Goal: Task Accomplishment & Management: Manage account settings

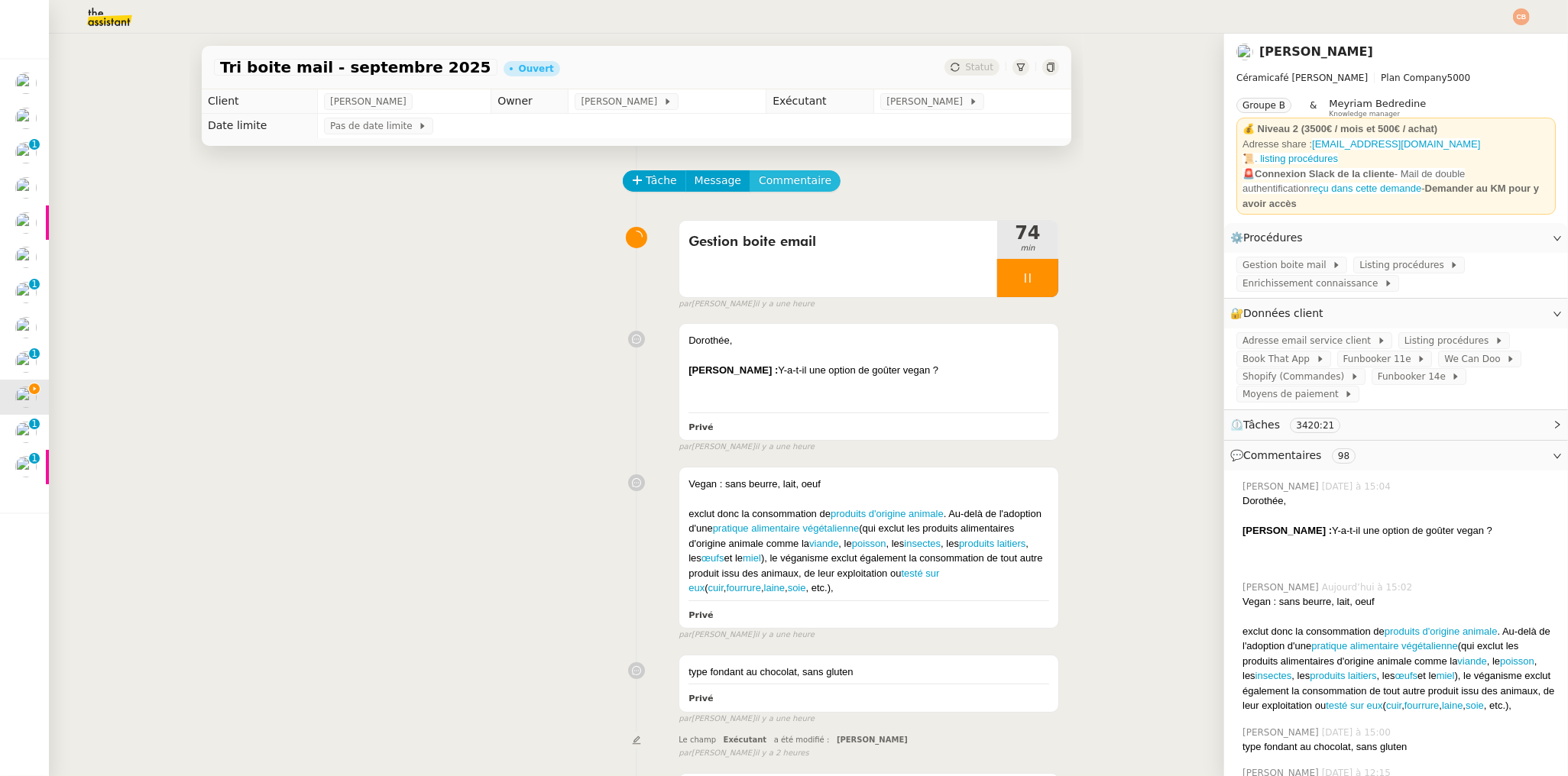
click at [772, 181] on span "Commentaire" at bounding box center [794, 181] width 72 height 18
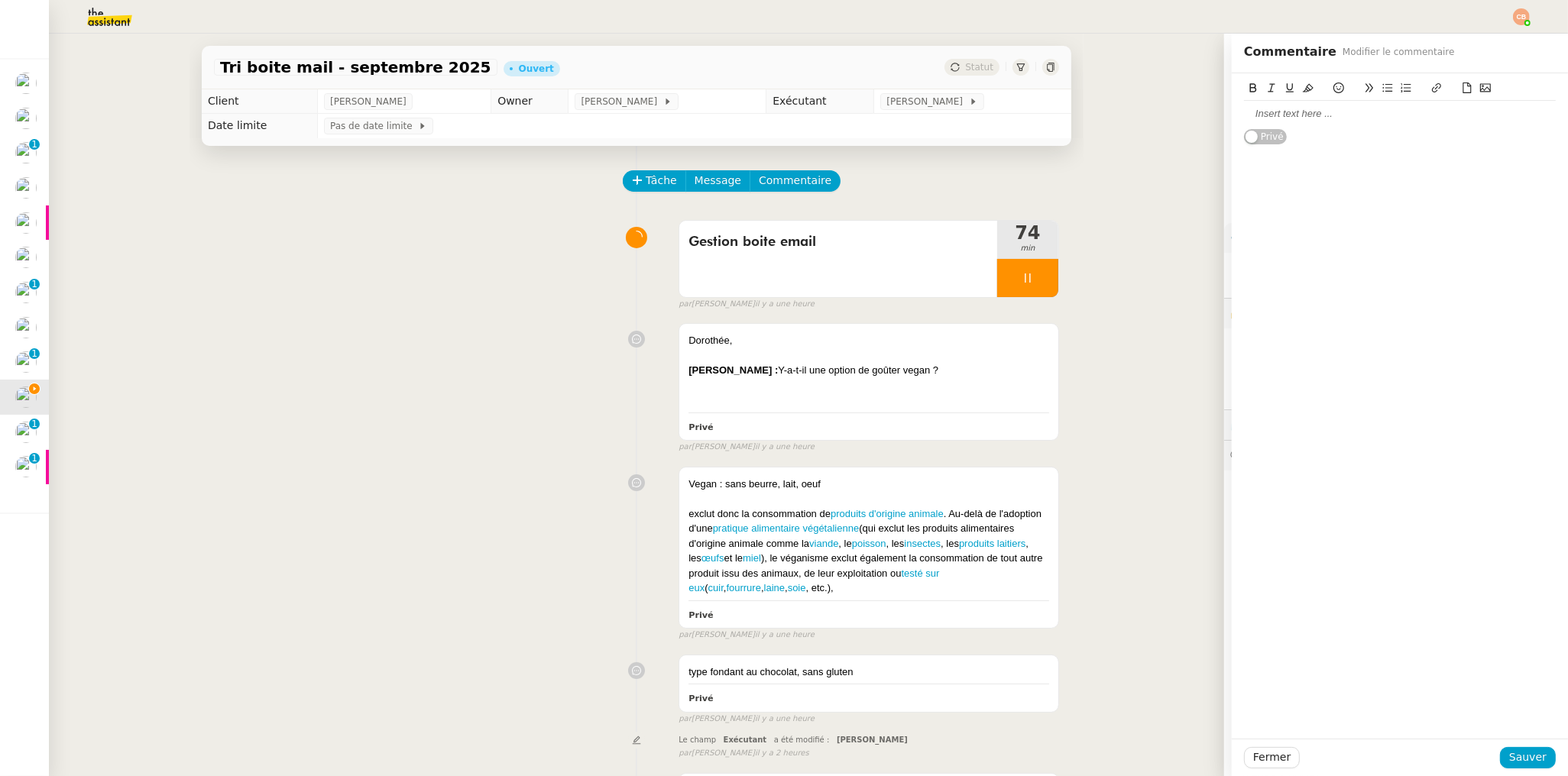
click at [1335, 119] on div at bounding box center [1399, 114] width 312 height 14
click at [1508, 764] on span "Sauver" at bounding box center [1527, 757] width 38 height 18
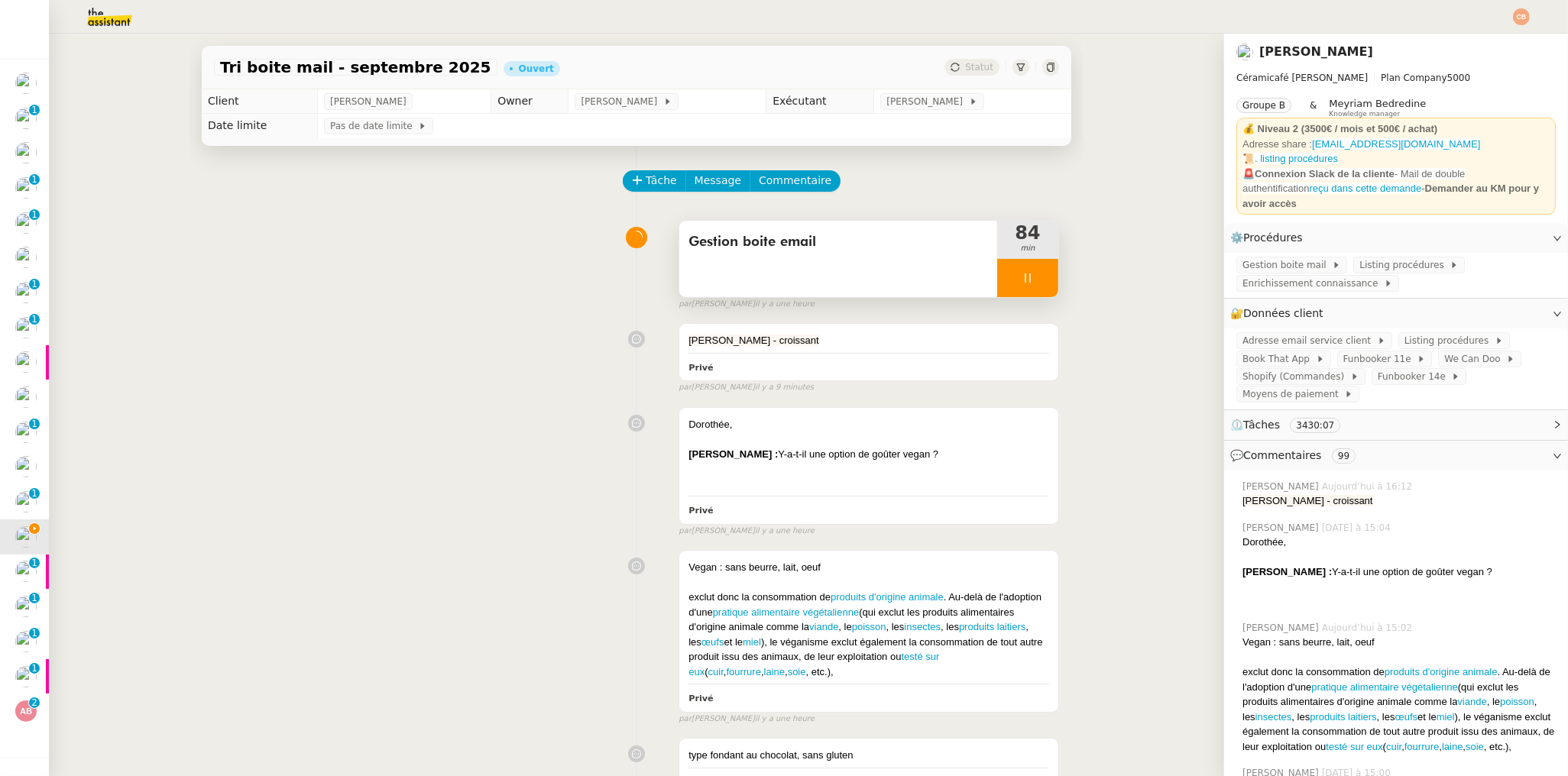
click at [1007, 286] on div at bounding box center [1028, 278] width 62 height 38
click at [1037, 280] on icon at bounding box center [1043, 278] width 12 height 12
click at [499, 319] on div "[PERSON_NAME] - croissant Privé false par [PERSON_NAME] il y a 10 minutes" at bounding box center [636, 355] width 845 height 77
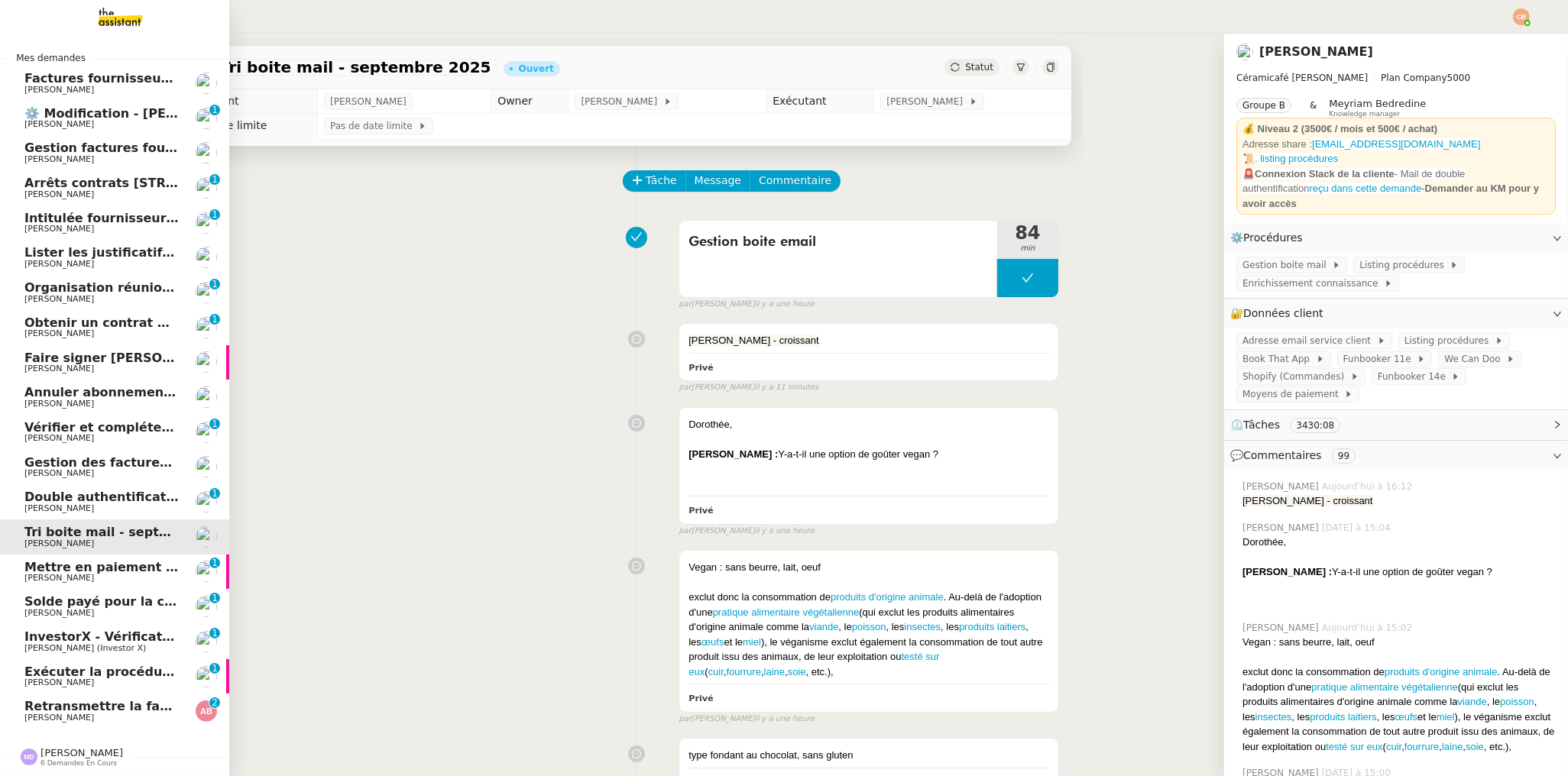
click at [99, 704] on span "Retransmettre la facture 202506Z161149" at bounding box center [168, 706] width 287 height 15
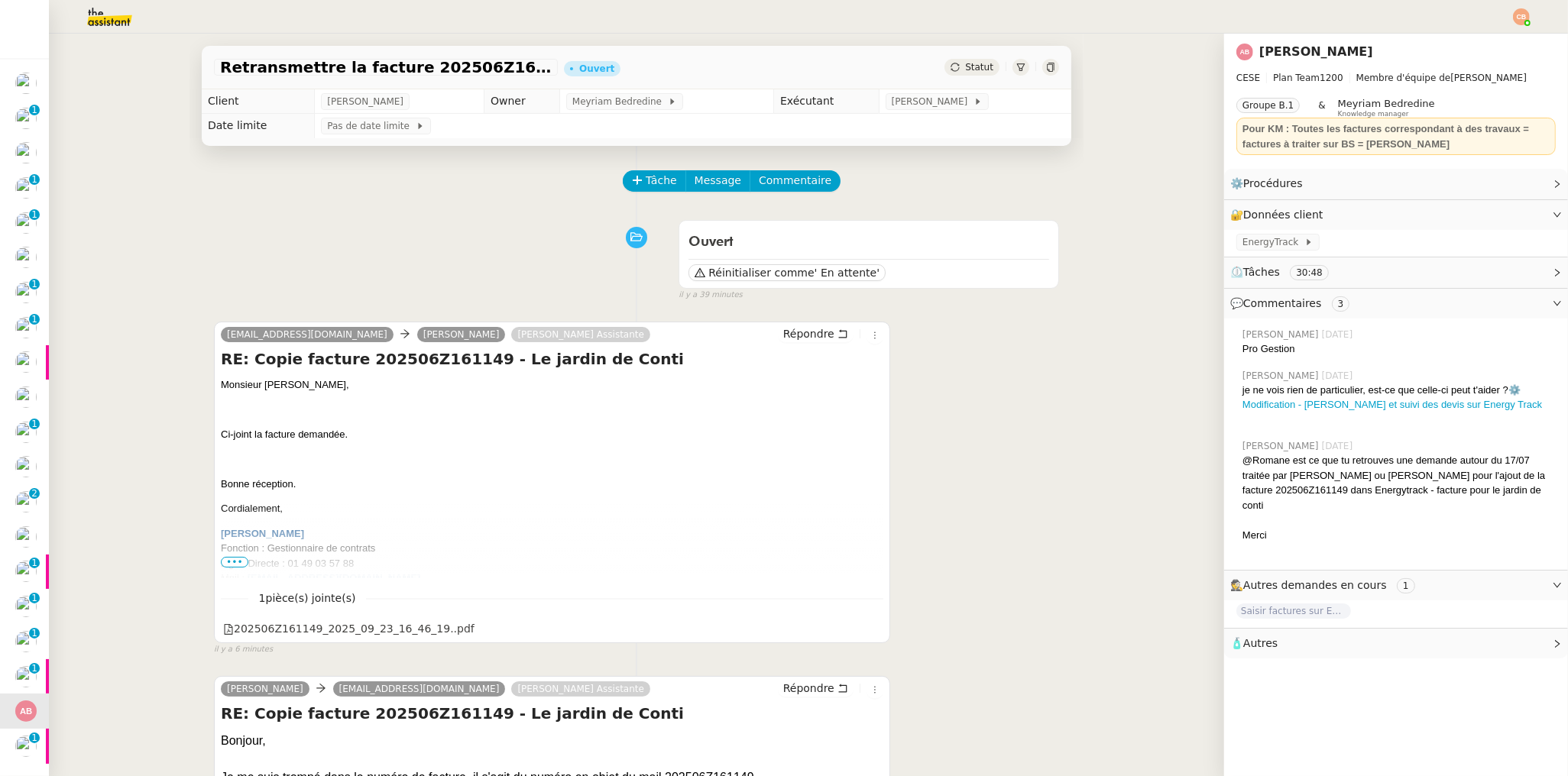
click at [84, 386] on div "Retransmettre la facture 202506Z161149 Ouvert Statut Client [PERSON_NAME] Owner…" at bounding box center [636, 405] width 1175 height 742
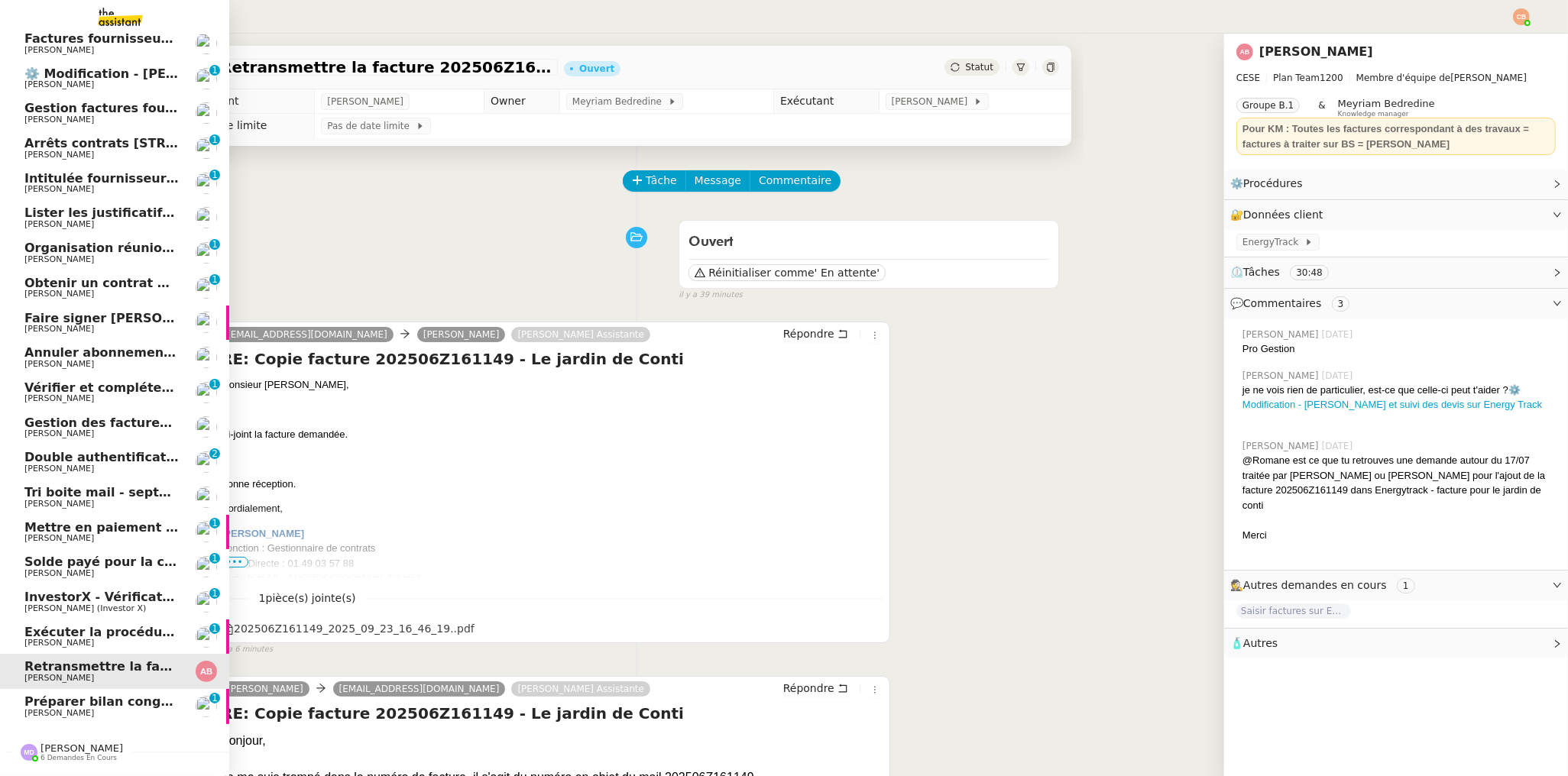
scroll to position [85, 0]
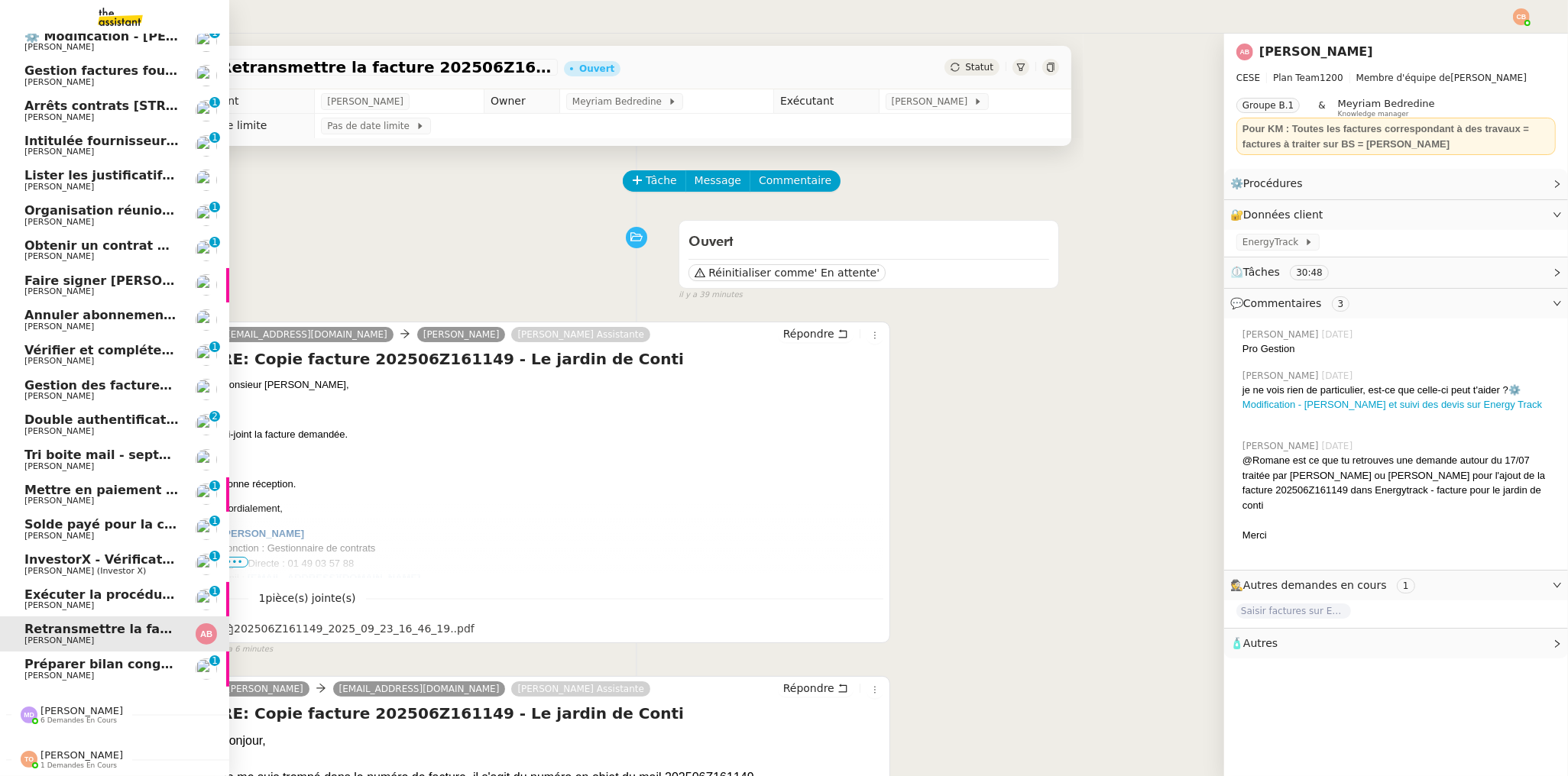
click at [55, 658] on span "Préparer bilan congés équipe" at bounding box center [126, 664] width 203 height 15
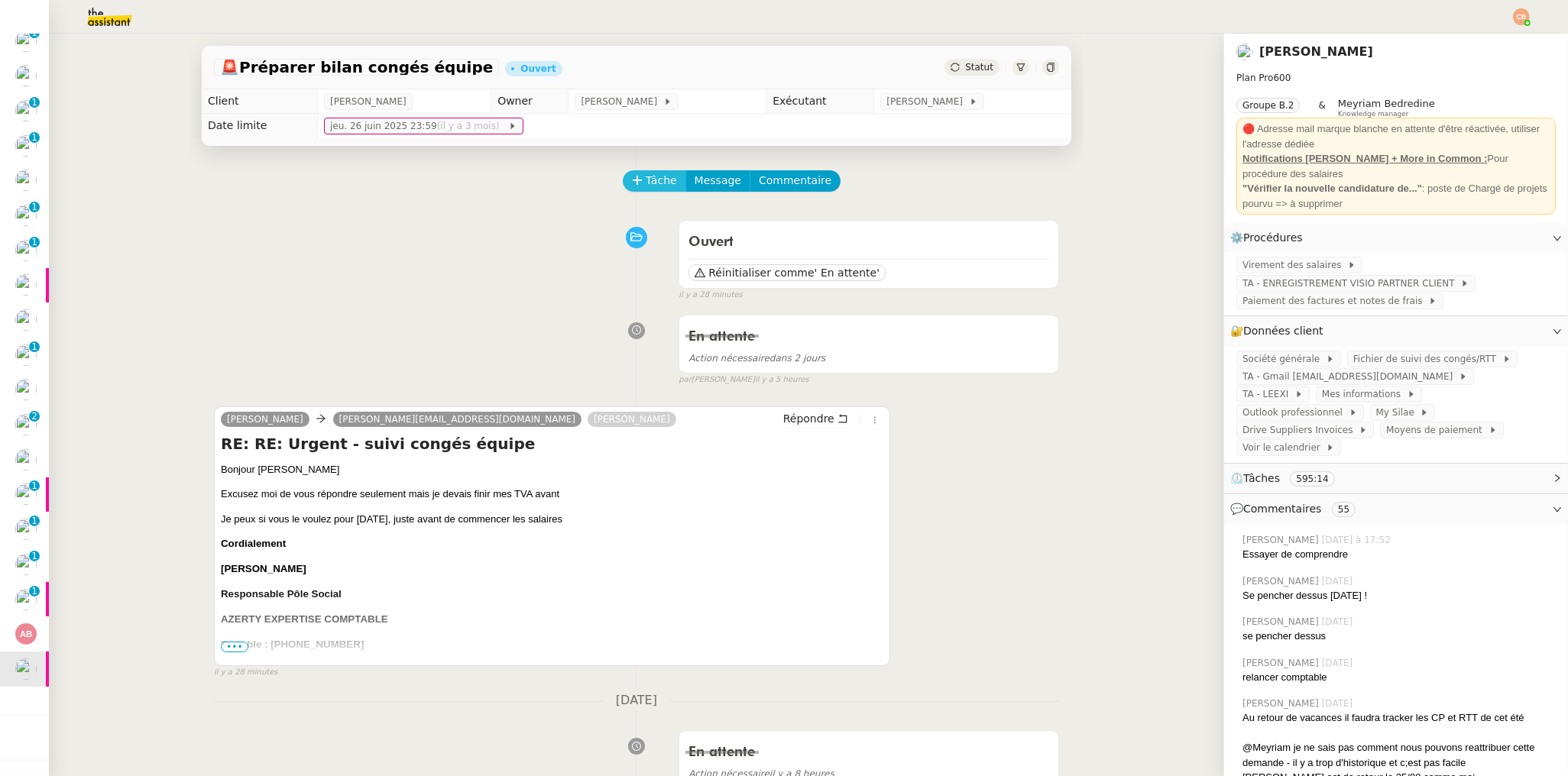
click at [654, 182] on span "Tâche" at bounding box center [661, 181] width 32 height 18
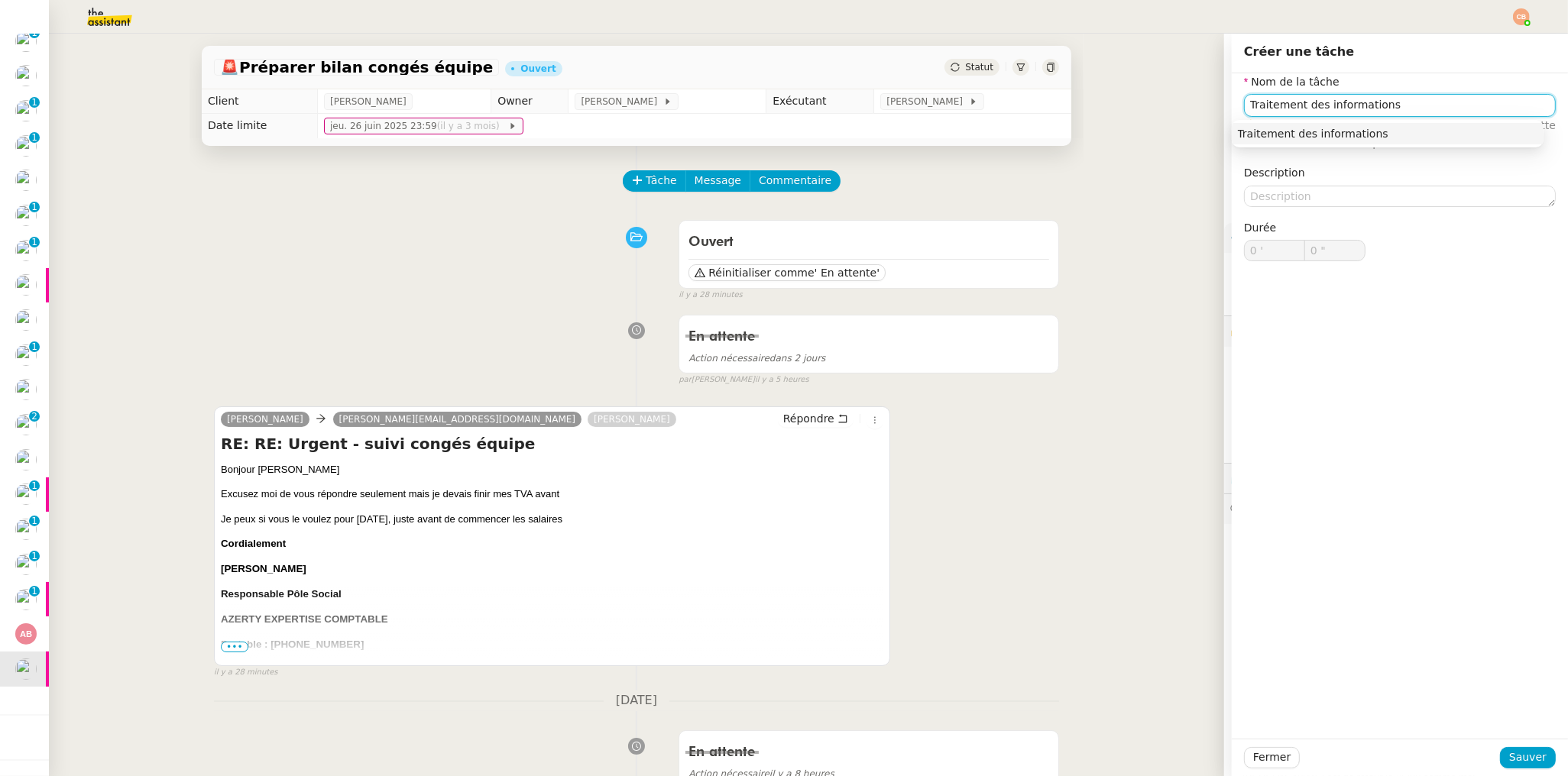
click at [1309, 134] on div "Traitement des informations" at bounding box center [1387, 134] width 300 height 14
type input "Traitement des informations"
click at [1537, 759] on button "Sauver" at bounding box center [1527, 758] width 56 height 22
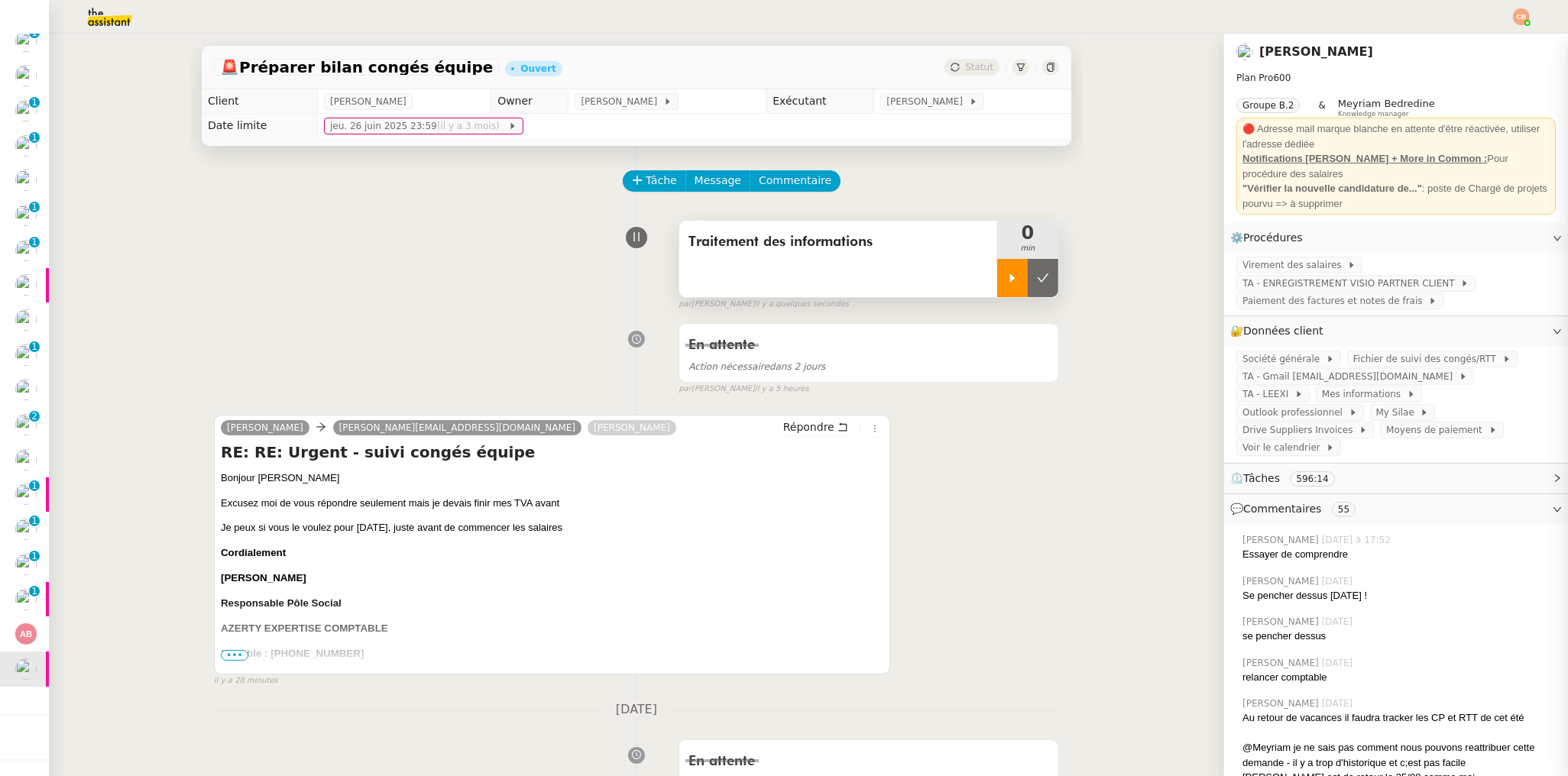
click at [1006, 280] on icon at bounding box center [1012, 278] width 12 height 12
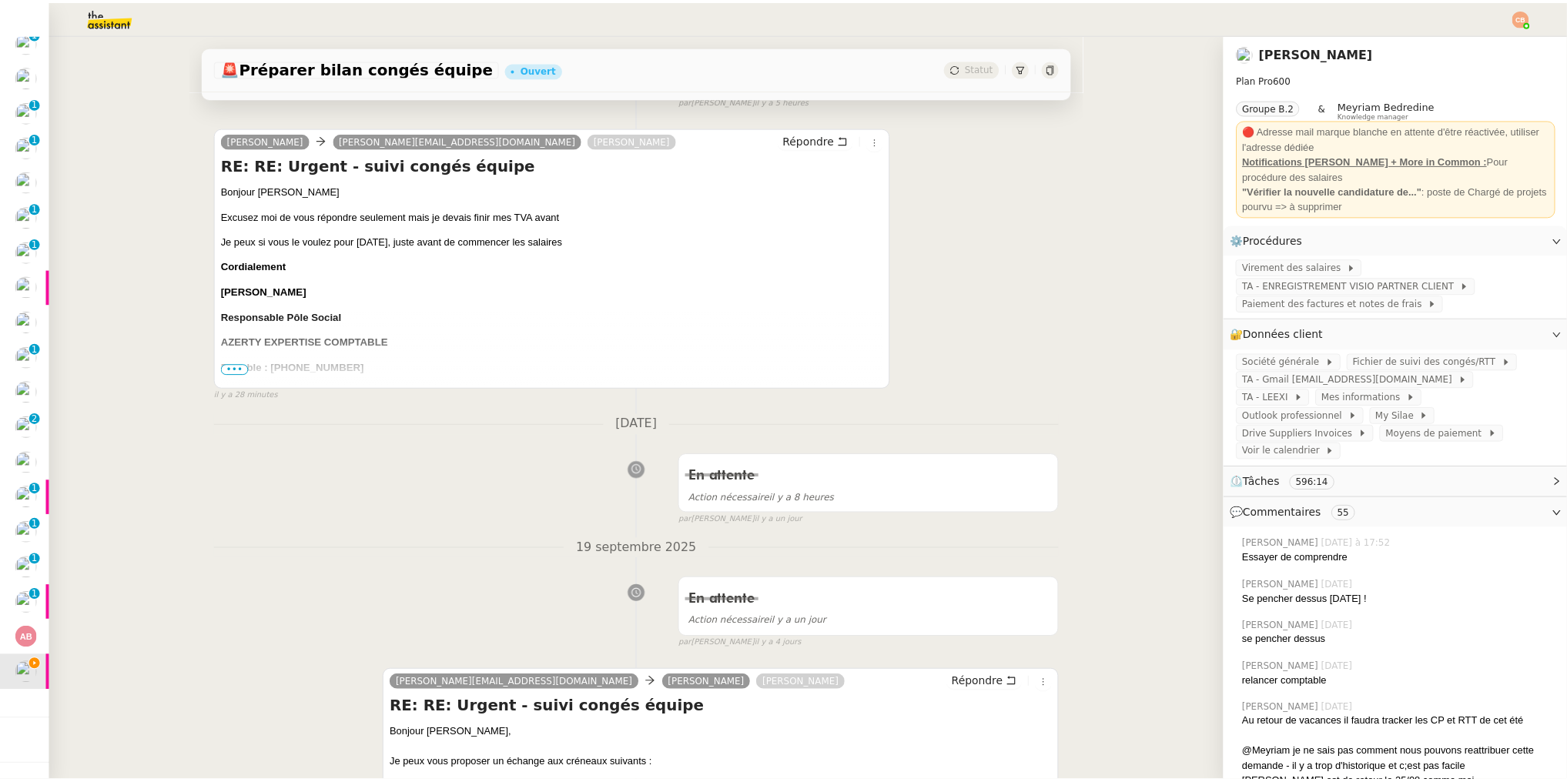
scroll to position [119, 0]
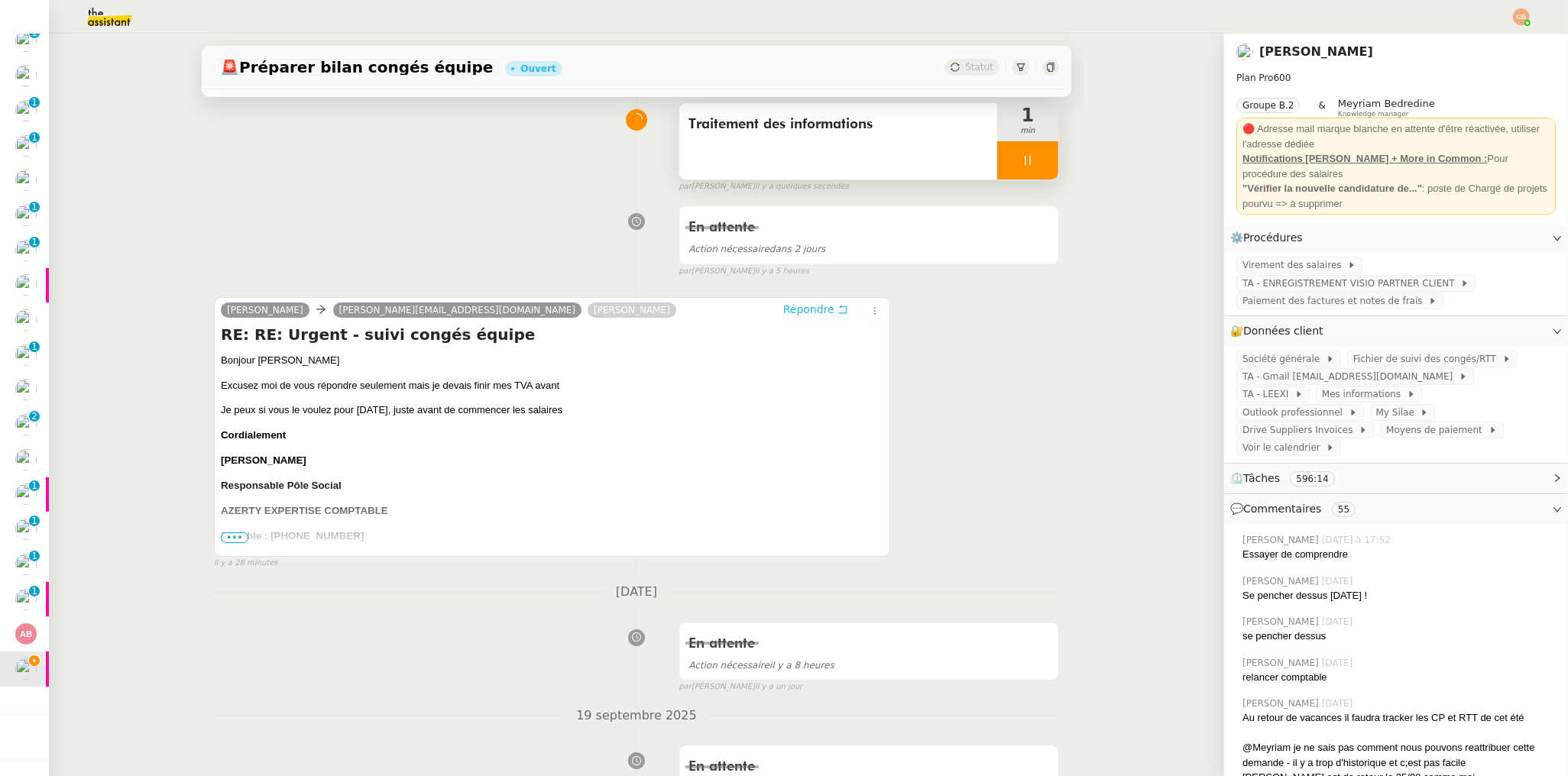
click at [783, 311] on span "Répondre" at bounding box center [809, 309] width 52 height 15
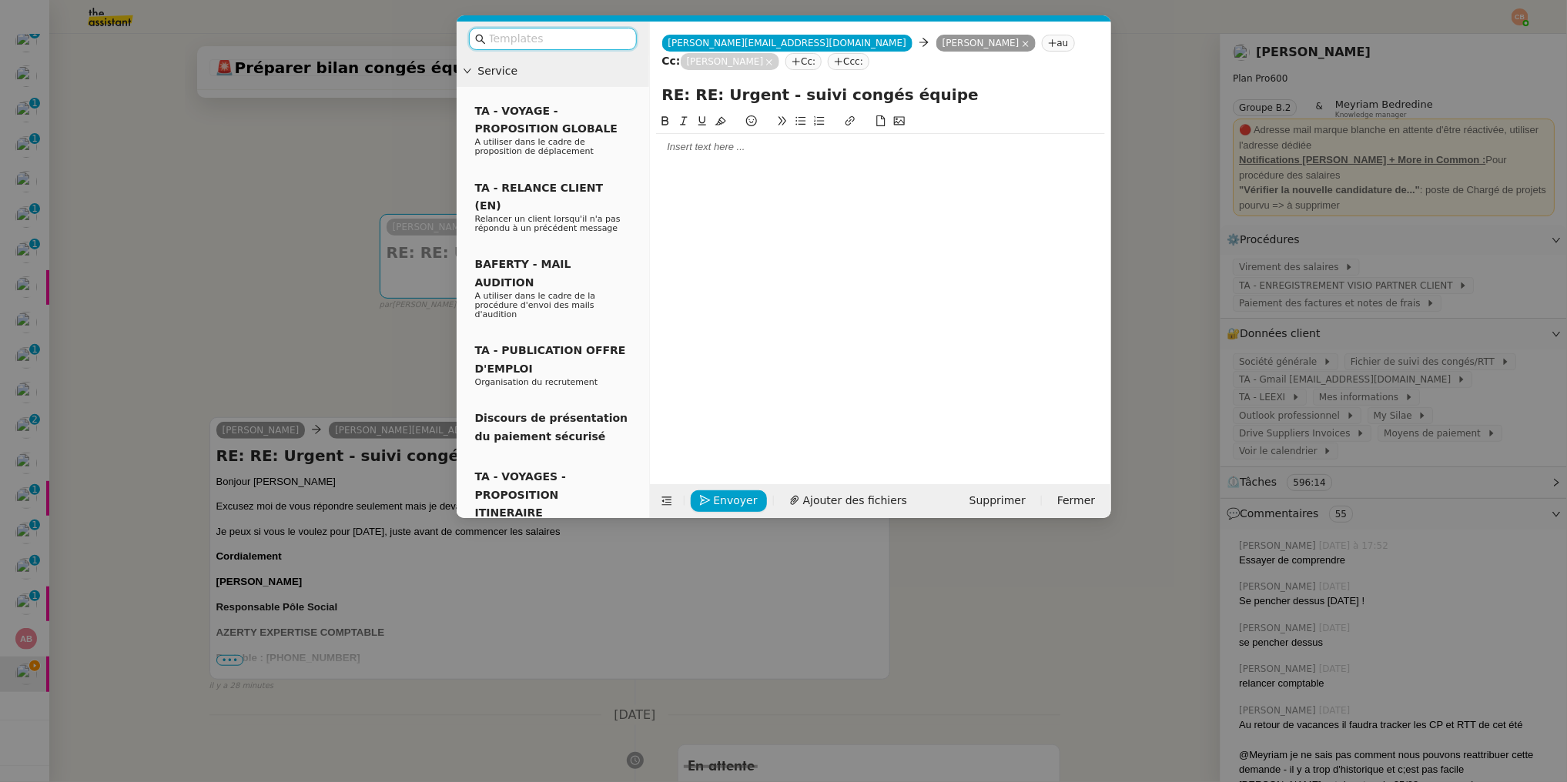
click at [674, 145] on div at bounding box center [880, 147] width 449 height 14
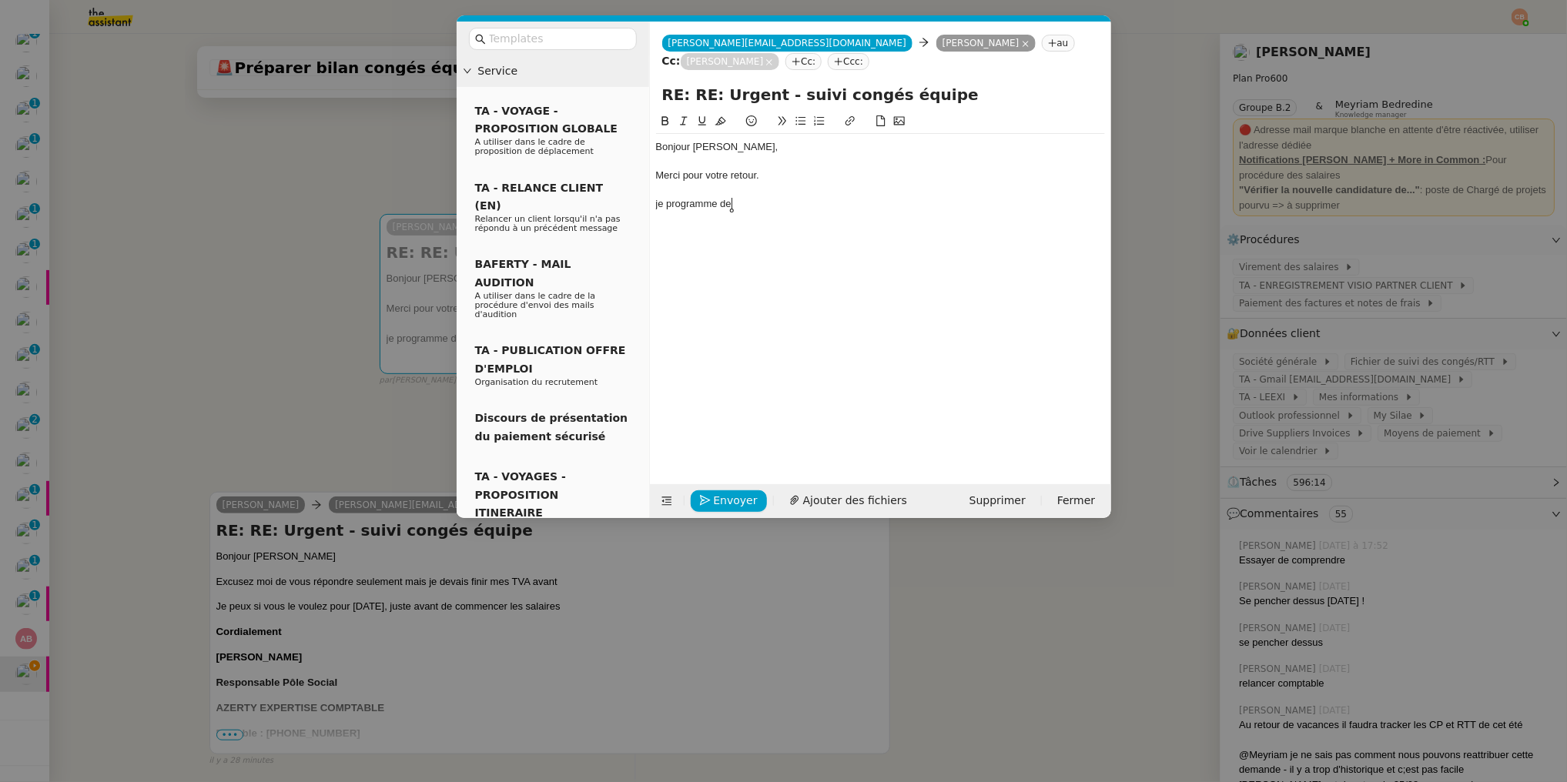
click at [657, 206] on div "je programme de" at bounding box center [880, 204] width 449 height 14
click at [761, 202] on div "Je programme de" at bounding box center [880, 204] width 449 height 14
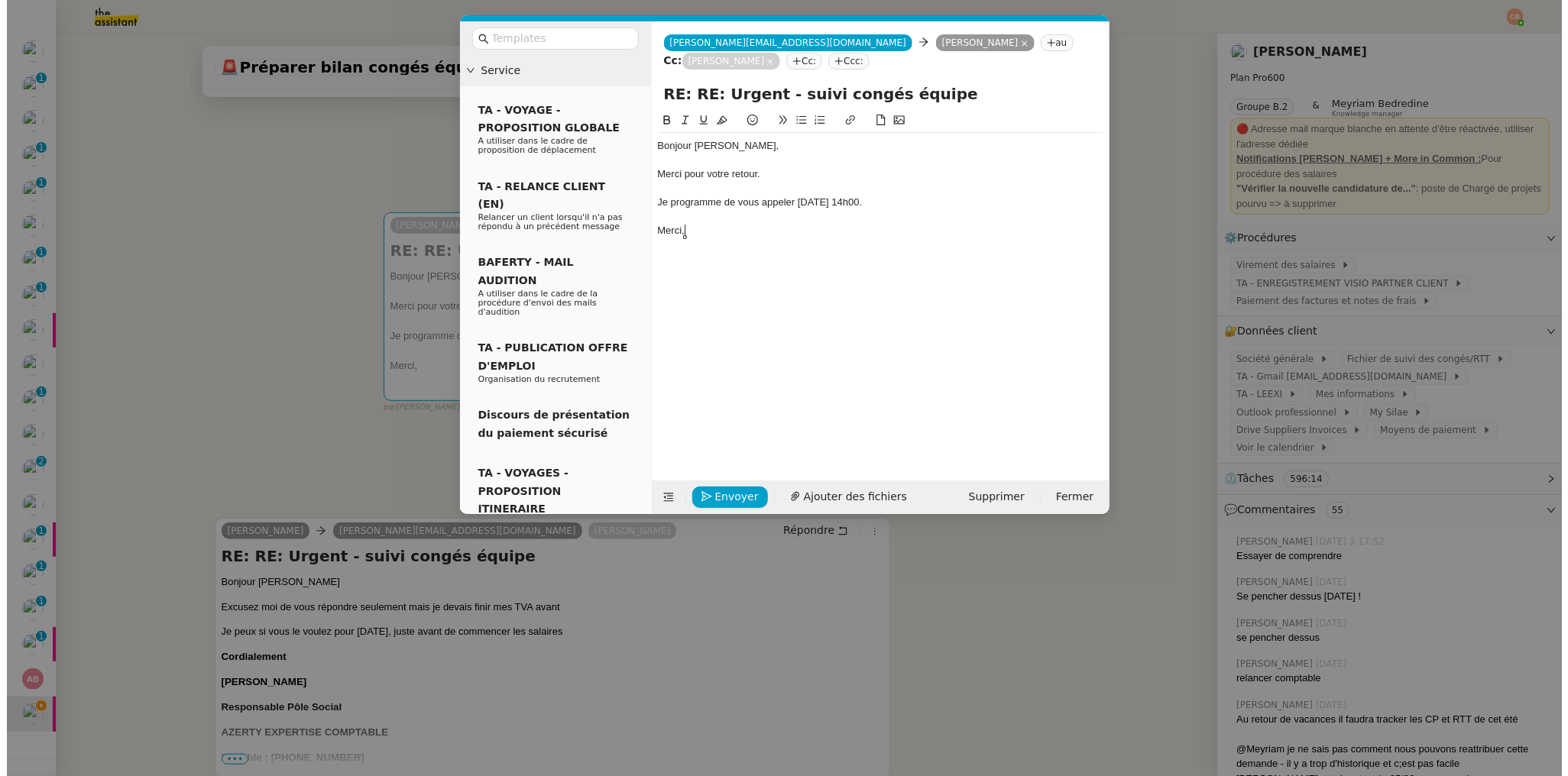
scroll to position [41, 0]
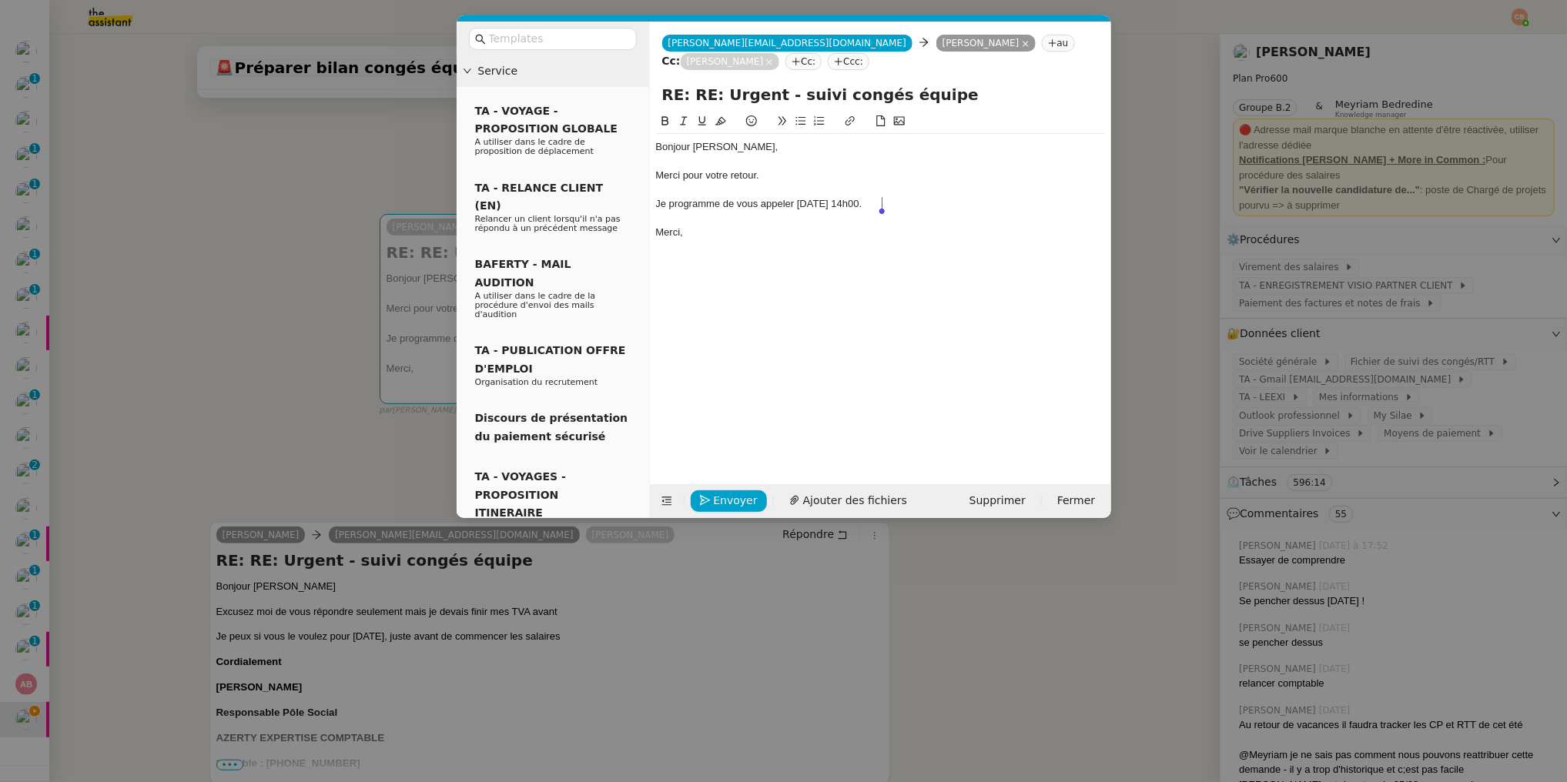
drag, startPoint x: 796, startPoint y: 204, endPoint x: 881, endPoint y: 206, distance: 84.7
click at [881, 206] on div "Je programme de vous appeler [DATE] 14h00." at bounding box center [880, 204] width 449 height 14
click at [664, 115] on icon at bounding box center [665, 120] width 11 height 11
click at [868, 167] on div at bounding box center [880, 162] width 449 height 14
drag, startPoint x: 891, startPoint y: 206, endPoint x: 983, endPoint y: 212, distance: 92.6
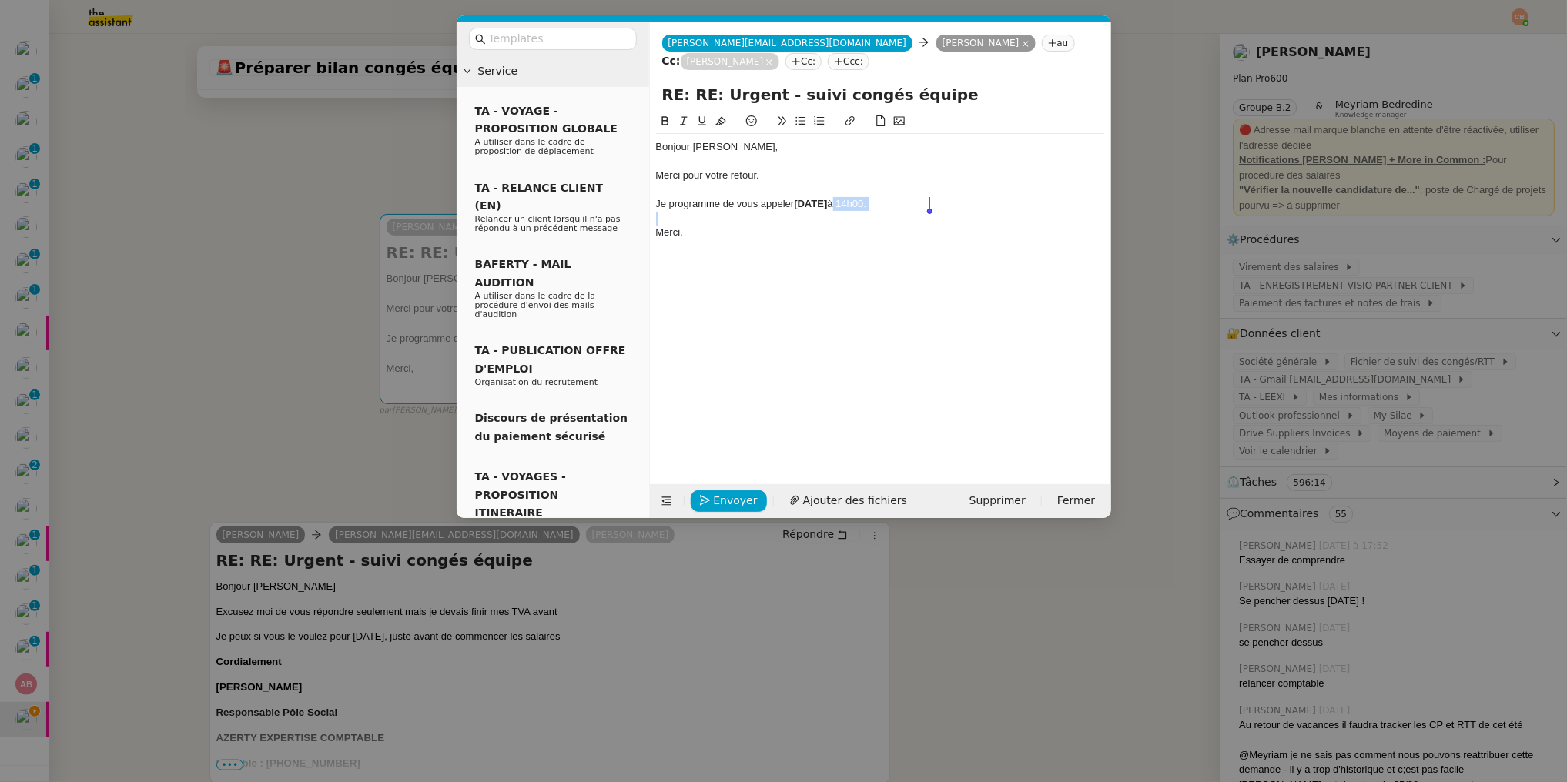
click at [983, 212] on div "Bonjour [PERSON_NAME], Merci pour votre retour. Je programme de vous appeler [D…" at bounding box center [880, 190] width 449 height 112
click at [667, 120] on icon at bounding box center [664, 120] width 7 height 9
click at [925, 188] on div at bounding box center [880, 190] width 449 height 14
click at [735, 498] on span "Envoyer" at bounding box center [736, 501] width 44 height 18
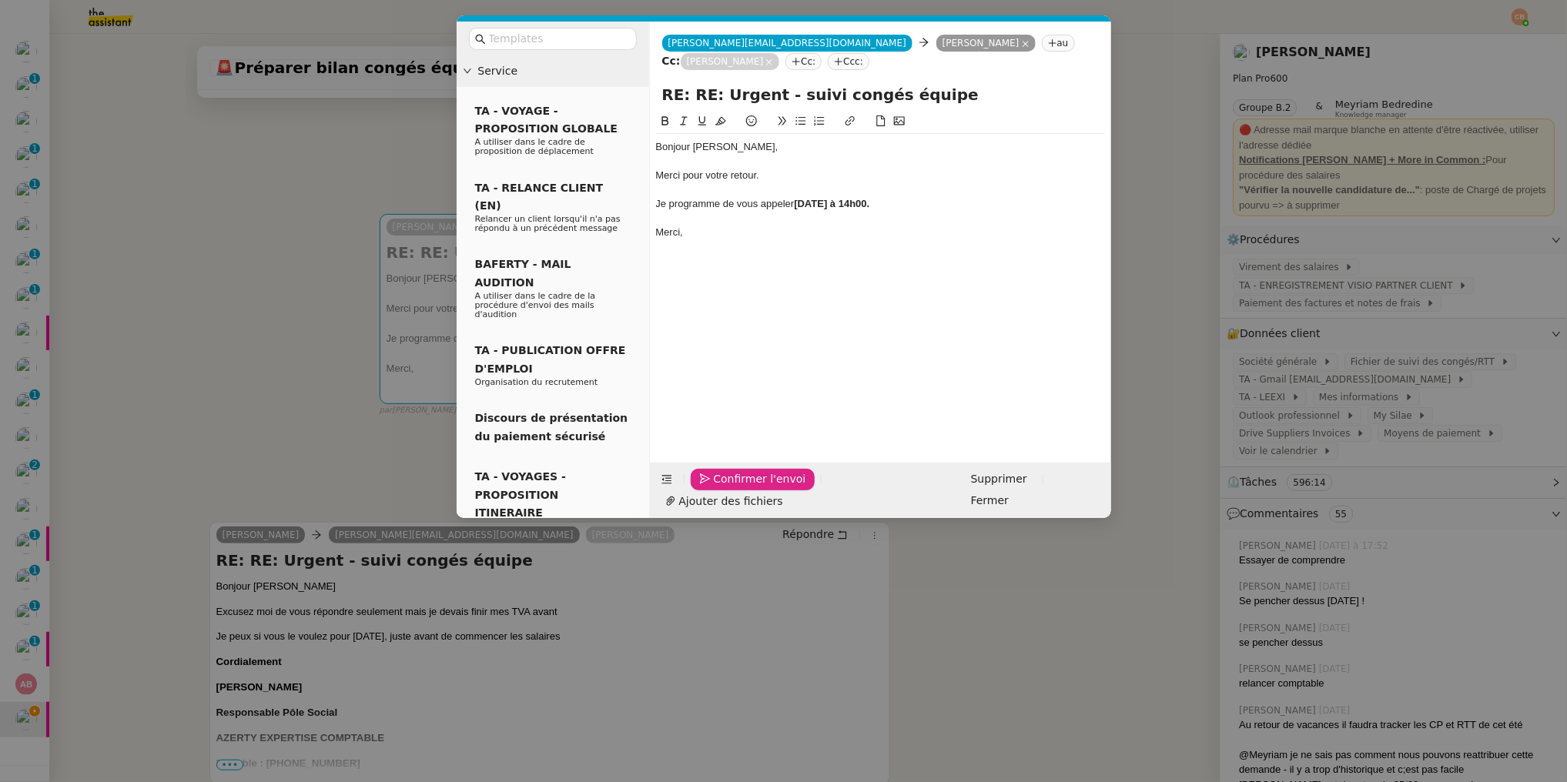
click at [735, 488] on span "Confirmer l'envoi" at bounding box center [760, 479] width 92 height 18
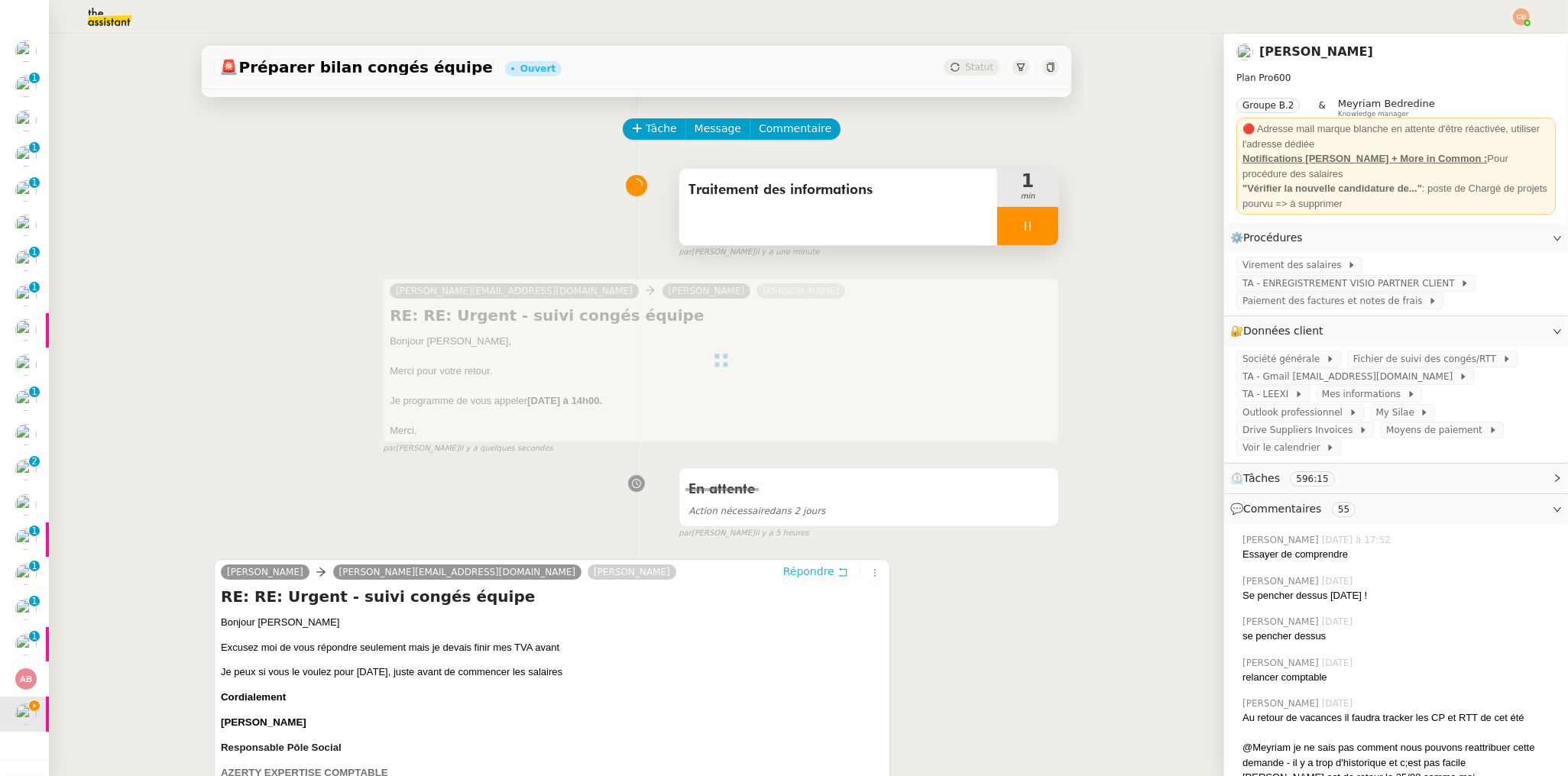
scroll to position [0, 0]
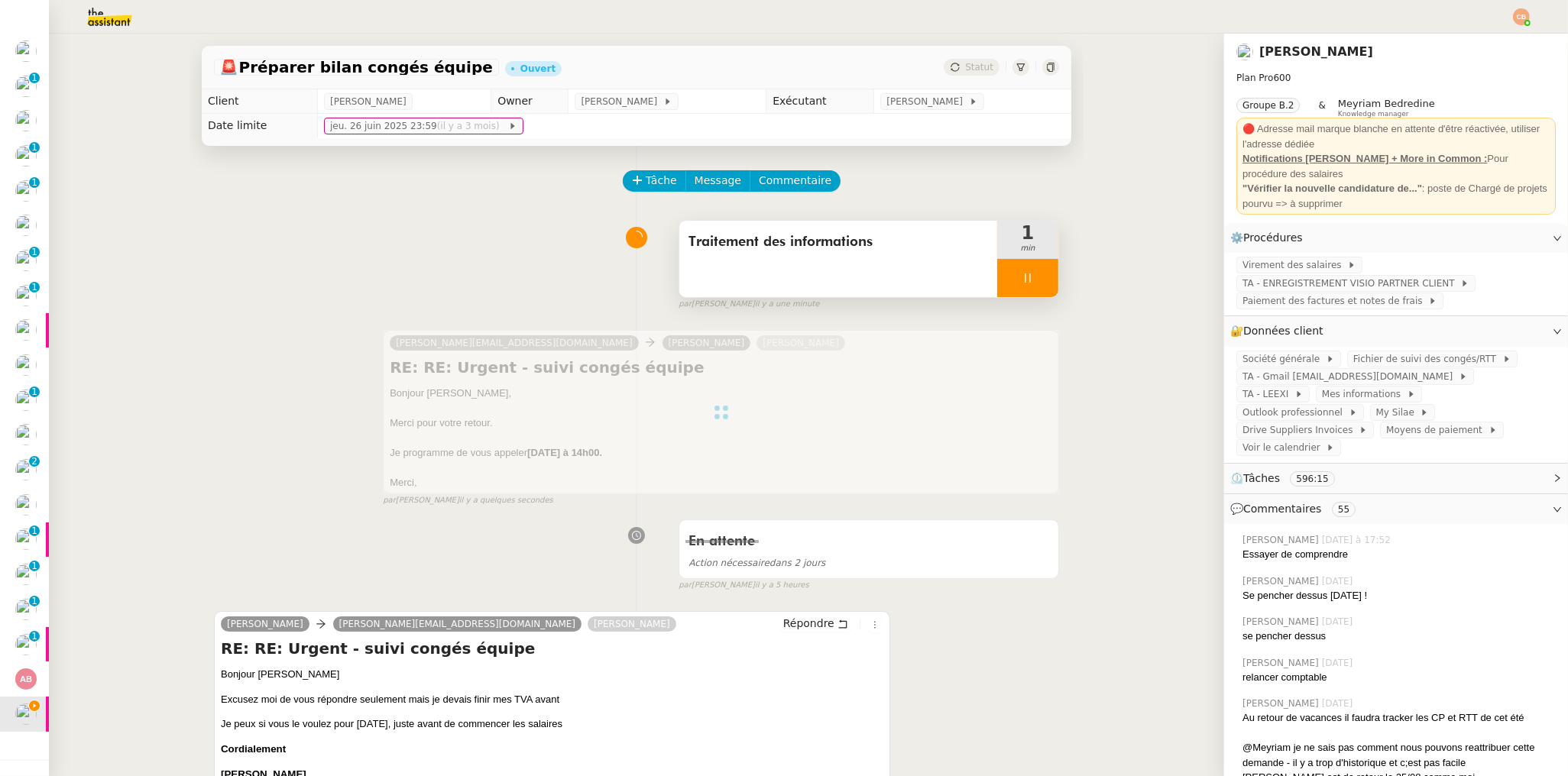
click at [997, 274] on div at bounding box center [1028, 278] width 62 height 38
drag, startPoint x: 1027, startPoint y: 273, endPoint x: 1024, endPoint y: 236, distance: 37.1
click at [1027, 271] on button at bounding box center [1042, 278] width 31 height 38
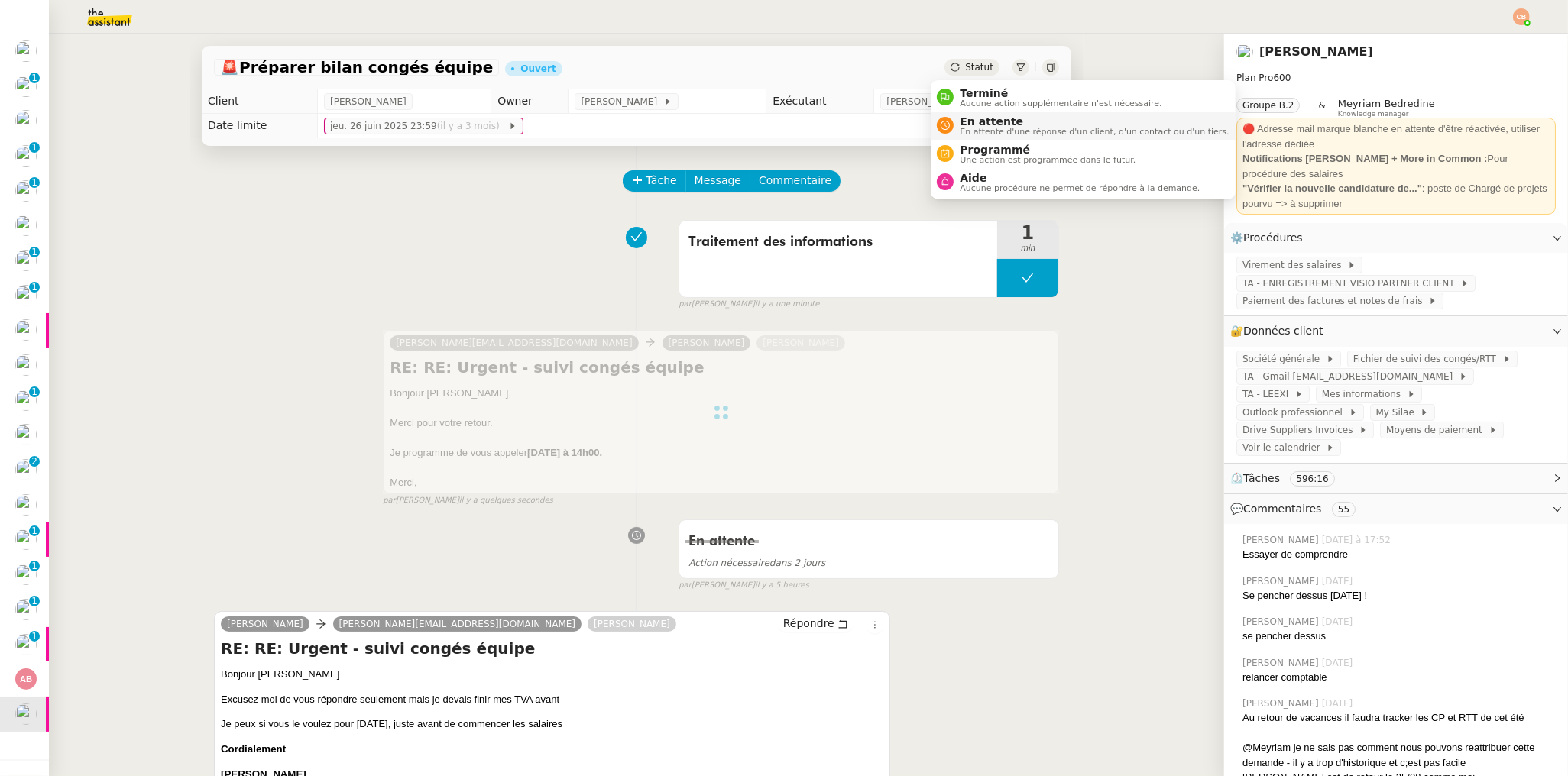
click at [966, 118] on span "En attente" at bounding box center [1094, 121] width 269 height 12
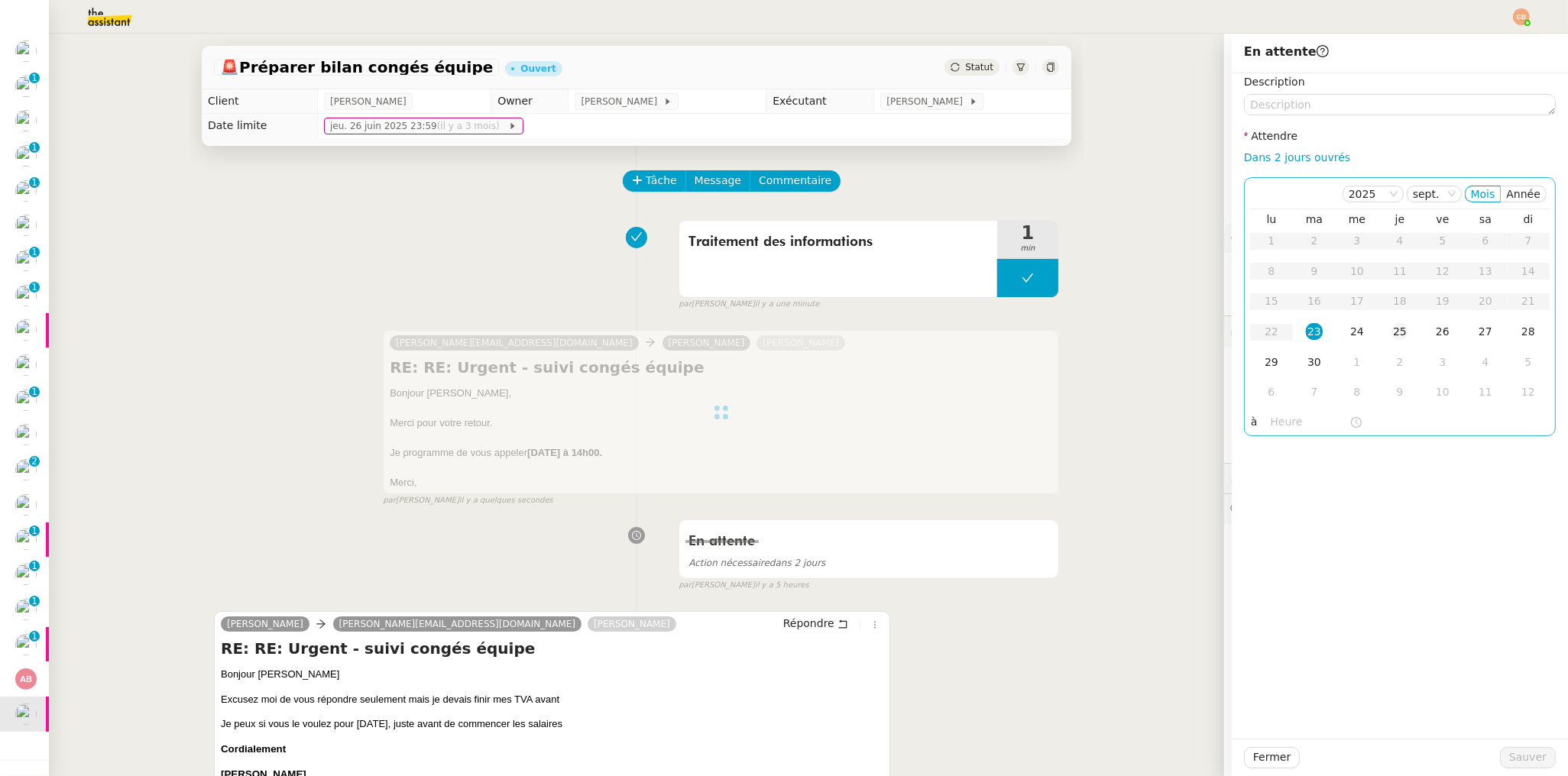
click at [1391, 327] on div "25" at bounding box center [1399, 331] width 17 height 17
click at [1270, 423] on input "text" at bounding box center [1309, 422] width 78 height 18
click at [1272, 480] on div "09" at bounding box center [1270, 485] width 43 height 18
click at [1313, 446] on div "00" at bounding box center [1314, 447] width 42 height 18
type input "09:00"
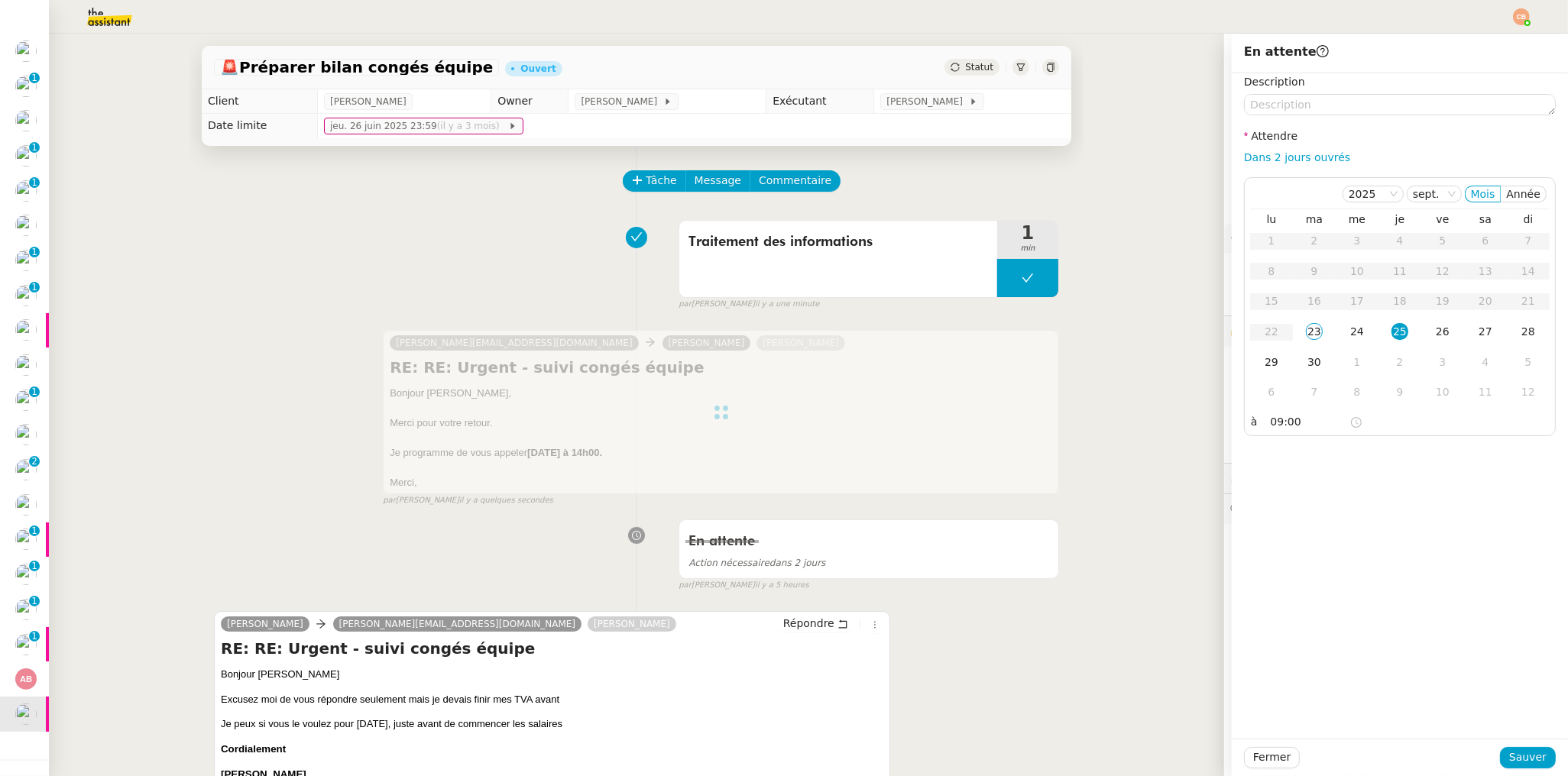
click at [1444, 447] on div "Description Attendre Dans 2 jours ouvrés [DATE] Mois Année lu ma me je ve sa di…" at bounding box center [1399, 406] width 336 height 666
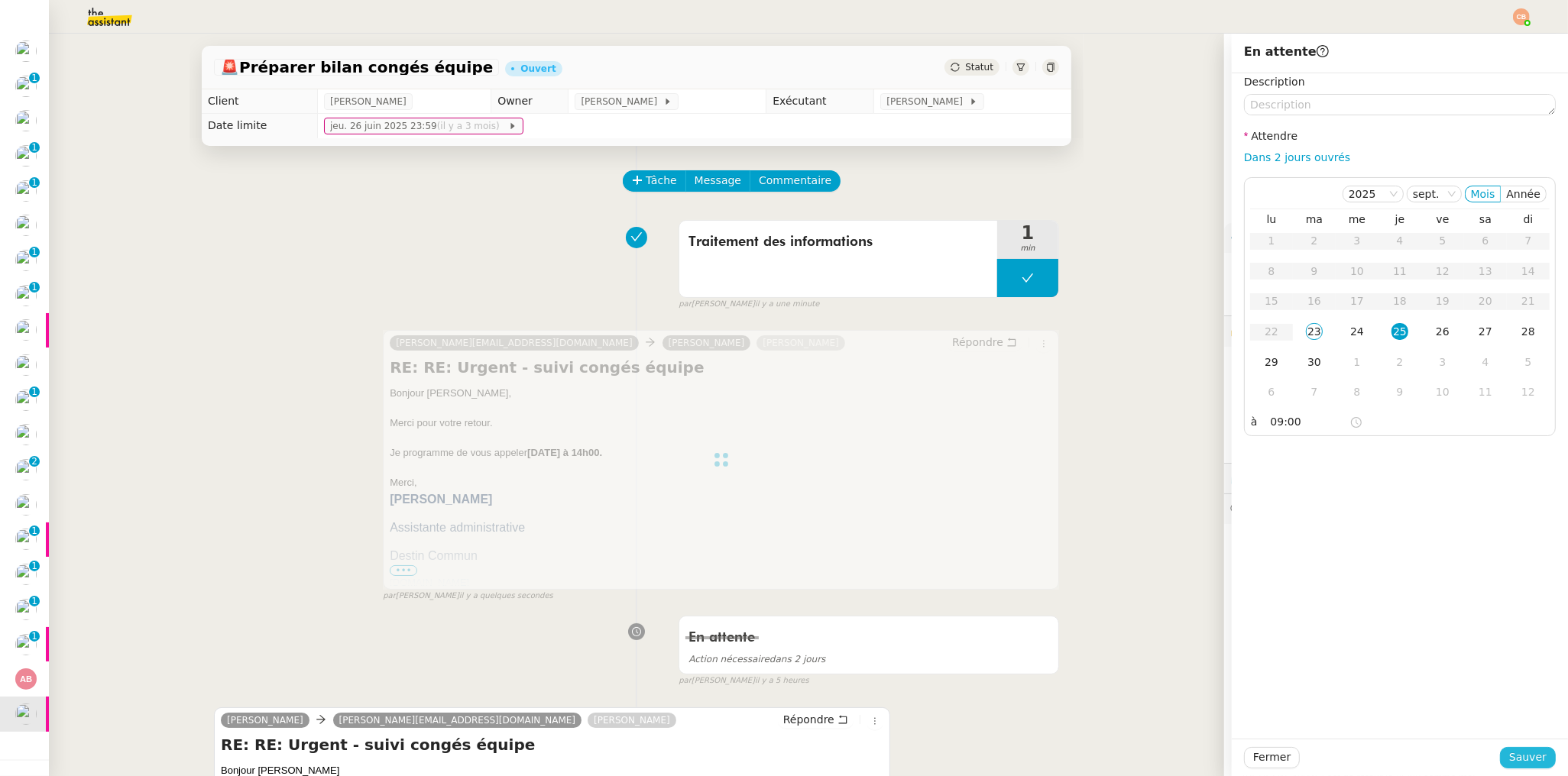
click at [1512, 764] on span "Sauver" at bounding box center [1527, 757] width 38 height 18
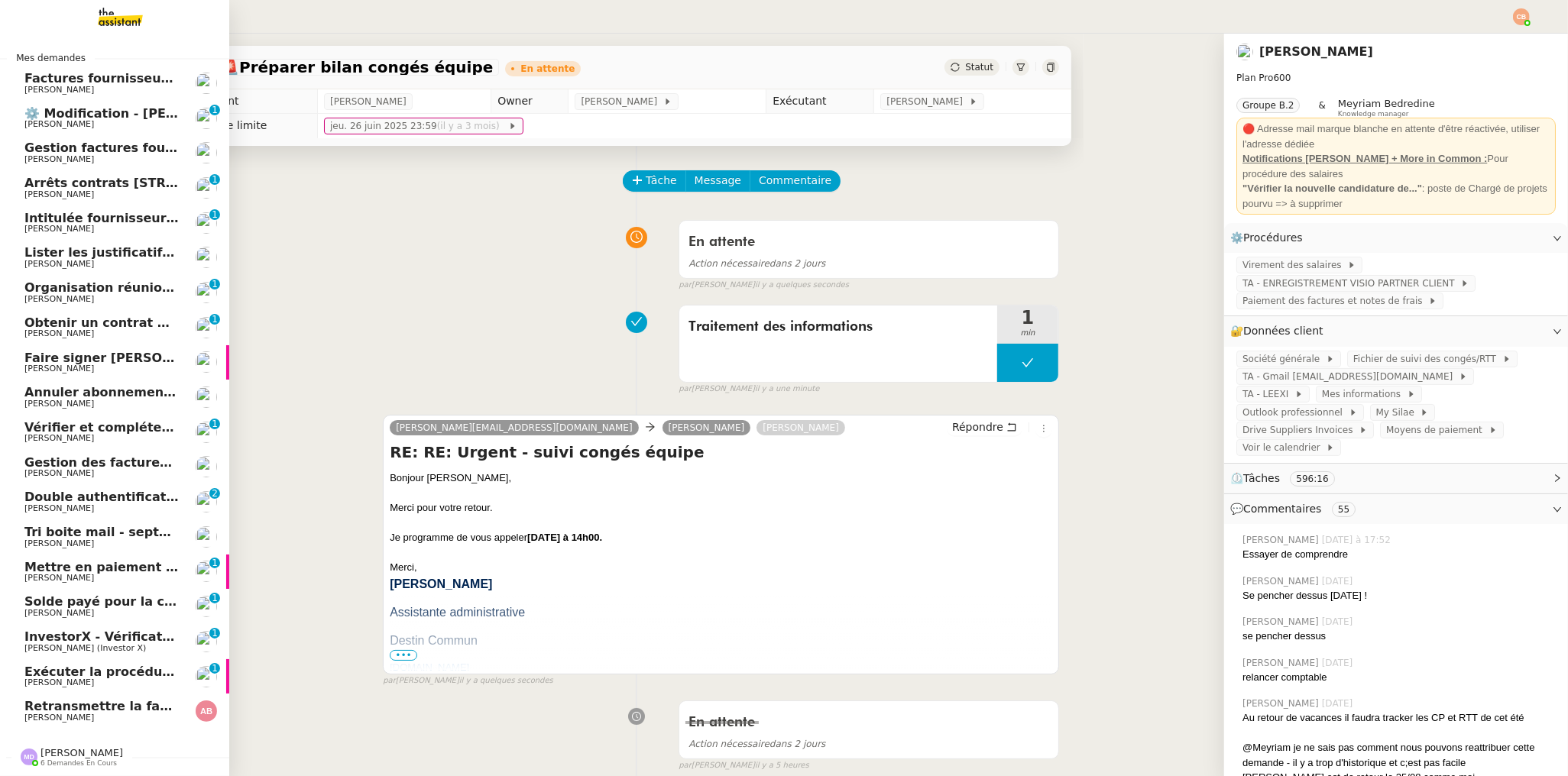
click at [91, 673] on span "Exécuter la procédure de vente FTI" at bounding box center [146, 672] width 242 height 15
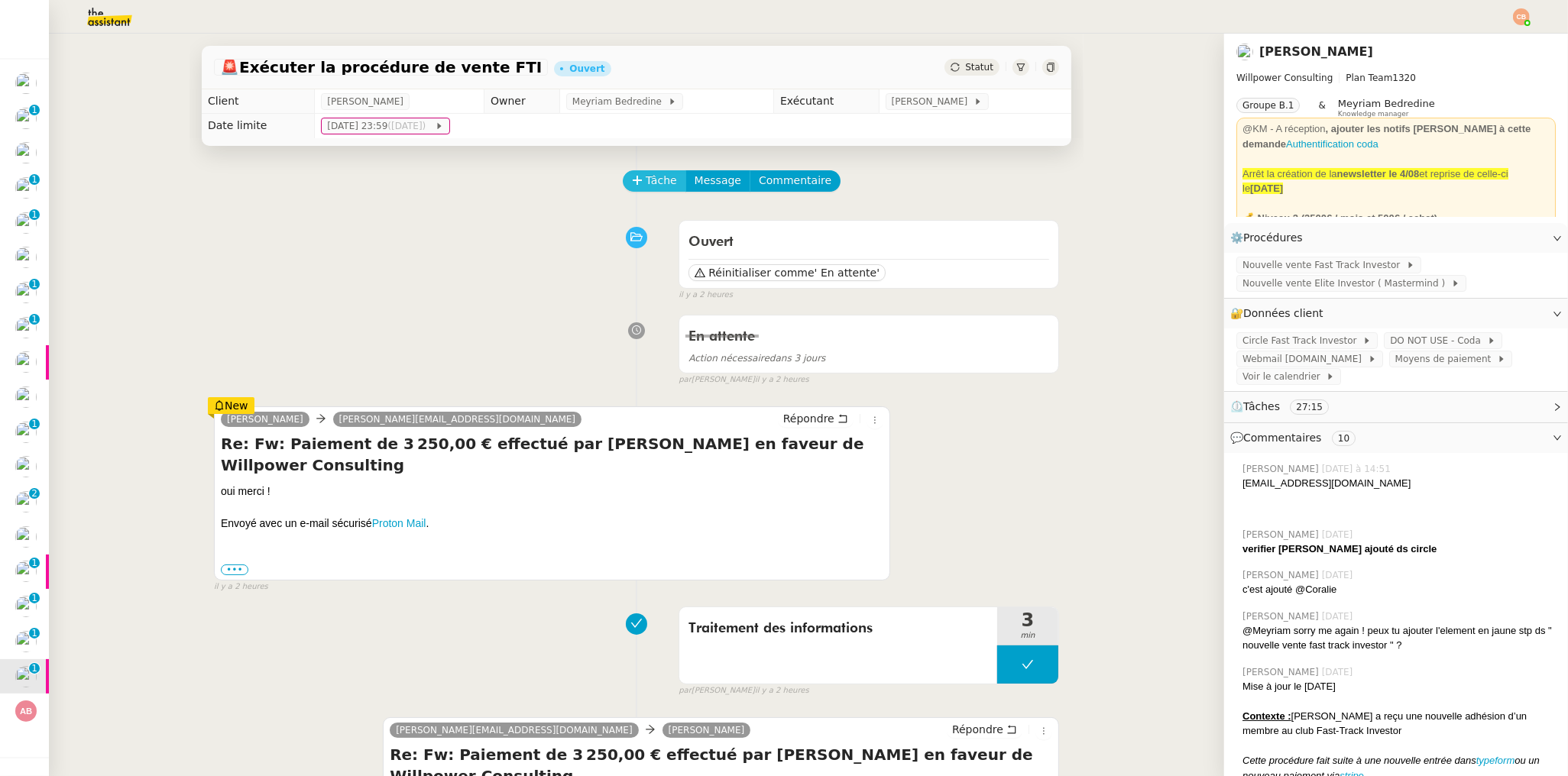
click at [648, 178] on span "Tâche" at bounding box center [661, 181] width 32 height 18
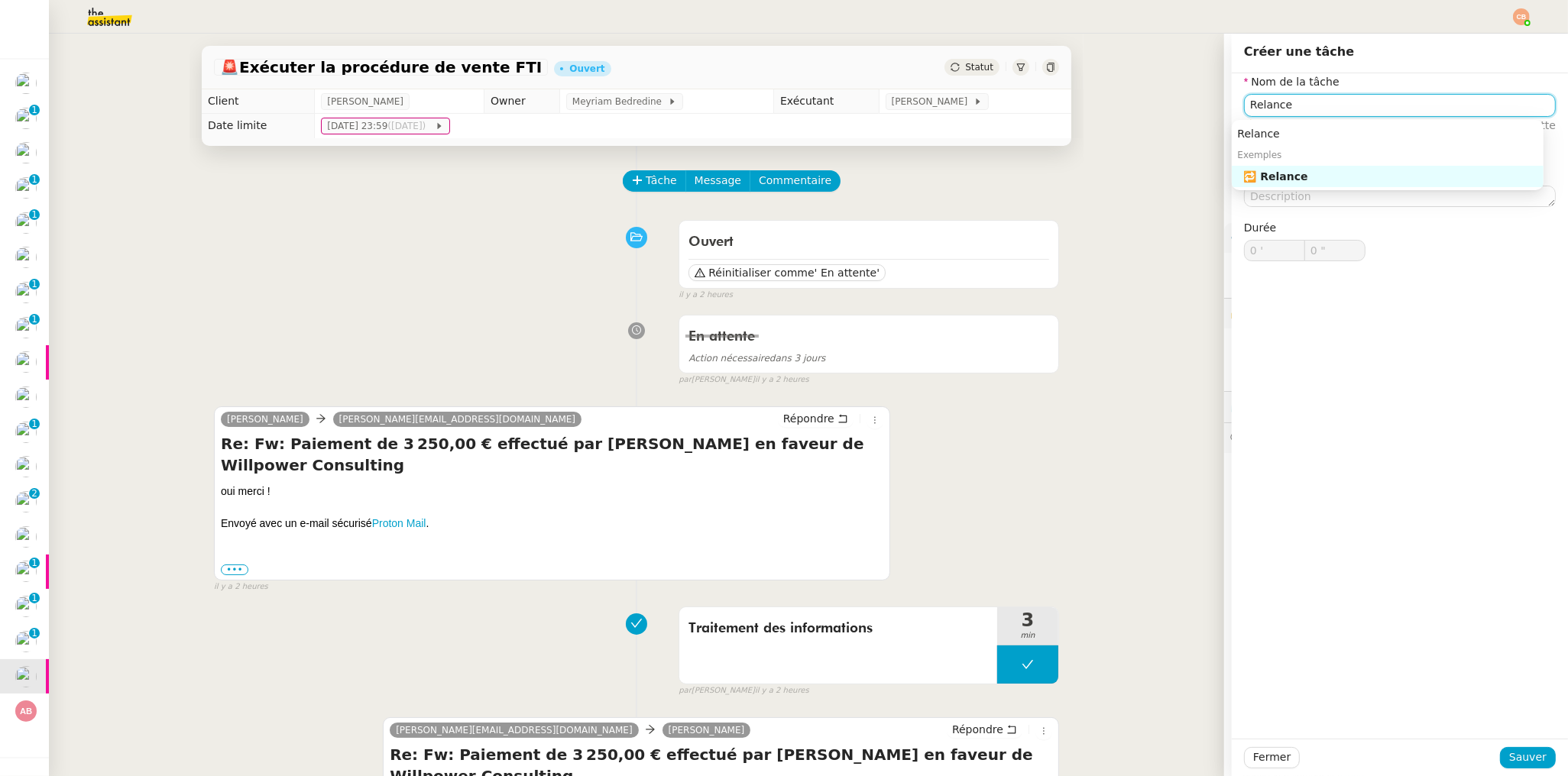
click at [1295, 171] on div "🔁 Relance" at bounding box center [1390, 177] width 294 height 14
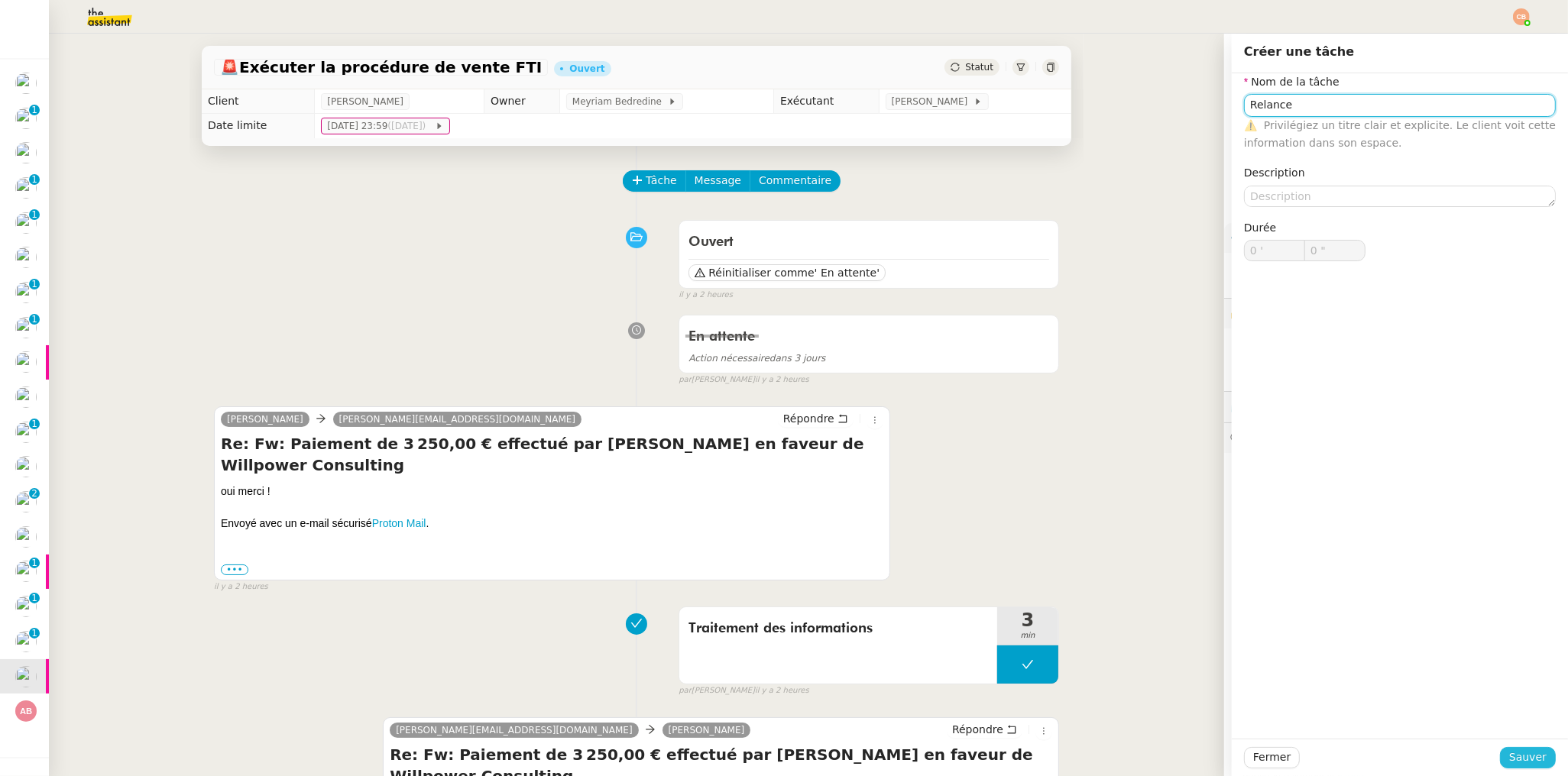
type input "Relance"
click at [1513, 752] on span "Sauver" at bounding box center [1527, 757] width 38 height 18
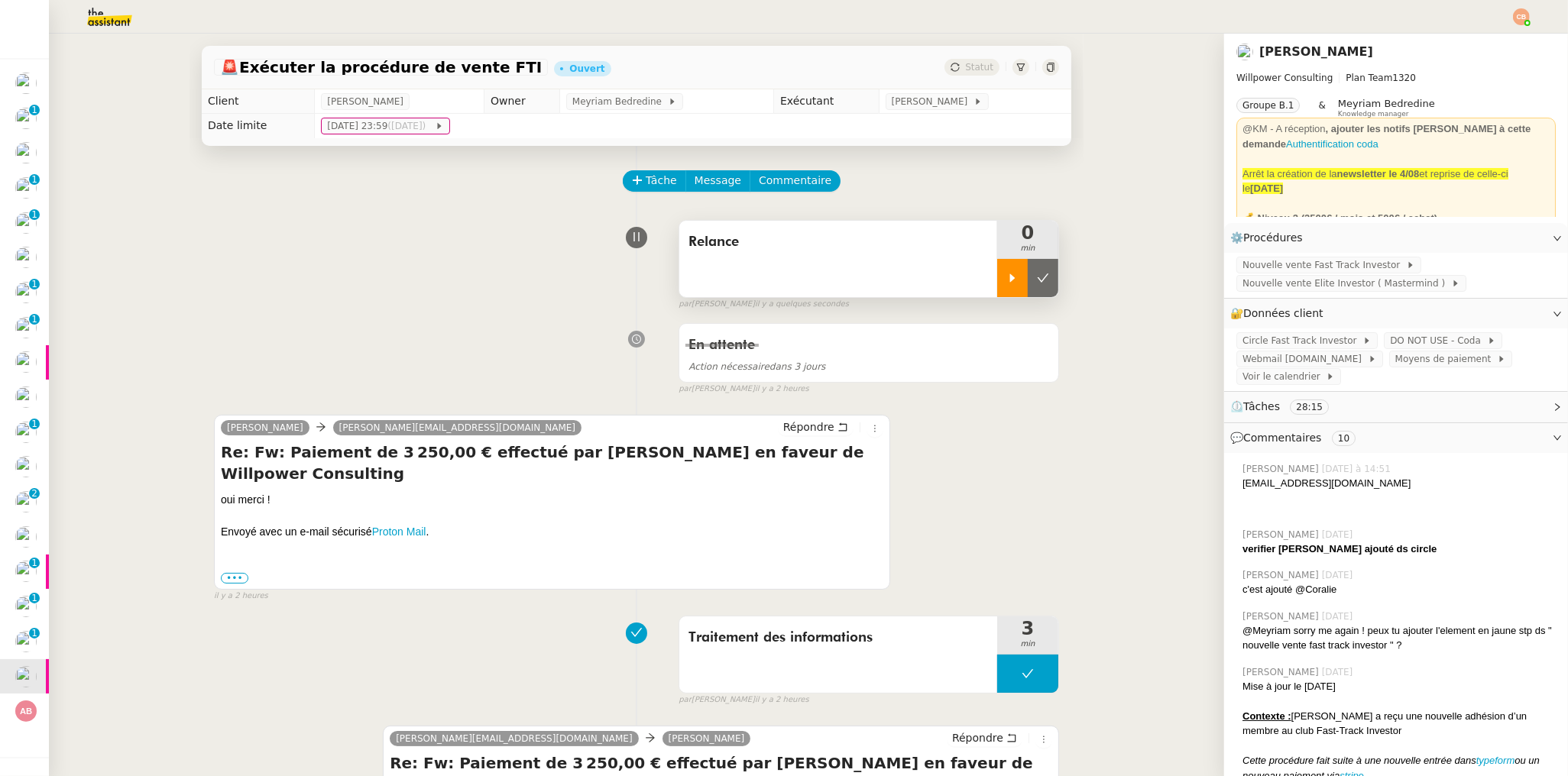
click at [997, 284] on div at bounding box center [1012, 278] width 31 height 38
click at [1266, 351] on span "Webmail [DOMAIN_NAME]" at bounding box center [1305, 358] width 125 height 15
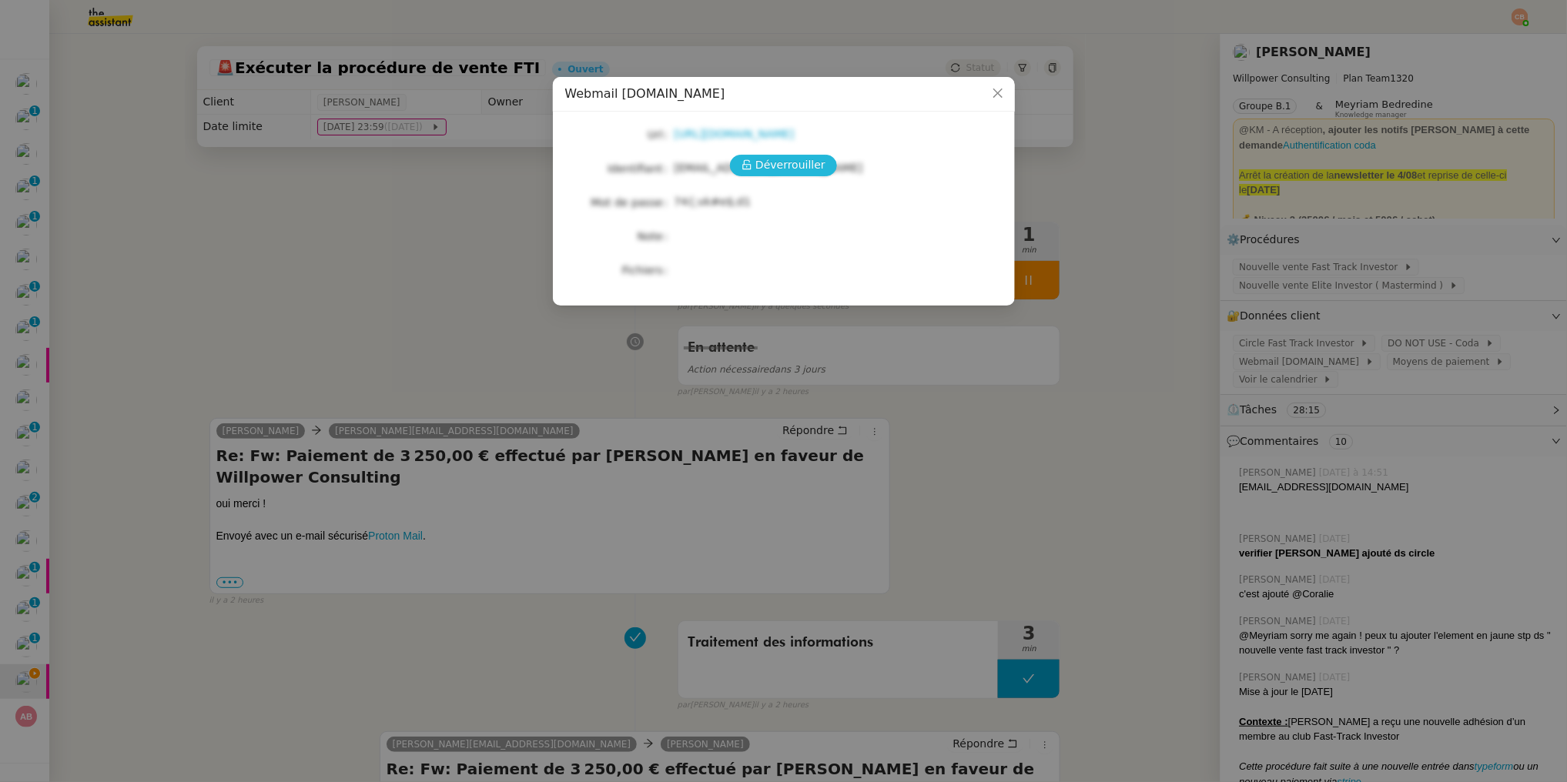
click at [789, 163] on span "Déverrouiller" at bounding box center [790, 165] width 70 height 18
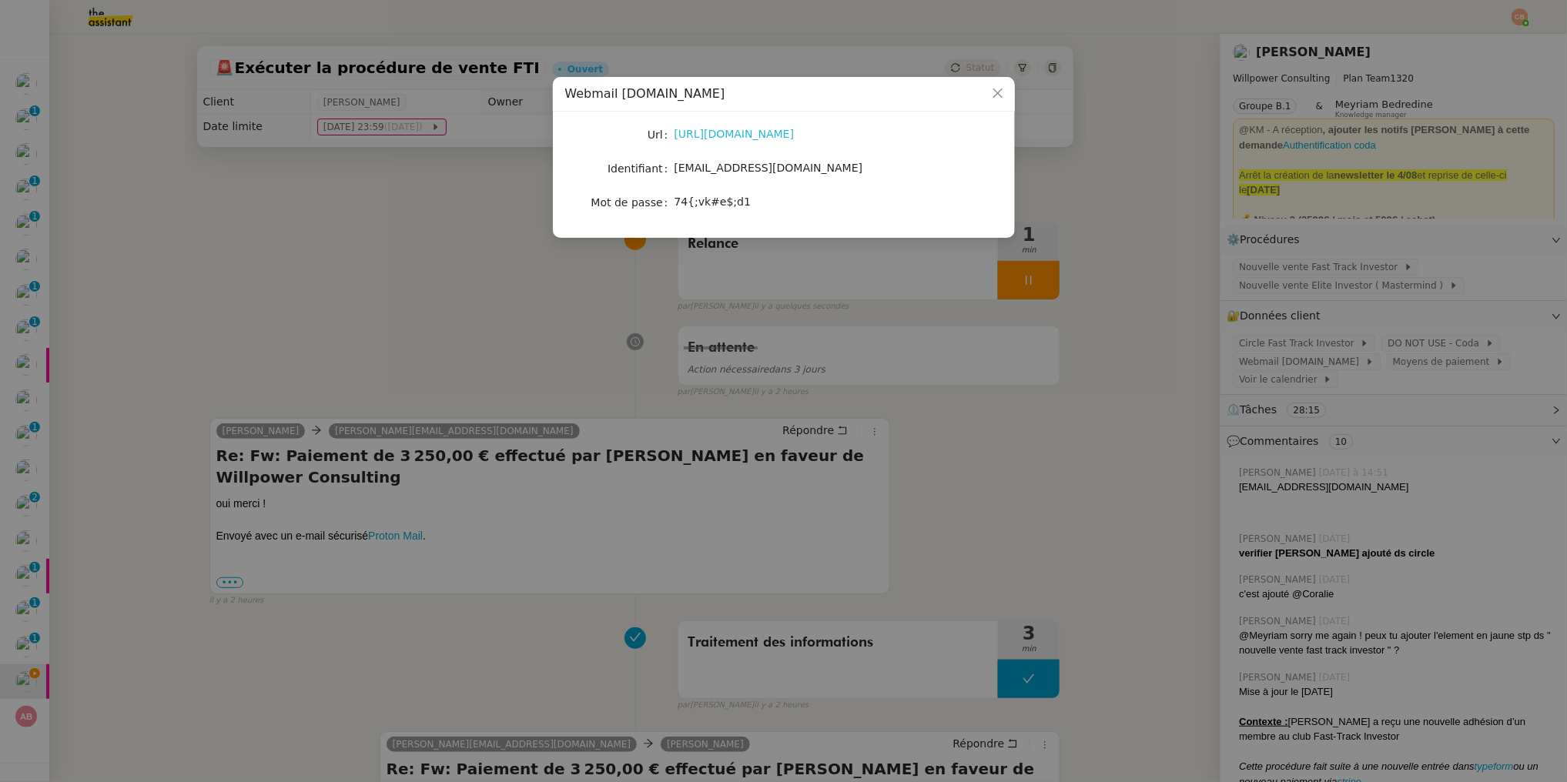
click at [774, 132] on link "[URL][DOMAIN_NAME]" at bounding box center [734, 134] width 120 height 12
click at [673, 203] on label "Mot de passe" at bounding box center [632, 203] width 83 height 22
drag, startPoint x: 674, startPoint y: 201, endPoint x: 757, endPoint y: 201, distance: 83.1
click at [757, 201] on div "74{;vk#e$;d1" at bounding box center [801, 202] width 255 height 18
drag, startPoint x: 757, startPoint y: 201, endPoint x: 674, endPoint y: 206, distance: 83.3
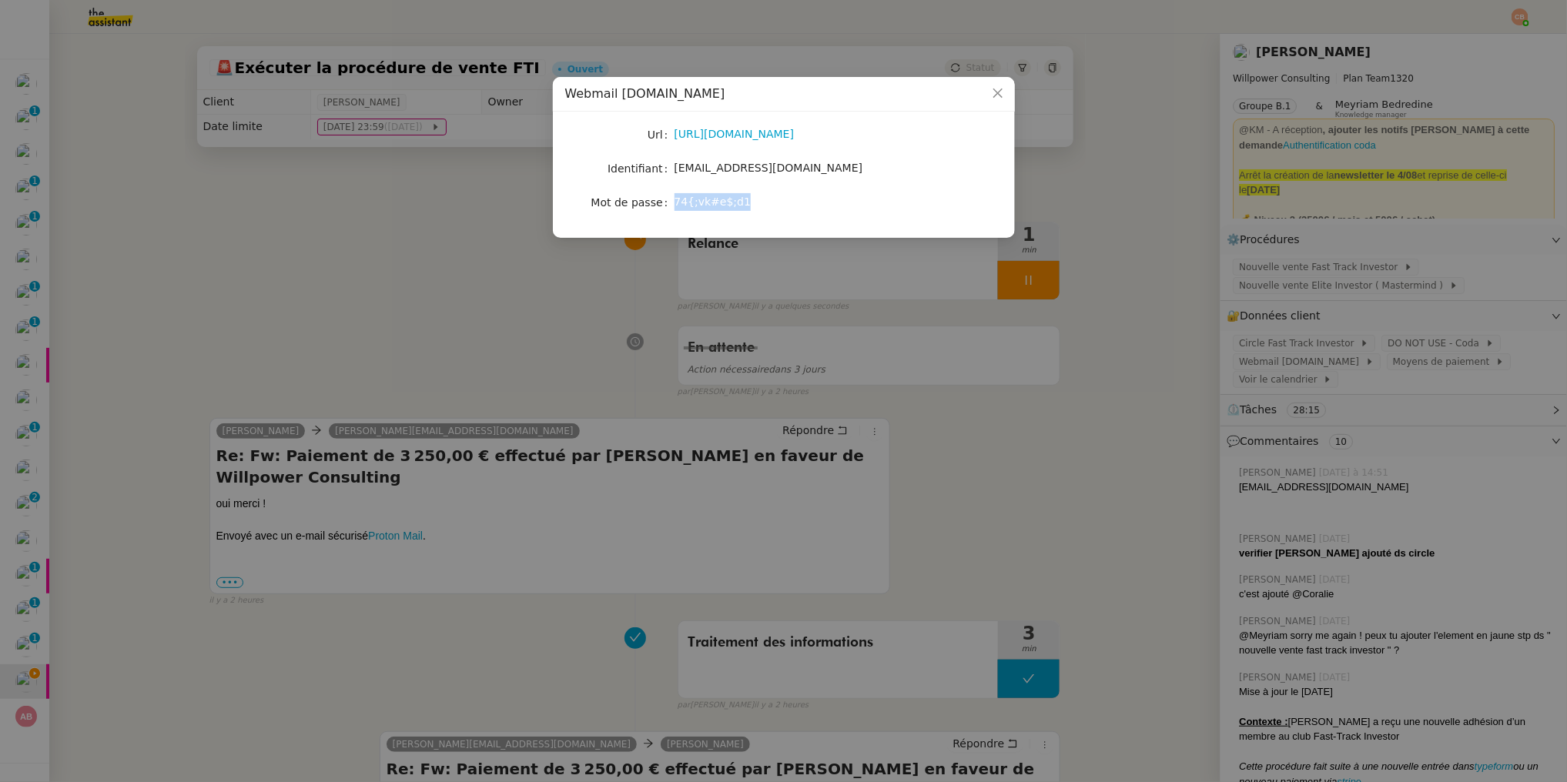
click at [674, 206] on div "74{;vk#e$;d1" at bounding box center [801, 202] width 255 height 18
copy span "74{;vk#e$;d1"
click at [391, 147] on nz-modal-container "Webmail [DOMAIN_NAME] Url [URL][DOMAIN_NAME] Identifiant [EMAIL_ADDRESS][DOMAIN…" at bounding box center [783, 391] width 1567 height 782
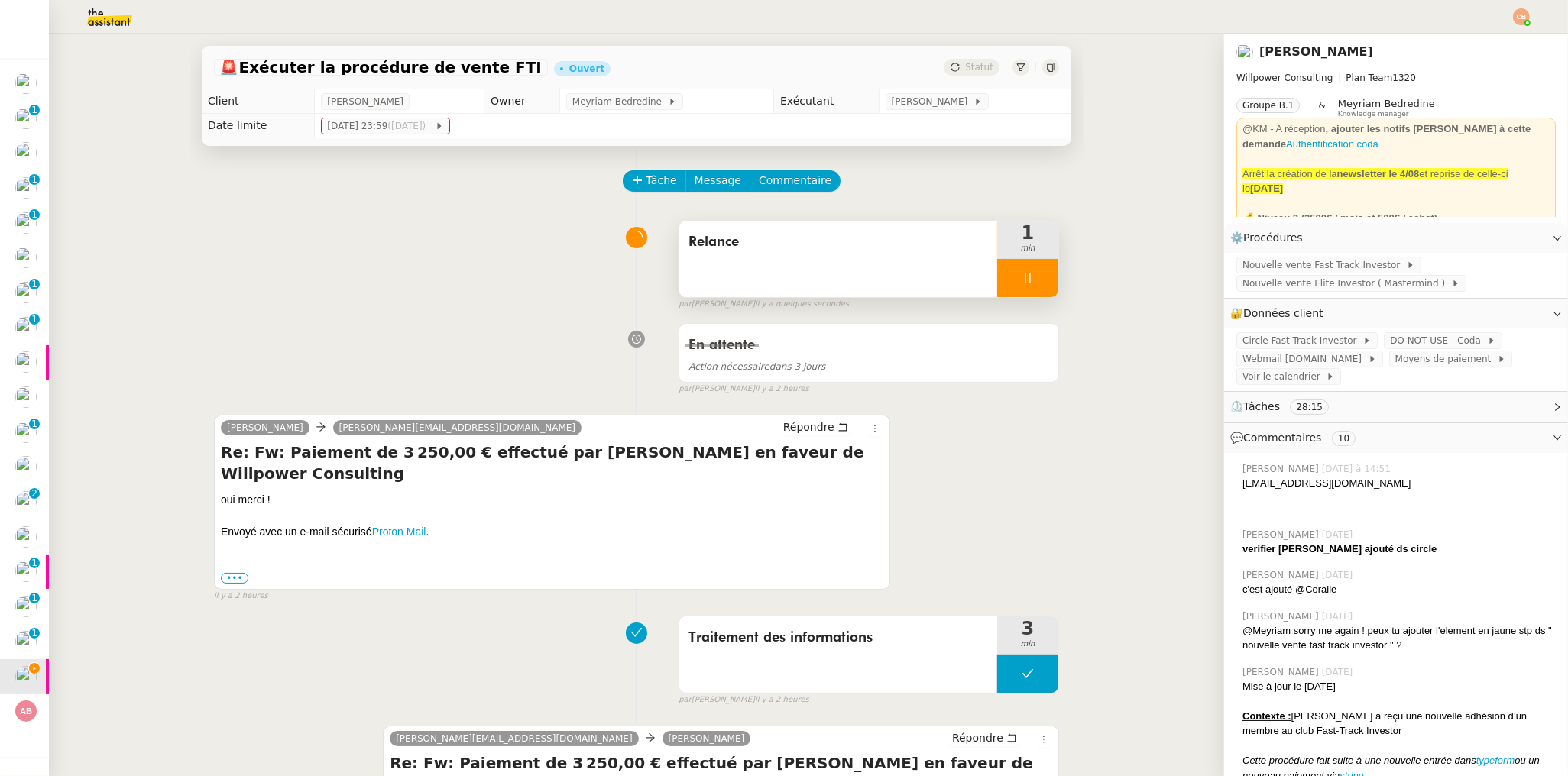
click at [1029, 270] on div at bounding box center [1028, 278] width 62 height 38
click at [1006, 284] on icon at bounding box center [1012, 278] width 12 height 12
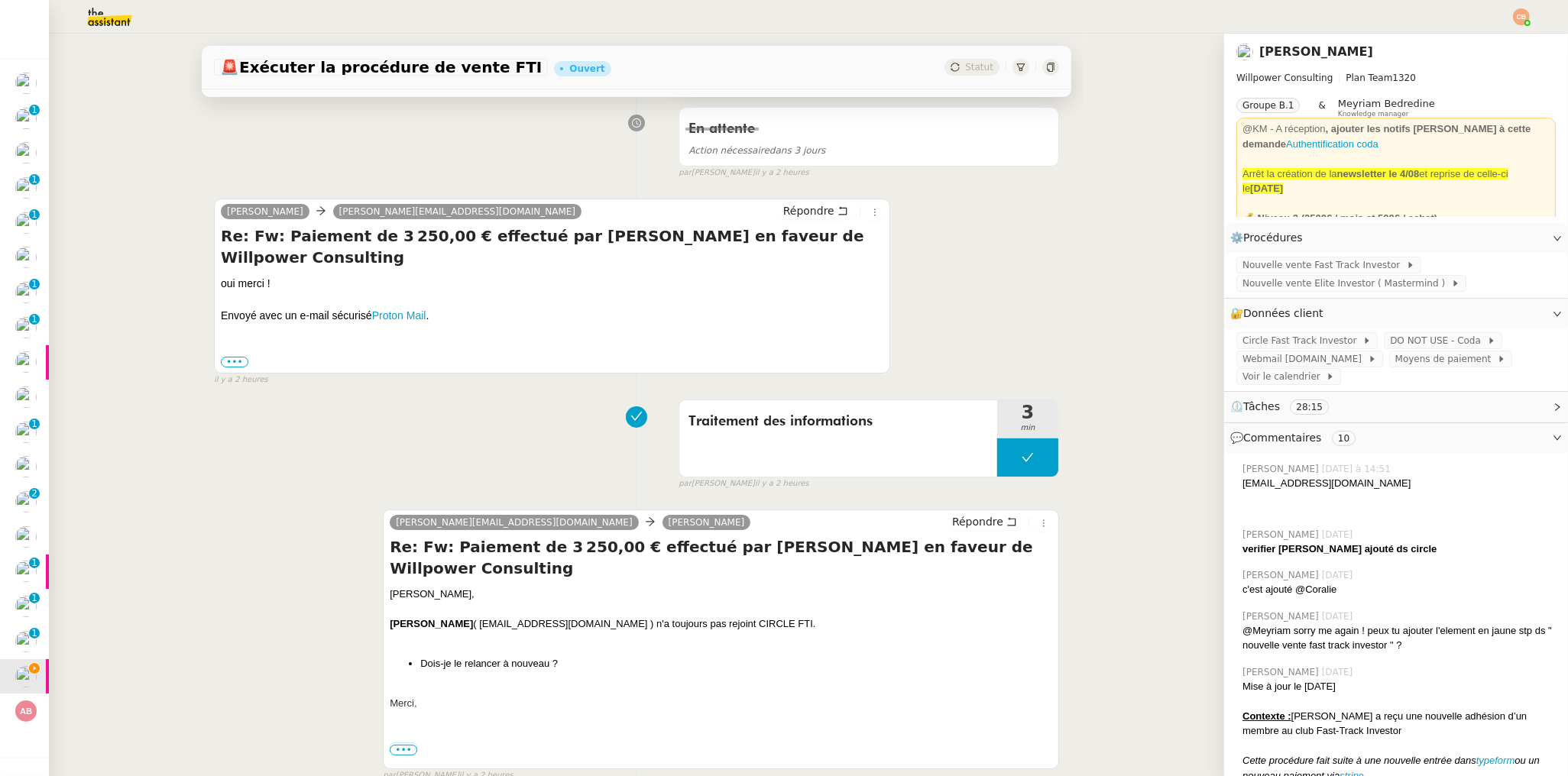
scroll to position [287, 0]
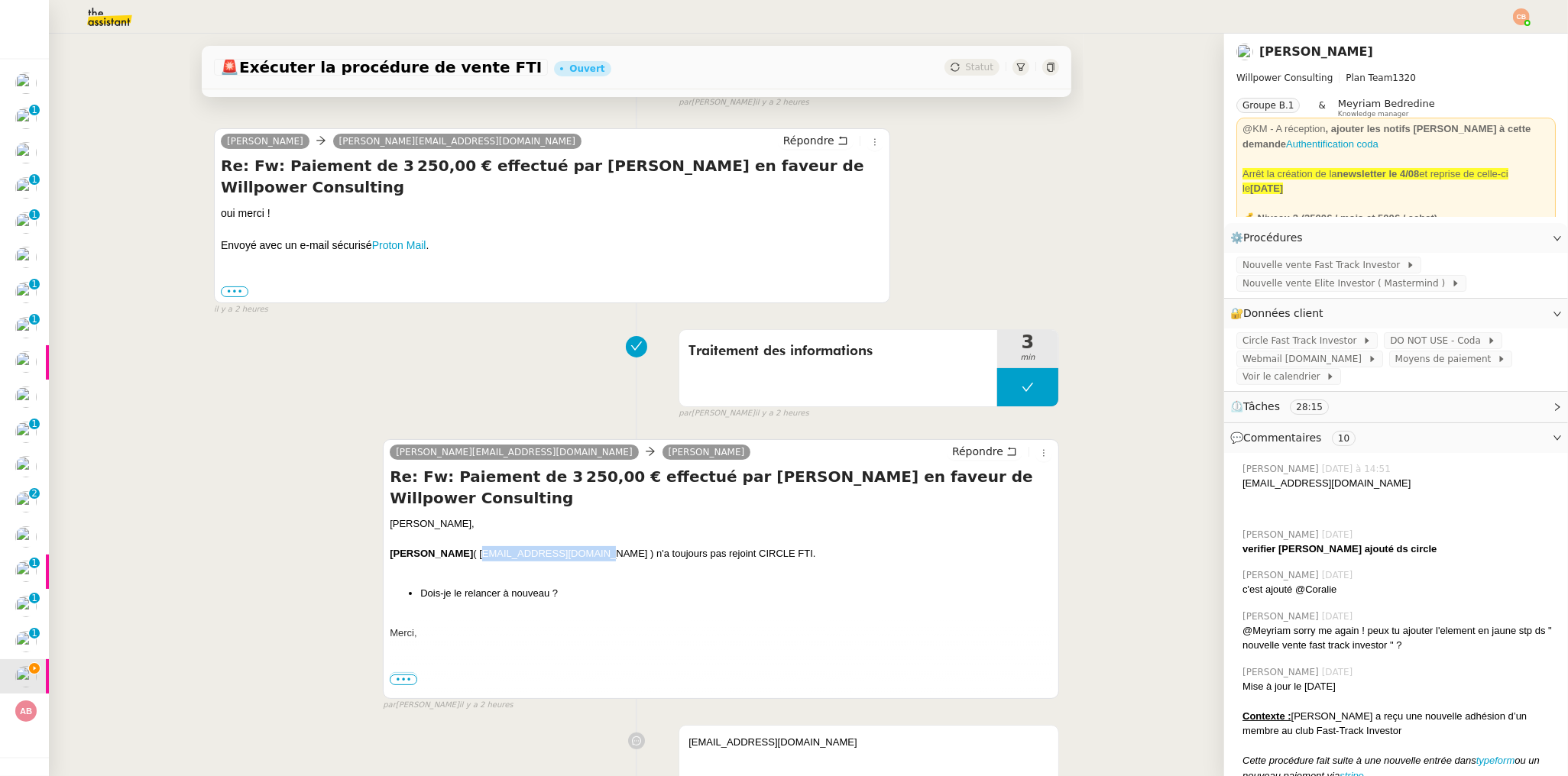
drag, startPoint x: 450, startPoint y: 554, endPoint x: 553, endPoint y: 556, distance: 103.0
click at [553, 556] on div "[PERSON_NAME] ( [EMAIL_ADDRESS][DOMAIN_NAME] ) n'a toujours pas rejoint CIRCLE …" at bounding box center [720, 553] width 662 height 15
copy div "[EMAIL_ADDRESS][DOMAIN_NAME]"
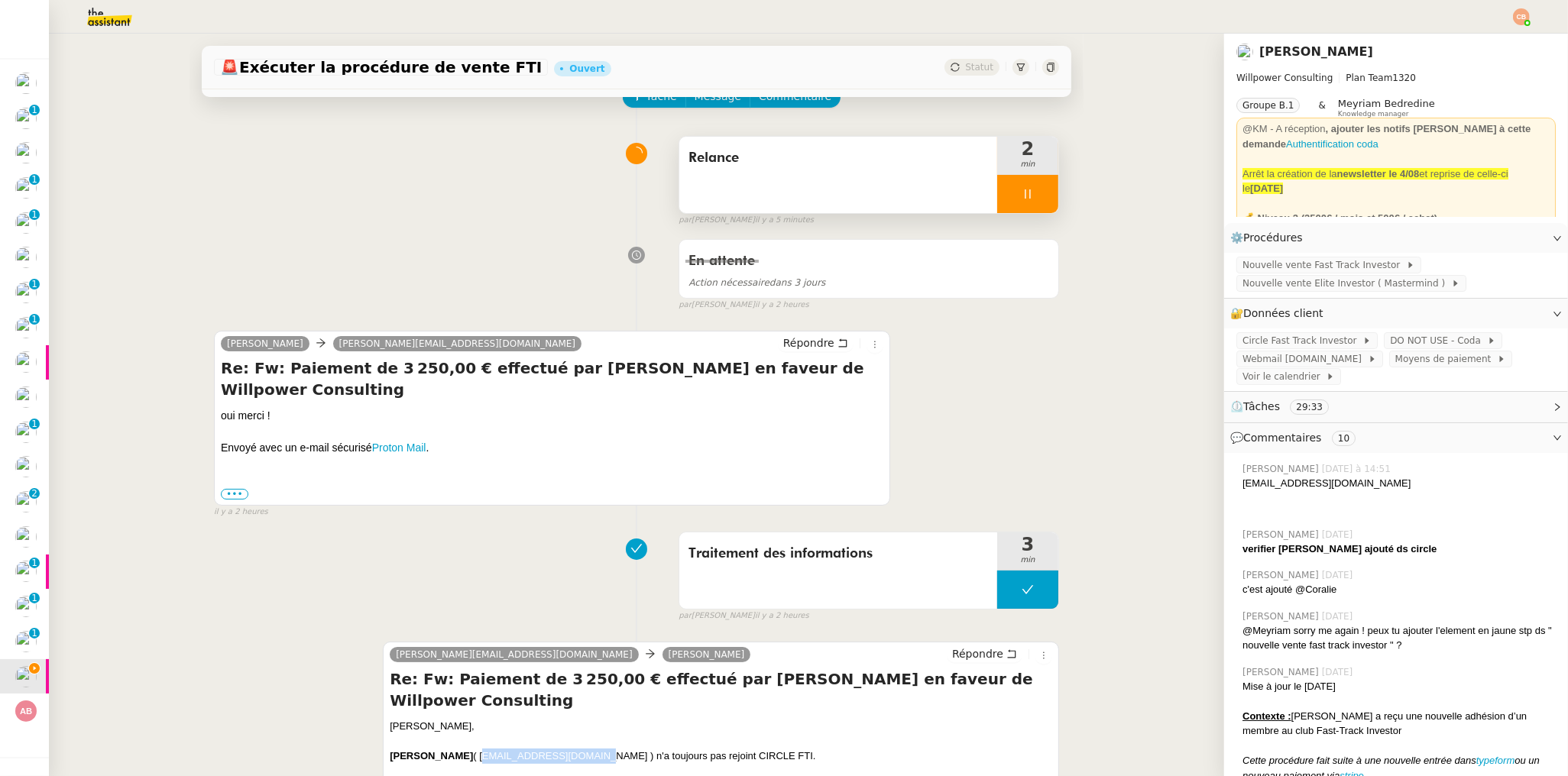
scroll to position [0, 0]
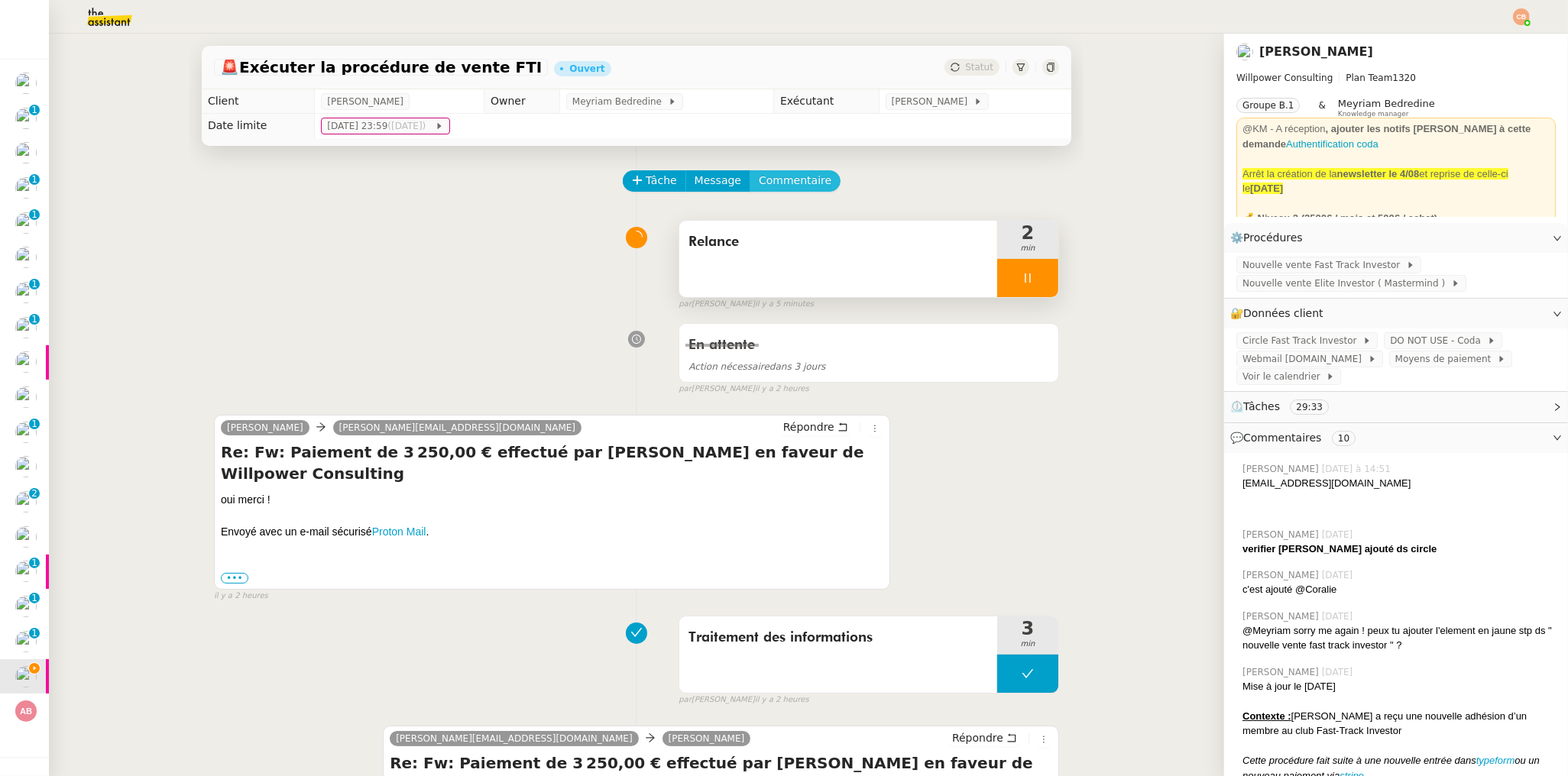
click at [765, 176] on span "Commentaire" at bounding box center [794, 181] width 72 height 18
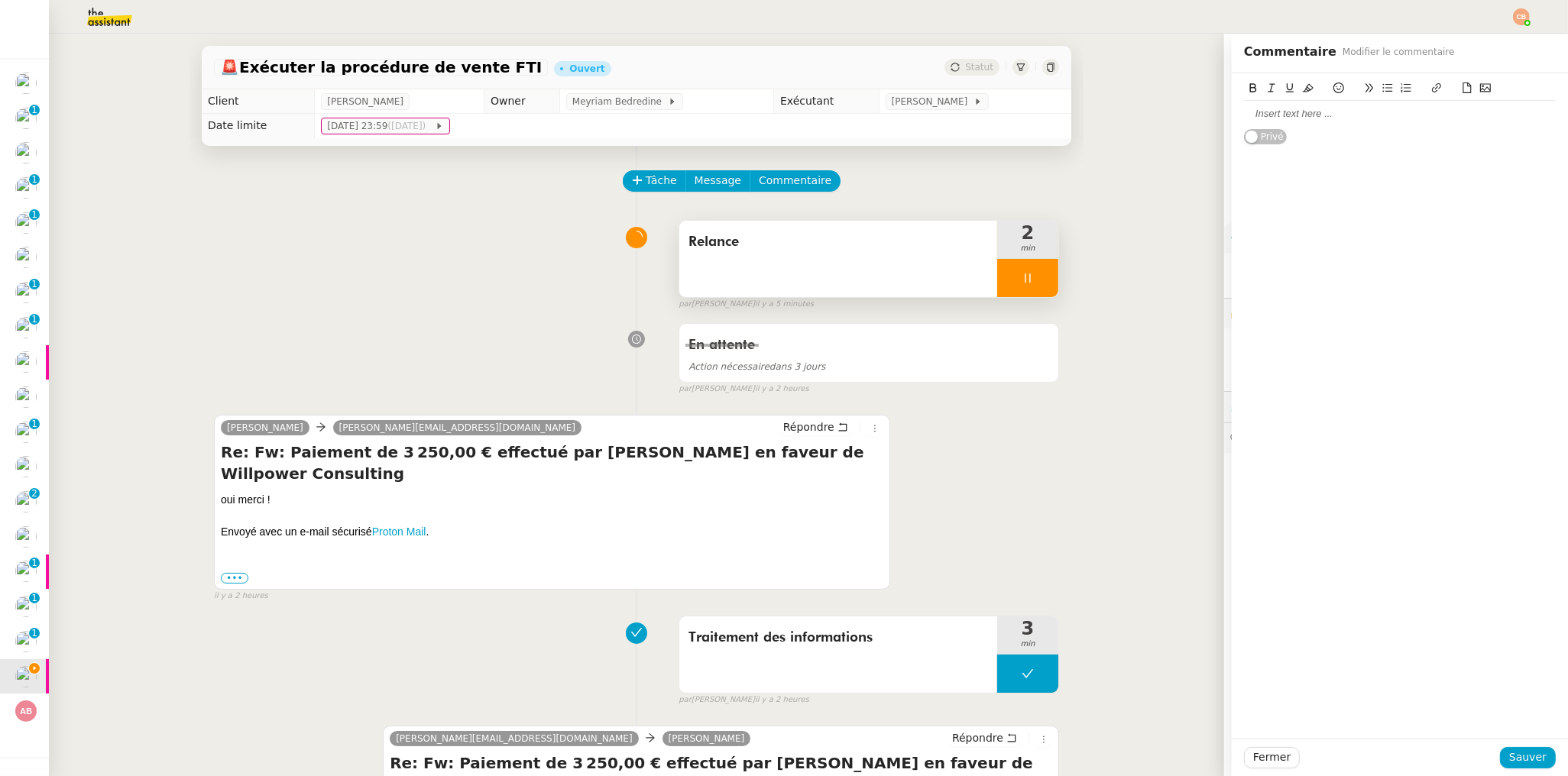
click at [1264, 118] on div at bounding box center [1399, 114] width 312 height 14
click at [1333, 84] on icon at bounding box center [1338, 87] width 11 height 11
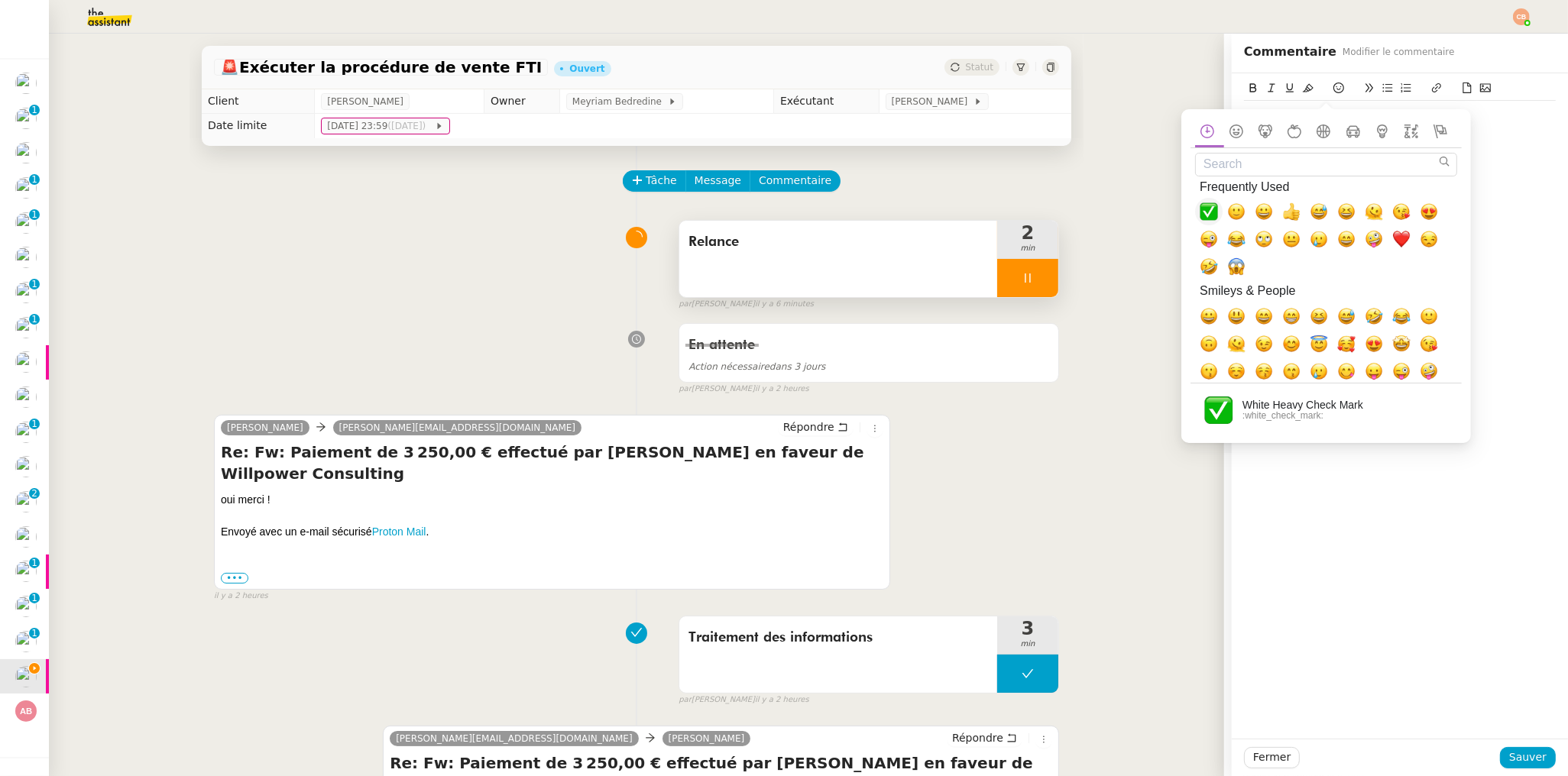
click at [1212, 214] on span "✅, white_check_mark" at bounding box center [1209, 211] width 18 height 18
click at [1491, 146] on div "Email envoyé ✅ Privé" at bounding box center [1399, 406] width 336 height 666
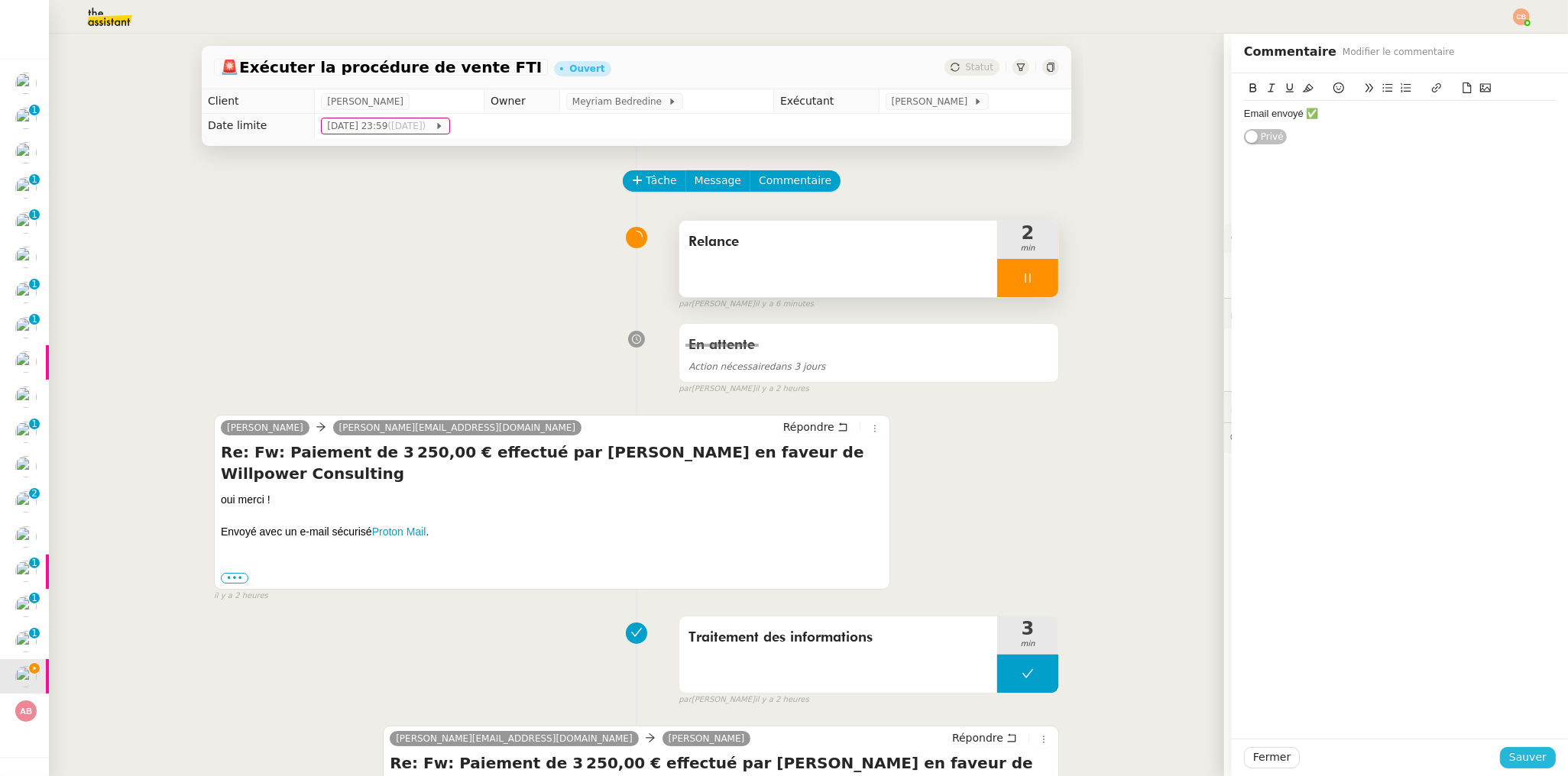
click at [1509, 757] on span "Sauver" at bounding box center [1527, 757] width 38 height 18
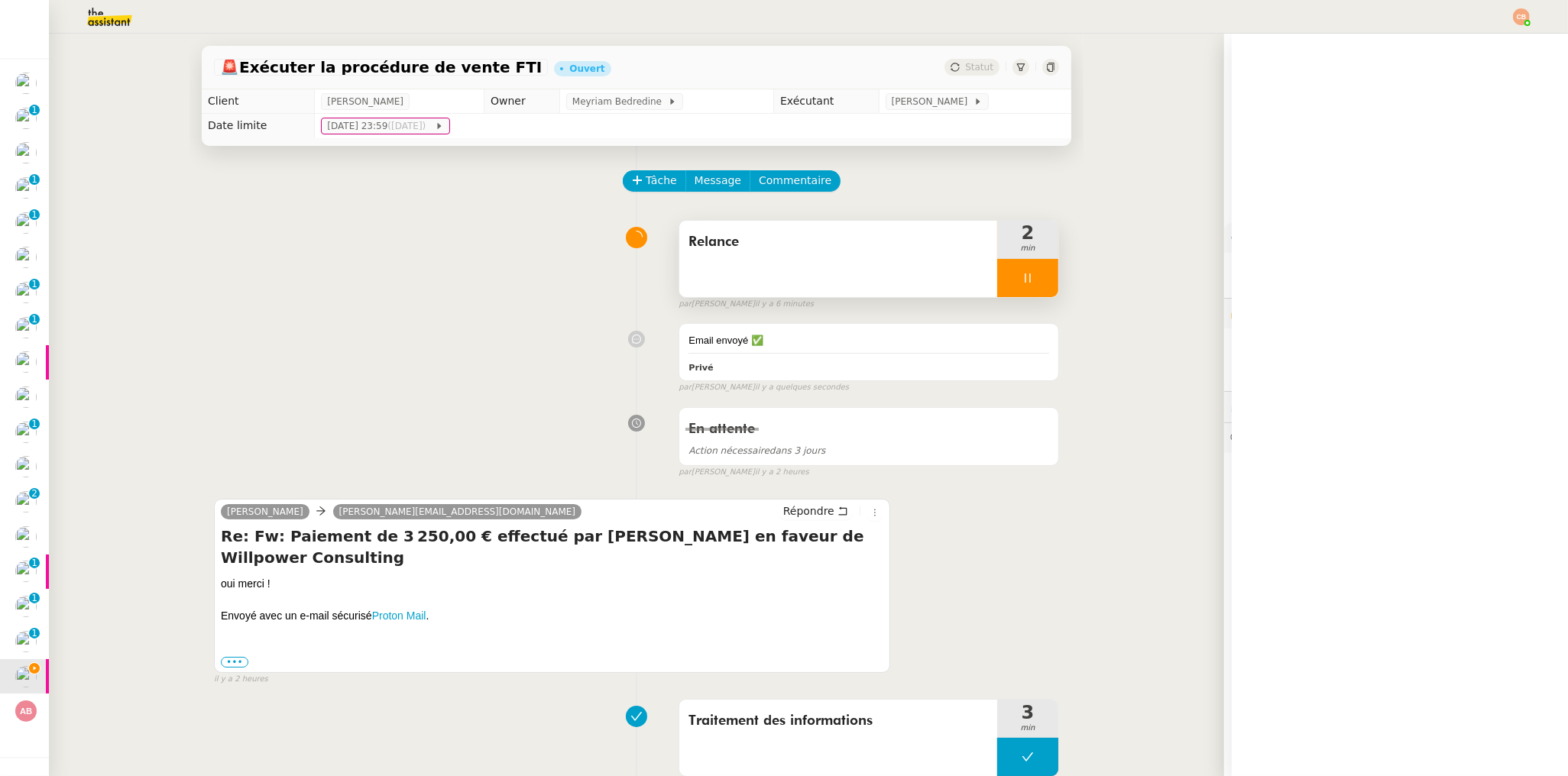
click at [997, 271] on div at bounding box center [1028, 278] width 62 height 38
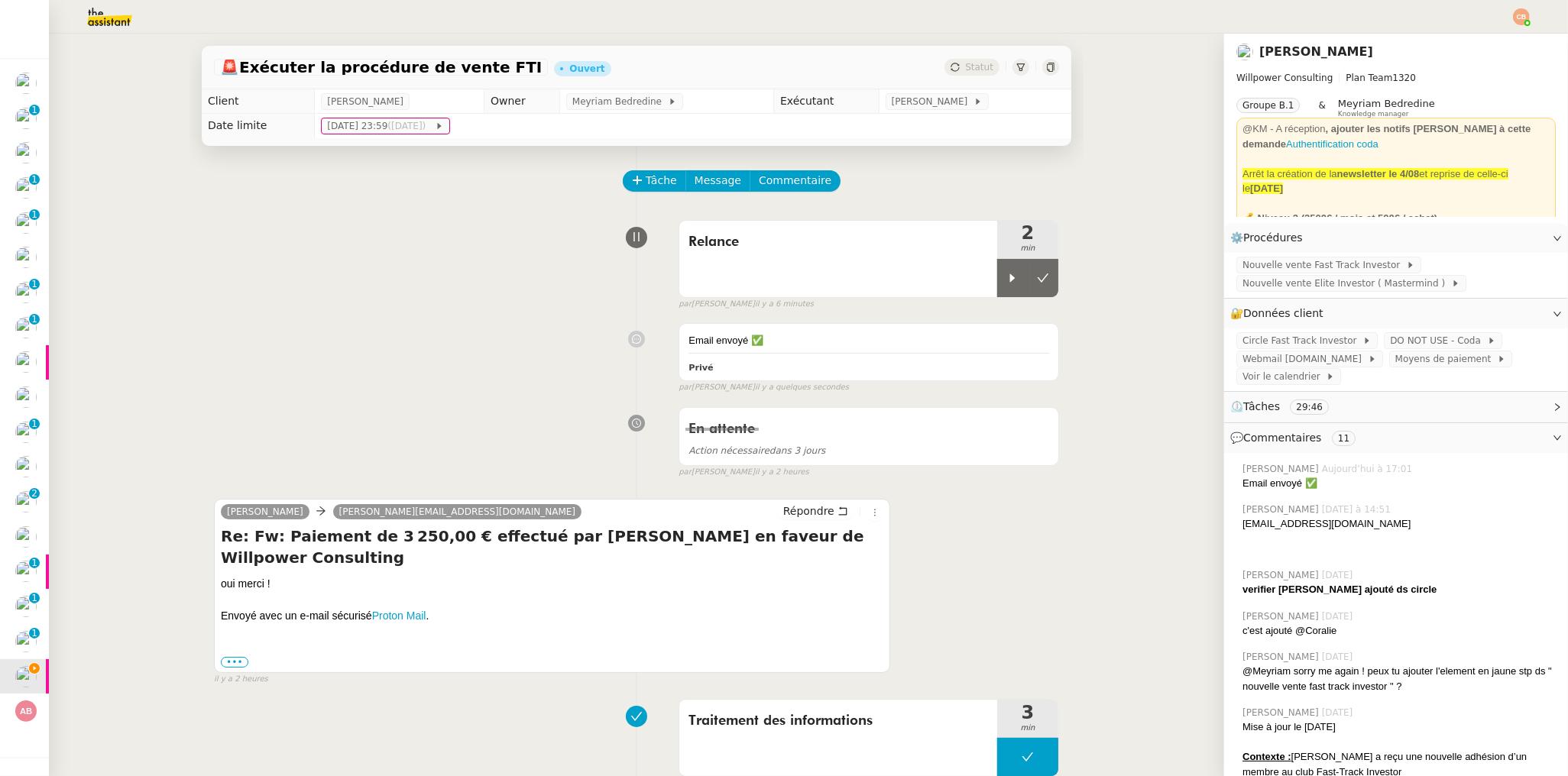
drag, startPoint x: 1017, startPoint y: 272, endPoint x: 1008, endPoint y: 213, distance: 59.7
click at [1027, 272] on button at bounding box center [1042, 278] width 31 height 38
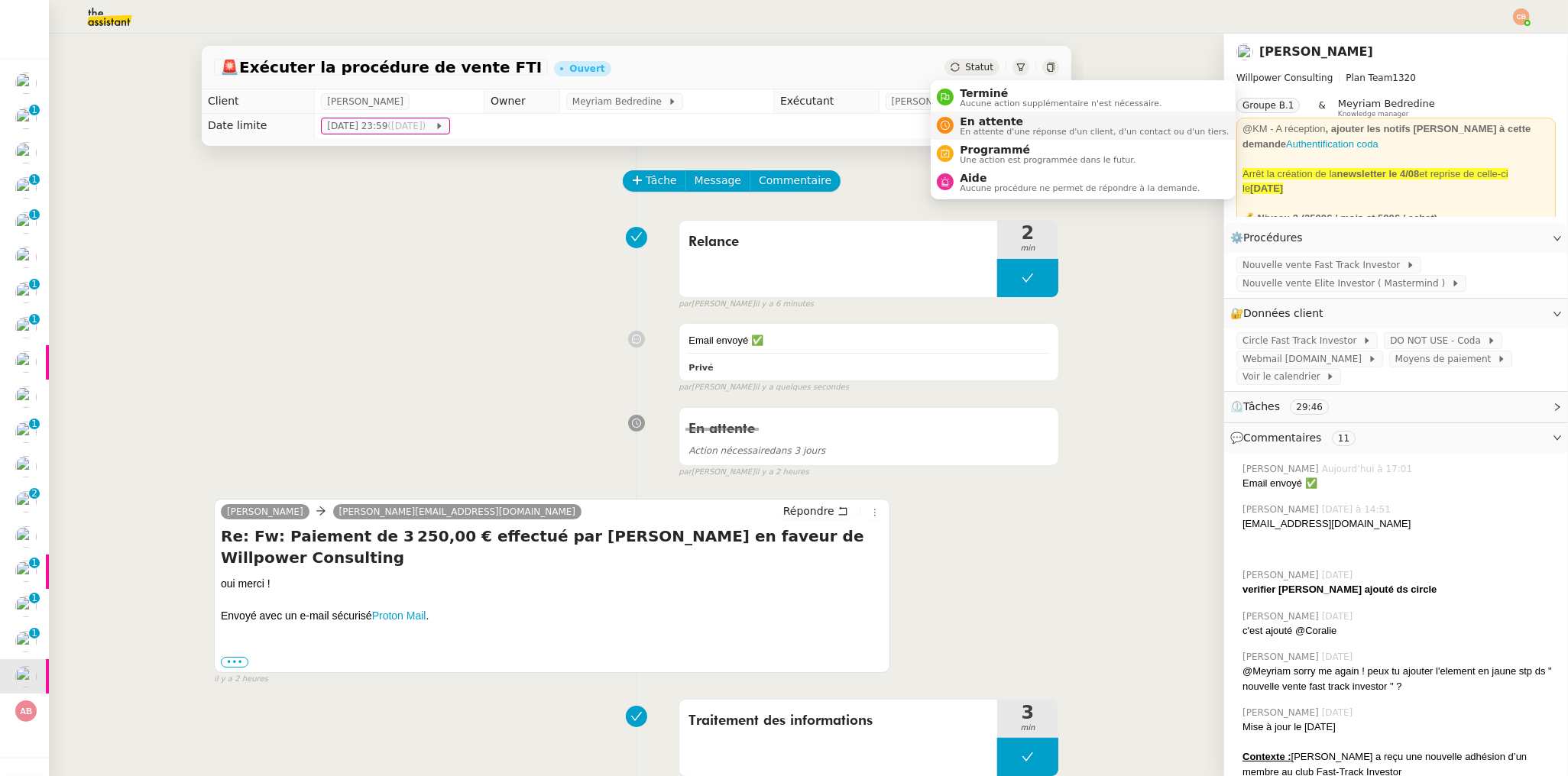
click at [969, 121] on span "En attente" at bounding box center [1094, 121] width 269 height 12
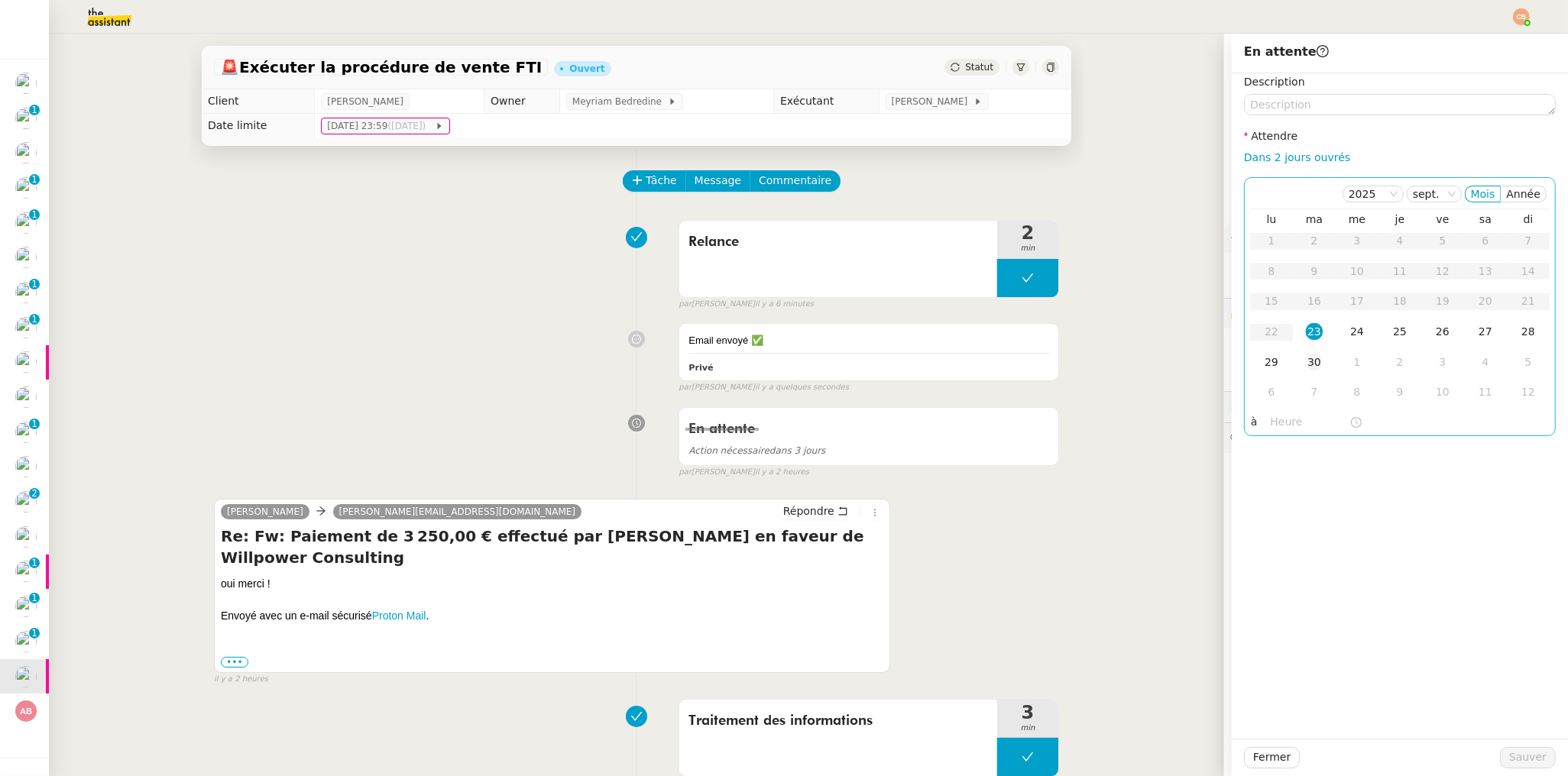
click at [1306, 363] on div "30" at bounding box center [1314, 361] width 17 height 17
click at [1270, 418] on input "text" at bounding box center [1309, 422] width 78 height 18
click at [1267, 567] on div "09" at bounding box center [1270, 571] width 43 height 18
click at [1309, 446] on div "00" at bounding box center [1314, 447] width 42 height 18
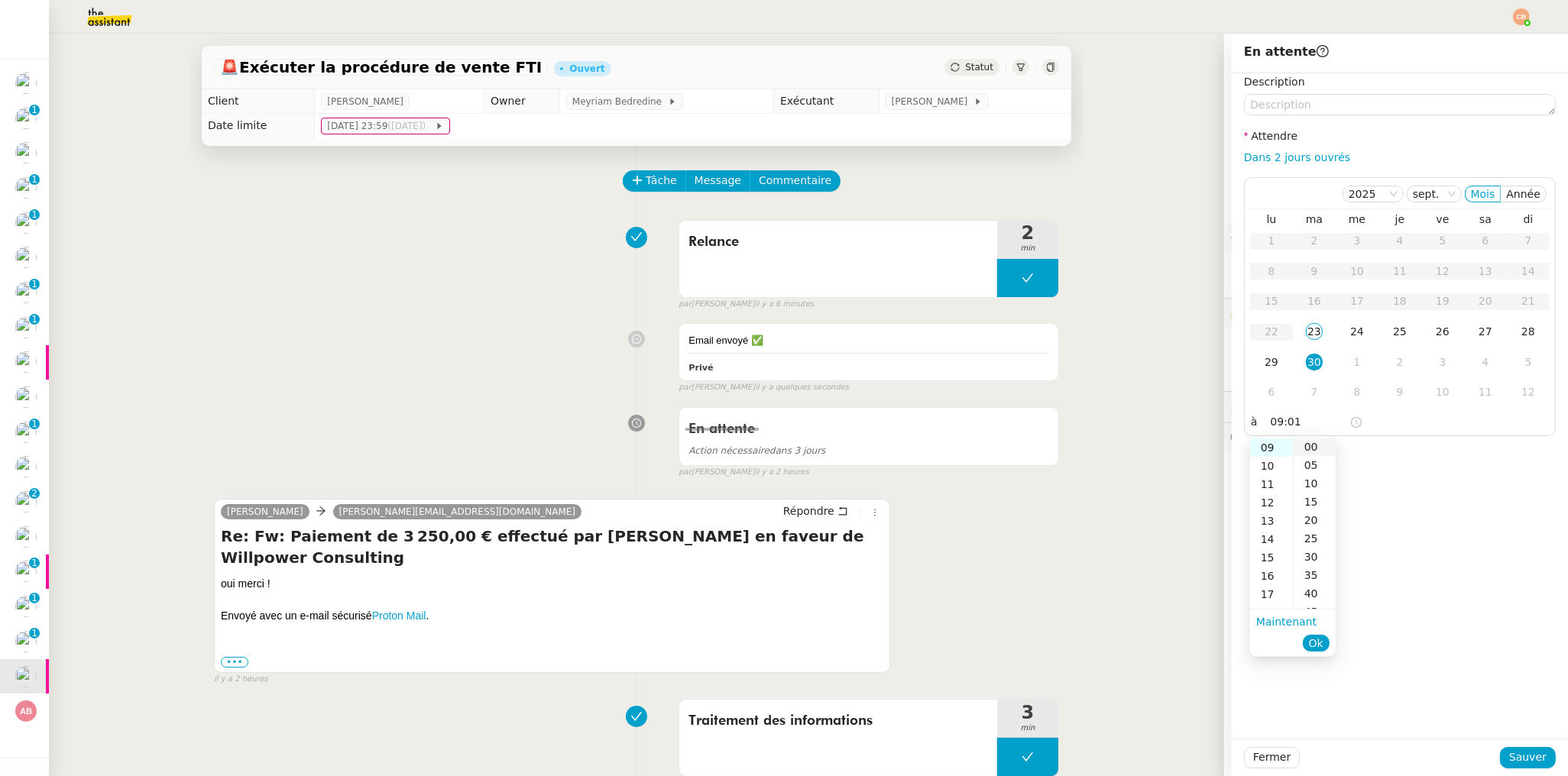
type input "09:00"
click at [1423, 449] on div "Description Attendre Dans 2 jours ouvrés [DATE] Mois Année lu ma me je ve sa di…" at bounding box center [1399, 406] width 336 height 666
click at [1508, 758] on span "Sauver" at bounding box center [1527, 757] width 38 height 18
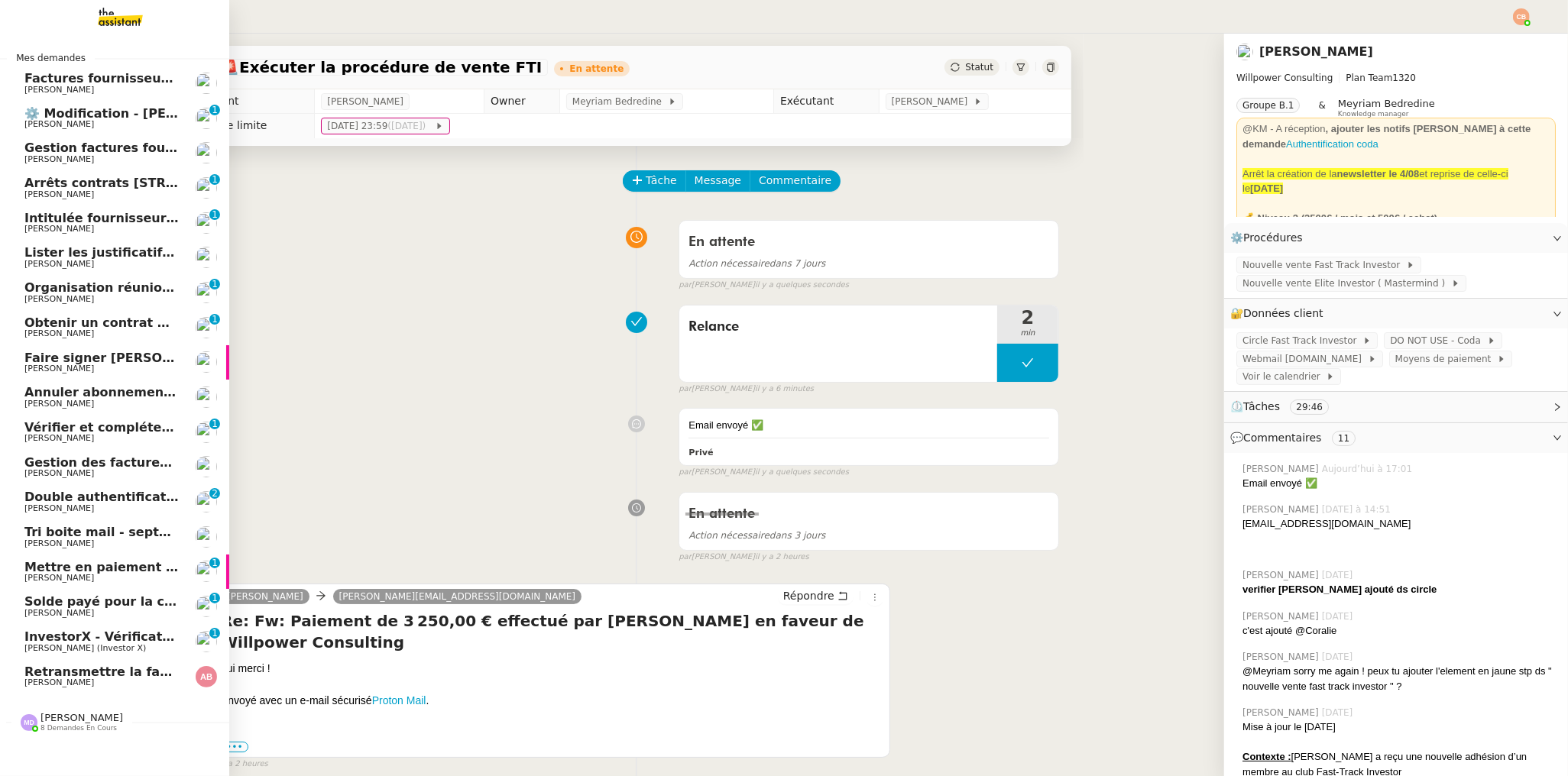
click at [73, 672] on span "Retransmettre la facture 202506Z161149" at bounding box center [168, 672] width 287 height 15
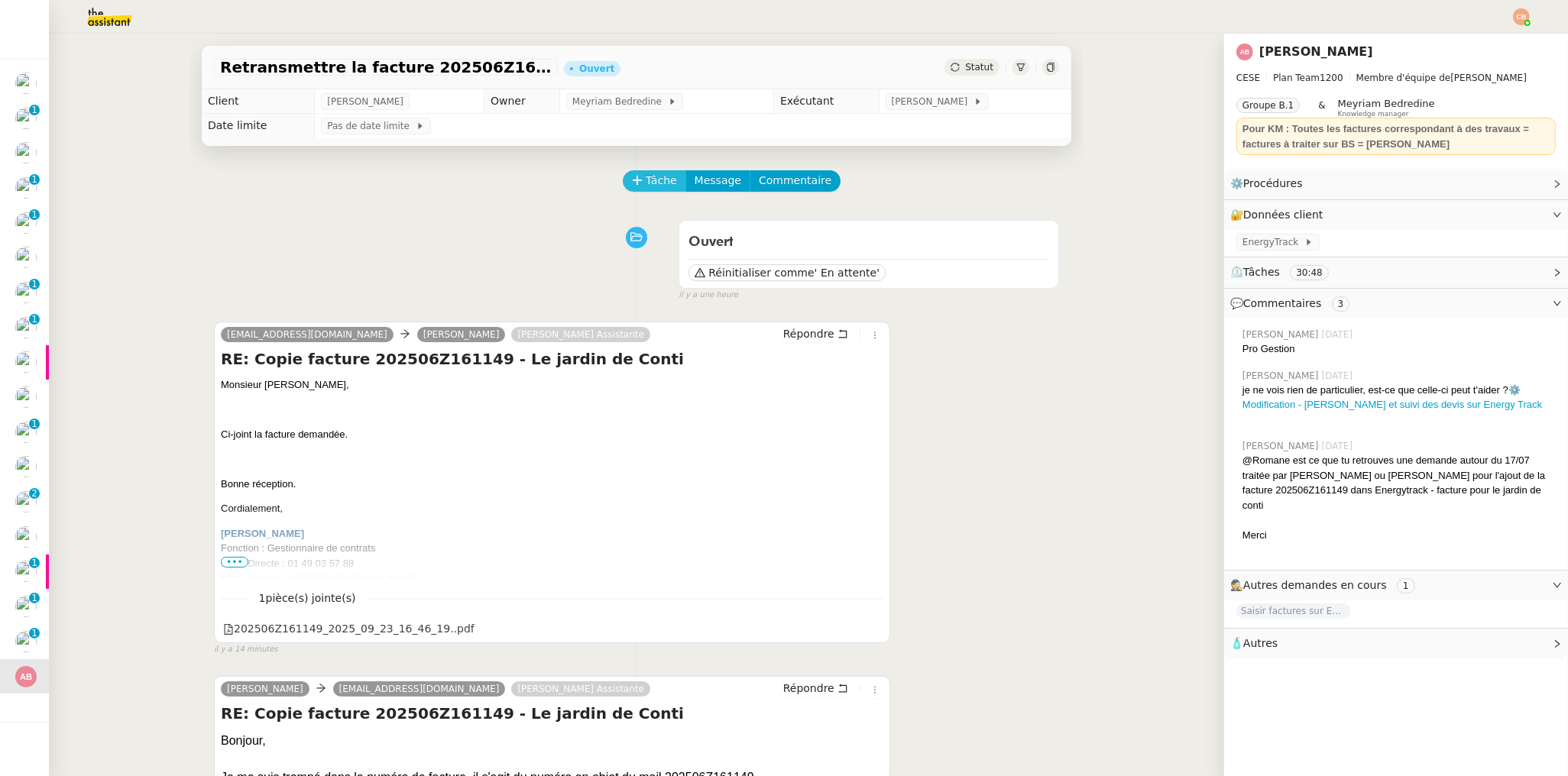
click at [645, 185] on span "Tâche" at bounding box center [661, 181] width 32 height 18
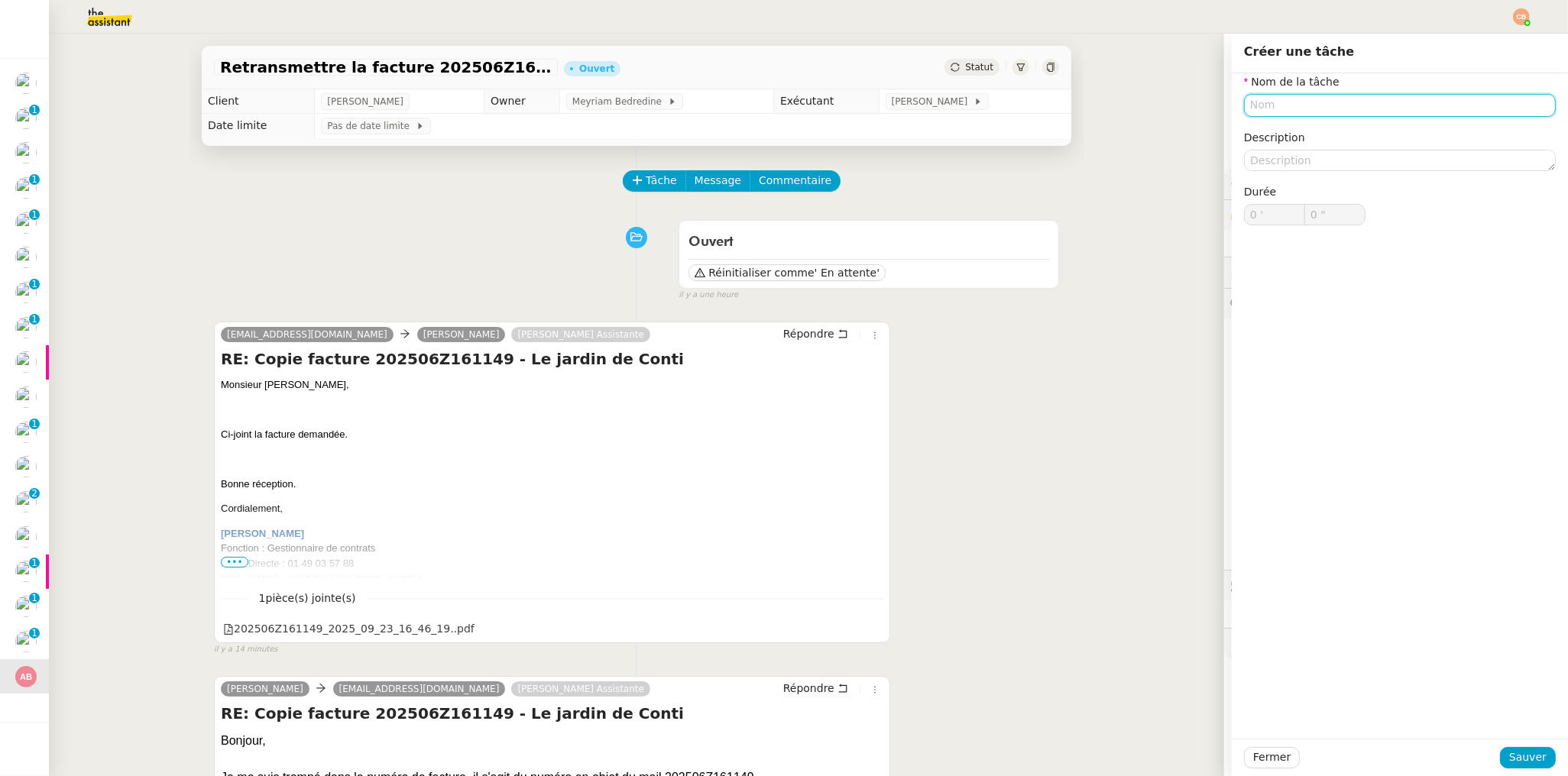
click at [1277, 108] on input "text" at bounding box center [1399, 105] width 312 height 22
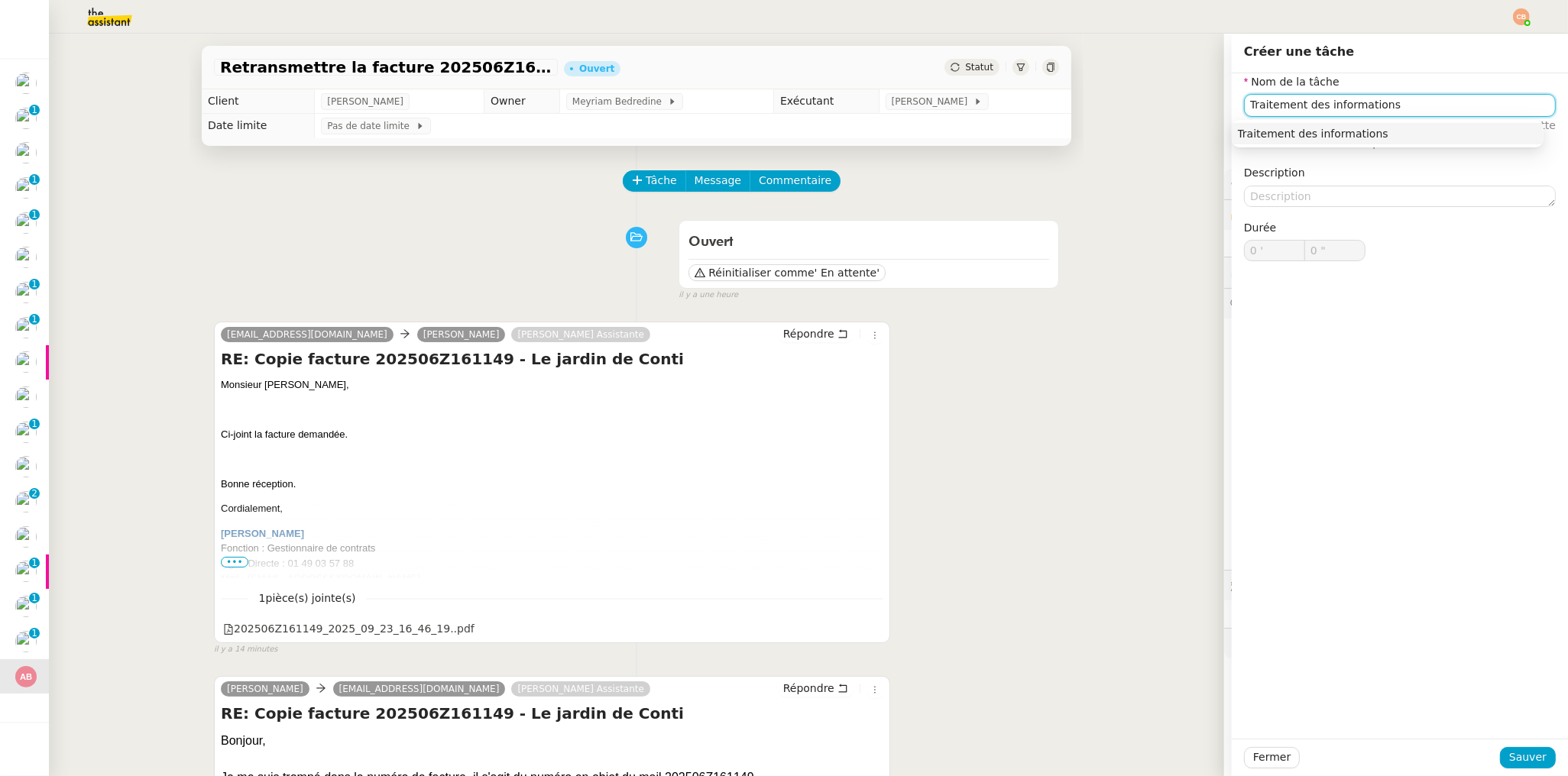
click at [1299, 127] on div "Traitement des informations" at bounding box center [1387, 134] width 300 height 14
type input "Traitement des informations"
click at [1510, 754] on span "Sauver" at bounding box center [1527, 757] width 38 height 18
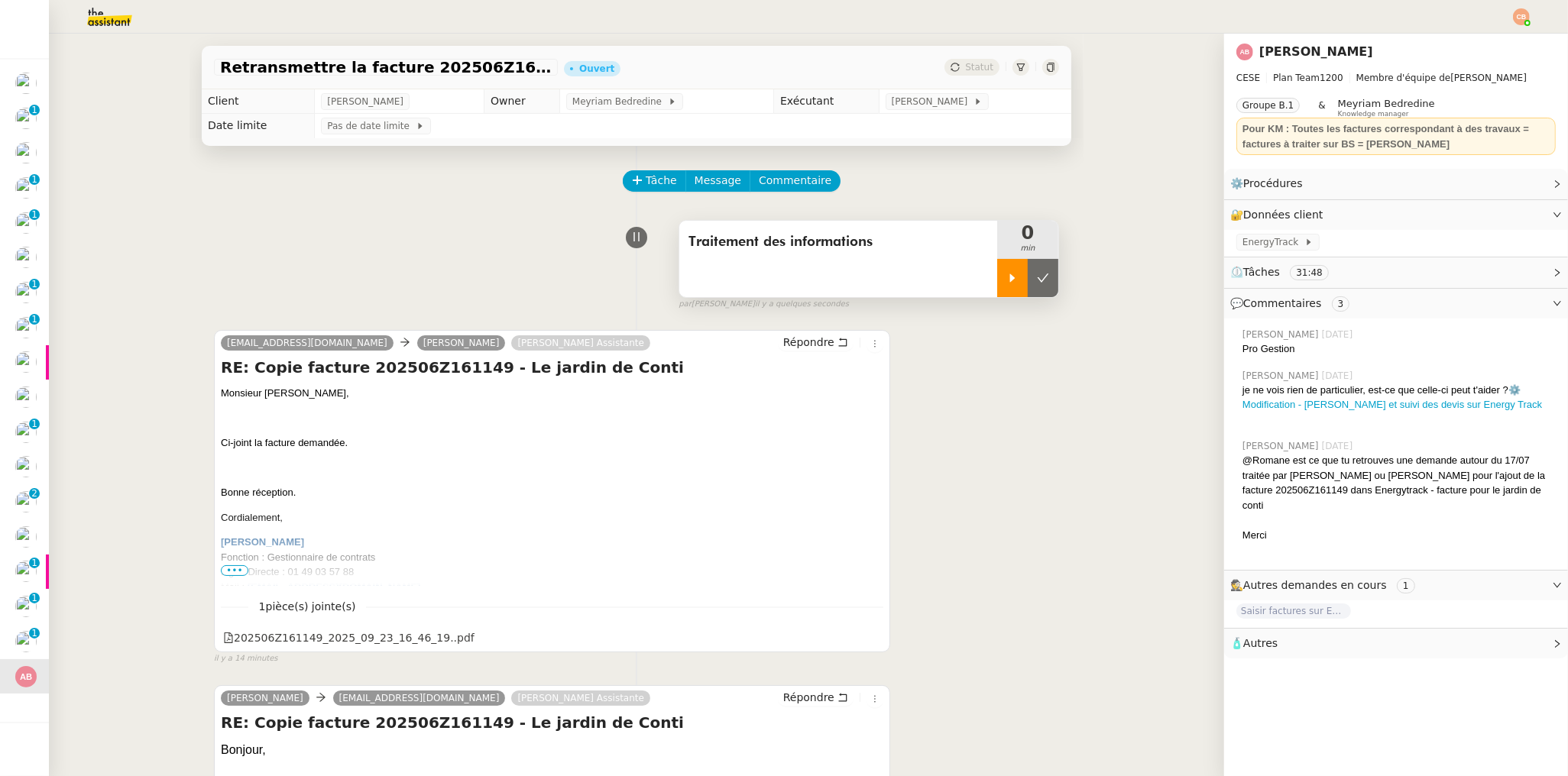
click at [999, 285] on div at bounding box center [1012, 278] width 31 height 38
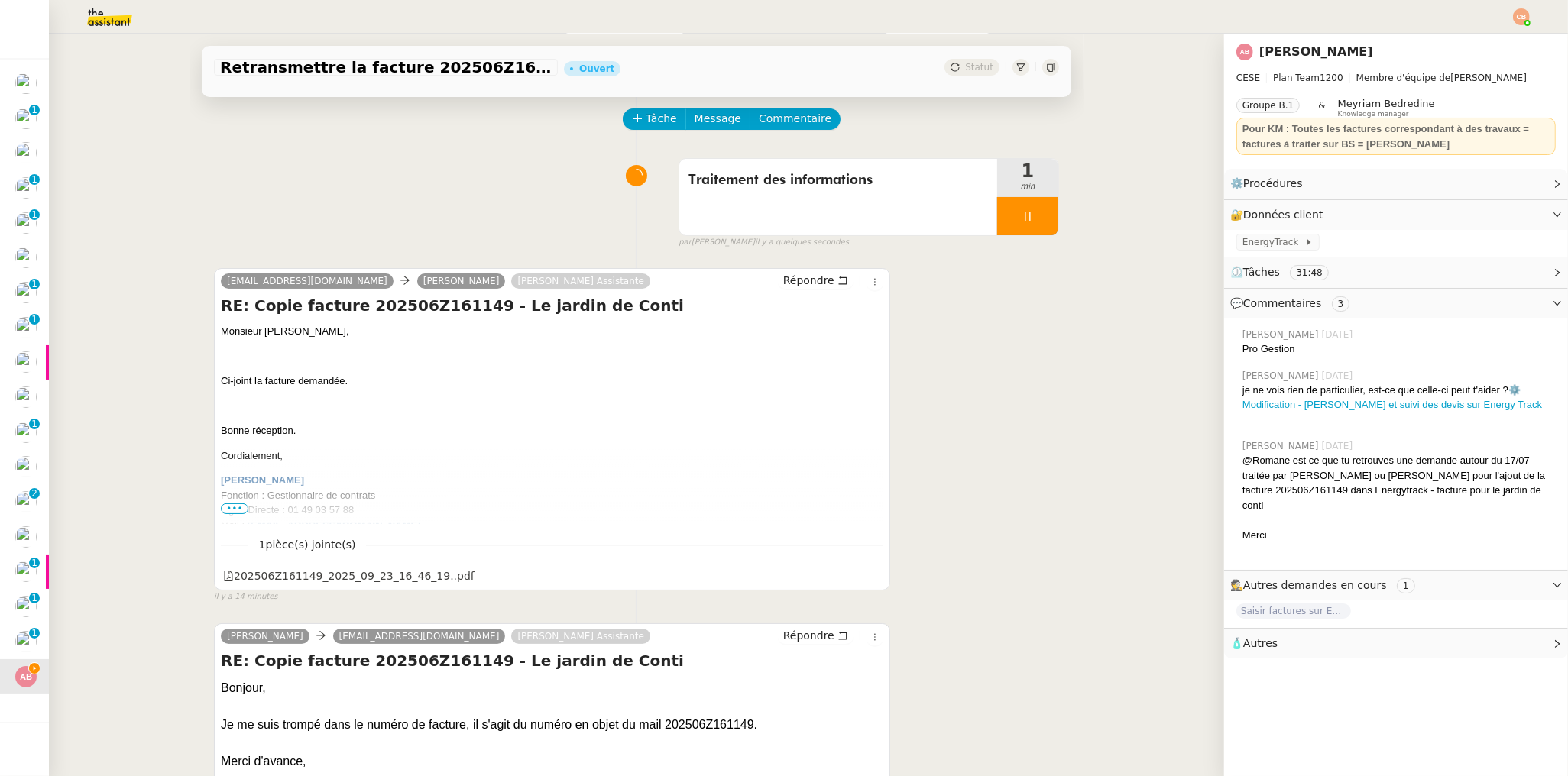
scroll to position [78, 0]
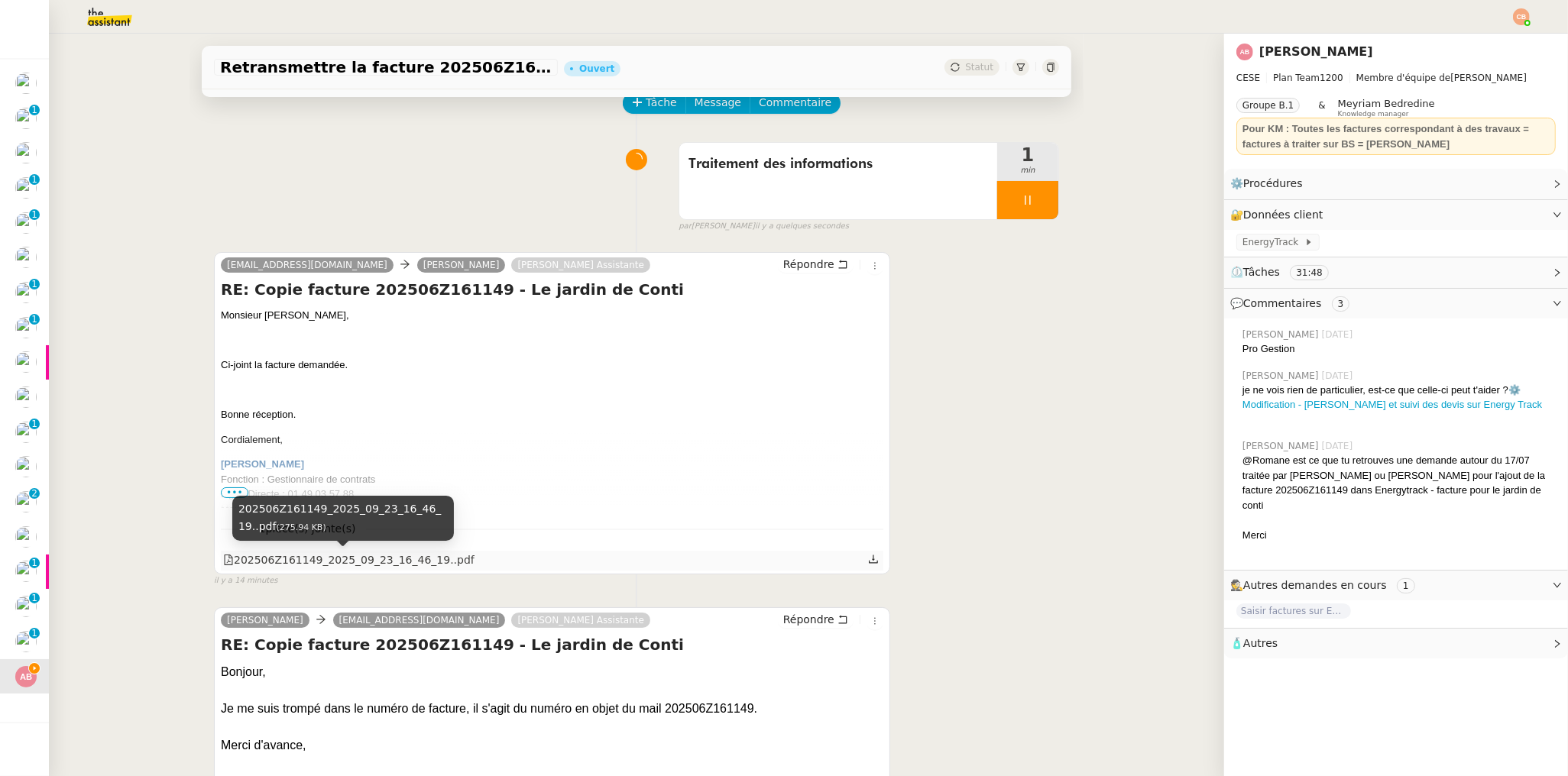
click at [287, 563] on div "202506Z161149_2025_09_23_16_46_19..pdf" at bounding box center [348, 561] width 251 height 18
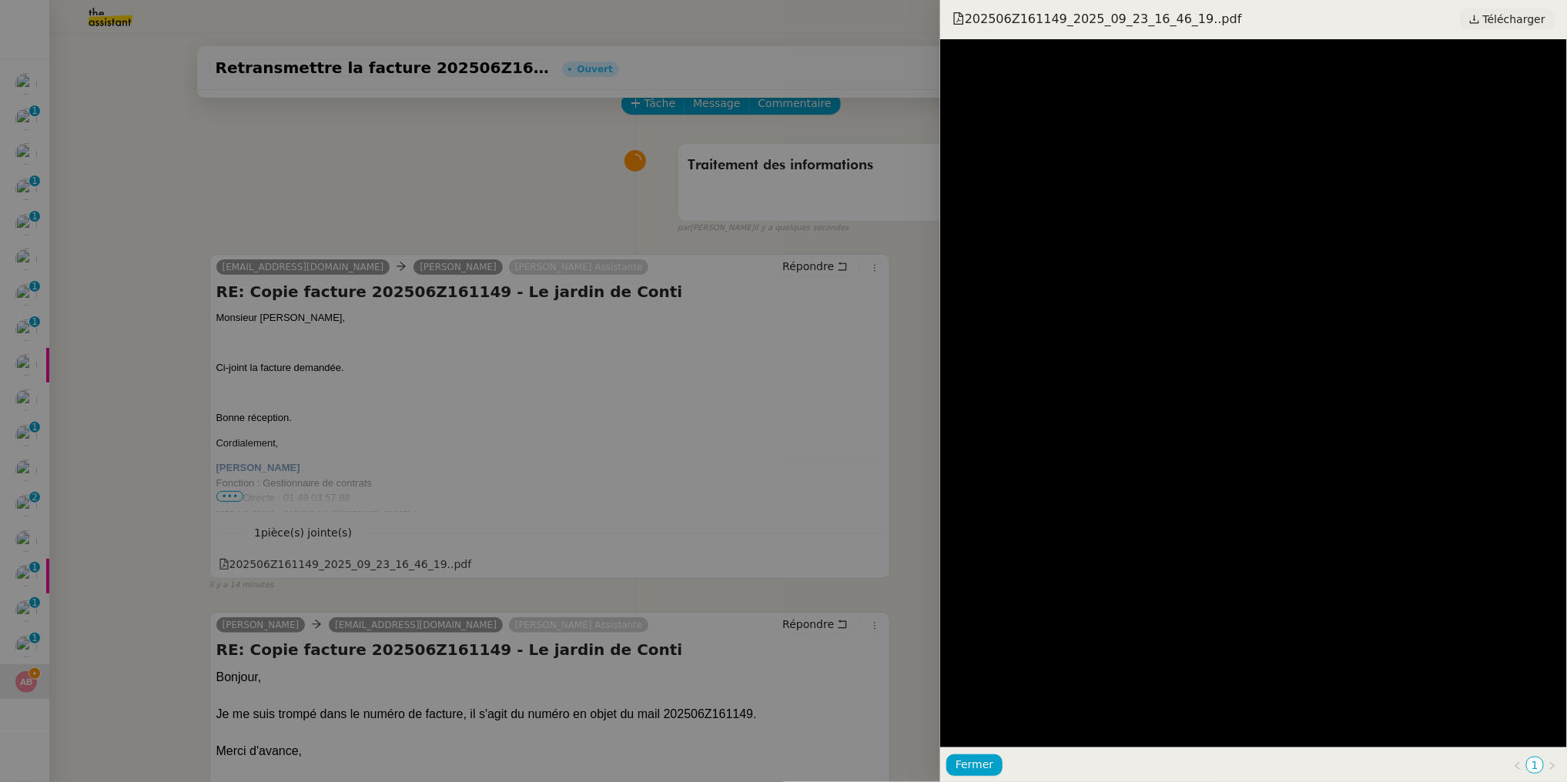
click at [1497, 13] on span "Télécharger" at bounding box center [1514, 19] width 62 height 20
click at [329, 216] on div at bounding box center [783, 391] width 1567 height 782
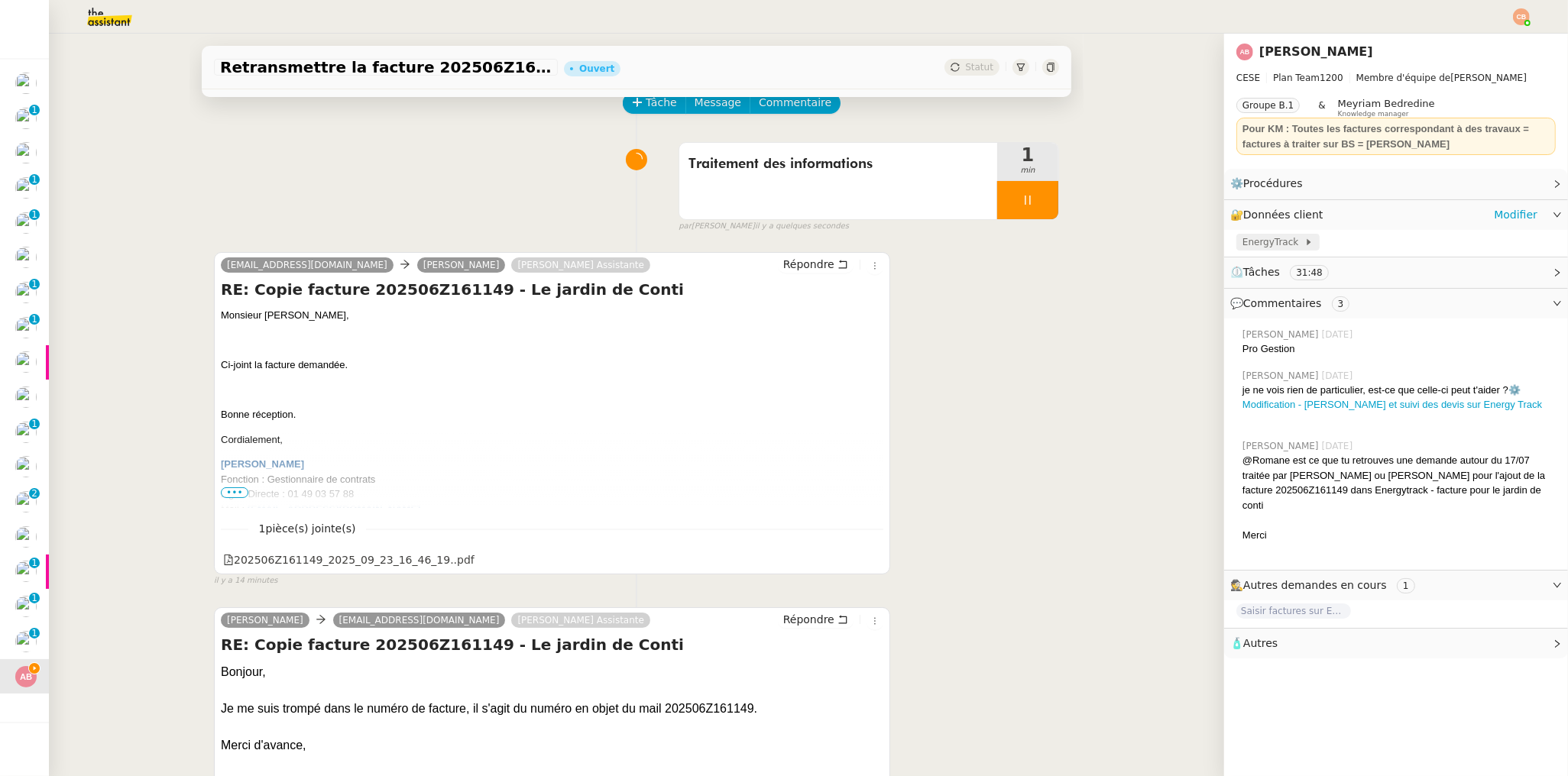
click at [1256, 242] on span "EnergyTrack" at bounding box center [1273, 241] width 62 height 15
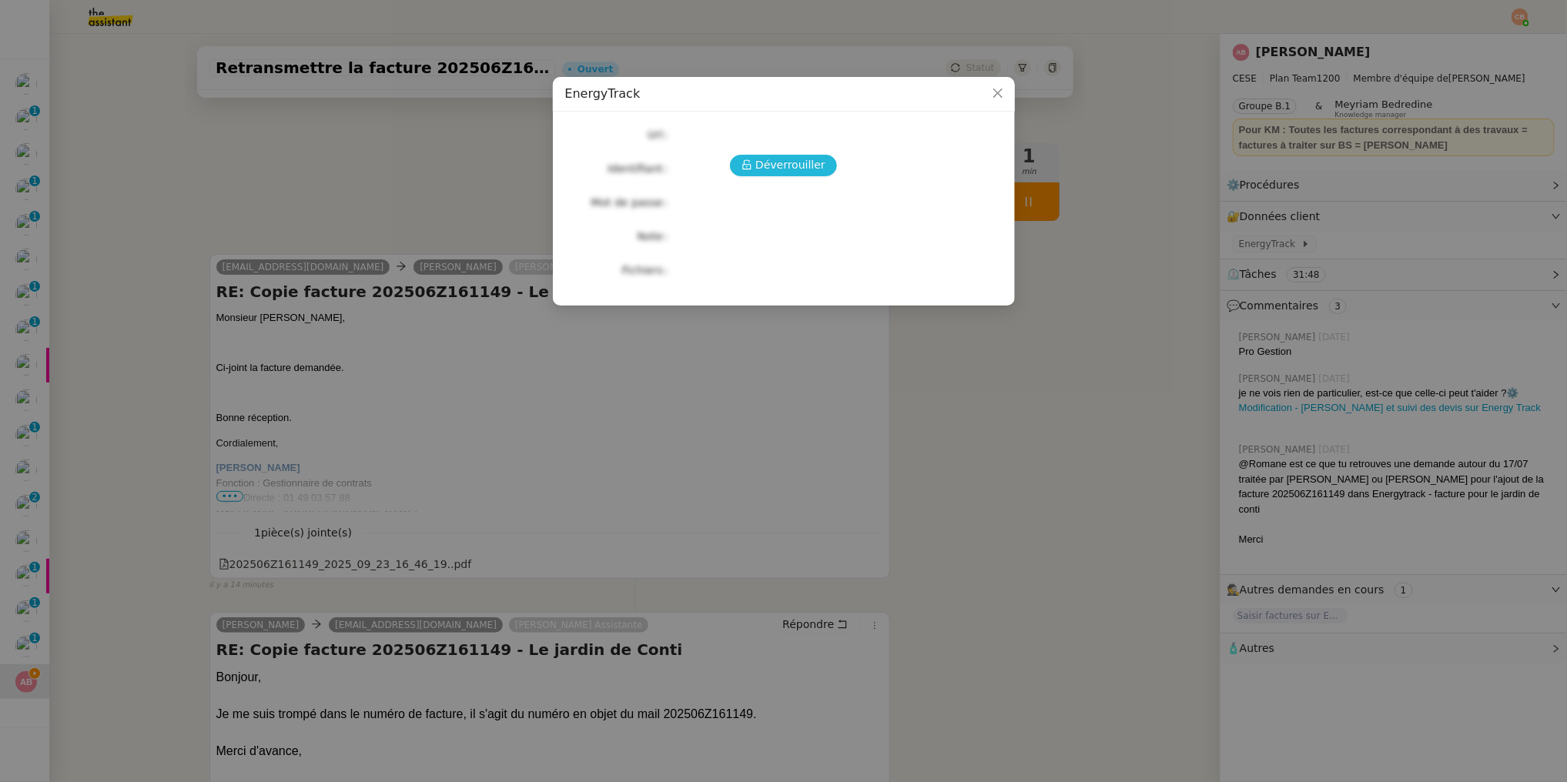
click at [769, 155] on button "Déverrouiller" at bounding box center [783, 166] width 107 height 22
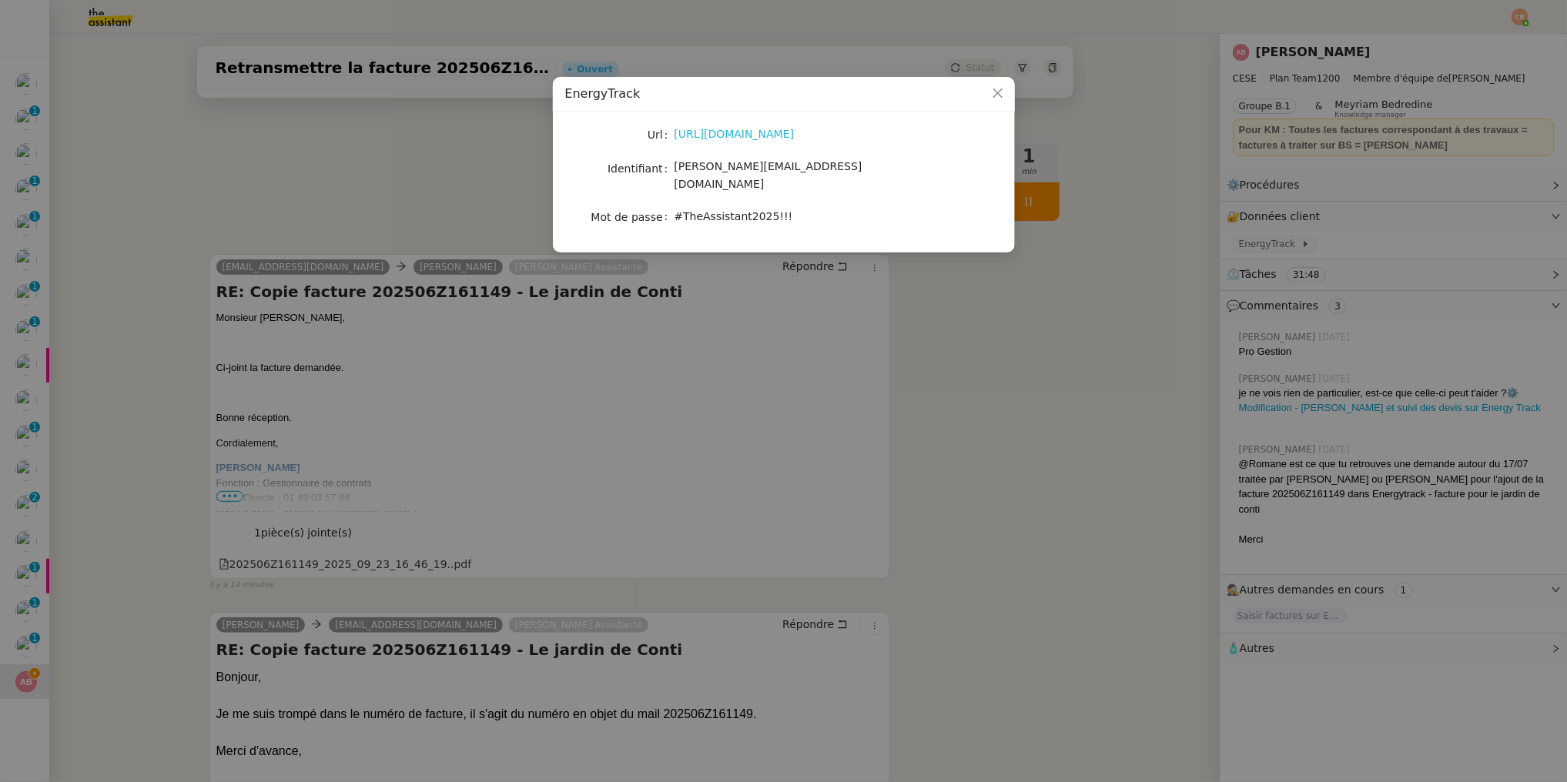
click at [747, 132] on link "[URL][DOMAIN_NAME]" at bounding box center [734, 134] width 120 height 12
drag, startPoint x: 675, startPoint y: 167, endPoint x: 840, endPoint y: 166, distance: 164.7
click at [840, 166] on div "[PERSON_NAME][EMAIL_ADDRESS][DOMAIN_NAME]" at bounding box center [801, 176] width 255 height 36
copy span "[PERSON_NAME][EMAIL_ADDRESS][DOMAIN_NAME]"
drag, startPoint x: 696, startPoint y: 201, endPoint x: 684, endPoint y: 202, distance: 12.3
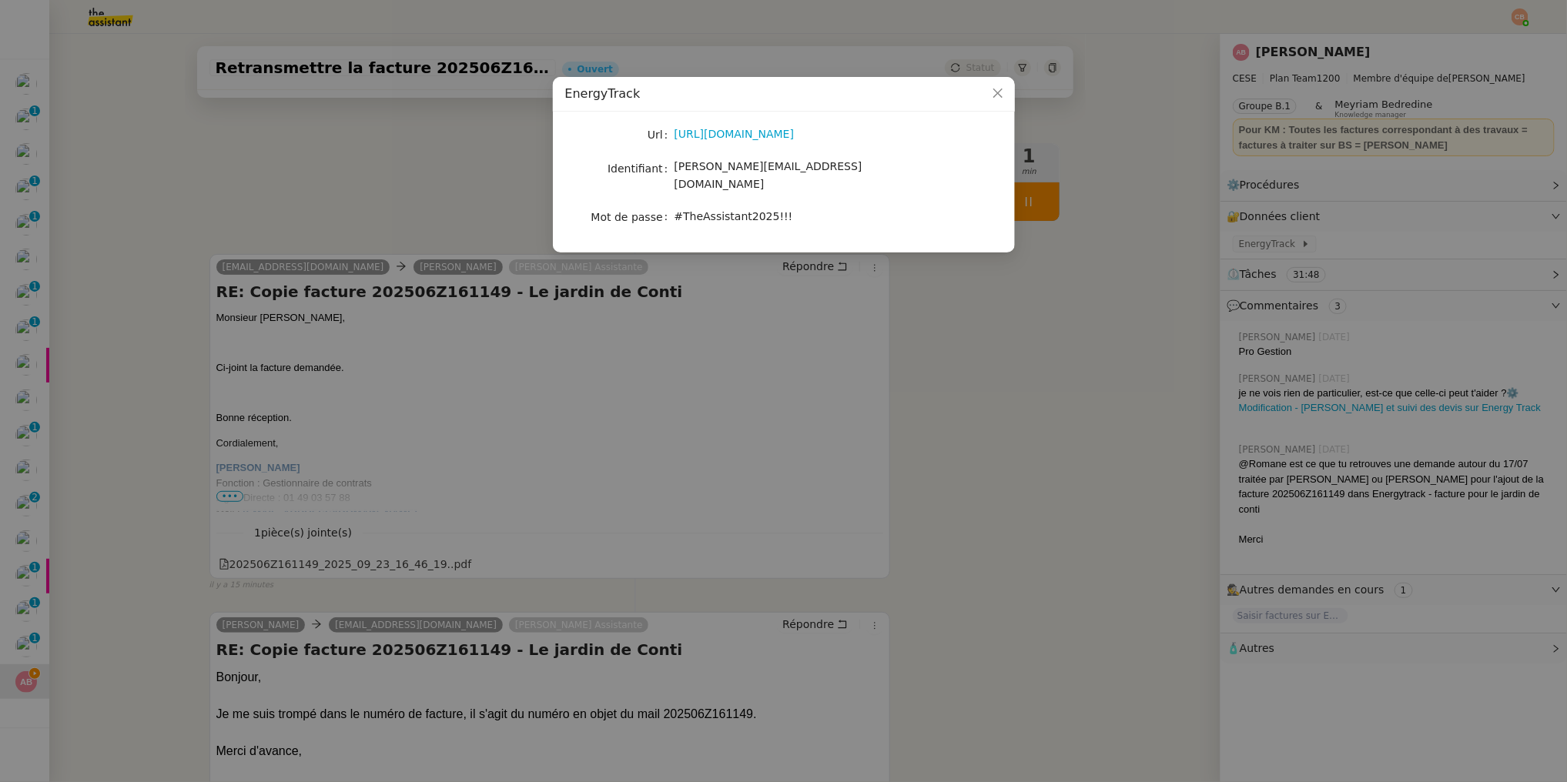
click at [694, 210] on span "#TheAssistant2025!!!" at bounding box center [733, 216] width 119 height 12
drag, startPoint x: 675, startPoint y: 202, endPoint x: 813, endPoint y: 205, distance: 137.8
click at [813, 208] on div "#TheAssistant2025!!!" at bounding box center [801, 217] width 255 height 18
copy span "#TheAssistant2025!!!"
drag, startPoint x: 250, startPoint y: 142, endPoint x: 253, endPoint y: 150, distance: 8.3
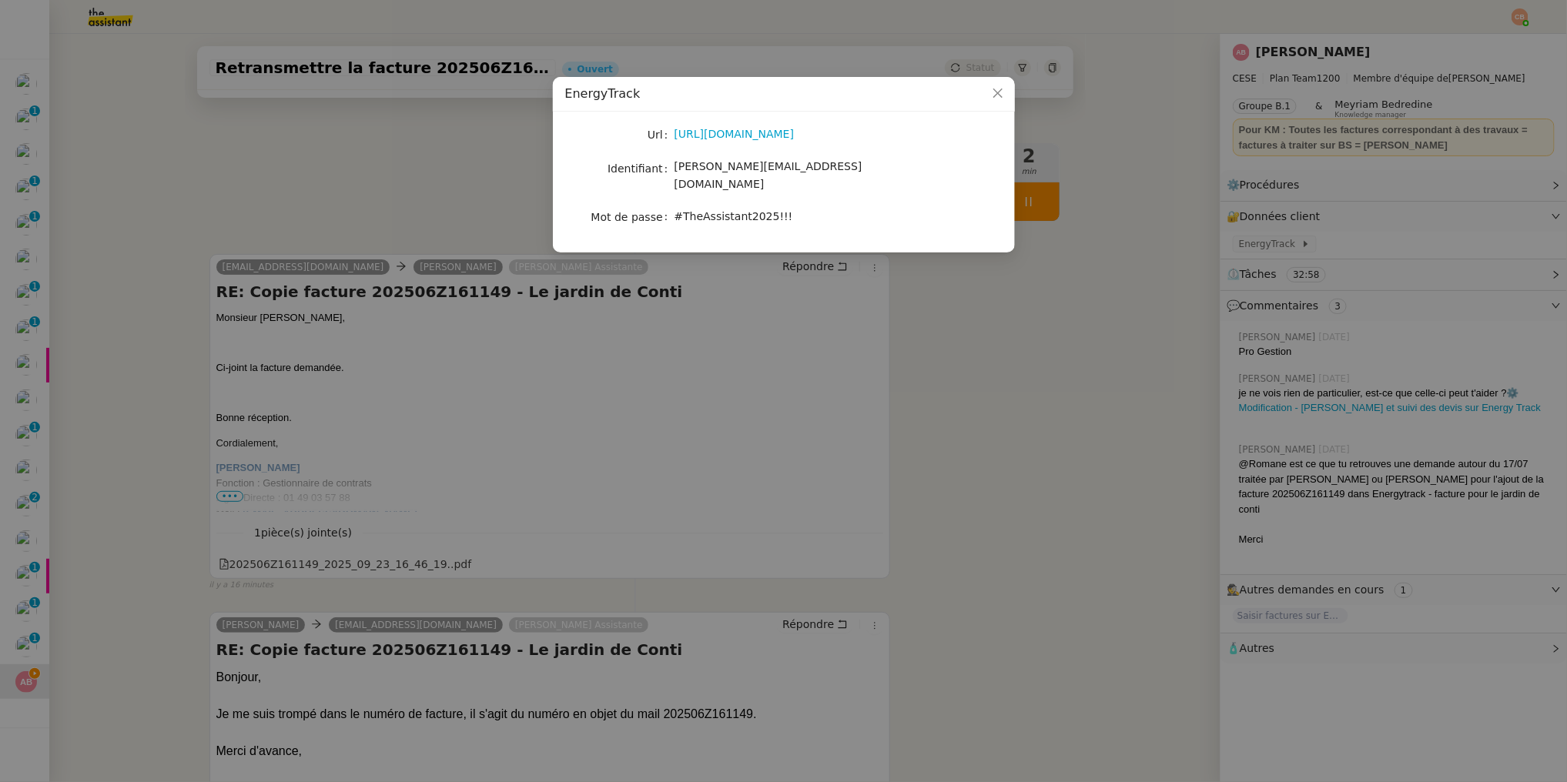
click at [250, 142] on nz-modal-container "EnergyTrack Url [URL][DOMAIN_NAME] Identifiant [PERSON_NAME][EMAIL_ADDRESS][DOM…" at bounding box center [783, 391] width 1567 height 782
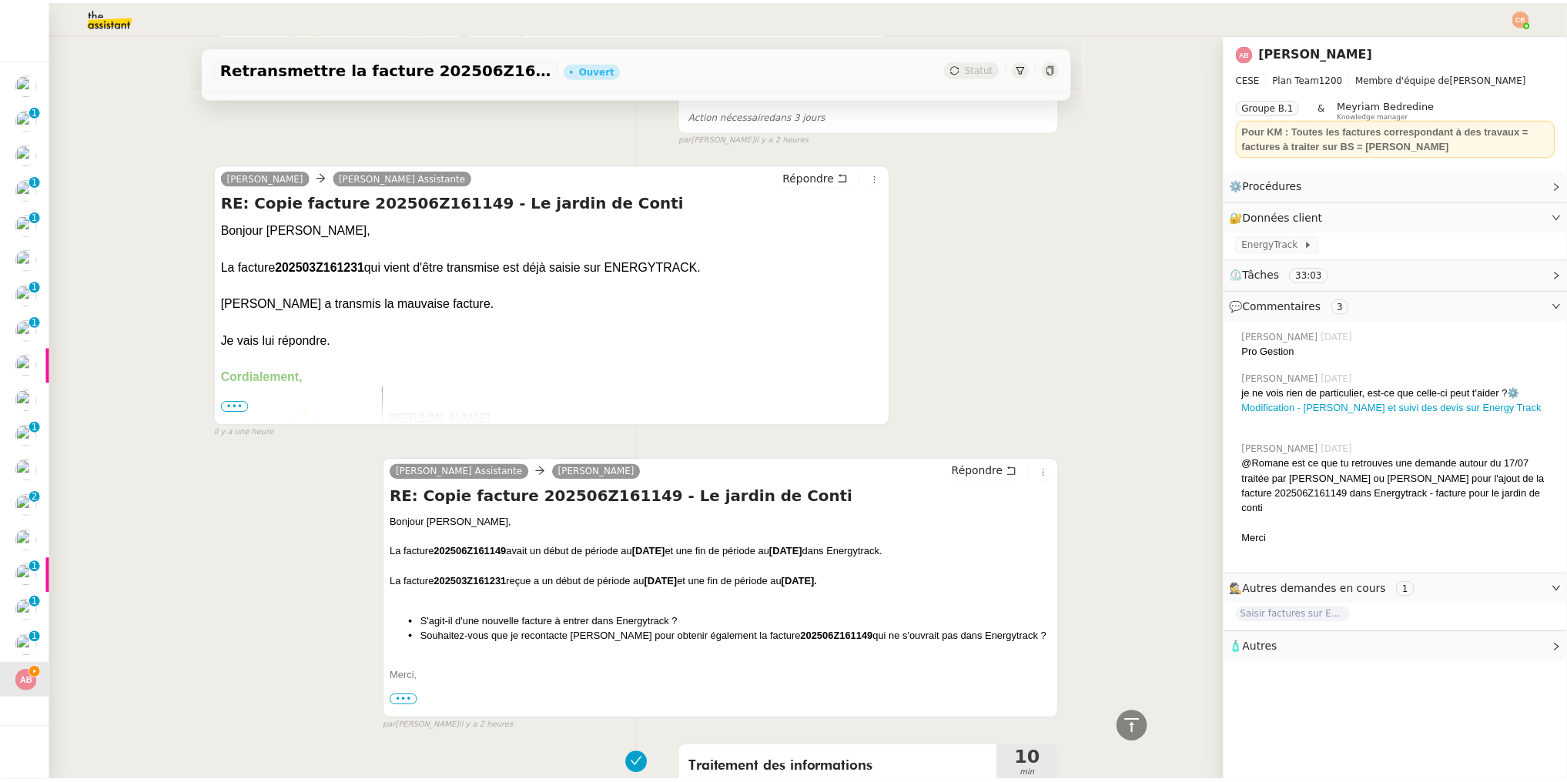
scroll to position [943, 0]
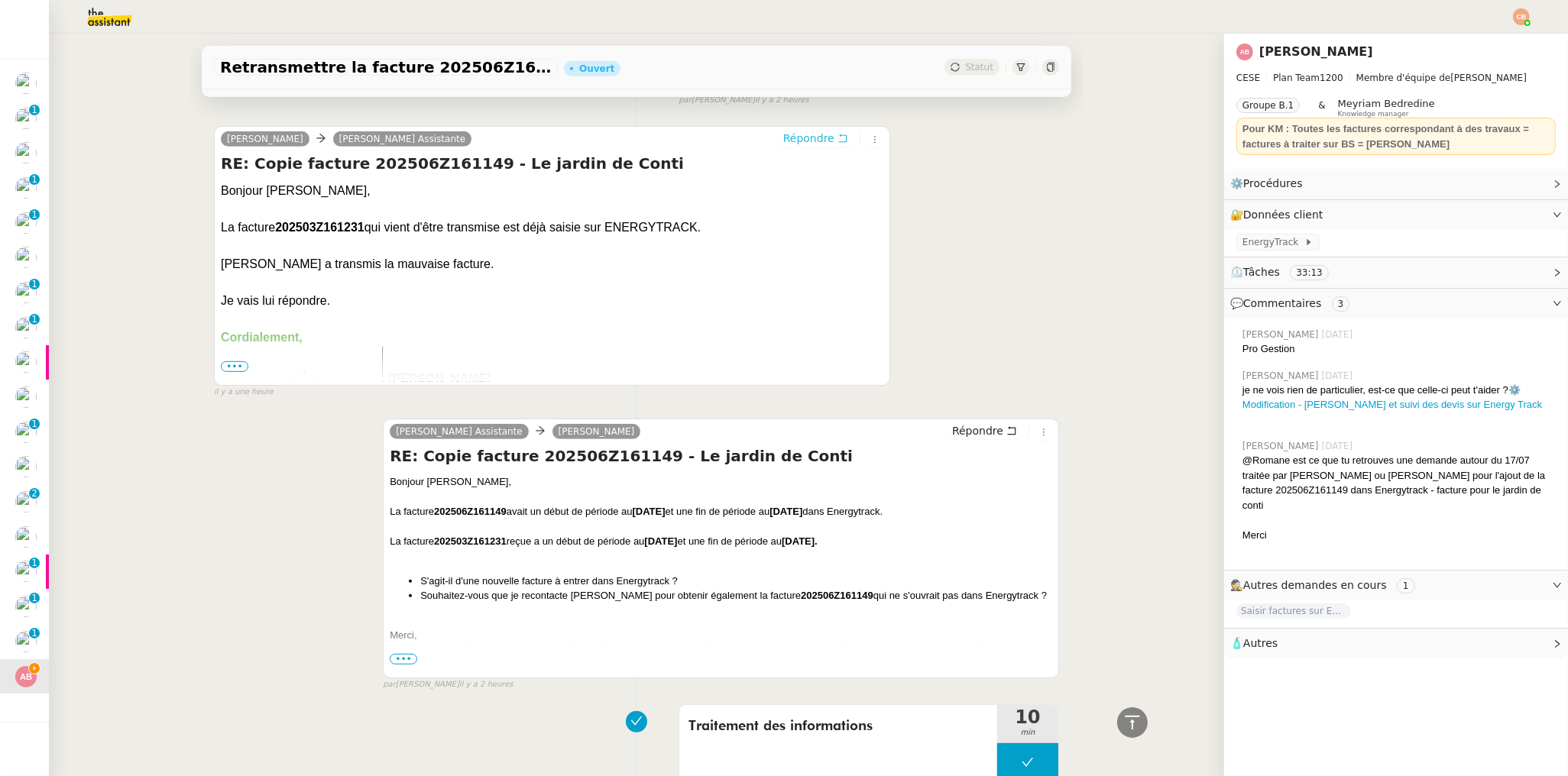
click at [791, 137] on span "Répondre" at bounding box center [809, 138] width 52 height 15
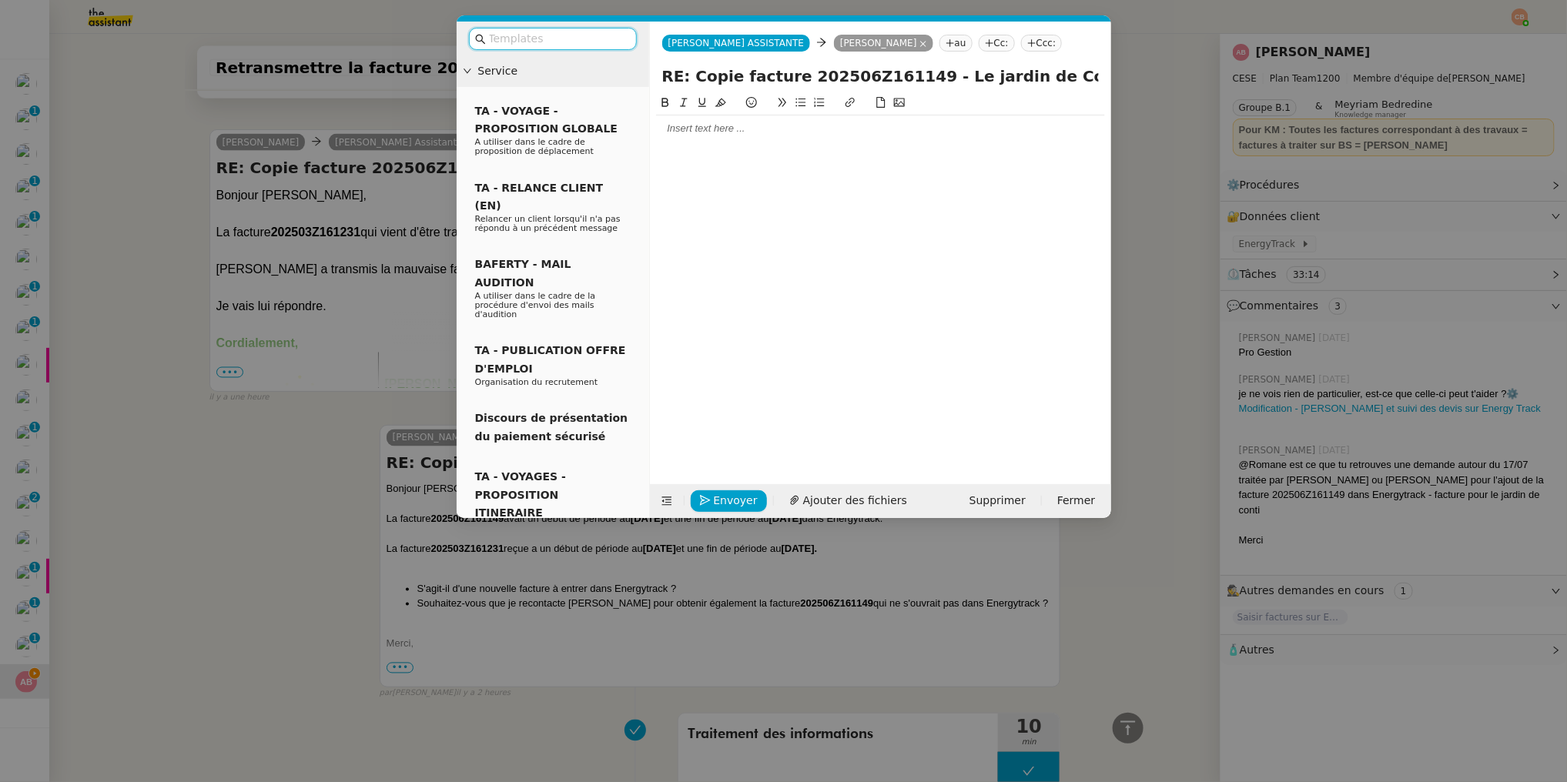
scroll to position [1064, 0]
click at [714, 129] on div at bounding box center [880, 129] width 449 height 14
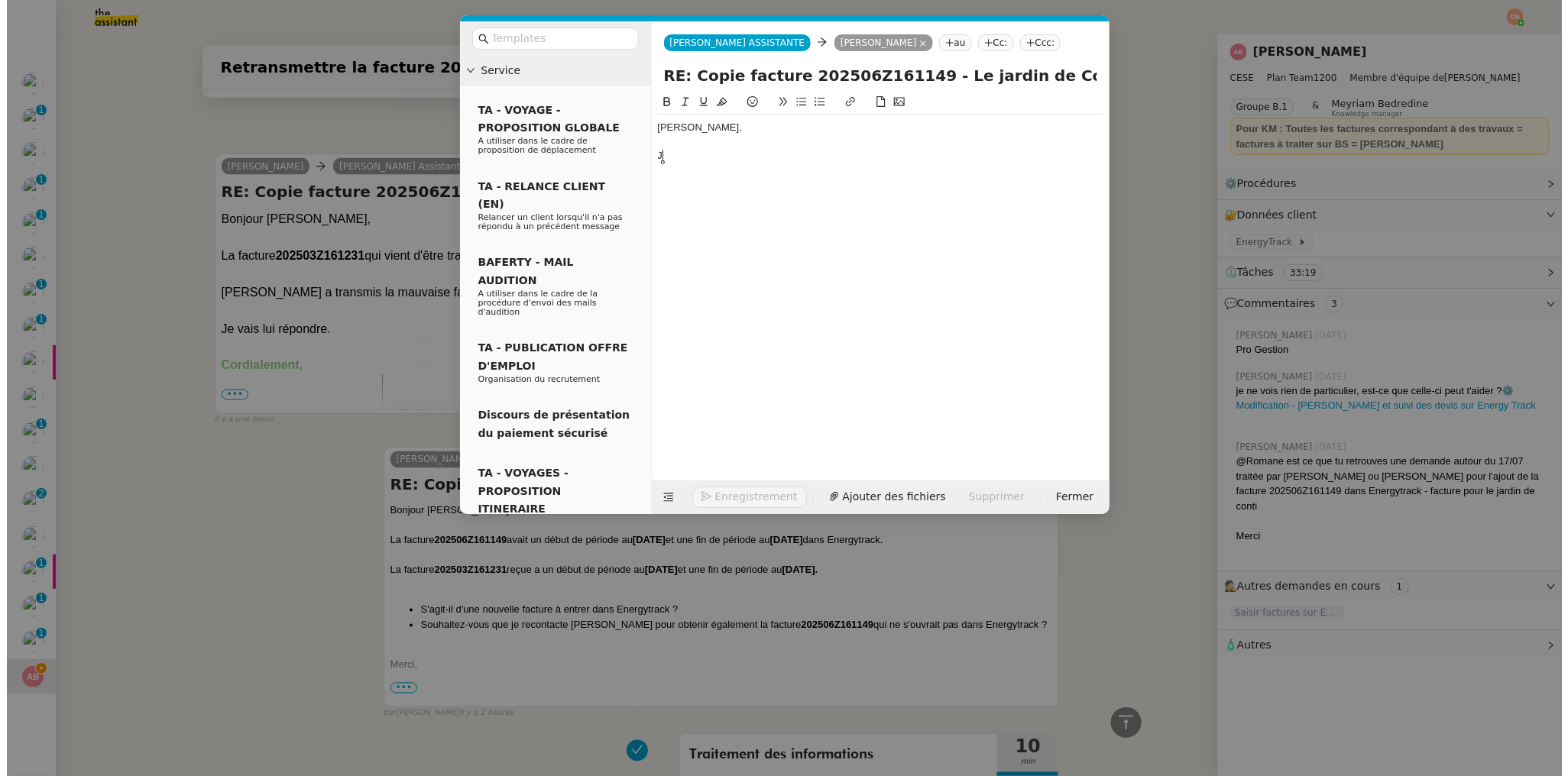
scroll to position [1100, 0]
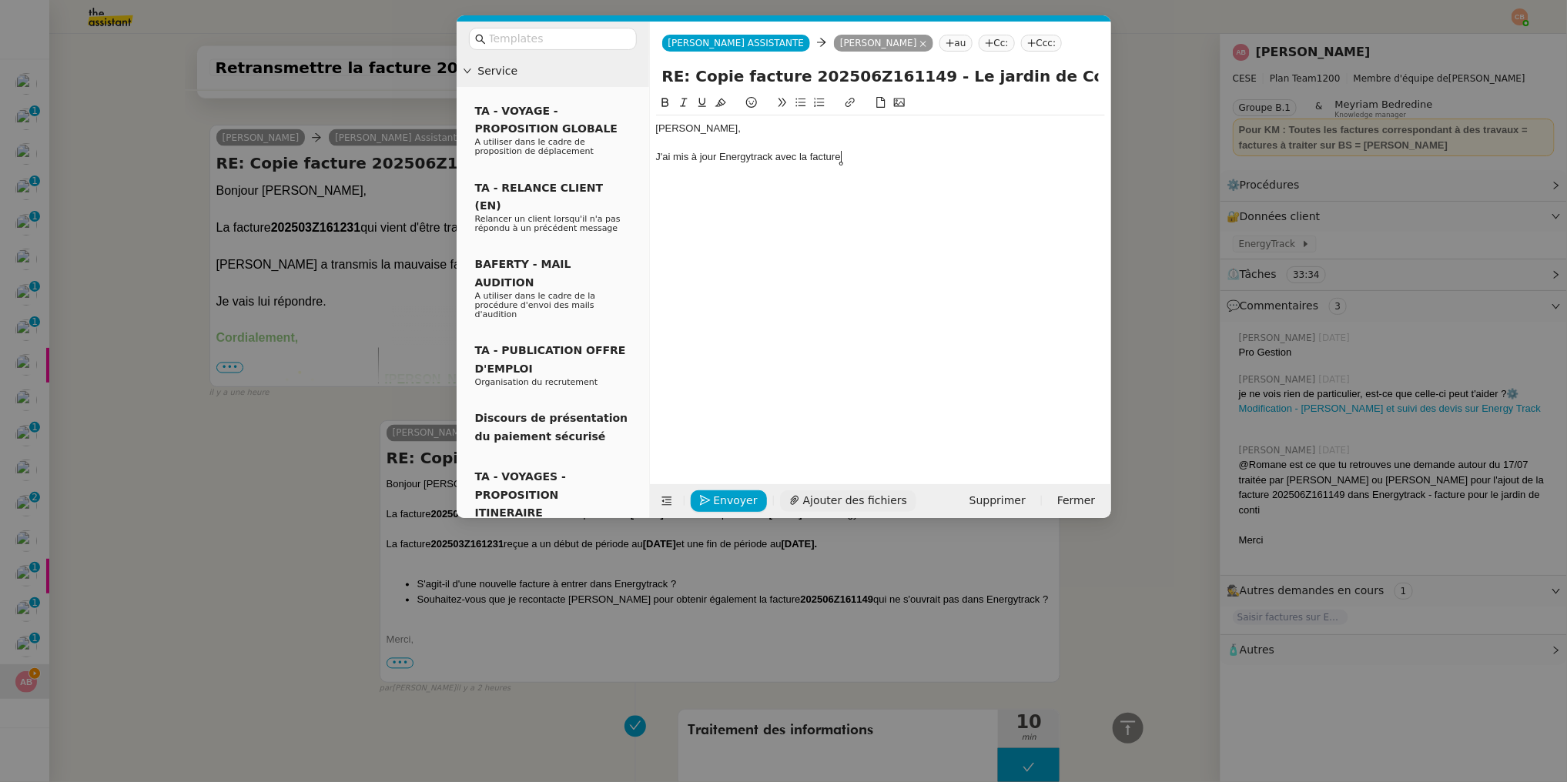
click at [851, 497] on span "Ajouter des fichiers" at bounding box center [855, 501] width 104 height 18
click at [312, 460] on nz-modal-container "Service TA - VOYAGE - PROPOSITION GLOBALE A utiliser dans le cadre de propositi…" at bounding box center [783, 391] width 1567 height 782
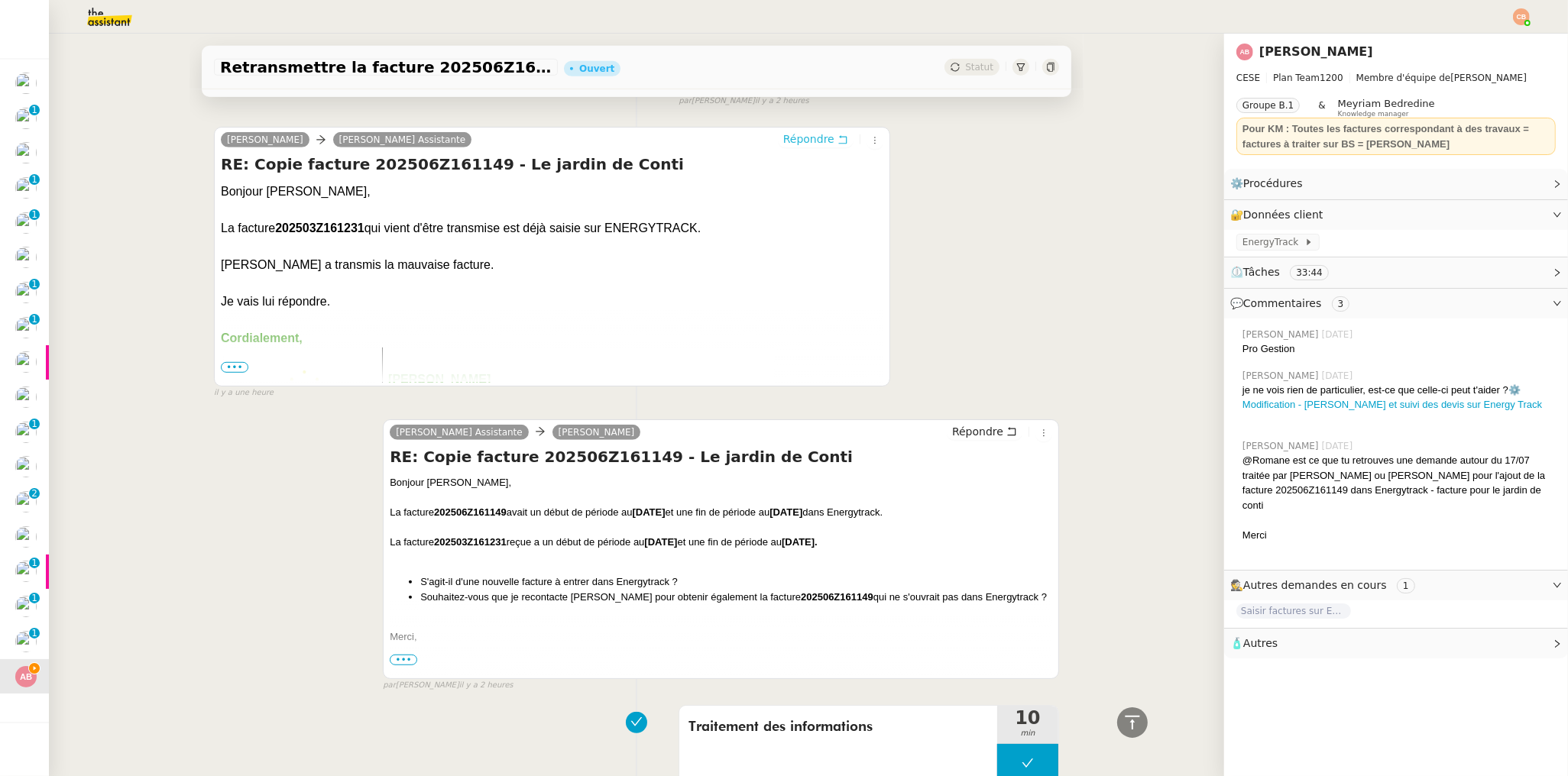
scroll to position [1157, 0]
drag, startPoint x: 429, startPoint y: 510, endPoint x: 499, endPoint y: 508, distance: 70.0
click at [499, 508] on div "La facture 202506Z161149 avait un début de période au [DATE] et une fin de péri…" at bounding box center [720, 512] width 662 height 15
copy strong "202506Z161149"
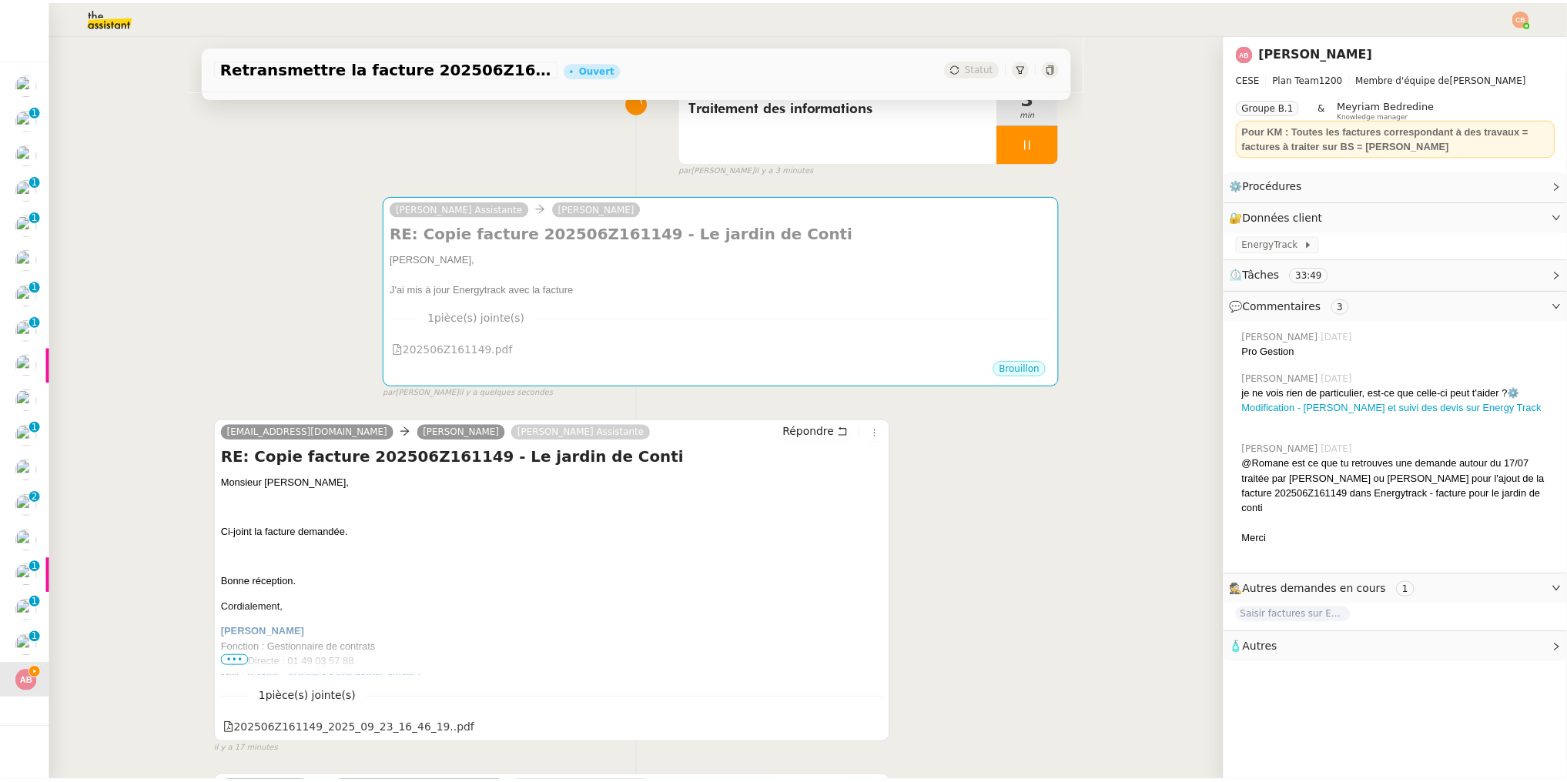
scroll to position [0, 0]
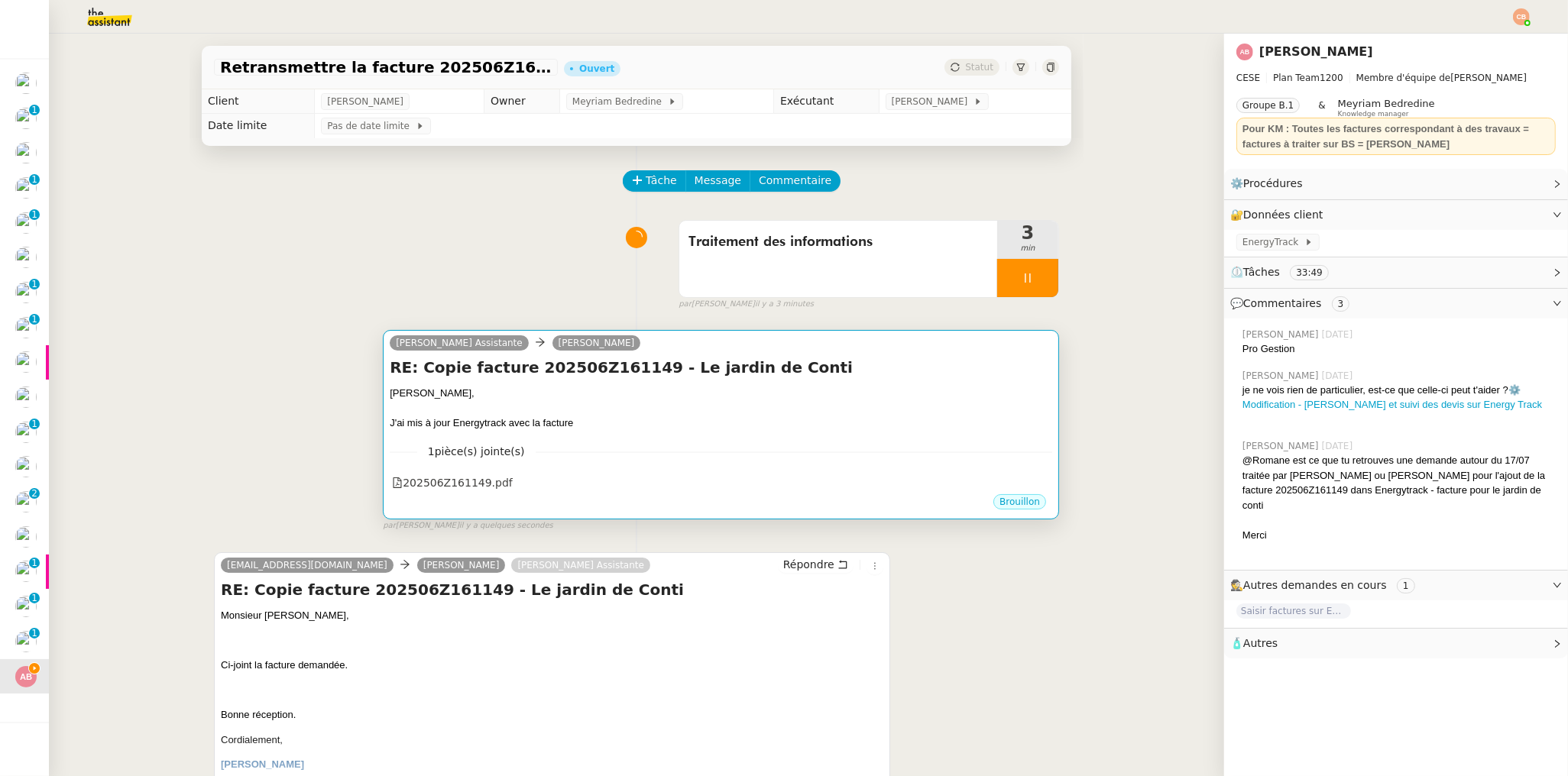
click at [624, 387] on div "[PERSON_NAME]," at bounding box center [720, 393] width 662 height 15
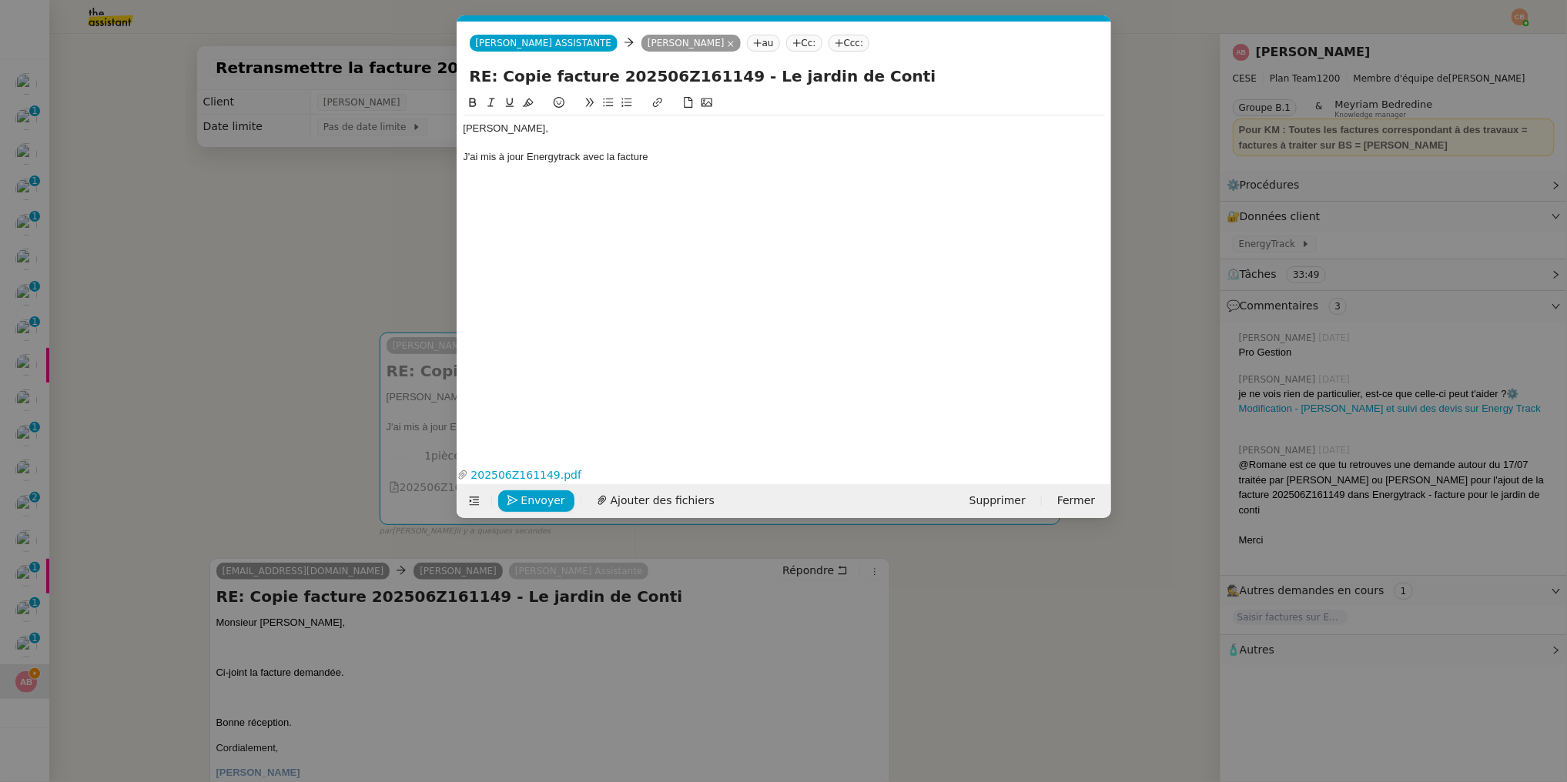
scroll to position [0, 33]
click at [667, 162] on div "J'ai mis à jour Energytrack avec la facture" at bounding box center [783, 157] width 641 height 14
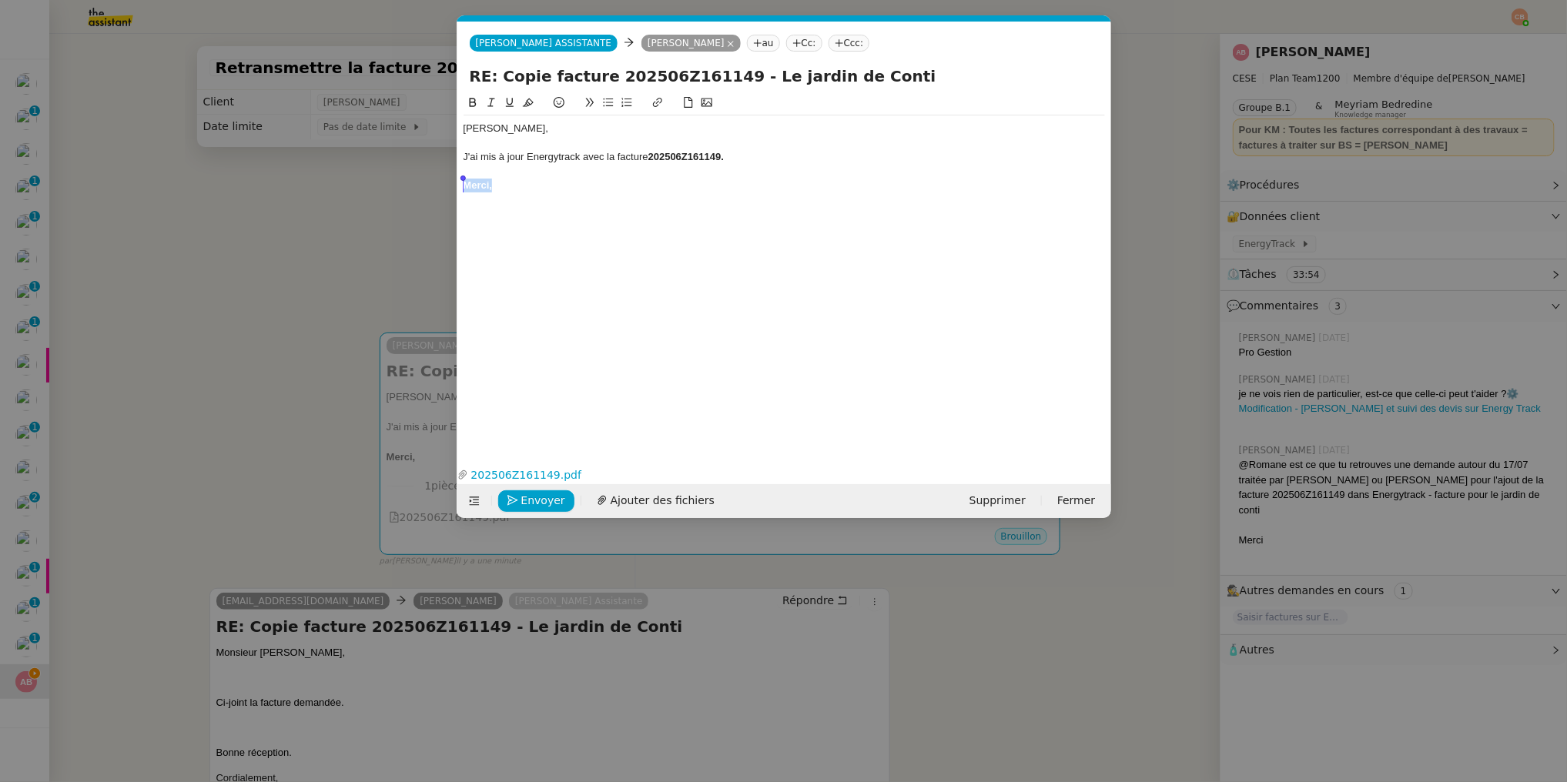
drag, startPoint x: 520, startPoint y: 183, endPoint x: 457, endPoint y: 182, distance: 62.4
click at [457, 182] on nz-spin "[PERSON_NAME], J'ai mis à jour Energytrack avec la facture 202506Z161149. [GEOG…" at bounding box center [784, 269] width 654 height 351
click at [470, 101] on icon at bounding box center [472, 102] width 11 height 11
click at [528, 154] on div "J'ai mis à jour Energytrack avec la facture 202506Z161149." at bounding box center [783, 157] width 641 height 14
click at [936, 194] on div "[PERSON_NAME], J'ai mis à jour Energytrack avec la facture 202506Z161149. [GEOG…" at bounding box center [783, 156] width 641 height 83
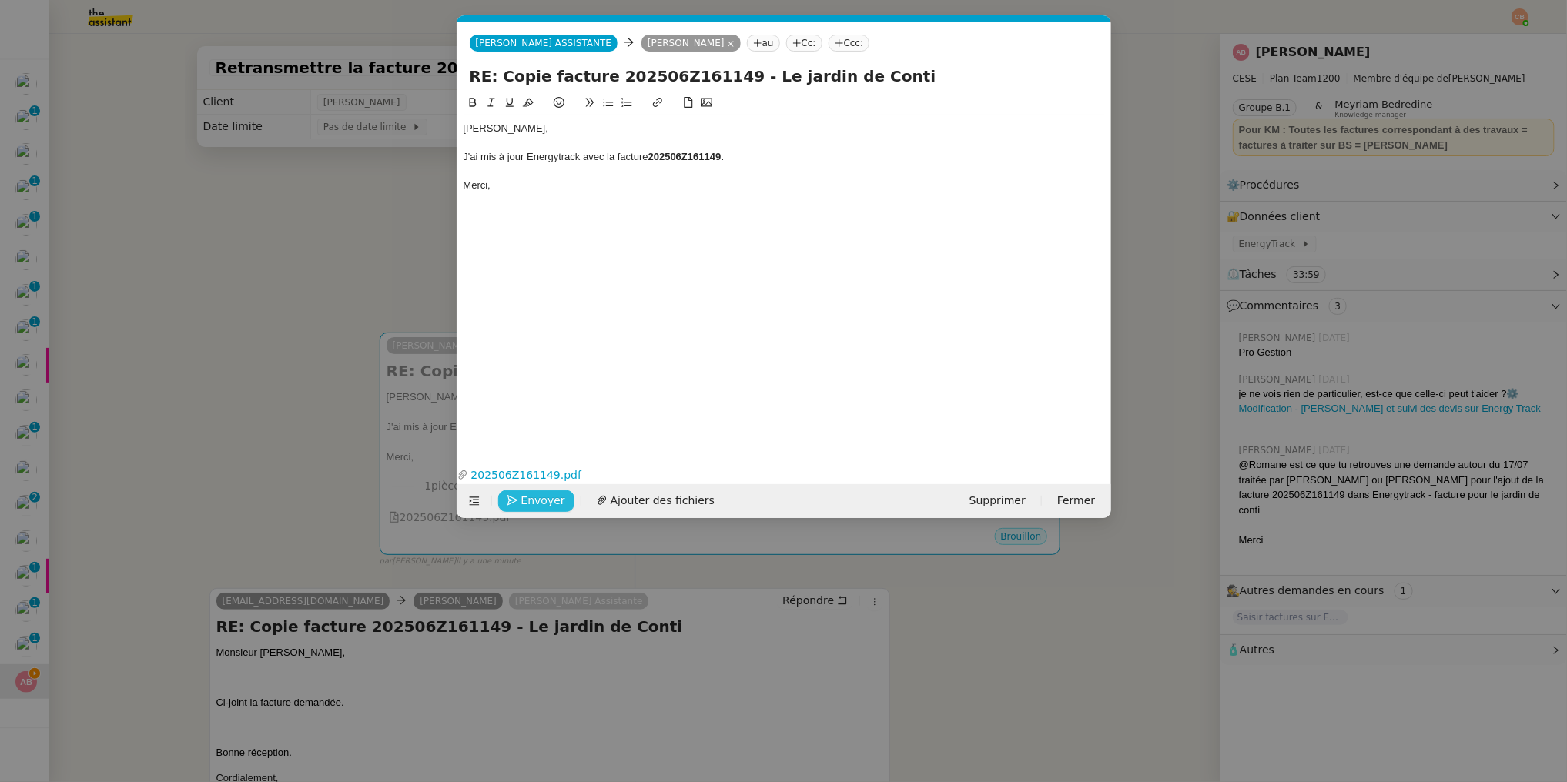
click at [557, 499] on span "Envoyer" at bounding box center [543, 501] width 44 height 18
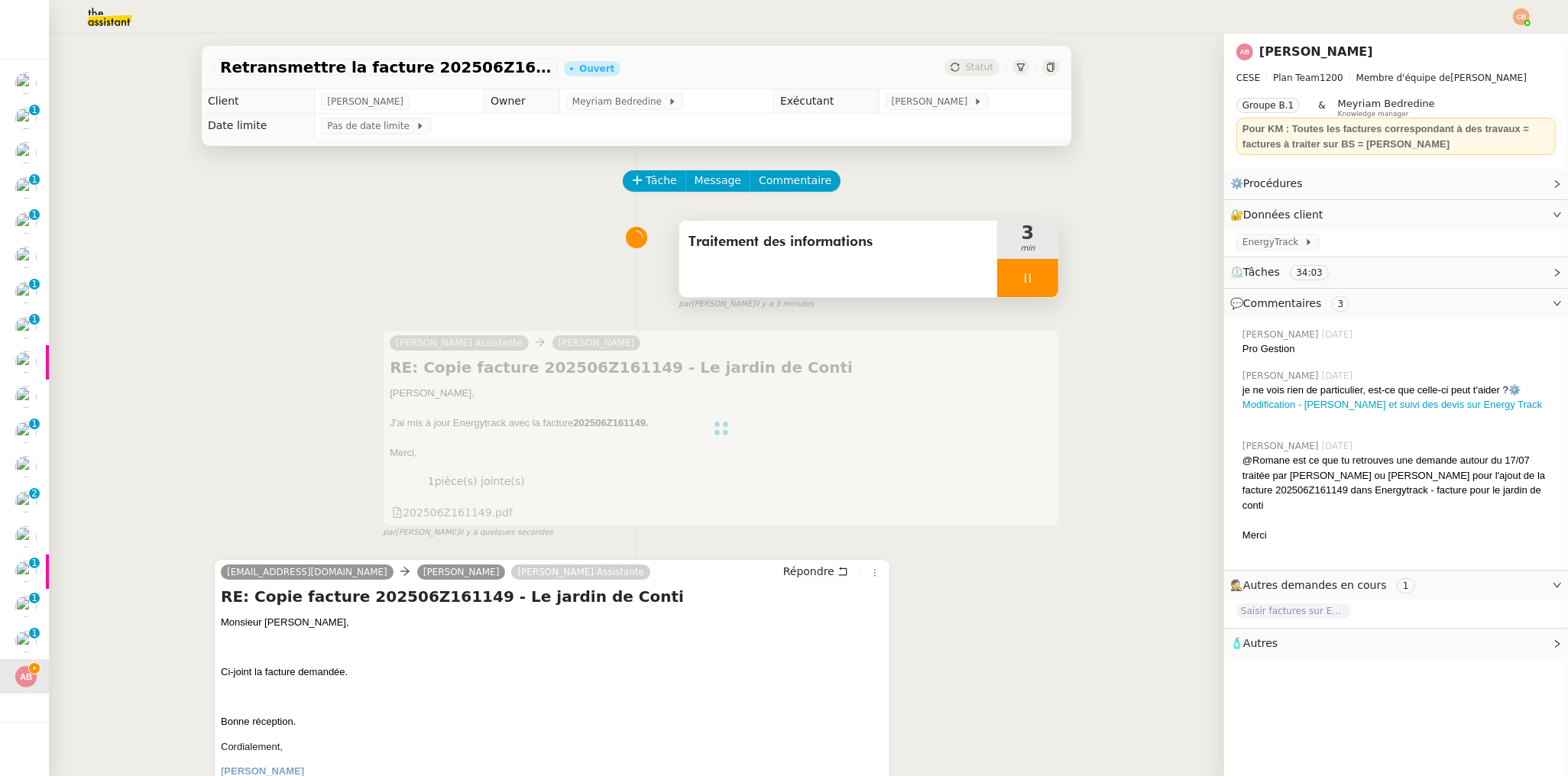
click at [1021, 272] on icon at bounding box center [1027, 278] width 12 height 12
click at [1034, 272] on button at bounding box center [1042, 278] width 31 height 38
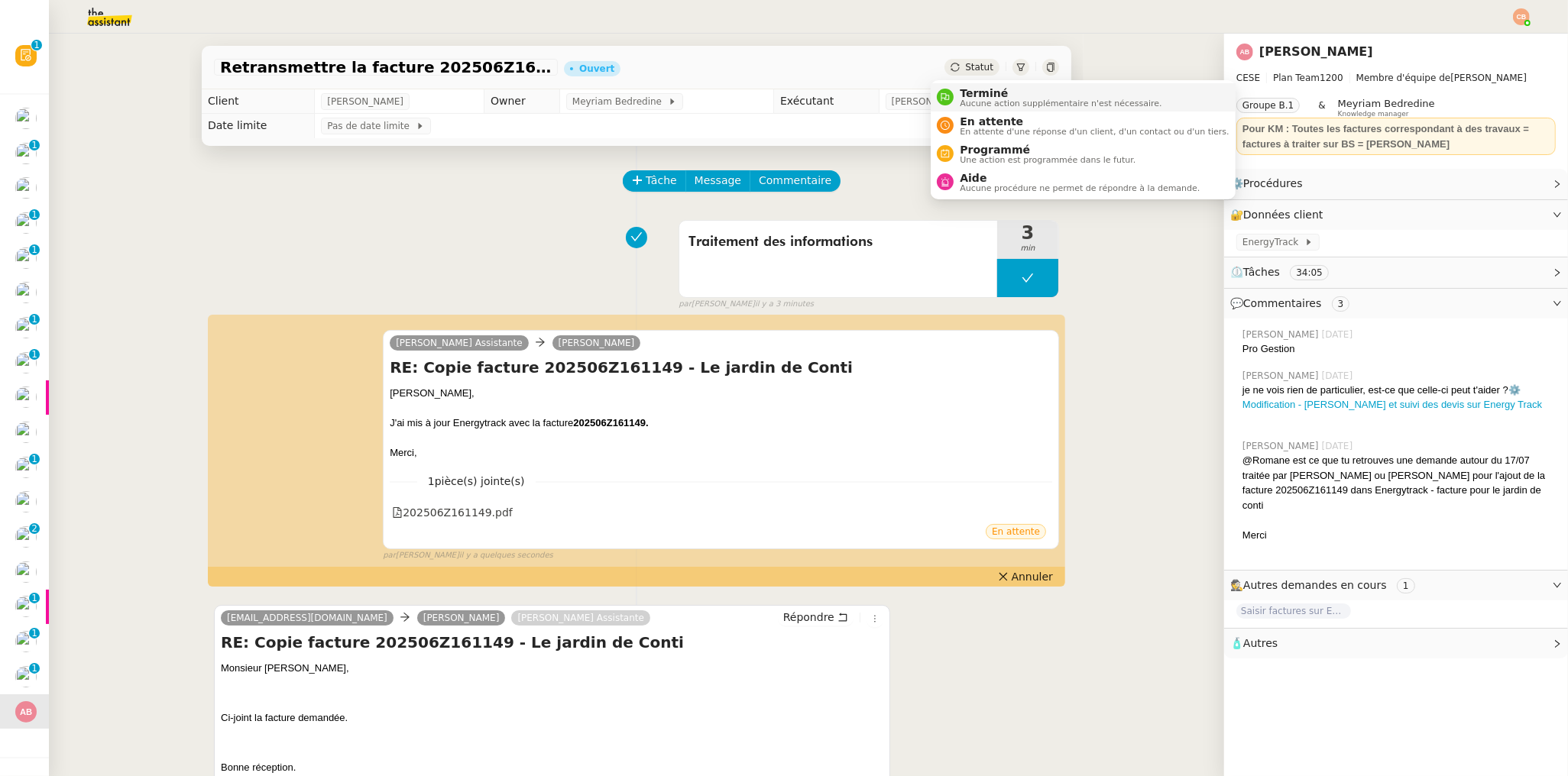
click at [967, 99] on span "Aucune action supplémentaire n'est nécessaire." at bounding box center [1060, 103] width 201 height 8
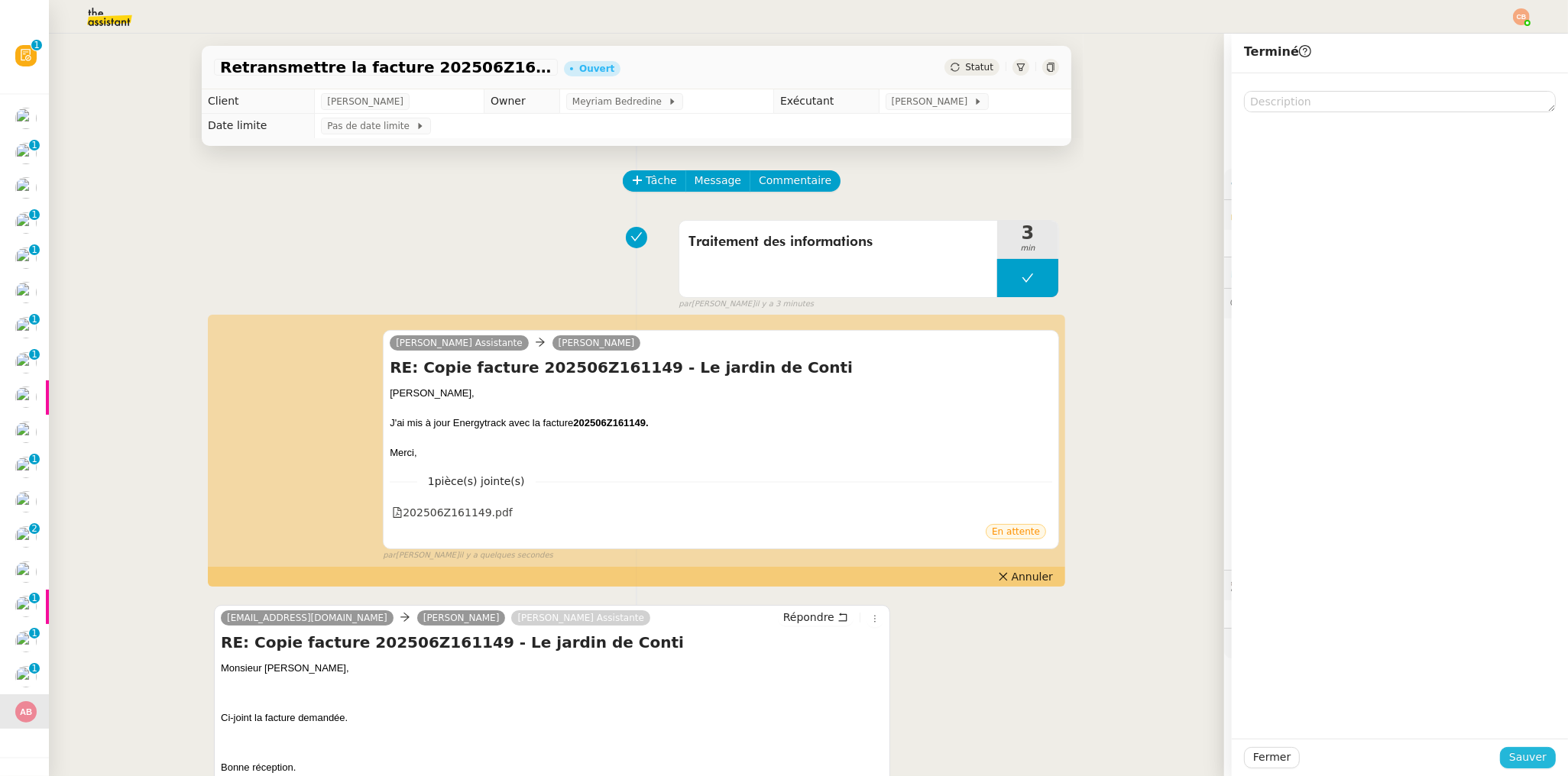
click at [1529, 757] on span "Sauver" at bounding box center [1527, 757] width 38 height 18
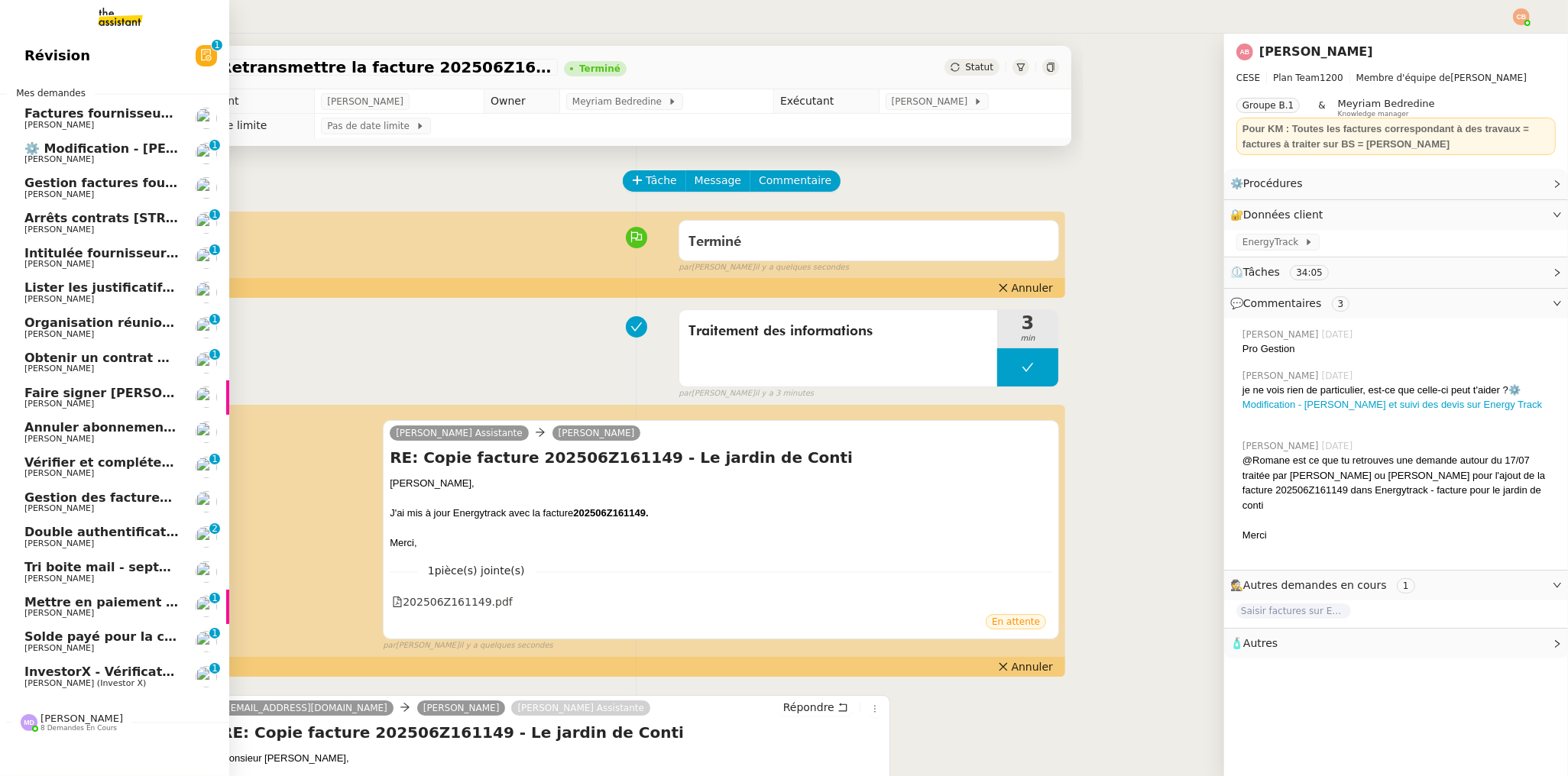
click at [85, 671] on span "InvestorX - Vérification des KYC" at bounding box center [134, 672] width 218 height 15
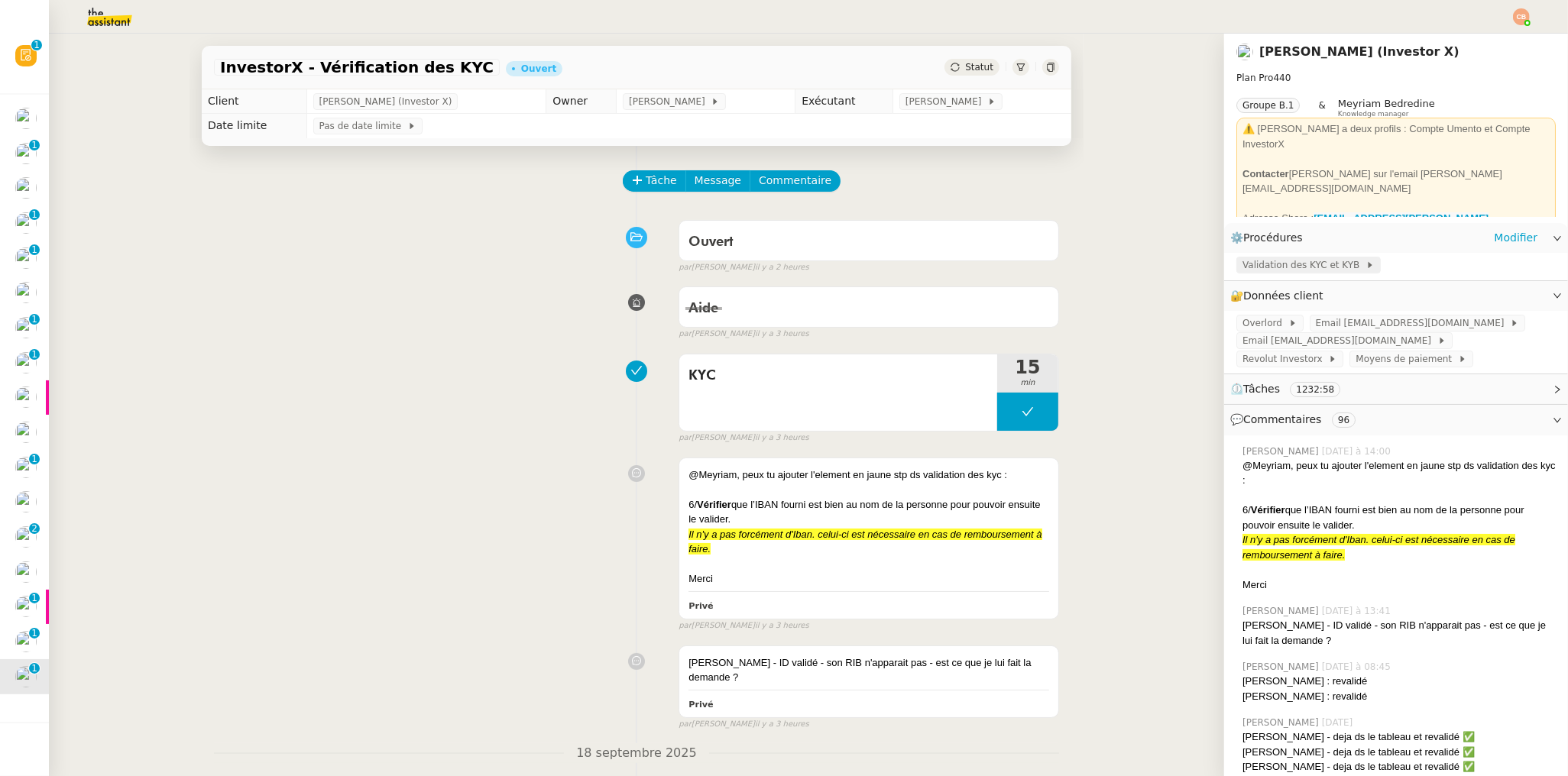
click at [1275, 268] on span "Validation des KYC et KYB" at bounding box center [1304, 264] width 123 height 15
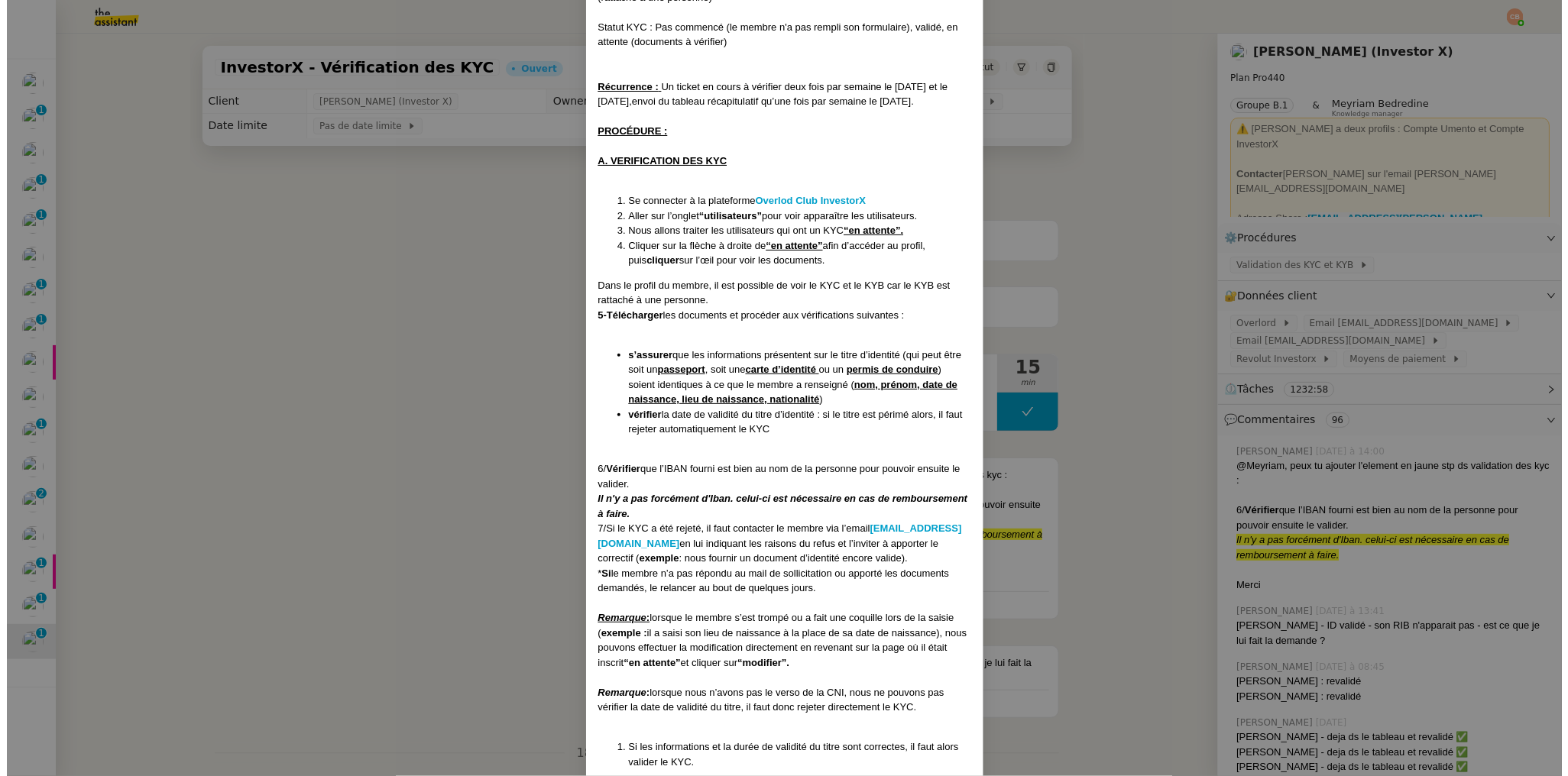
scroll to position [346, 0]
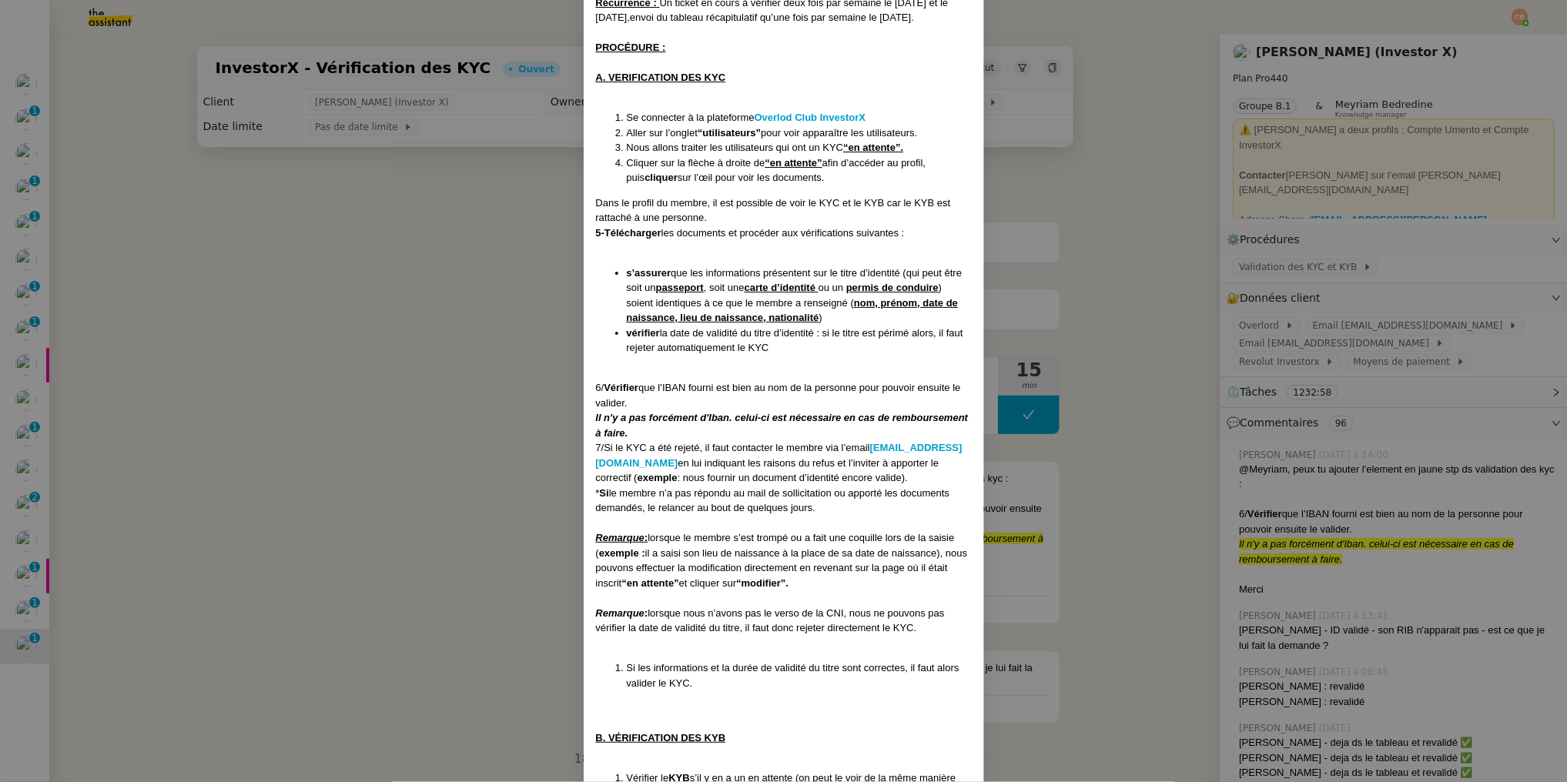
click at [520, 221] on nz-modal-container "Créé le [DATE] MAJ le [DATE] Contexte : Le client souhaite que nous procédions …" at bounding box center [783, 391] width 1567 height 782
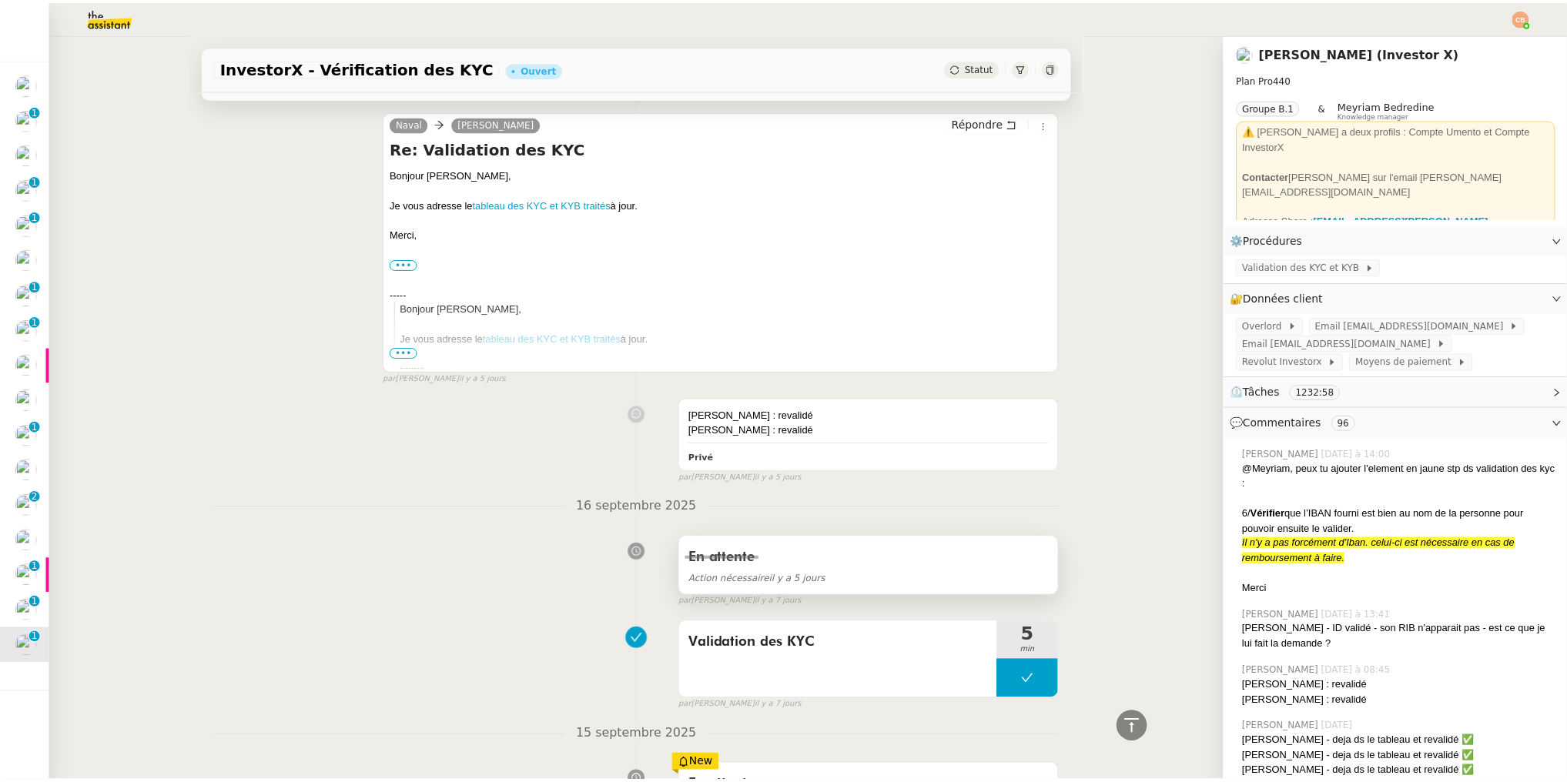
scroll to position [0, 0]
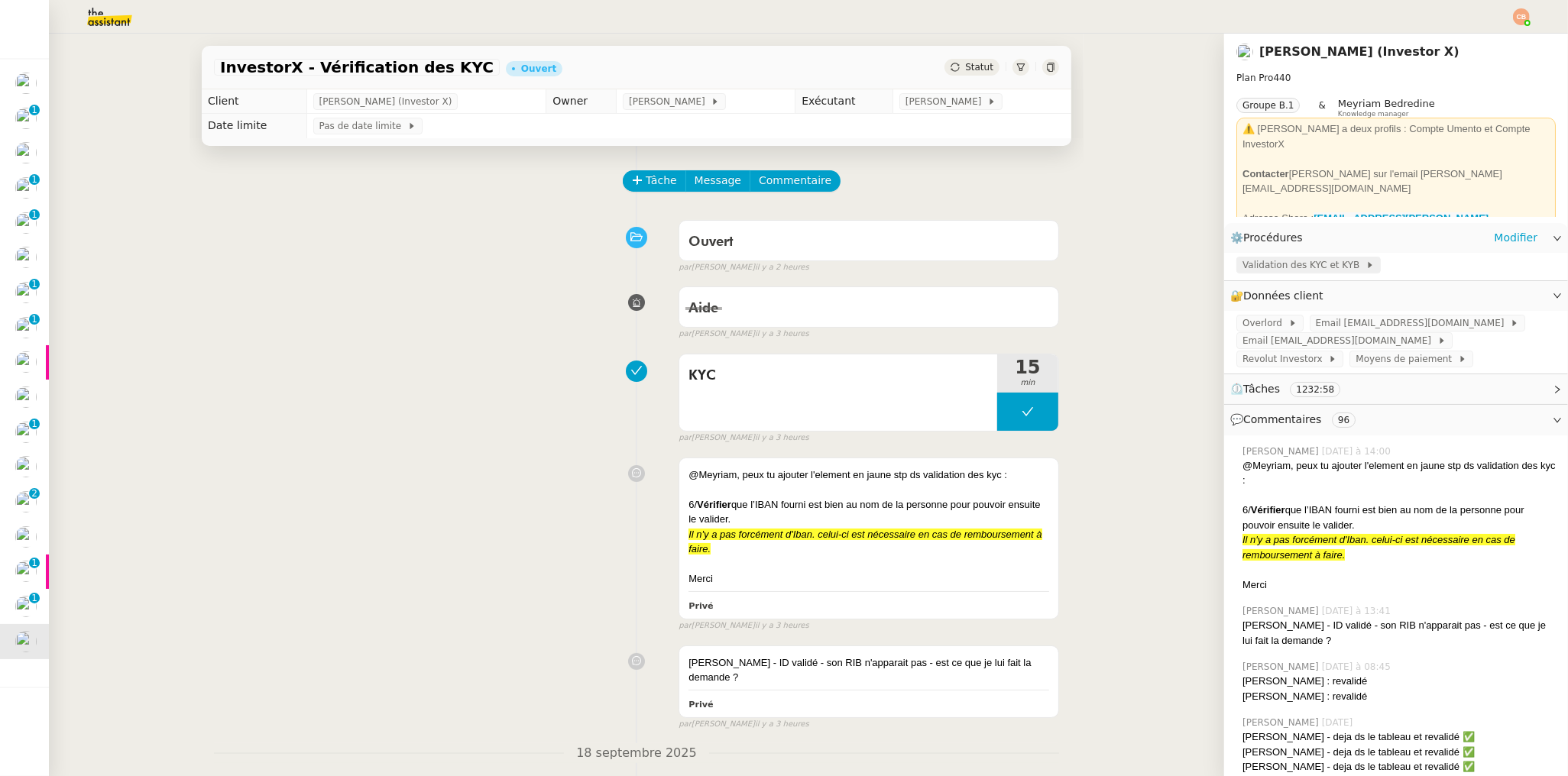
click at [1271, 270] on span "Validation des KYC et KYB" at bounding box center [1304, 264] width 123 height 15
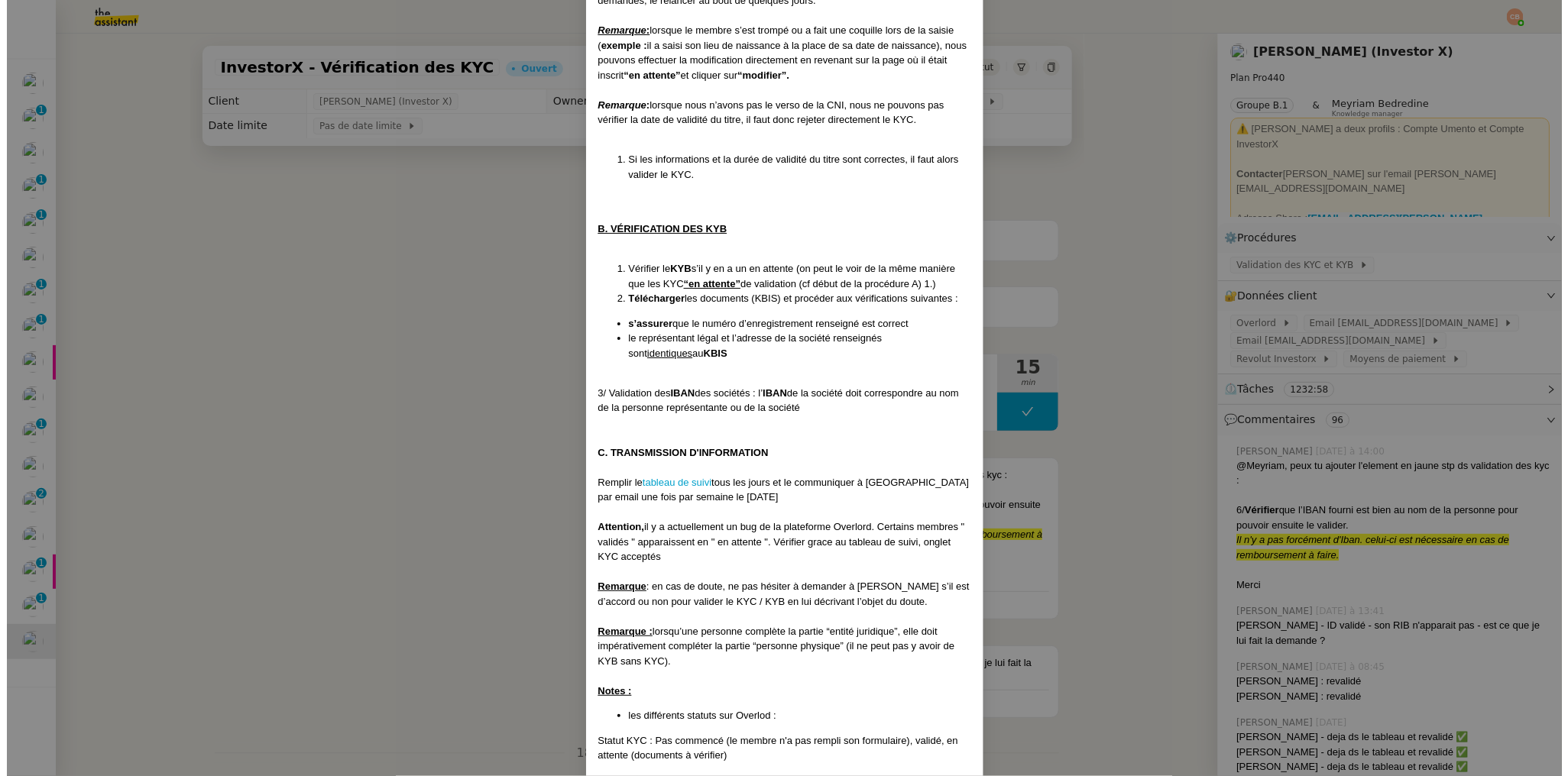
scroll to position [881, 0]
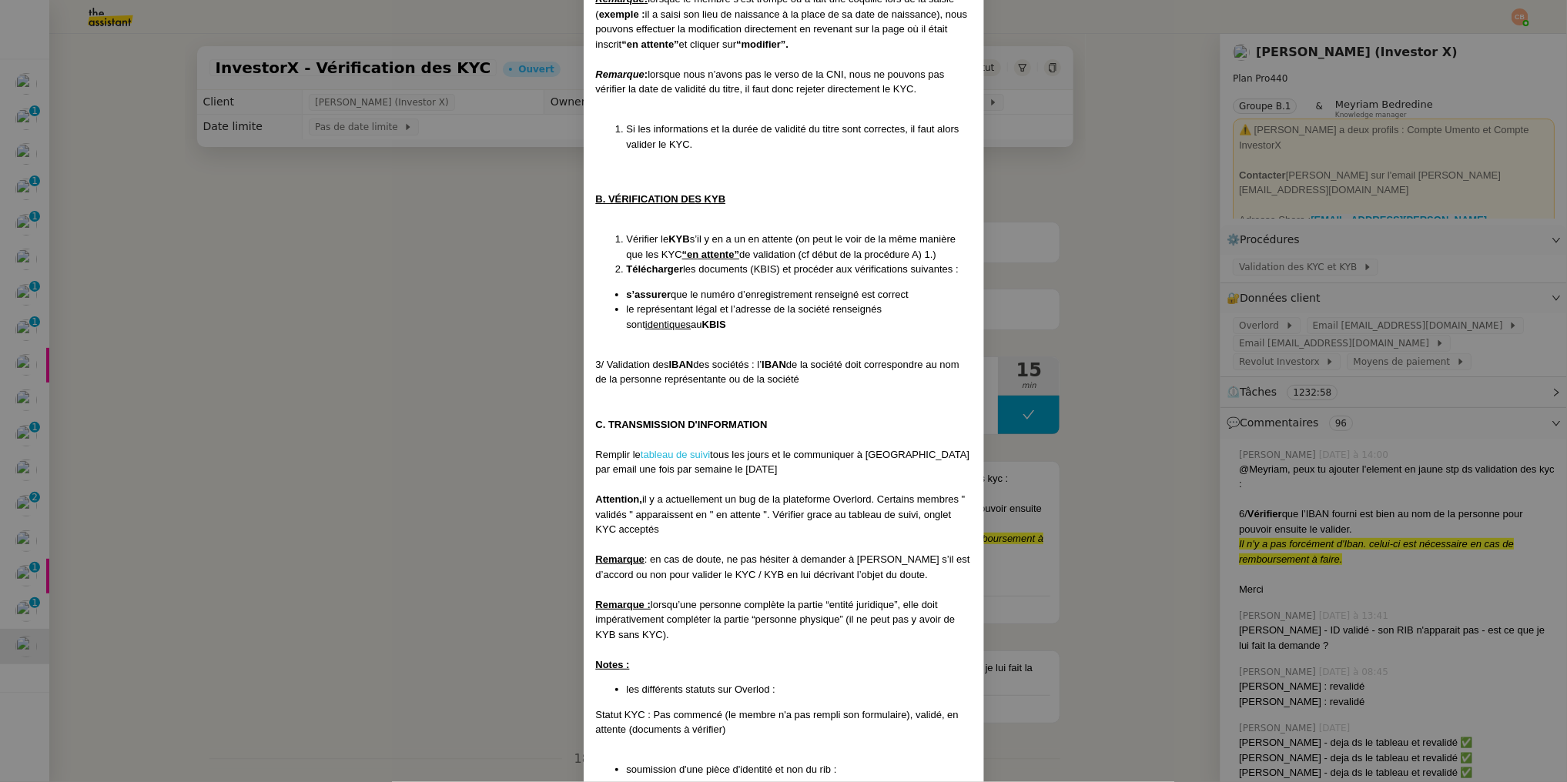
click at [689, 456] on link "tableau de suivi" at bounding box center [674, 455] width 69 height 12
click at [333, 276] on nz-modal-container "Créé le [DATE] MAJ le [DATE] Contexte : Le client souhaite que nous procédions …" at bounding box center [783, 391] width 1567 height 782
click at [334, 276] on nz-modal-container "Créé le [DATE] MAJ le [DATE] Contexte : Le client souhaite que nous procédions …" at bounding box center [783, 391] width 1567 height 782
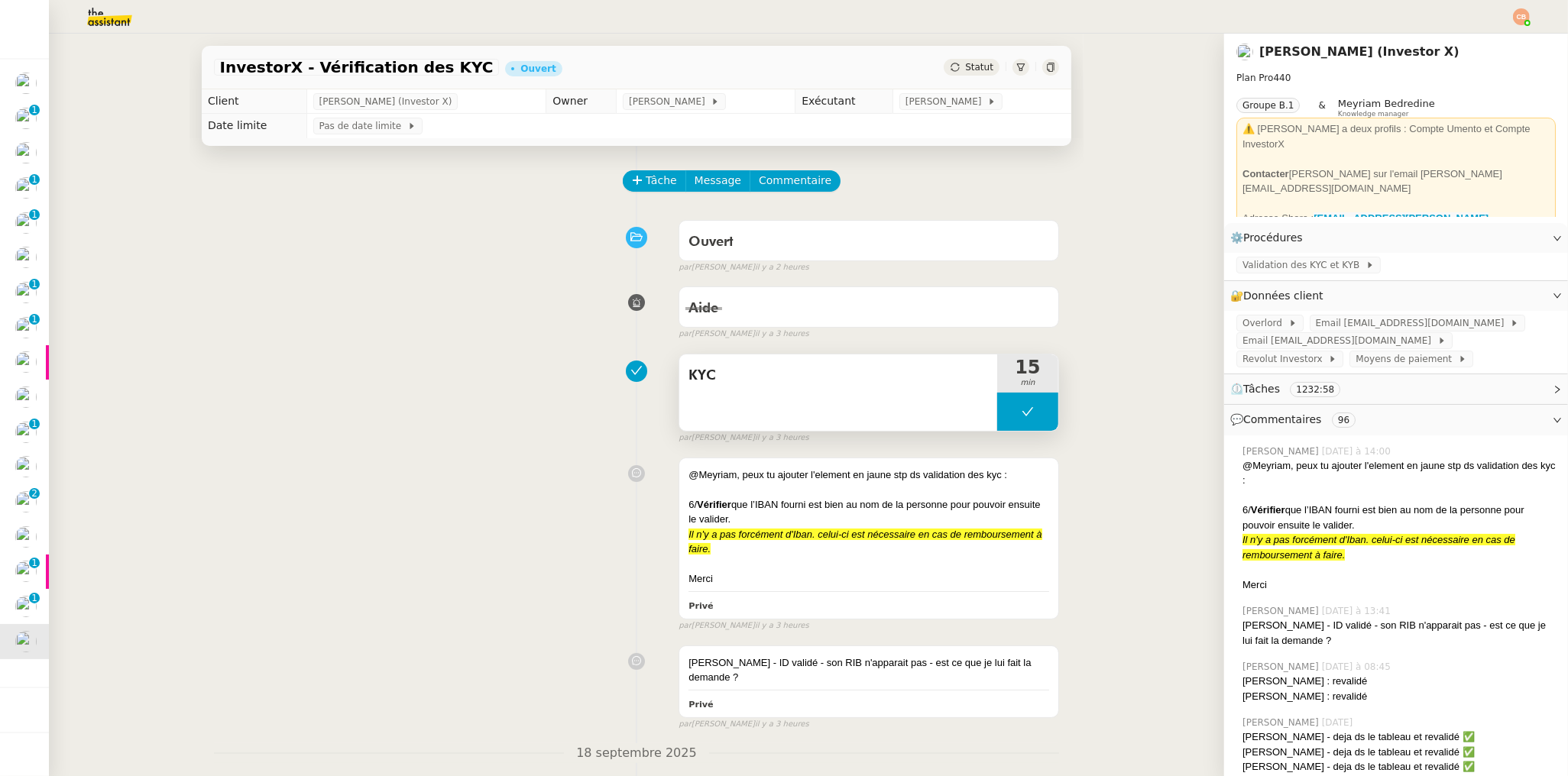
click at [997, 413] on button at bounding box center [1028, 412] width 62 height 38
click at [1006, 418] on icon at bounding box center [1012, 412] width 12 height 12
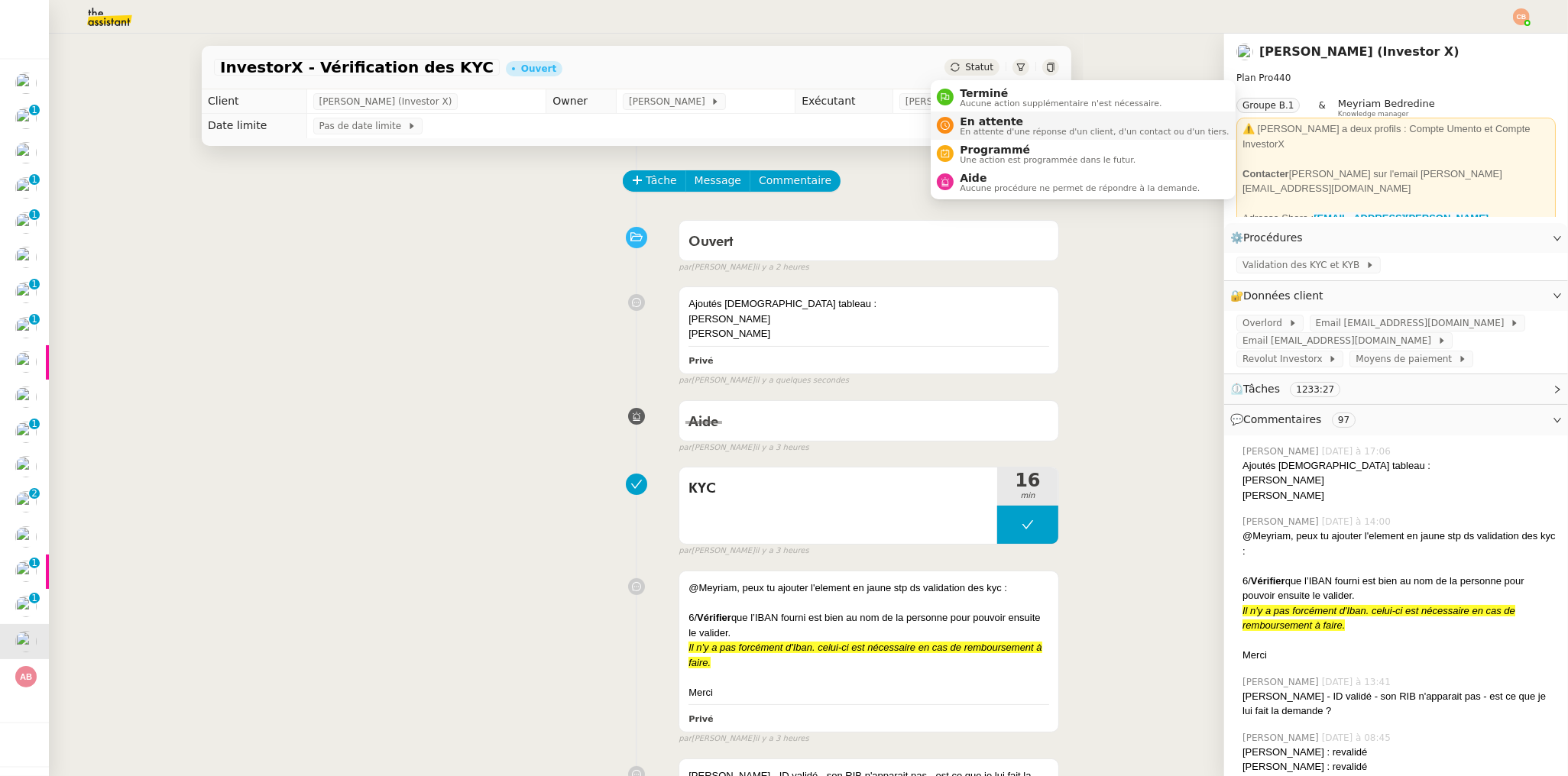
click at [970, 129] on span "En attente d'une réponse d'un client, d'un contact ou d'un tiers." at bounding box center [1094, 132] width 269 height 8
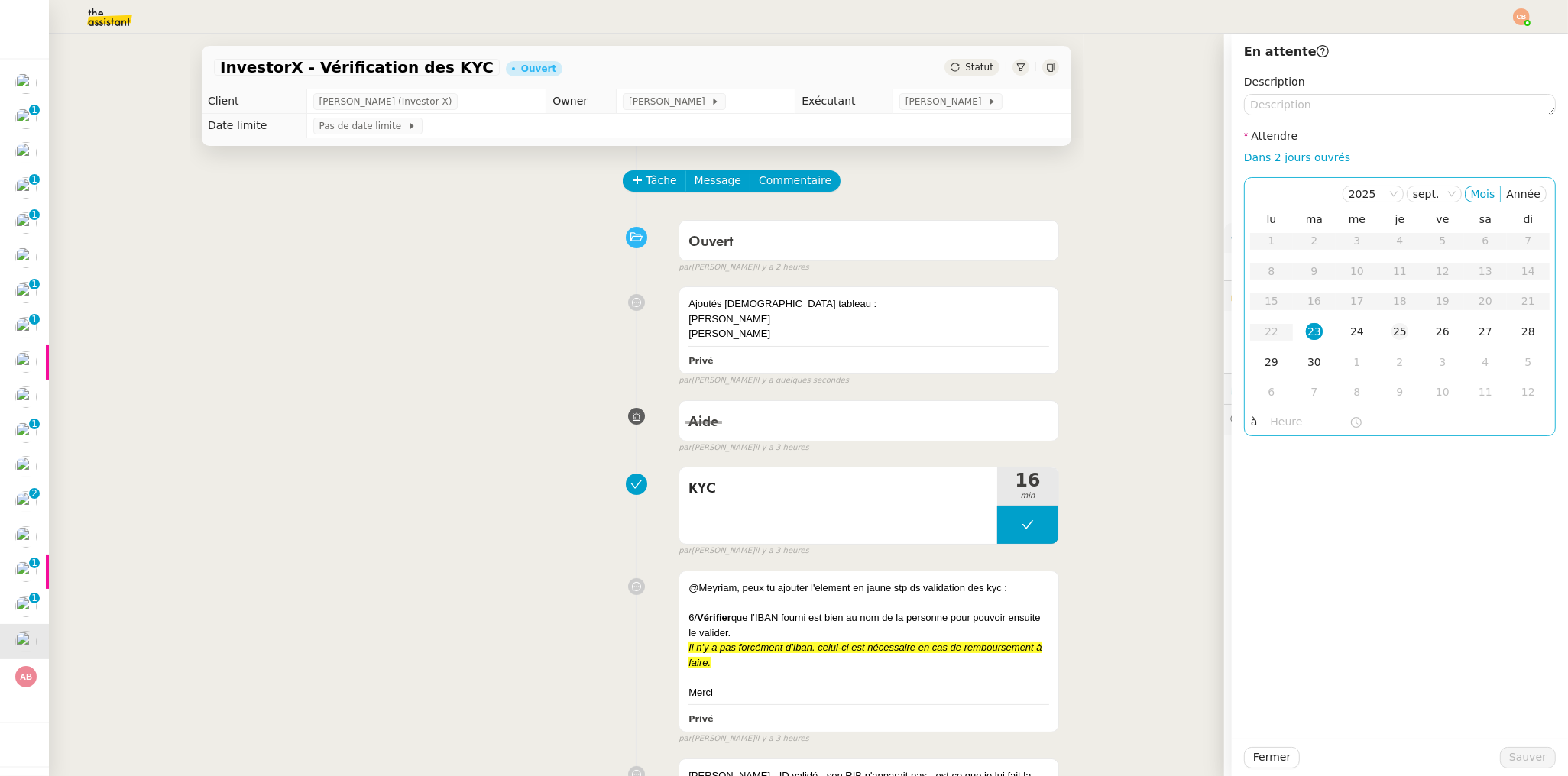
click at [1391, 330] on div "25" at bounding box center [1399, 331] width 17 height 17
click at [954, 104] on span "[PERSON_NAME]" at bounding box center [946, 101] width 81 height 15
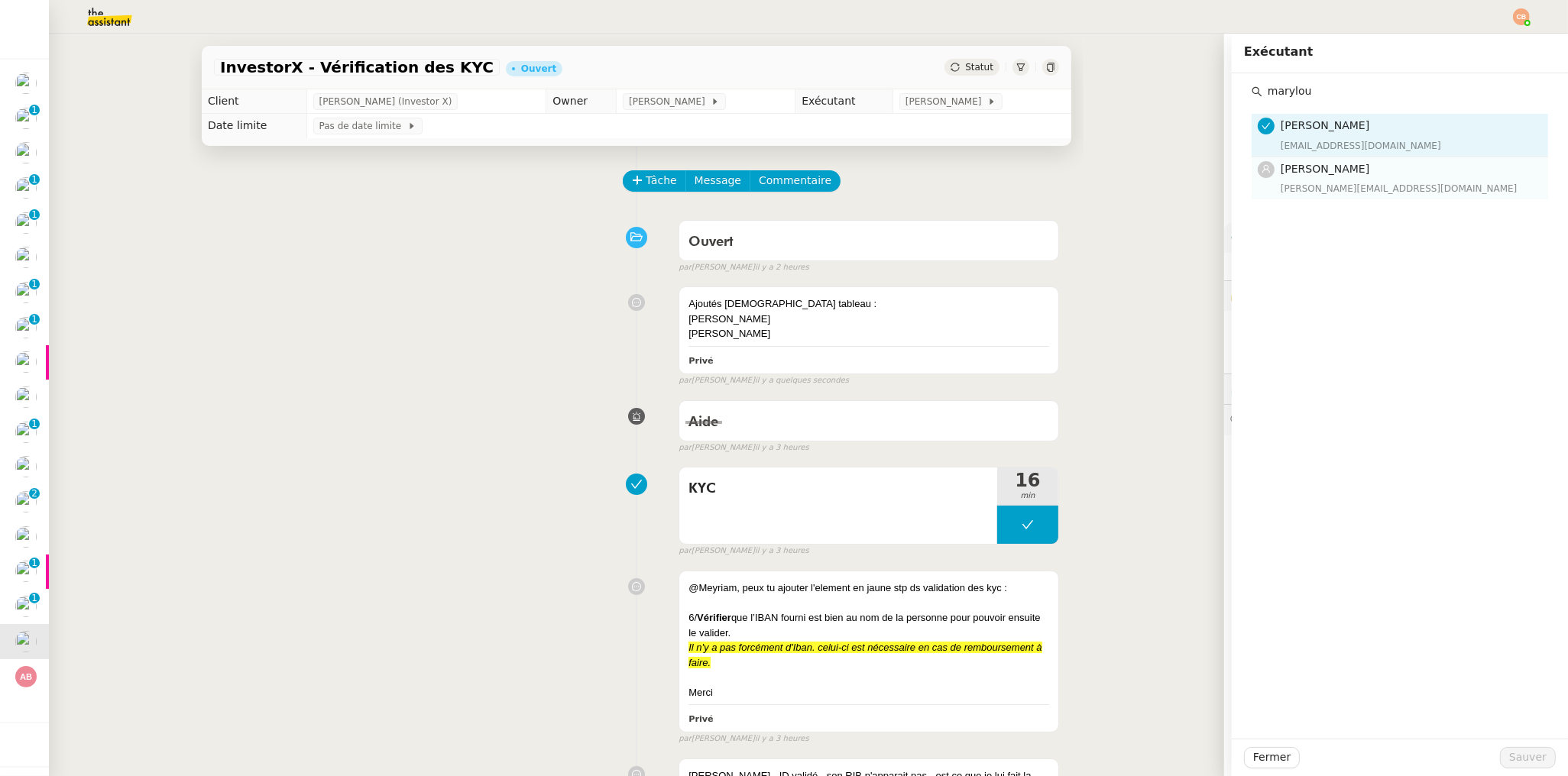
type input "marylou"
click at [1280, 178] on div "Marylou Deybach marylou@team.theassistant.com" at bounding box center [1409, 179] width 258 height 36
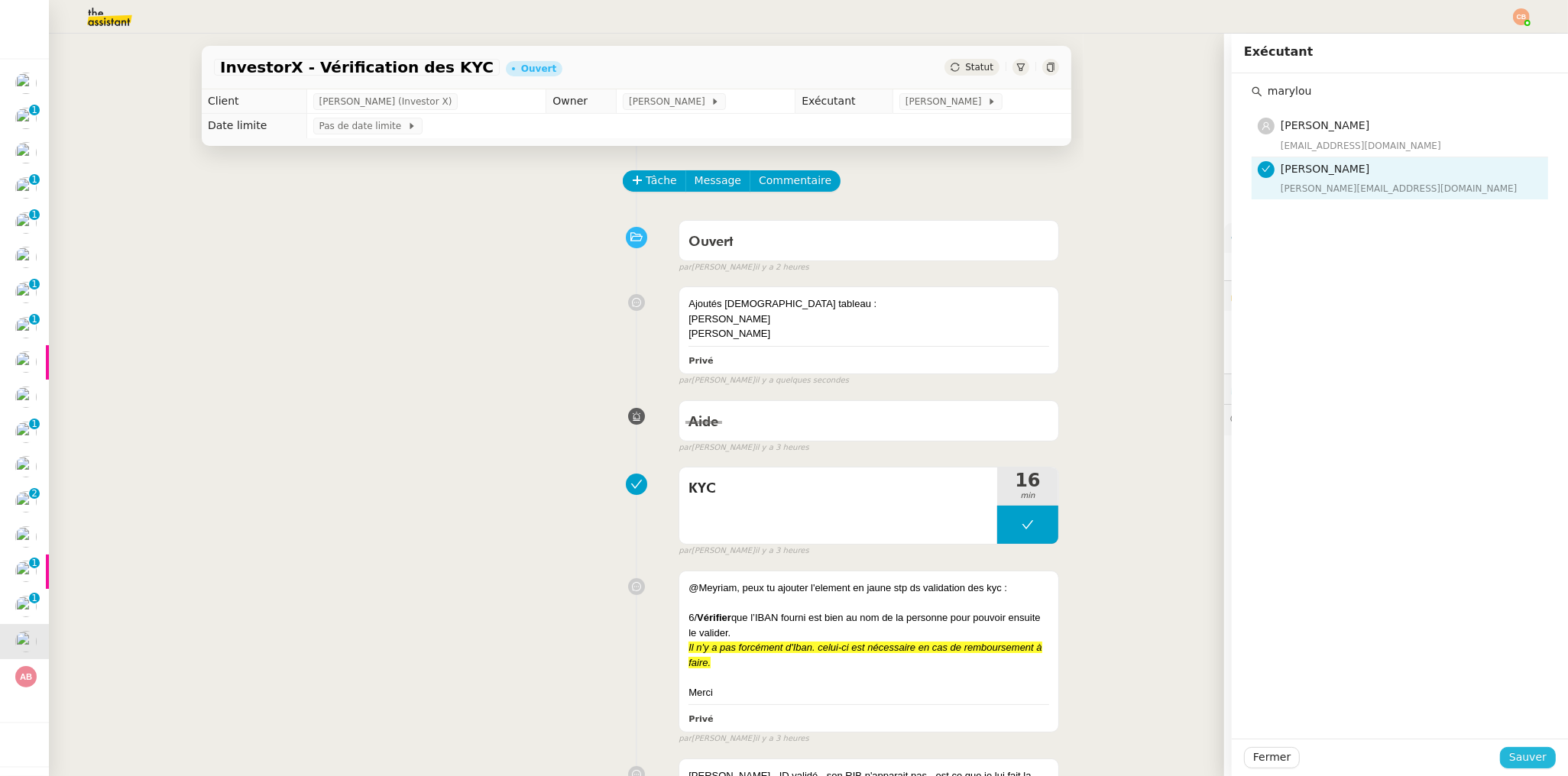
click at [1508, 758] on span "Sauver" at bounding box center [1527, 757] width 38 height 18
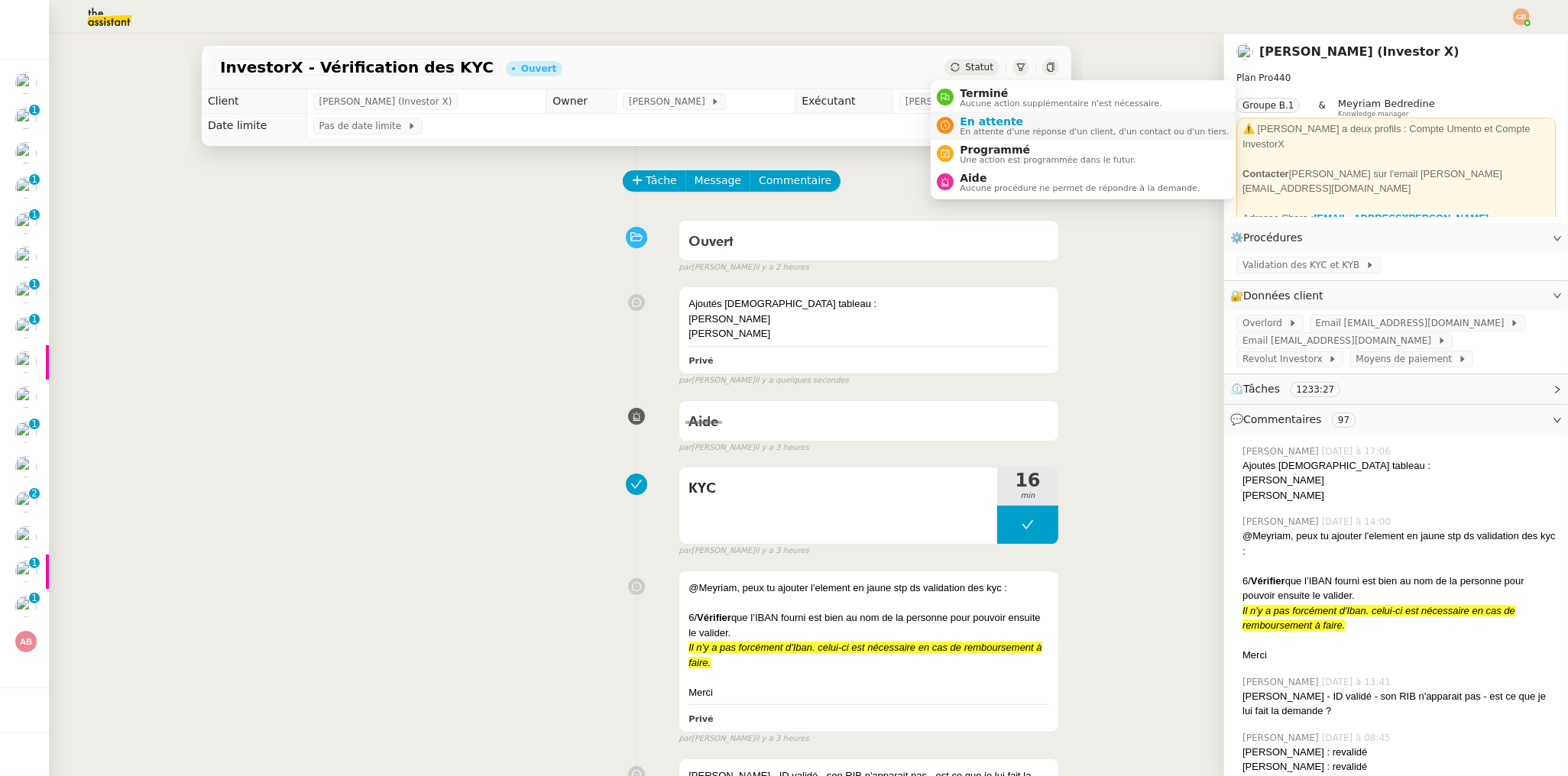
click at [983, 130] on span "En attente d'une réponse d'un client, d'un contact ou d'un tiers." at bounding box center [1094, 132] width 269 height 8
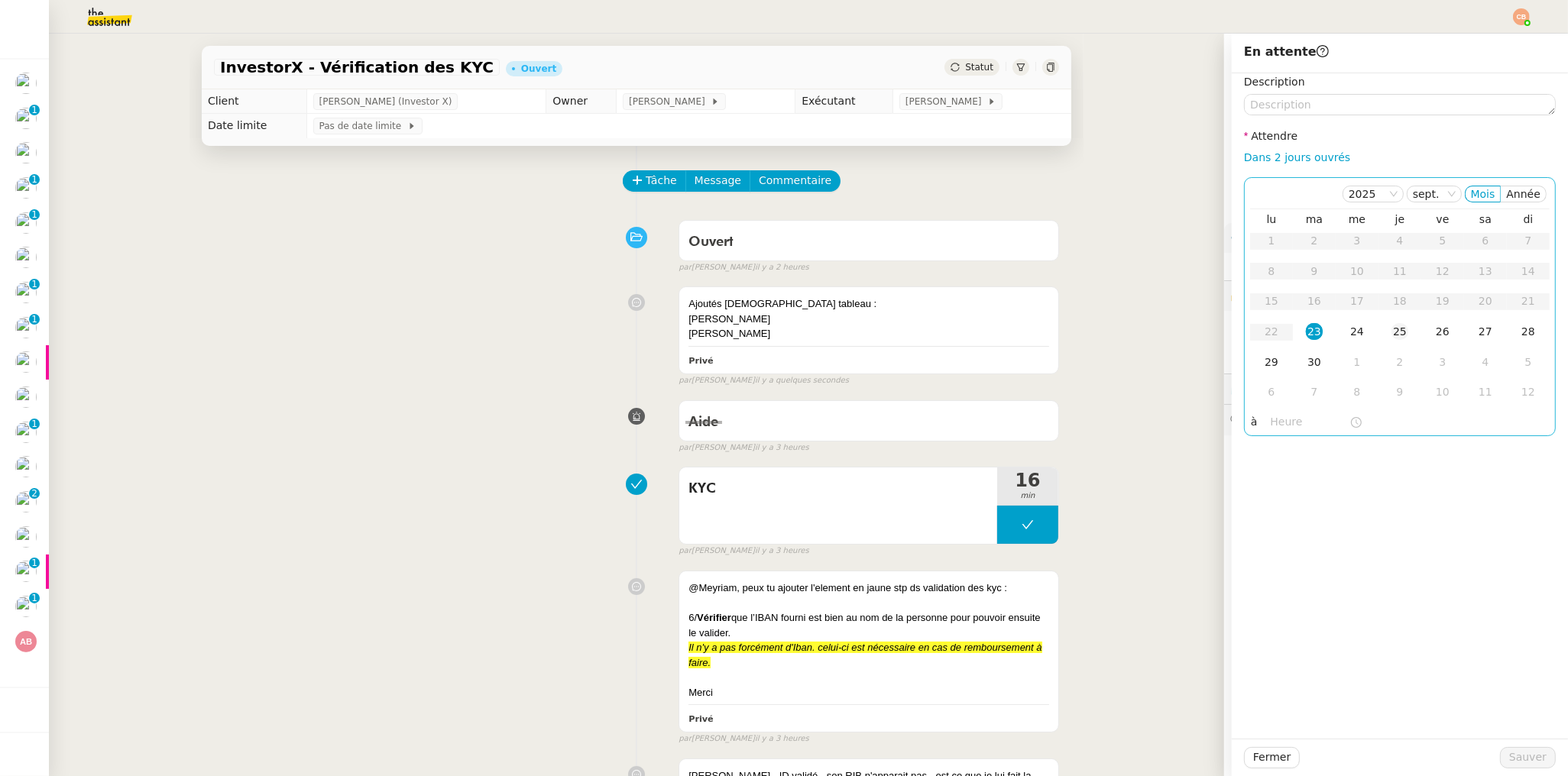
click at [1391, 330] on div "25" at bounding box center [1399, 331] width 17 height 17
click at [1299, 426] on input "text" at bounding box center [1309, 422] width 78 height 18
click at [1265, 585] on div "09" at bounding box center [1270, 588] width 43 height 18
click at [1306, 449] on div "00" at bounding box center [1314, 447] width 42 height 18
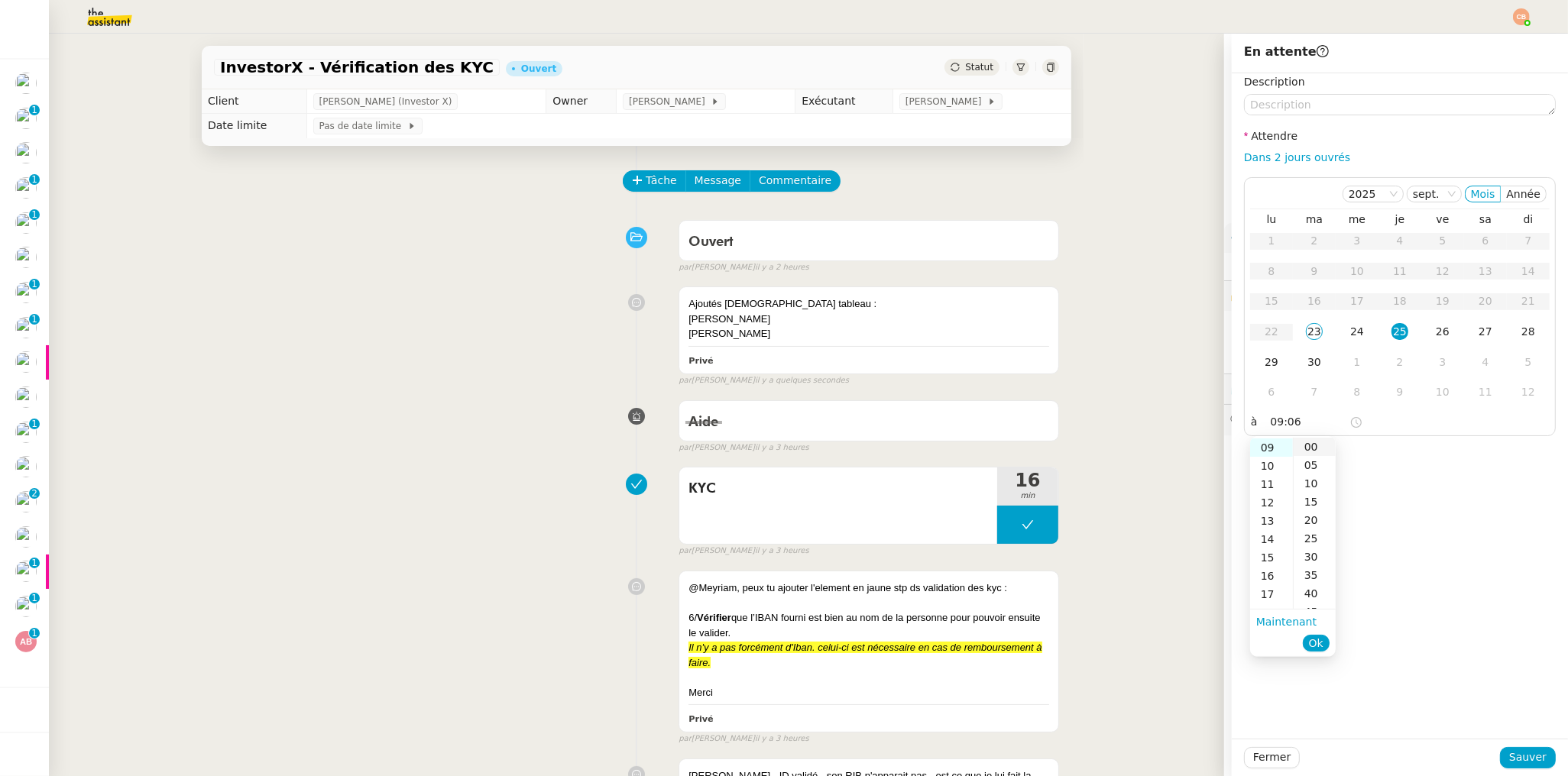
type input "09:00"
drag, startPoint x: 1385, startPoint y: 463, endPoint x: 1402, endPoint y: 503, distance: 43.5
click at [1386, 463] on div "Description Attendre Dans 2 jours ouvrés [DATE] Mois Année lu ma me je ve sa di…" at bounding box center [1399, 406] width 336 height 666
click at [1508, 758] on span "Sauver" at bounding box center [1527, 757] width 38 height 18
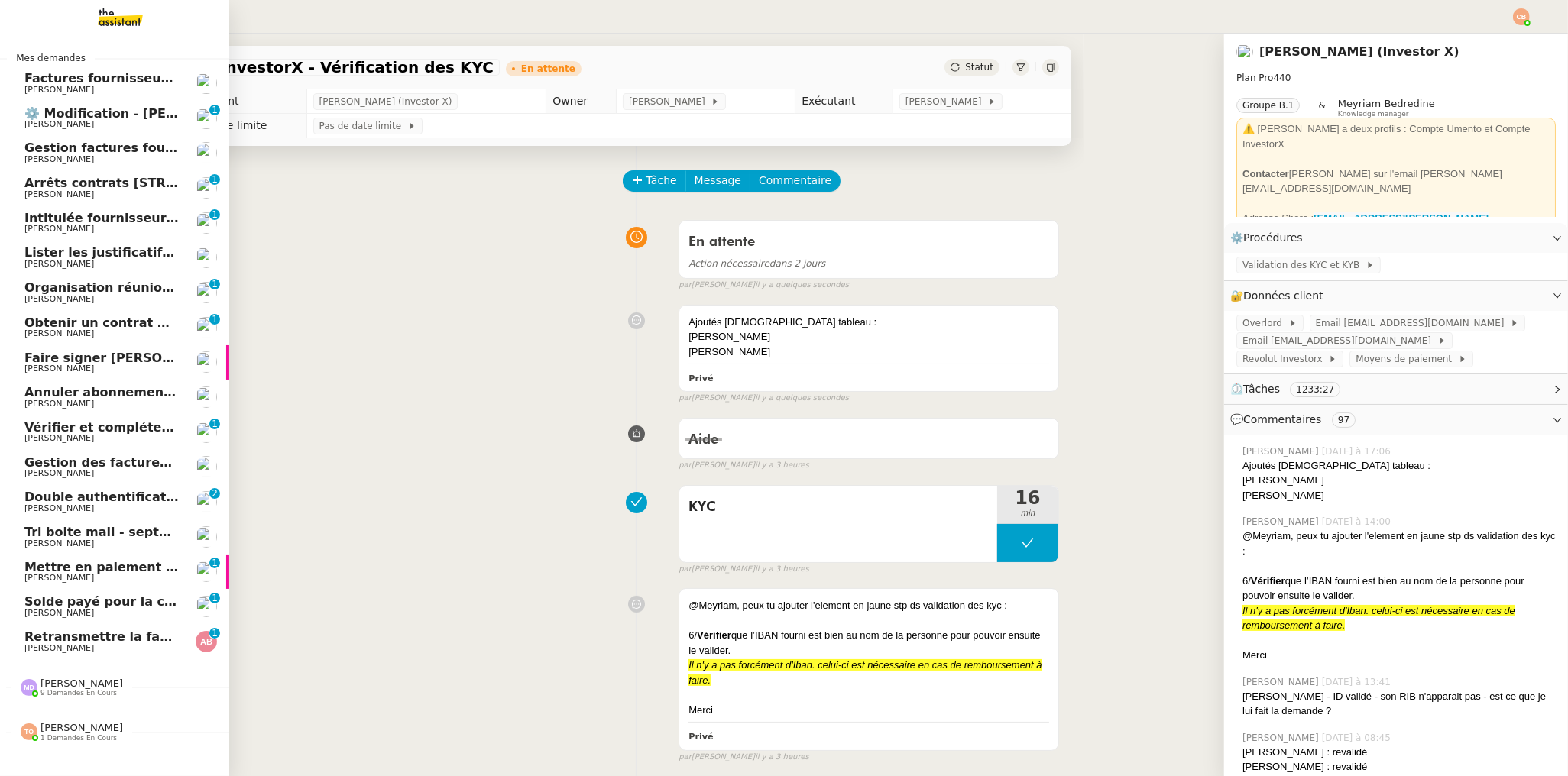
click at [59, 630] on span "Retransmettre la facture 202506Z161149" at bounding box center [168, 636] width 287 height 15
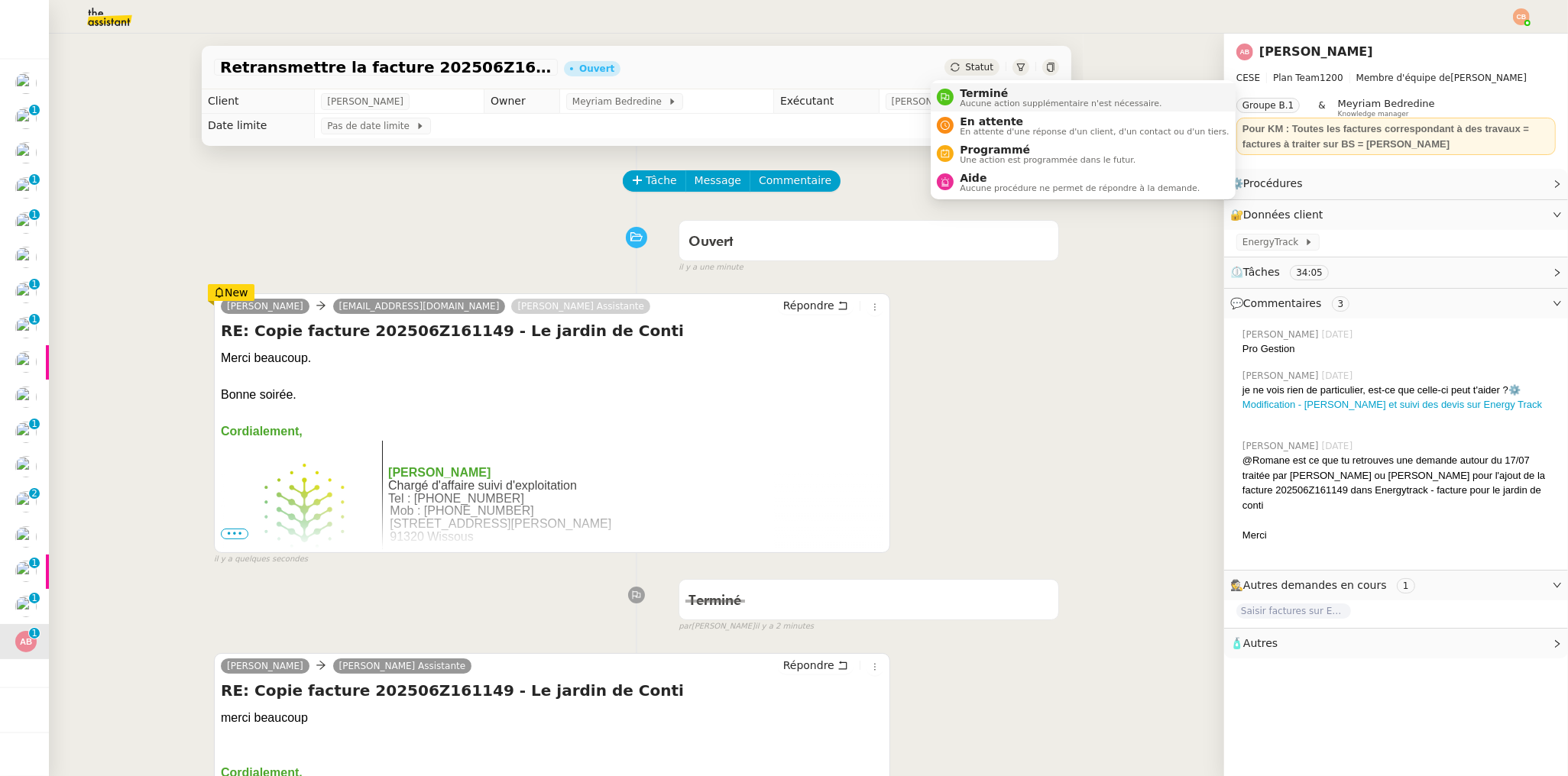
click at [968, 99] on span "Aucune action supplémentaire n'est nécessaire." at bounding box center [1060, 103] width 201 height 8
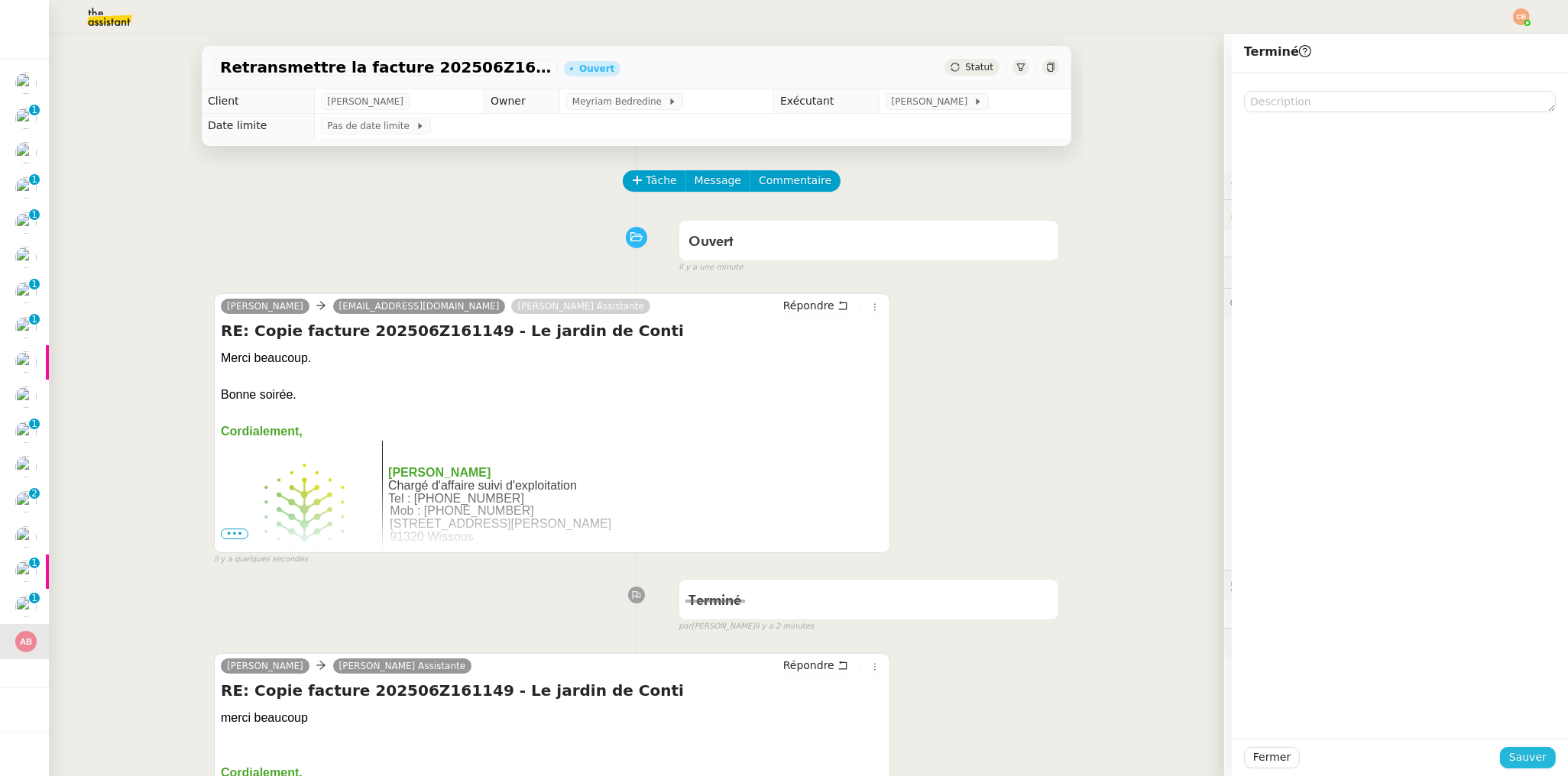
click at [1508, 758] on span "Sauver" at bounding box center [1527, 757] width 38 height 18
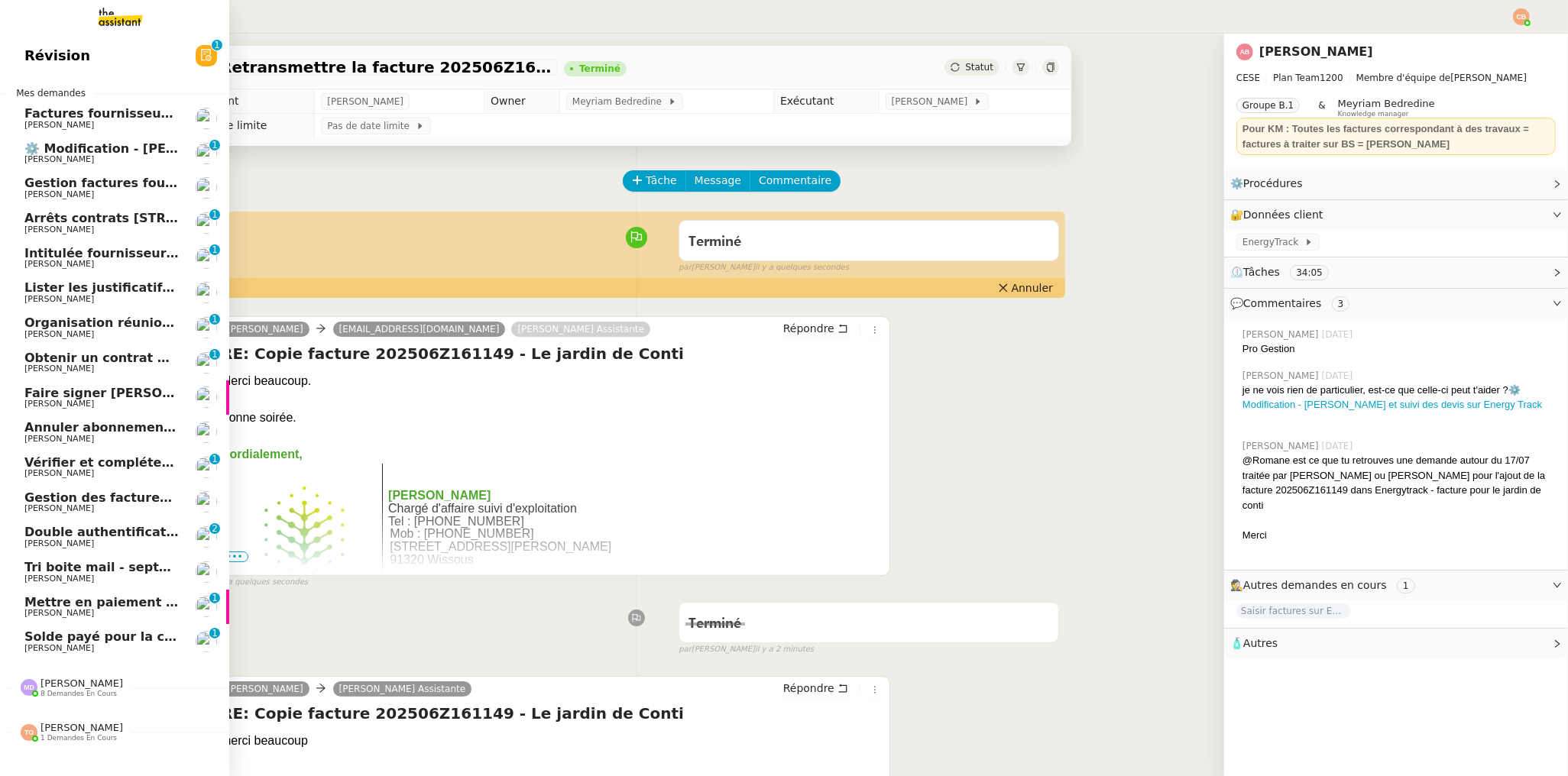
click at [78, 632] on span "Solde payé pour la commande #219108" at bounding box center [162, 636] width 274 height 15
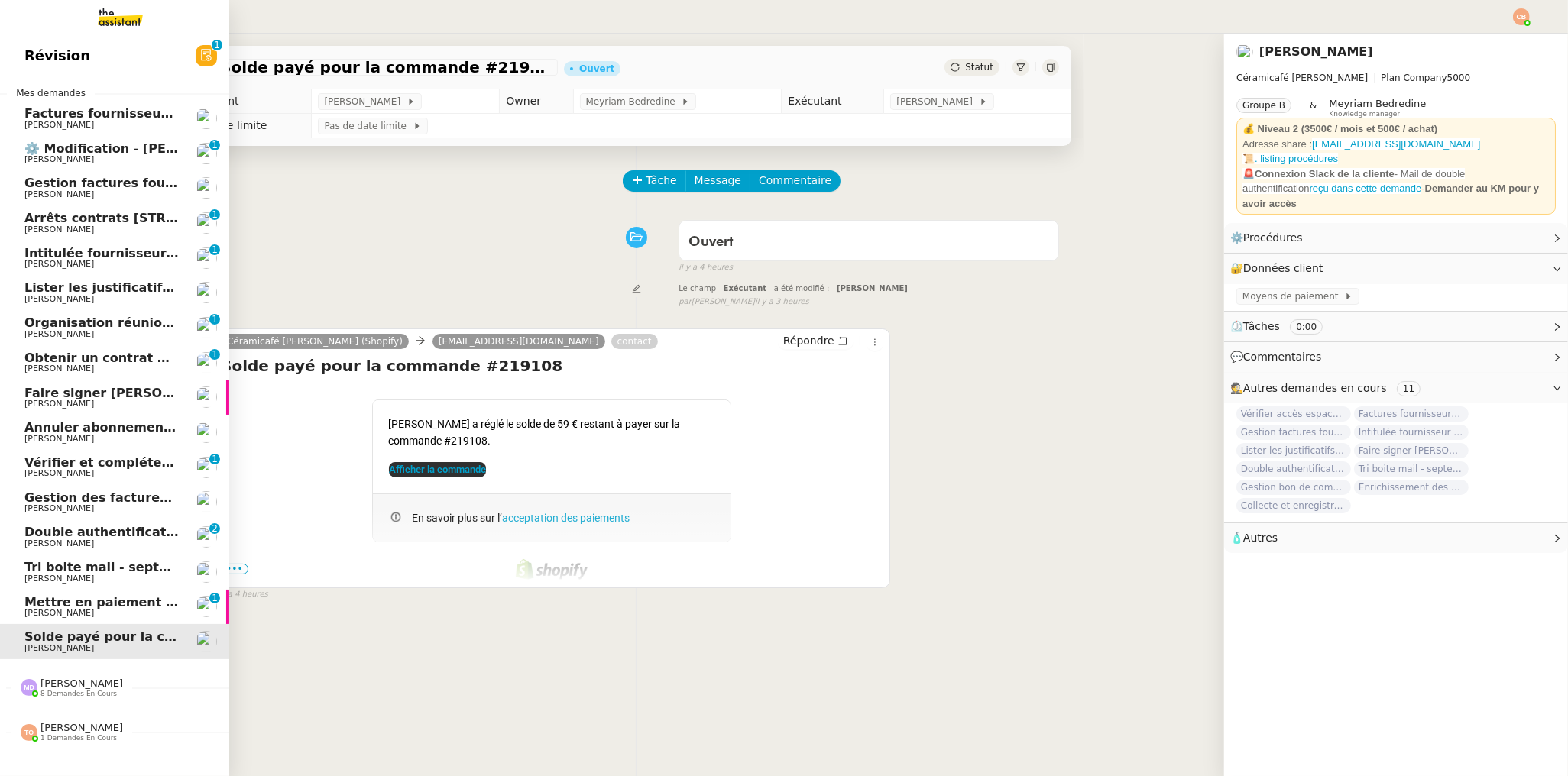
click at [25, 605] on span "Mettre en paiement deux factures" at bounding box center [143, 602] width 236 height 15
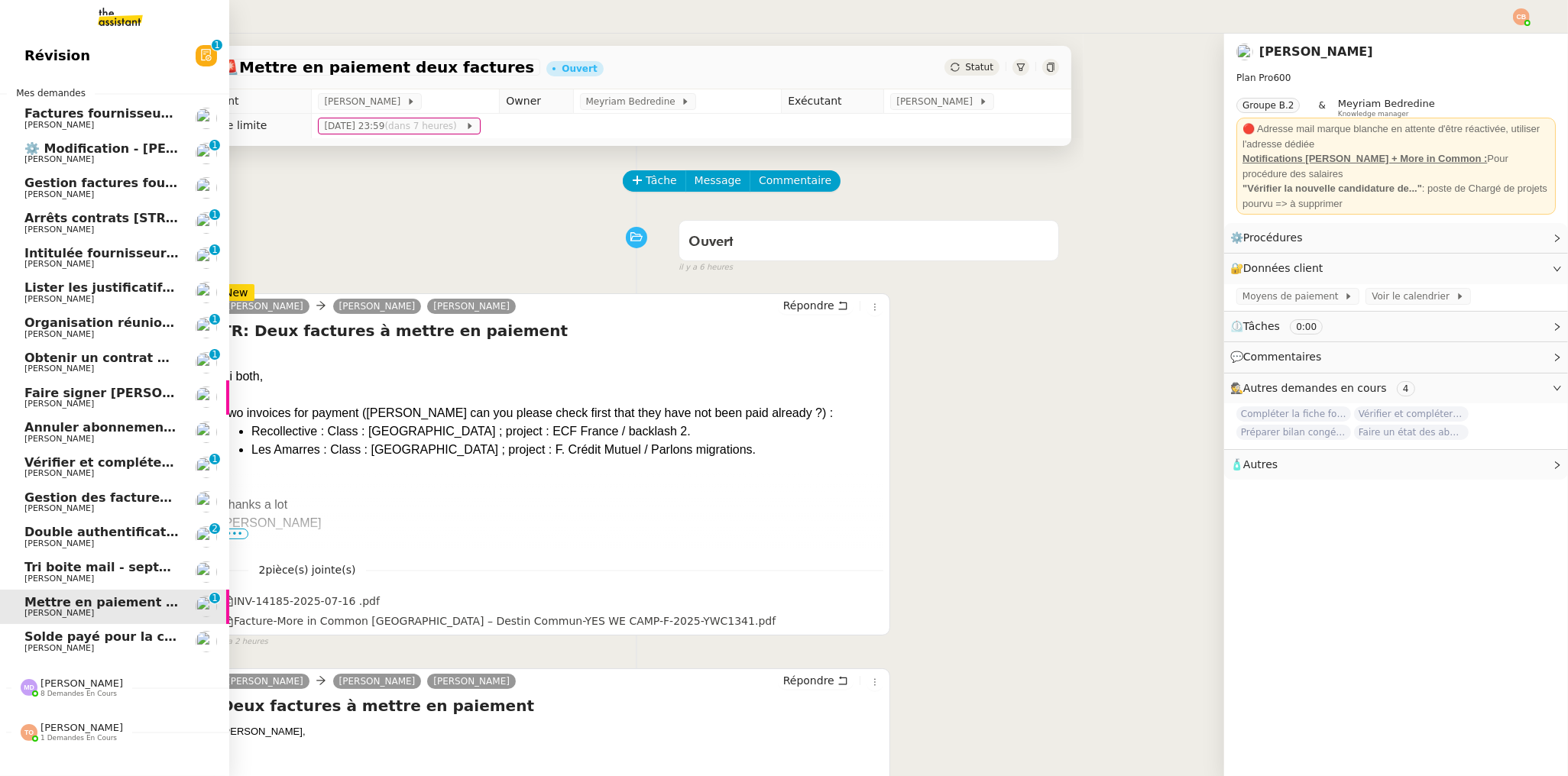
click at [111, 292] on span "Lister les justificatifs de transports reçus par les salariés - [DATE]" at bounding box center [252, 288] width 455 height 15
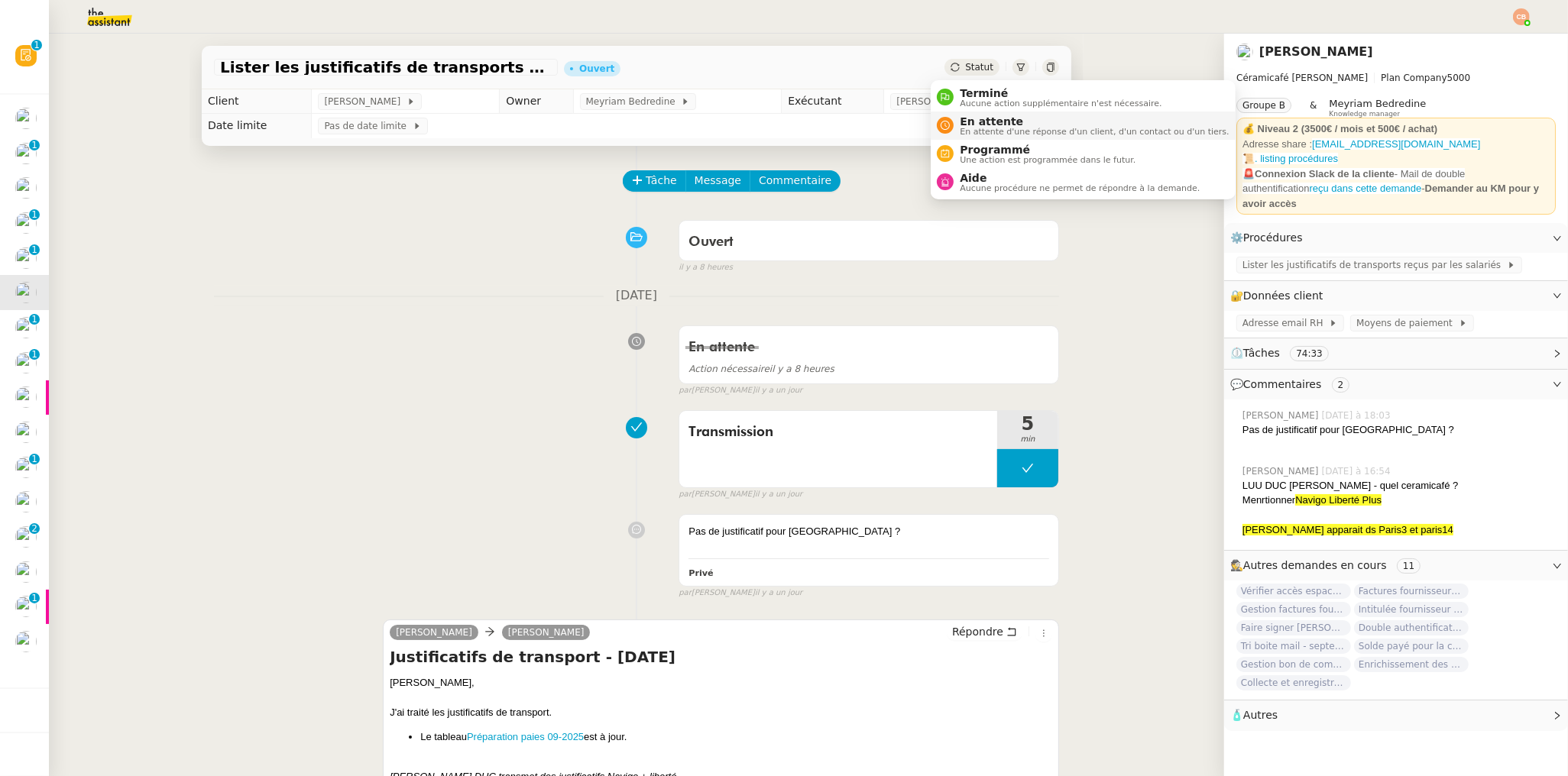
click at [975, 128] on span "En attente d'une réponse d'un client, d'un contact ou d'un tiers." at bounding box center [1094, 132] width 269 height 8
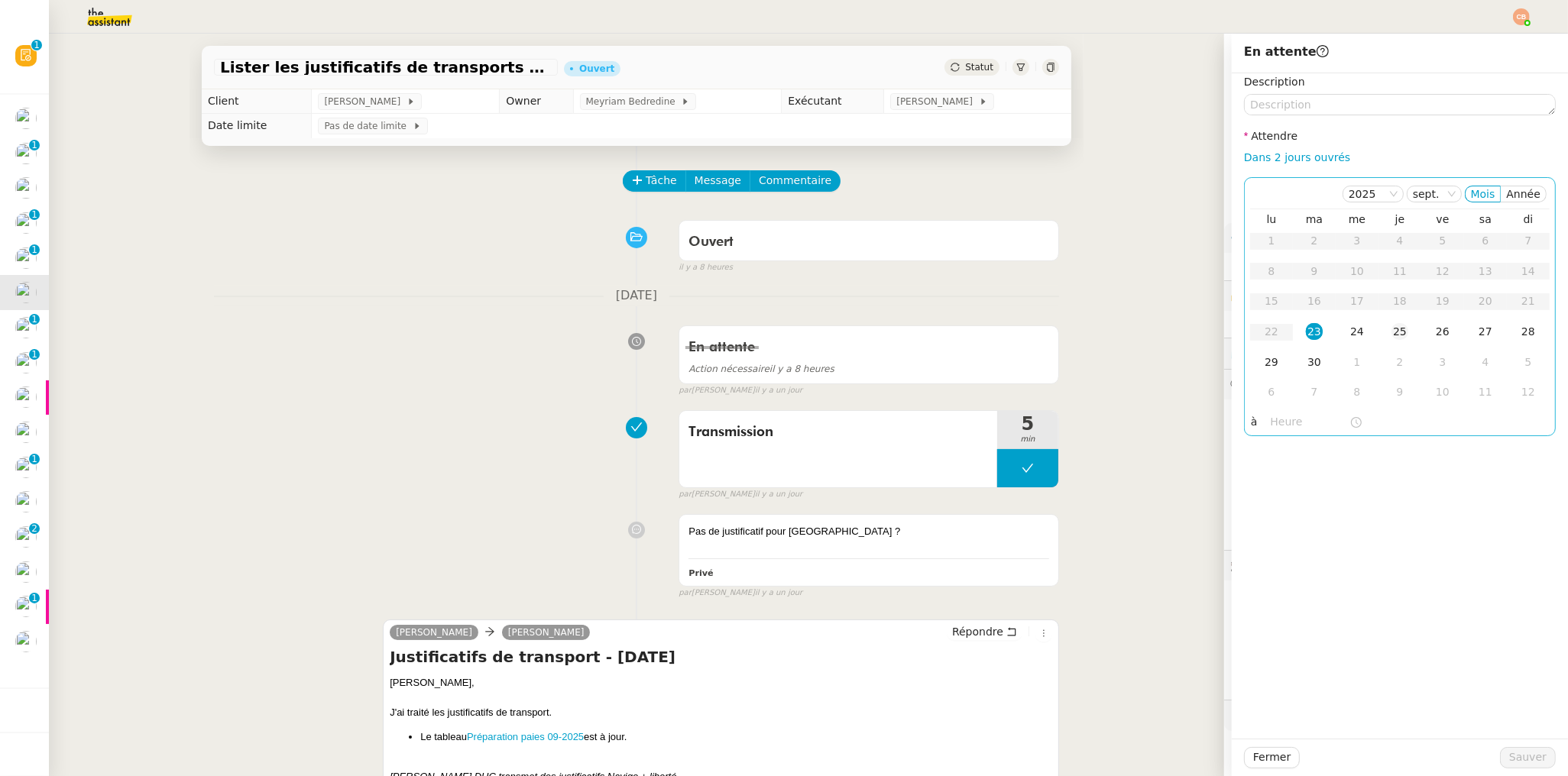
click at [1392, 328] on div "25" at bounding box center [1399, 331] width 17 height 17
click at [1280, 422] on input "text" at bounding box center [1309, 422] width 78 height 18
click at [1272, 499] on div "09" at bounding box center [1270, 502] width 43 height 18
click at [1312, 447] on div "00" at bounding box center [1314, 447] width 42 height 18
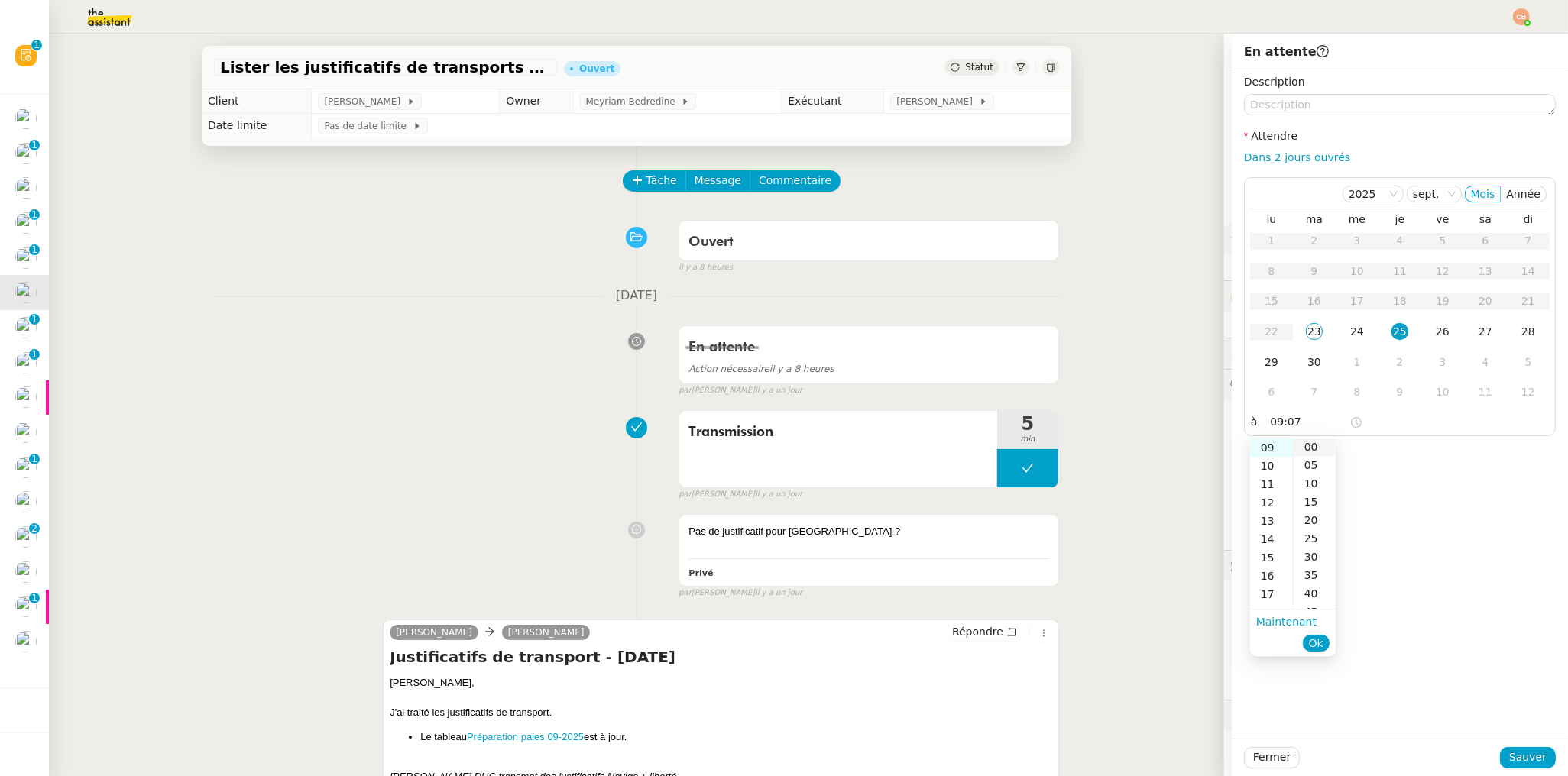
type input "09:00"
drag, startPoint x: 1468, startPoint y: 481, endPoint x: 1487, endPoint y: 639, distance: 159.1
click at [1468, 482] on div "Description Attendre Dans 2 jours ouvrés [DATE] Mois Année lu ma me je ve sa di…" at bounding box center [1399, 406] width 336 height 666
click at [1515, 760] on span "Sauver" at bounding box center [1527, 757] width 38 height 18
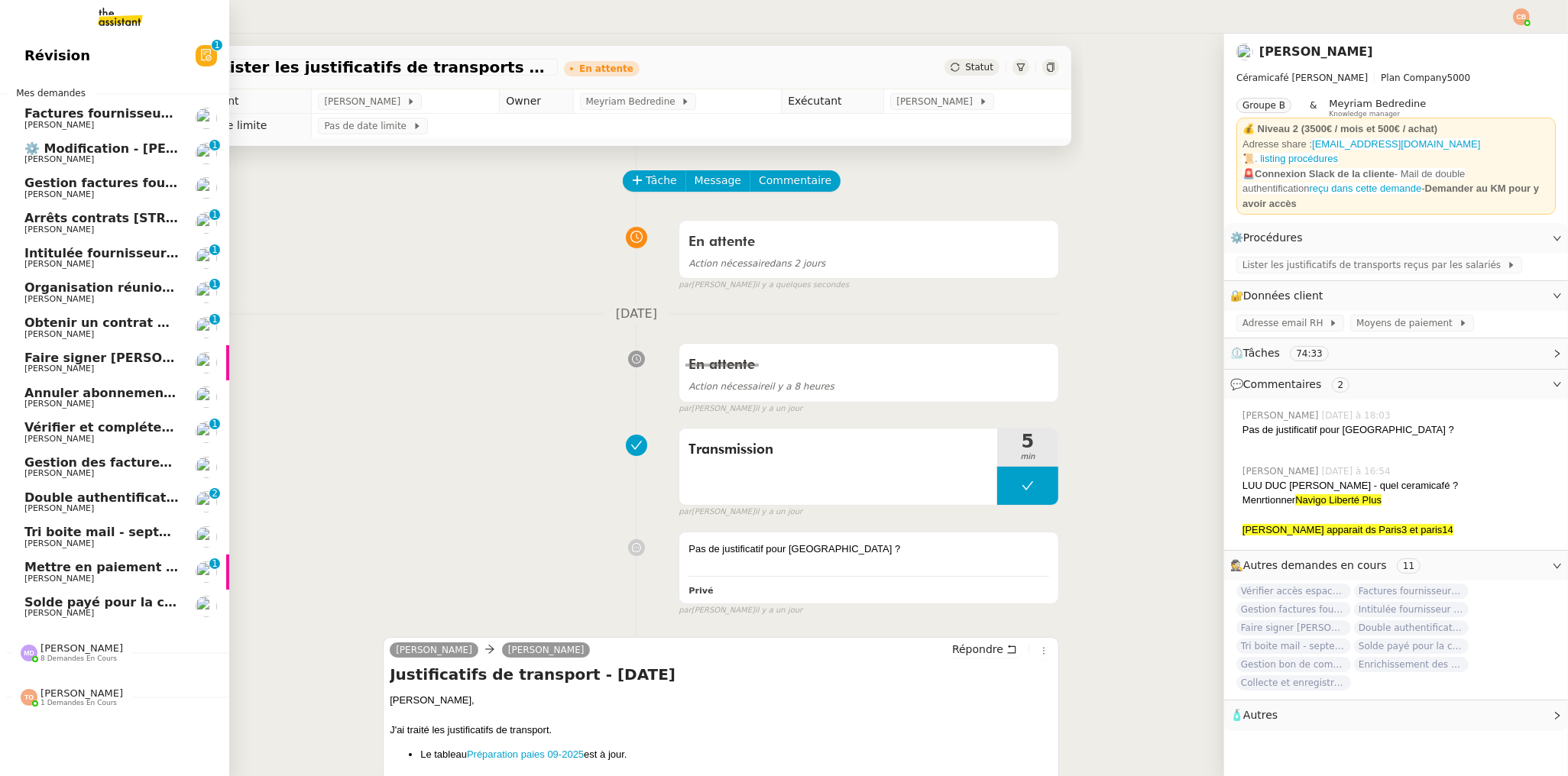
click at [57, 292] on span "Organisation réunion comptable" at bounding box center [136, 288] width 223 height 15
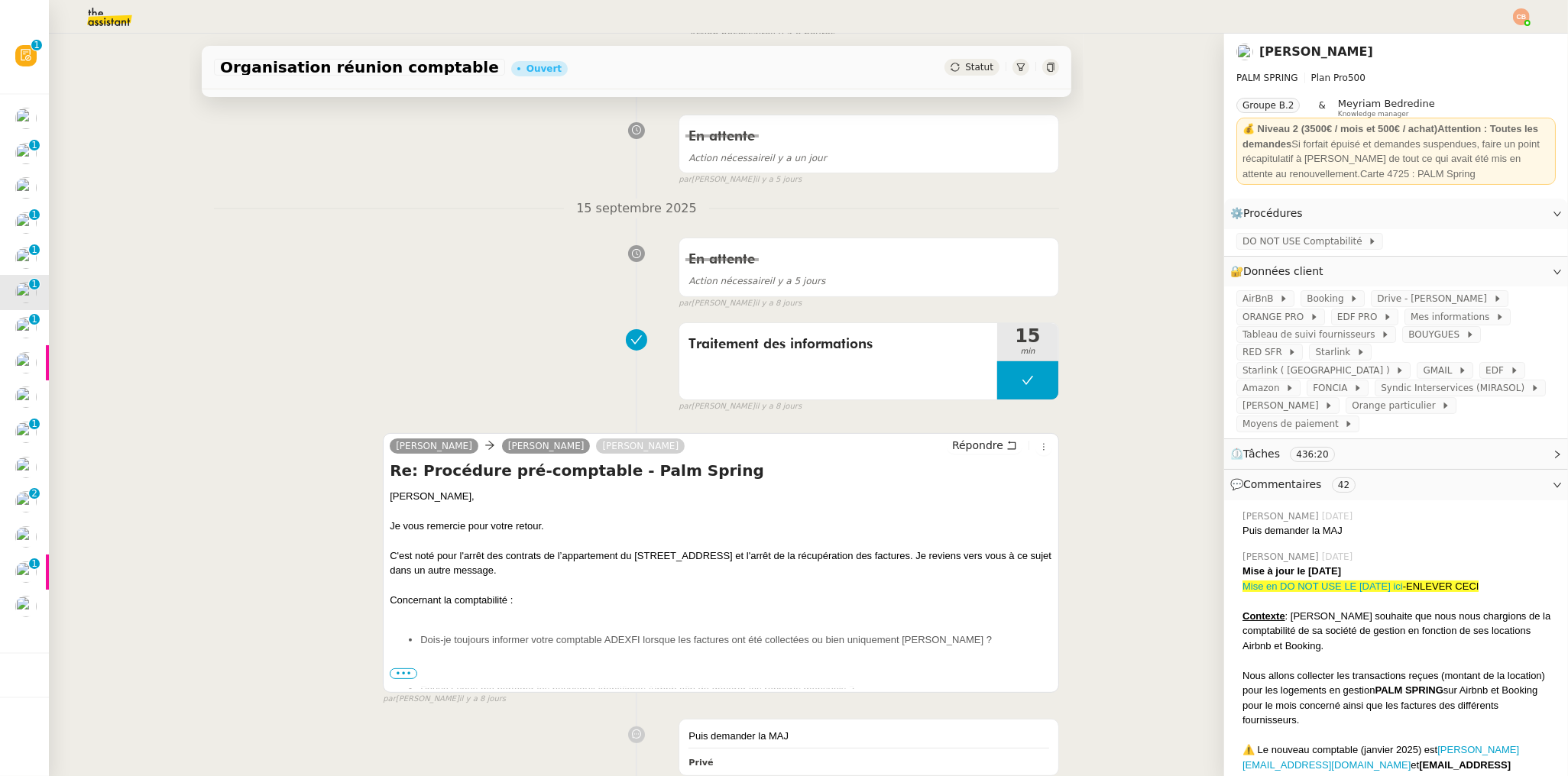
scroll to position [447, 0]
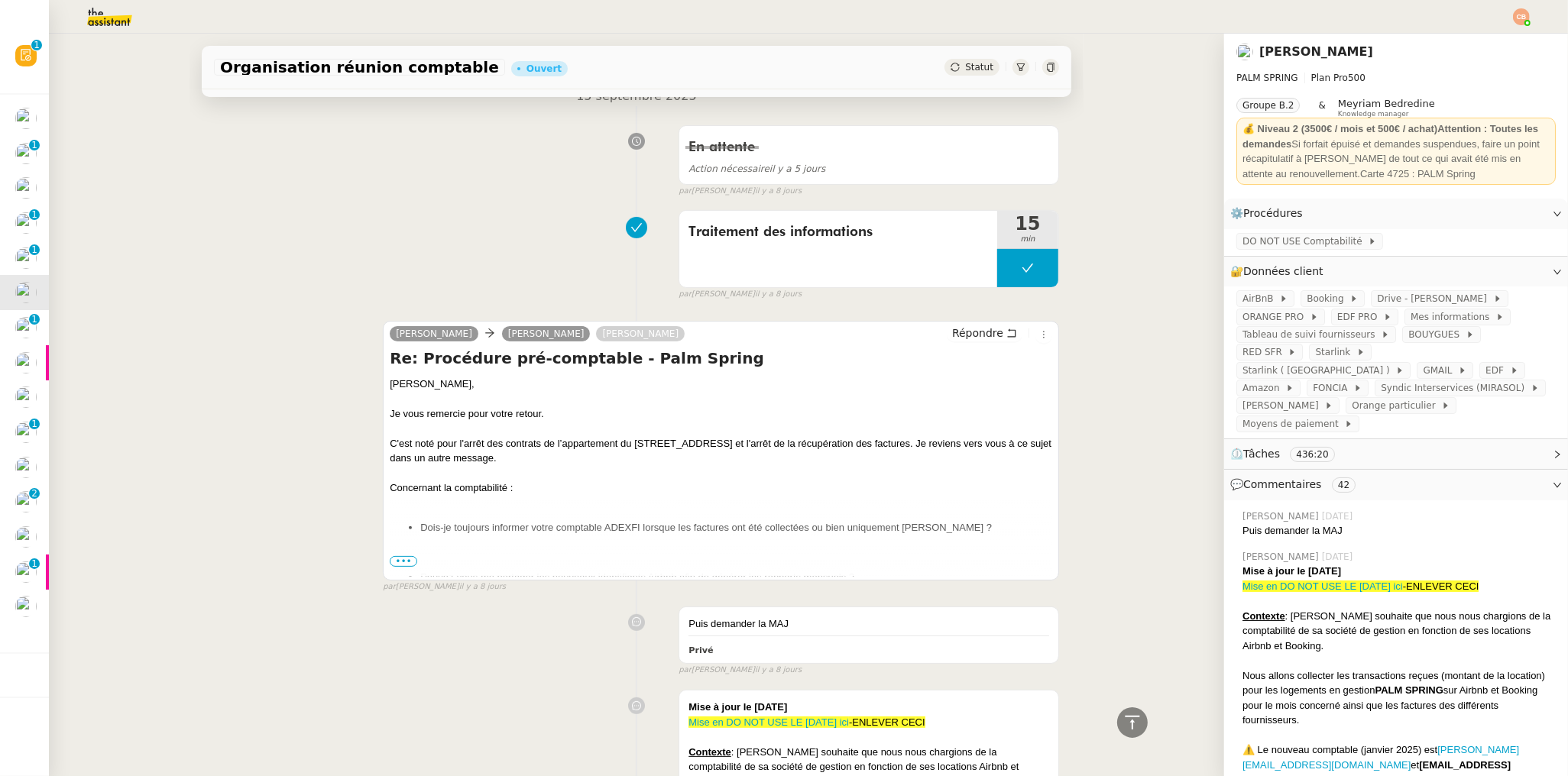
click at [402, 560] on span "•••" at bounding box center [404, 561] width 28 height 11
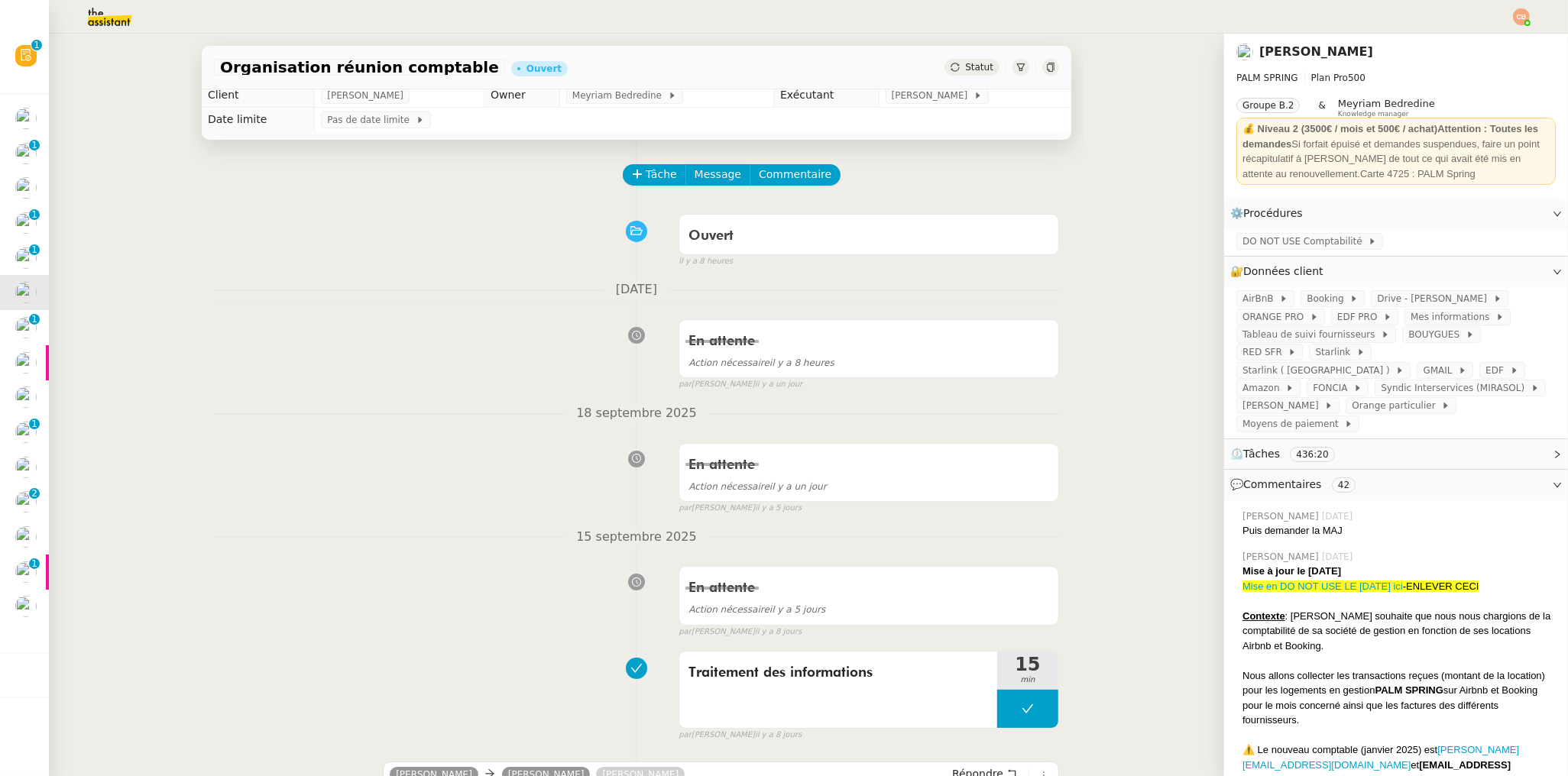
scroll to position [0, 0]
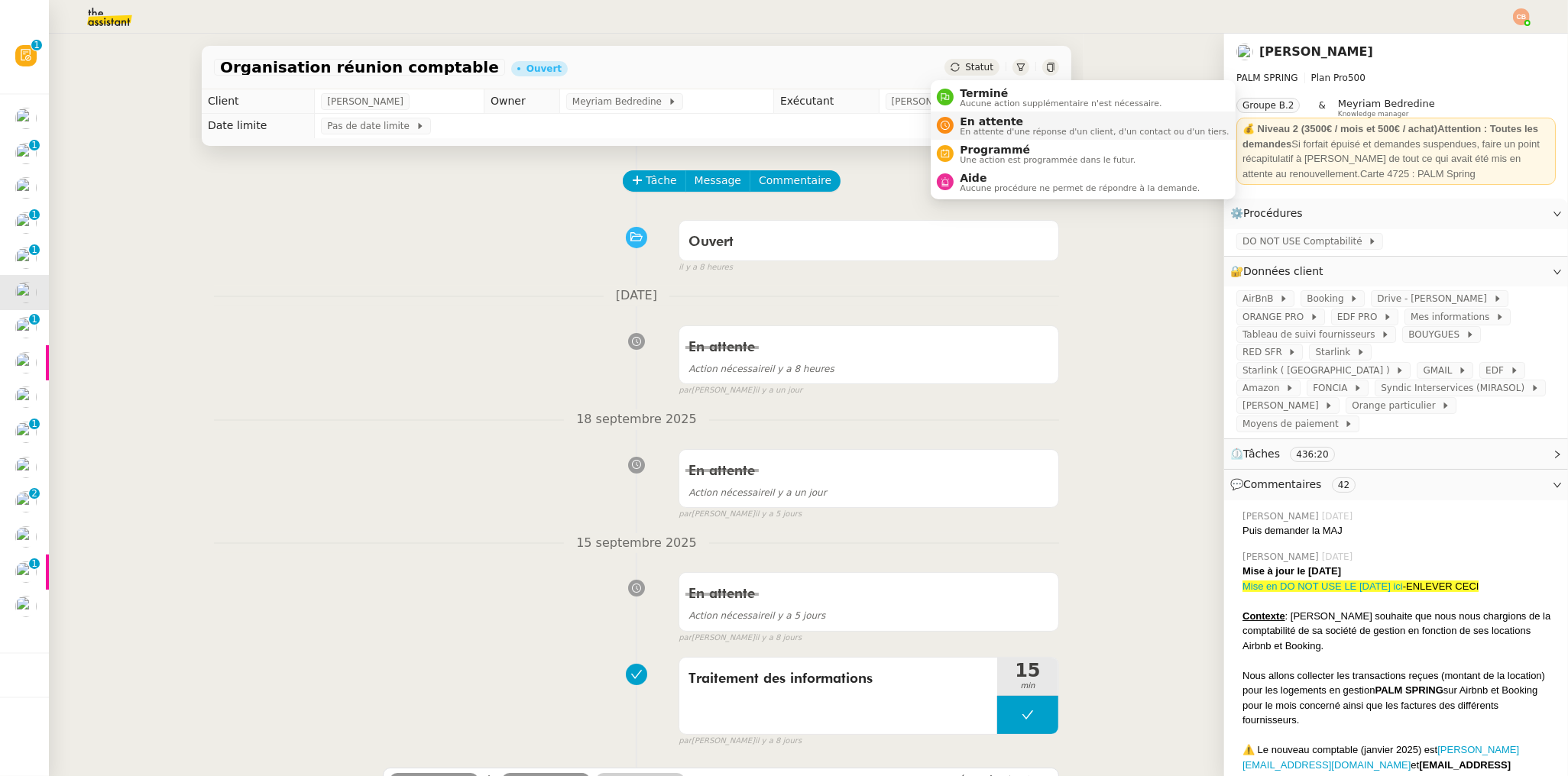
click at [966, 119] on span "En attente" at bounding box center [1094, 121] width 269 height 12
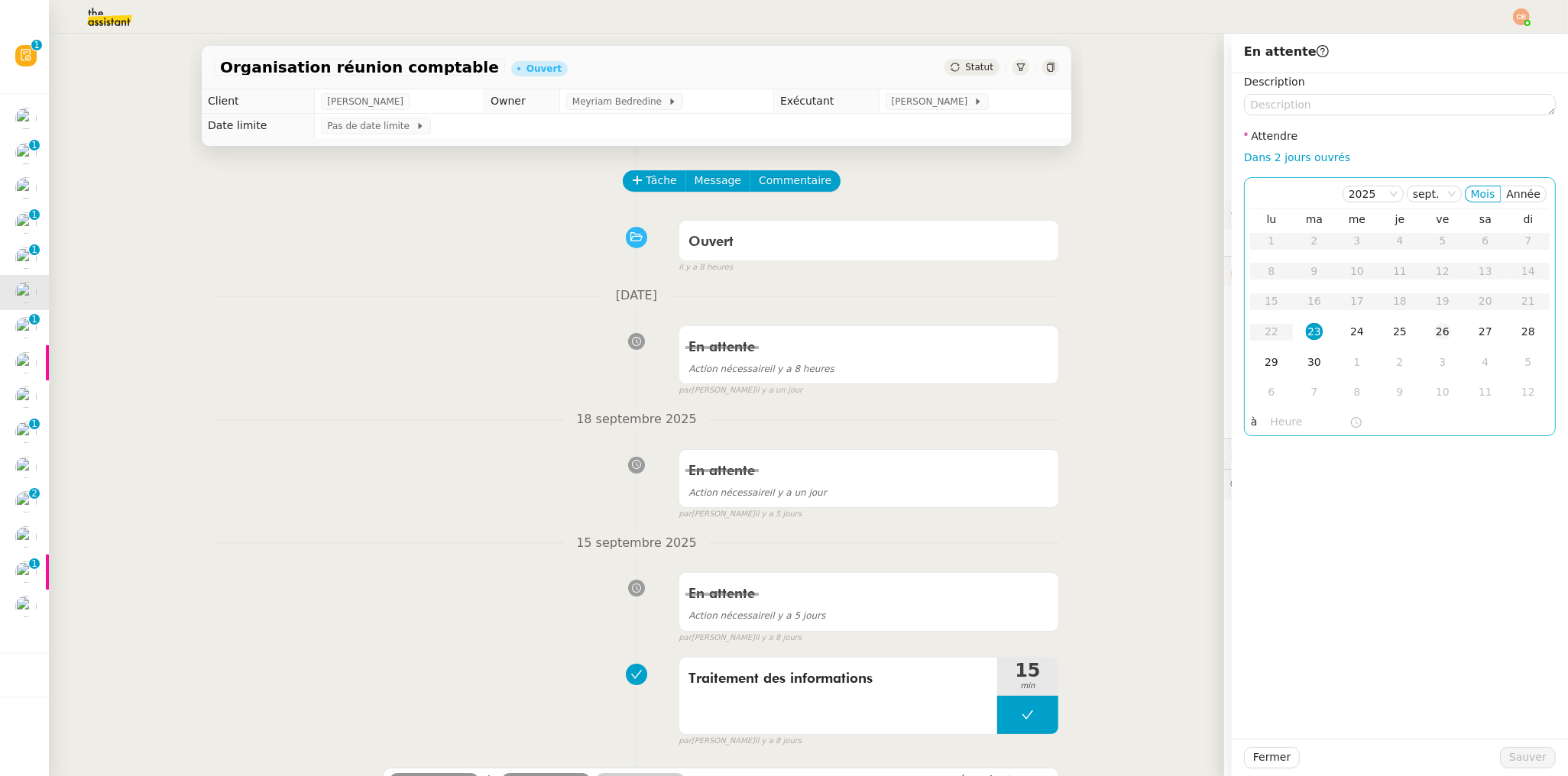
click at [1434, 332] on div "26" at bounding box center [1442, 331] width 17 height 17
click at [1295, 420] on input "text" at bounding box center [1309, 422] width 78 height 18
click at [1271, 501] on div "09" at bounding box center [1270, 502] width 43 height 18
click at [1307, 446] on div "00" at bounding box center [1314, 447] width 42 height 18
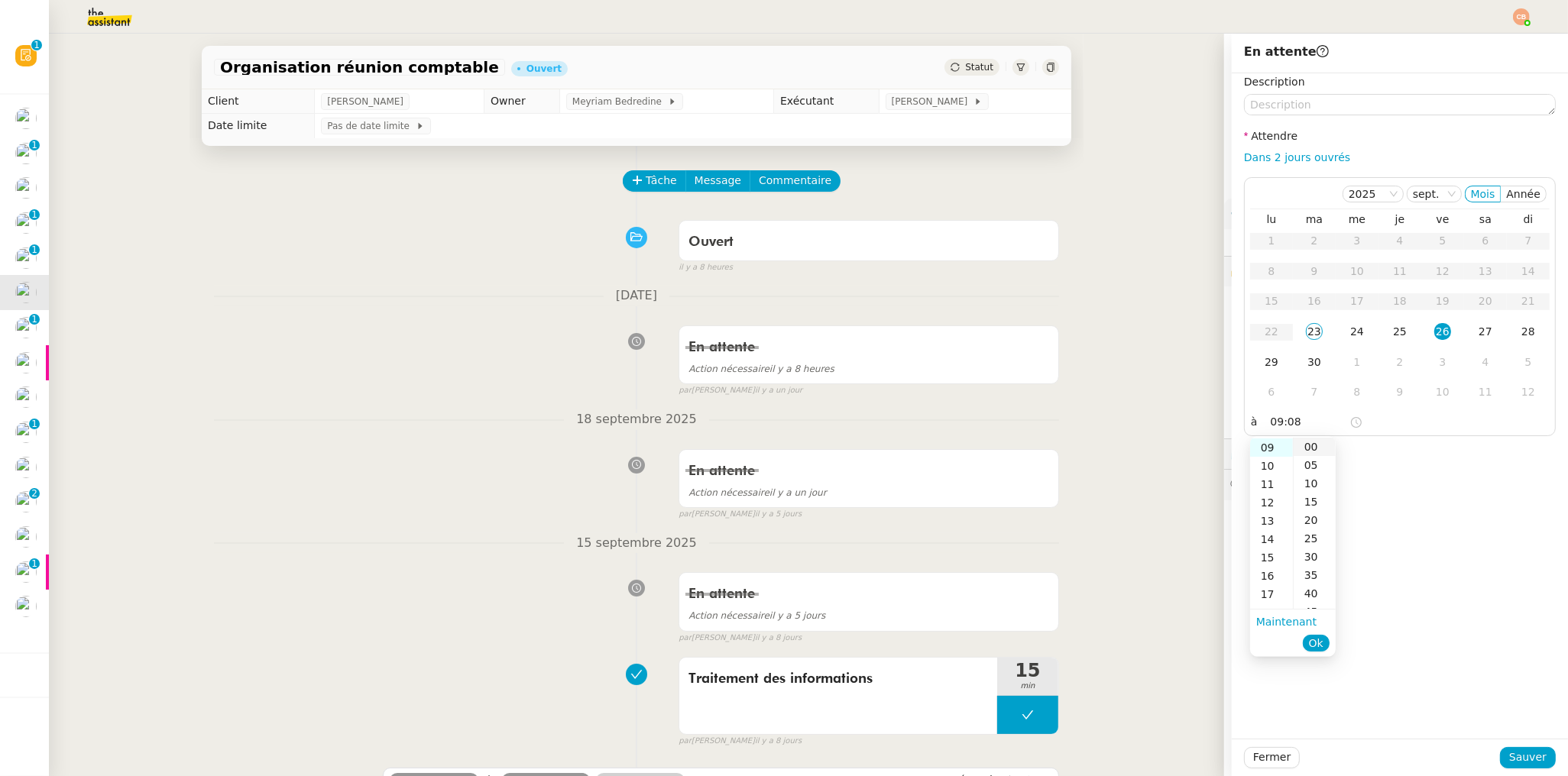
type input "09:00"
drag, startPoint x: 1389, startPoint y: 450, endPoint x: 1409, endPoint y: 502, distance: 55.7
click at [1391, 452] on div "Description Attendre Dans 2 jours ouvrés [DATE] Mois Année lu ma me je ve sa di…" at bounding box center [1399, 406] width 336 height 666
click at [1514, 750] on span "Sauver" at bounding box center [1527, 757] width 38 height 18
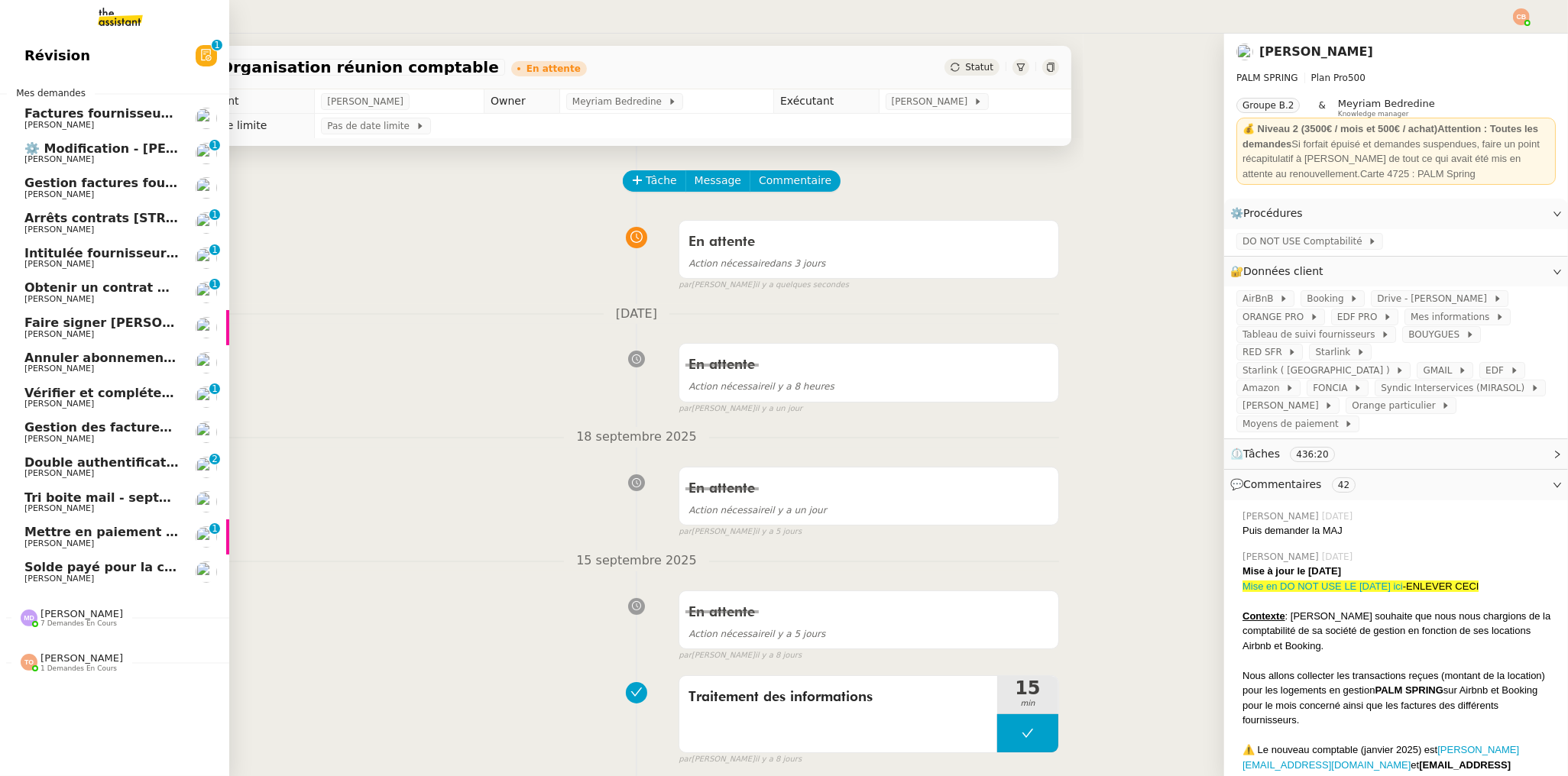
click at [45, 294] on span "Obtenir un contrat Orange" at bounding box center [116, 288] width 184 height 15
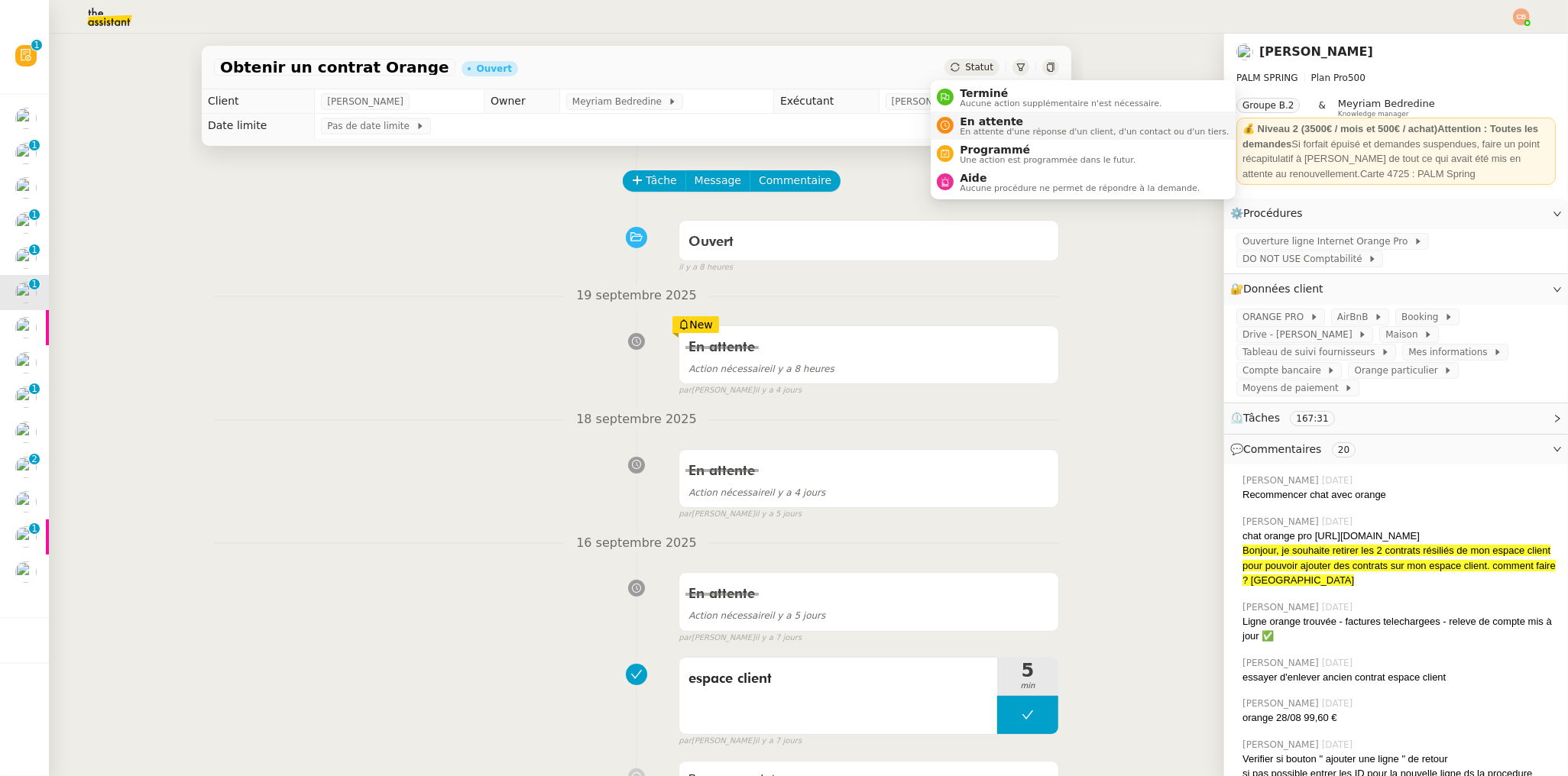
click at [971, 128] on span "En attente d'une réponse d'un client, d'un contact ou d'un tiers." at bounding box center [1094, 132] width 269 height 8
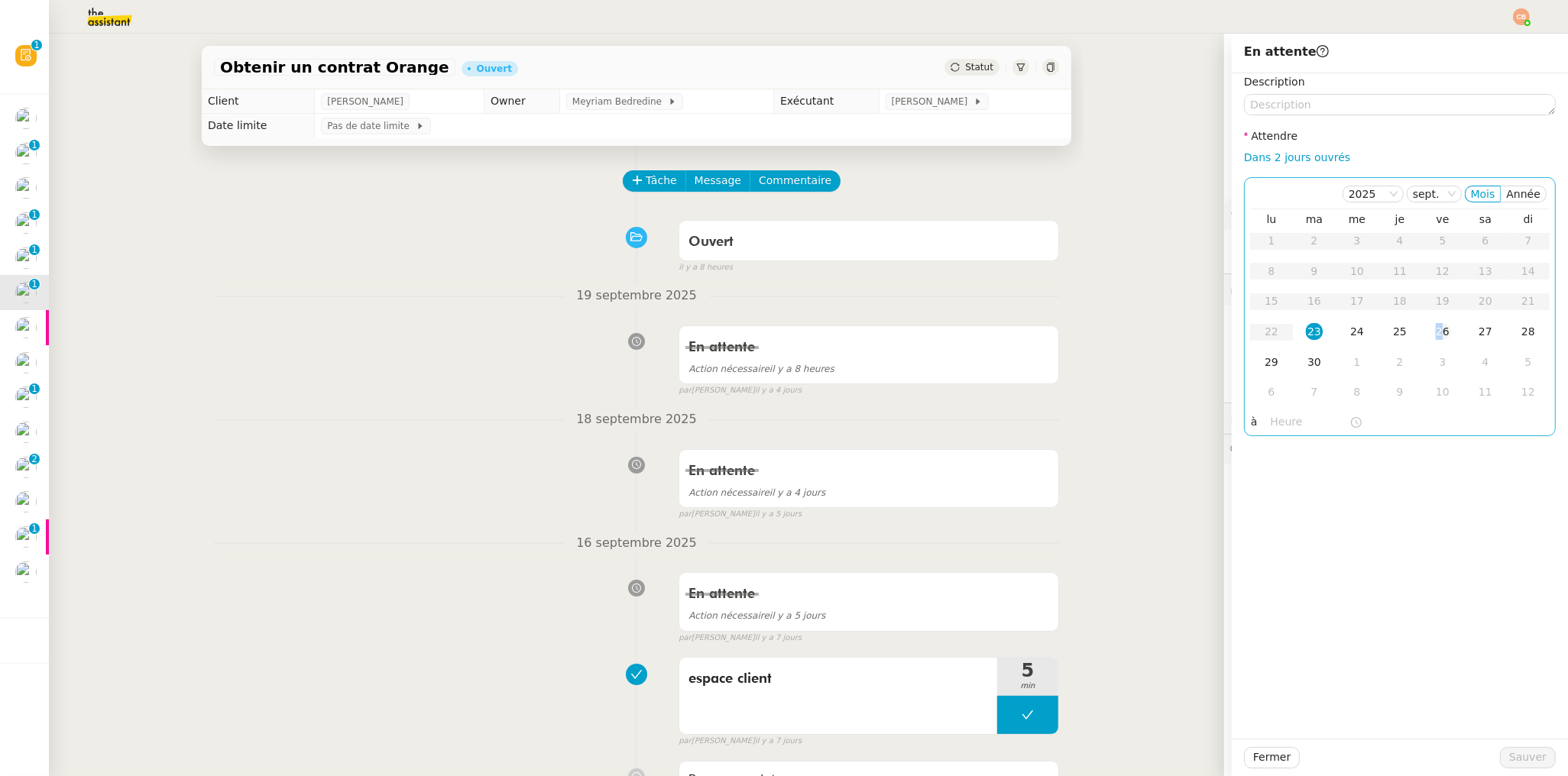
click at [1434, 335] on div "26" at bounding box center [1442, 331] width 17 height 17
click at [1274, 425] on input "text" at bounding box center [1309, 422] width 78 height 18
click at [1266, 584] on div "09" at bounding box center [1270, 584] width 43 height 18
click at [1307, 447] on div "00" at bounding box center [1314, 447] width 42 height 18
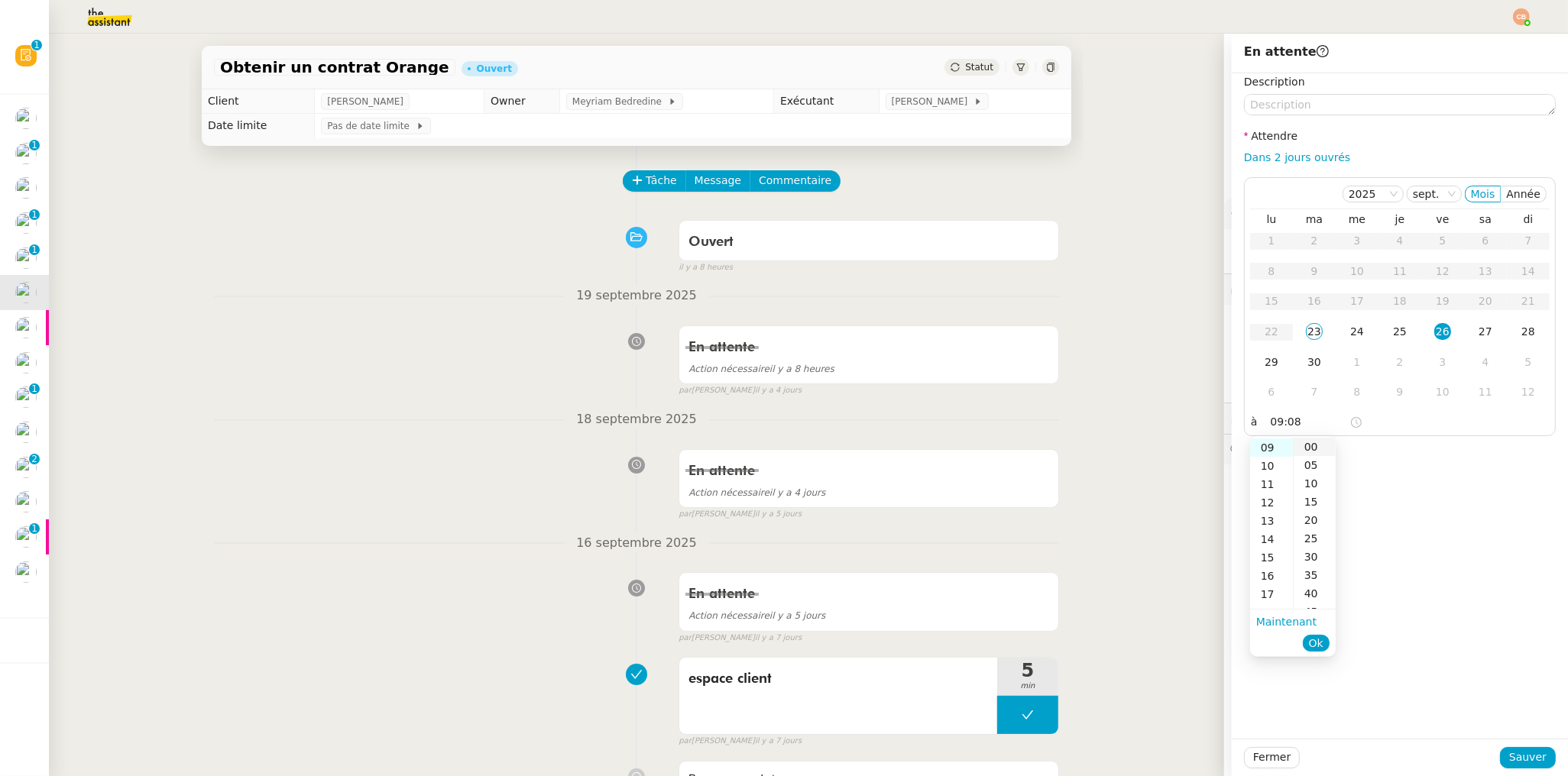
type input "09:00"
click at [1410, 467] on div "Description Attendre Dans 2 jours ouvrés [DATE] Mois Année lu ma me je ve sa di…" at bounding box center [1399, 406] width 336 height 666
click at [1515, 761] on span "Sauver" at bounding box center [1527, 757] width 38 height 18
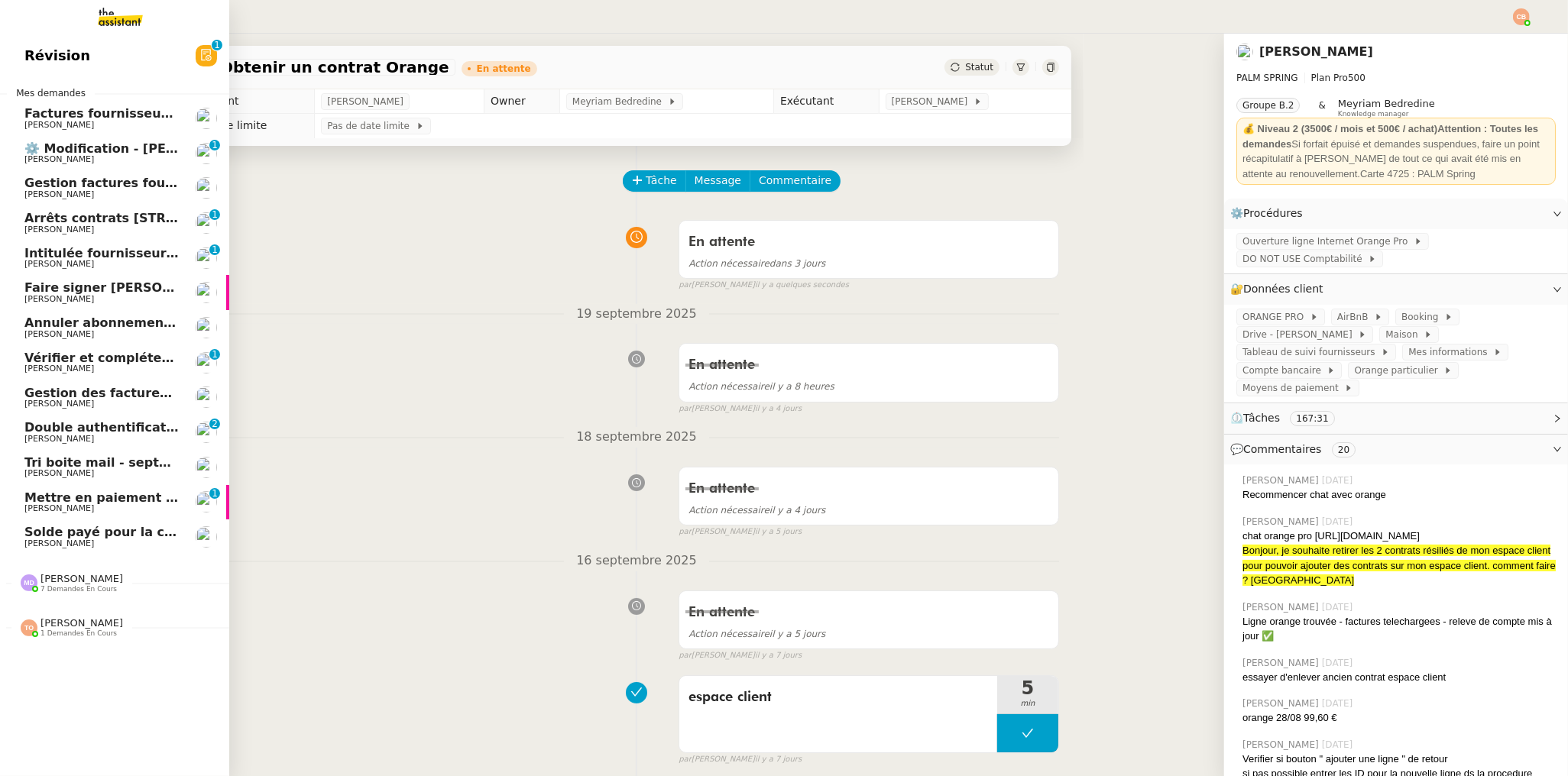
click at [65, 214] on span "Arrêts contrats [STREET_ADDRESS] ( [GEOGRAPHIC_DATA] )" at bounding box center [229, 217] width 410 height 15
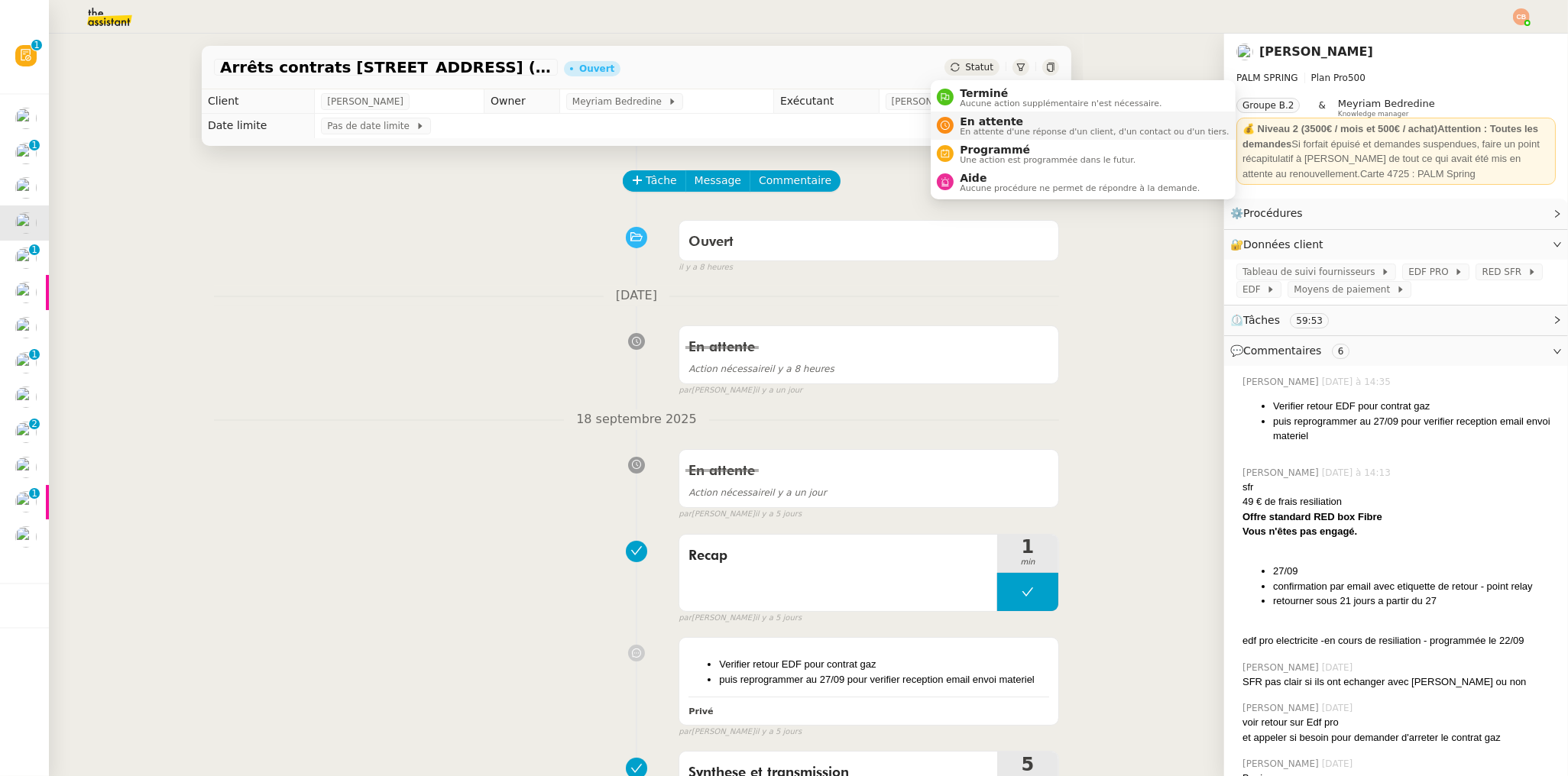
click at [970, 128] on span "En attente d'une réponse d'un client, d'un contact ou d'un tiers." at bounding box center [1094, 132] width 269 height 8
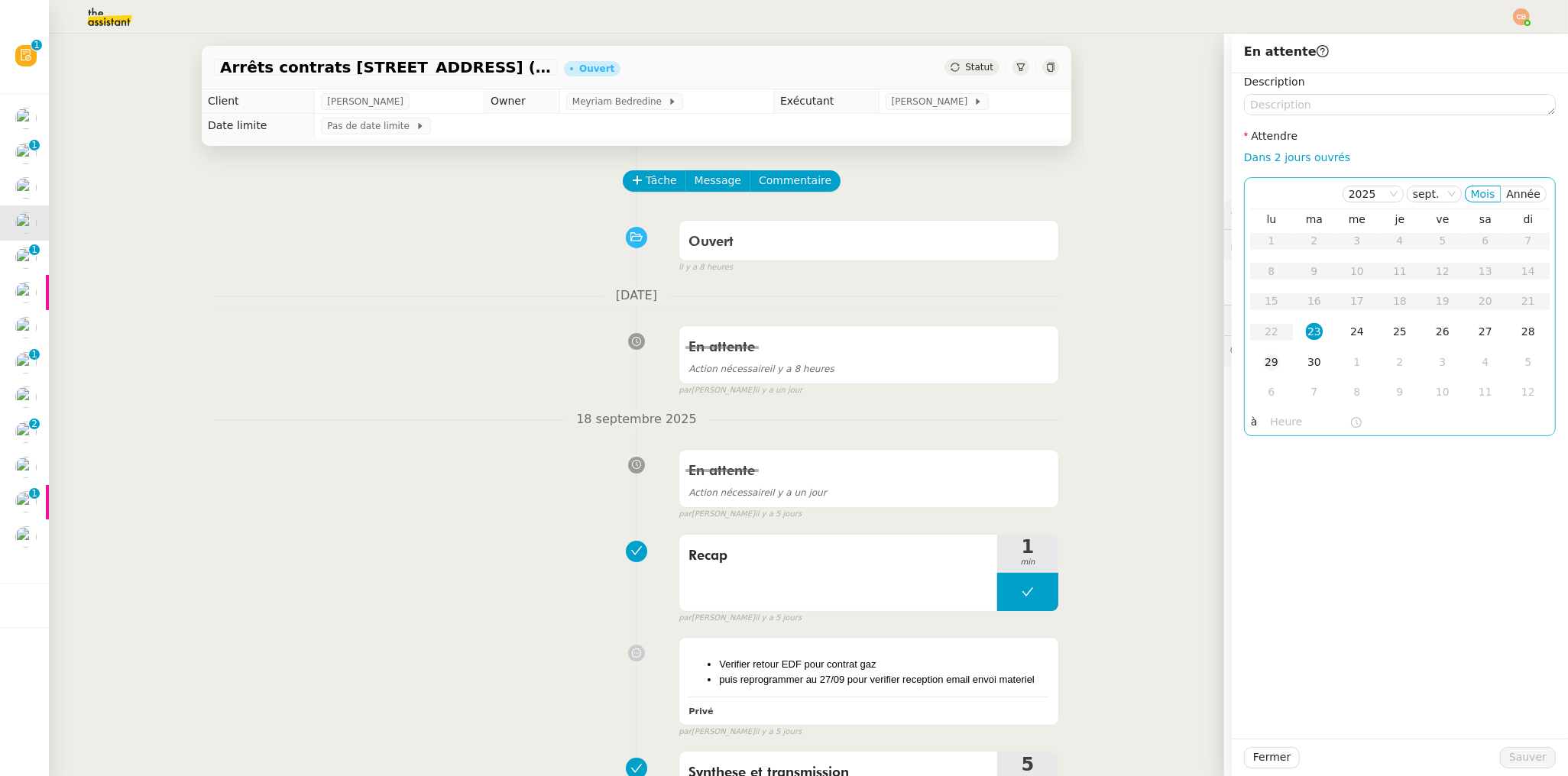
click at [1262, 361] on div "29" at bounding box center [1270, 361] width 17 height 17
click at [1434, 330] on div "26" at bounding box center [1442, 331] width 17 height 17
click at [1287, 422] on input "text" at bounding box center [1309, 422] width 78 height 18
click at [1266, 585] on div "09" at bounding box center [1270, 591] width 43 height 18
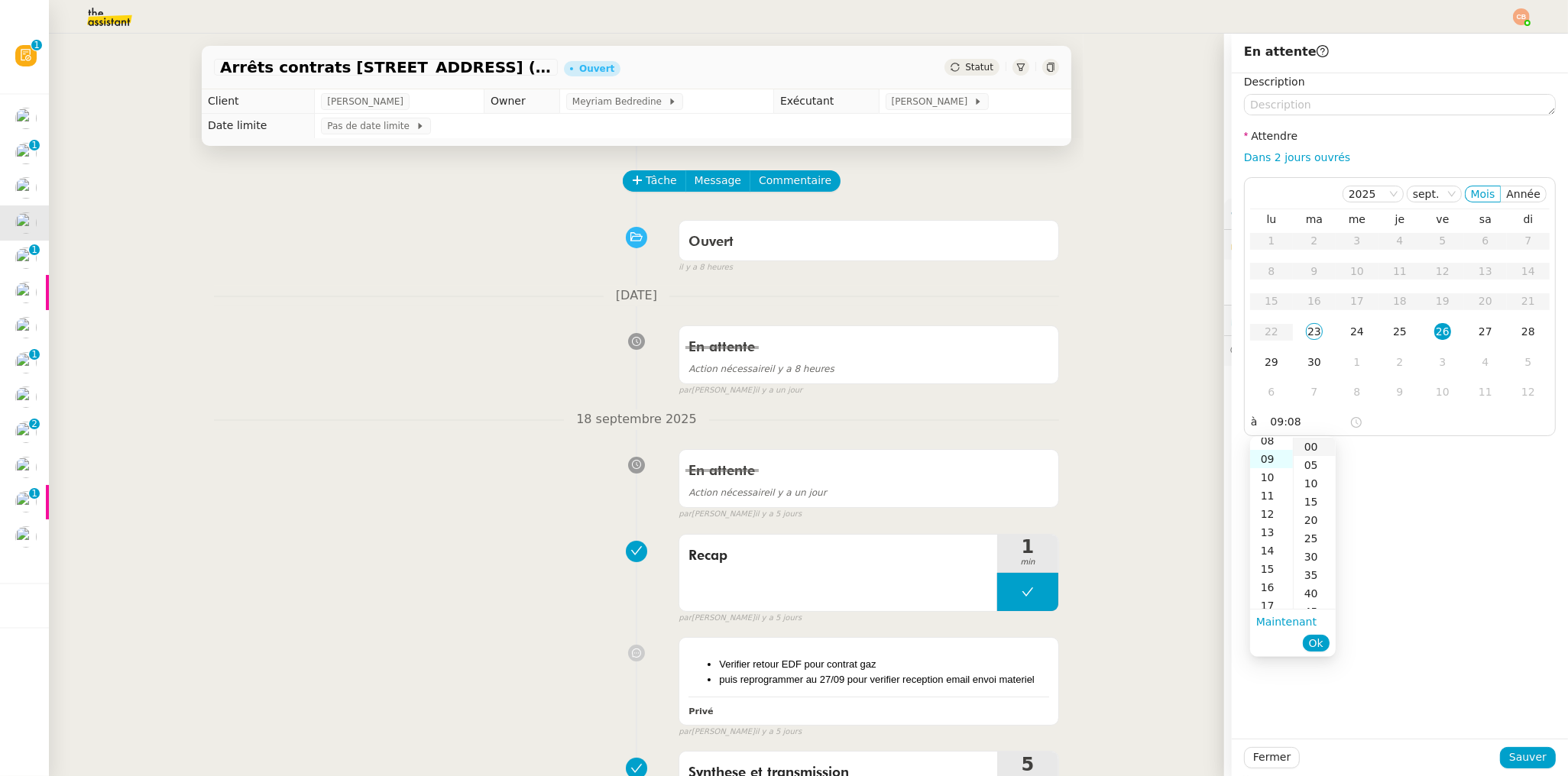
scroll to position [165, 0]
drag, startPoint x: 1319, startPoint y: 443, endPoint x: 1328, endPoint y: 443, distance: 9.0
click at [1318, 443] on div "00" at bounding box center [1314, 447] width 42 height 18
type input "09:00"
click at [1433, 469] on div "Description Attendre Dans 2 jours ouvrés [DATE] Mois Année lu ma me je ve sa di…" at bounding box center [1399, 406] width 336 height 666
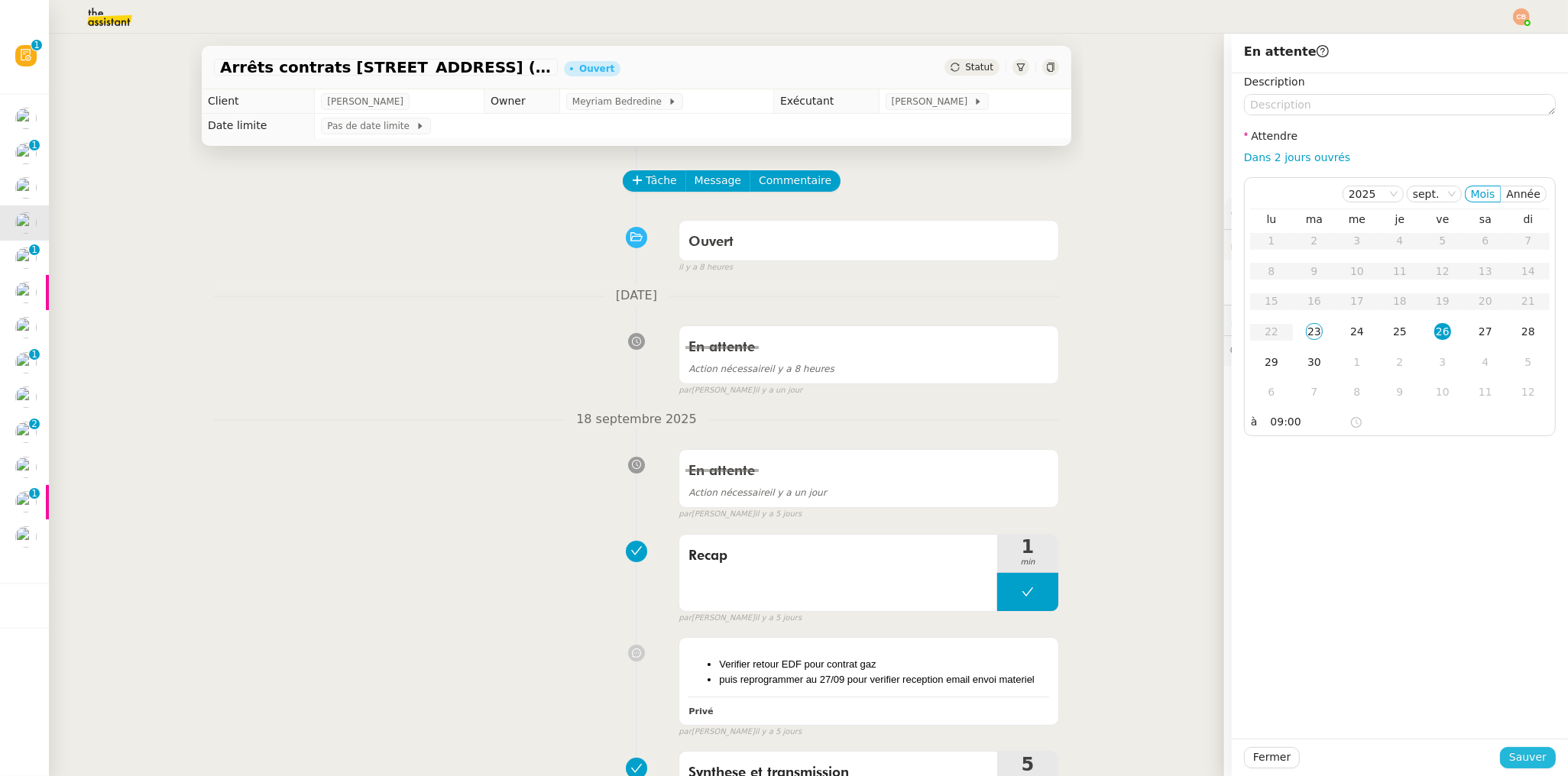
click at [1517, 761] on span "Sauver" at bounding box center [1527, 757] width 38 height 18
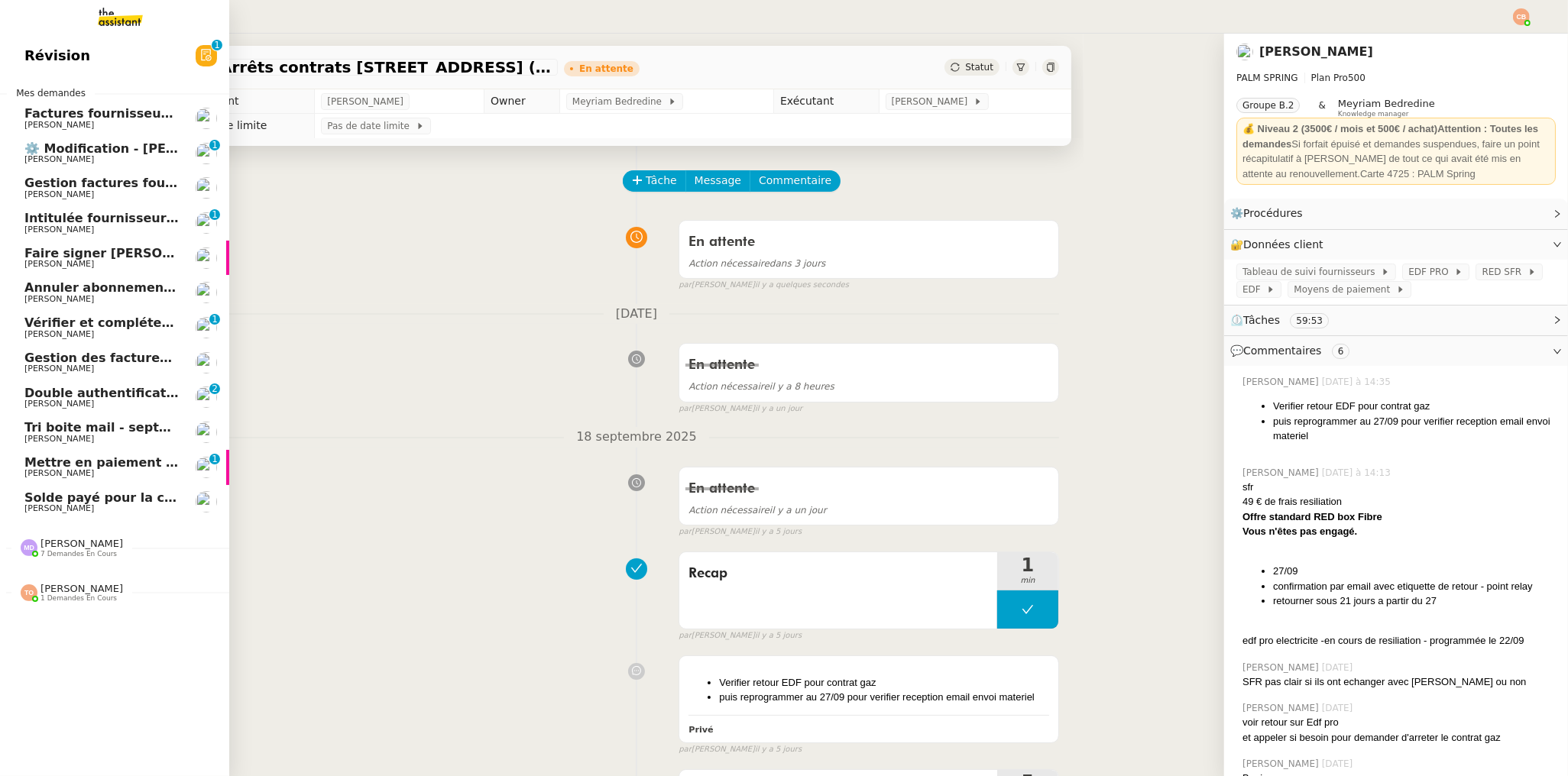
click at [67, 370] on span "[PERSON_NAME]" at bounding box center [60, 368] width 69 height 10
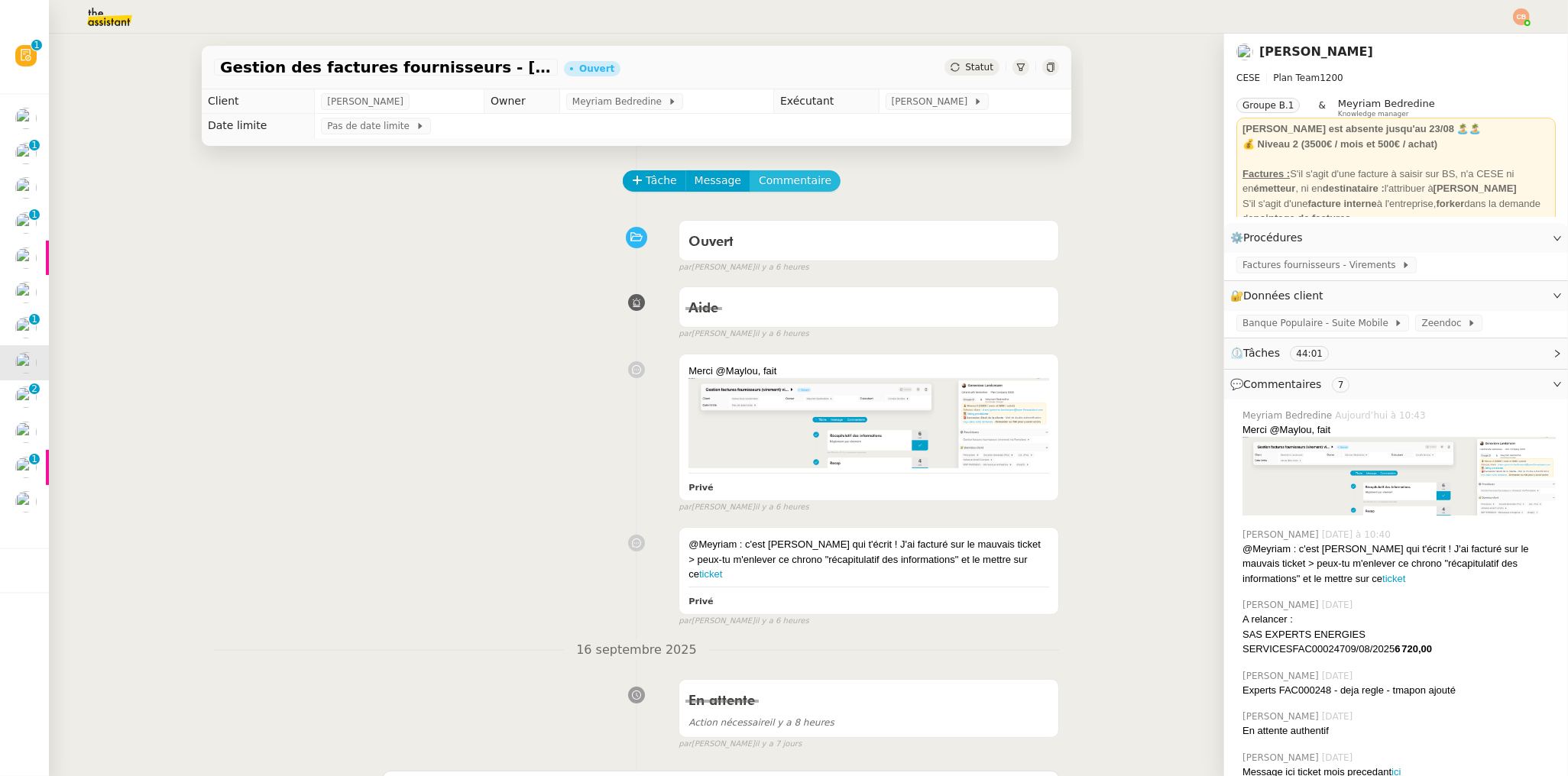
click at [780, 171] on button "Commentaire" at bounding box center [795, 182] width 91 height 22
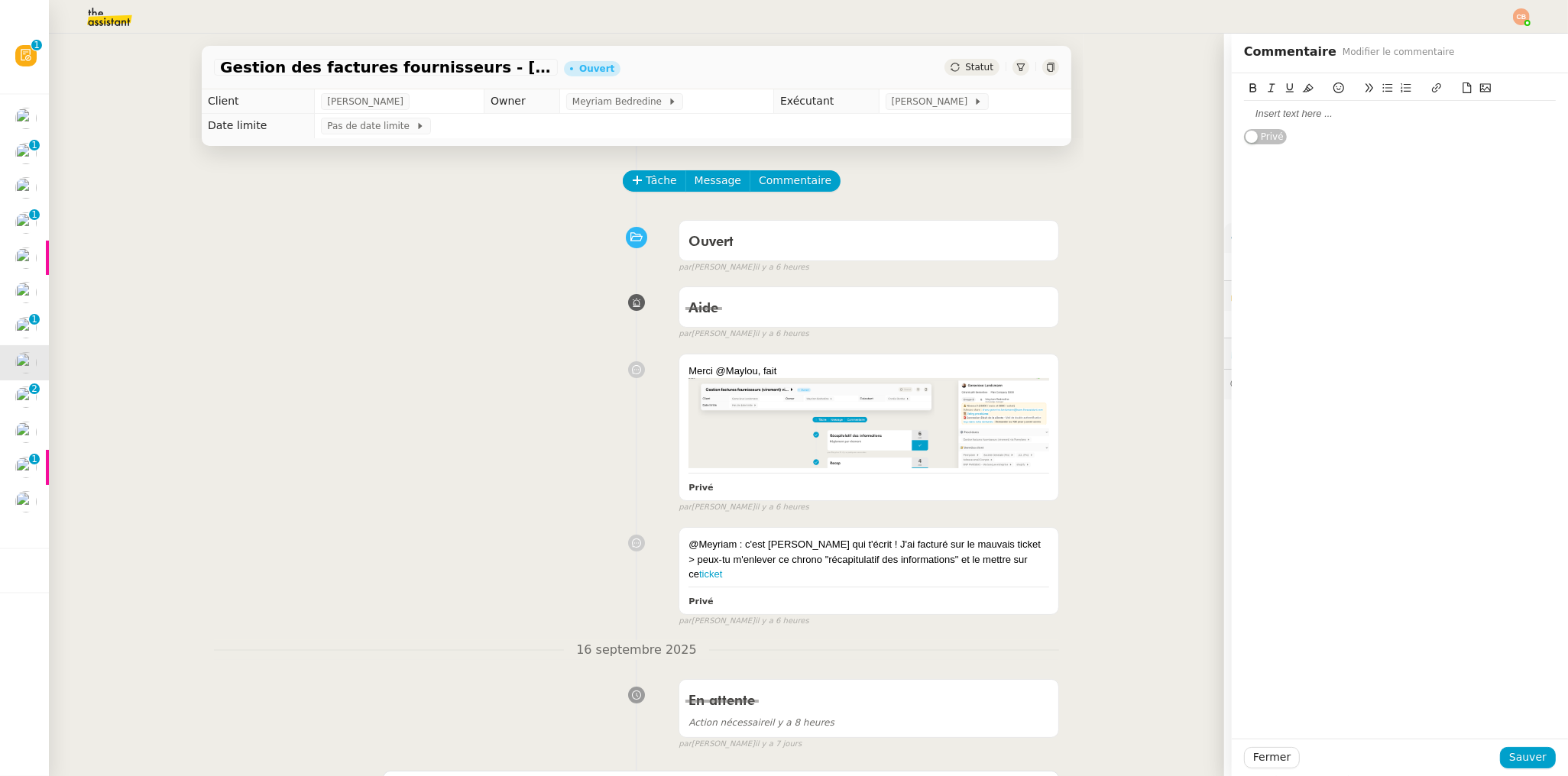
click at [1309, 125] on div at bounding box center [1399, 114] width 312 height 26
click at [1445, 110] on div "@Marylou est ce que tu peux reprendre pour eviter de me connecter au compte pou…" at bounding box center [1399, 121] width 312 height 28
click at [0, 0] on lt-span "éviter" at bounding box center [0, 0] width 0 height 0
click at [1524, 755] on span "Sauver" at bounding box center [1527, 757] width 38 height 18
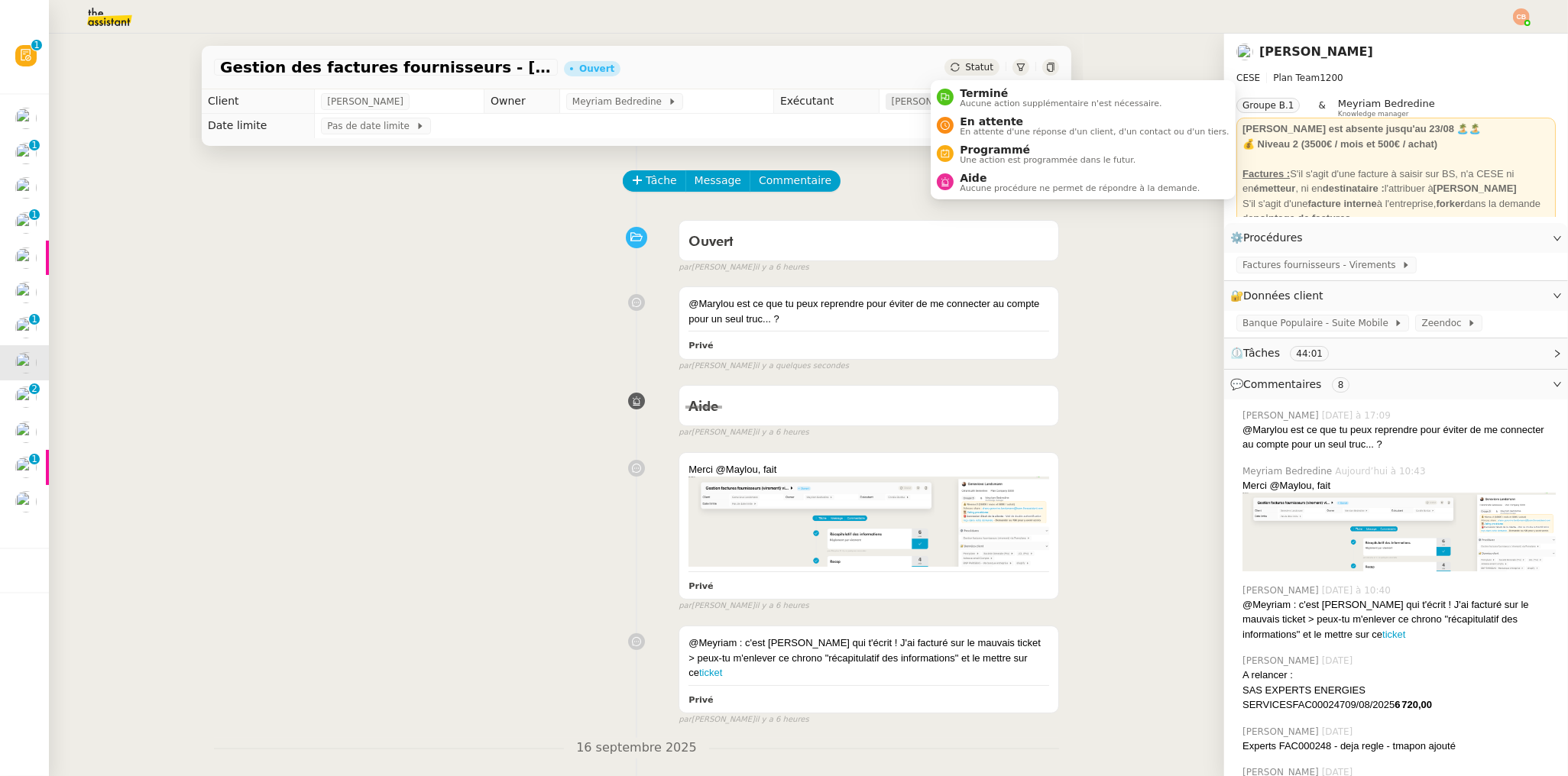
click at [906, 99] on span "[PERSON_NAME]" at bounding box center [932, 101] width 81 height 15
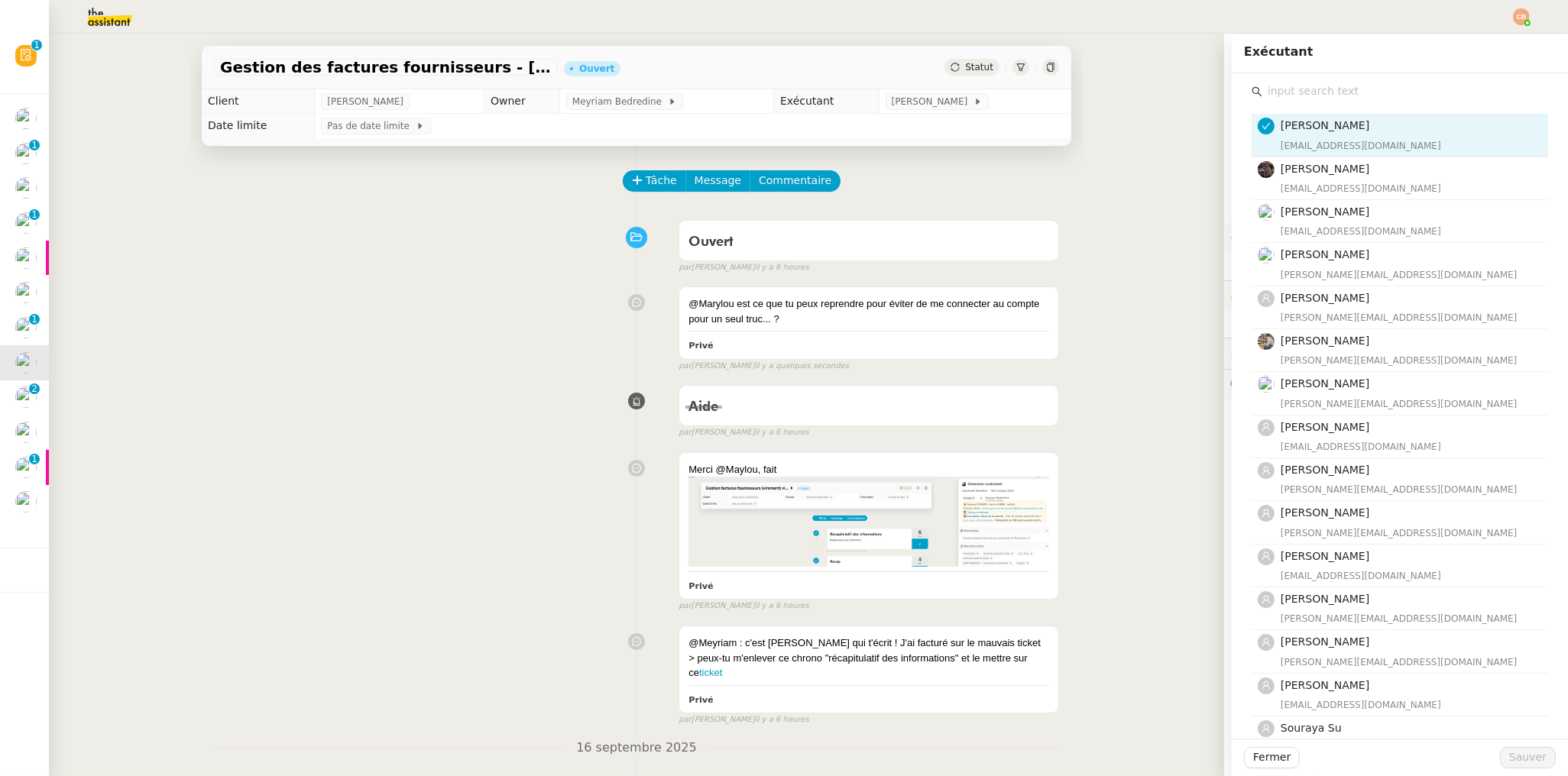
click at [1262, 91] on input "text" at bounding box center [1405, 91] width 286 height 21
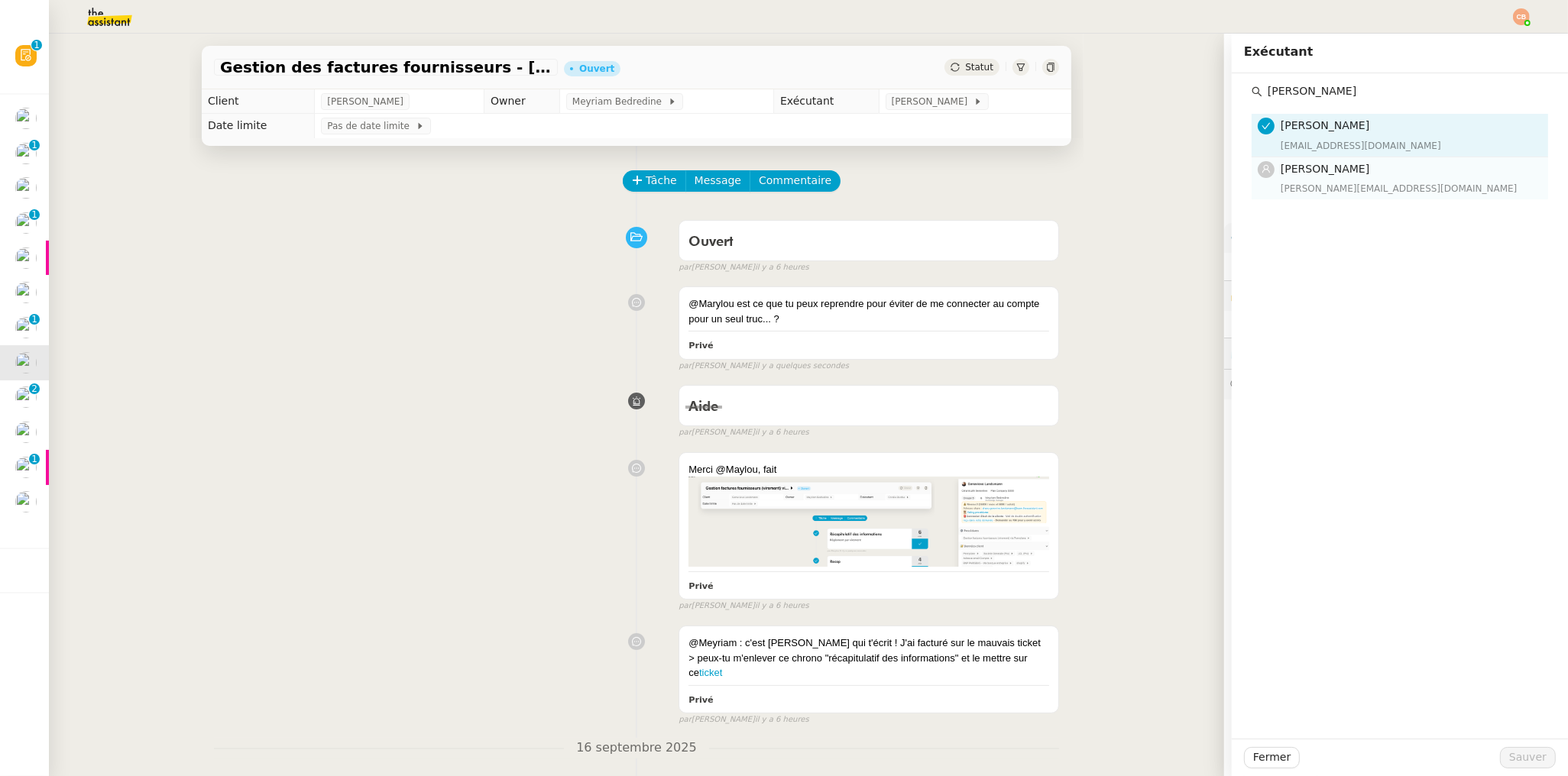
type input "Marylou"
click at [1283, 177] on h4 "[PERSON_NAME]" at bounding box center [1409, 170] width 258 height 18
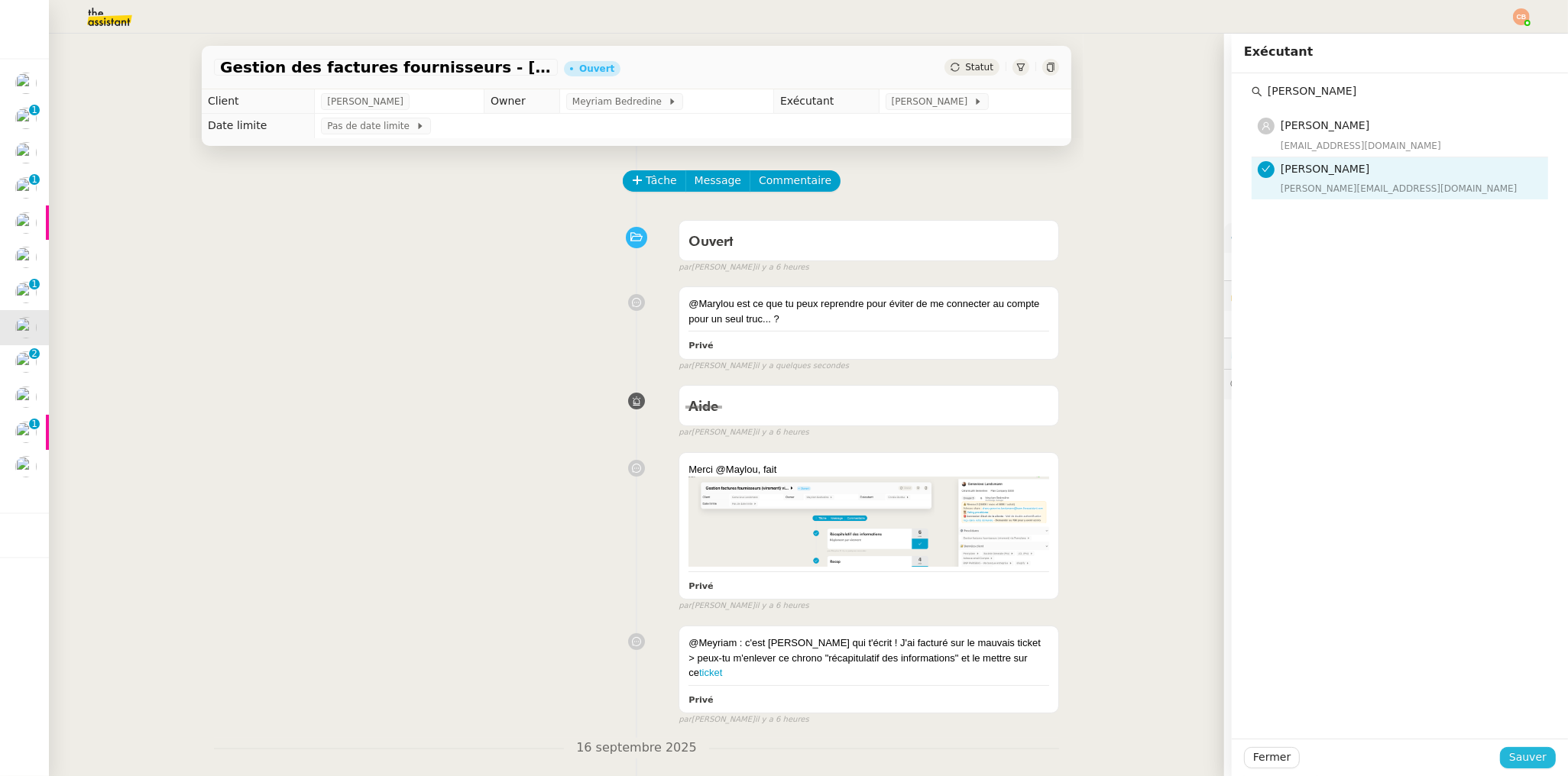
click at [1508, 749] on span "Sauver" at bounding box center [1527, 757] width 38 height 18
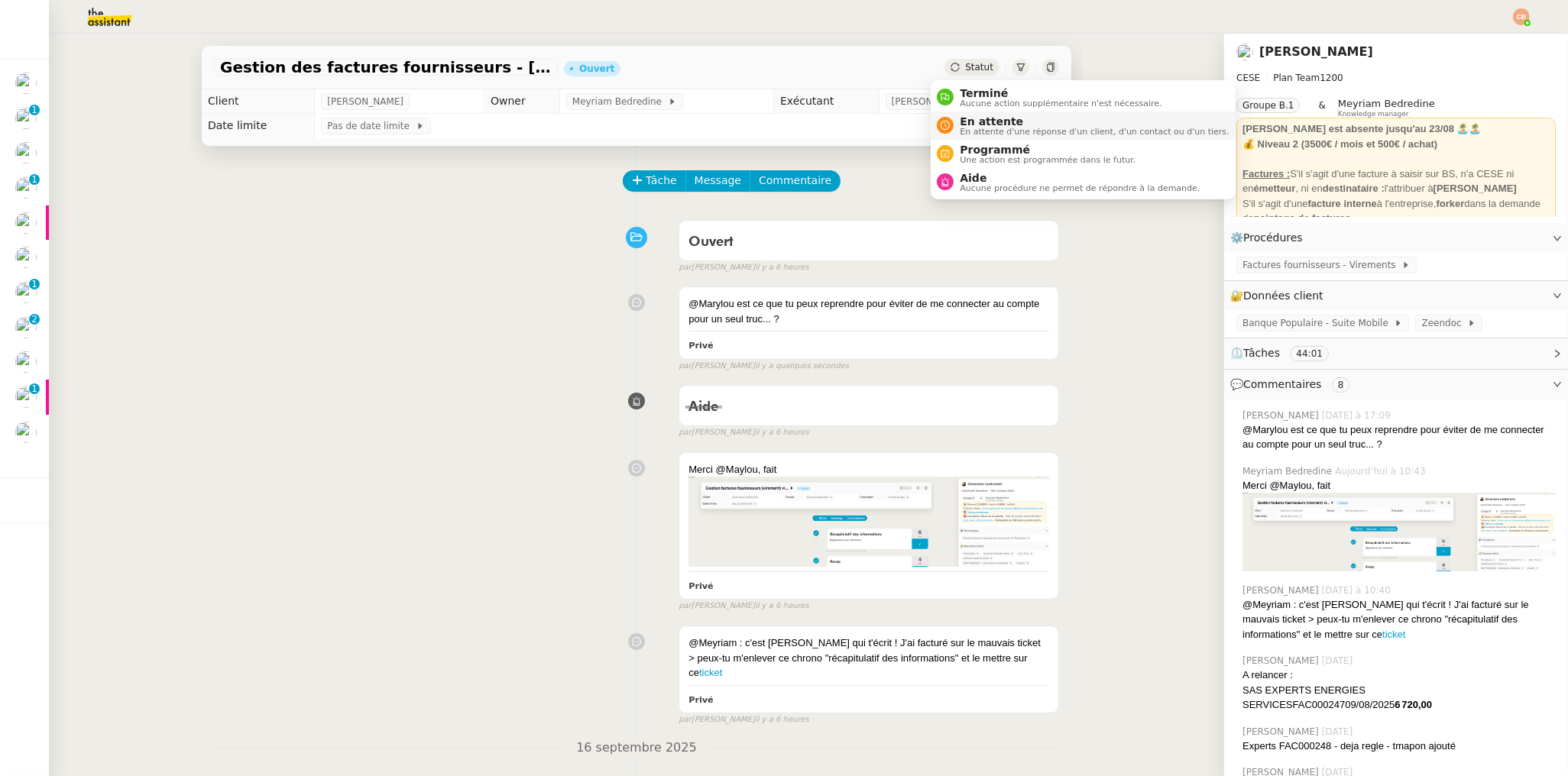
click at [970, 128] on span "En attente d'une réponse d'un client, d'un contact ou d'un tiers." at bounding box center [1094, 132] width 269 height 8
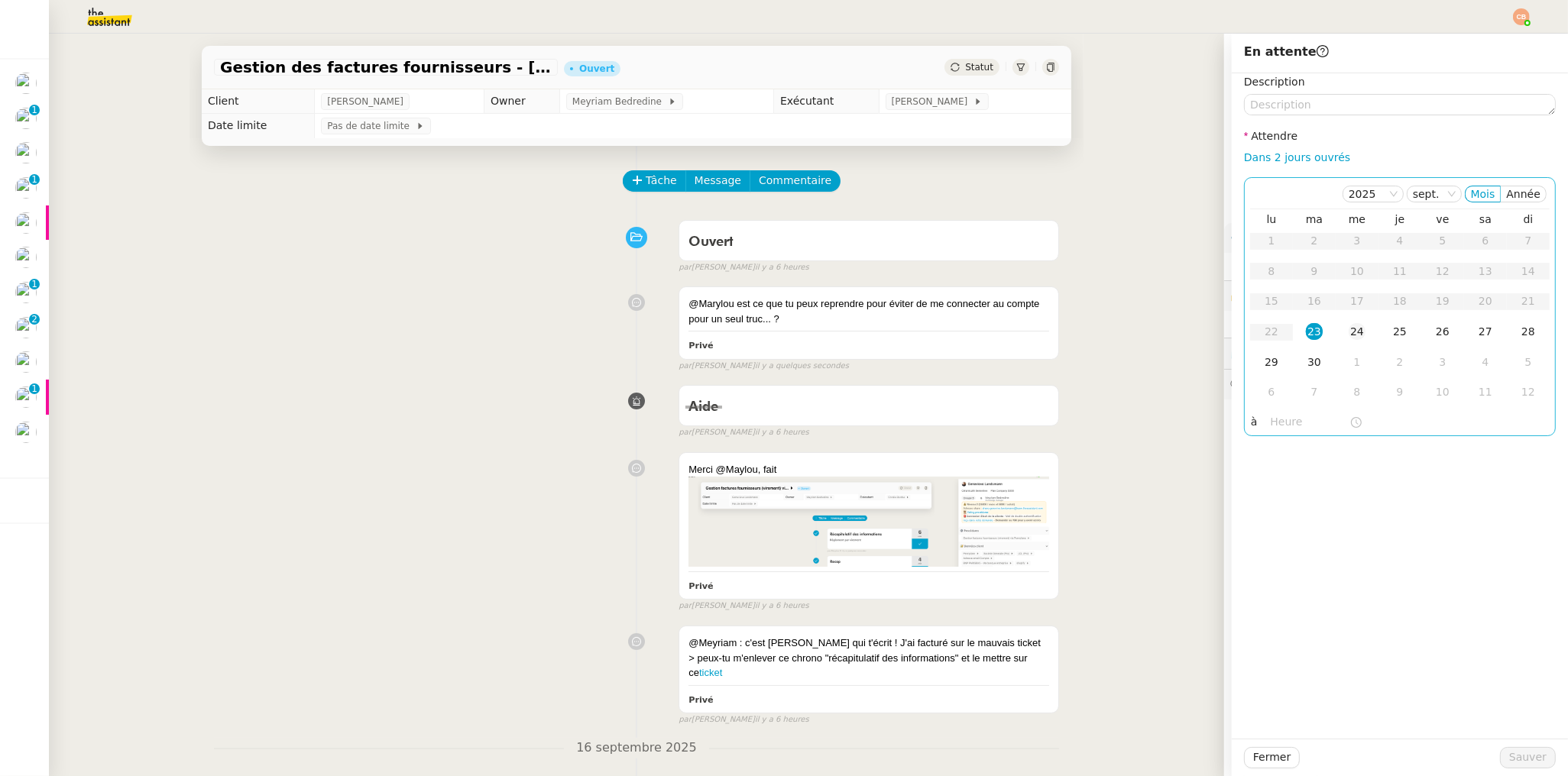
click at [1349, 333] on div "24" at bounding box center [1357, 331] width 17 height 17
click at [1300, 416] on input "text" at bounding box center [1309, 422] width 78 height 18
click at [1266, 582] on div "09" at bounding box center [1270, 585] width 43 height 18
click at [1299, 447] on div "00" at bounding box center [1314, 447] width 42 height 18
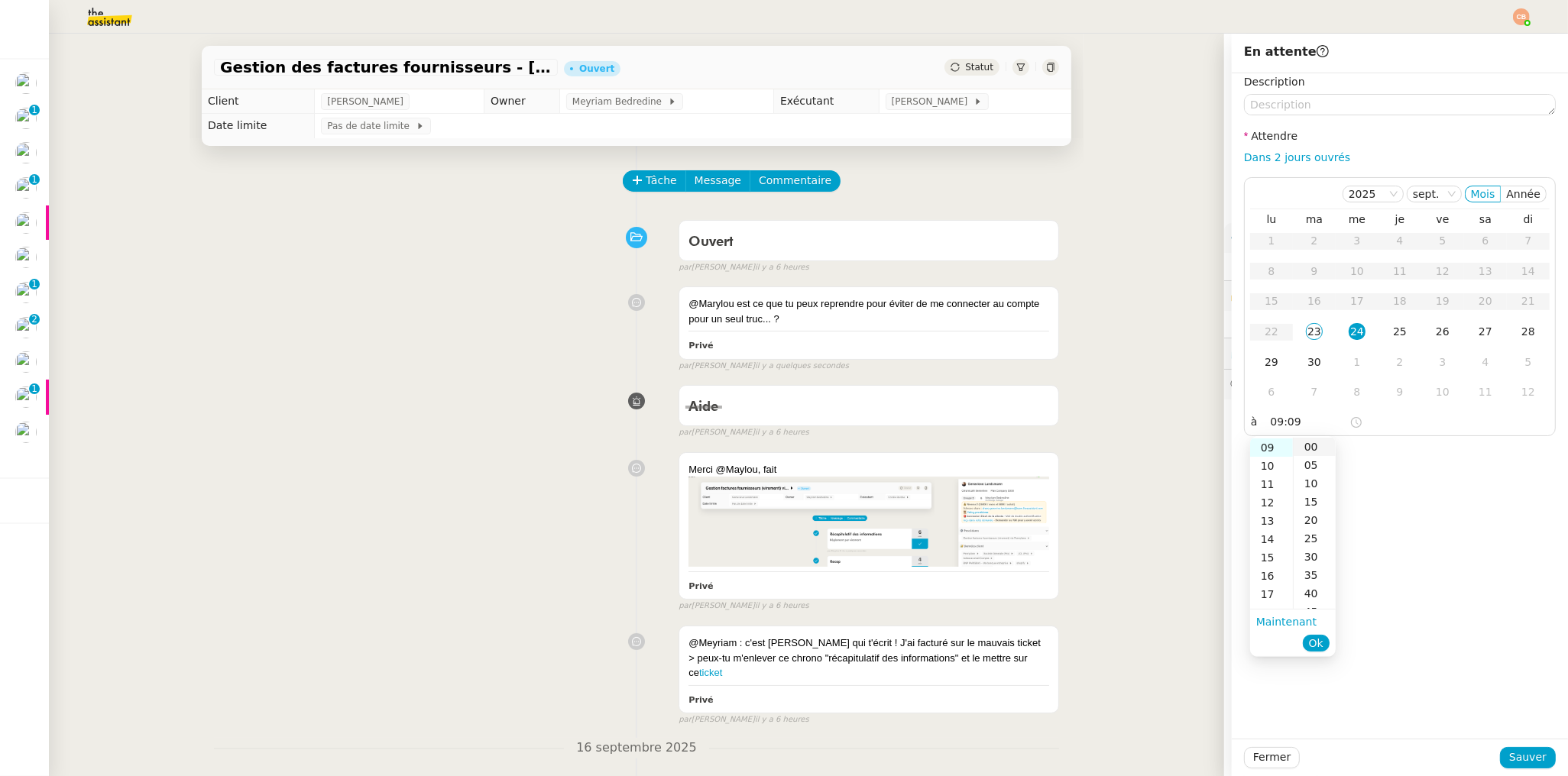
type input "09:00"
drag, startPoint x: 1399, startPoint y: 455, endPoint x: 1442, endPoint y: 624, distance: 174.4
click at [1401, 456] on div "Description Attendre Dans 2 jours ouvrés [DATE] Mois Année lu ma me je ve sa di…" at bounding box center [1399, 406] width 336 height 666
click at [1509, 756] on span "Sauver" at bounding box center [1527, 757] width 38 height 18
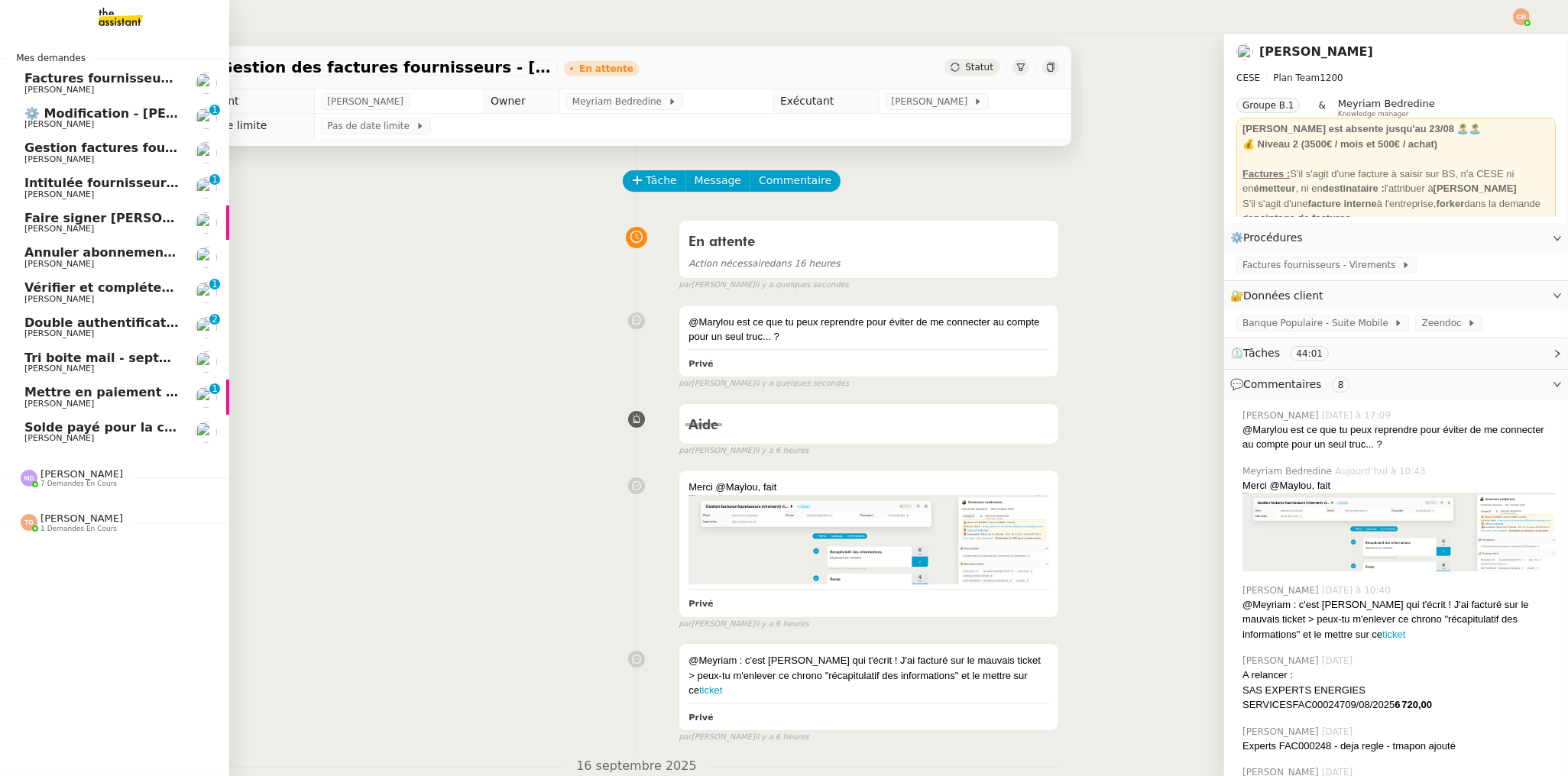
click at [57, 407] on span "[PERSON_NAME]" at bounding box center [60, 404] width 69 height 10
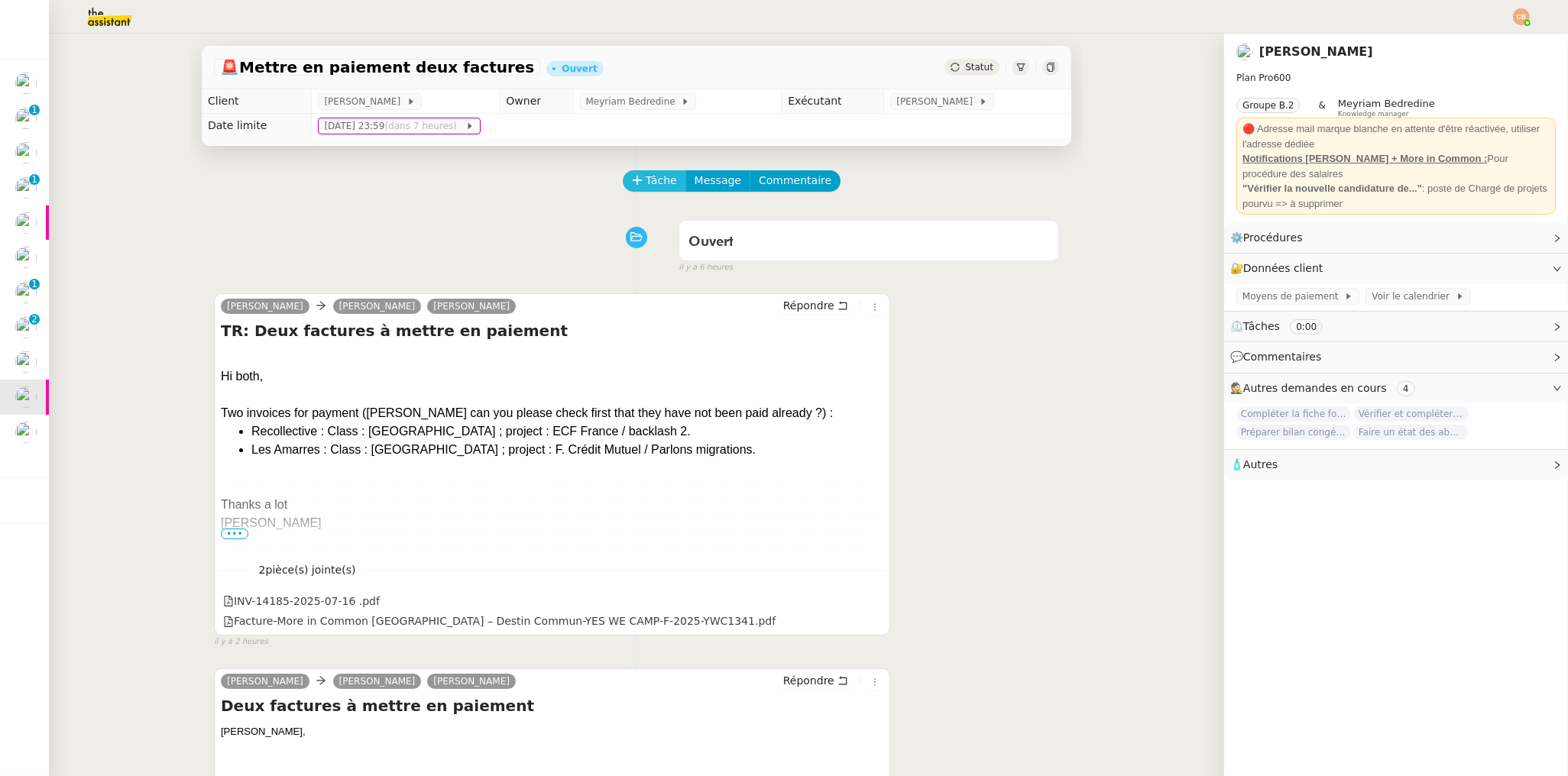
click at [651, 186] on span "Tâche" at bounding box center [661, 181] width 32 height 18
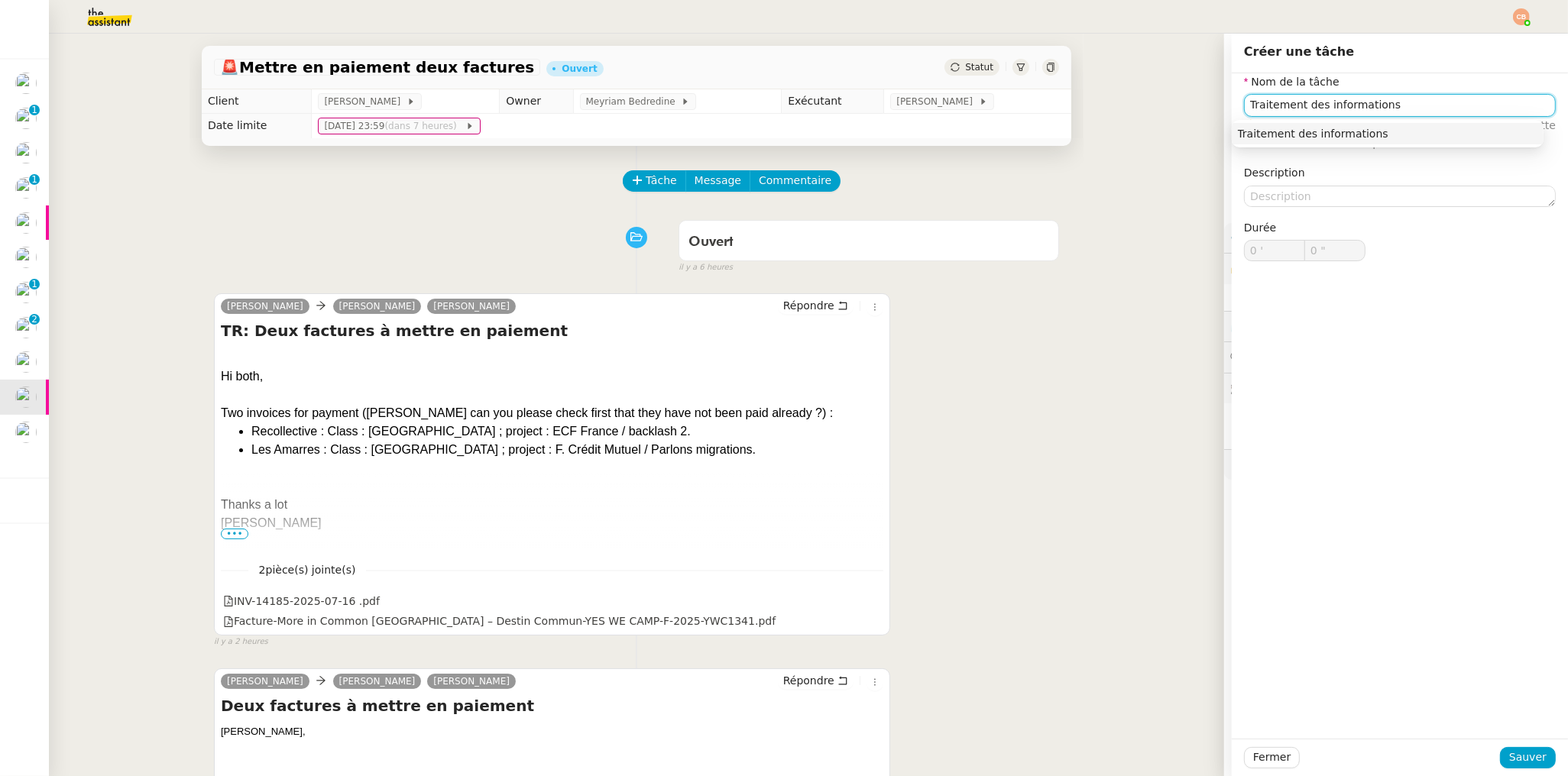
click at [1316, 135] on div "Traitement des informations" at bounding box center [1387, 134] width 300 height 14
type input "Traitement des informations"
click at [1518, 757] on span "Sauver" at bounding box center [1527, 757] width 38 height 18
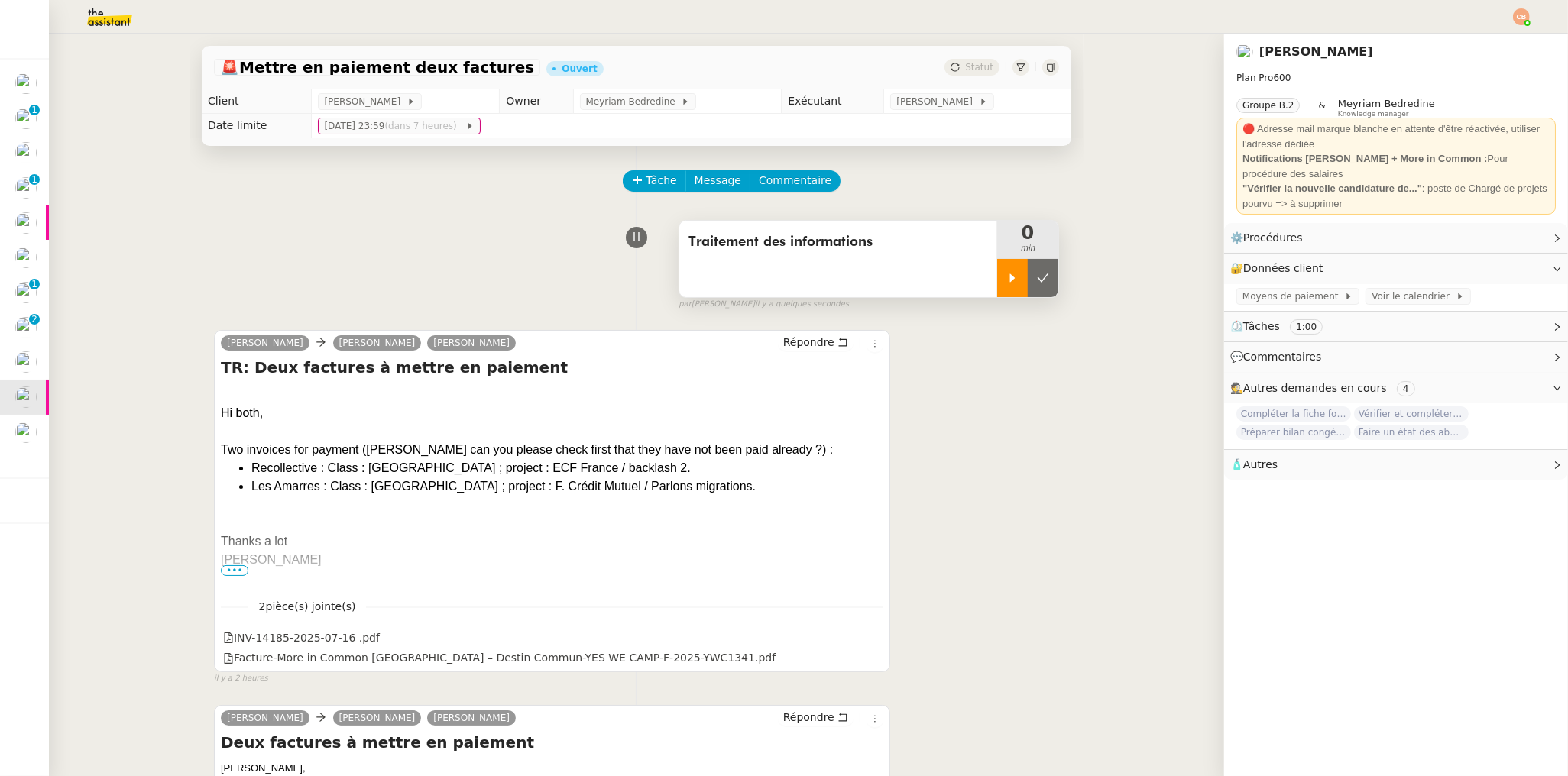
click at [1006, 283] on icon at bounding box center [1012, 278] width 12 height 12
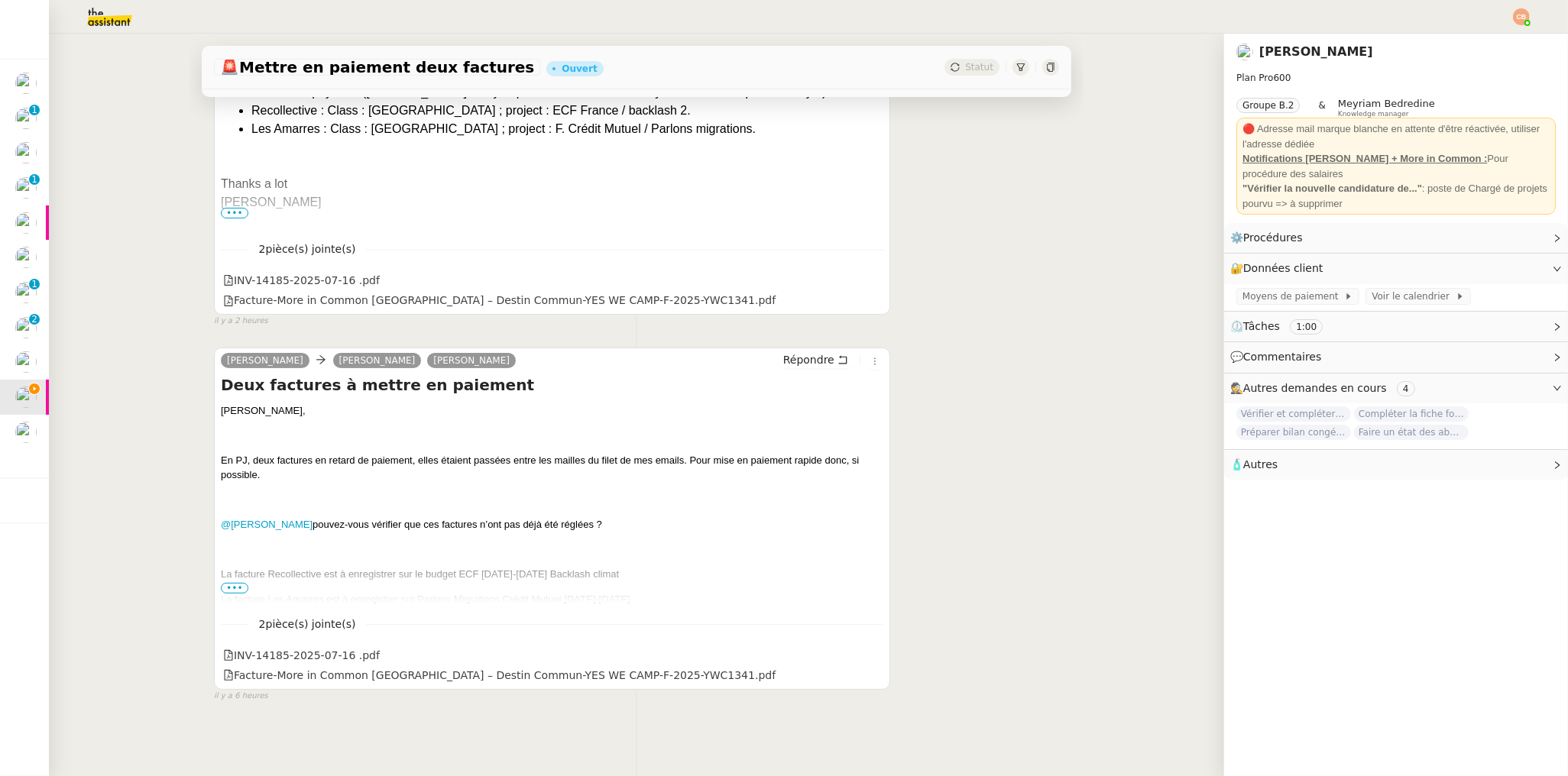
scroll to position [364, 0]
click at [233, 592] on p "La facture Les Amarres est à enregistrer sur Parlons Migrations Crédit Mutuel 2…" at bounding box center [551, 599] width 662 height 15
click at [231, 582] on span "•••" at bounding box center [234, 587] width 28 height 11
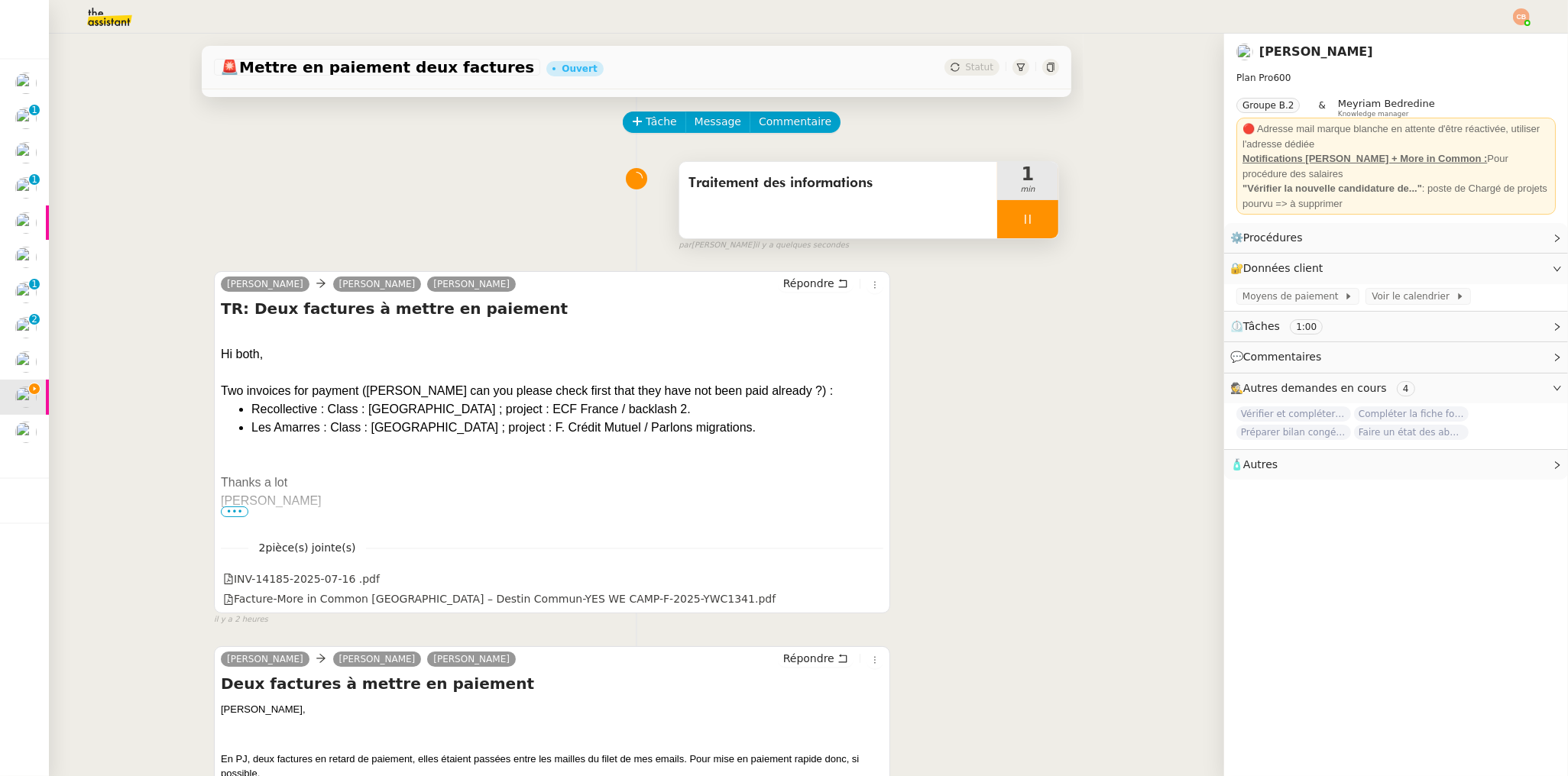
scroll to position [0, 0]
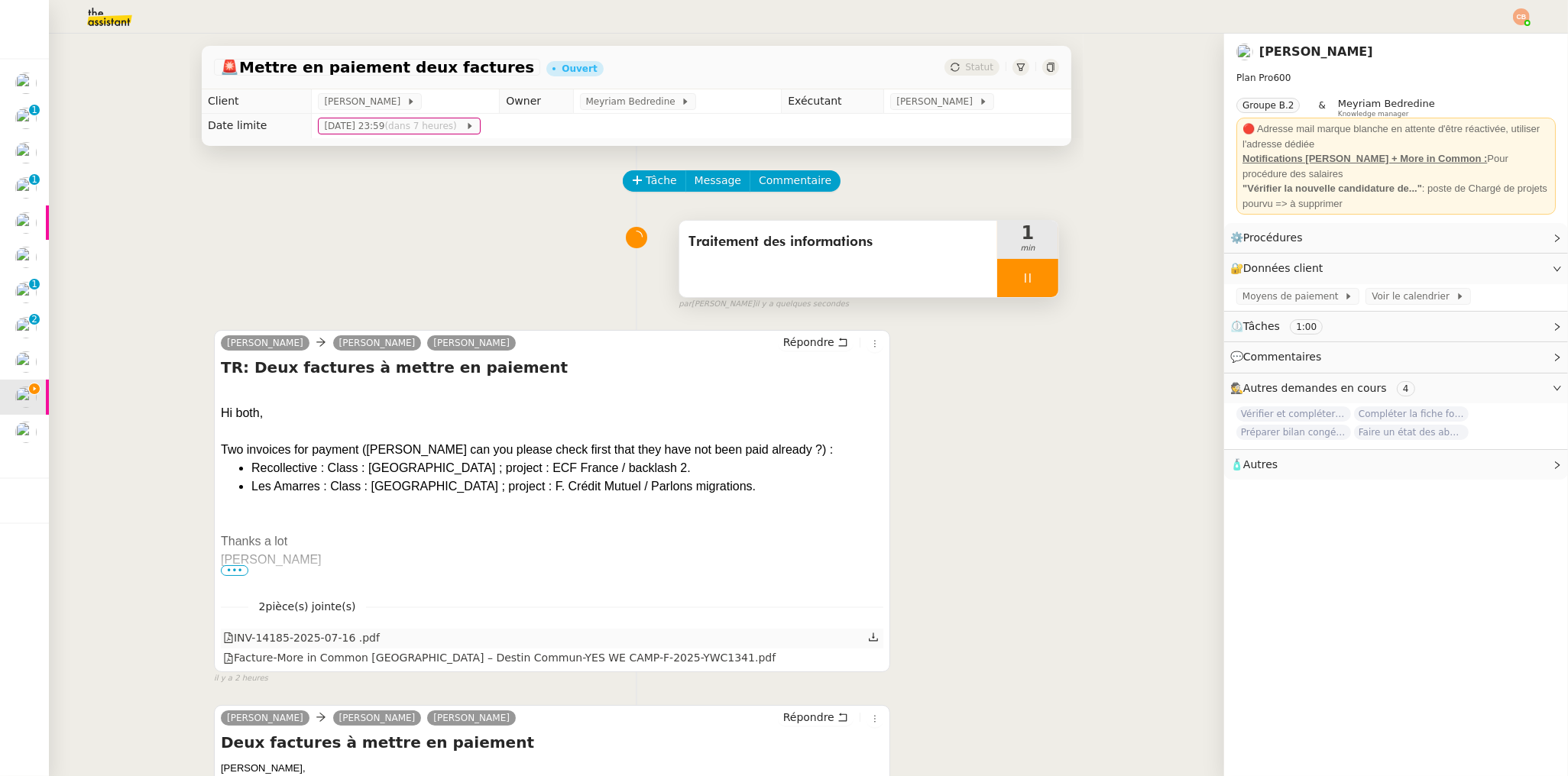
click at [267, 641] on div "INV-14185-2025-07-16 .pdf" at bounding box center [302, 638] width 157 height 18
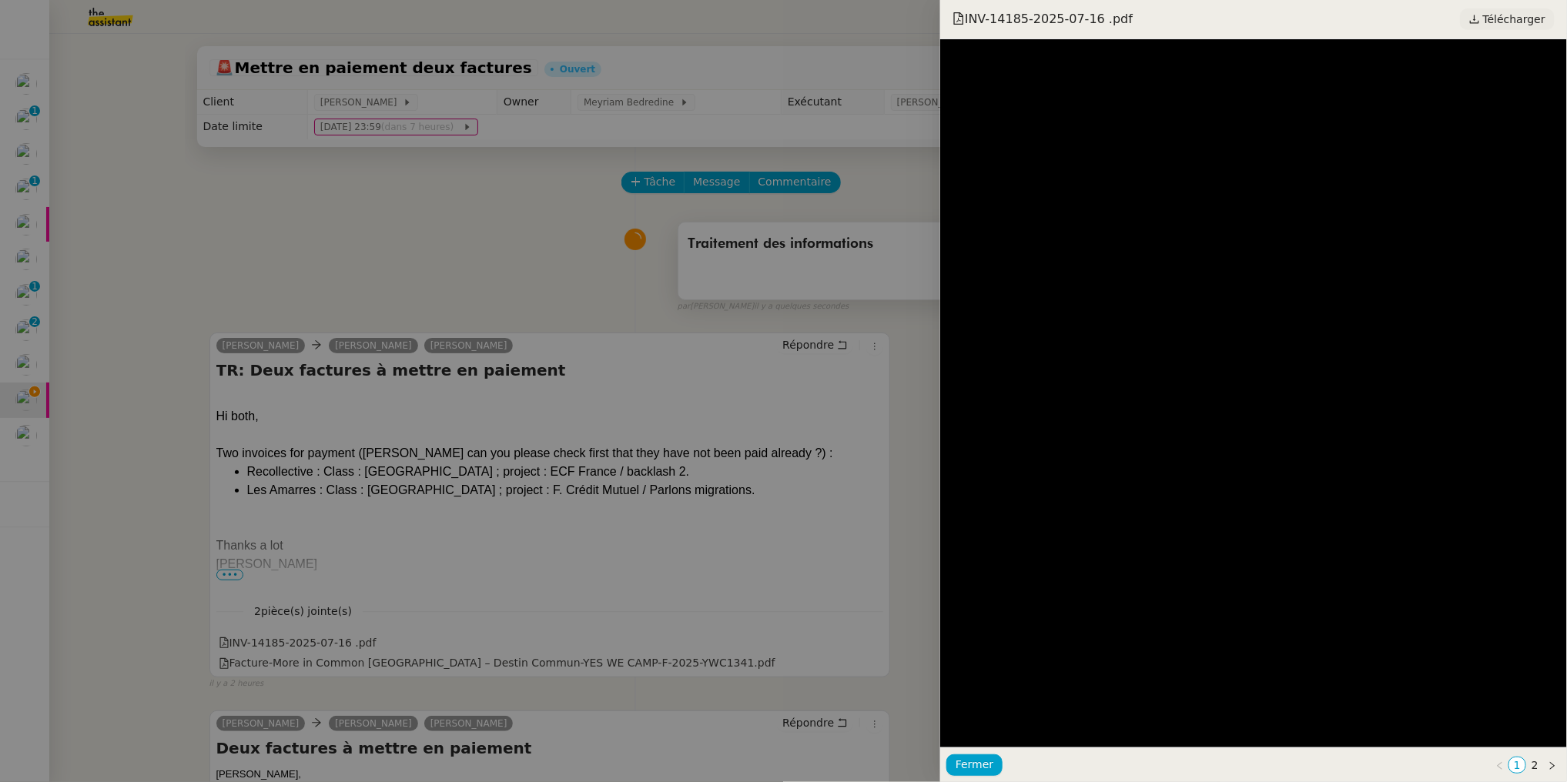
click at [1494, 16] on span "Télécharger" at bounding box center [1514, 19] width 62 height 20
click at [319, 279] on div at bounding box center [783, 391] width 1567 height 782
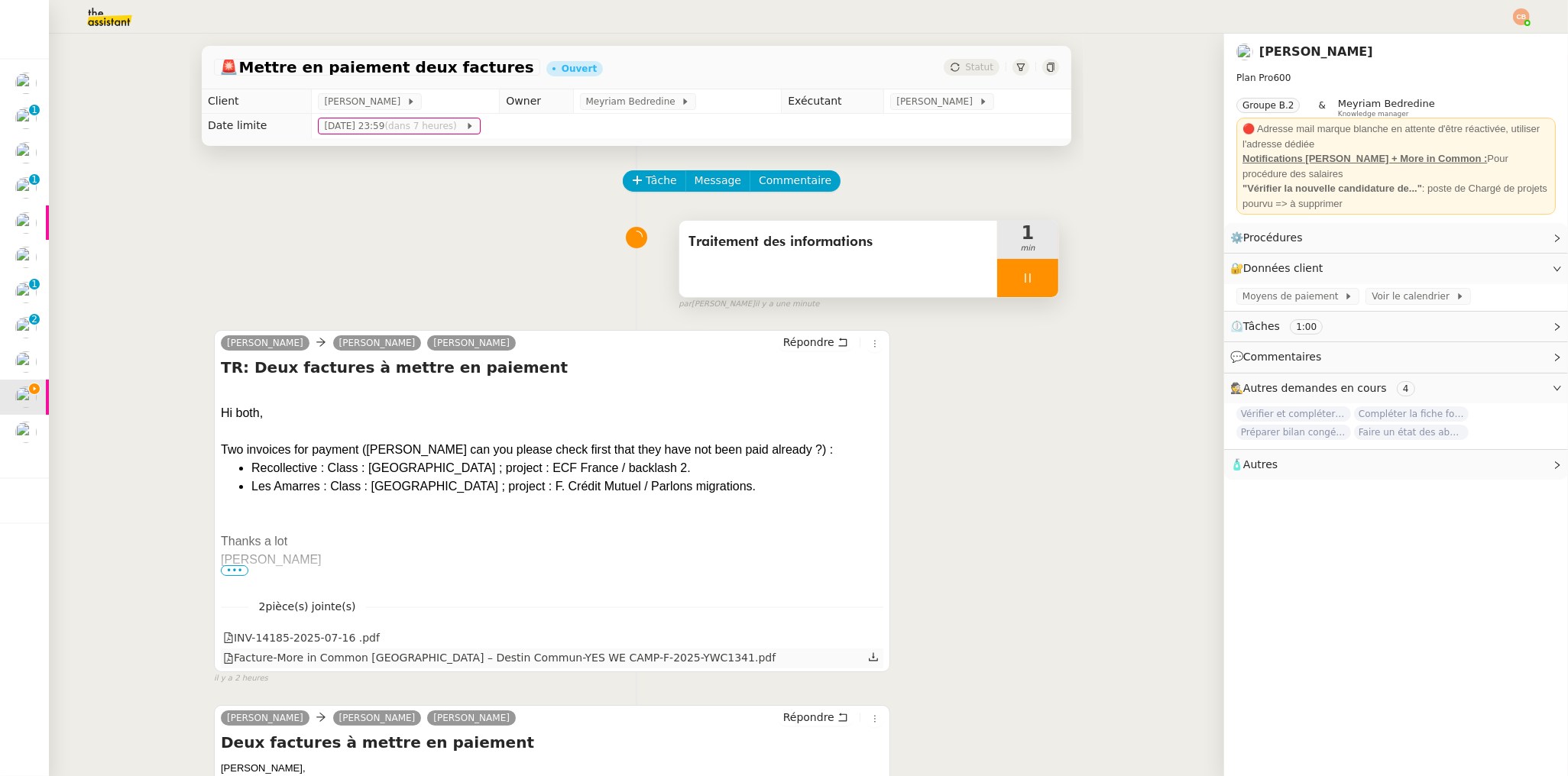
click at [307, 656] on div "Facture-More in Common France – Destin Commun-YES WE CAMP-F-2025-YWC1341.pdf" at bounding box center [499, 658] width 553 height 18
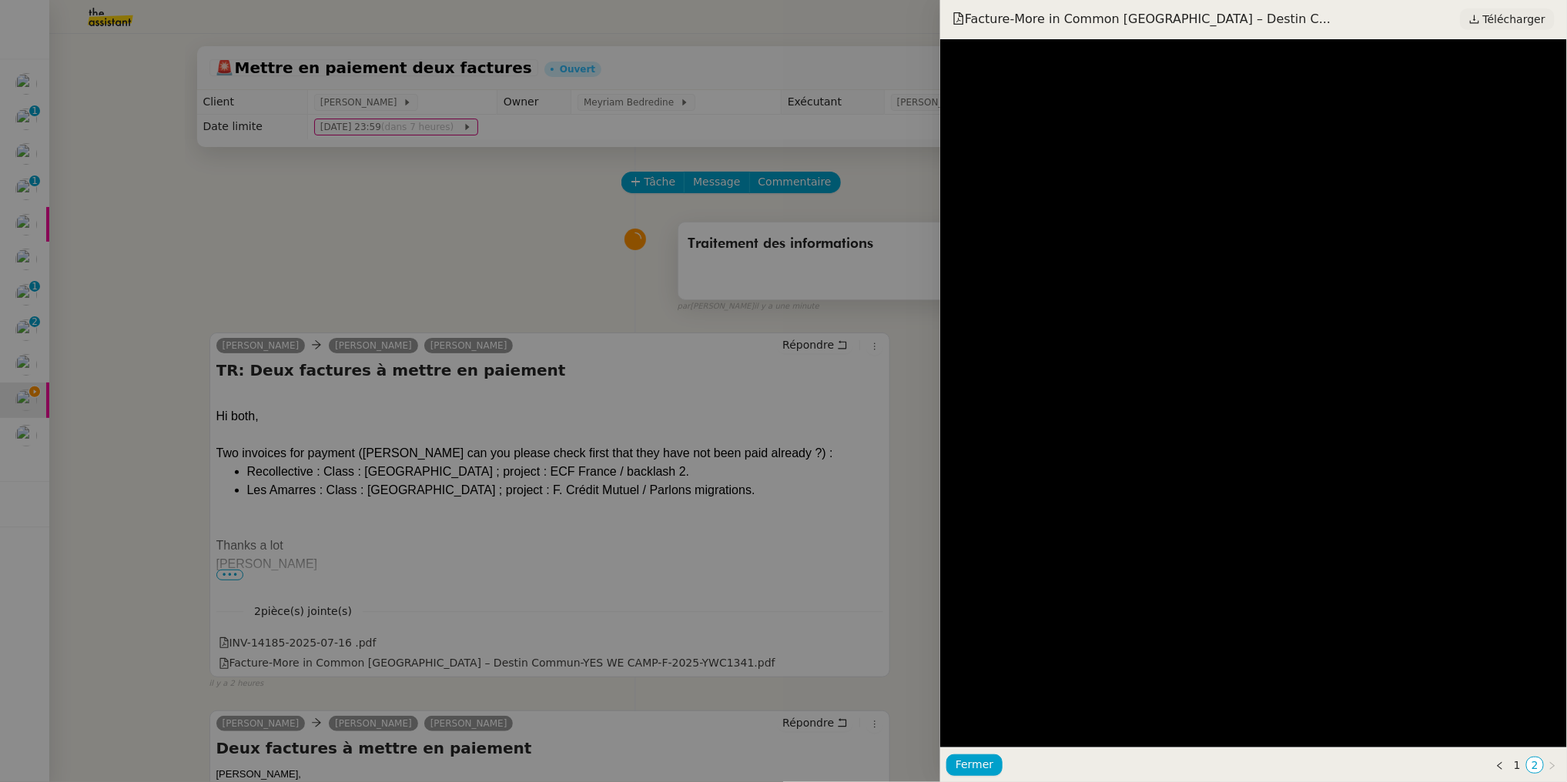
click at [1491, 20] on span "Télécharger" at bounding box center [1514, 19] width 62 height 20
click at [267, 249] on div at bounding box center [783, 391] width 1567 height 782
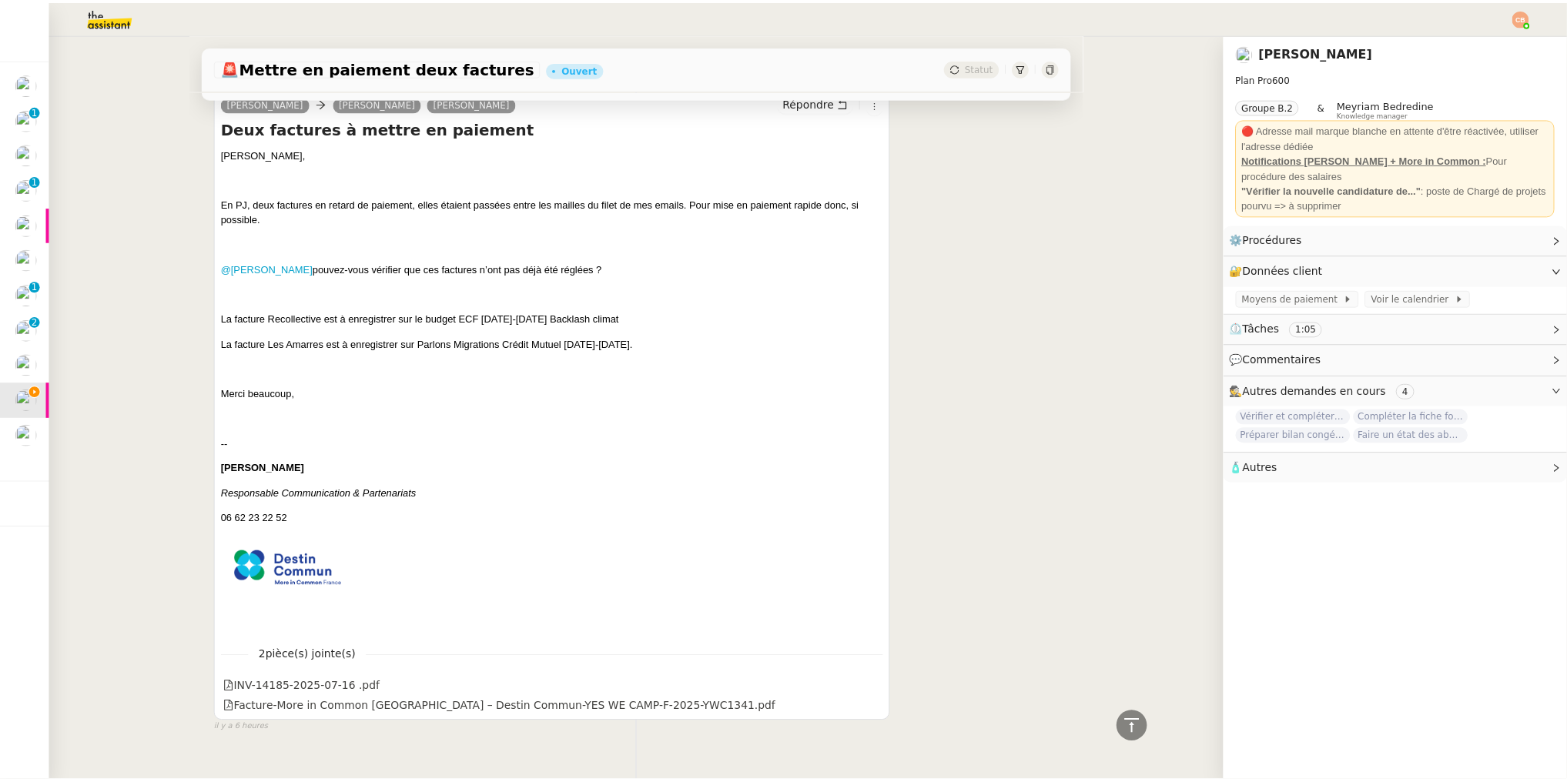
scroll to position [624, 0]
click at [296, 675] on div "INV-14185-2025-07-16 .pdf" at bounding box center [555, 684] width 667 height 20
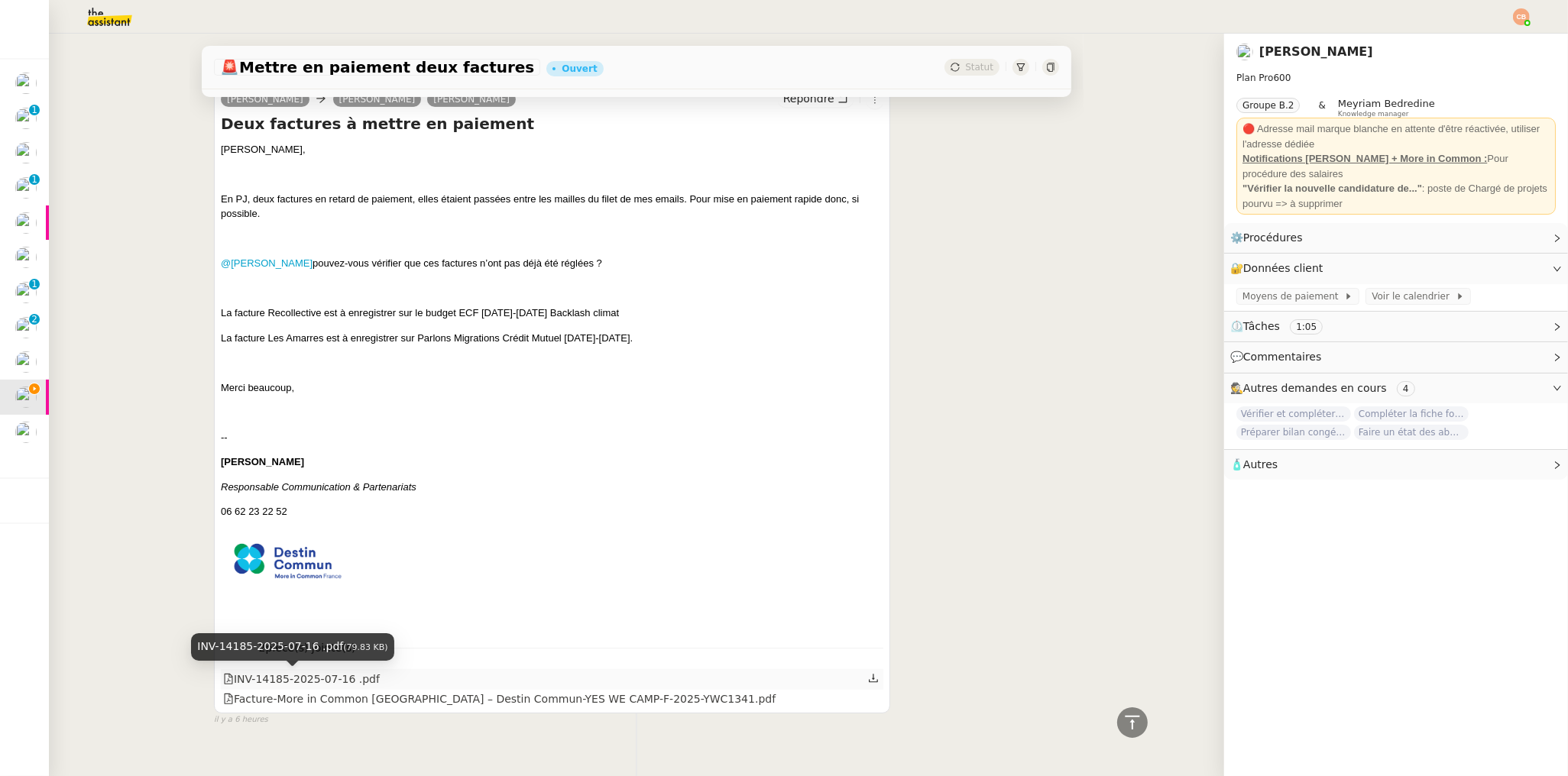
click at [294, 672] on div "INV-14185-2025-07-16 .pdf" at bounding box center [302, 680] width 157 height 18
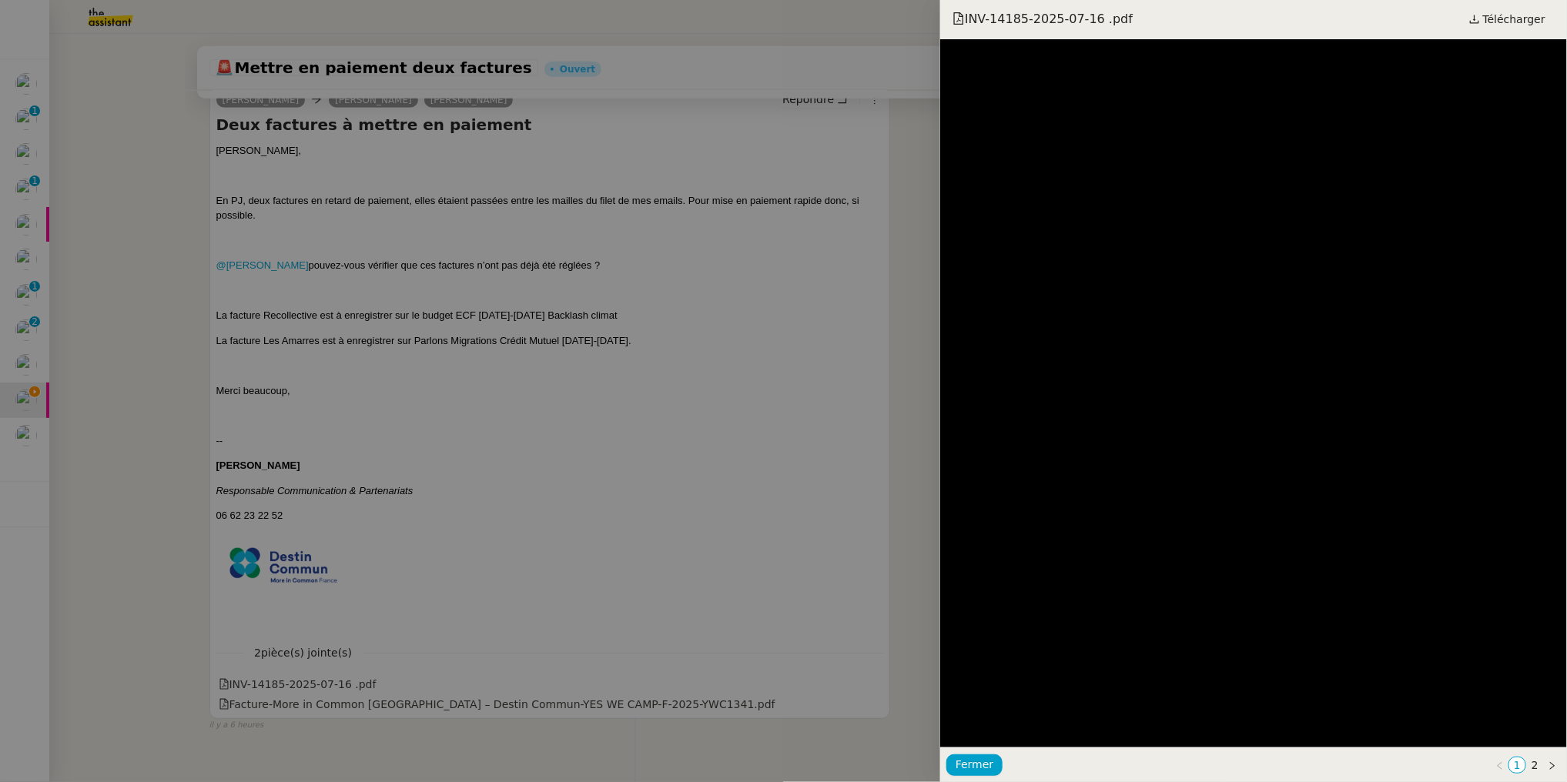
click at [259, 703] on div at bounding box center [783, 391] width 1567 height 782
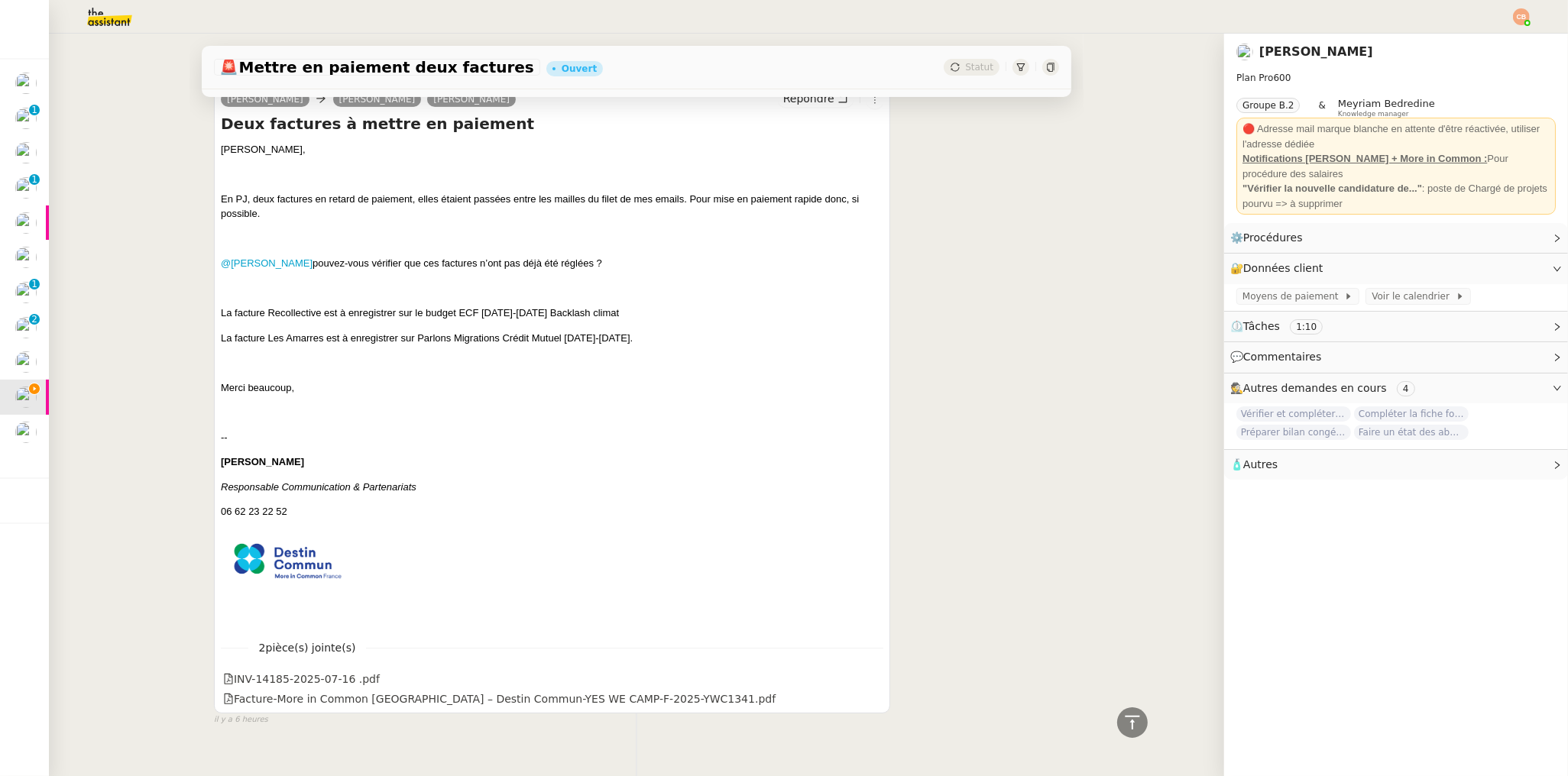
click at [256, 706] on div "Facture-More in Common France – Destin Commun-YES WE CAMP-F-2025-YWC1341.pdf" at bounding box center [499, 700] width 553 height 18
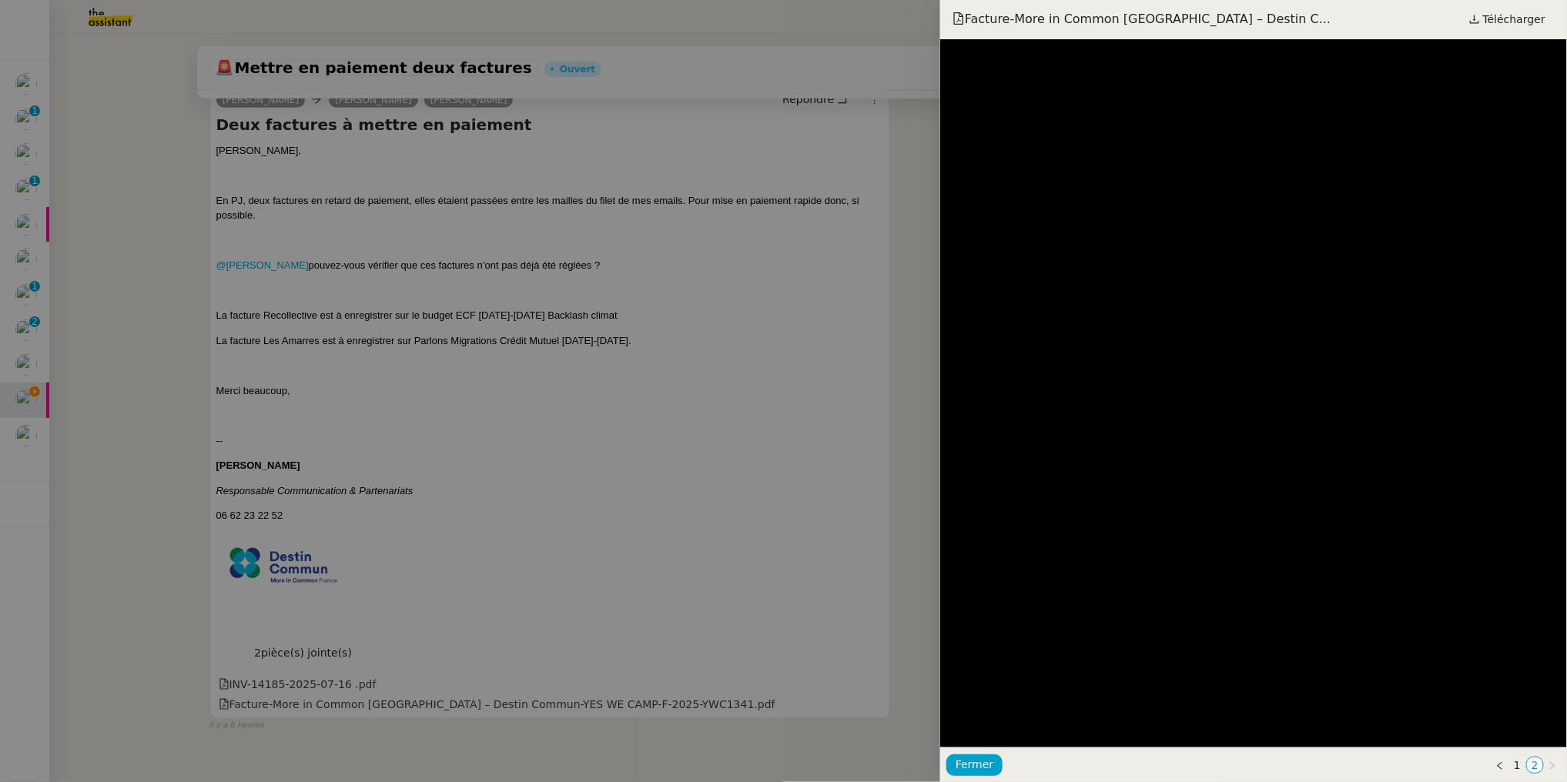
click at [690, 194] on div at bounding box center [783, 391] width 1567 height 782
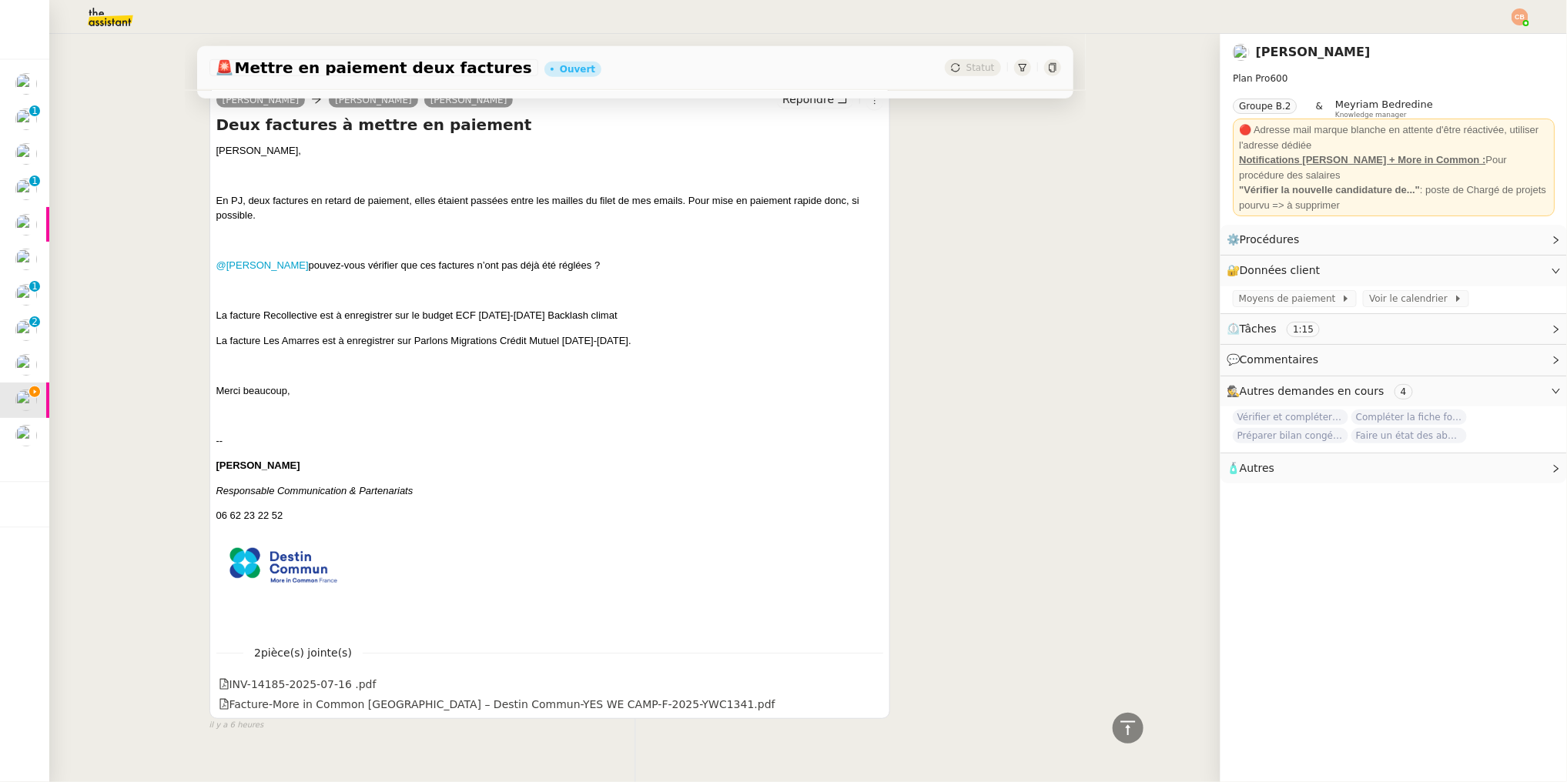
click at [690, 194] on div at bounding box center [783, 391] width 1567 height 782
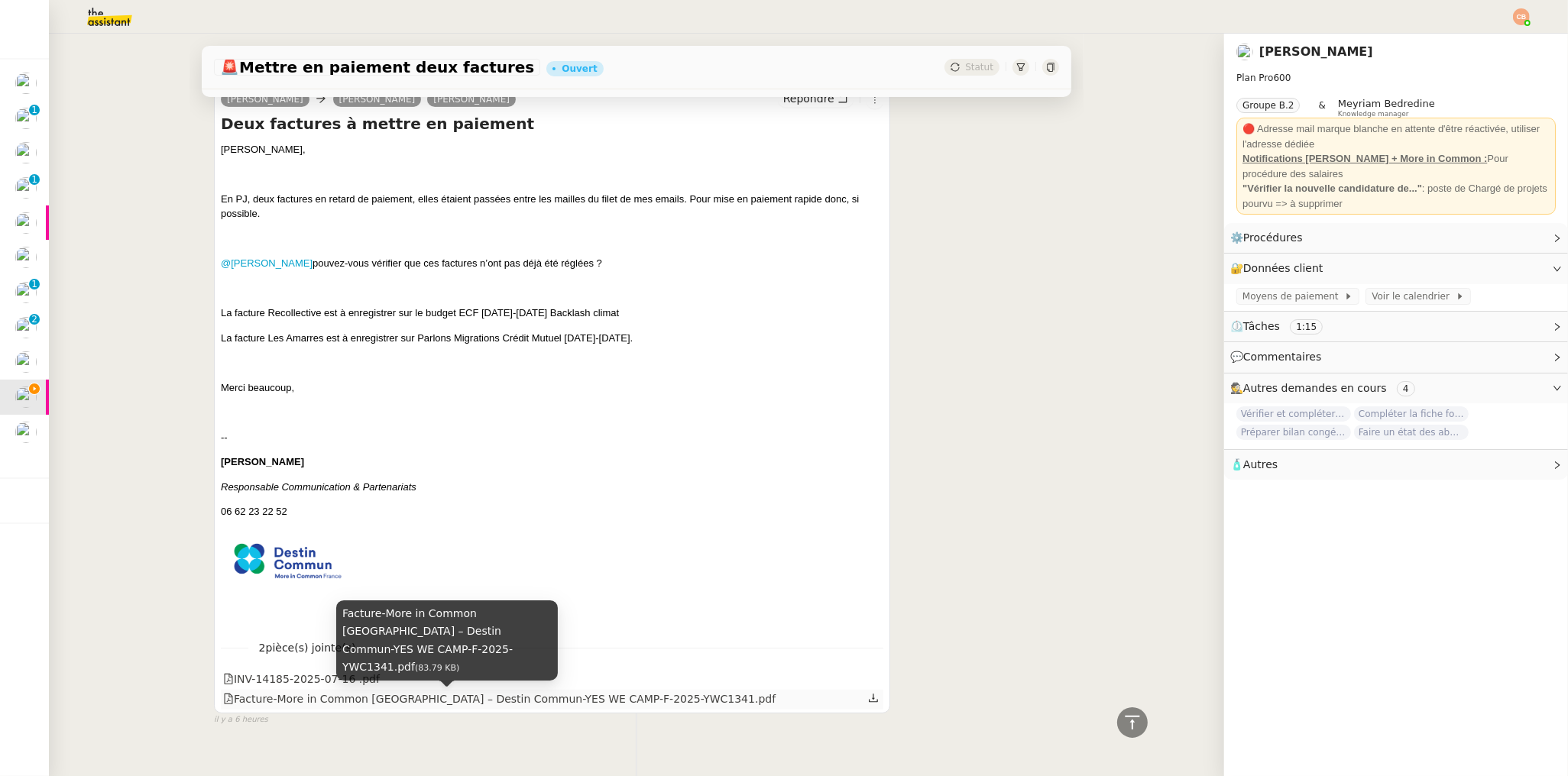
click at [451, 704] on div "Facture-More in Common France – Destin Commun-YES WE CAMP-F-2025-YWC1341.pdf" at bounding box center [499, 700] width 553 height 18
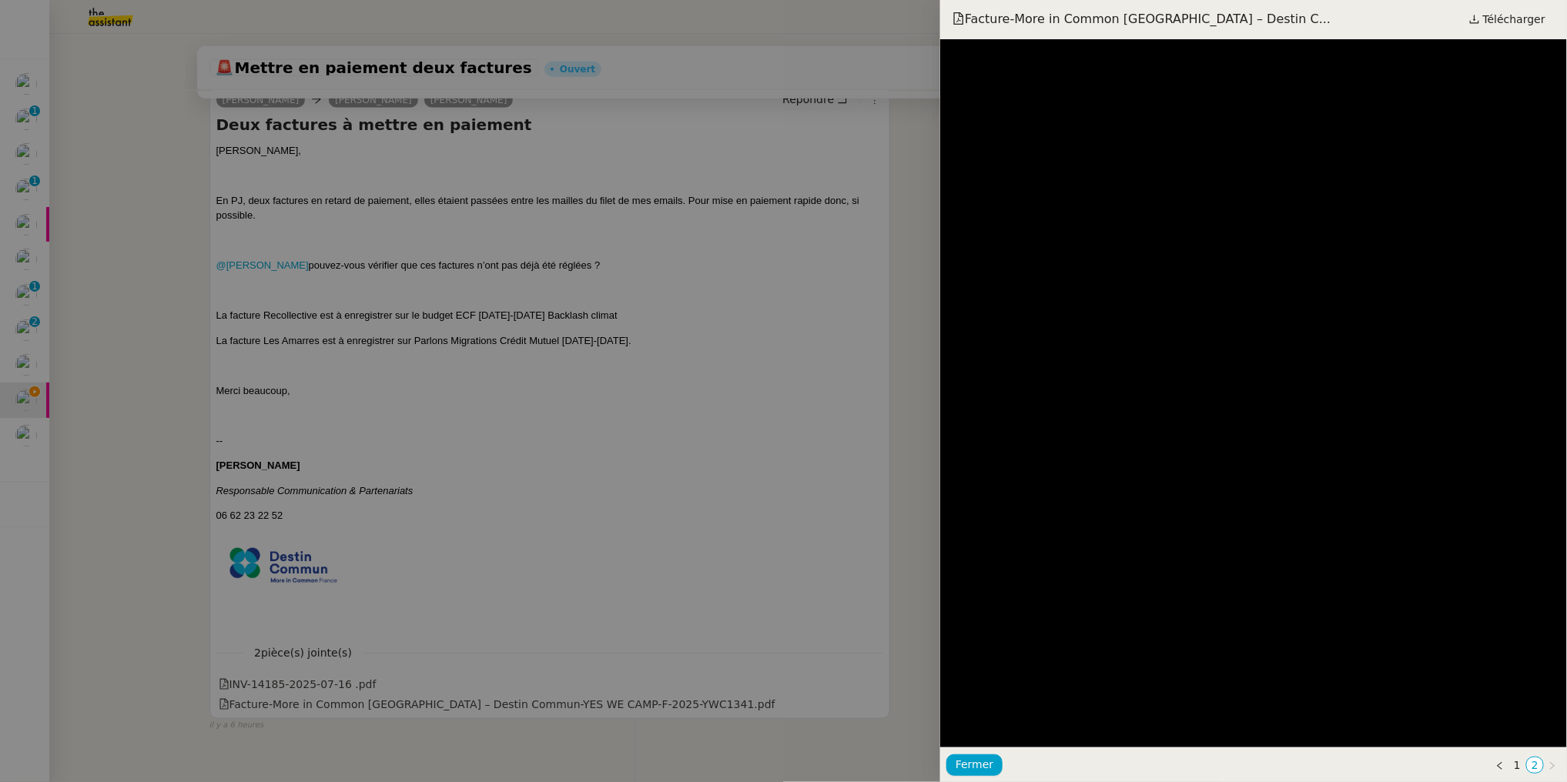
click at [680, 450] on div at bounding box center [783, 391] width 1567 height 782
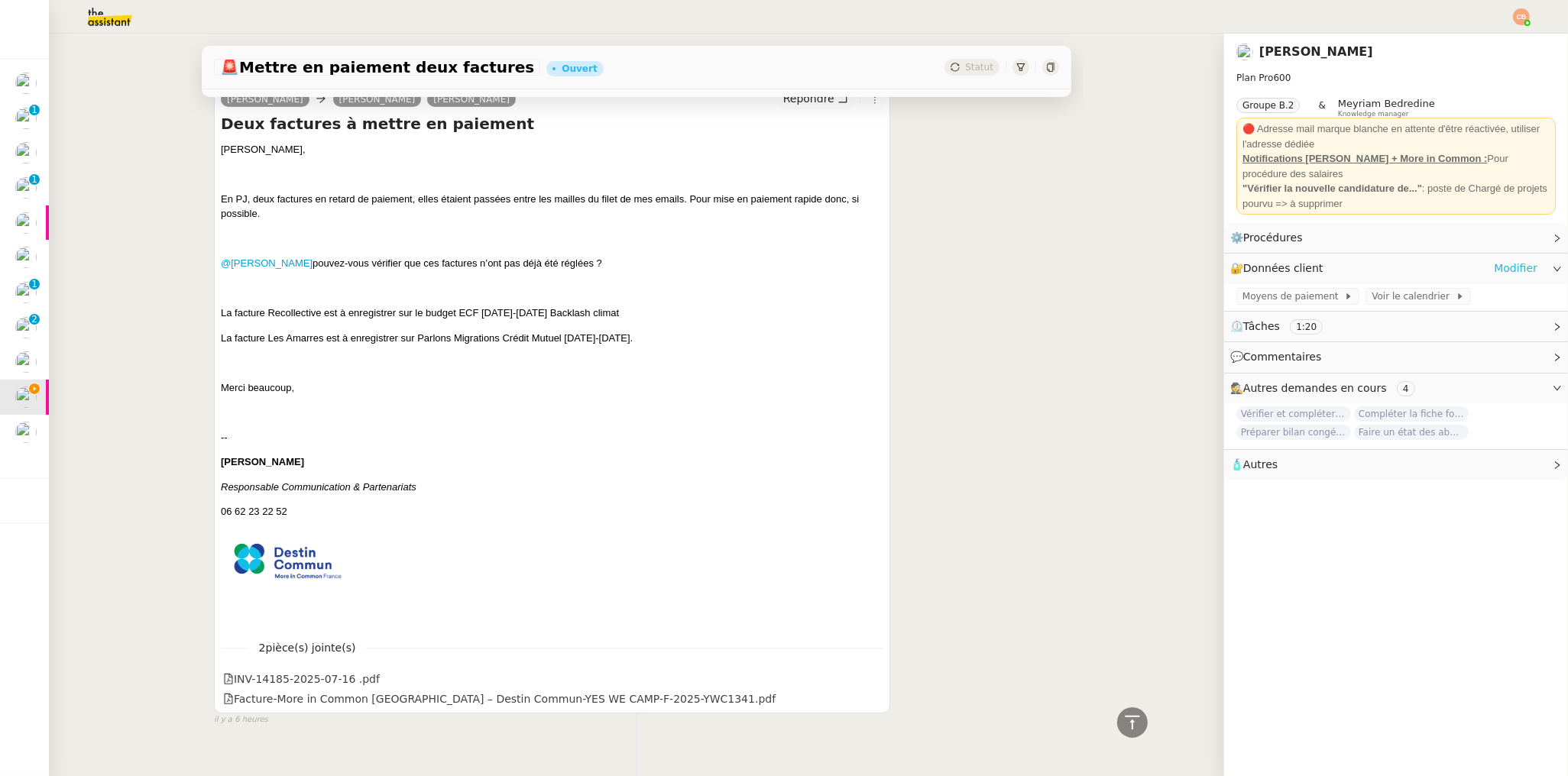
click at [1496, 263] on link "Modifier" at bounding box center [1515, 269] width 44 height 18
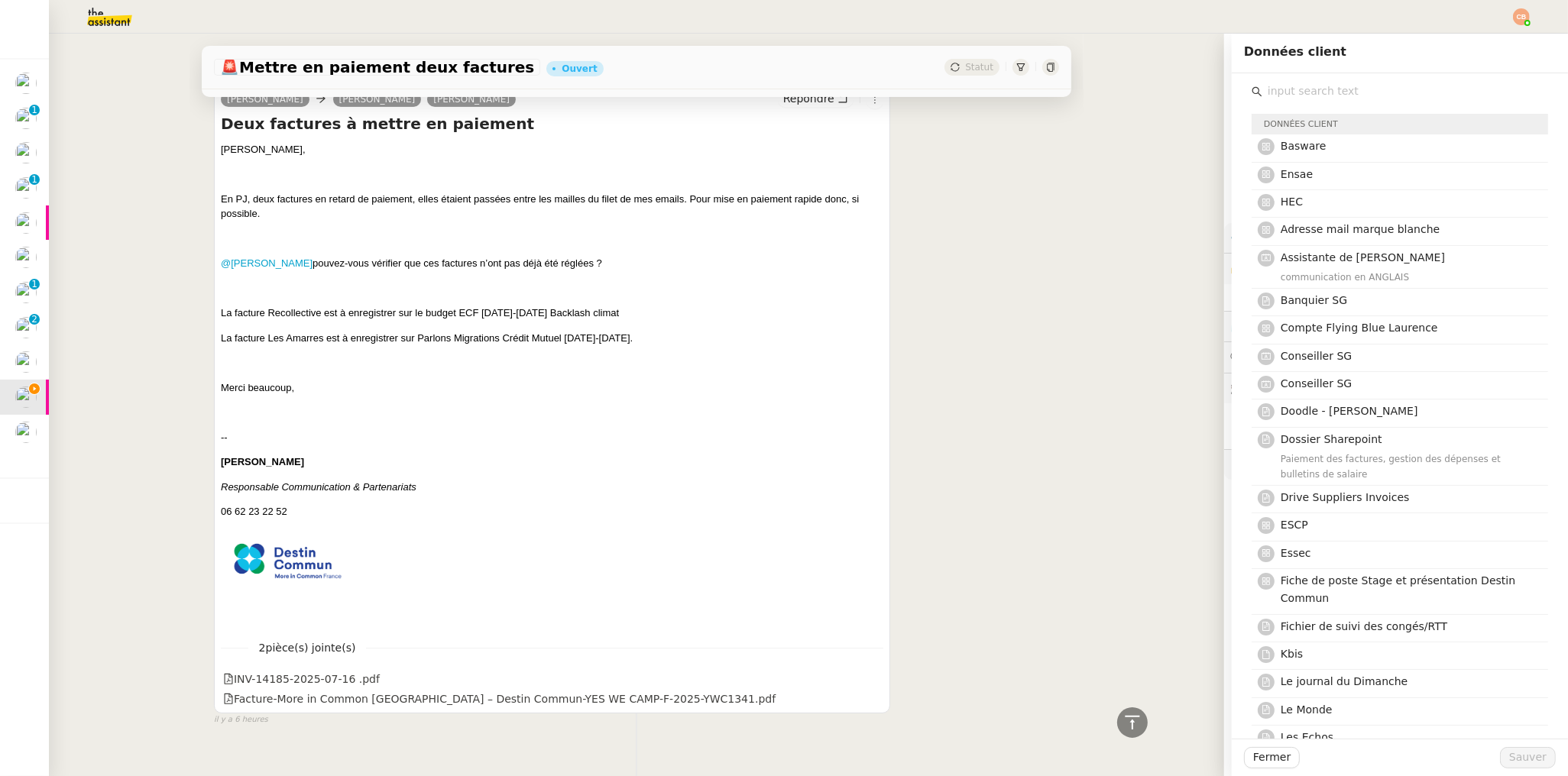
click at [1290, 92] on input "text" at bounding box center [1405, 91] width 286 height 21
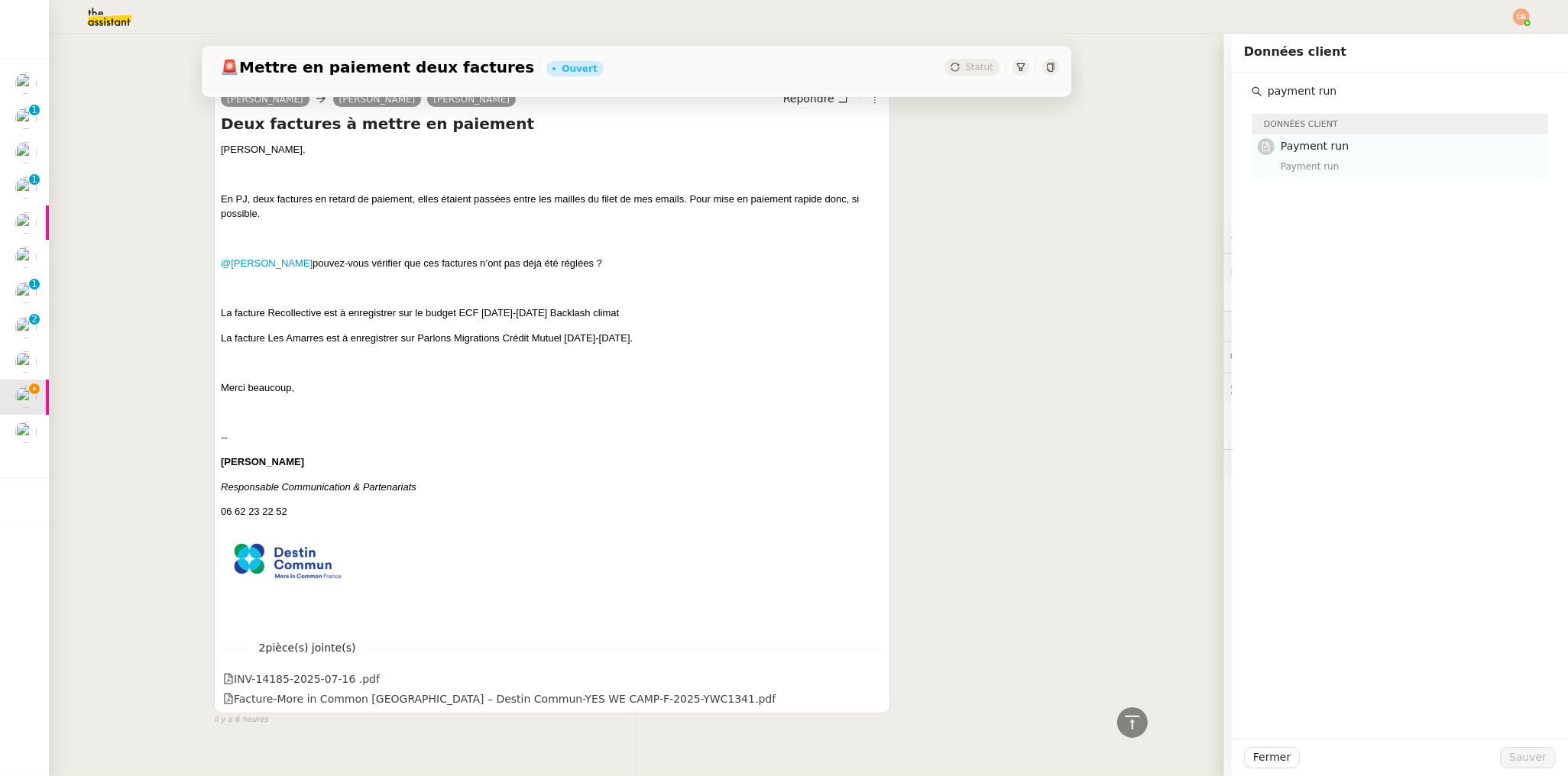
type input "payment run"
click at [1299, 146] on span "Payment run" at bounding box center [1314, 146] width 68 height 12
click at [1500, 755] on button "Sauver" at bounding box center [1527, 758] width 56 height 22
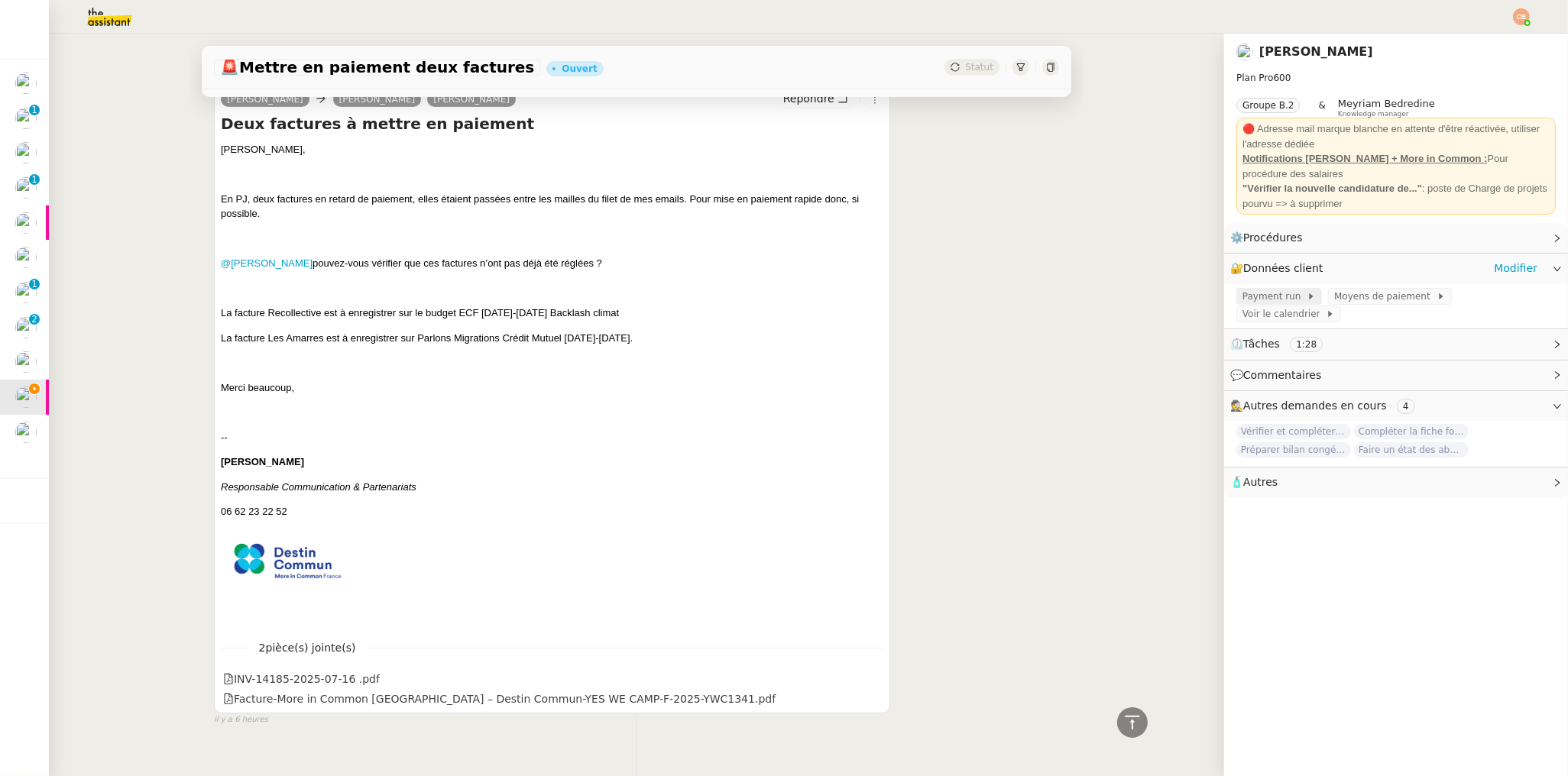
click at [1243, 294] on span "Payment run" at bounding box center [1274, 296] width 65 height 15
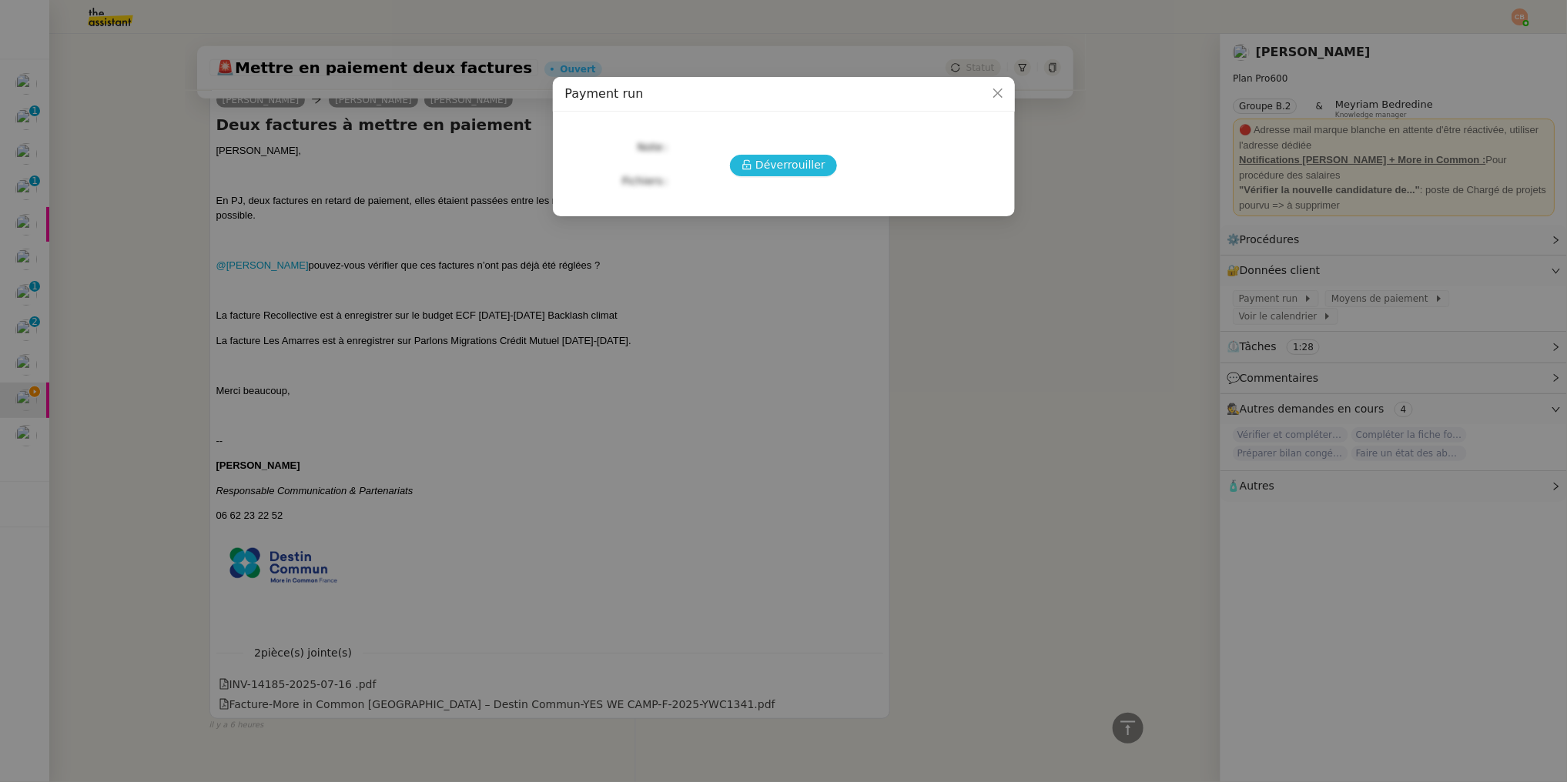
click at [775, 164] on span "Déverrouiller" at bounding box center [790, 165] width 70 height 18
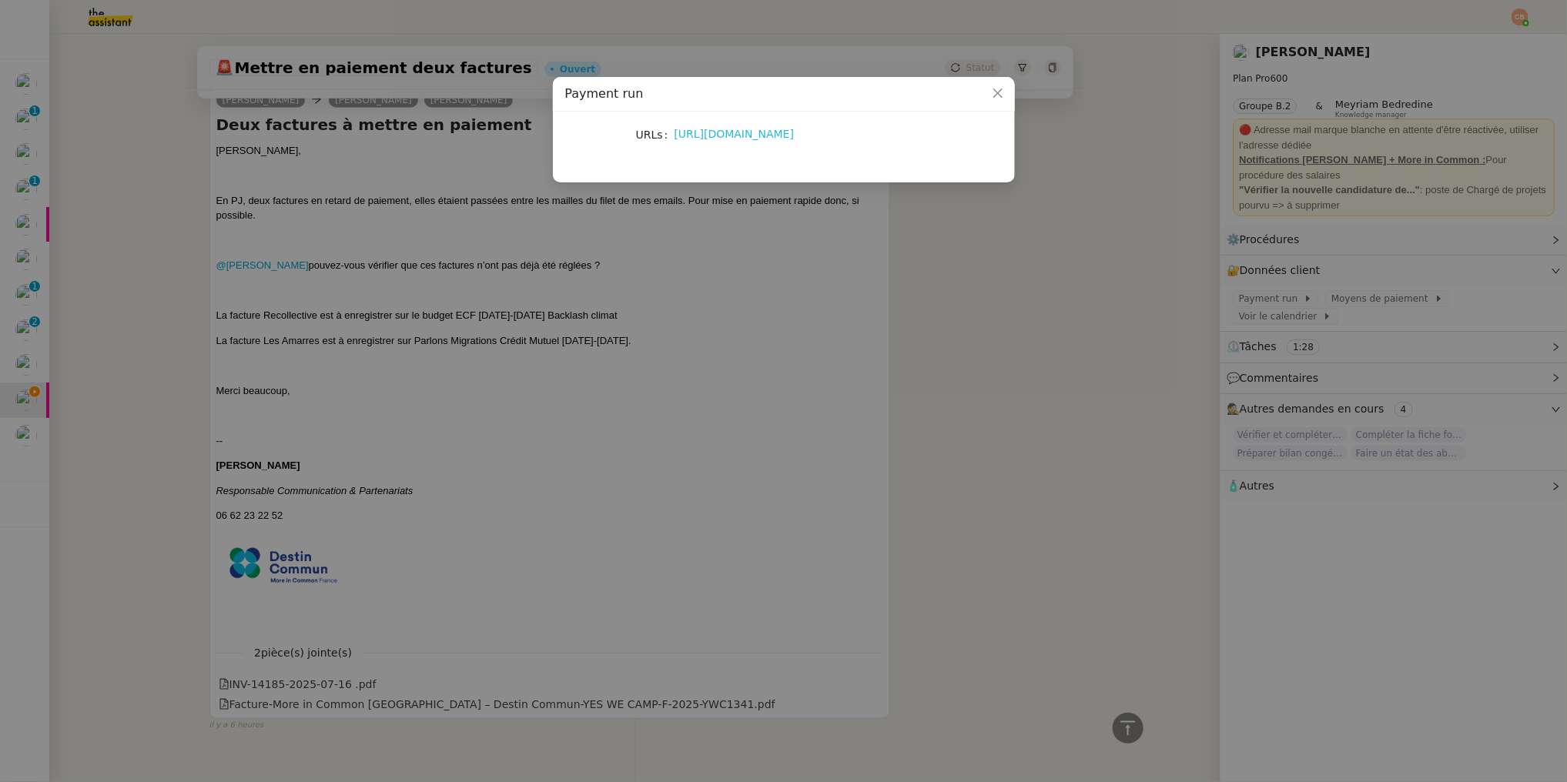
click at [766, 138] on link "https://docs.google.com/spreadsheets/d/1GRGcWFrufohQNRnjvm3_i22SqI6hTGG4rVGDIwg…" at bounding box center [734, 134] width 120 height 12
click at [264, 105] on nz-modal-container "Payment run URLs https://docs.google.com/spreadsheets/d/1GRGcWFrufohQNRnjvm3_i2…" at bounding box center [783, 391] width 1567 height 782
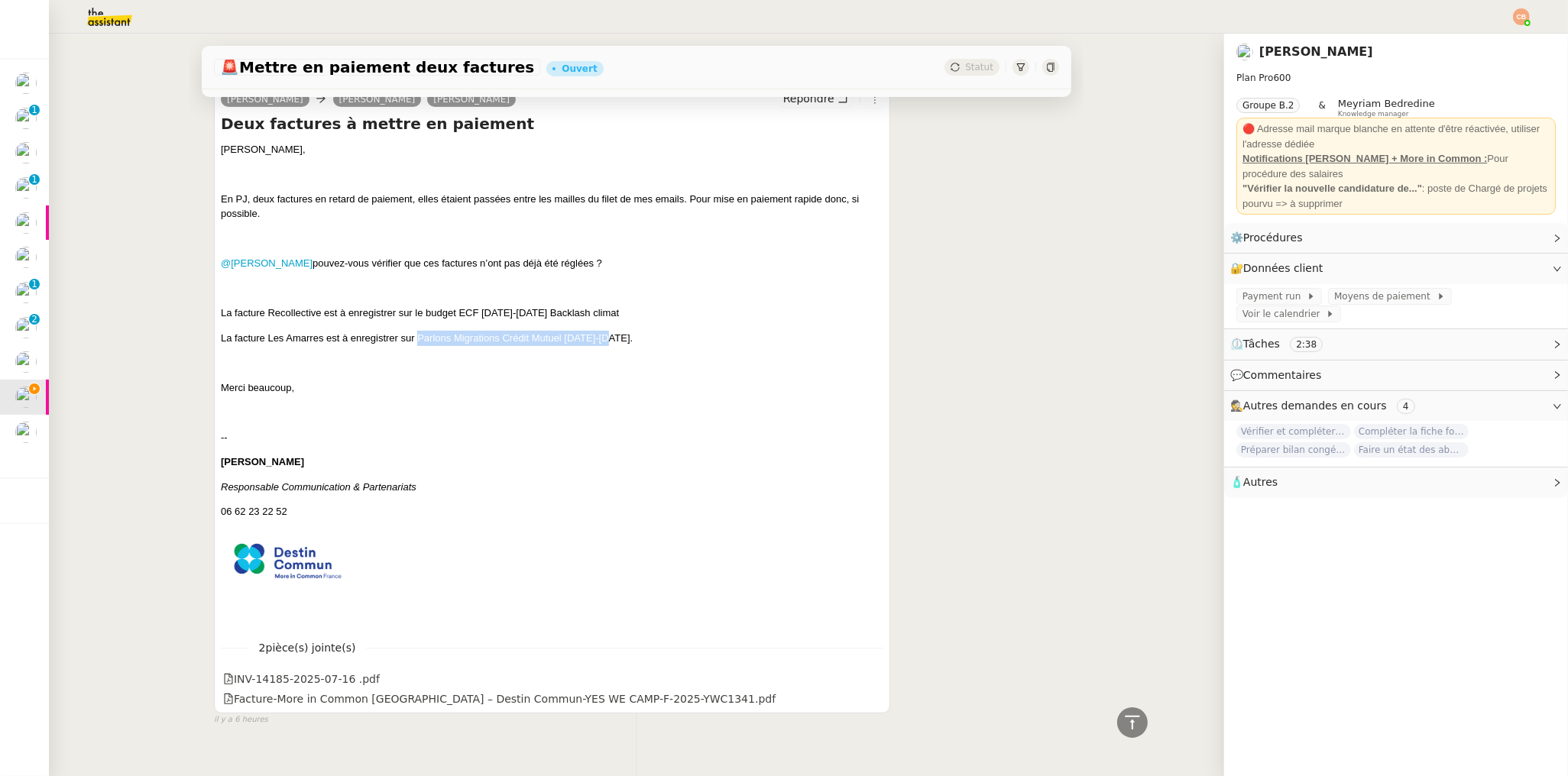
drag, startPoint x: 411, startPoint y: 338, endPoint x: 604, endPoint y: 341, distance: 193.0
click at [604, 341] on p "La facture Les Amarres est à enregistrer sur Parlons Migrations Crédit Mutuel 2…" at bounding box center [551, 337] width 662 height 15
copy p "Parlons Migrations Crédit Mutuel 2025-2026"
click at [963, 227] on div "Marion Cosperec Laurence de Nervaux Camille Beau Répondre Deux factures à mettr…" at bounding box center [636, 399] width 845 height 654
click at [1505, 236] on link "Modifier" at bounding box center [1515, 238] width 44 height 18
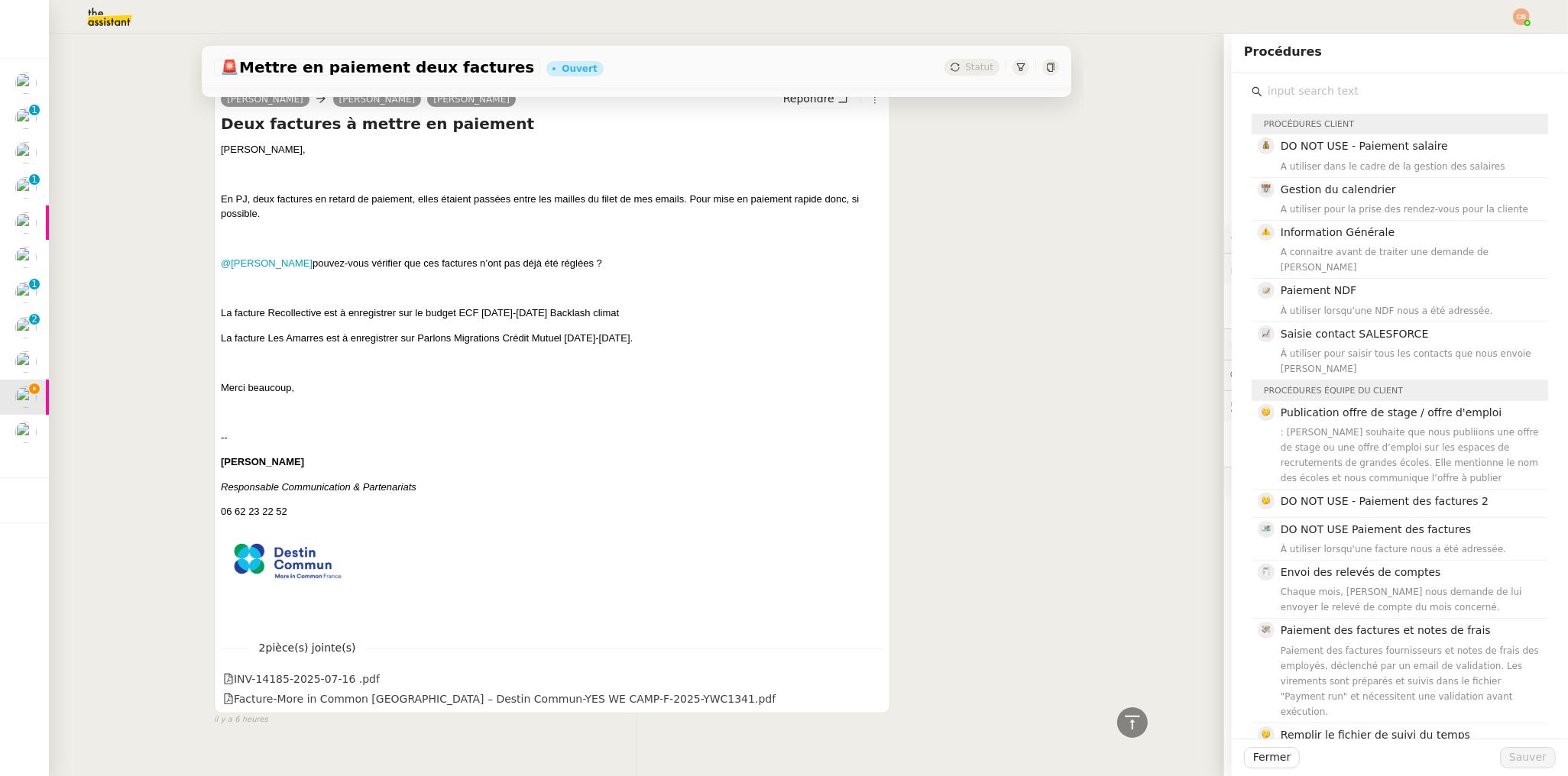
click at [1278, 89] on input "text" at bounding box center [1405, 91] width 286 height 21
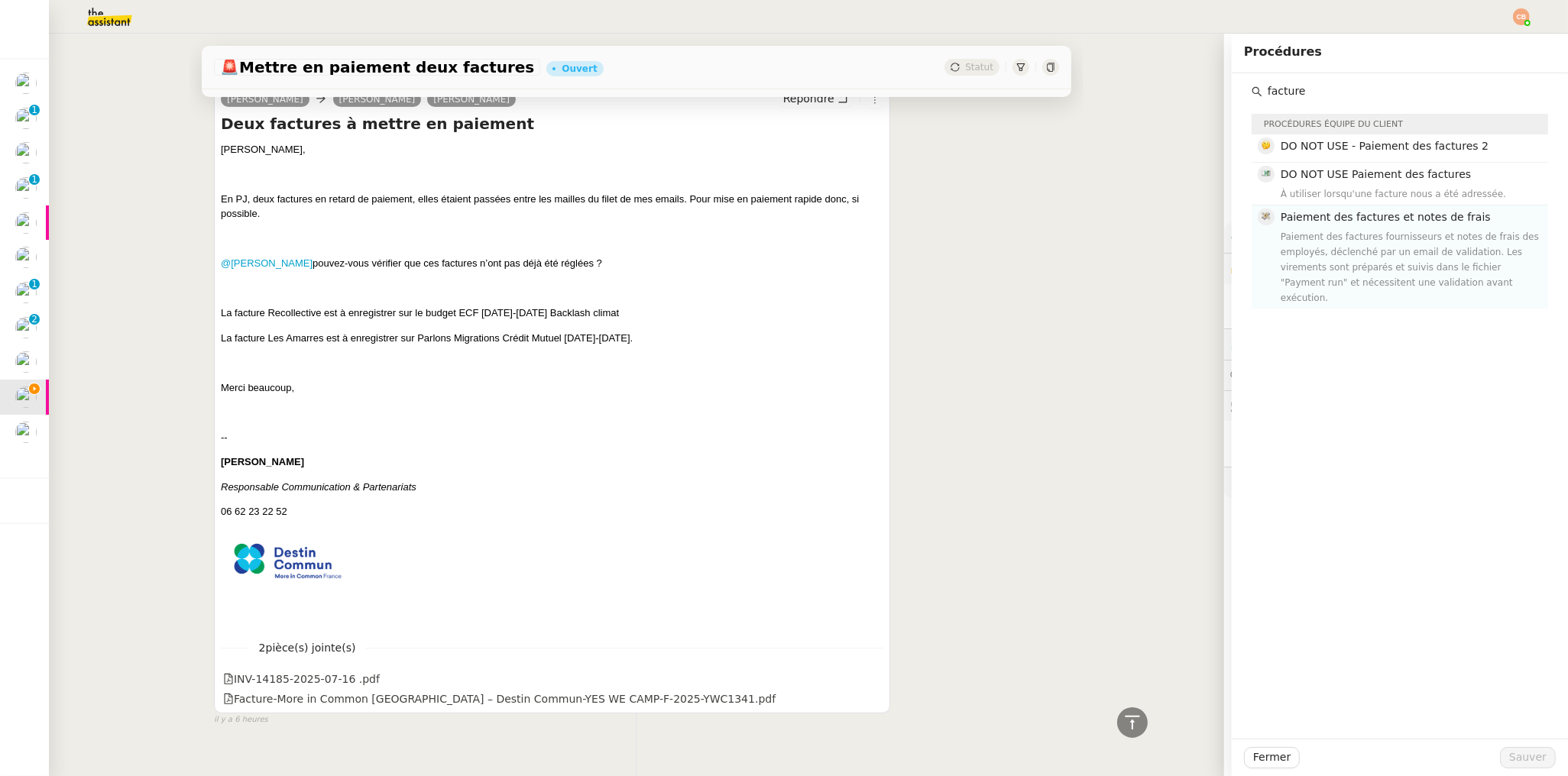
type input "facture"
click at [1313, 217] on span "Paiement des factures et notes de frais" at bounding box center [1385, 216] width 210 height 12
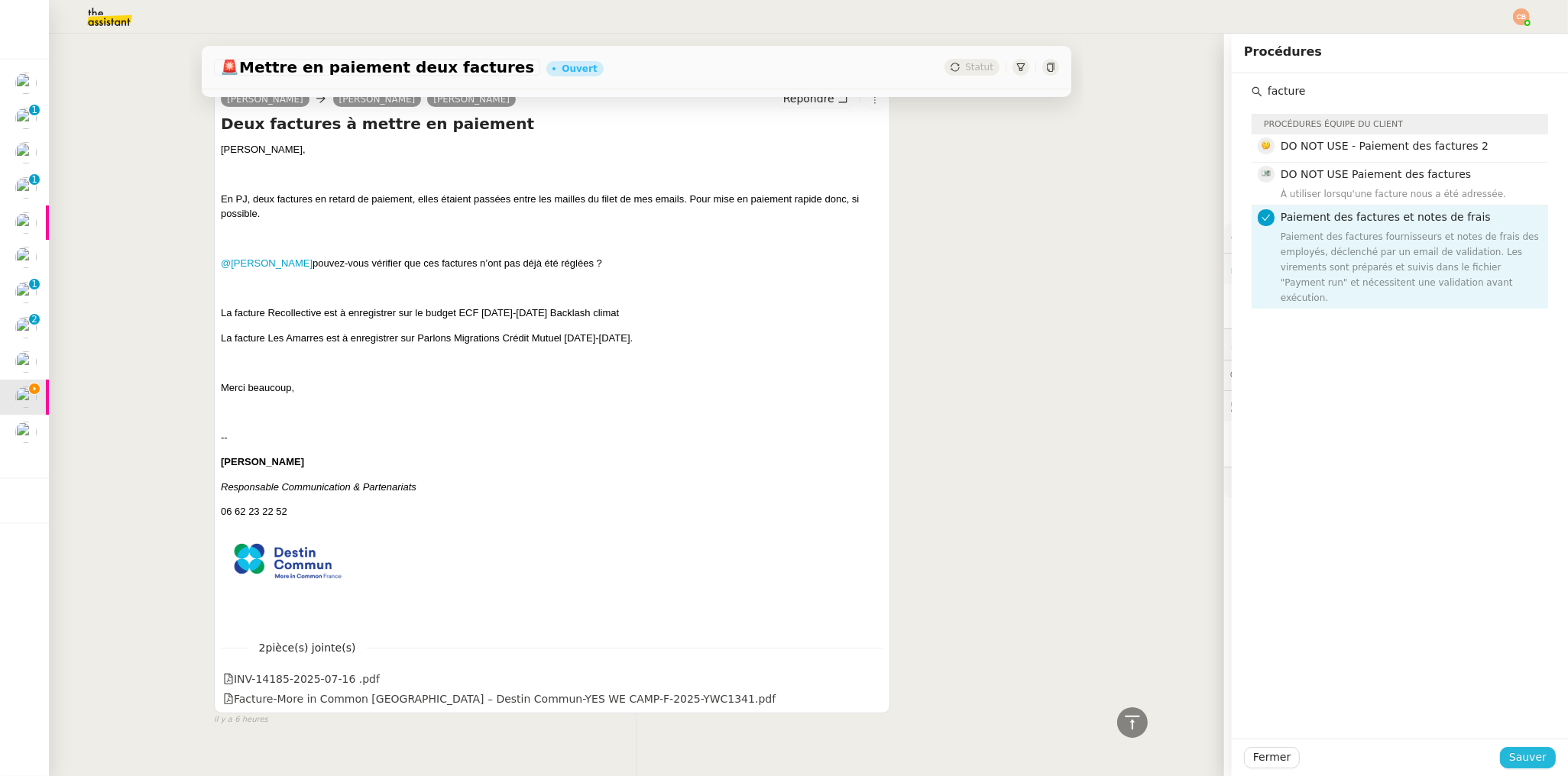
click at [1512, 757] on span "Sauver" at bounding box center [1527, 757] width 38 height 18
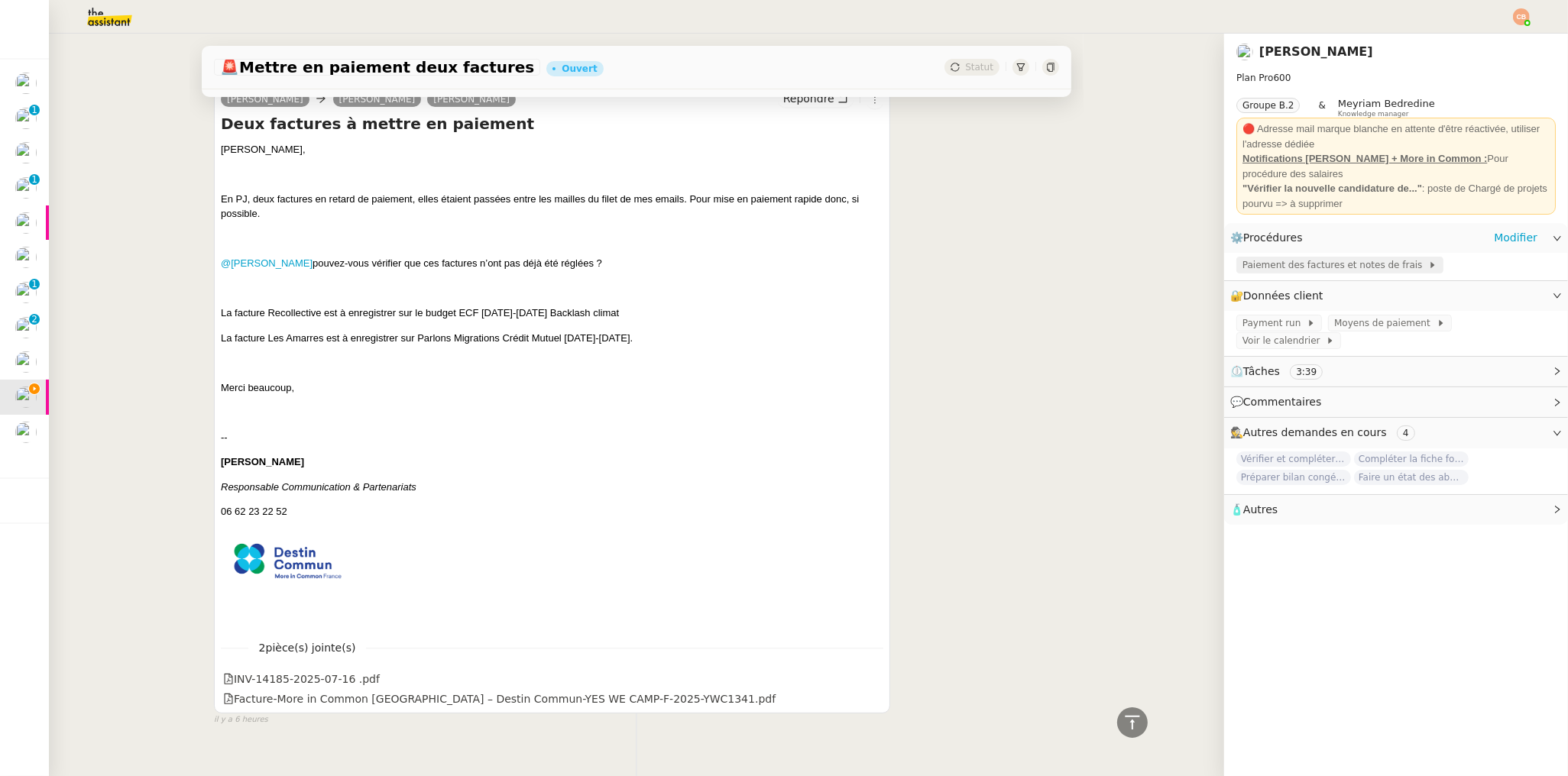
click at [1278, 257] on span "Paiement des factures et notes de frais" at bounding box center [1335, 264] width 186 height 15
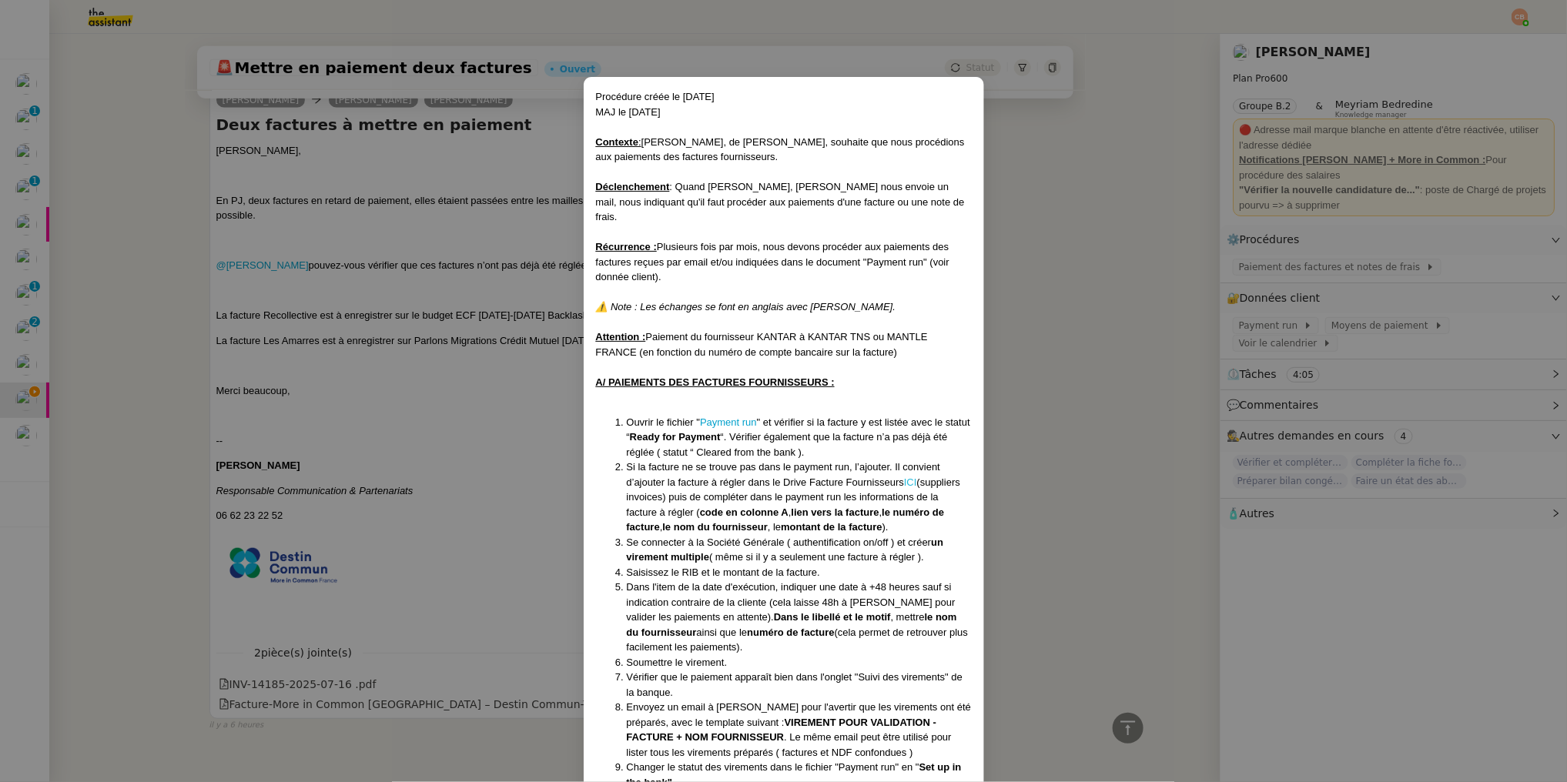
click at [909, 477] on link "ICI" at bounding box center [910, 483] width 13 height 12
click at [305, 291] on nz-modal-container "​​Procédure créée le 29/07/2025 MAJ le 26/08/2025 Contexte : Laurence De Nervau…" at bounding box center [783, 391] width 1567 height 782
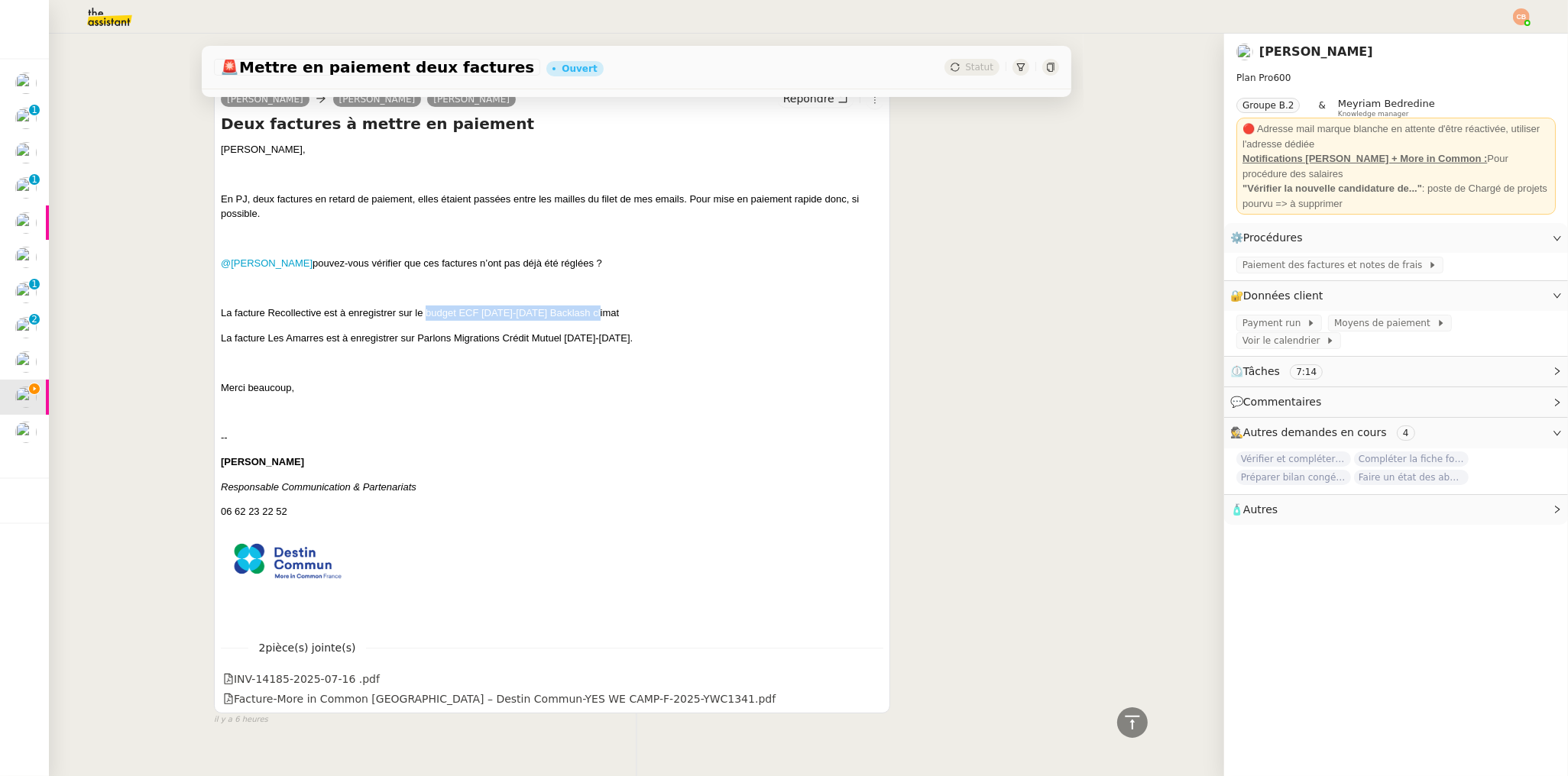
drag, startPoint x: 420, startPoint y: 314, endPoint x: 595, endPoint y: 311, distance: 175.0
click at [595, 311] on p "La facture Recollective est à enregistrer sur le budget ECF 2024-2025 Backlash …" at bounding box center [551, 313] width 662 height 15
copy p "budget ECF 2024-2025 Backlash climat"
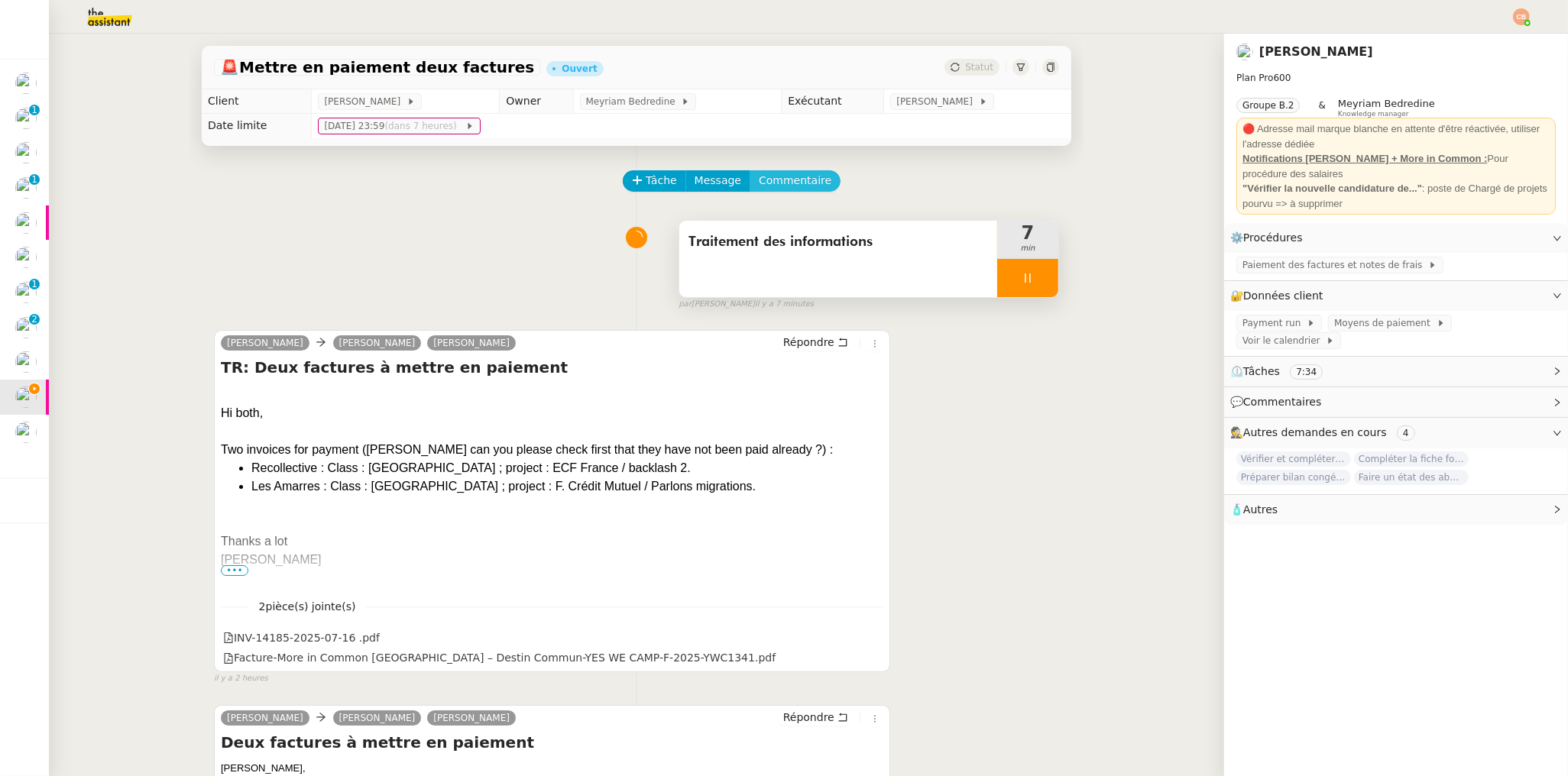
click at [780, 179] on span "Commentaire" at bounding box center [794, 181] width 72 height 18
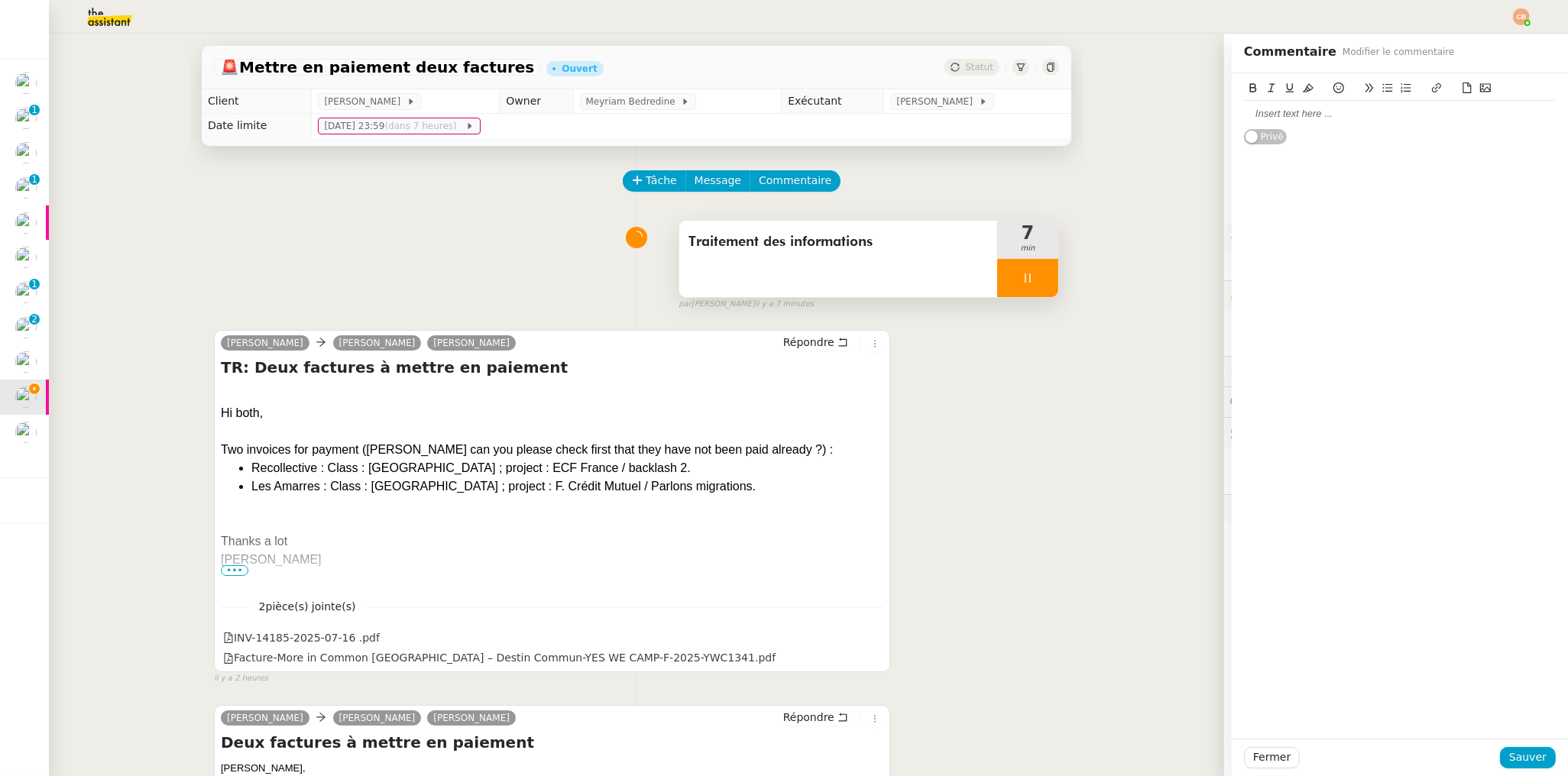
click at [1252, 113] on div at bounding box center [1399, 114] width 312 height 14
click at [1511, 766] on span "Sauver" at bounding box center [1527, 757] width 38 height 18
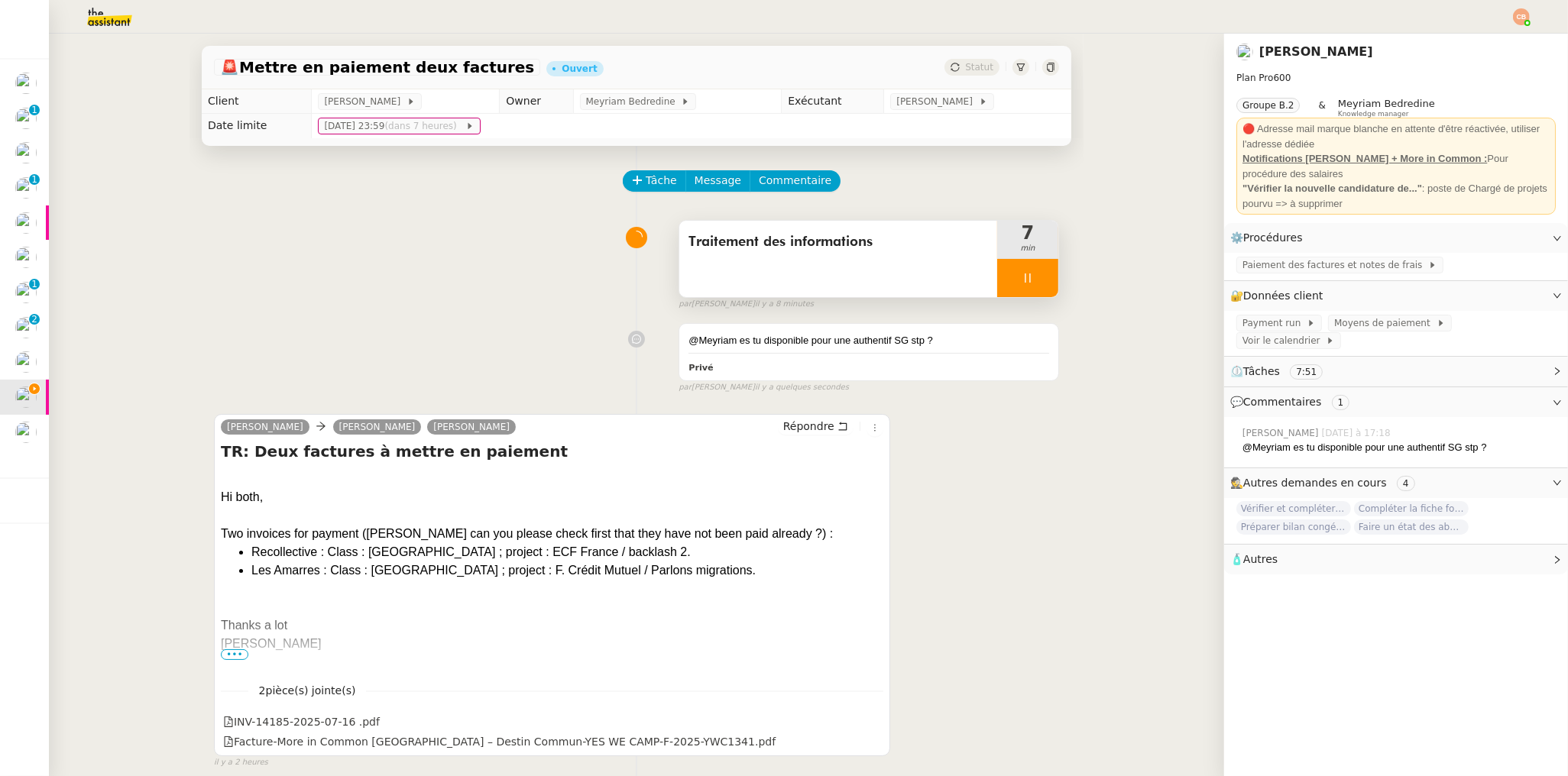
click at [1022, 289] on div at bounding box center [1028, 278] width 62 height 38
click at [1037, 277] on icon at bounding box center [1043, 278] width 12 height 12
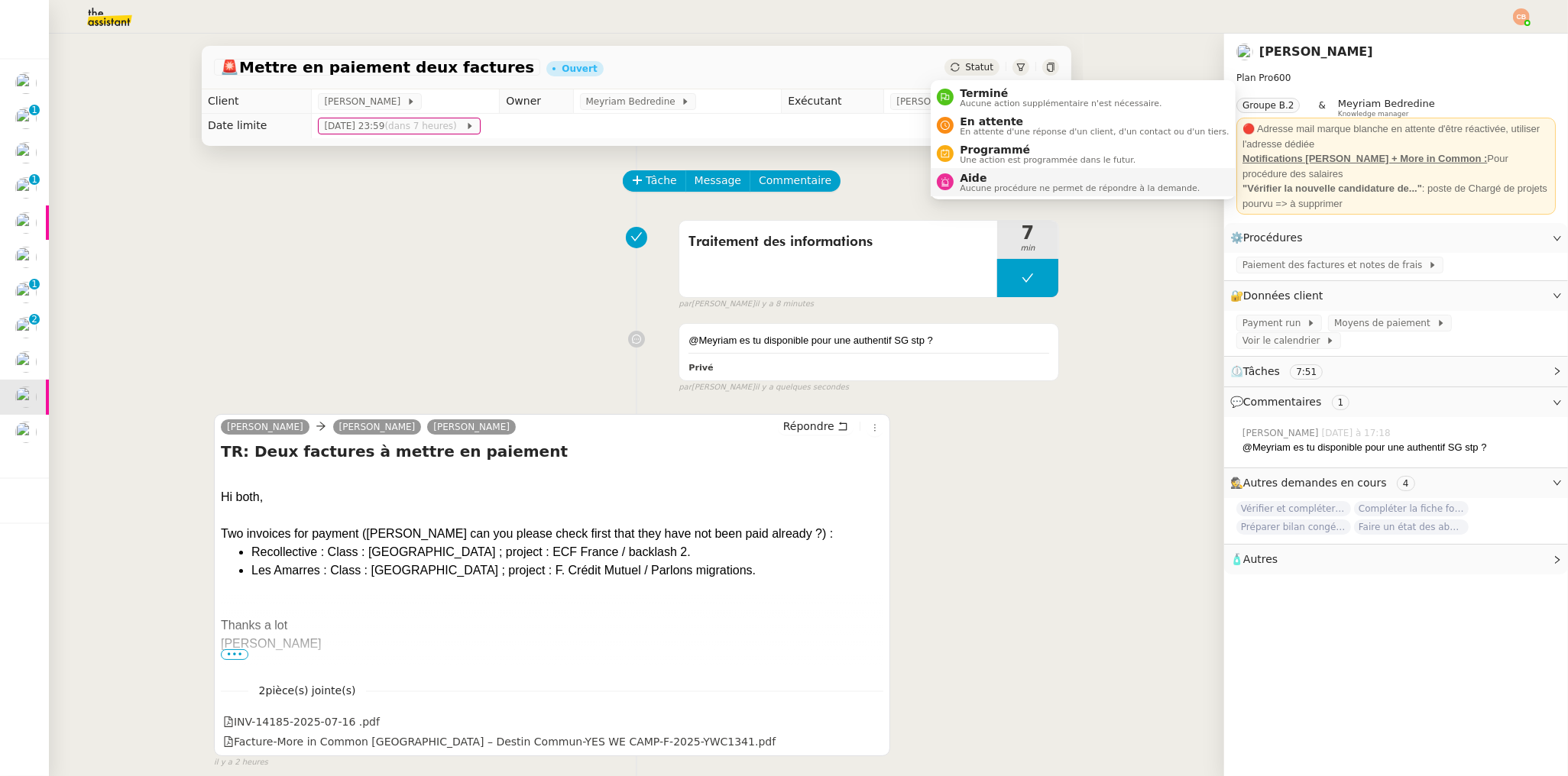
click at [975, 174] on span "Aide" at bounding box center [1080, 178] width 240 height 12
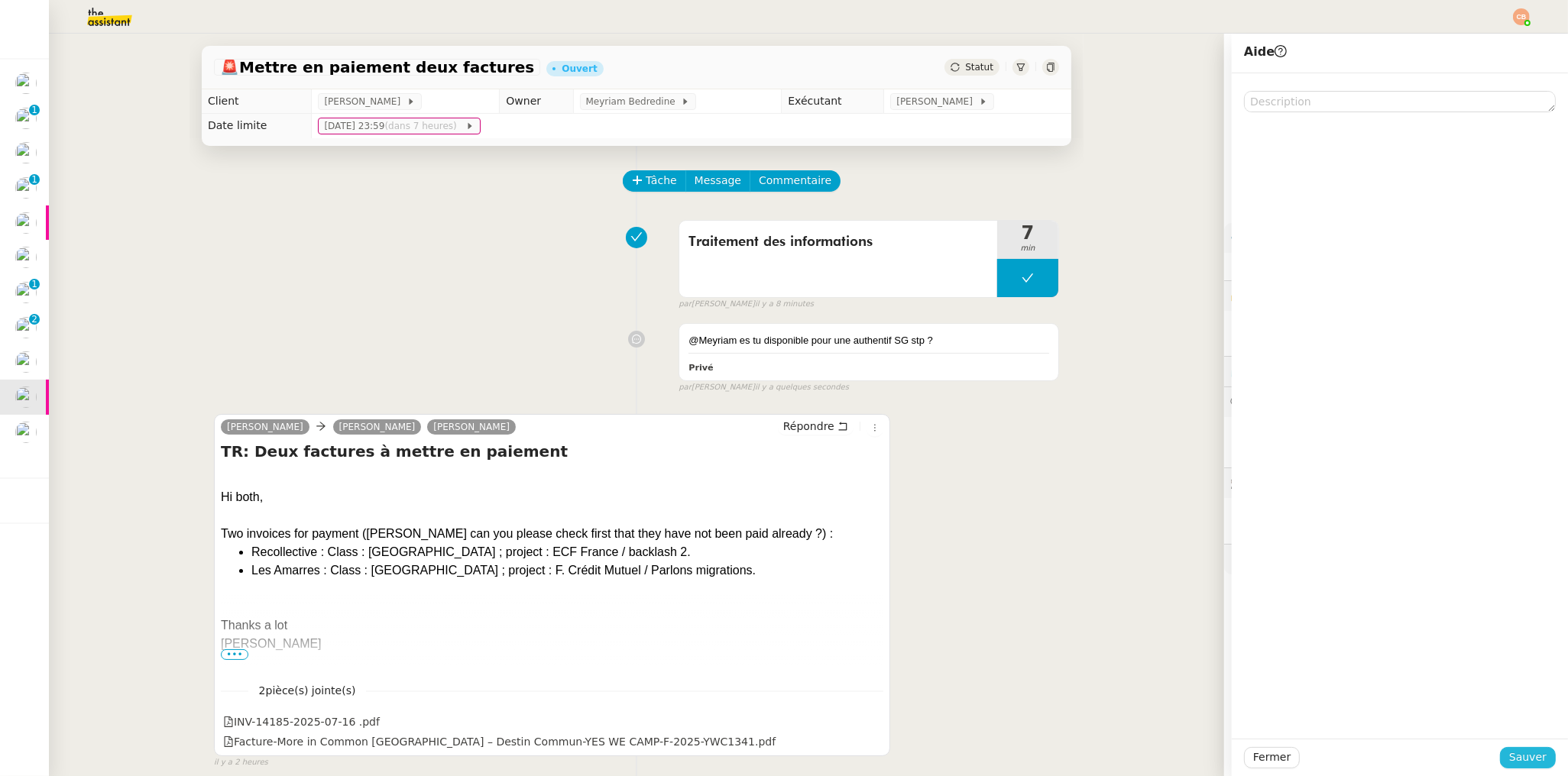
click at [1508, 752] on span "Sauver" at bounding box center [1527, 757] width 38 height 18
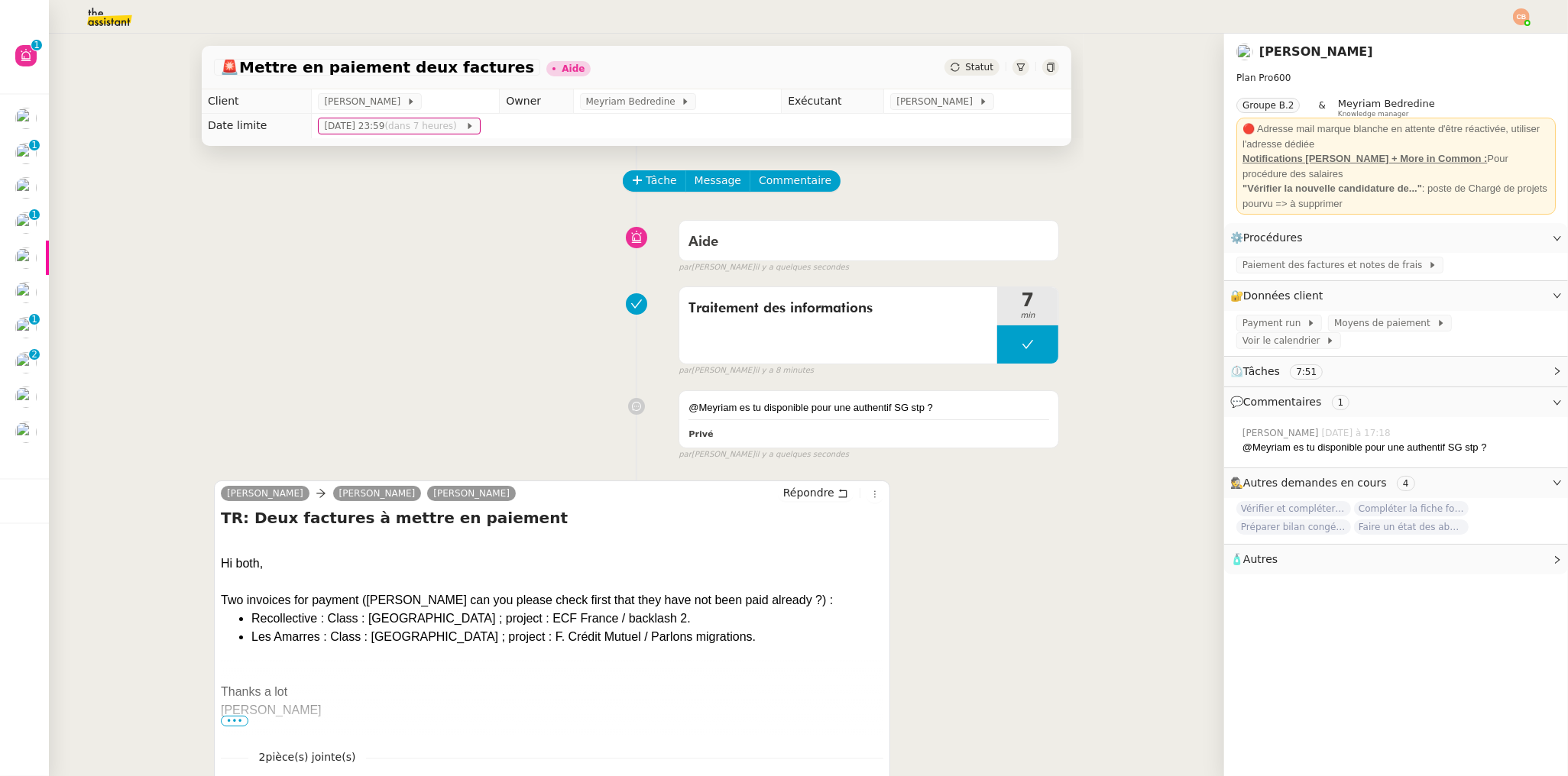
click at [105, 200] on div "🚨 Mettre en paiement deux factures Aide Statut Client Laurence de Nervaux Owner…" at bounding box center [636, 405] width 1175 height 742
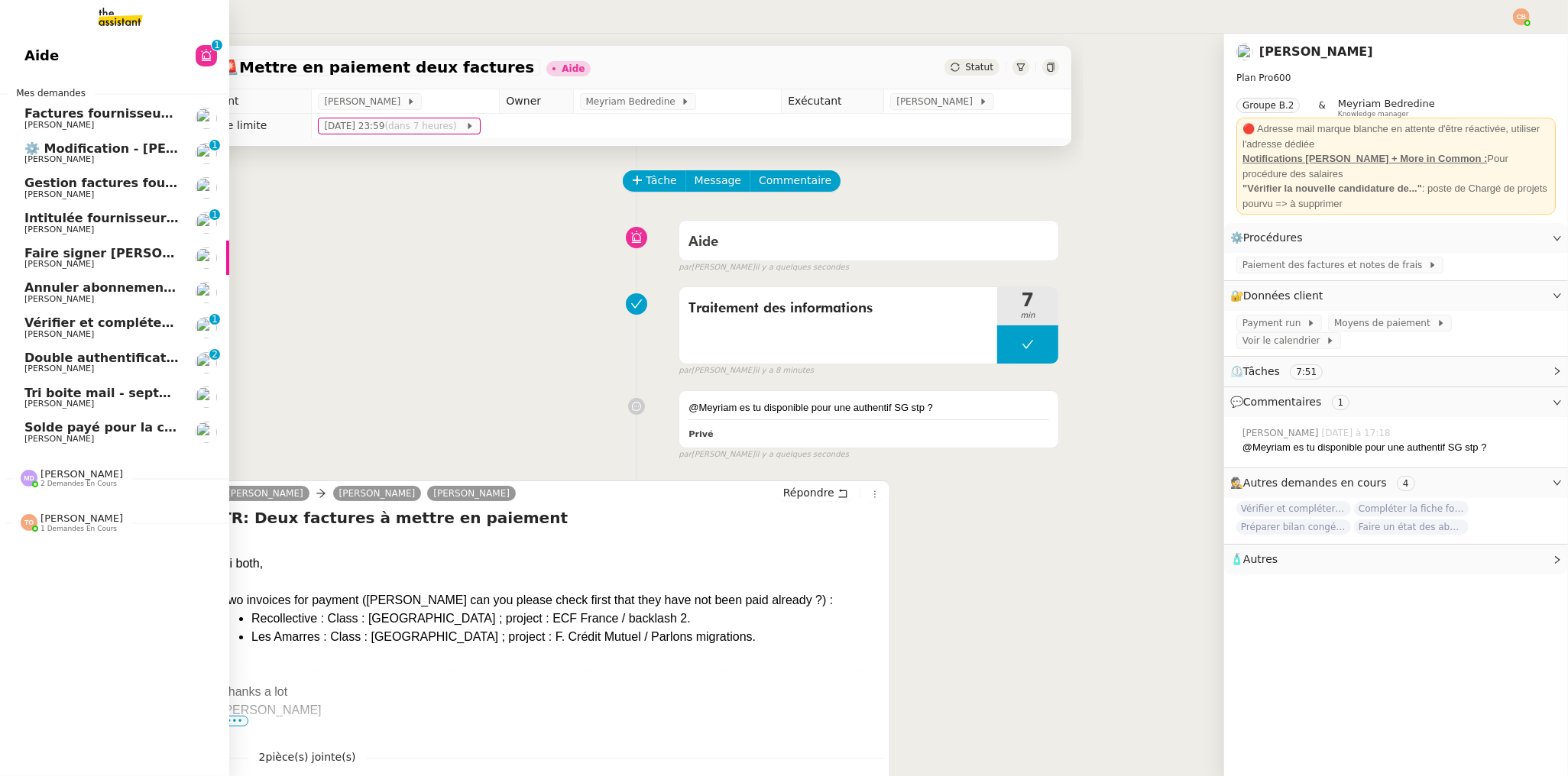
click at [83, 294] on span "Annuler abonnement [PERSON_NAME]" at bounding box center [156, 288] width 263 height 15
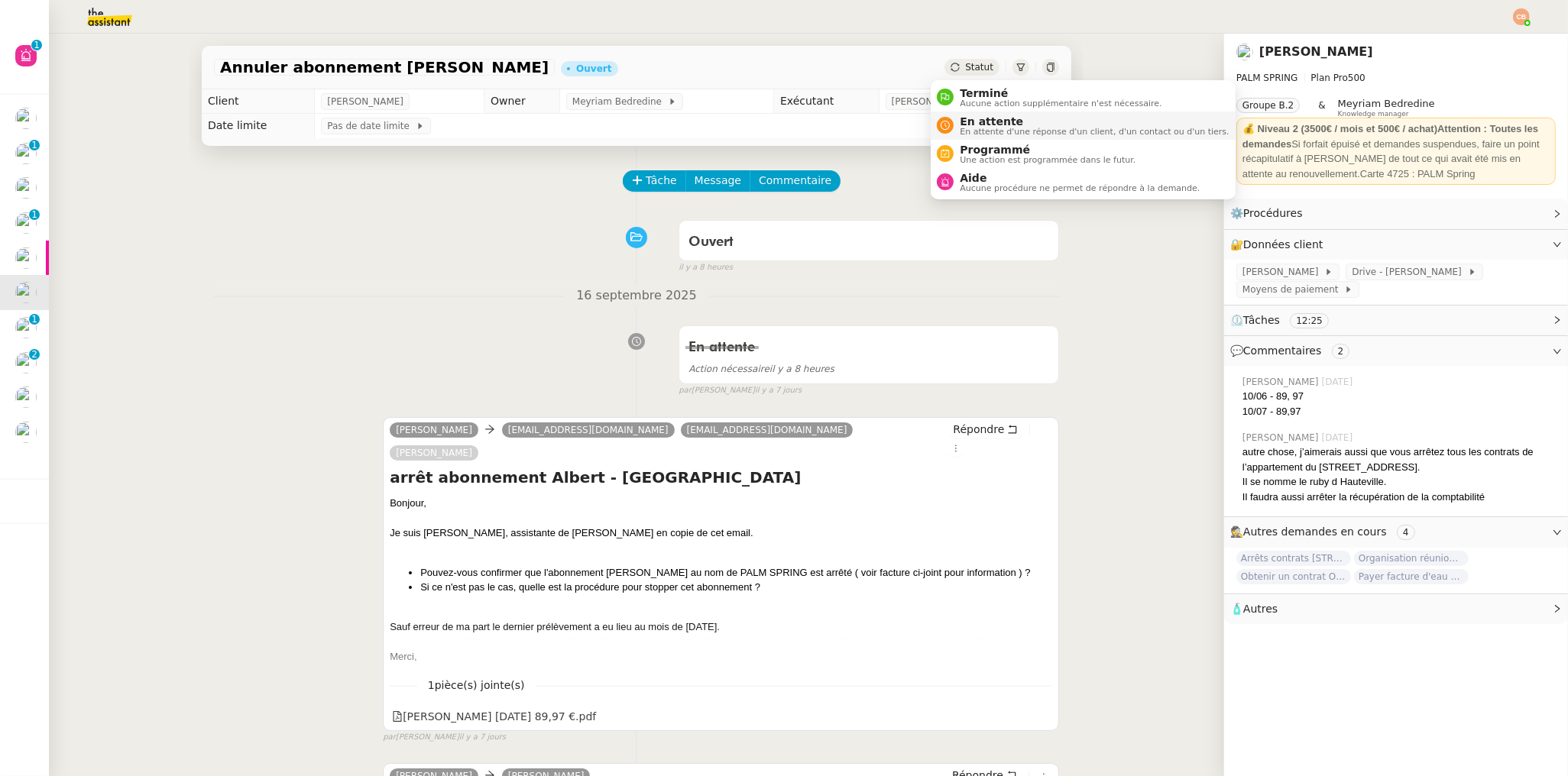
click at [968, 128] on span "En attente d'une réponse d'un client, d'un contact ou d'un tiers." at bounding box center [1094, 132] width 269 height 8
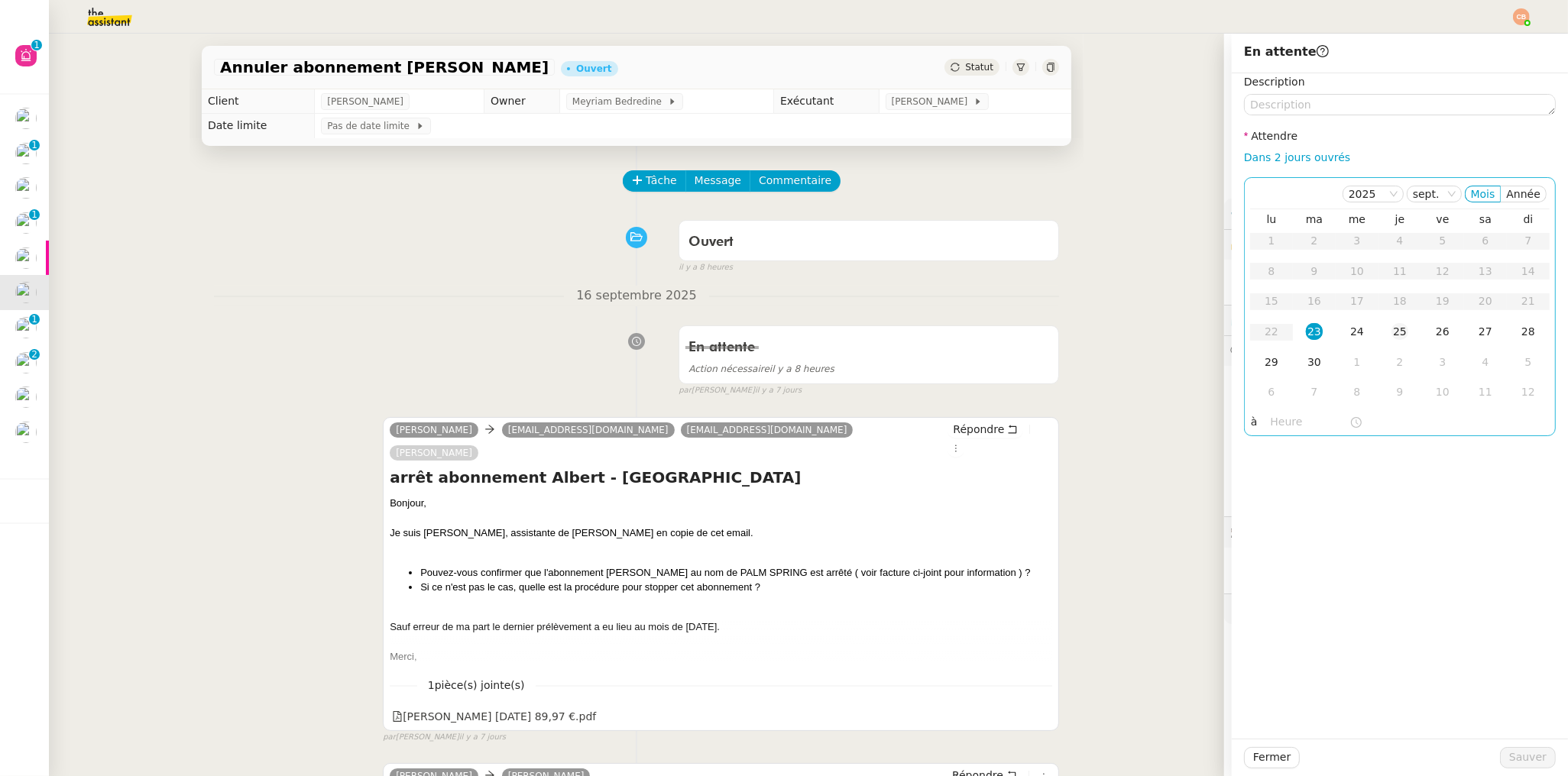
click at [1391, 327] on div "25" at bounding box center [1399, 331] width 17 height 17
click at [1293, 413] on input "text" at bounding box center [1309, 422] width 78 height 18
click at [1272, 566] on div "08" at bounding box center [1270, 569] width 43 height 18
click at [1313, 447] on div "00" at bounding box center [1314, 447] width 42 height 18
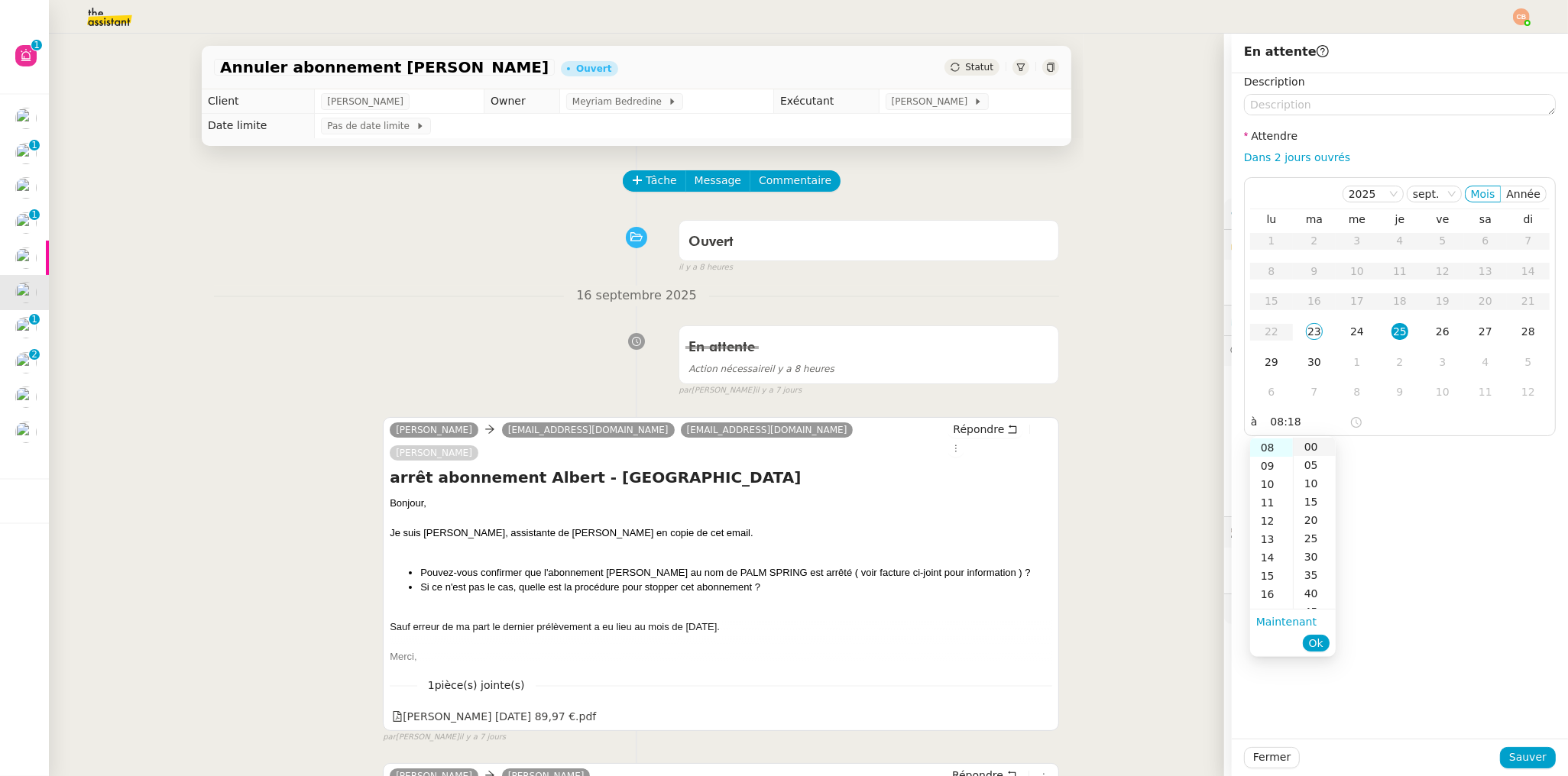
type input "08:00"
drag, startPoint x: 1385, startPoint y: 447, endPoint x: 1395, endPoint y: 453, distance: 11.7
click at [1390, 447] on div "Description Attendre Dans 2 jours ouvrés 2025 sept. Mois Année lu ma me je ve s…" at bounding box center [1399, 406] width 336 height 666
click at [1508, 758] on span "Sauver" at bounding box center [1527, 757] width 38 height 18
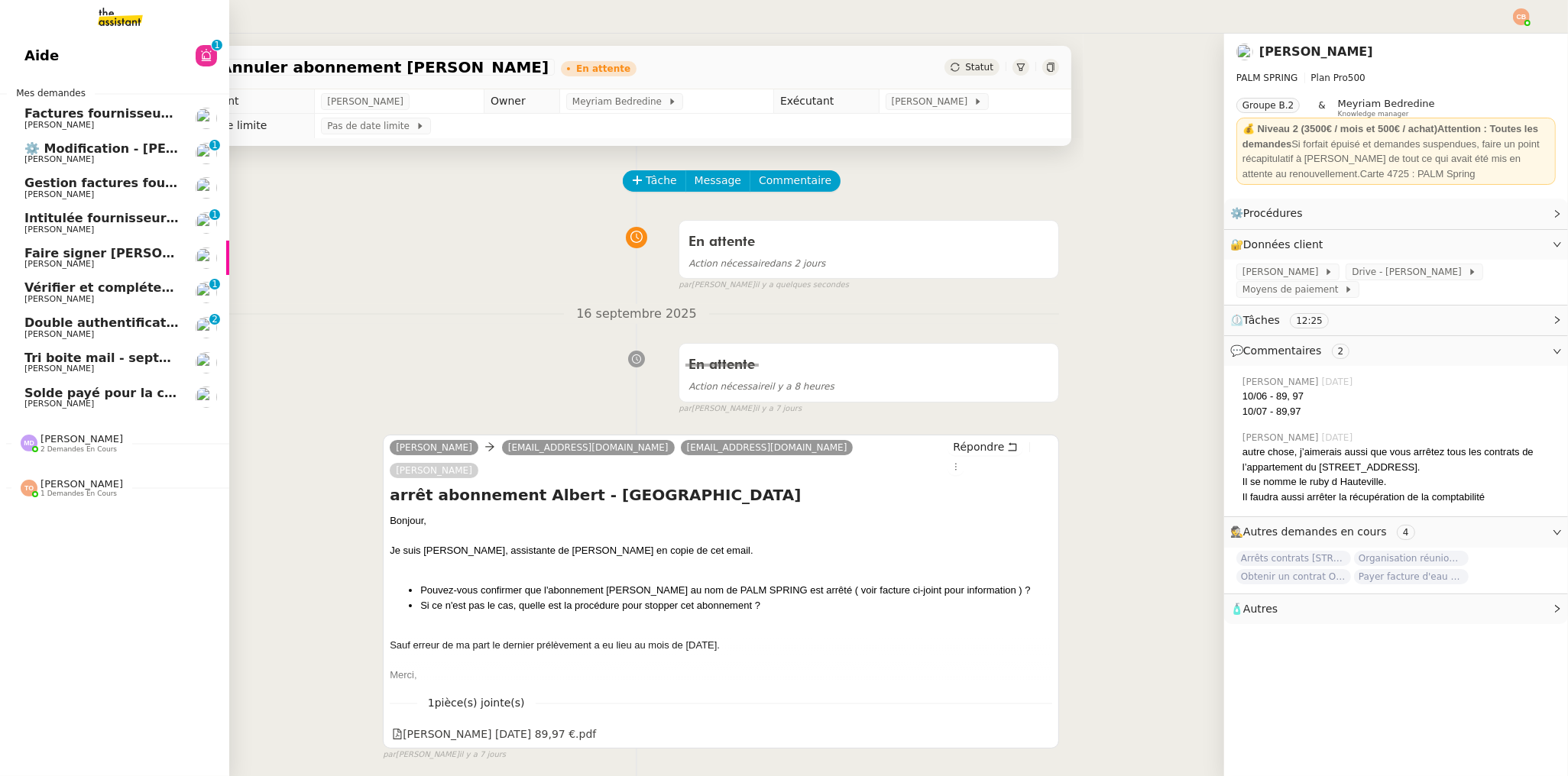
click at [49, 152] on span "⚙️ Modification - [PERSON_NAME] et suivi des devis sur Energy Track" at bounding box center [263, 148] width 476 height 15
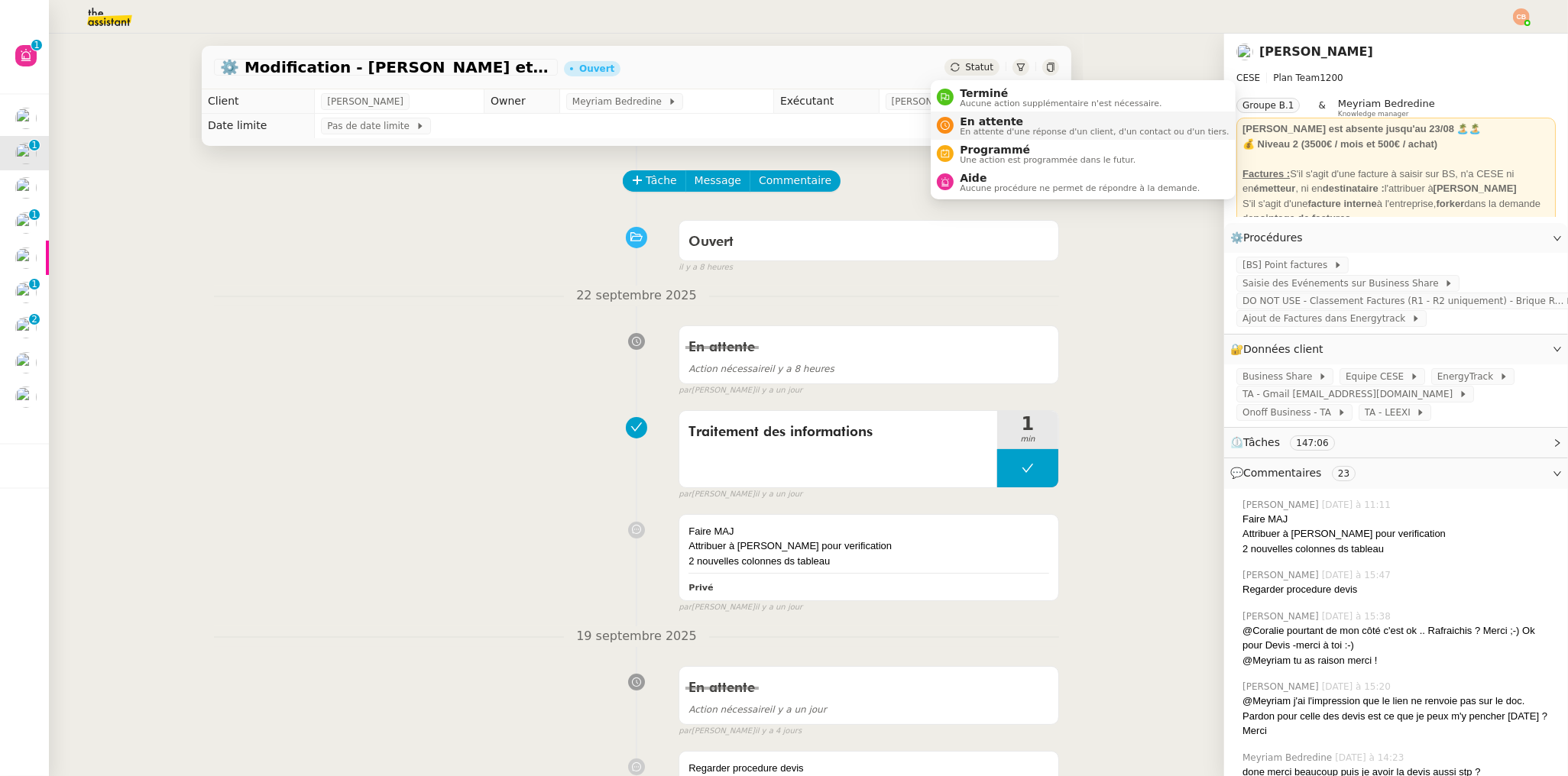
click at [979, 117] on span "En attente" at bounding box center [1094, 121] width 269 height 12
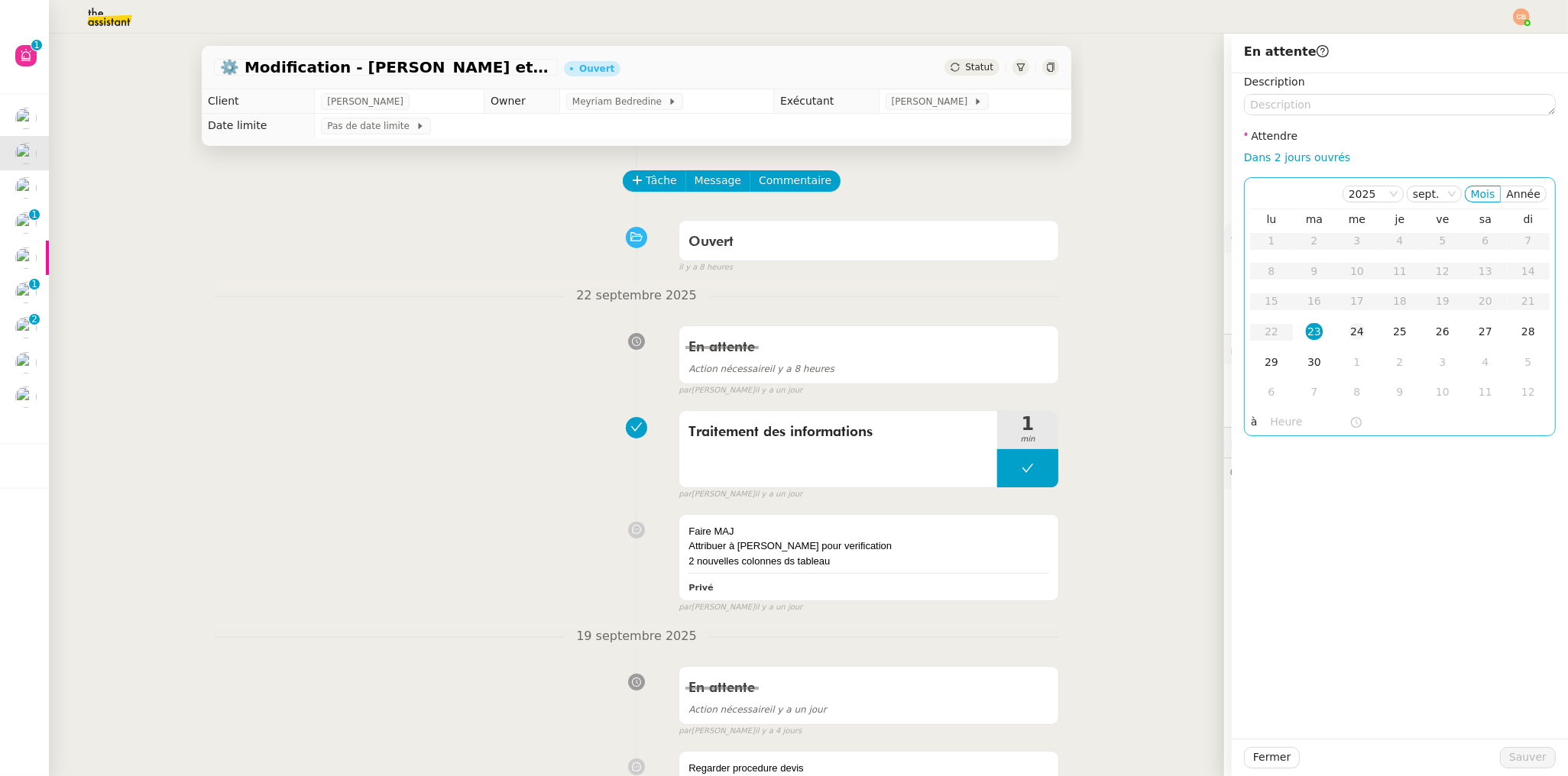
click at [1349, 330] on div "24" at bounding box center [1357, 331] width 17 height 17
click at [1271, 422] on input "text" at bounding box center [1309, 422] width 78 height 18
click at [1268, 487] on div "06" at bounding box center [1270, 488] width 43 height 18
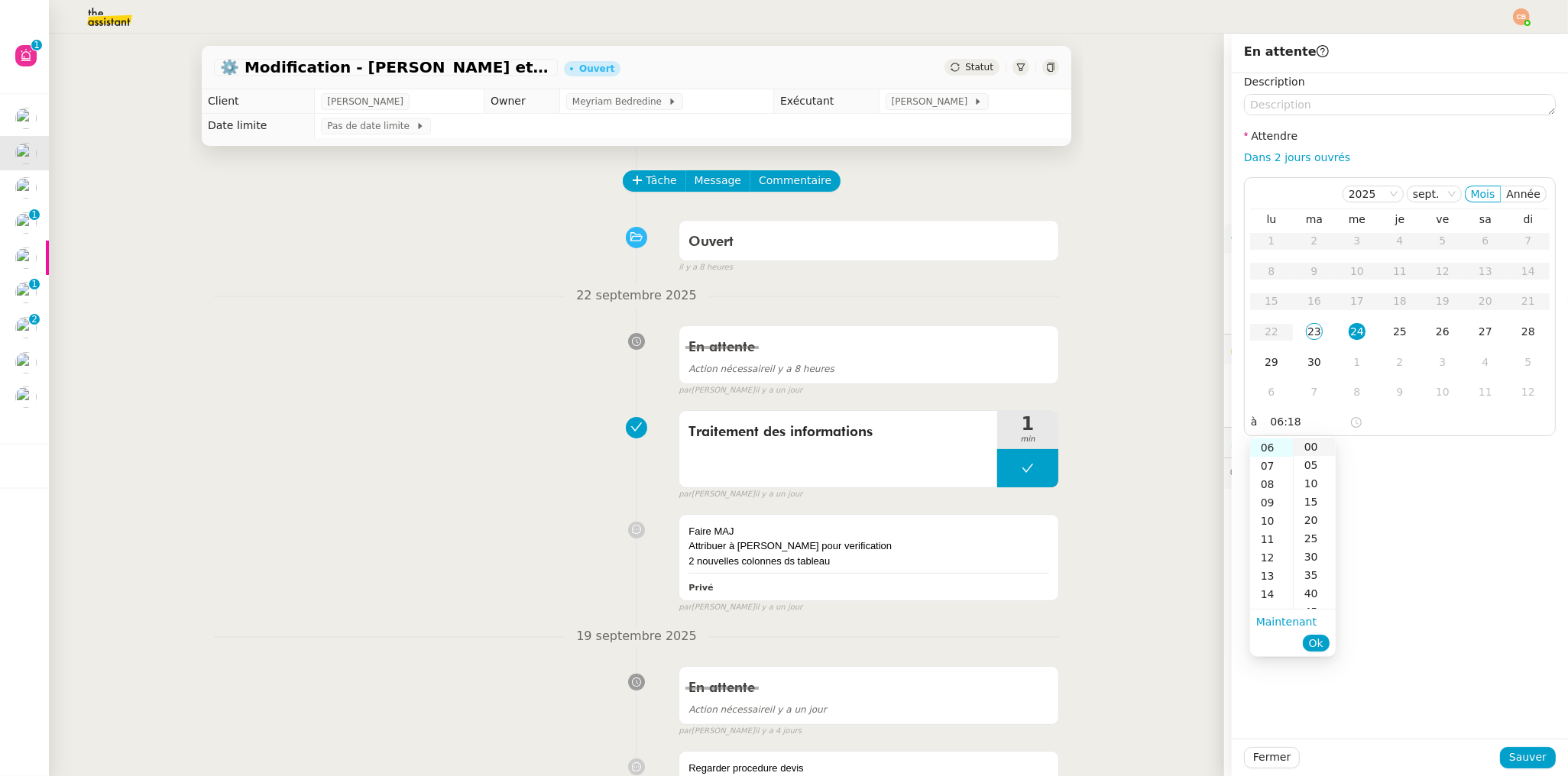
click at [1307, 445] on div "00" at bounding box center [1314, 447] width 42 height 18
type input "06:00"
drag, startPoint x: 1363, startPoint y: 447, endPoint x: 1378, endPoint y: 471, distance: 28.3
click at [1364, 447] on div "Description Attendre Dans 2 jours ouvrés 2025 sept. Mois Année lu ma me je ve s…" at bounding box center [1399, 406] width 336 height 666
click at [1508, 760] on span "Sauver" at bounding box center [1527, 757] width 38 height 18
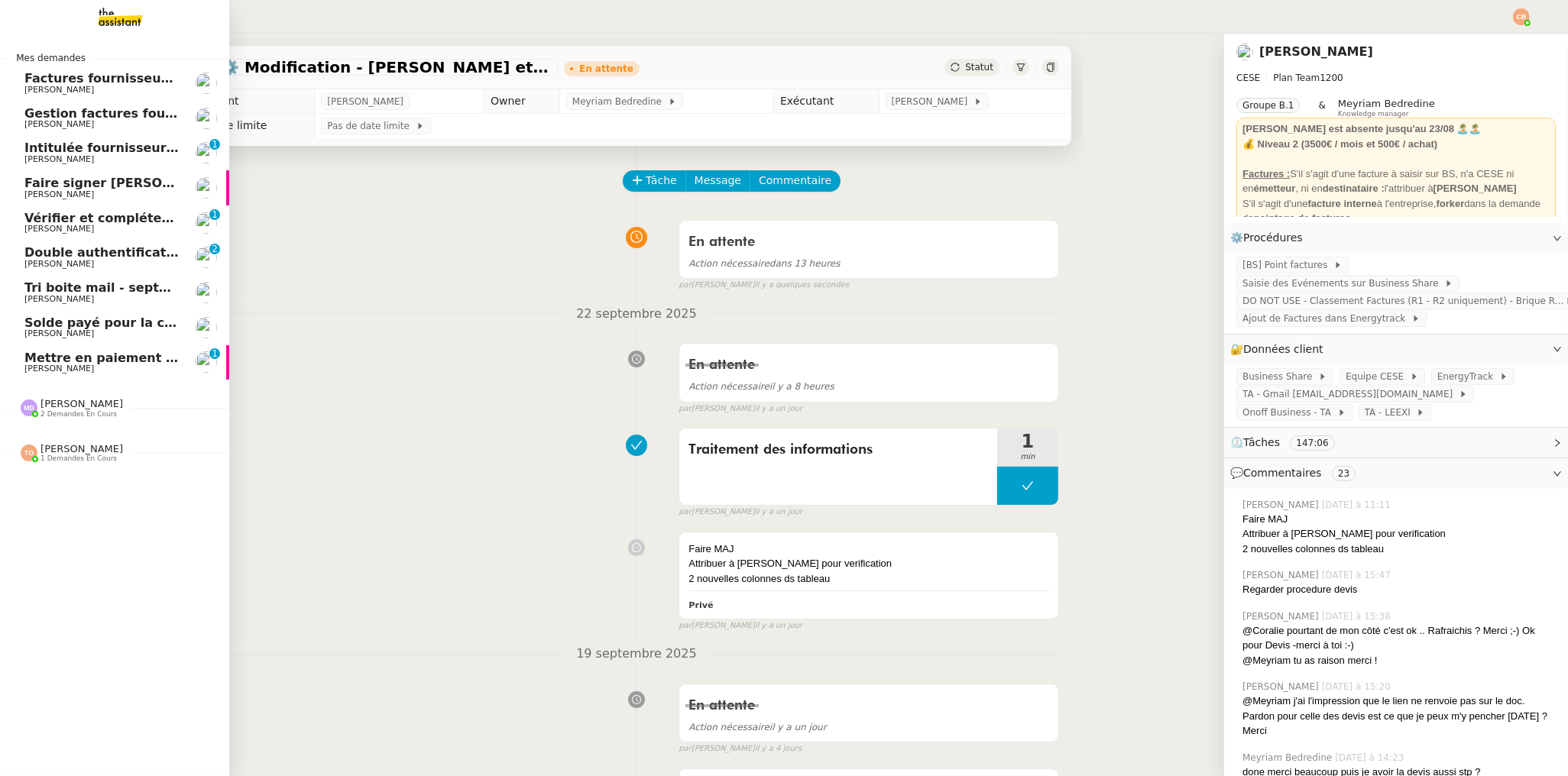
click at [68, 146] on span "Intitulée fournisseur Céramiques [PERSON_NAME]" at bounding box center [197, 148] width 345 height 15
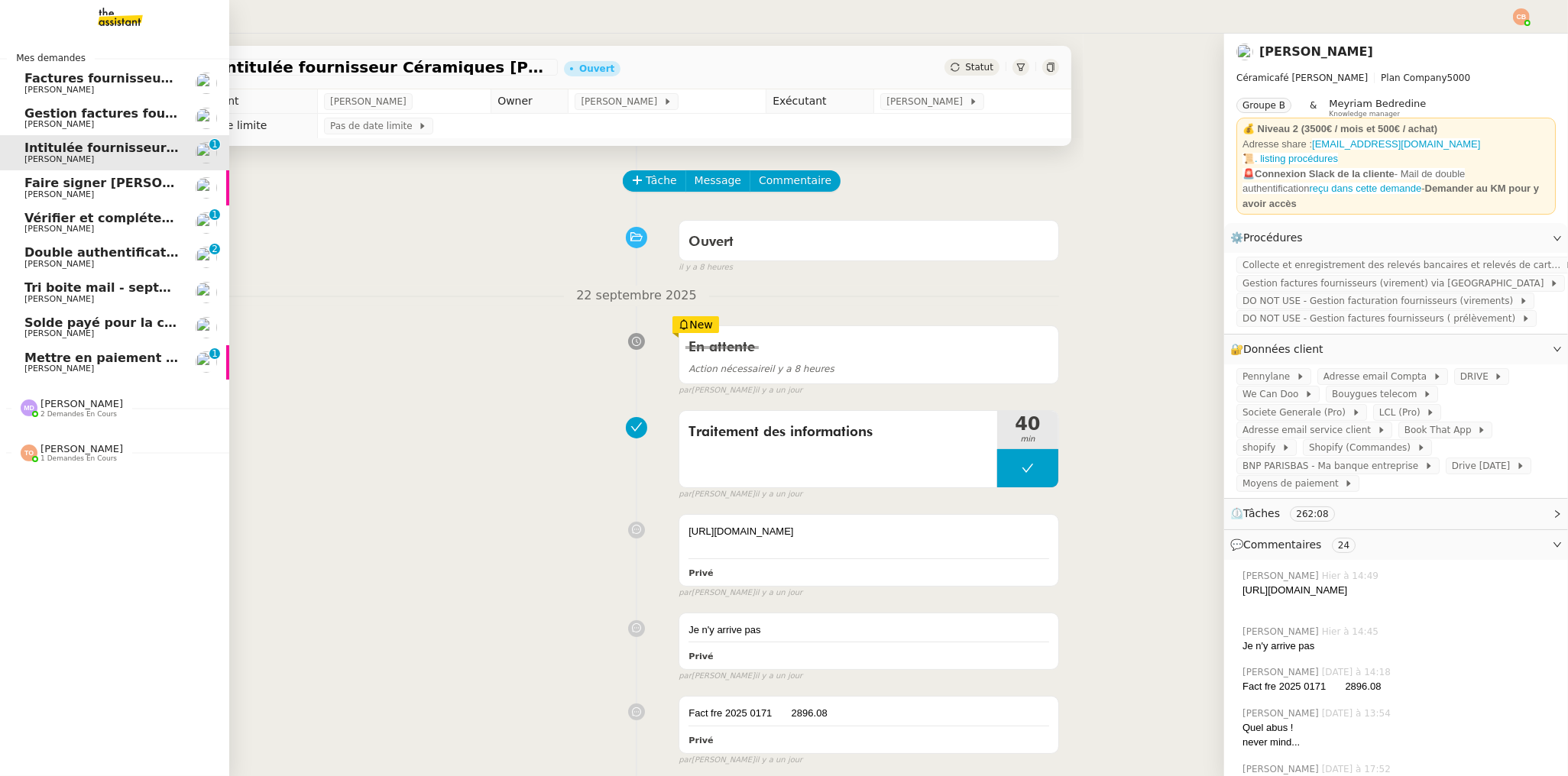
click at [68, 125] on span "[PERSON_NAME]" at bounding box center [60, 124] width 69 height 10
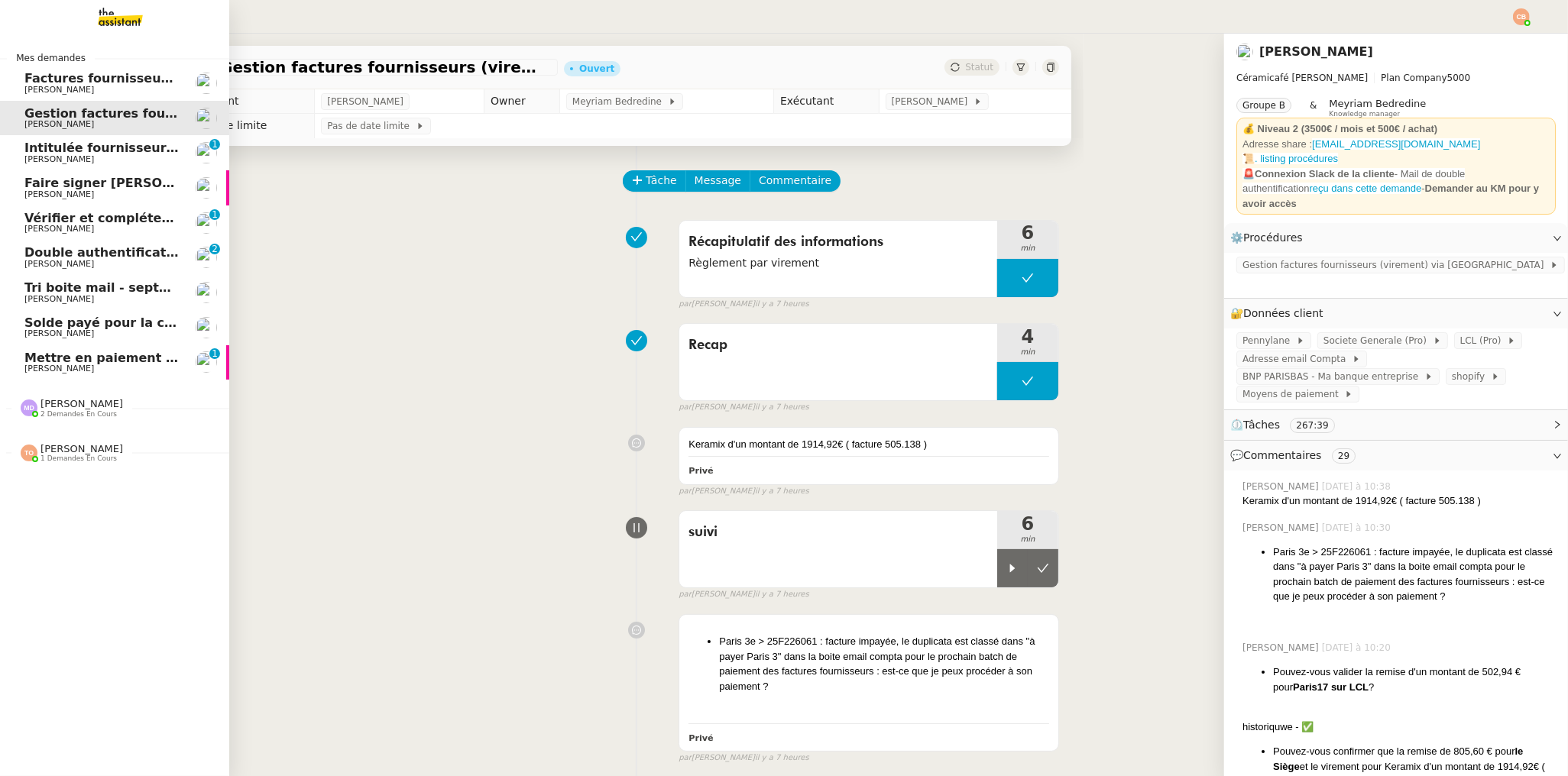
click at [71, 91] on span "[PERSON_NAME]" at bounding box center [60, 89] width 69 height 10
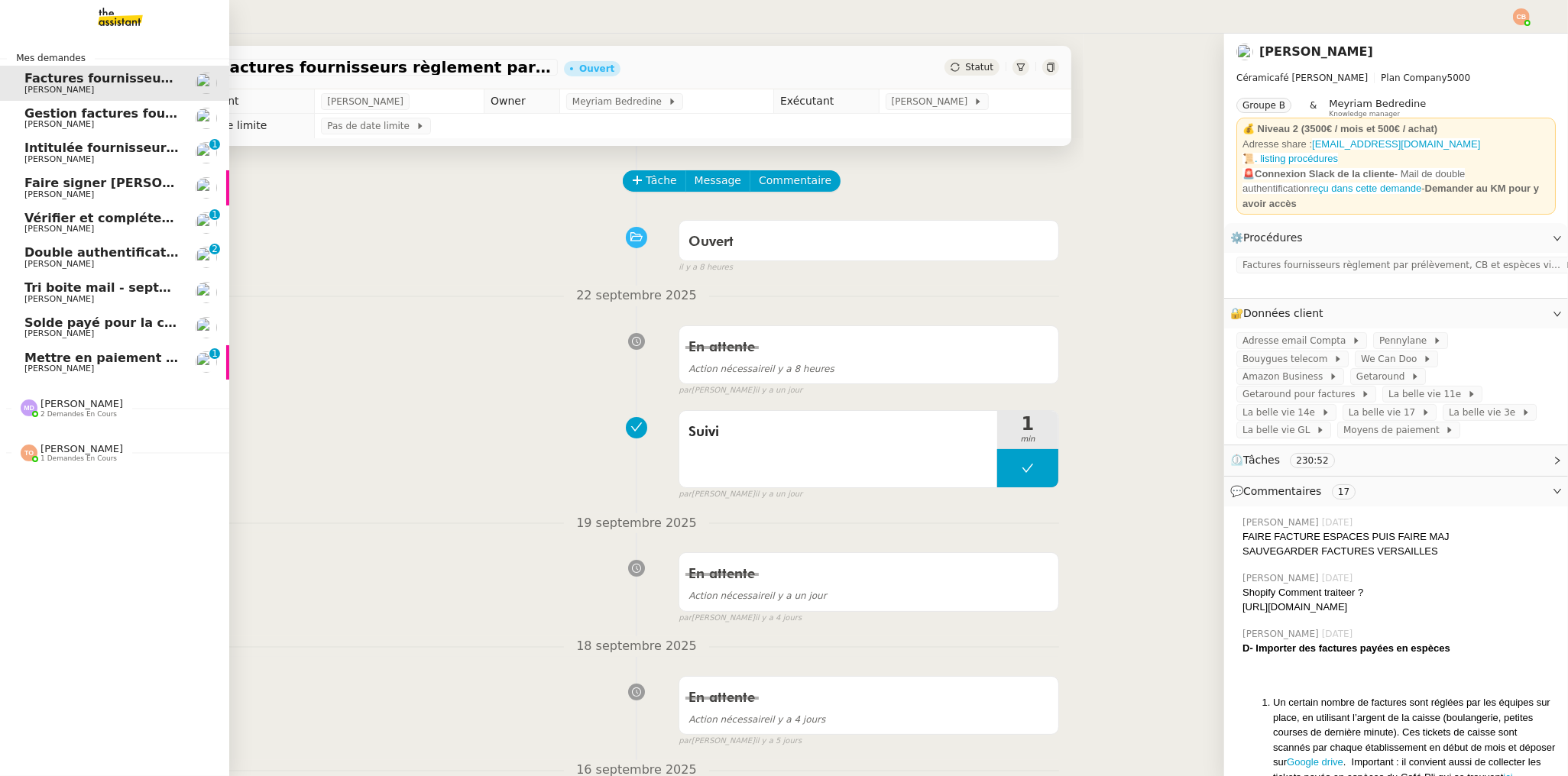
click at [73, 151] on span "Intitulée fournisseur Céramiques [PERSON_NAME]" at bounding box center [197, 148] width 345 height 15
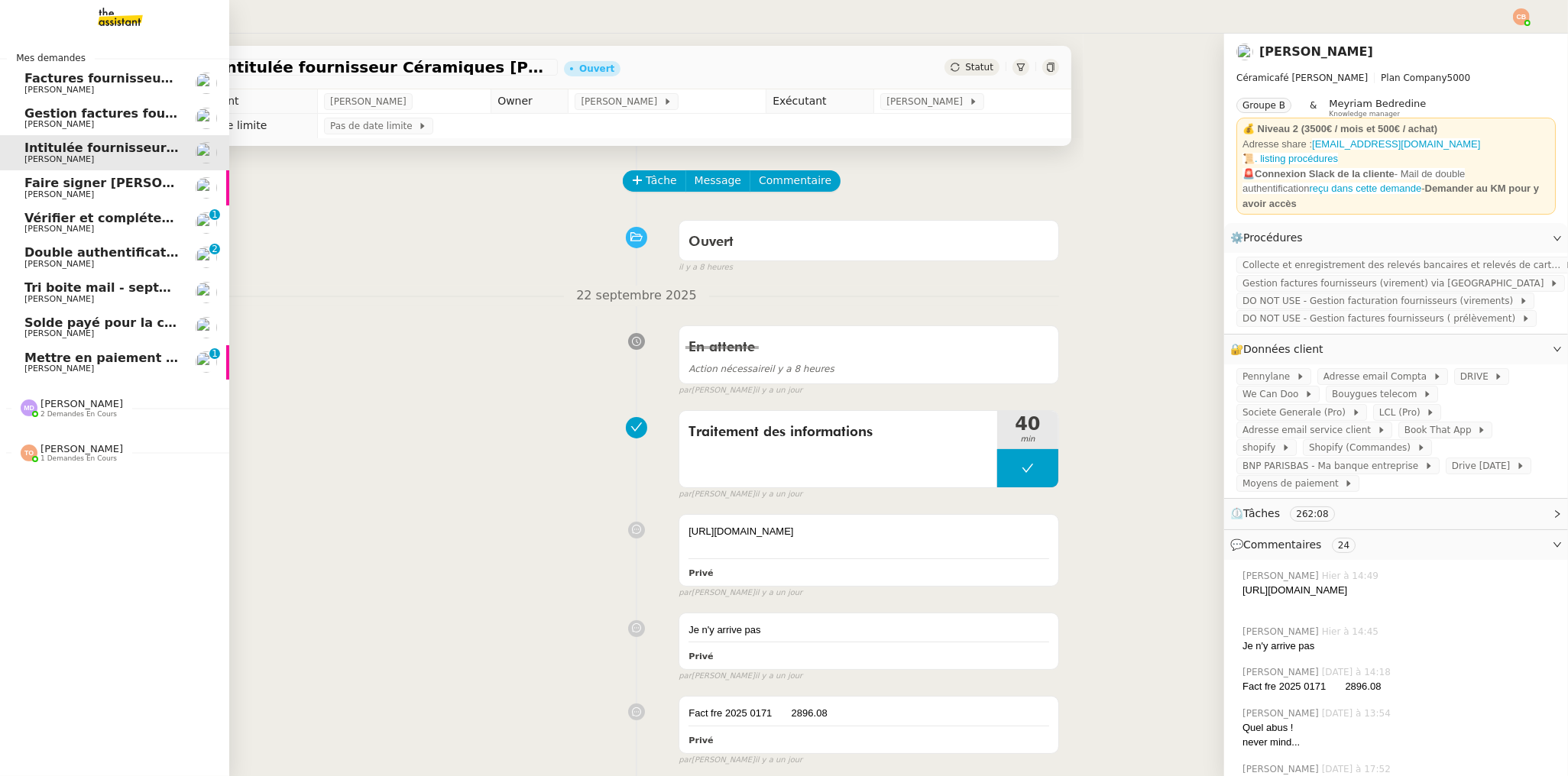
click at [73, 186] on span "Faire signer [PERSON_NAME] les documents" at bounding box center [177, 183] width 304 height 15
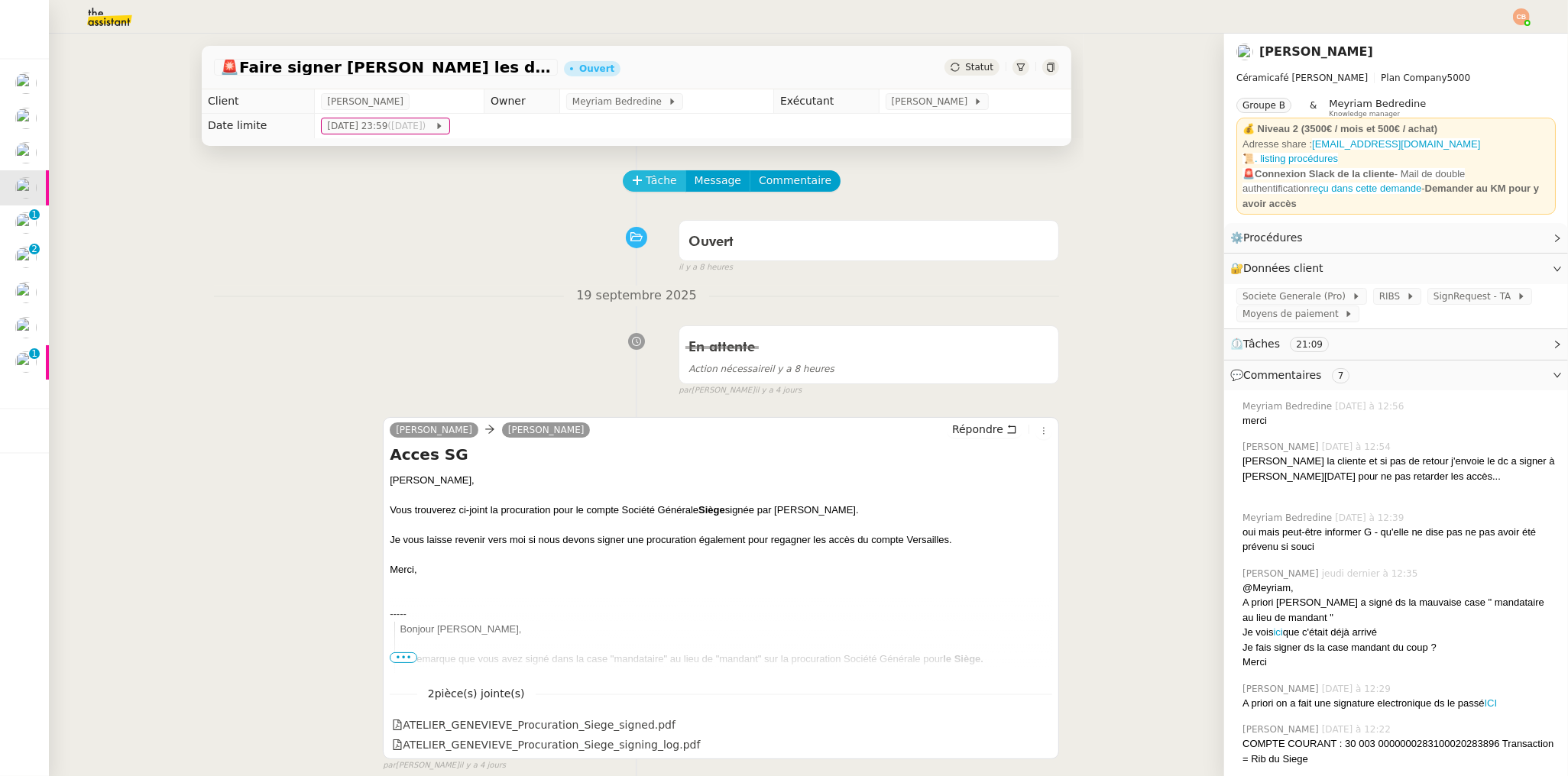
click at [632, 185] on icon at bounding box center [637, 180] width 11 height 11
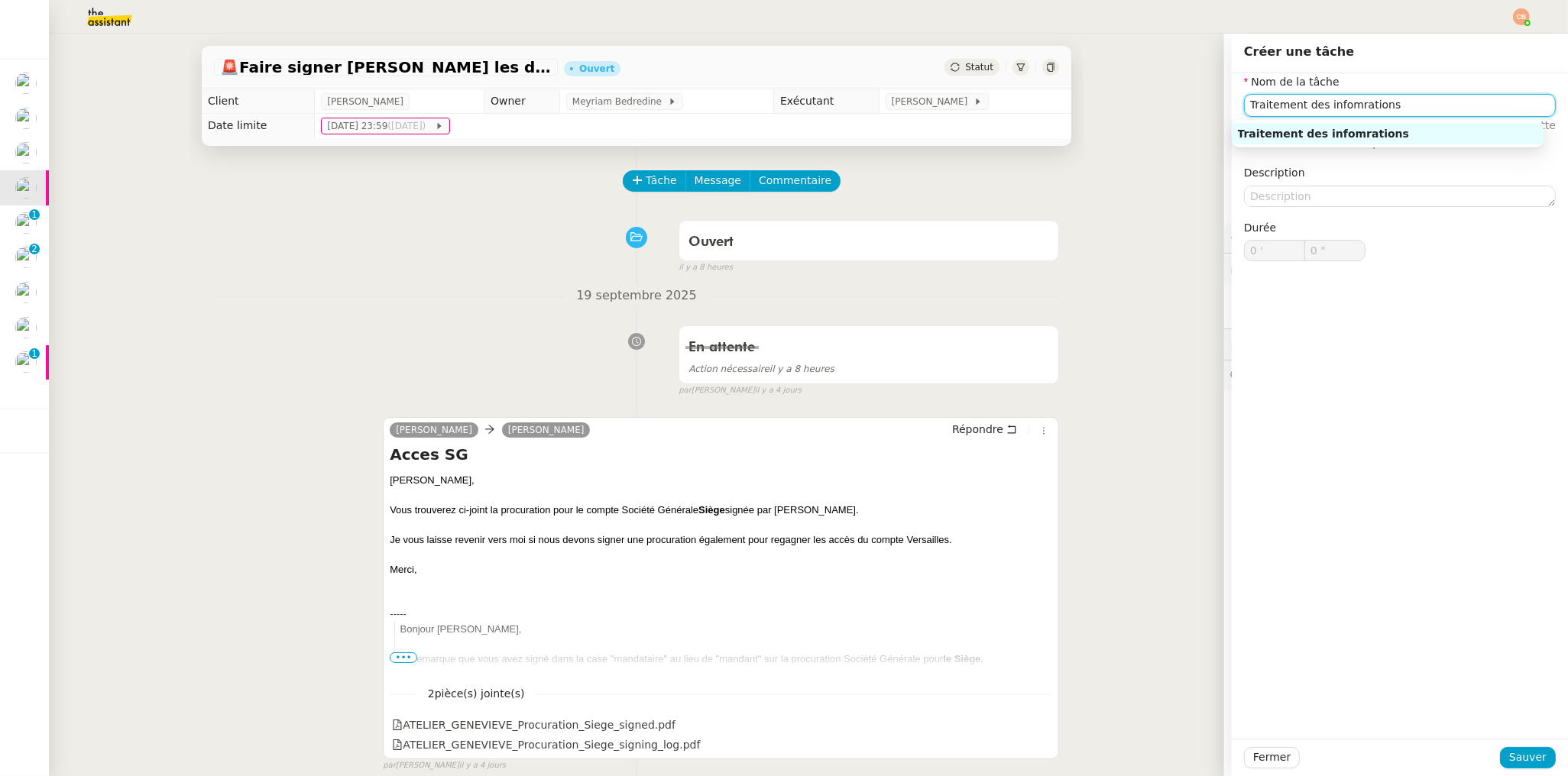
click at [1332, 108] on input "Traitement des infomrations" at bounding box center [1399, 105] width 312 height 22
click at [1350, 105] on input "Traitement des informrations" at bounding box center [1399, 105] width 312 height 22
click at [1358, 132] on div "Traitement des informations" at bounding box center [1387, 134] width 300 height 14
type input "Traitement des informations"
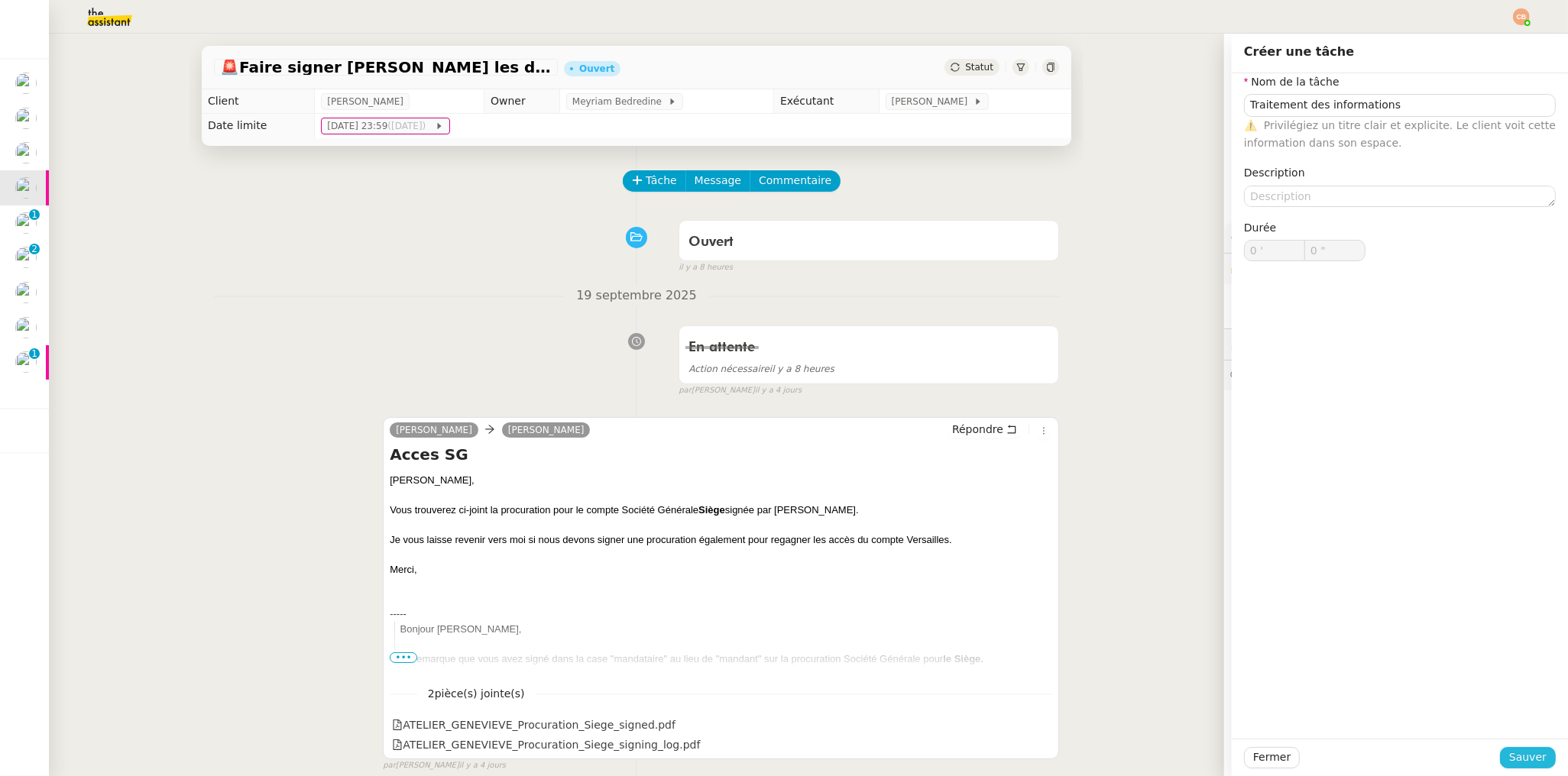
click at [1505, 748] on button "Sauver" at bounding box center [1527, 758] width 56 height 22
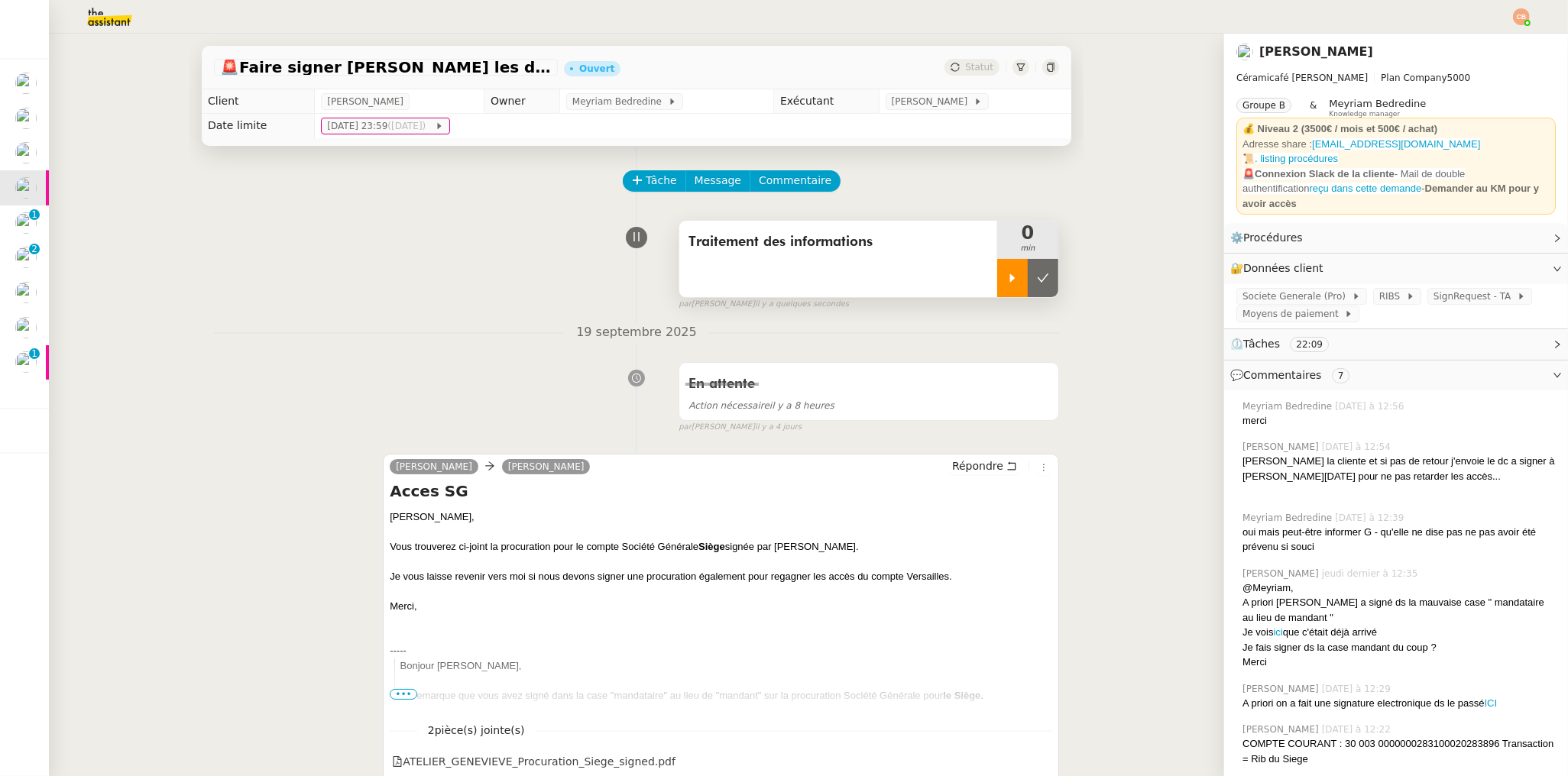
click at [1006, 272] on icon at bounding box center [1012, 278] width 12 height 12
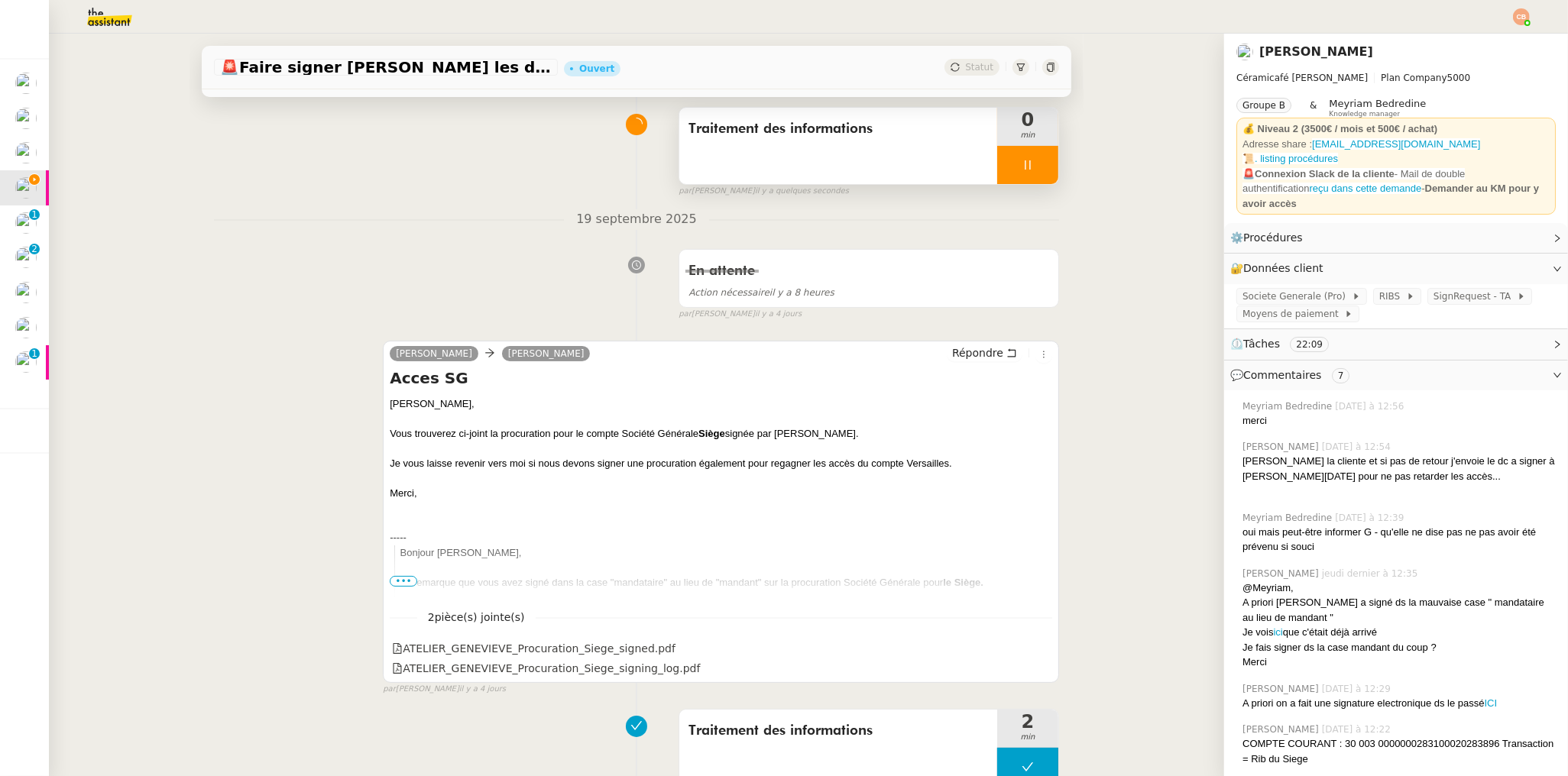
scroll to position [118, 0]
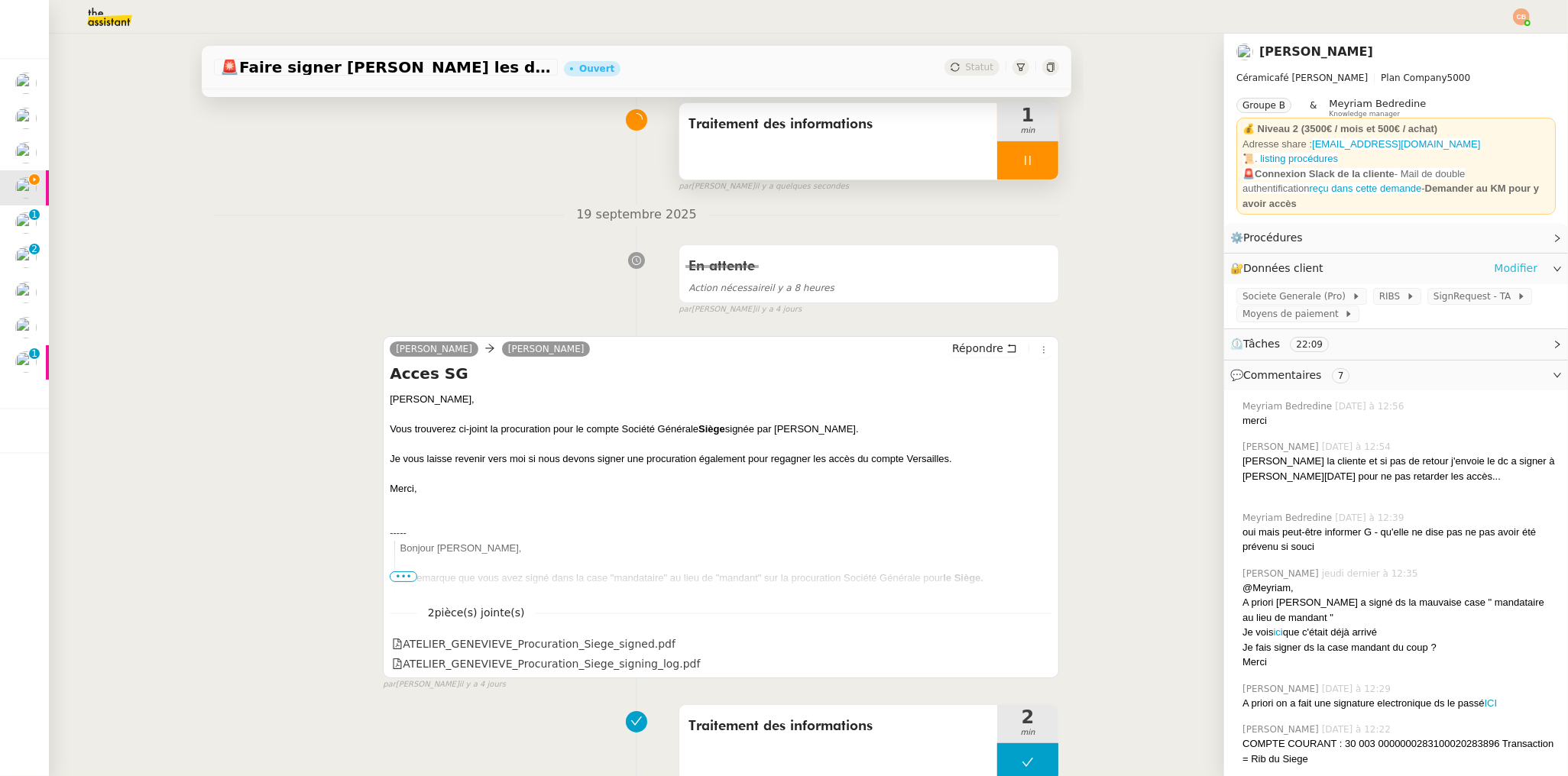
click at [1499, 261] on link "Modifier" at bounding box center [1515, 269] width 44 height 18
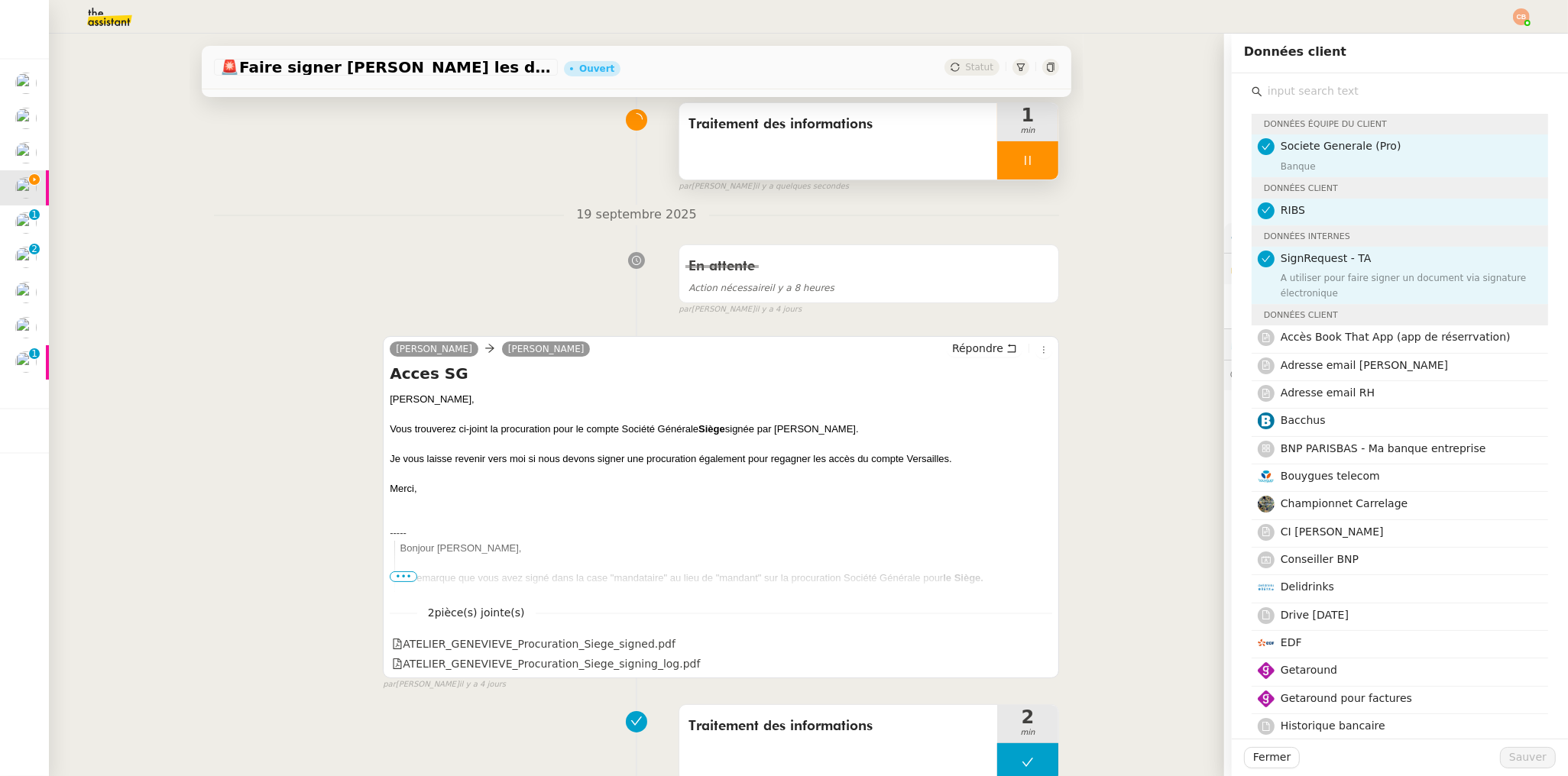
click at [1283, 94] on input "text" at bounding box center [1405, 91] width 286 height 21
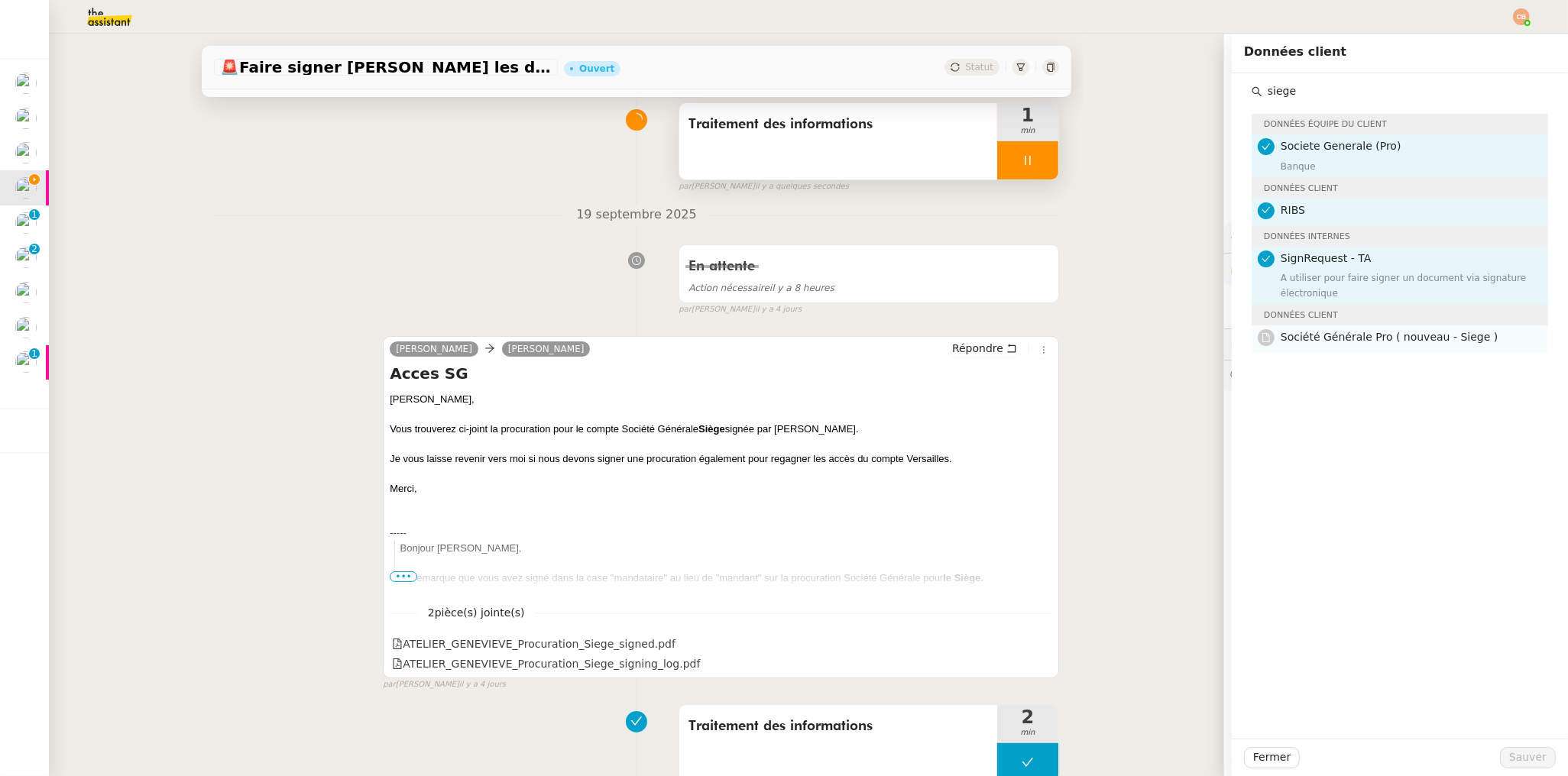
type input "siege"
click at [1314, 340] on span "Société Générale Pro ( nouveau - Siege )" at bounding box center [1388, 336] width 217 height 12
click at [1521, 758] on span "Sauver" at bounding box center [1527, 757] width 38 height 18
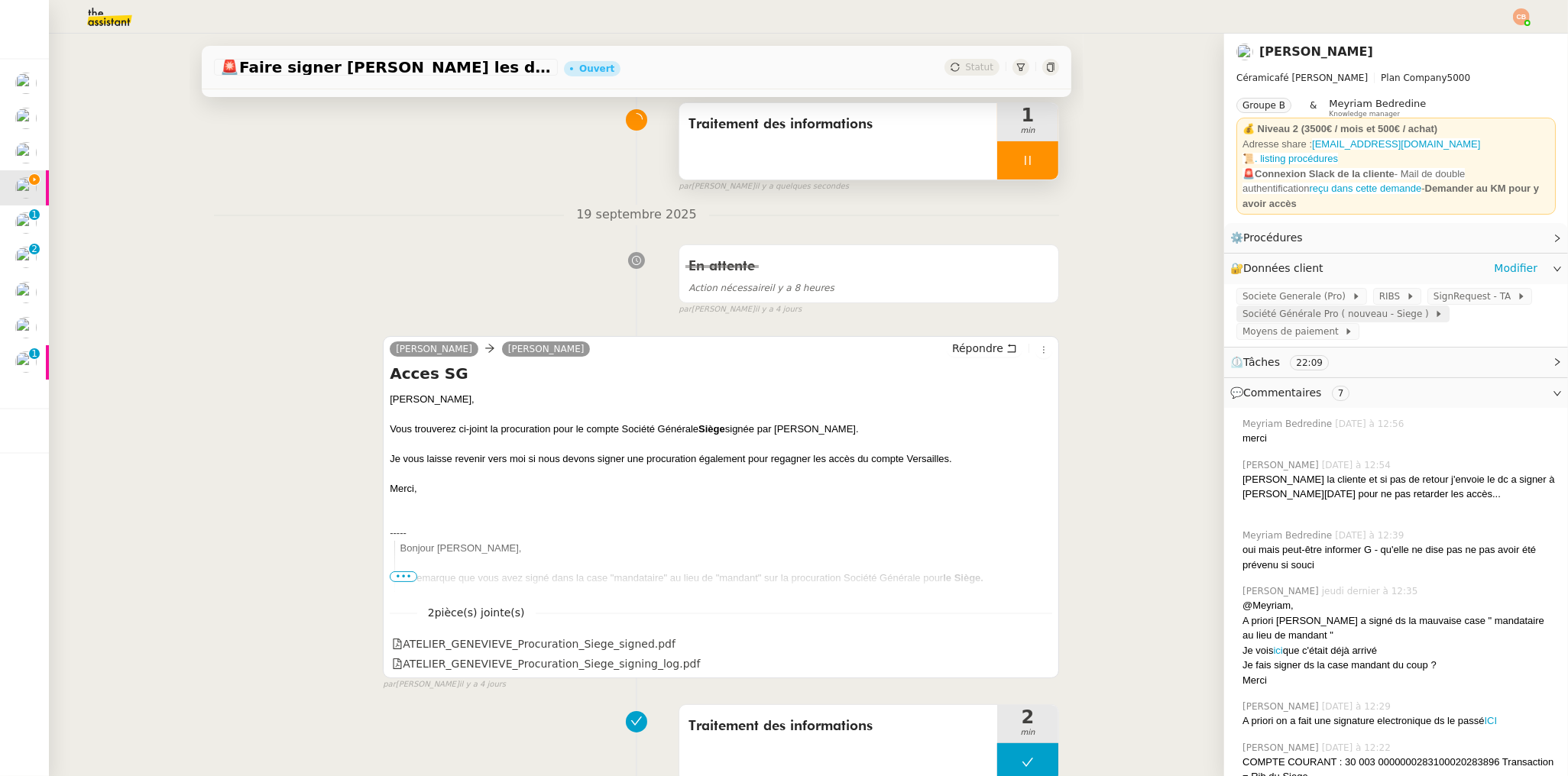
click at [1352, 307] on span "Société Générale Pro ( nouveau - Siege )" at bounding box center [1338, 314] width 192 height 15
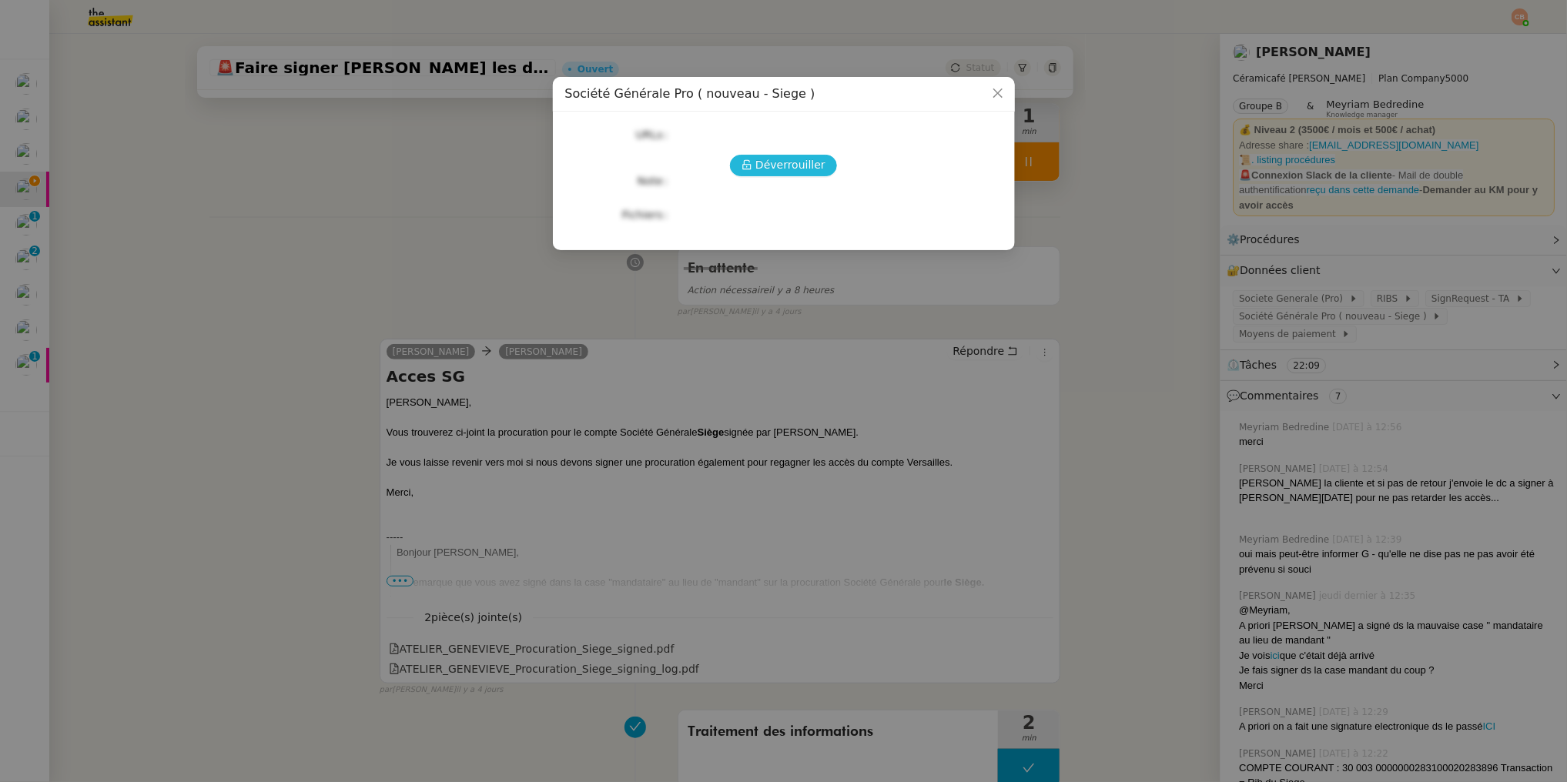
click at [793, 170] on span "Déverrouiller" at bounding box center [790, 165] width 70 height 18
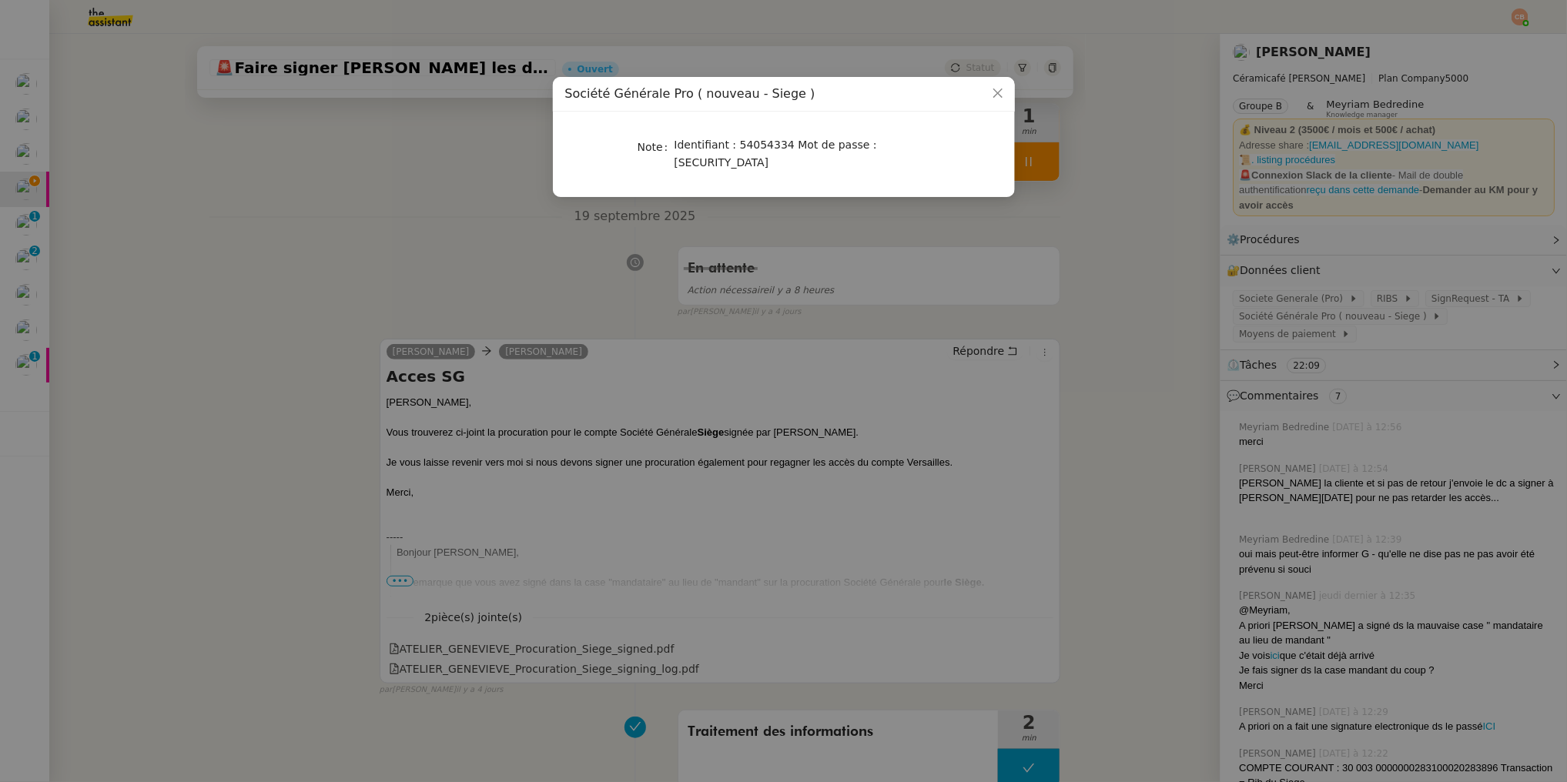
click at [732, 148] on span "Identifiant : 54054334 Mot de passe : 441360" at bounding box center [775, 154] width 202 height 30
drag, startPoint x: 674, startPoint y: 147, endPoint x: 912, endPoint y: 143, distance: 237.9
click at [912, 143] on div "Identifiant : 54054334 Mot de passe : 441360" at bounding box center [801, 154] width 255 height 36
copy span "Identifiant : 54054334 Mot de passe : 441360"
click at [448, 216] on nz-modal-container "Société Générale Pro ( nouveau - Siege ) Note Identifiant : 54054334 Mot de pas…" at bounding box center [783, 391] width 1567 height 782
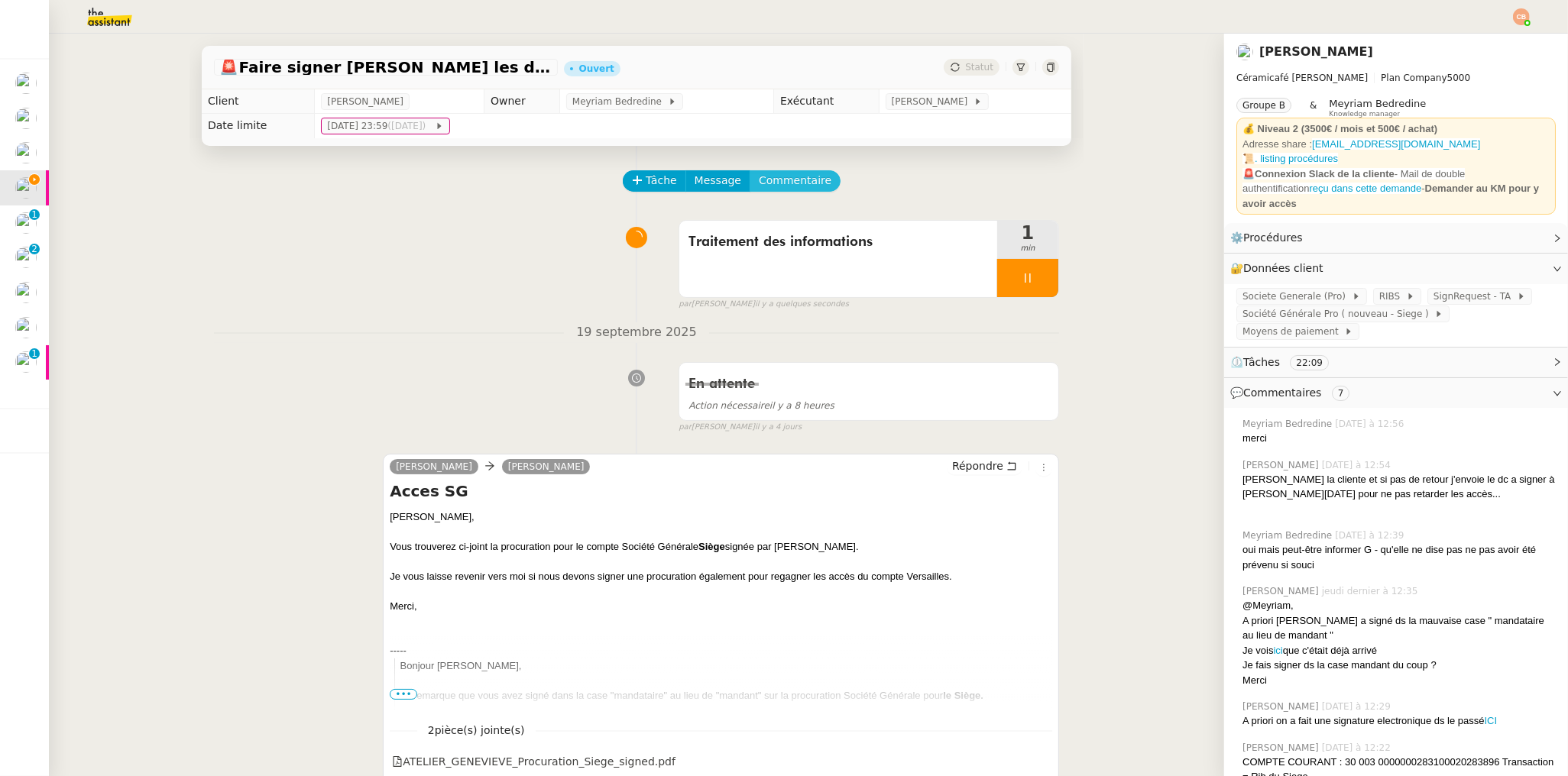
click at [804, 173] on span "Commentaire" at bounding box center [794, 181] width 72 height 18
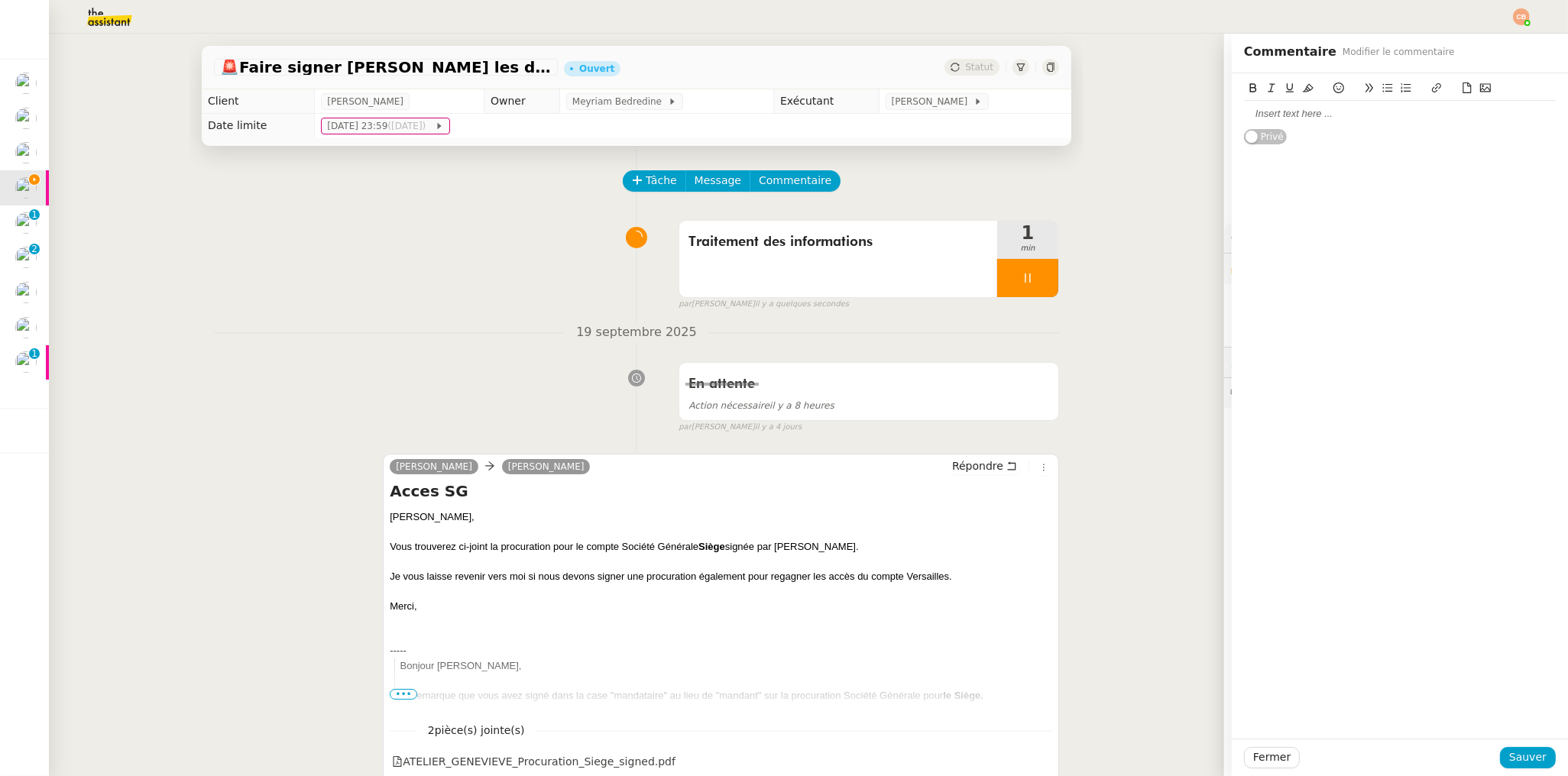
click at [1283, 114] on div at bounding box center [1399, 114] width 312 height 14
click at [1331, 114] on div "Identifiant : 54054334 Mot de passe : 441360" at bounding box center [1399, 114] width 312 height 14
click at [1531, 756] on span "Sauver" at bounding box center [1527, 757] width 38 height 18
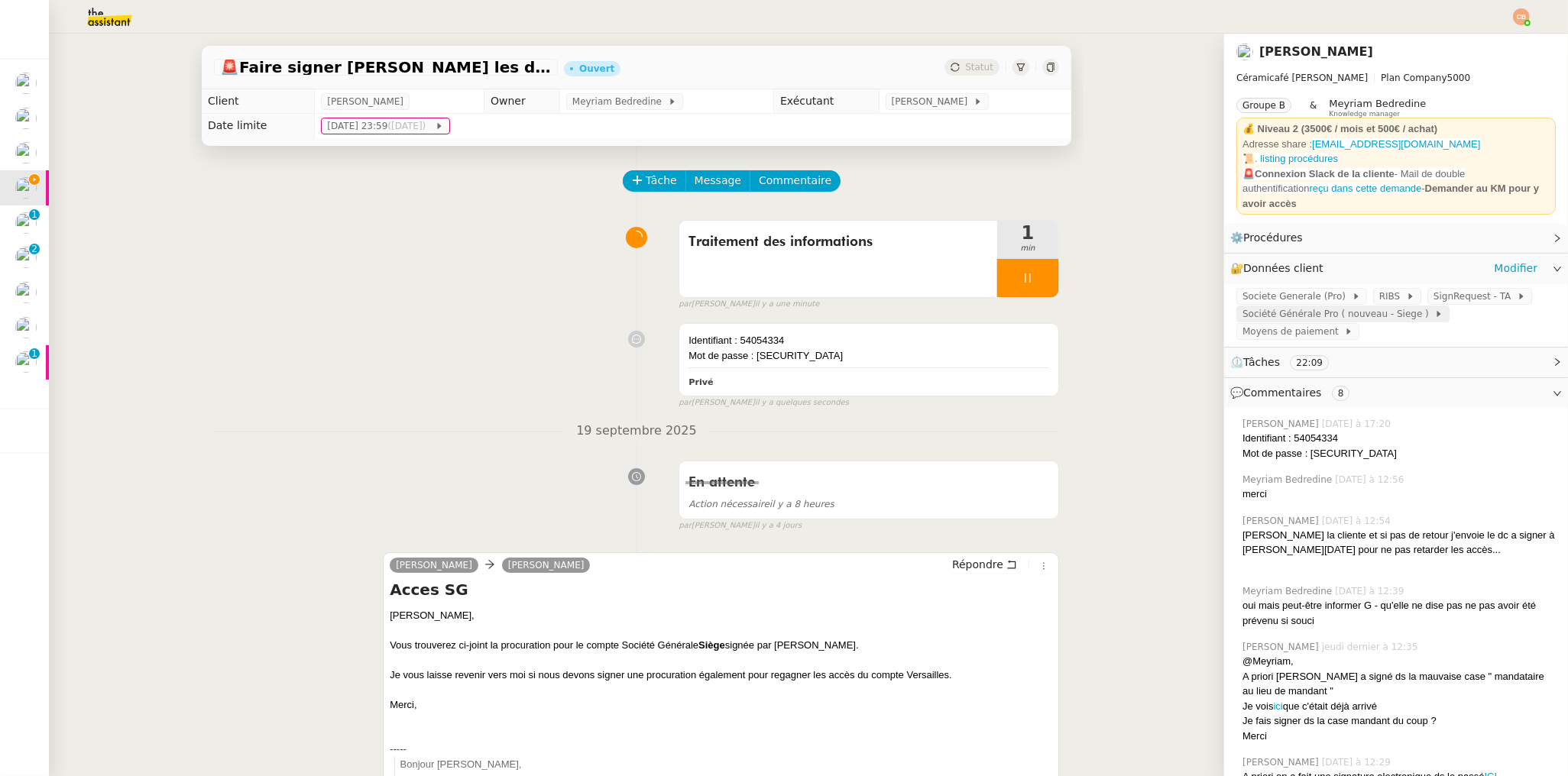
click at [1333, 307] on span "Société Générale Pro ( nouveau - Siege )" at bounding box center [1338, 314] width 192 height 15
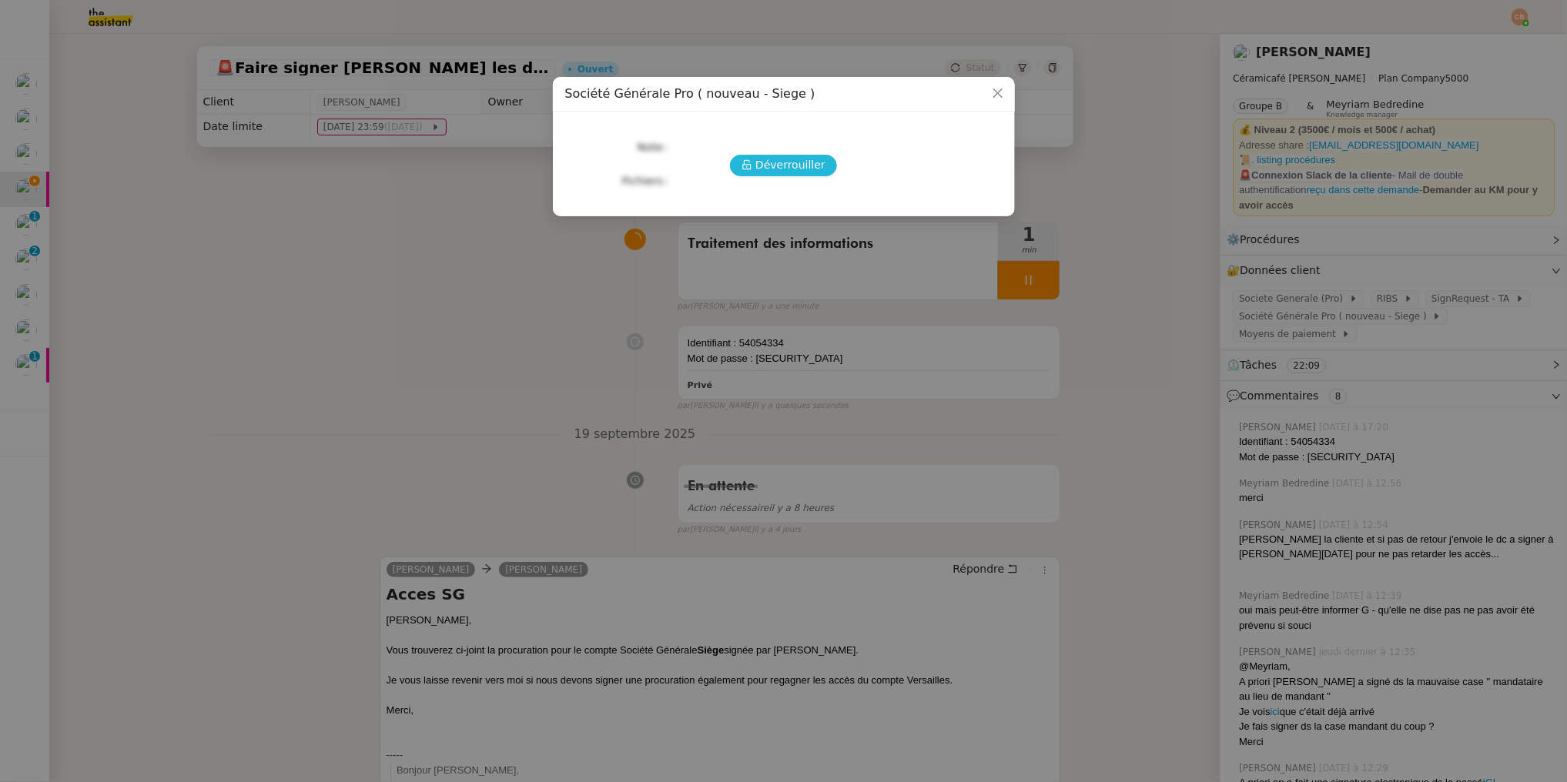
click at [767, 173] on span "Déverrouiller" at bounding box center [790, 165] width 70 height 18
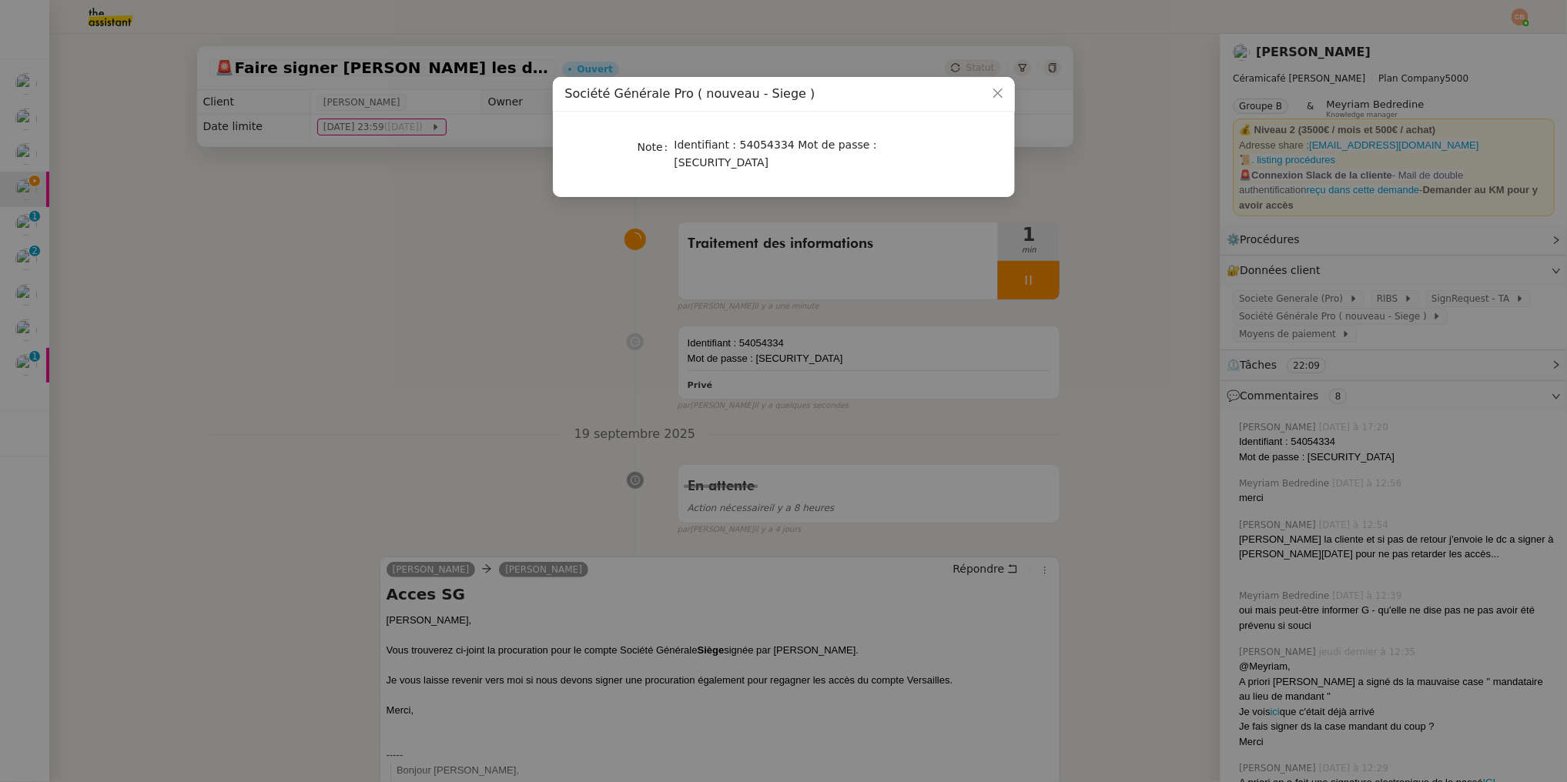
click at [530, 268] on nz-modal-container "Société Générale Pro ( nouveau - Siege ) Note Identifiant : 54054334 Mot de pas…" at bounding box center [783, 391] width 1567 height 782
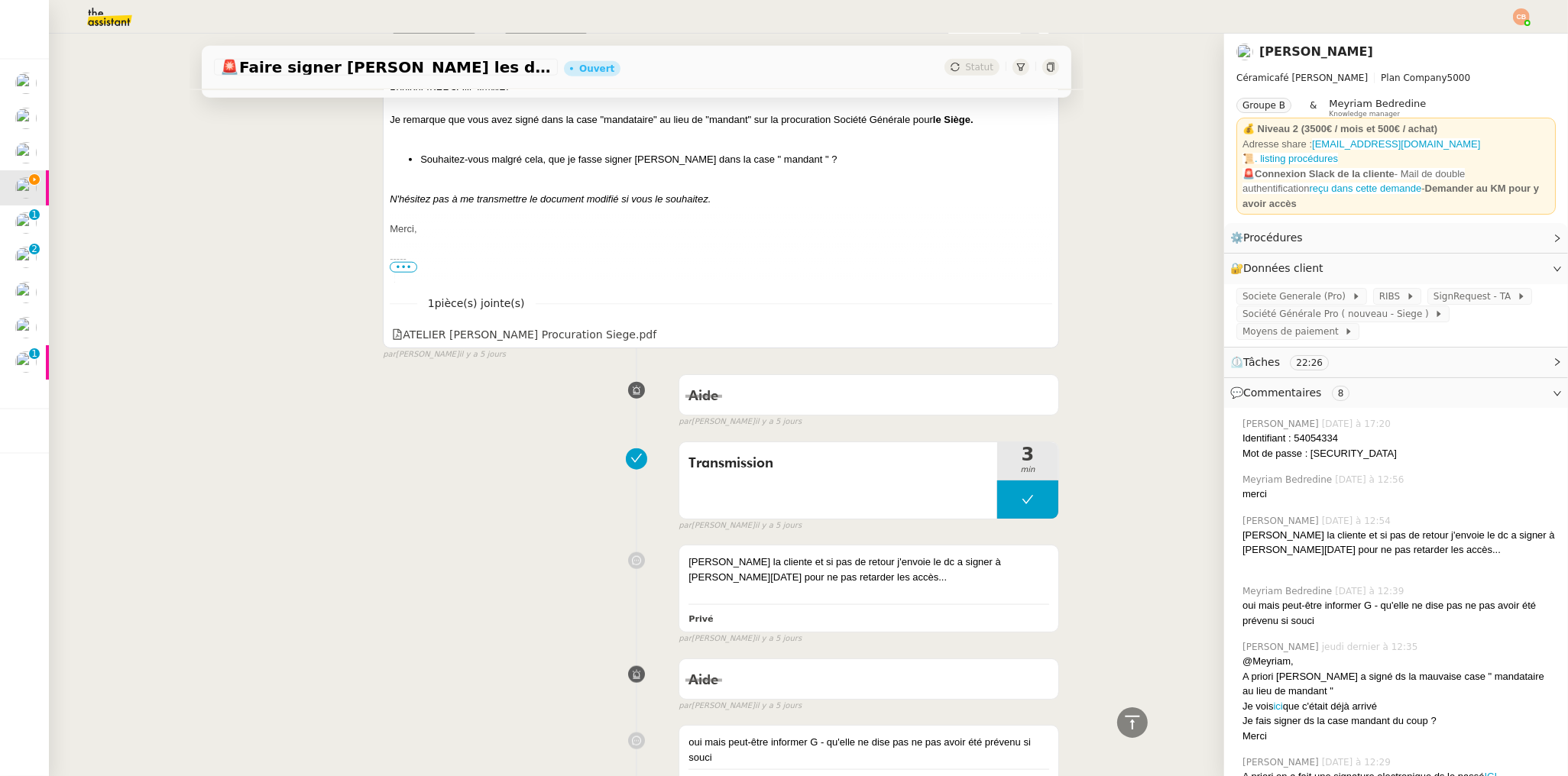
scroll to position [2234, 0]
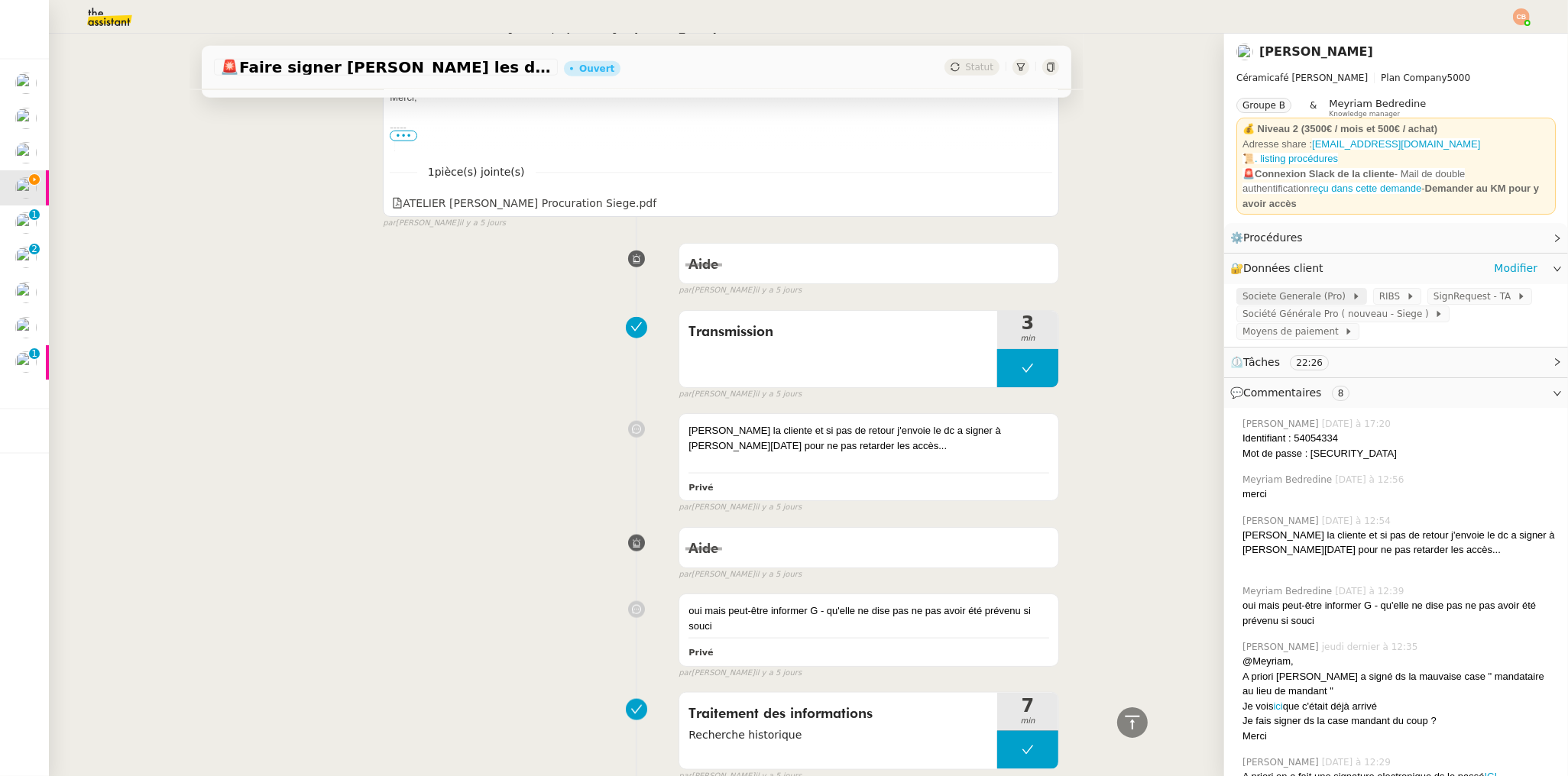
click at [1289, 289] on span "Societe Generale (Pro)" at bounding box center [1297, 296] width 109 height 15
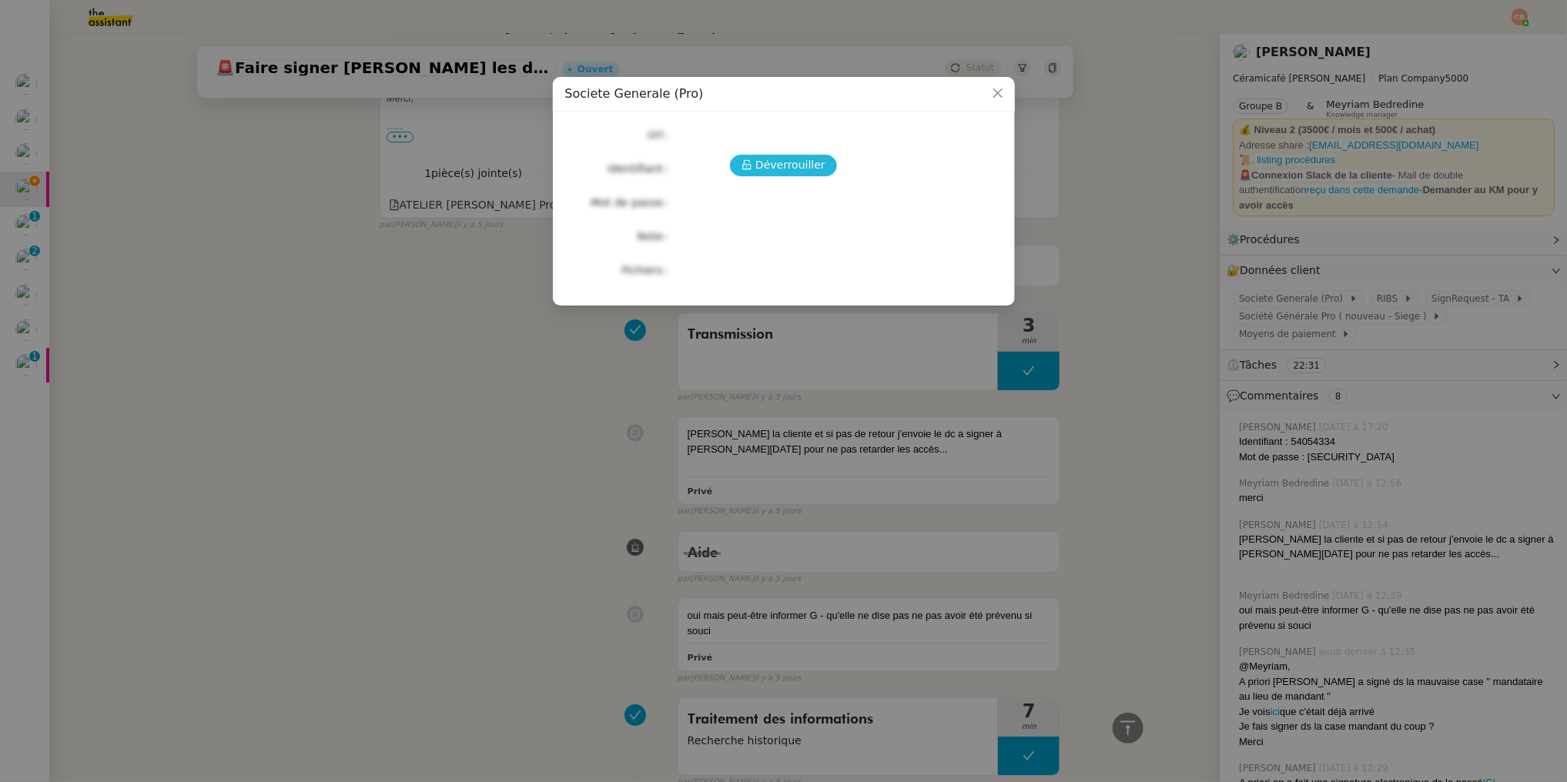
click at [811, 169] on span "Déverrouiller" at bounding box center [790, 165] width 70 height 18
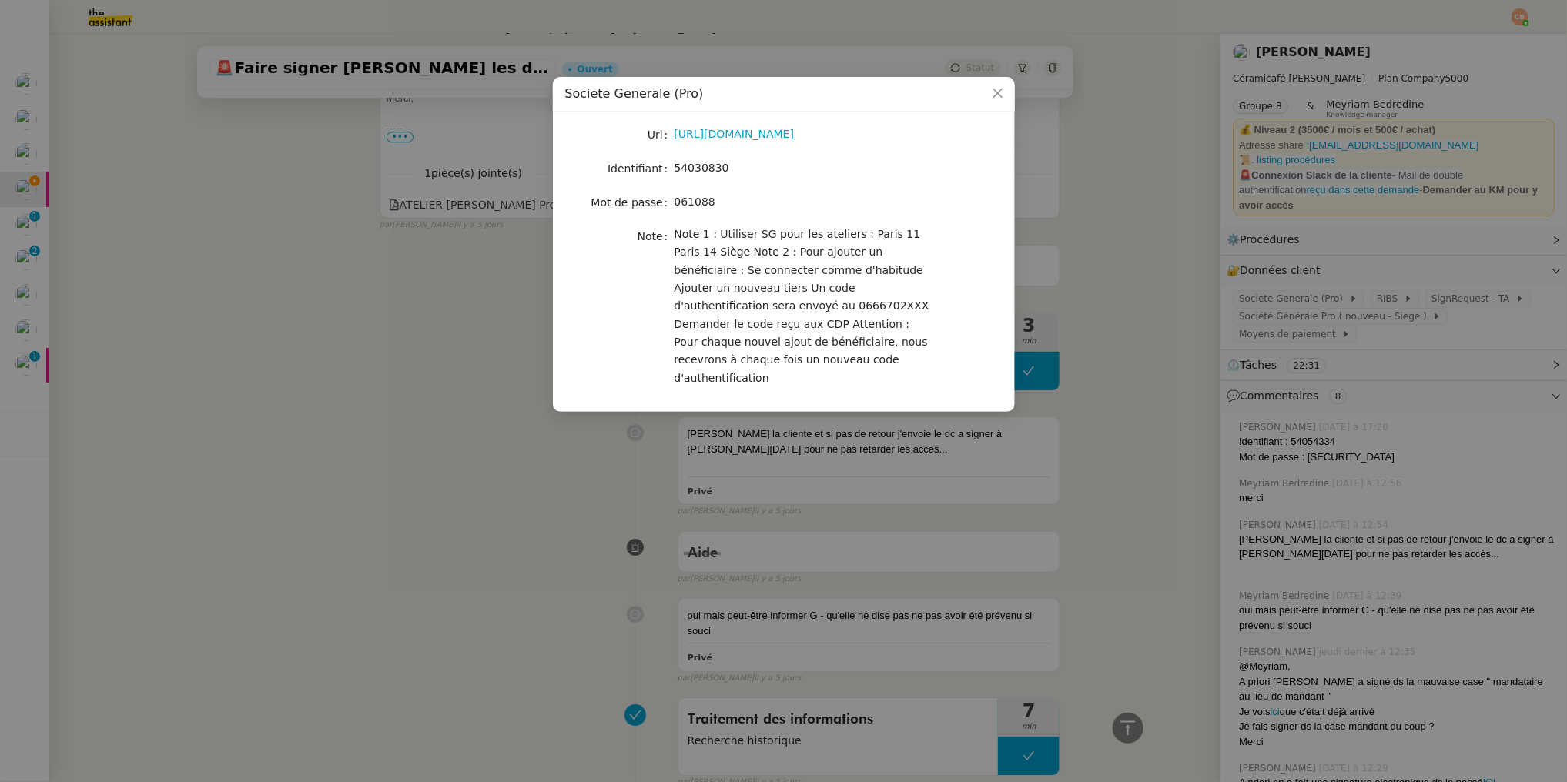
click at [438, 354] on nz-modal-container "Societe Generale (Pro) Url https://professionnels.sg.fr/icd-web/syd-front/index…" at bounding box center [783, 391] width 1567 height 782
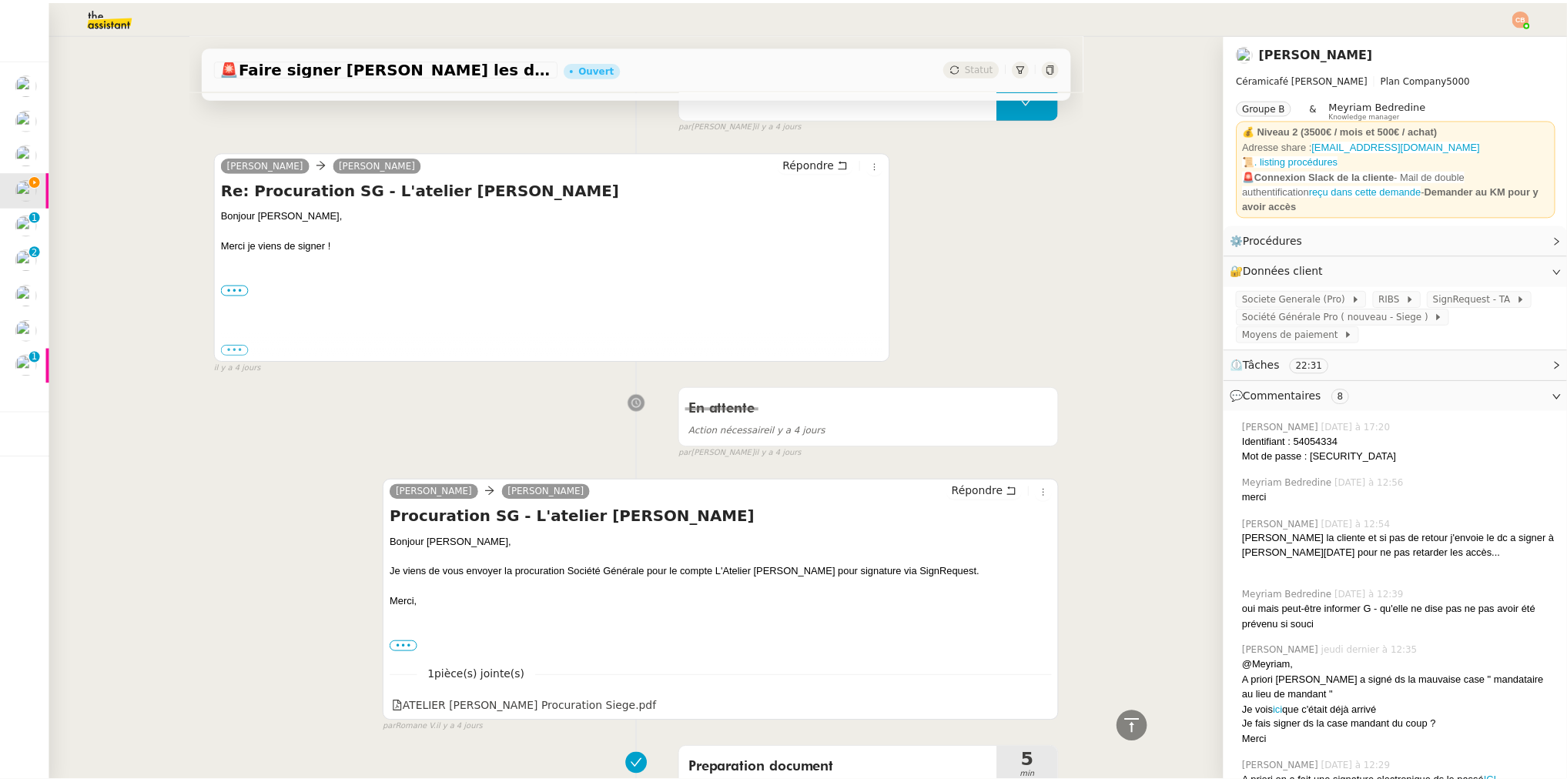
scroll to position [0, 0]
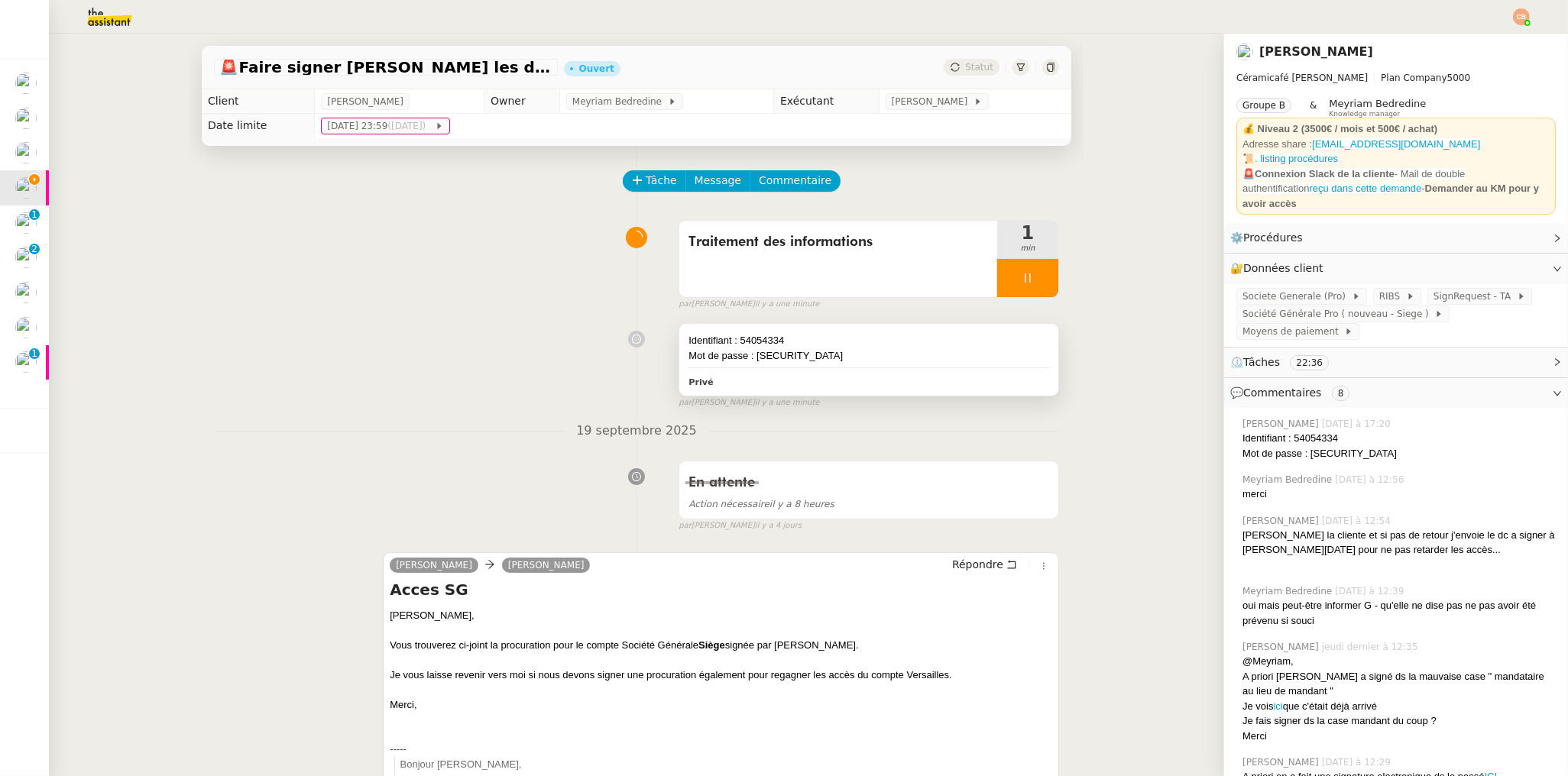
click at [805, 358] on div "Mot de passe : 441360" at bounding box center [868, 355] width 360 height 15
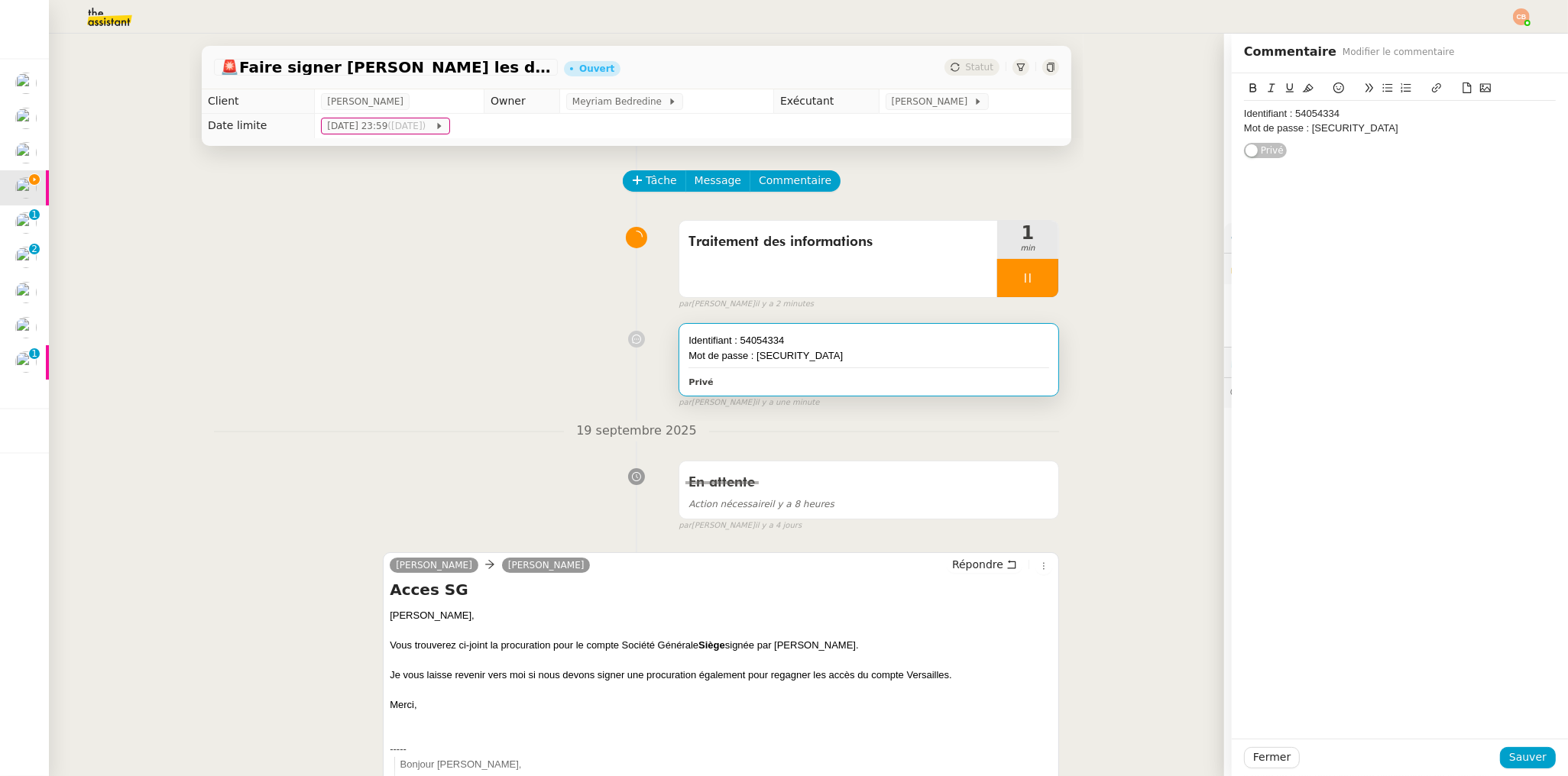
click at [1347, 125] on div "Mot de passe : 441360" at bounding box center [1399, 128] width 312 height 14
click at [1530, 760] on span "Sauver" at bounding box center [1527, 757] width 38 height 18
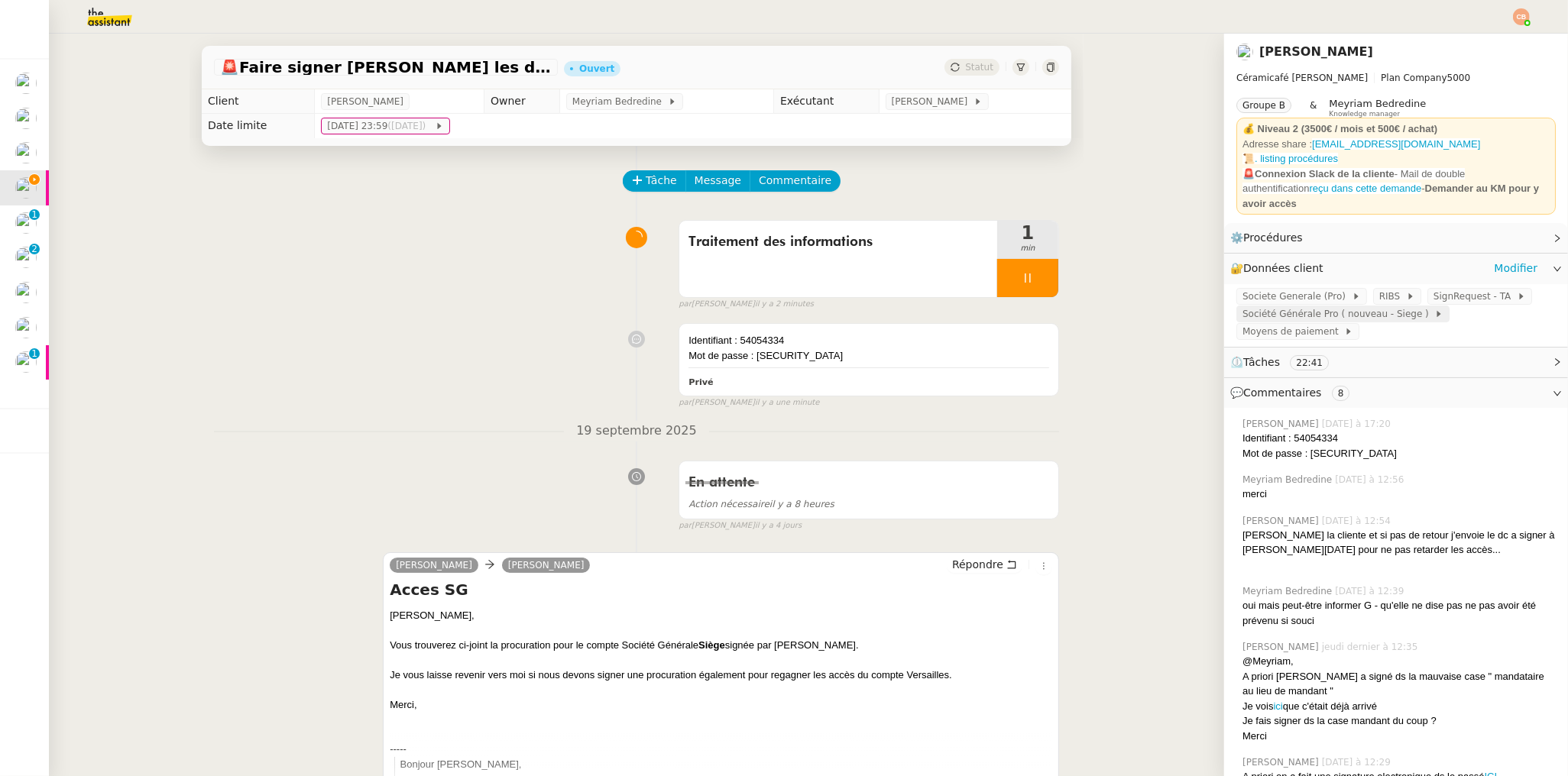
click at [1291, 311] on span "Société Générale Pro ( nouveau - Siege )" at bounding box center [1338, 314] width 192 height 15
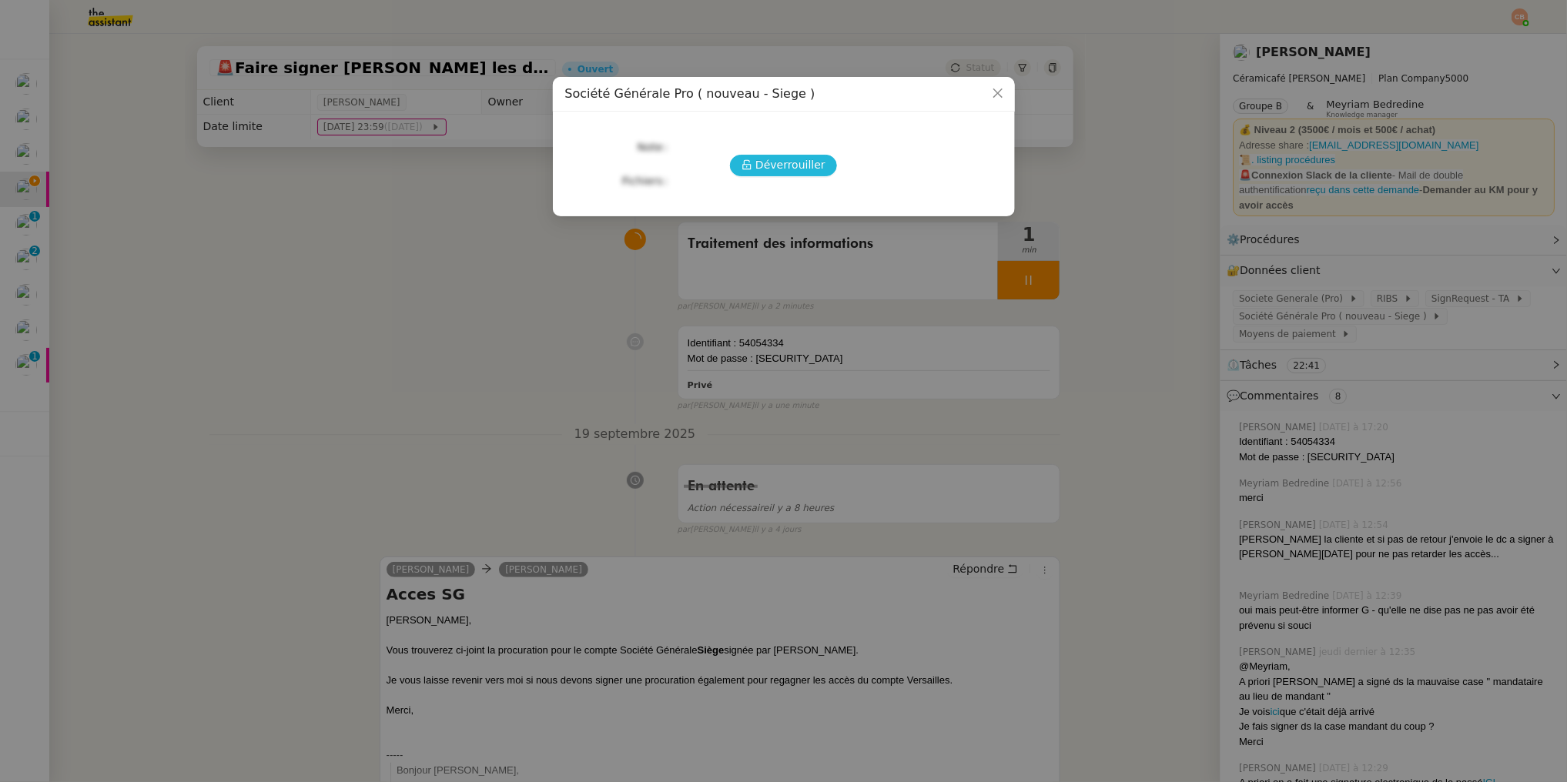
click at [769, 164] on span "Déverrouiller" at bounding box center [790, 165] width 70 height 18
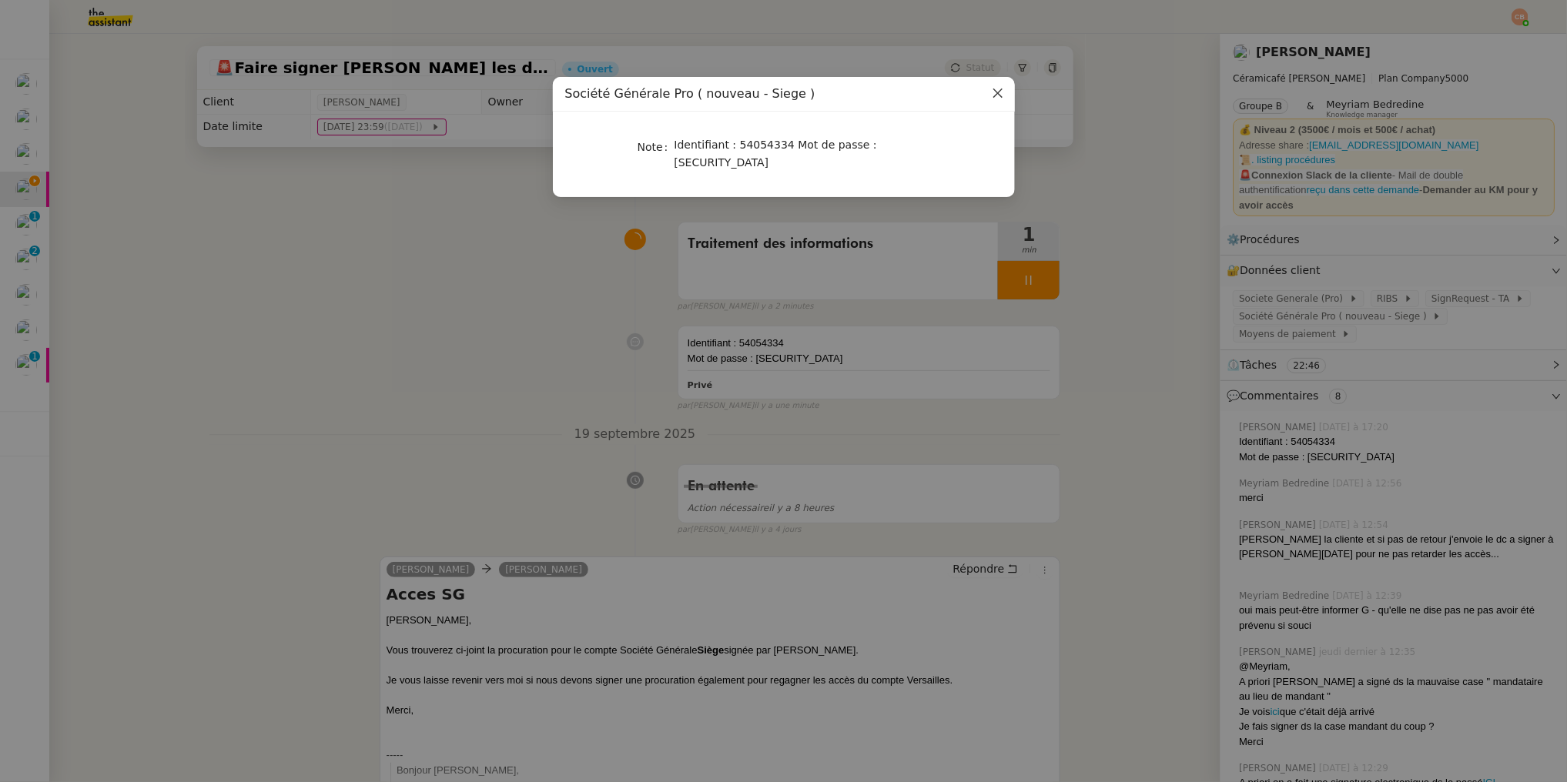
click at [997, 92] on icon "Close" at bounding box center [996, 93] width 9 height 9
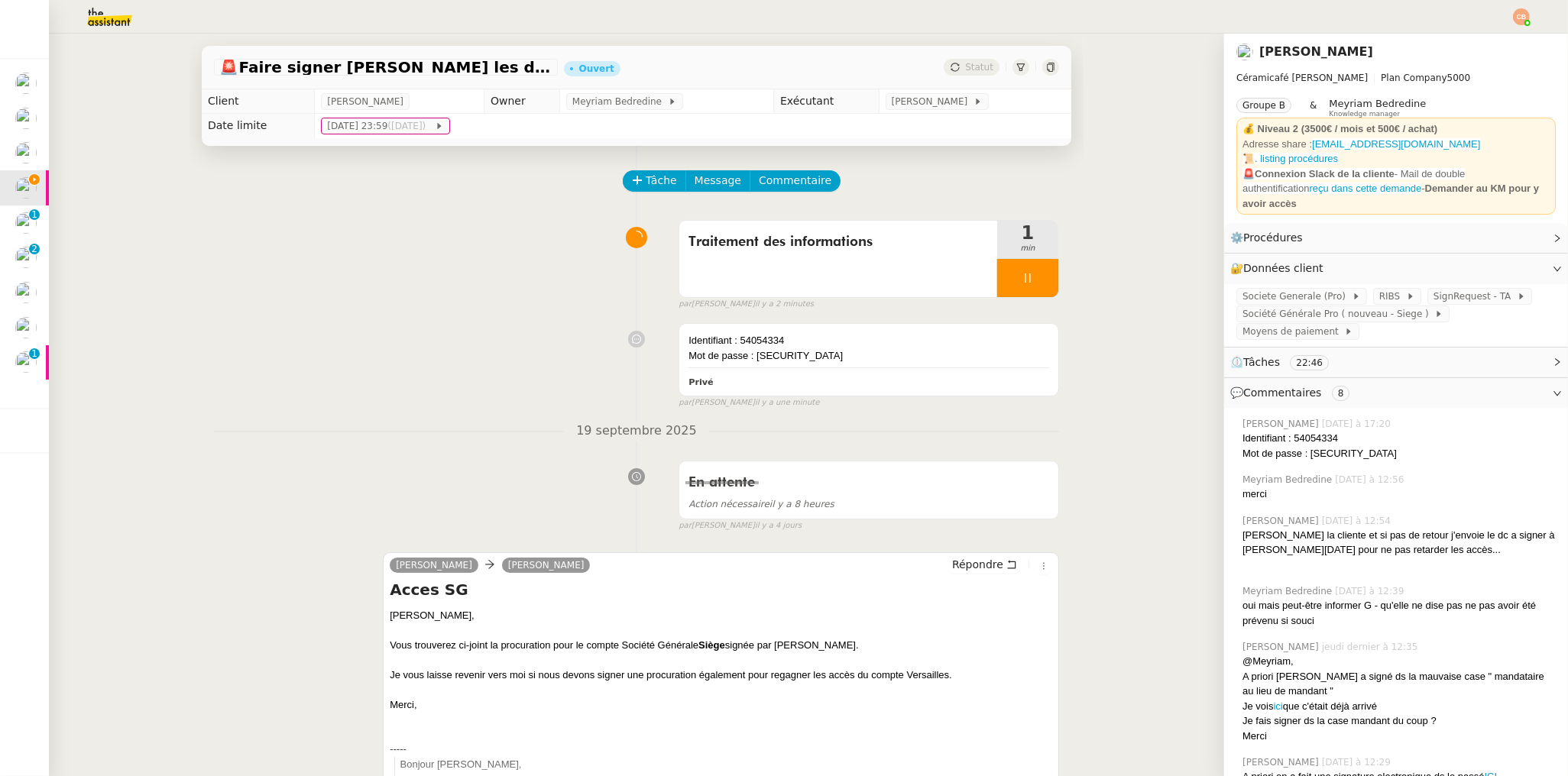
click at [1024, 271] on div at bounding box center [1028, 278] width 62 height 38
click at [1037, 272] on icon at bounding box center [1043, 278] width 12 height 12
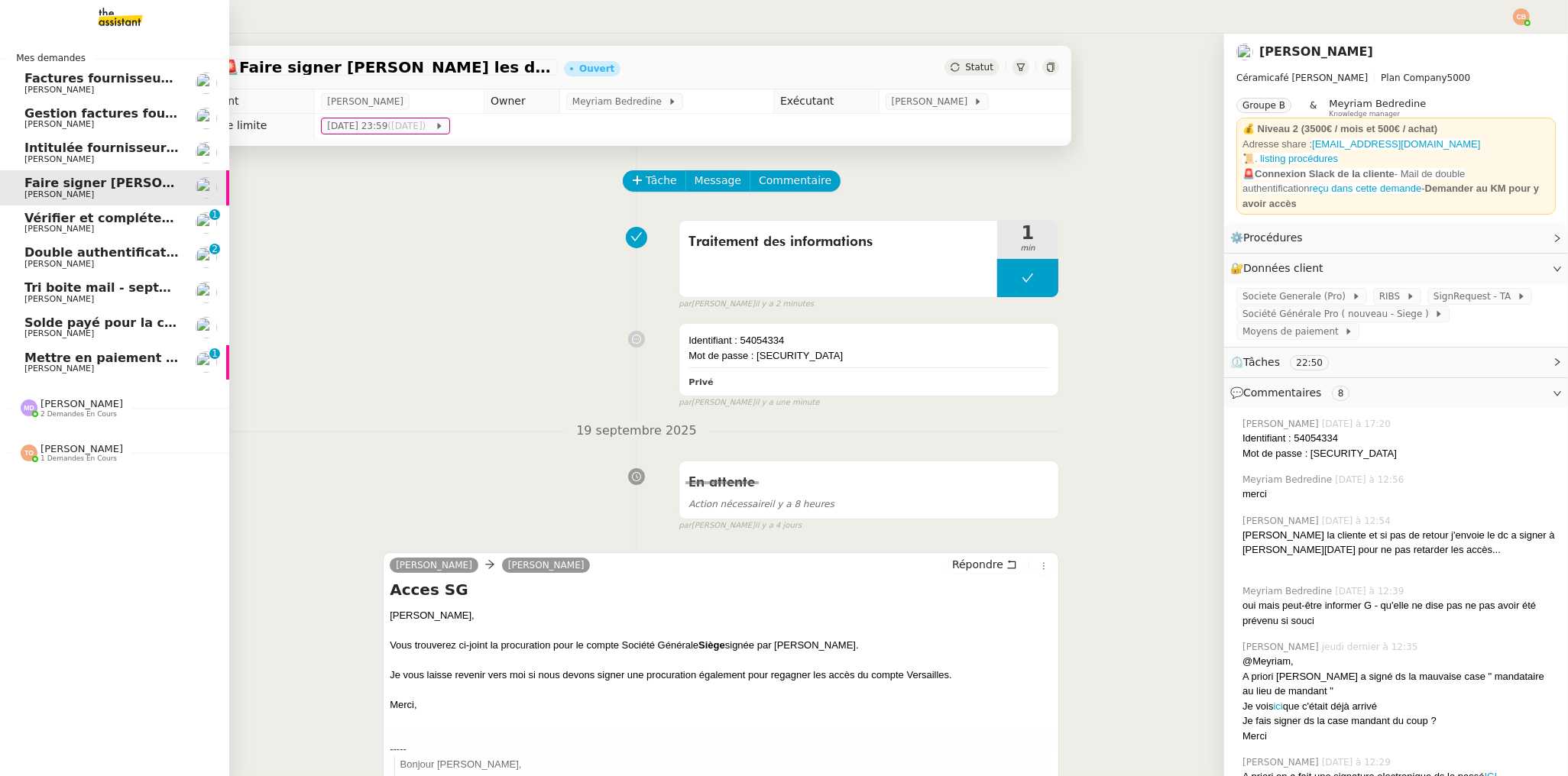
click at [56, 360] on span "Mettre en paiement deux factures" at bounding box center [143, 357] width 236 height 15
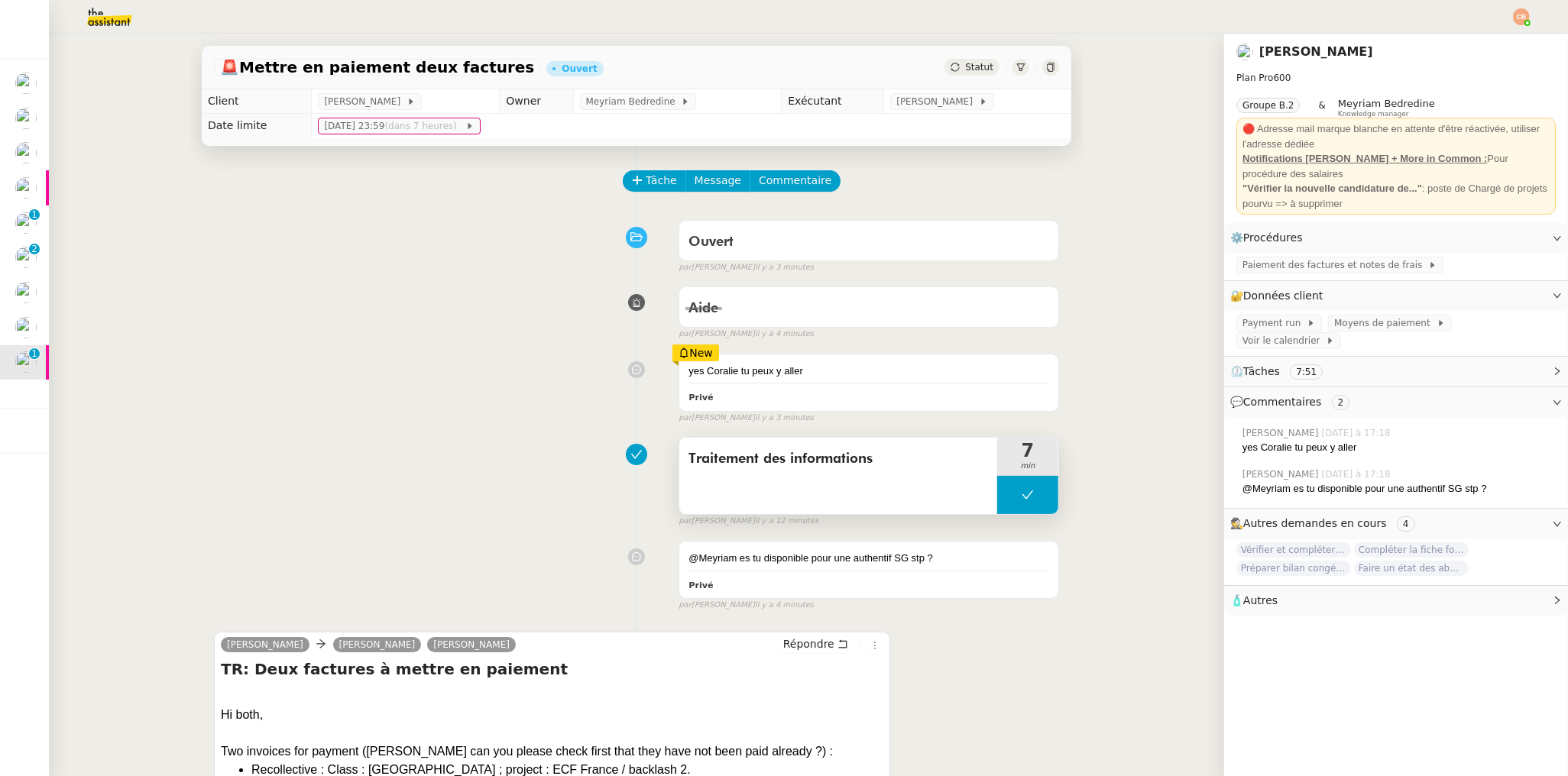
click at [997, 500] on button at bounding box center [1028, 495] width 62 height 38
click at [1006, 500] on icon at bounding box center [1012, 495] width 12 height 12
click at [1494, 291] on link "Modifier" at bounding box center [1515, 296] width 44 height 18
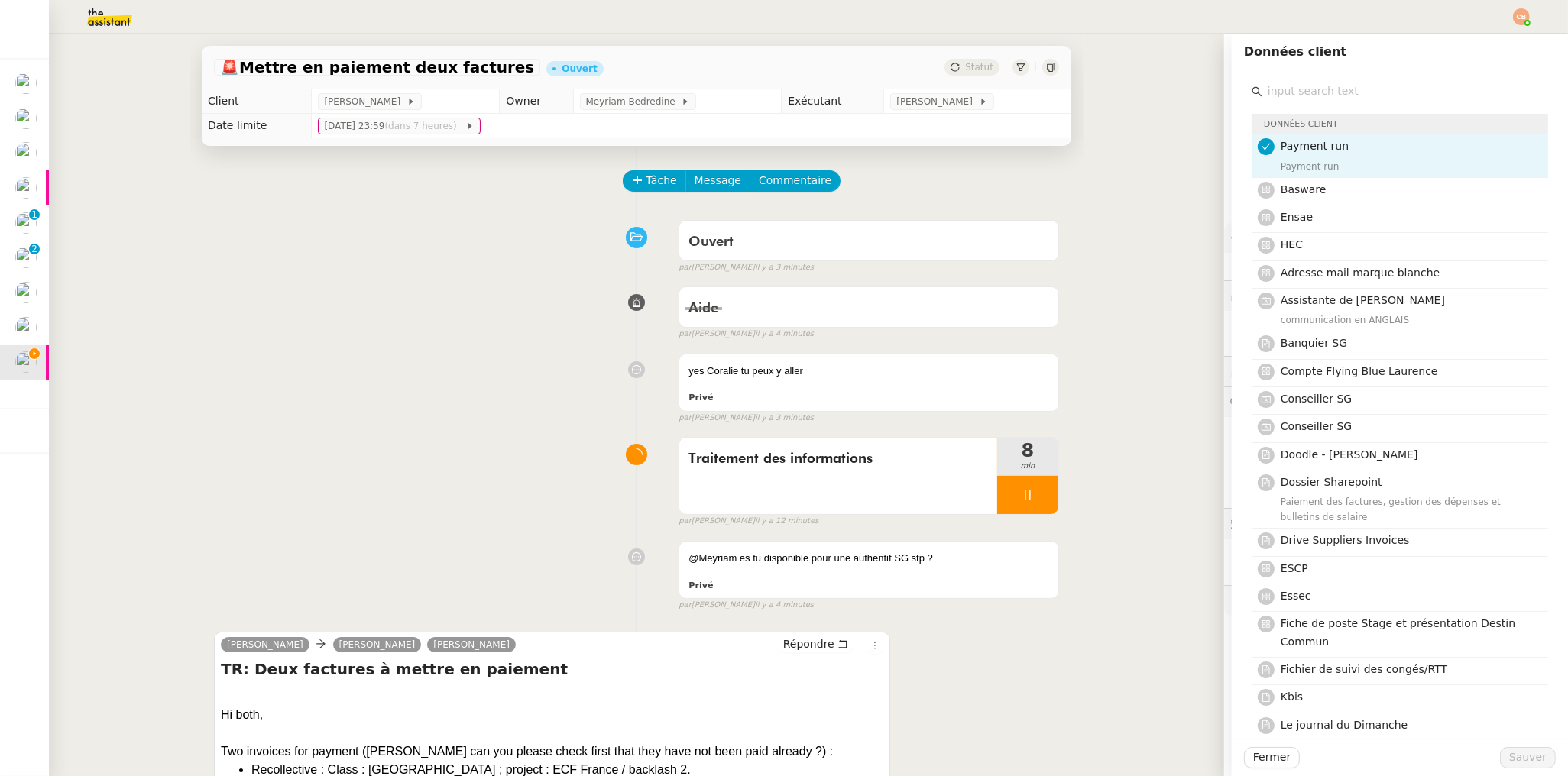
click at [1272, 97] on input "text" at bounding box center [1405, 91] width 286 height 21
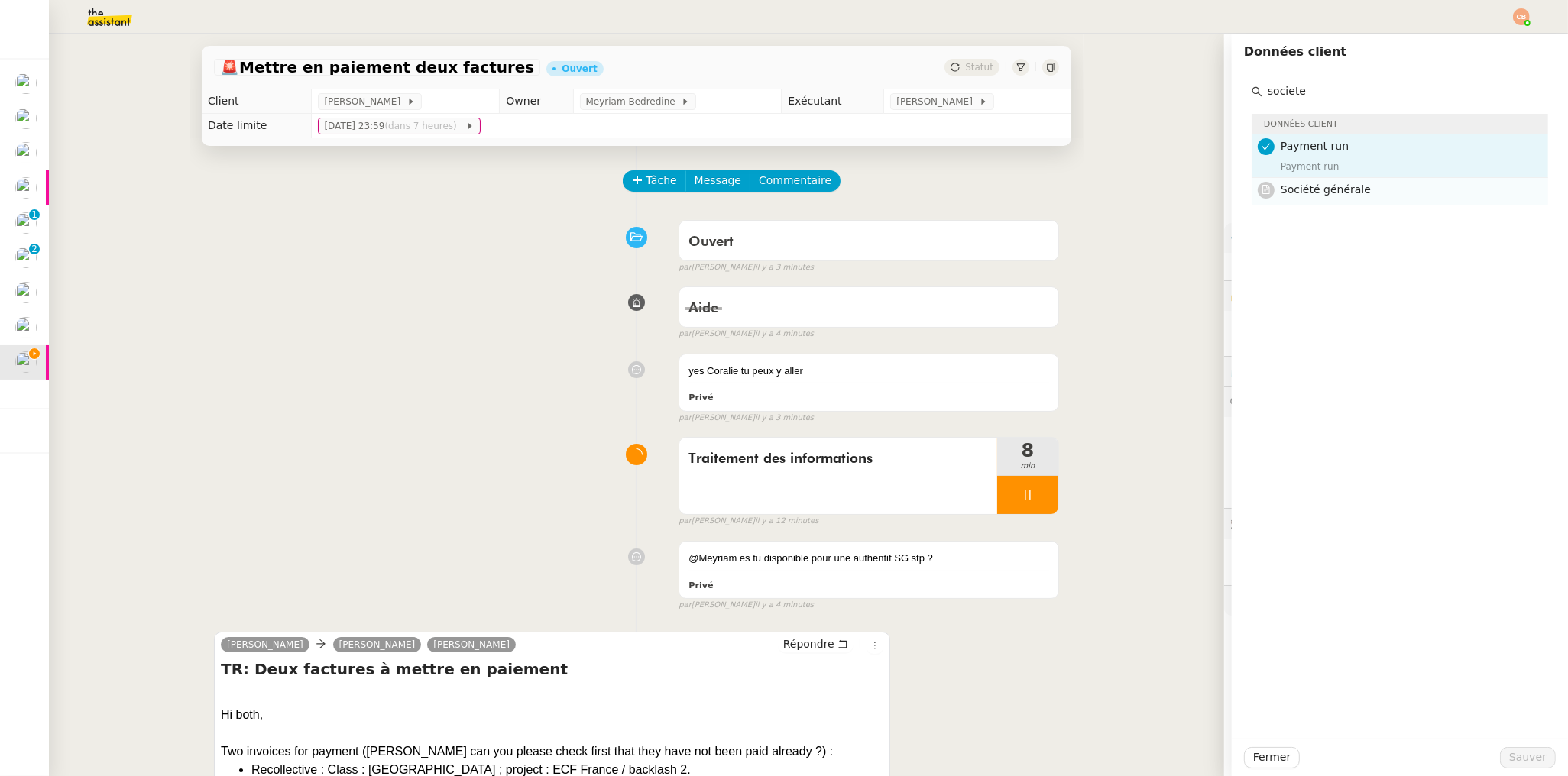
type input "societe"
click at [1296, 184] on span "Société générale" at bounding box center [1325, 190] width 90 height 12
click at [1508, 757] on span "Sauver" at bounding box center [1527, 757] width 38 height 18
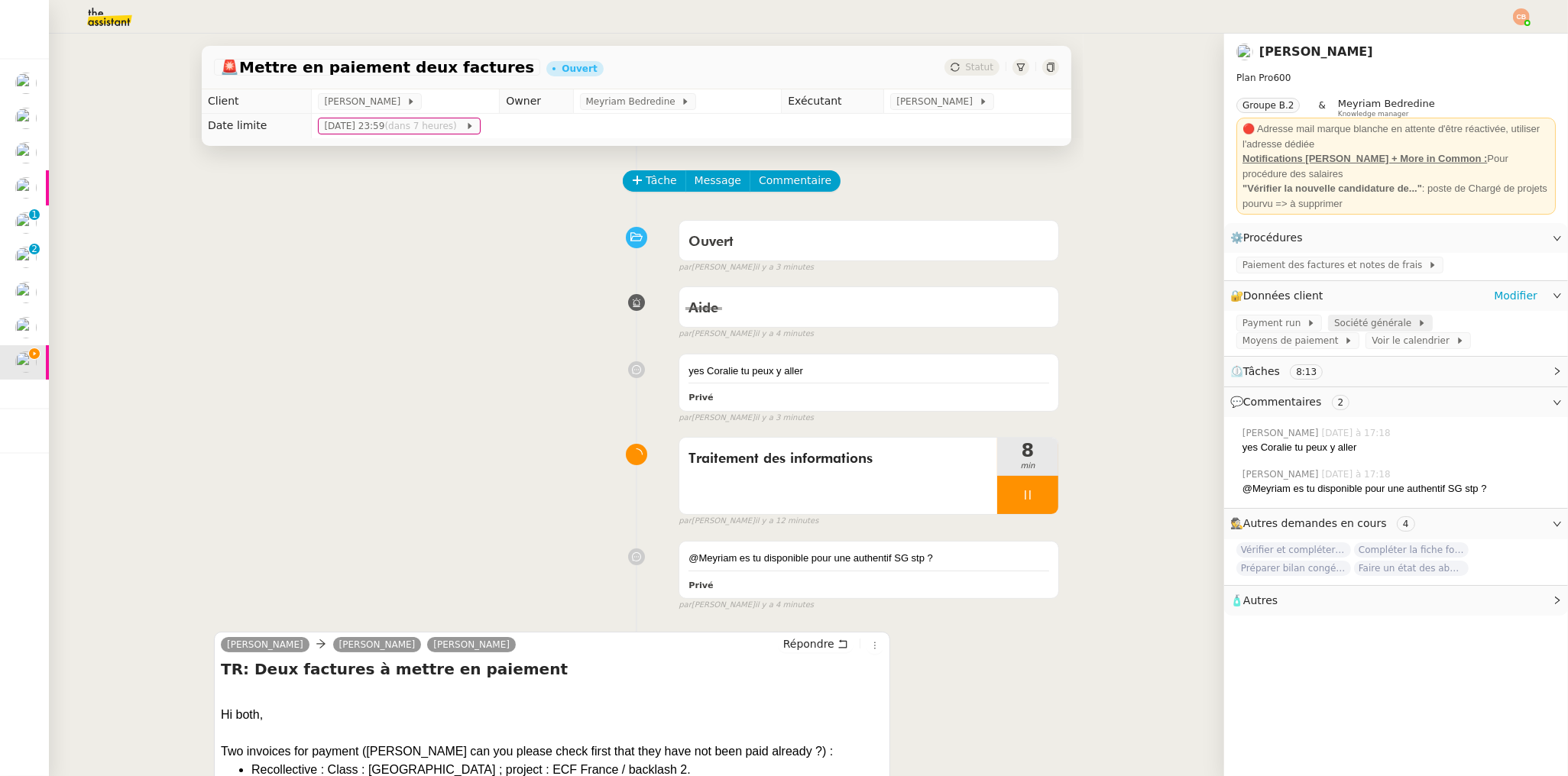
click at [1336, 323] on span "Société générale" at bounding box center [1375, 323] width 83 height 15
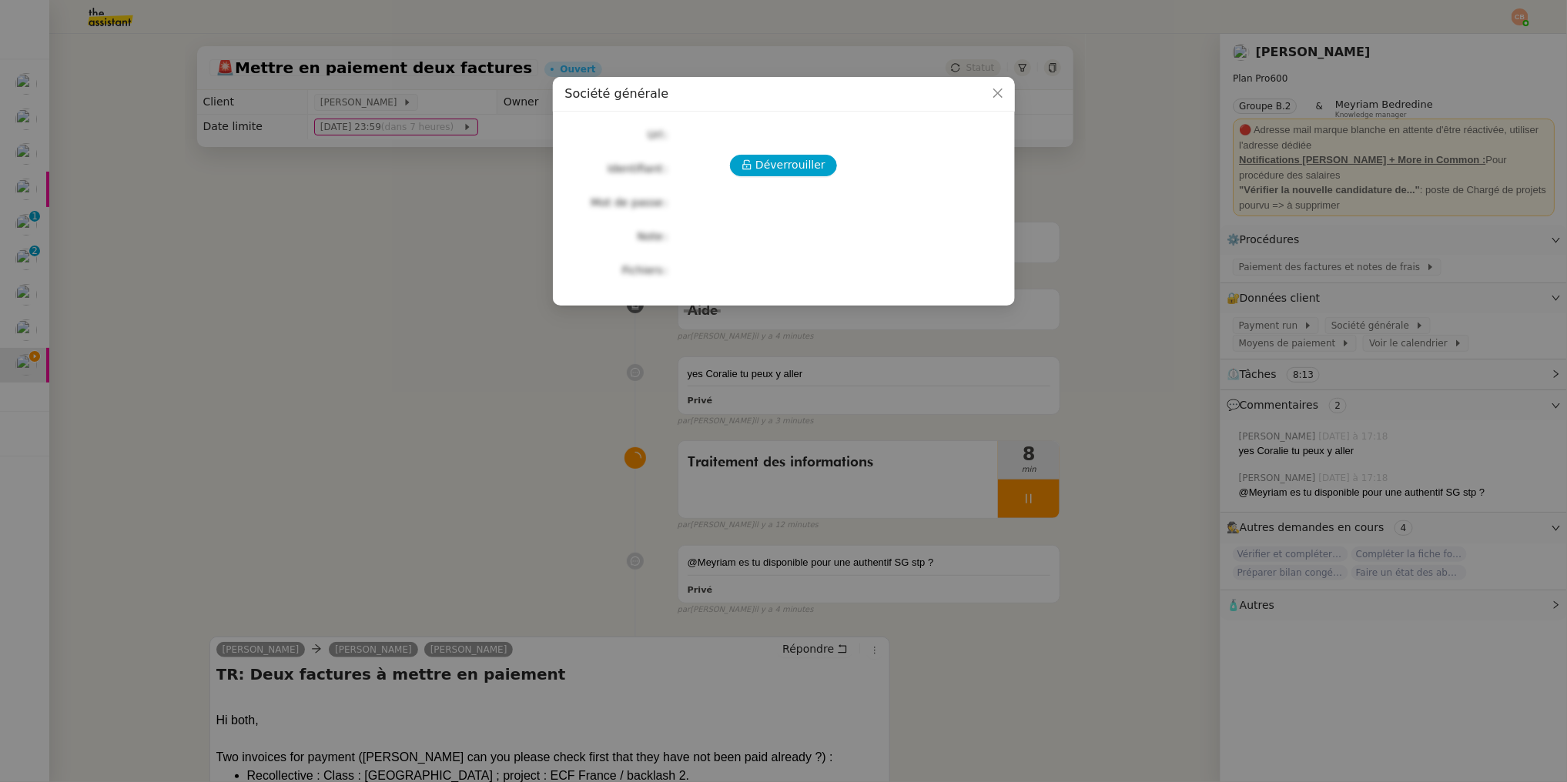
click at [757, 152] on div "Déverrouiller Url Identifiant Mot de passe Note Fichiers Upload" at bounding box center [783, 202] width 437 height 157
click at [761, 161] on span "Déverrouiller" at bounding box center [790, 165] width 70 height 18
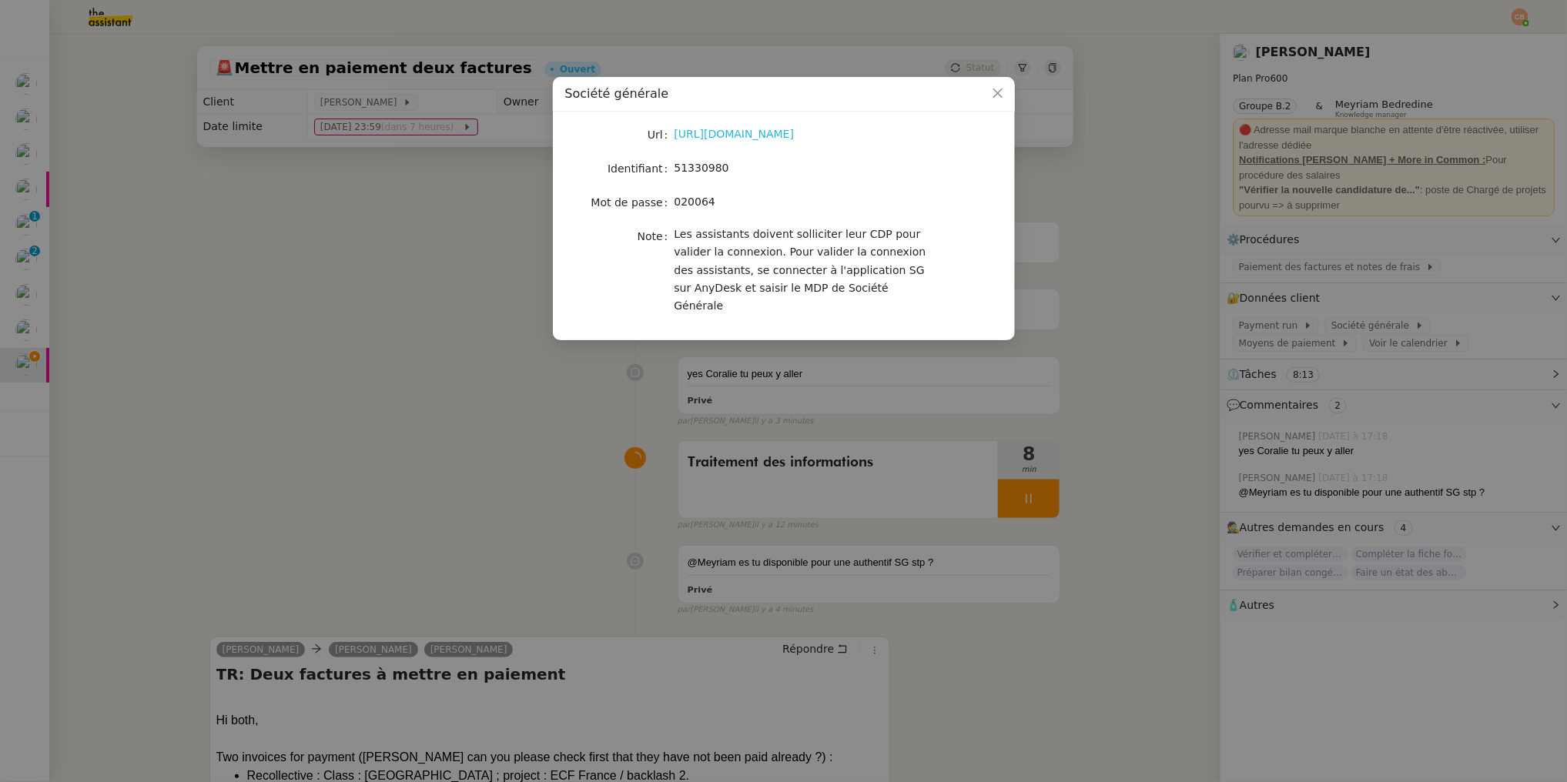
click at [752, 132] on link "https://entreprises.sg.fr/icd-web/syd-front/index-comptes.html#comptes" at bounding box center [734, 134] width 120 height 12
drag, startPoint x: 675, startPoint y: 168, endPoint x: 765, endPoint y: 166, distance: 90.1
click at [765, 166] on div "51330980" at bounding box center [801, 168] width 255 height 18
copy span "51330980"
drag, startPoint x: 674, startPoint y: 202, endPoint x: 751, endPoint y: 201, distance: 77.0
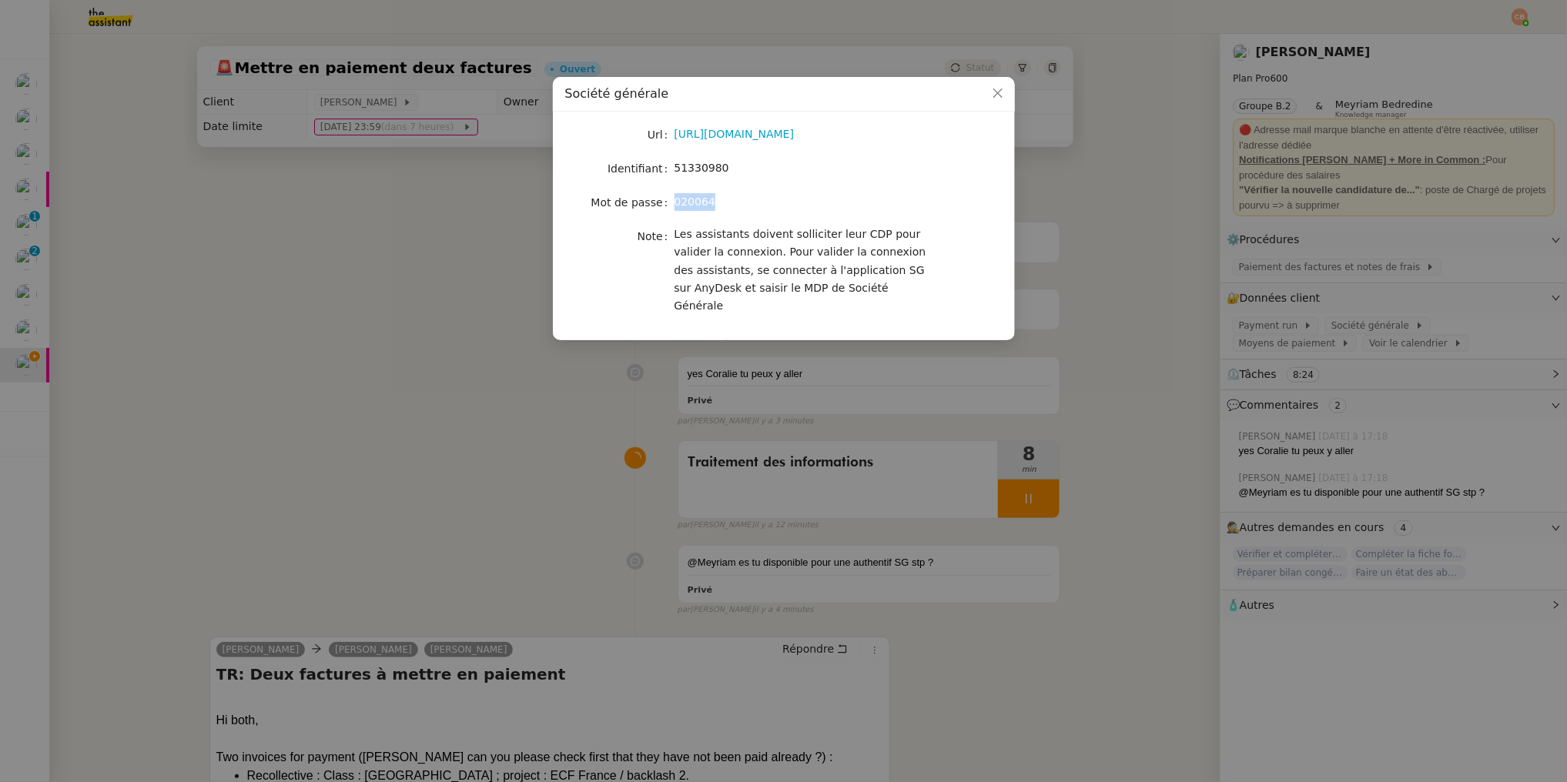
click at [751, 201] on div "020064" at bounding box center [801, 202] width 255 height 18
copy span "020064"
click at [150, 225] on nz-modal-container "Société générale Url https://entreprises.sg.fr/icd-web/syd-front/index-comptes.…" at bounding box center [783, 391] width 1567 height 782
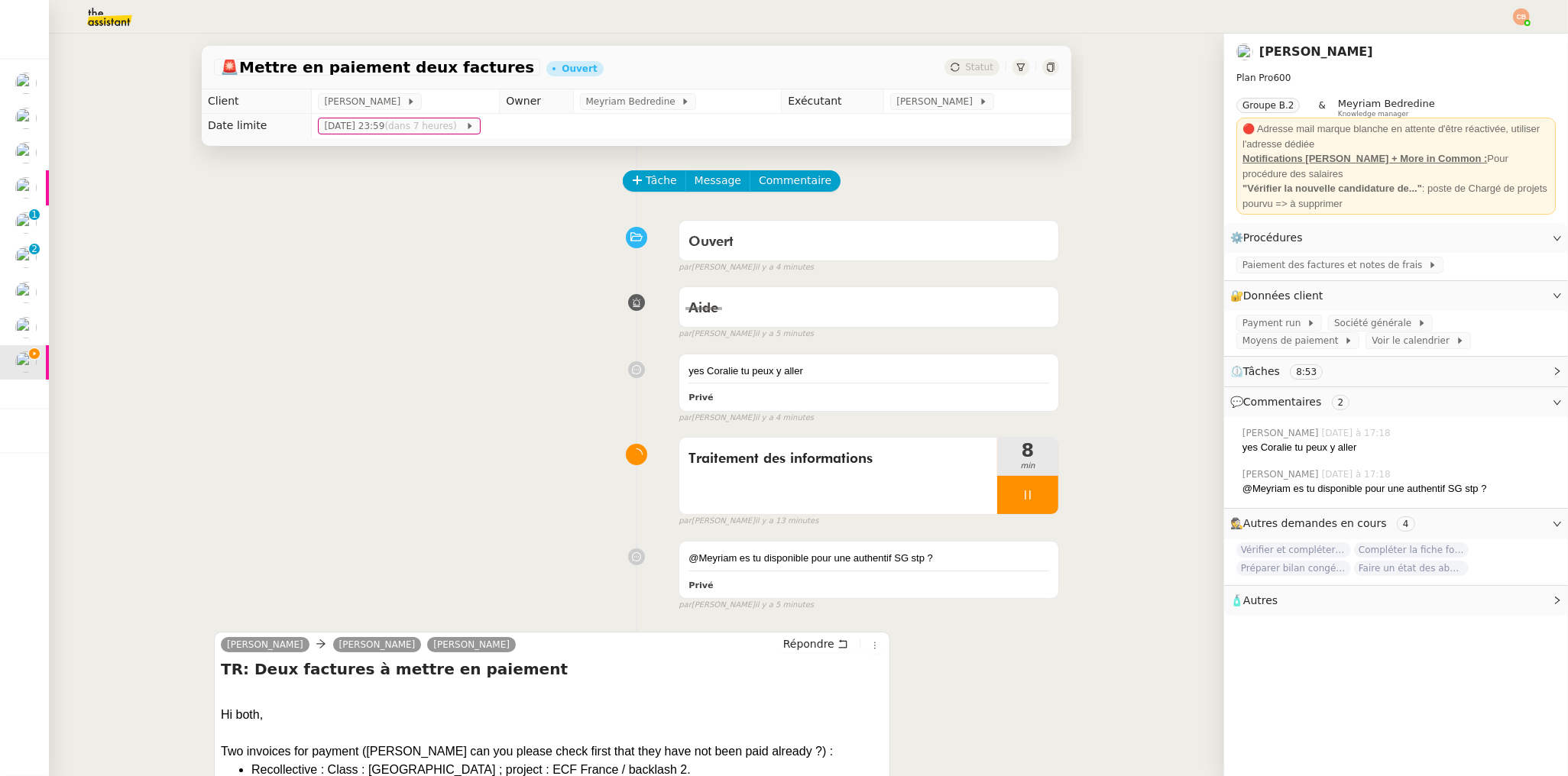
click at [1514, 16] on img at bounding box center [1520, 16] width 17 height 17
click at [1485, 36] on li "Suivi" at bounding box center [1480, 44] width 99 height 22
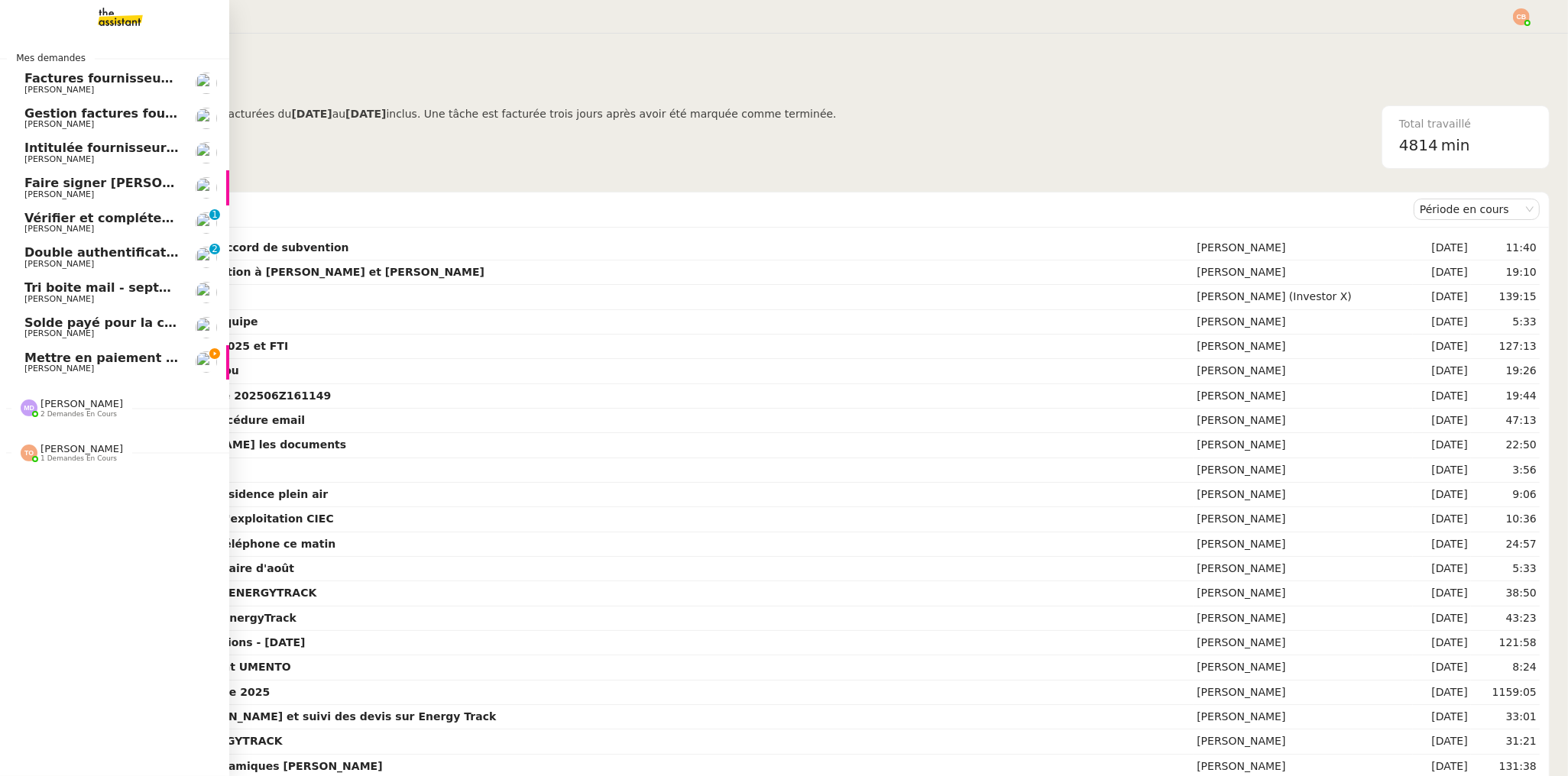
click at [37, 357] on span "Mettre en paiement deux factures" at bounding box center [143, 357] width 236 height 15
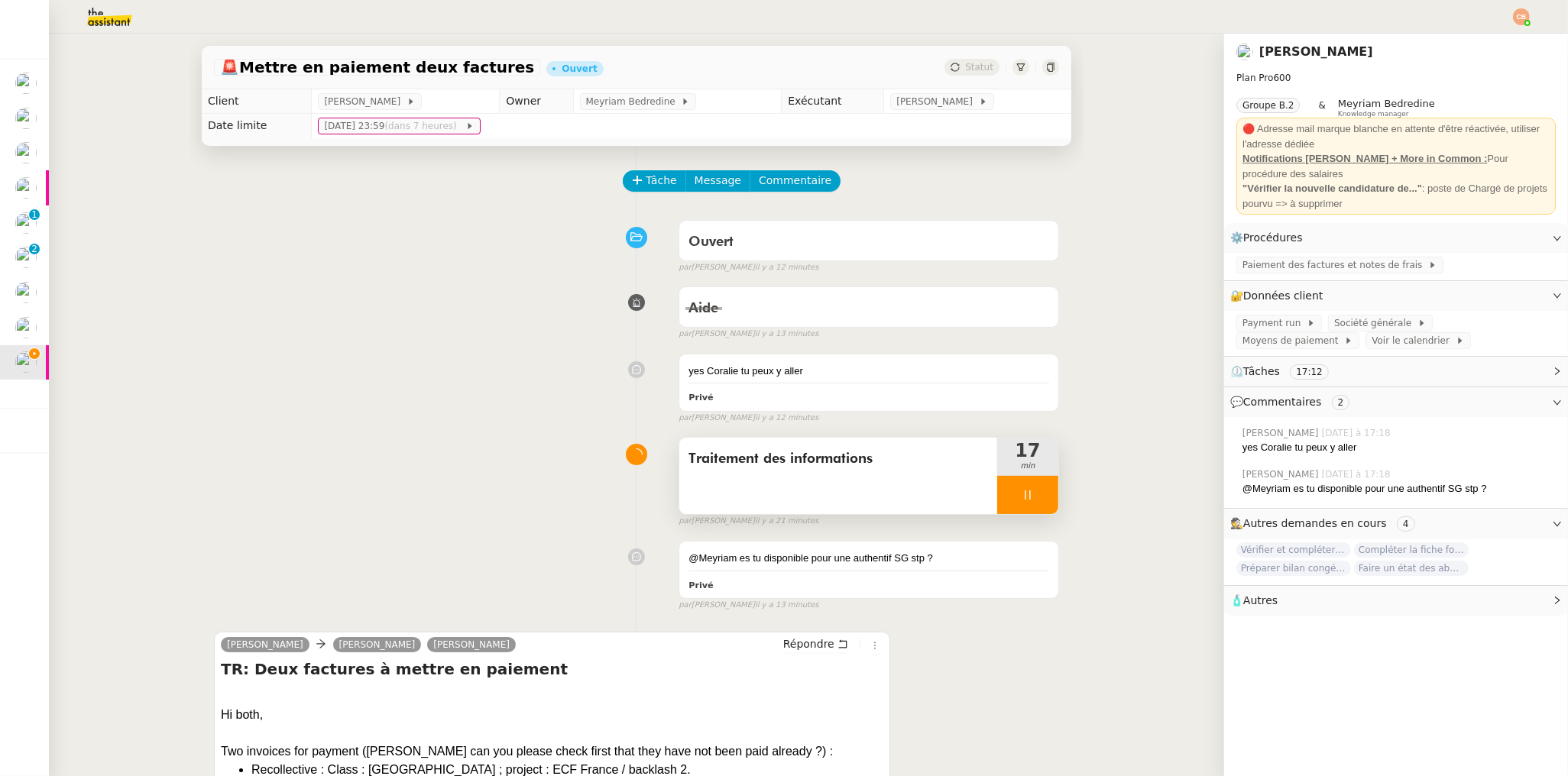
click at [1024, 503] on div at bounding box center [1028, 495] width 62 height 38
click at [1040, 500] on icon at bounding box center [1043, 495] width 12 height 12
click at [889, 489] on div "Traitement des informations" at bounding box center [838, 475] width 318 height 76
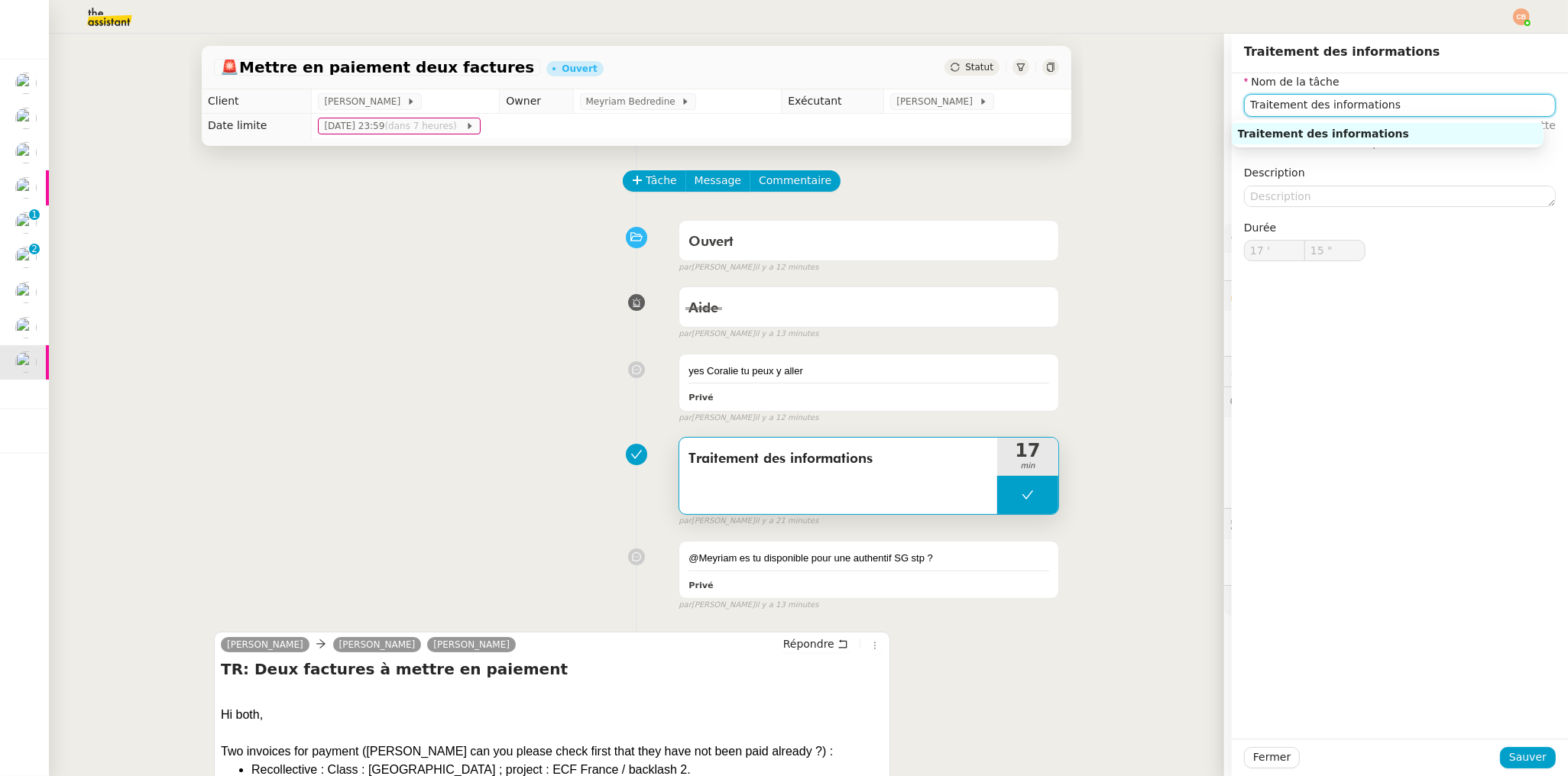
drag, startPoint x: 1392, startPoint y: 108, endPoint x: 1227, endPoint y: 109, distance: 165.0
click at [1232, 109] on div "Nom de la tâche Traitement des informations ⚠️ Privilégiez un titre clair et ex…" at bounding box center [1399, 180] width 336 height 212
click at [1337, 133] on div "Preparation virement + ajout beneficiaire" at bounding box center [1387, 134] width 300 height 14
type input "Preparation virement + ajout beneficiaire"
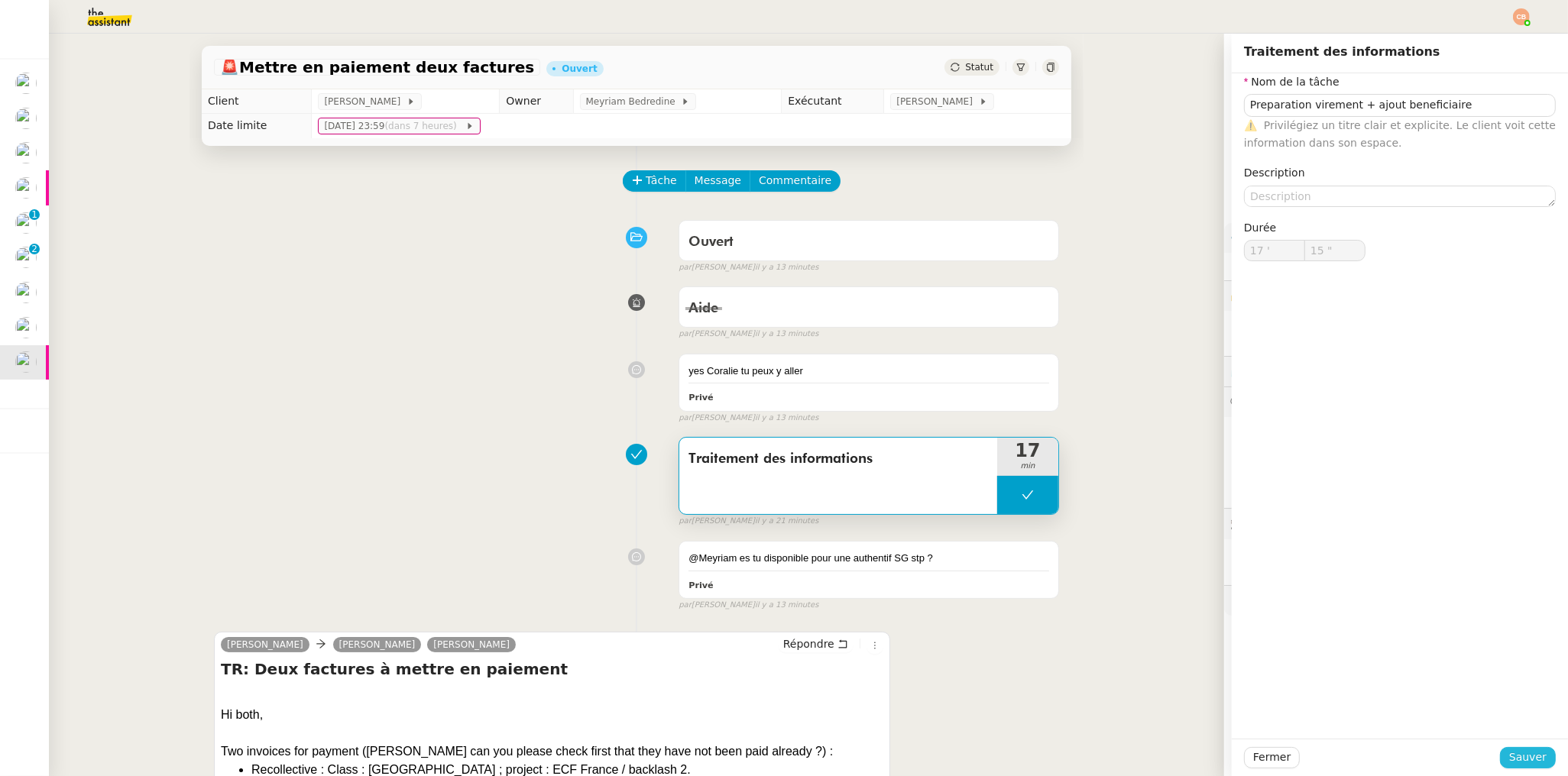
click at [1524, 765] on span "Sauver" at bounding box center [1527, 757] width 38 height 18
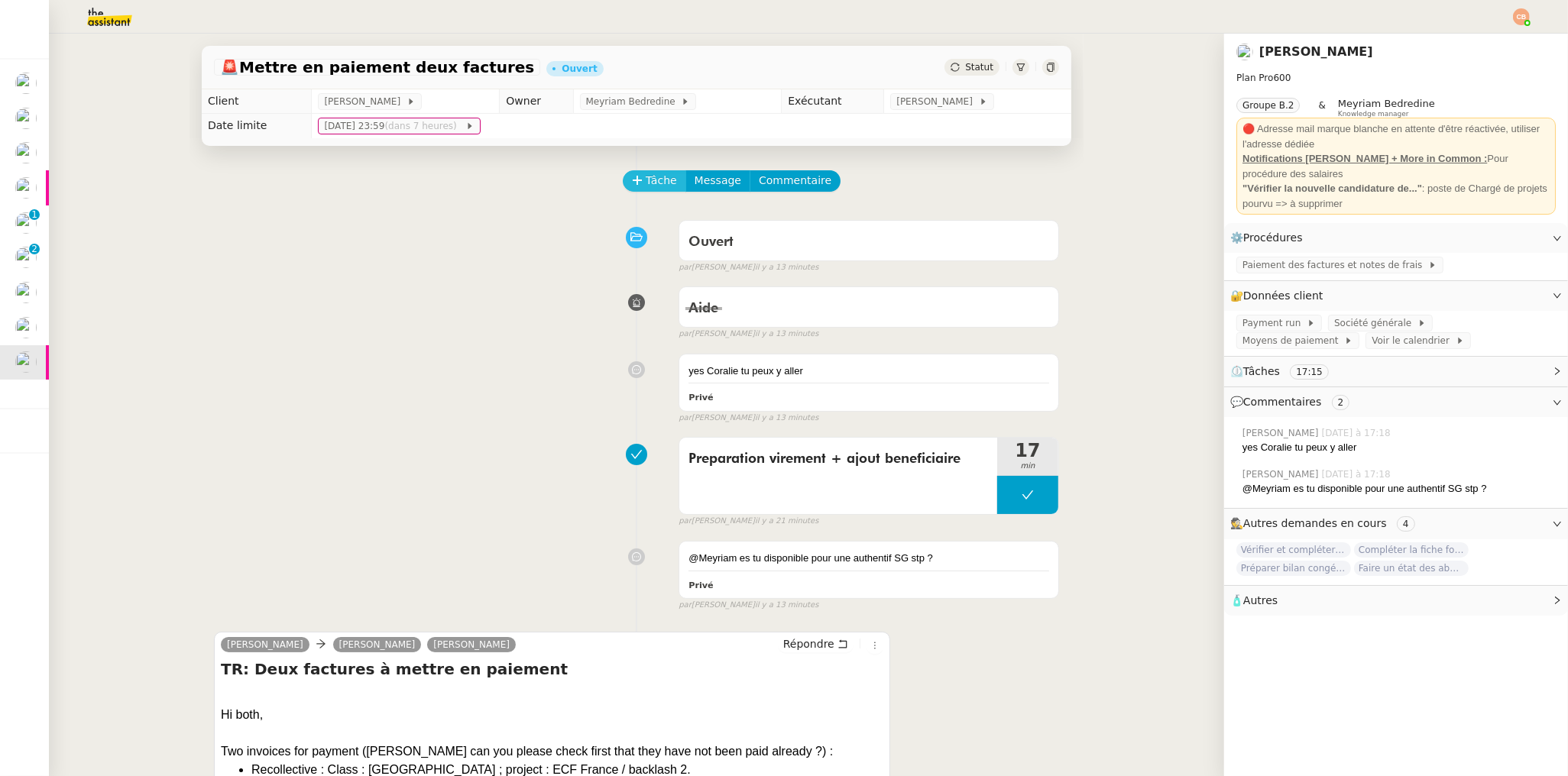
click at [660, 188] on span "Tâche" at bounding box center [661, 181] width 32 height 18
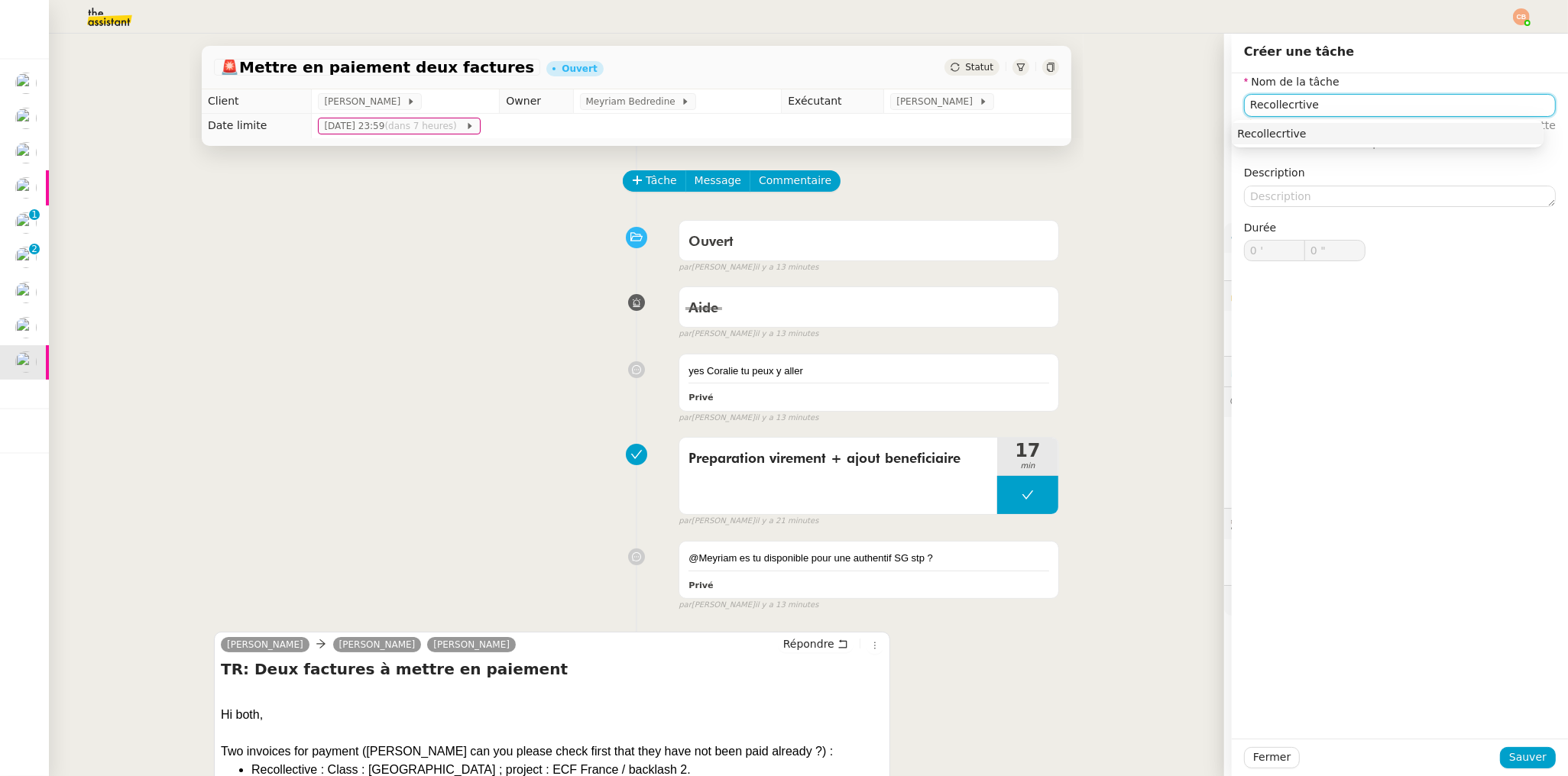
click at [1283, 105] on input "Recollecrtive" at bounding box center [1399, 105] width 312 height 22
click at [1276, 131] on div "Recollective" at bounding box center [1387, 134] width 300 height 14
type input "Recollective"
drag, startPoint x: 1511, startPoint y: 758, endPoint x: 1447, endPoint y: 725, distance: 72.0
click at [1511, 758] on span "Sauver" at bounding box center [1527, 757] width 38 height 18
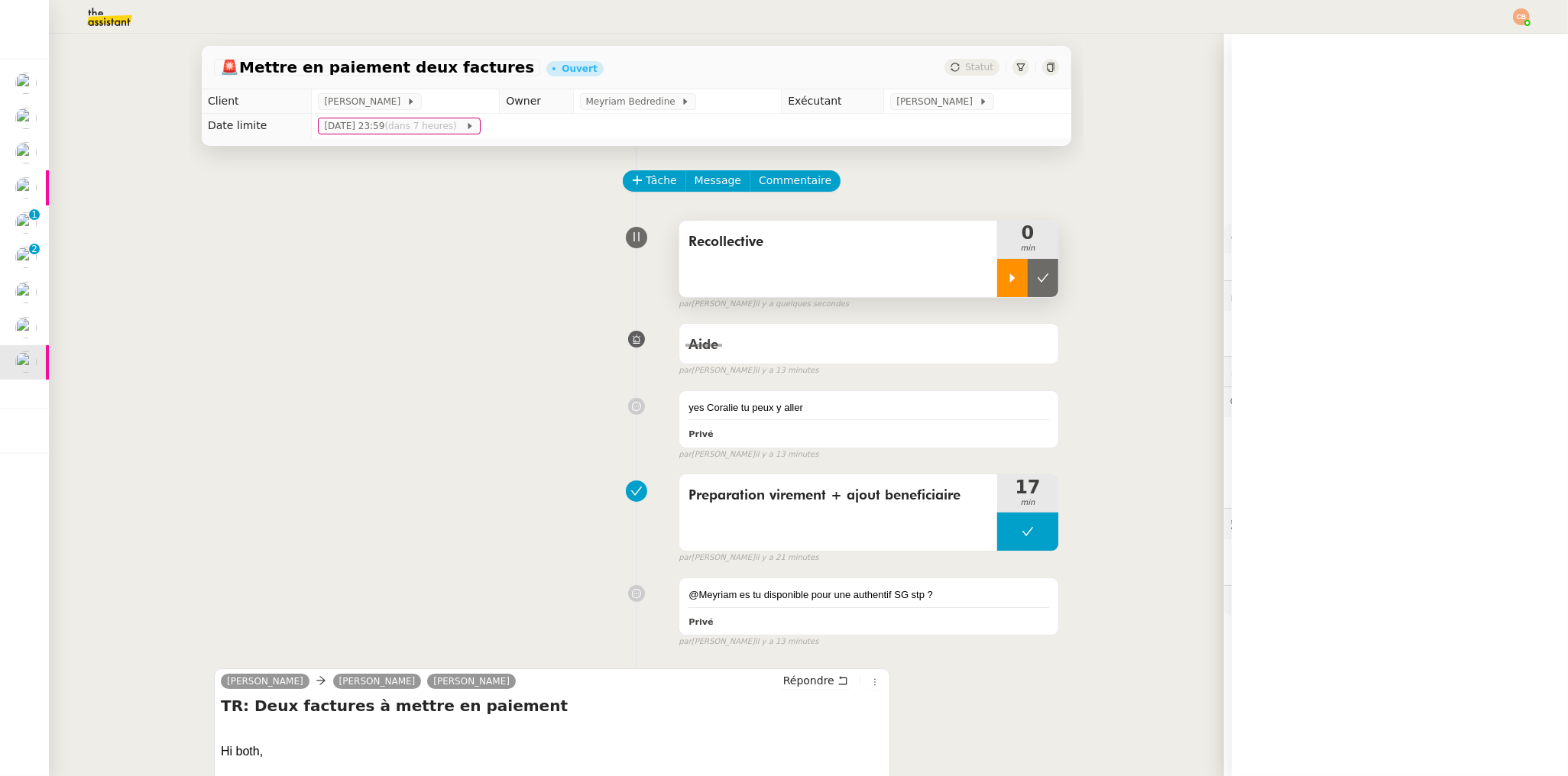
click at [1006, 284] on icon at bounding box center [1012, 278] width 12 height 12
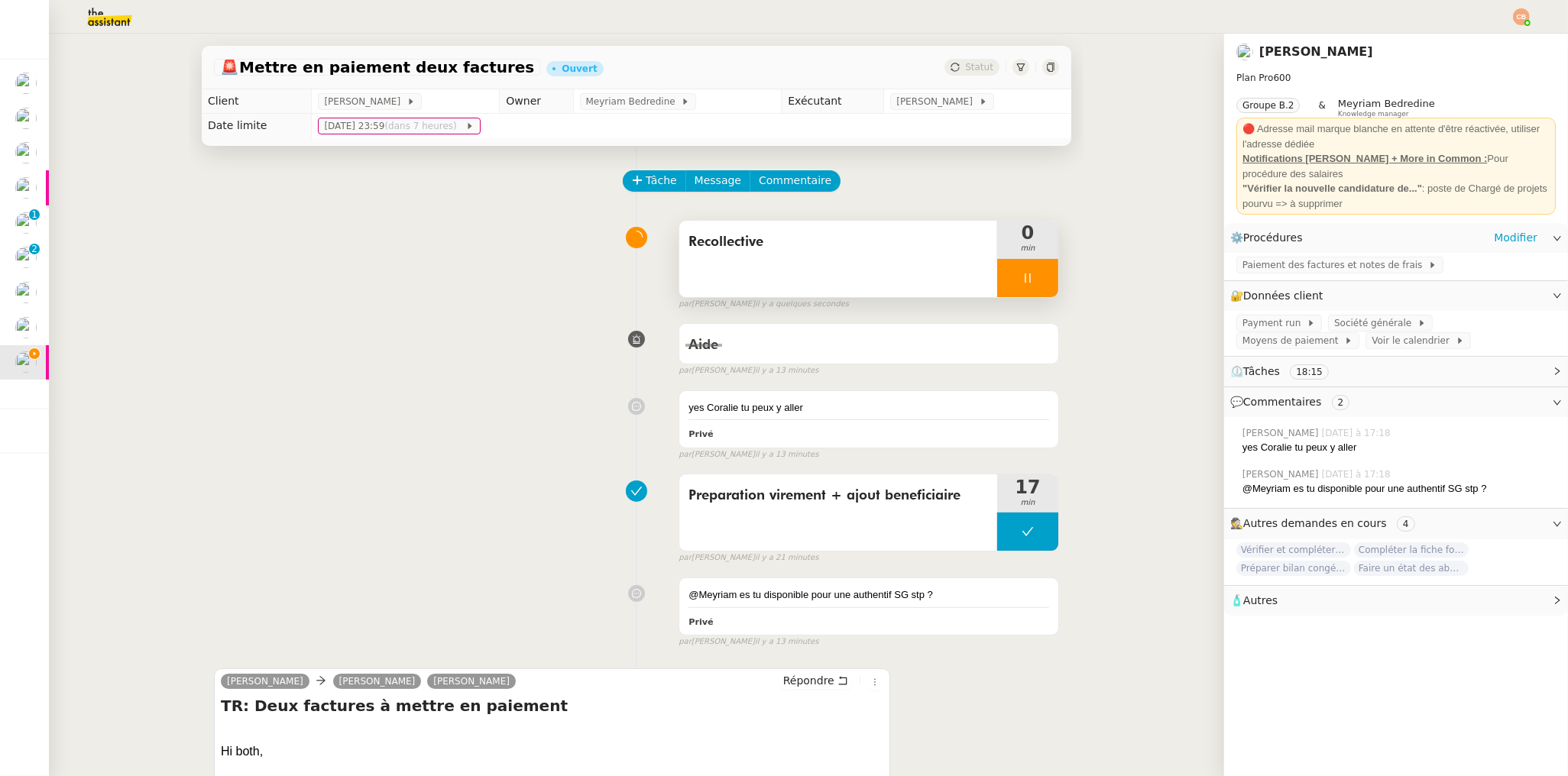
click at [1299, 265] on span "Paiement des factures et notes de frais" at bounding box center [1335, 264] width 186 height 15
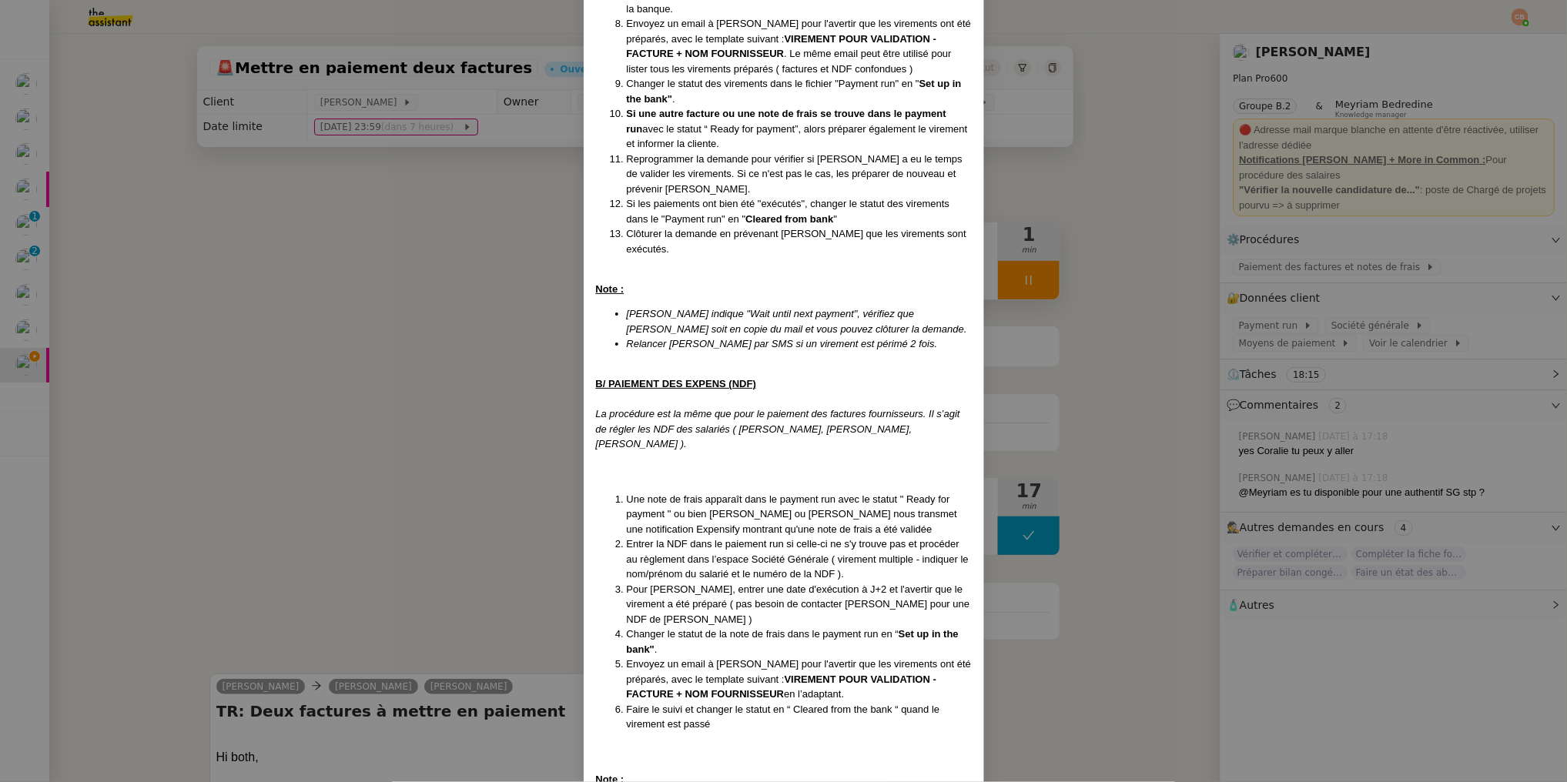
scroll to position [968, 0]
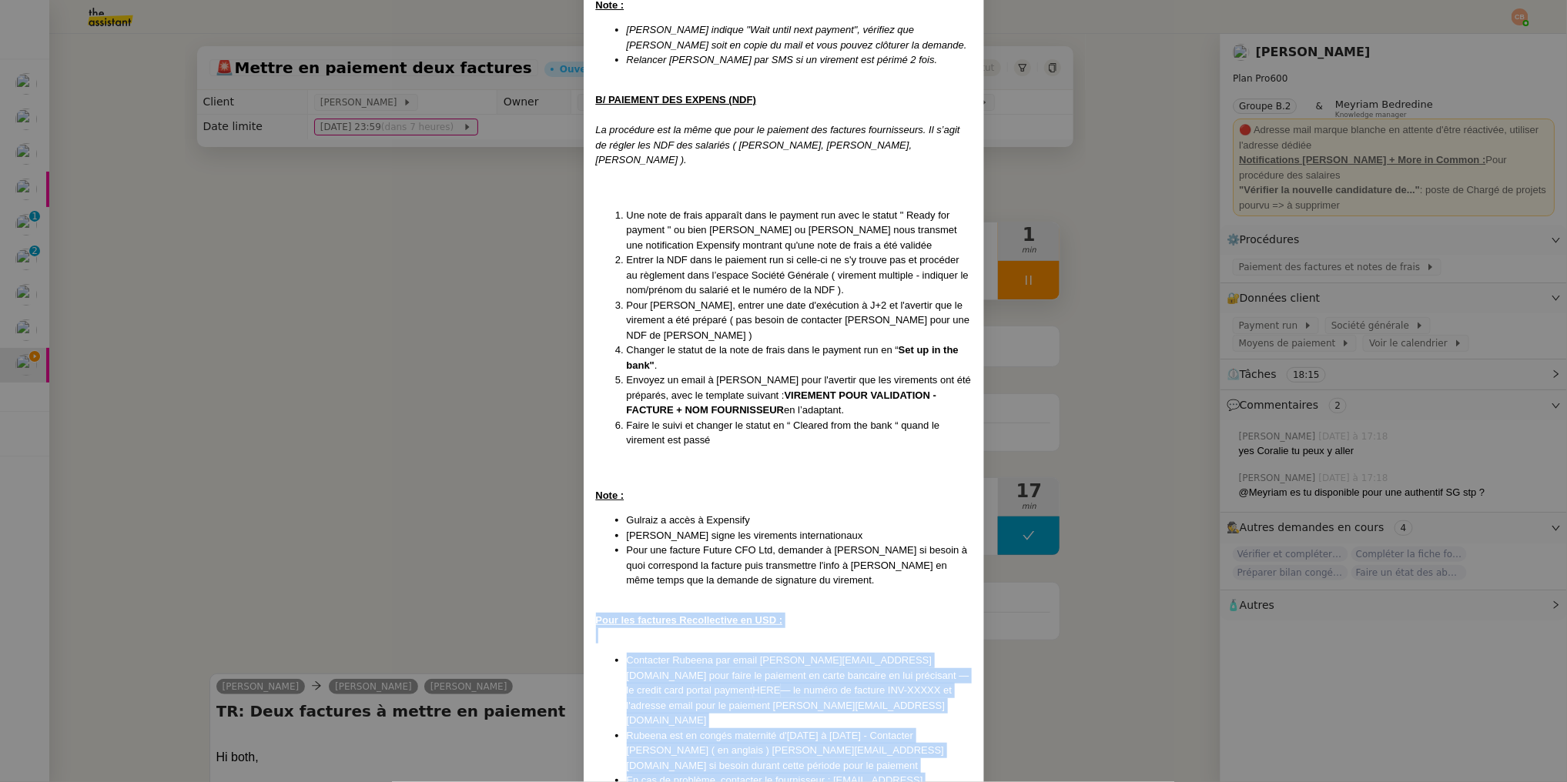
drag, startPoint x: 589, startPoint y: 588, endPoint x: 955, endPoint y: 739, distance: 395.6
copy div "Pour les factures Recollective en USD : Contacter Rubeena par email Rubeena@mor…"
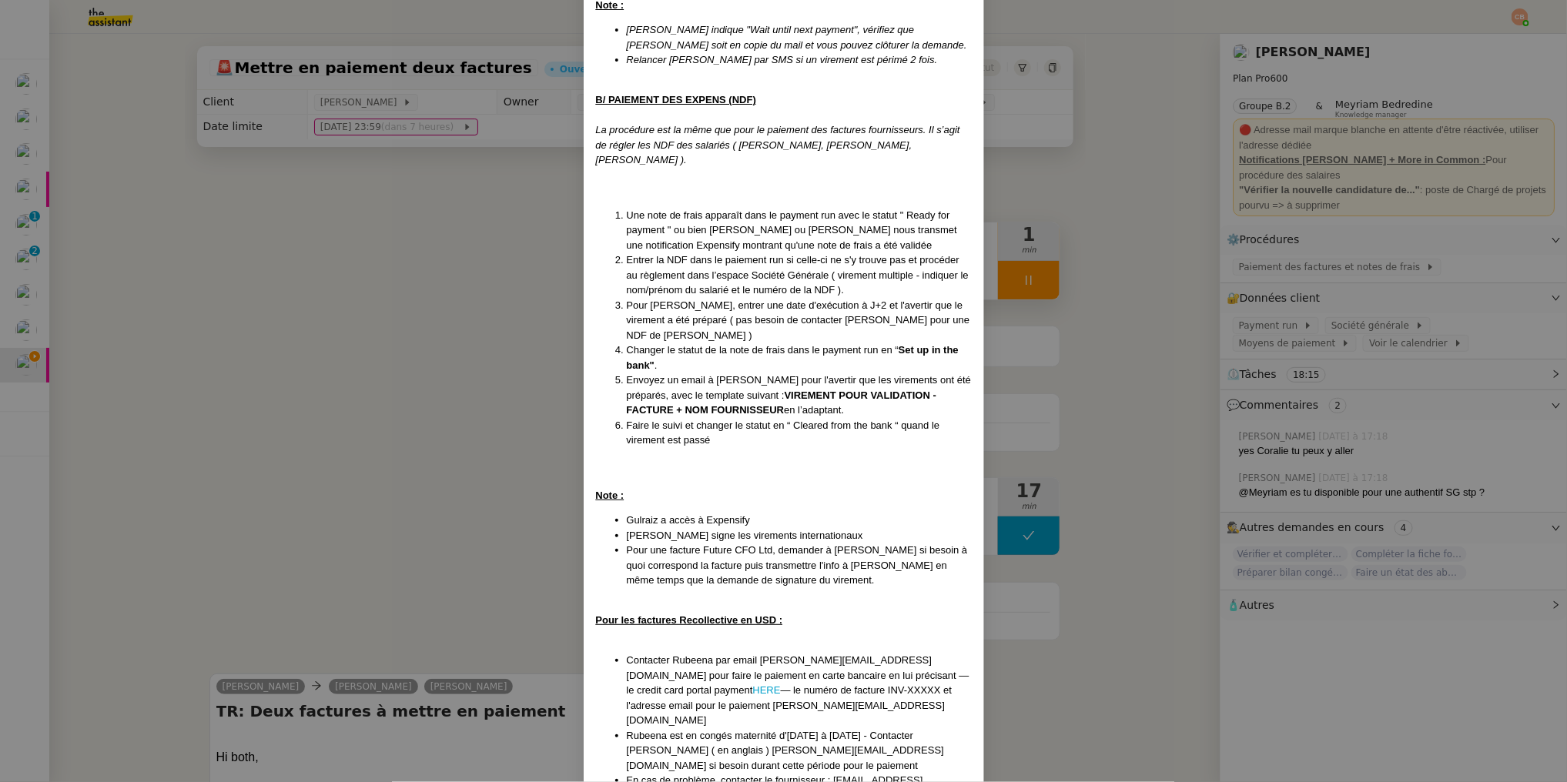
click at [336, 444] on nz-modal-container "​​Procédure créée le 29/07/2025 MAJ le 26/08/2025 Contexte : Laurence De Nervau…" at bounding box center [783, 391] width 1567 height 782
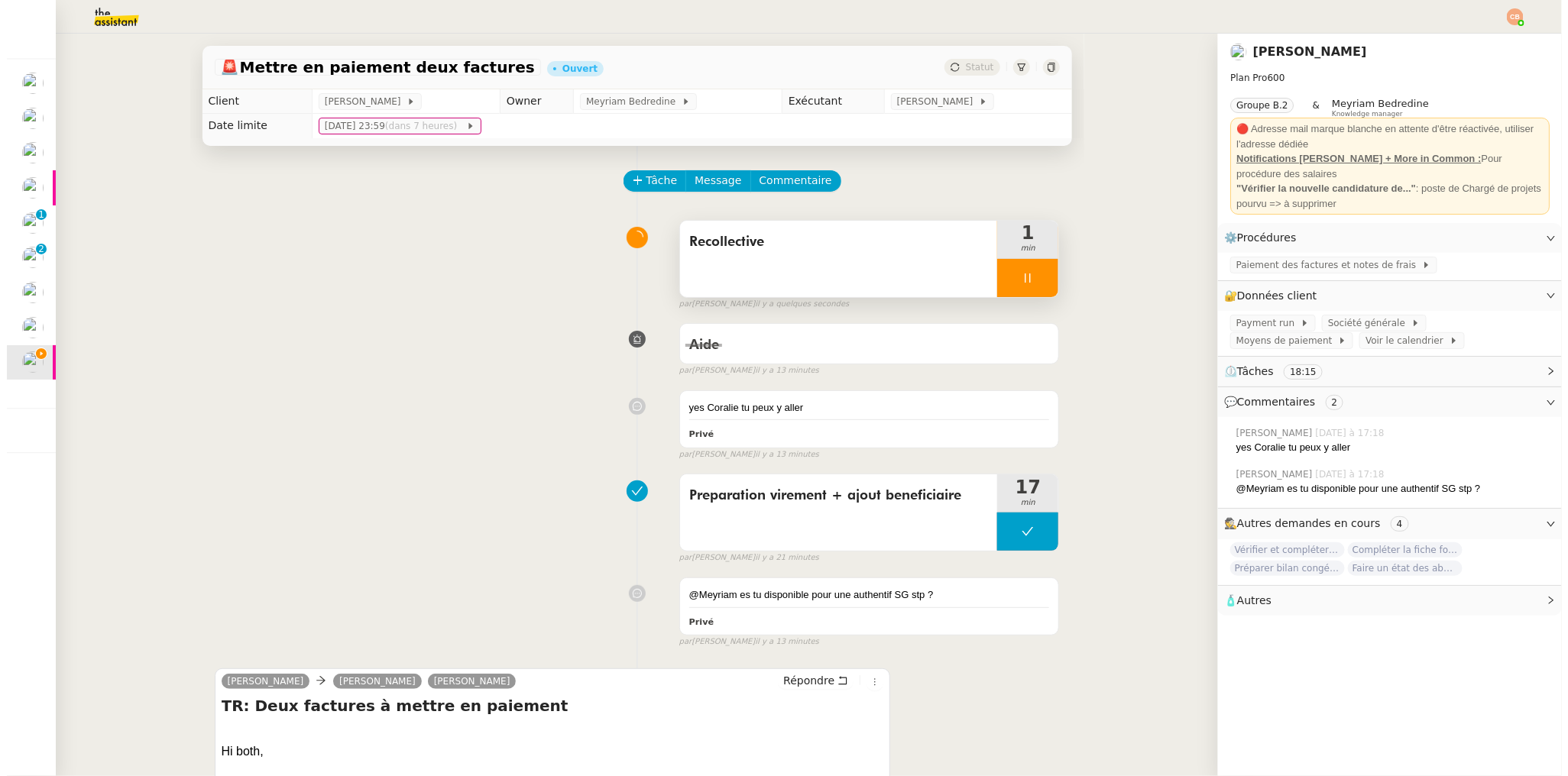
scroll to position [884, 0]
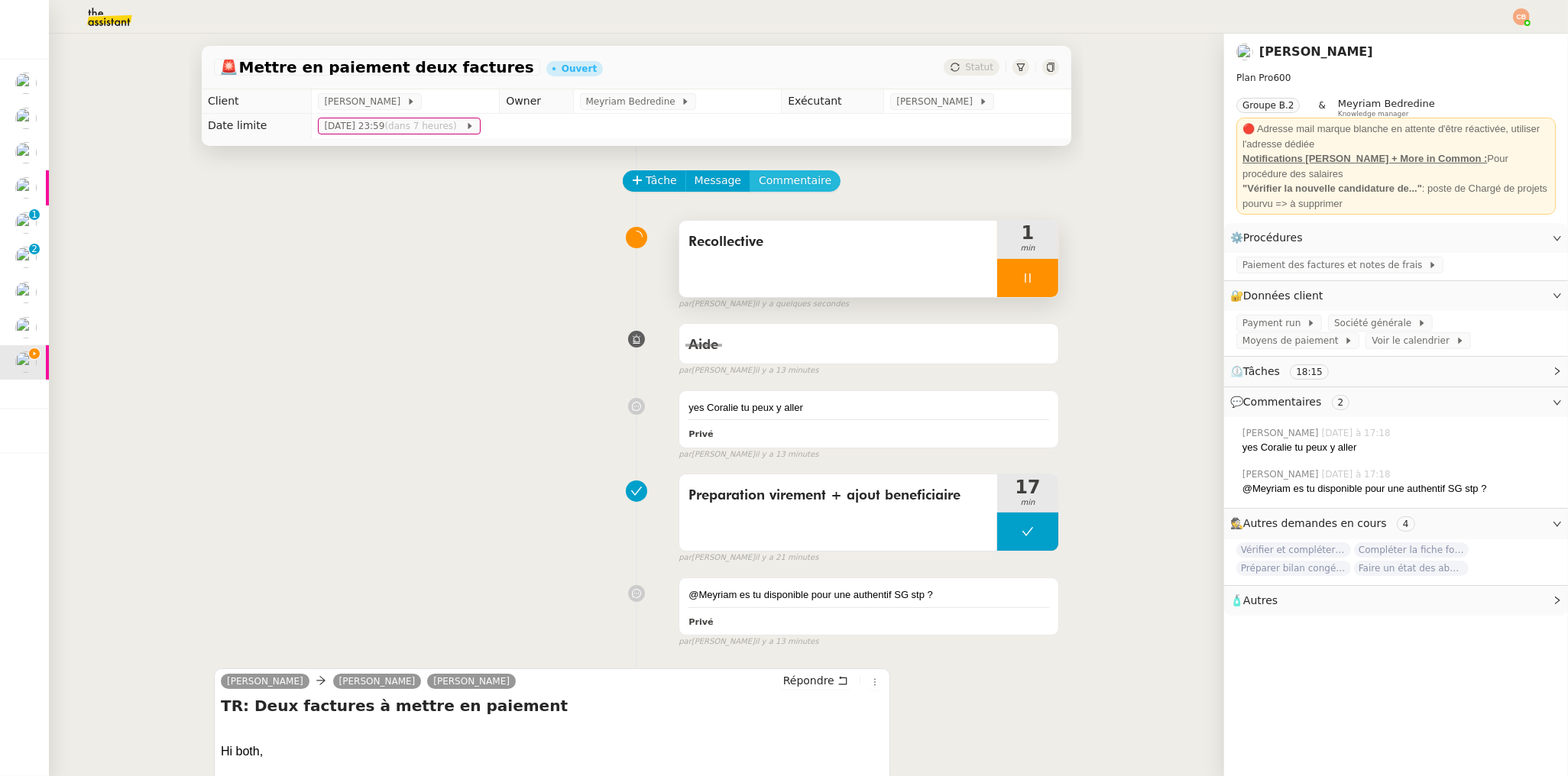
click at [788, 178] on span "Commentaire" at bounding box center [794, 181] width 72 height 18
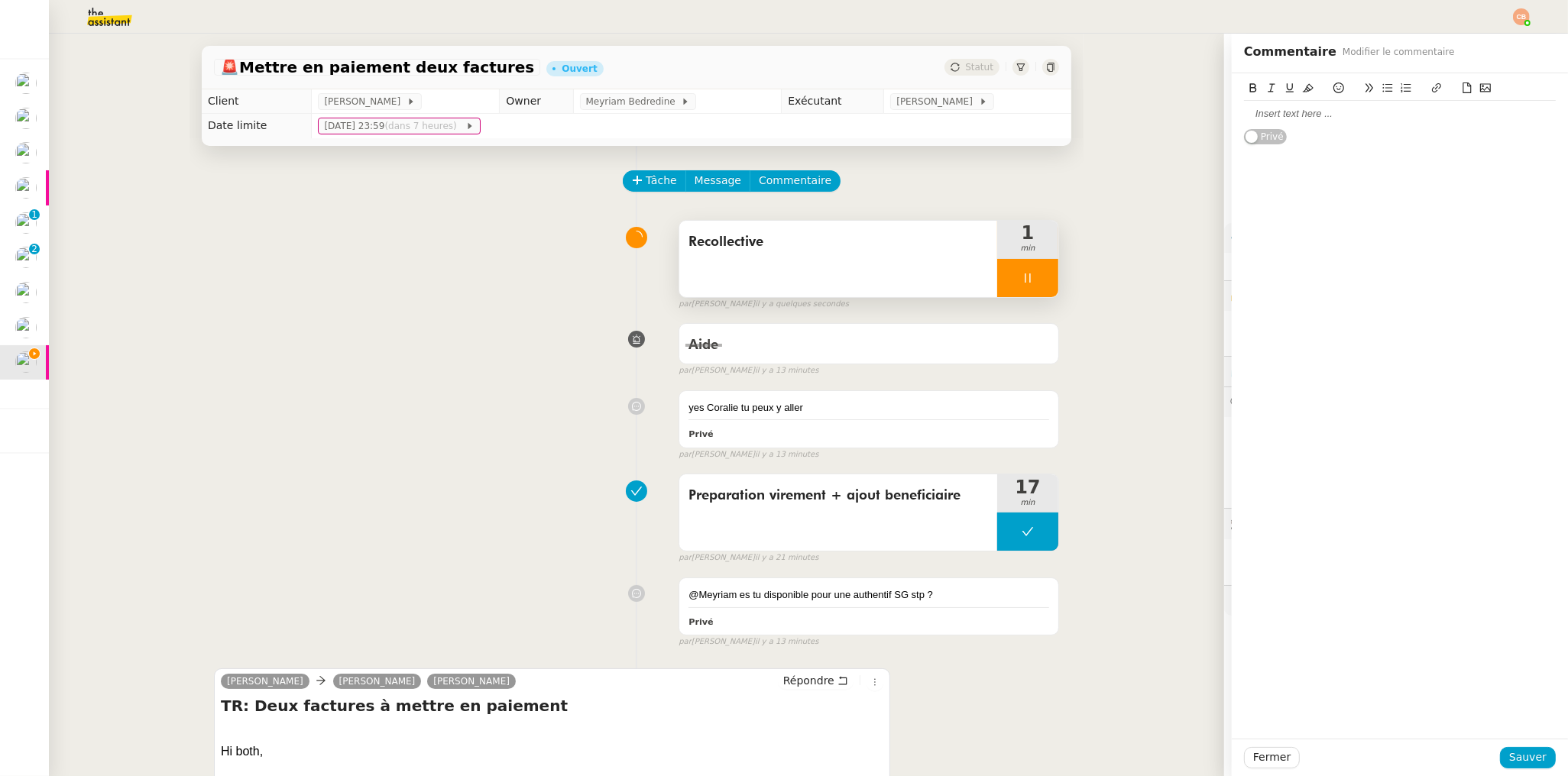
click at [1289, 112] on div at bounding box center [1399, 114] width 312 height 14
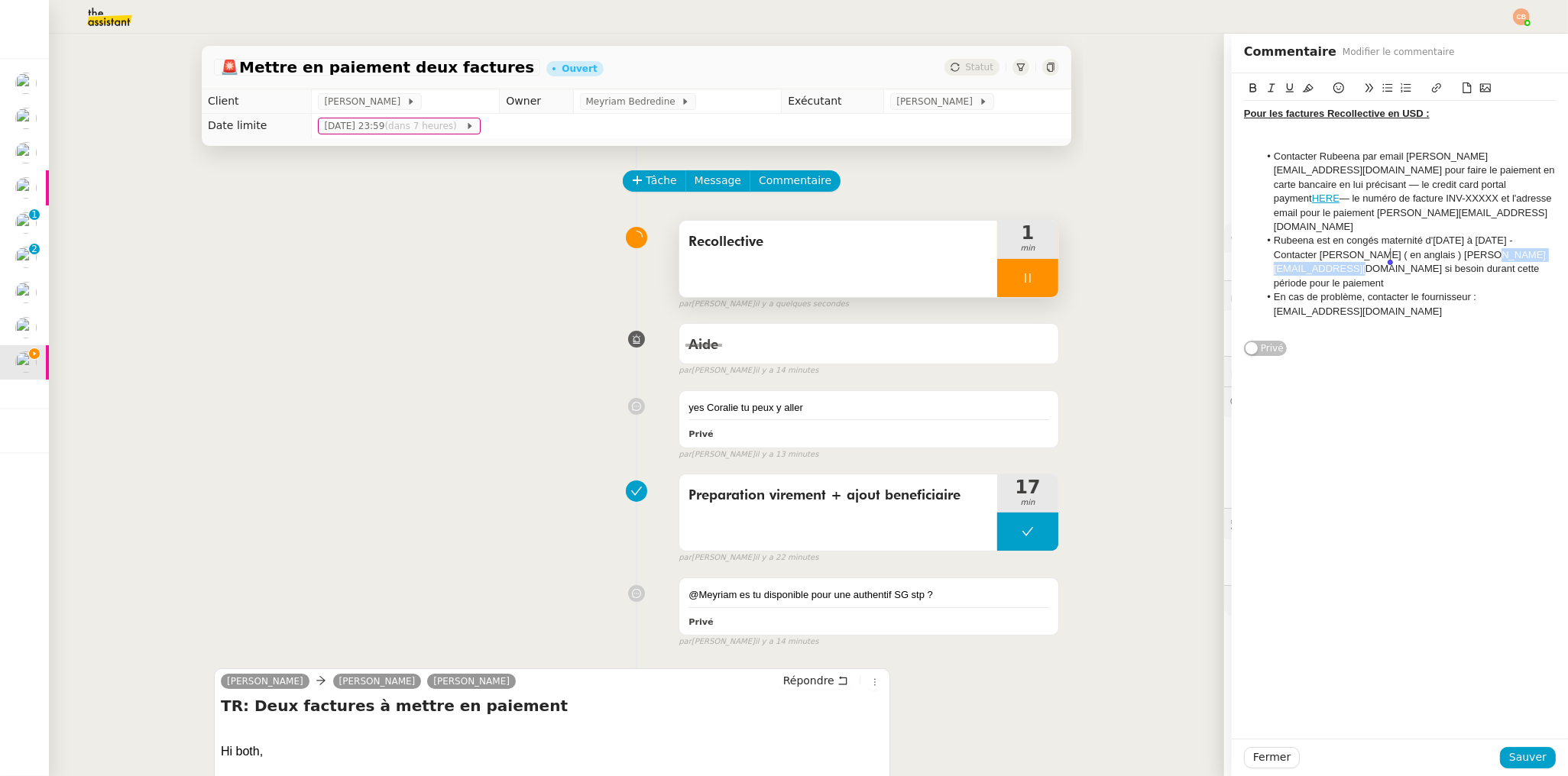
drag, startPoint x: 1260, startPoint y: 257, endPoint x: 1390, endPoint y: 260, distance: 130.0
click at [1390, 260] on li "Rubeena est en congés maternité d'août 2025 à mai 2026 - Contacter Helen Standl…" at bounding box center [1407, 262] width 297 height 57
copy li "helens@moreincommon.com"
drag, startPoint x: 1528, startPoint y: 760, endPoint x: 1417, endPoint y: 712, distance: 120.9
click at [1528, 760] on span "Sauver" at bounding box center [1527, 757] width 38 height 18
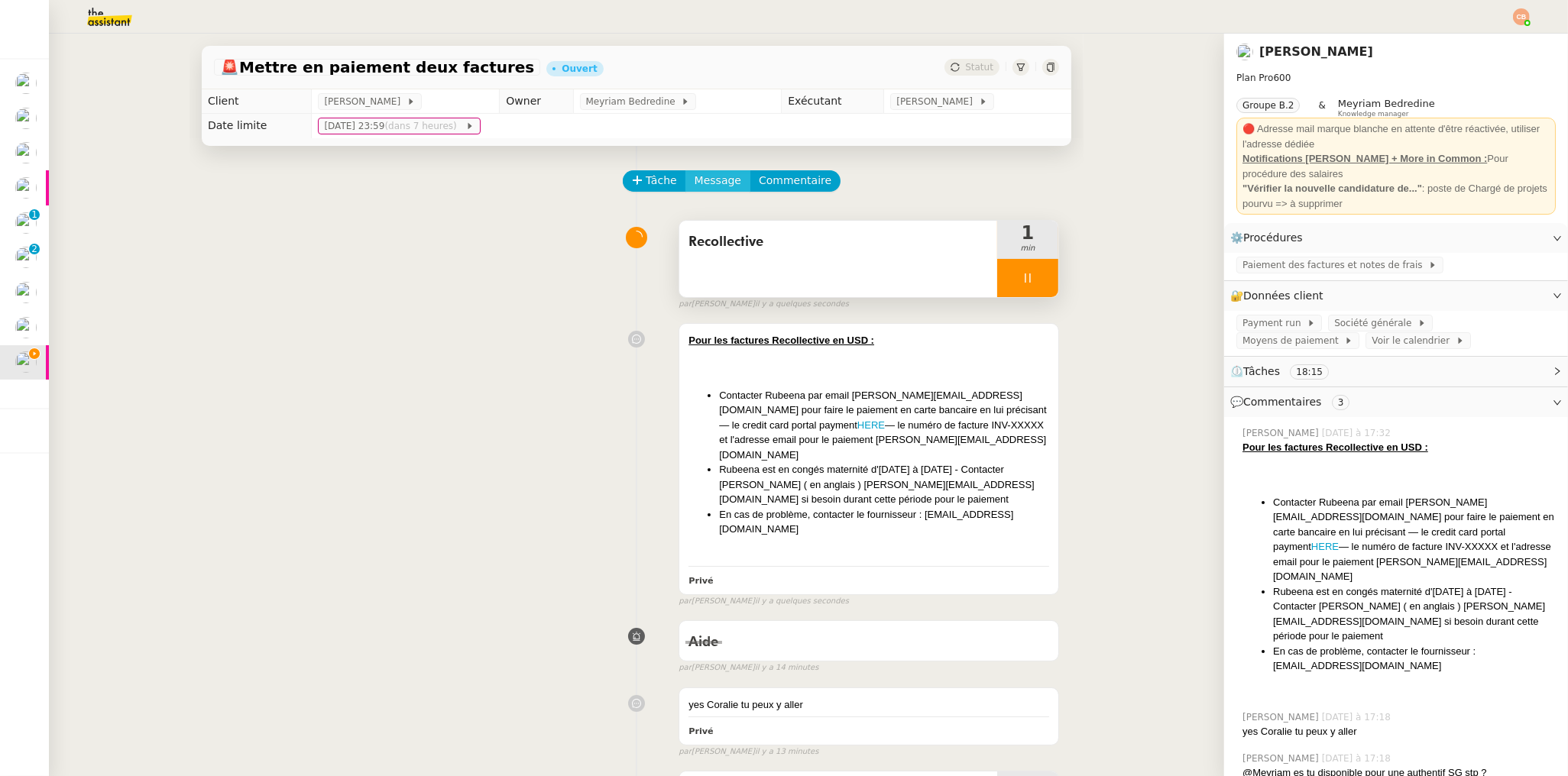
click at [716, 182] on span "Message" at bounding box center [718, 181] width 47 height 18
click at [732, 217] on span "Nouvelle conversation" at bounding box center [778, 223] width 134 height 12
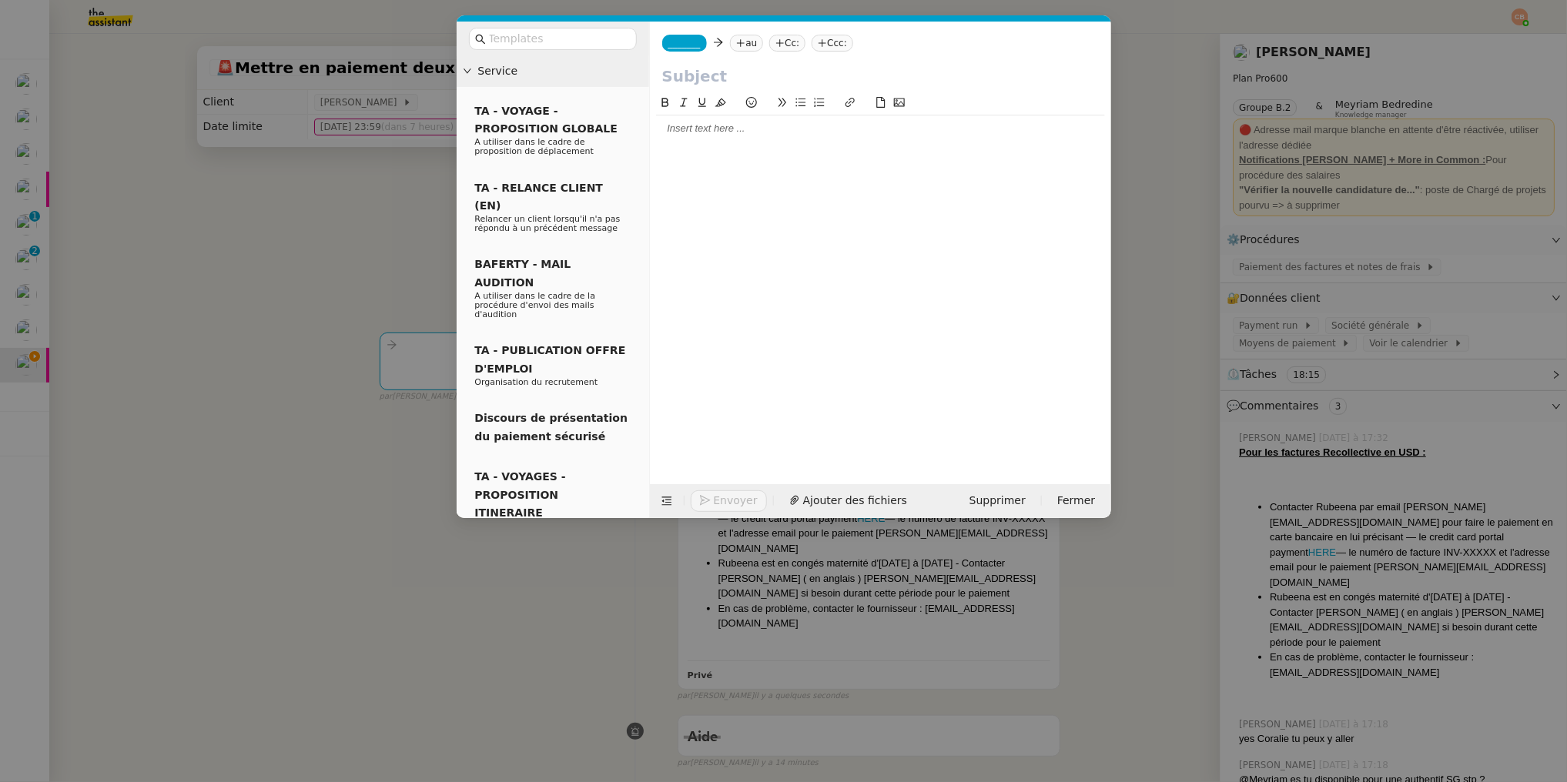
click at [697, 46] on span "_______" at bounding box center [684, 43] width 32 height 11
click at [692, 74] on span "[PERSON_NAME][EMAIL_ADDRESS][DOMAIN_NAME]" at bounding box center [777, 78] width 219 height 8
click at [781, 44] on icon at bounding box center [785, 42] width 9 height 9
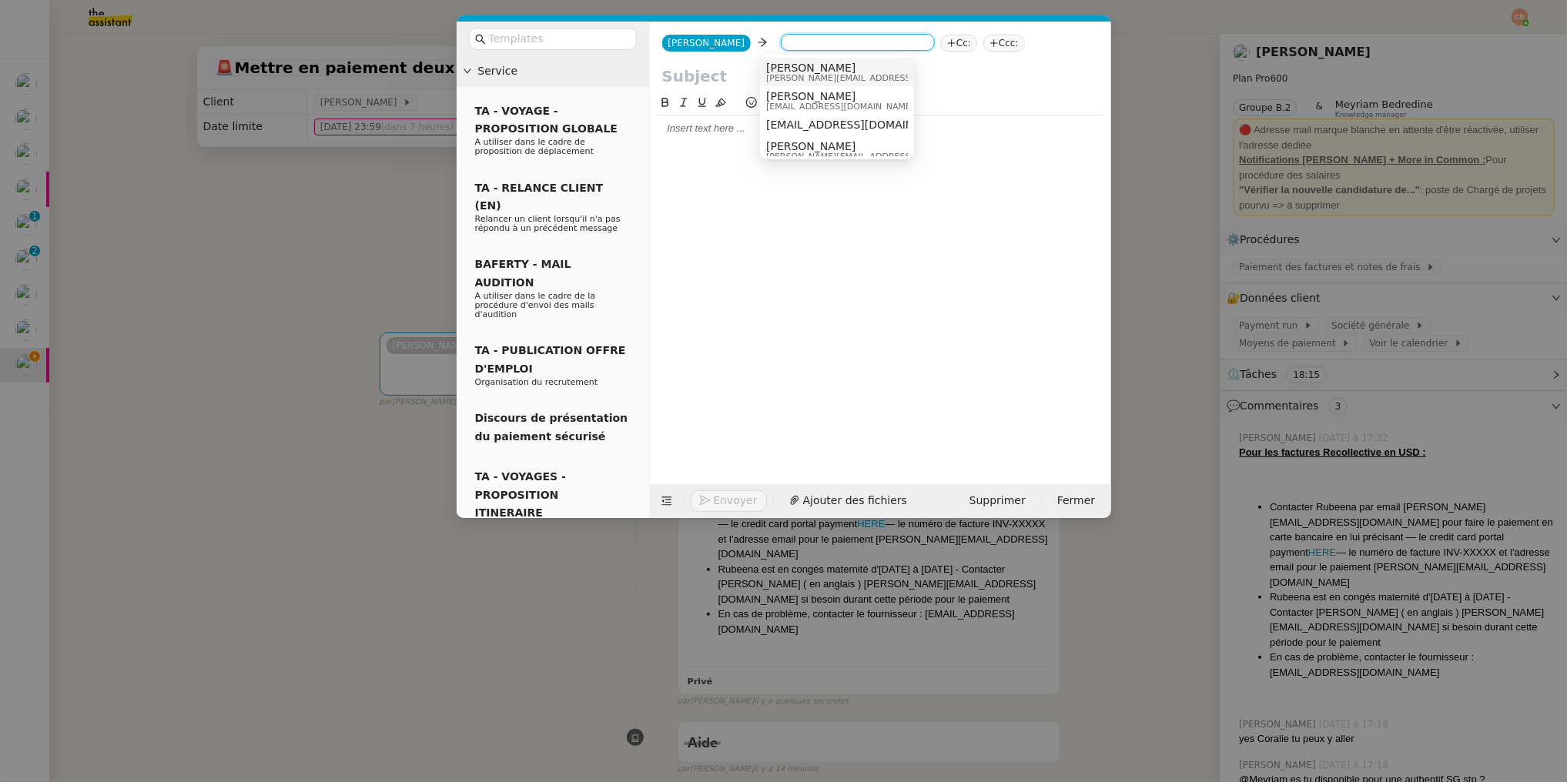
paste input "helens@moreincommon.com"
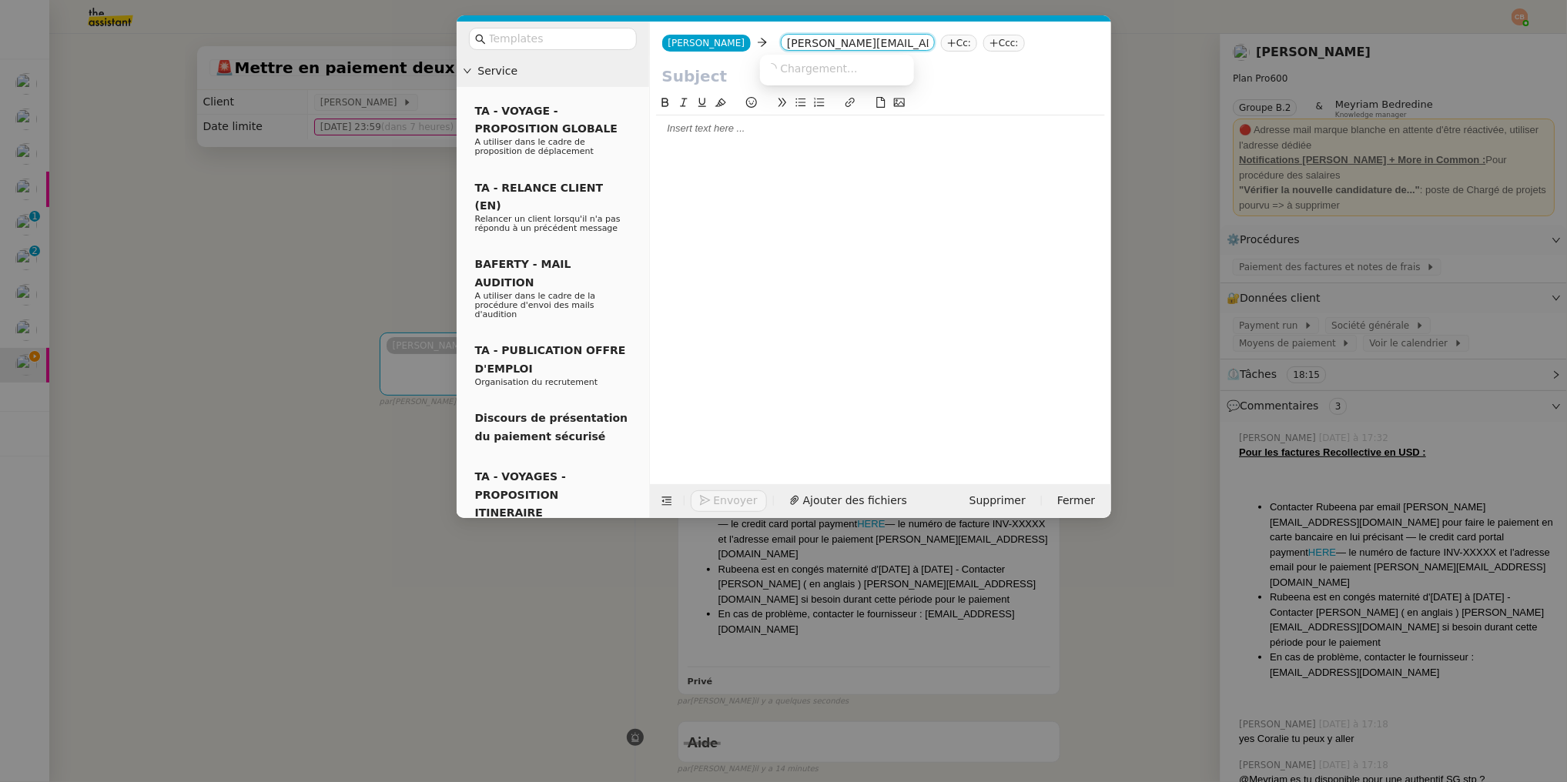
scroll to position [0, 2]
type input "helens@moreincommon.com"
click at [791, 65] on span "Helen Standley" at bounding box center [875, 68] width 219 height 12
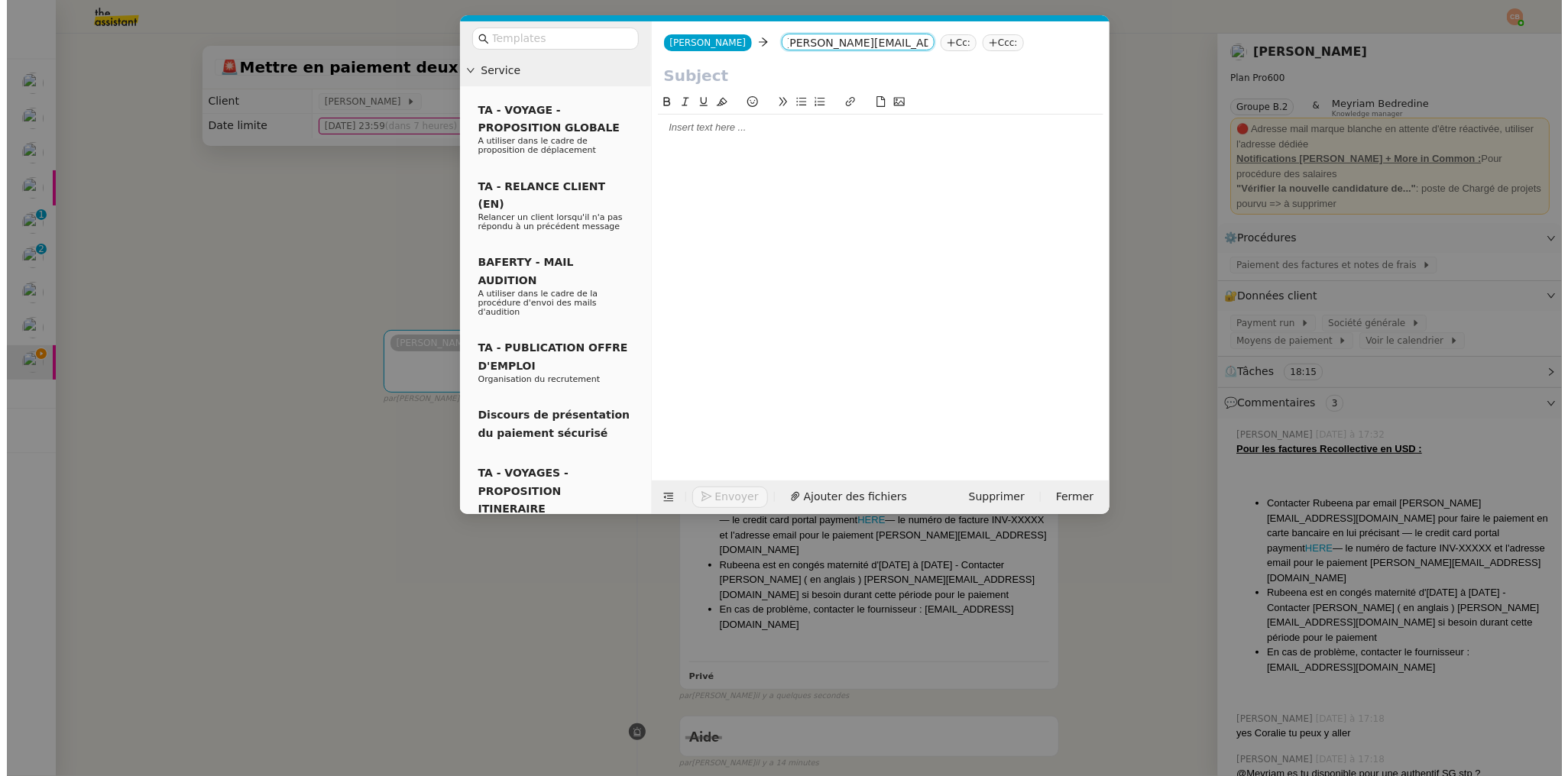
scroll to position [0, 0]
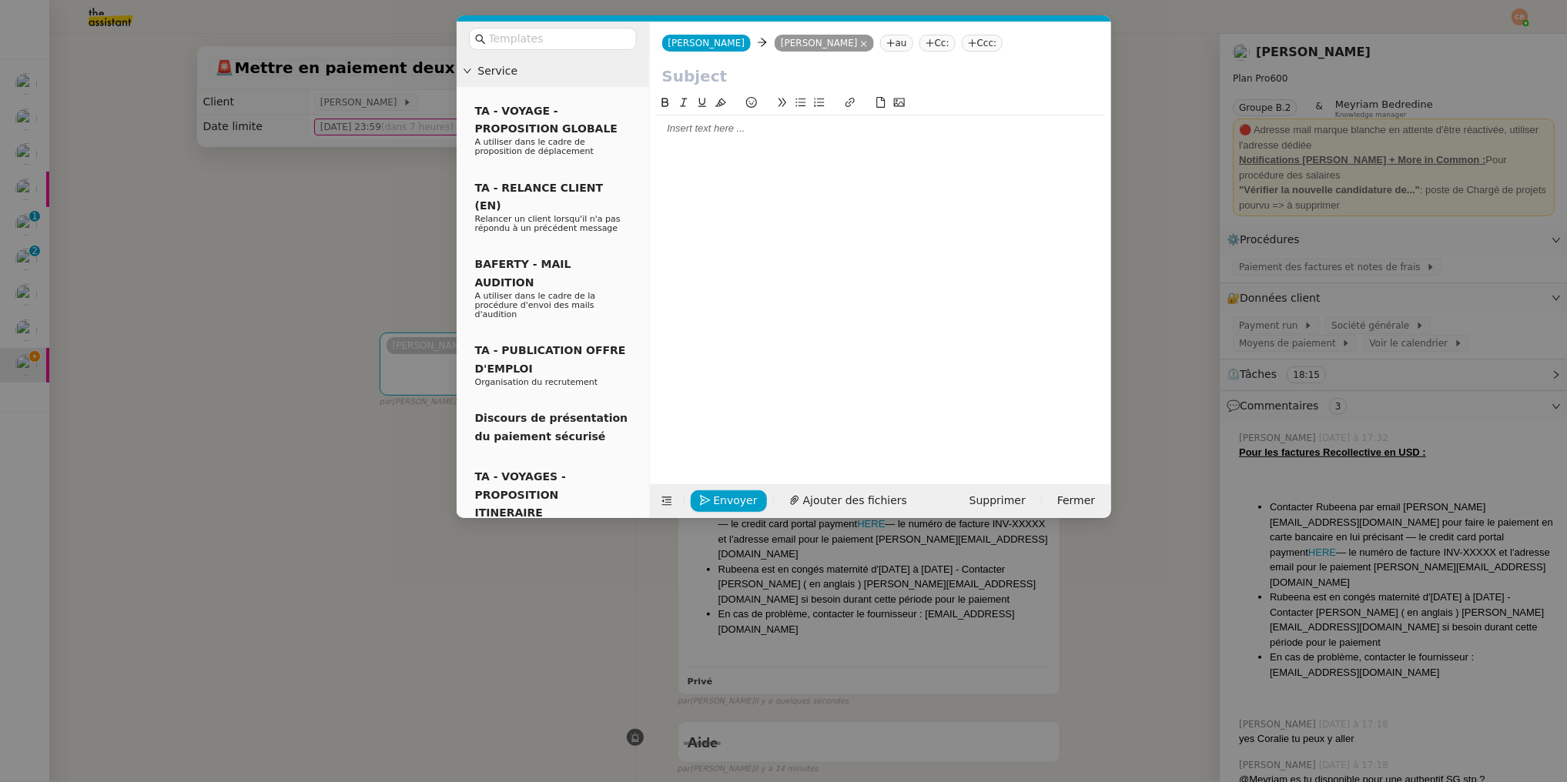
click at [919, 45] on nz-tag "Cc:" at bounding box center [937, 43] width 36 height 17
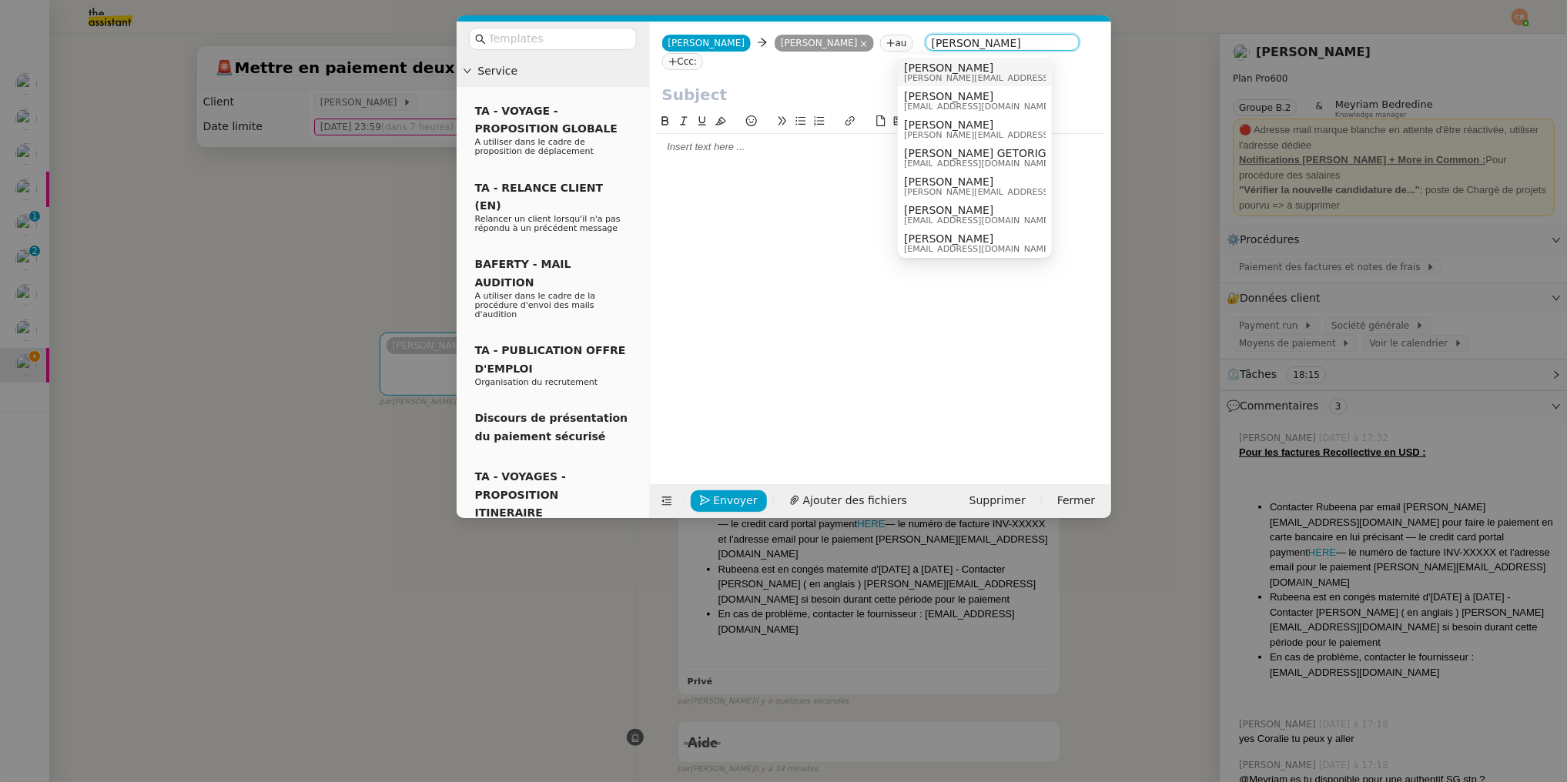
type input "laurence"
click at [915, 62] on span "[PERSON_NAME]" at bounding box center [1013, 68] width 219 height 12
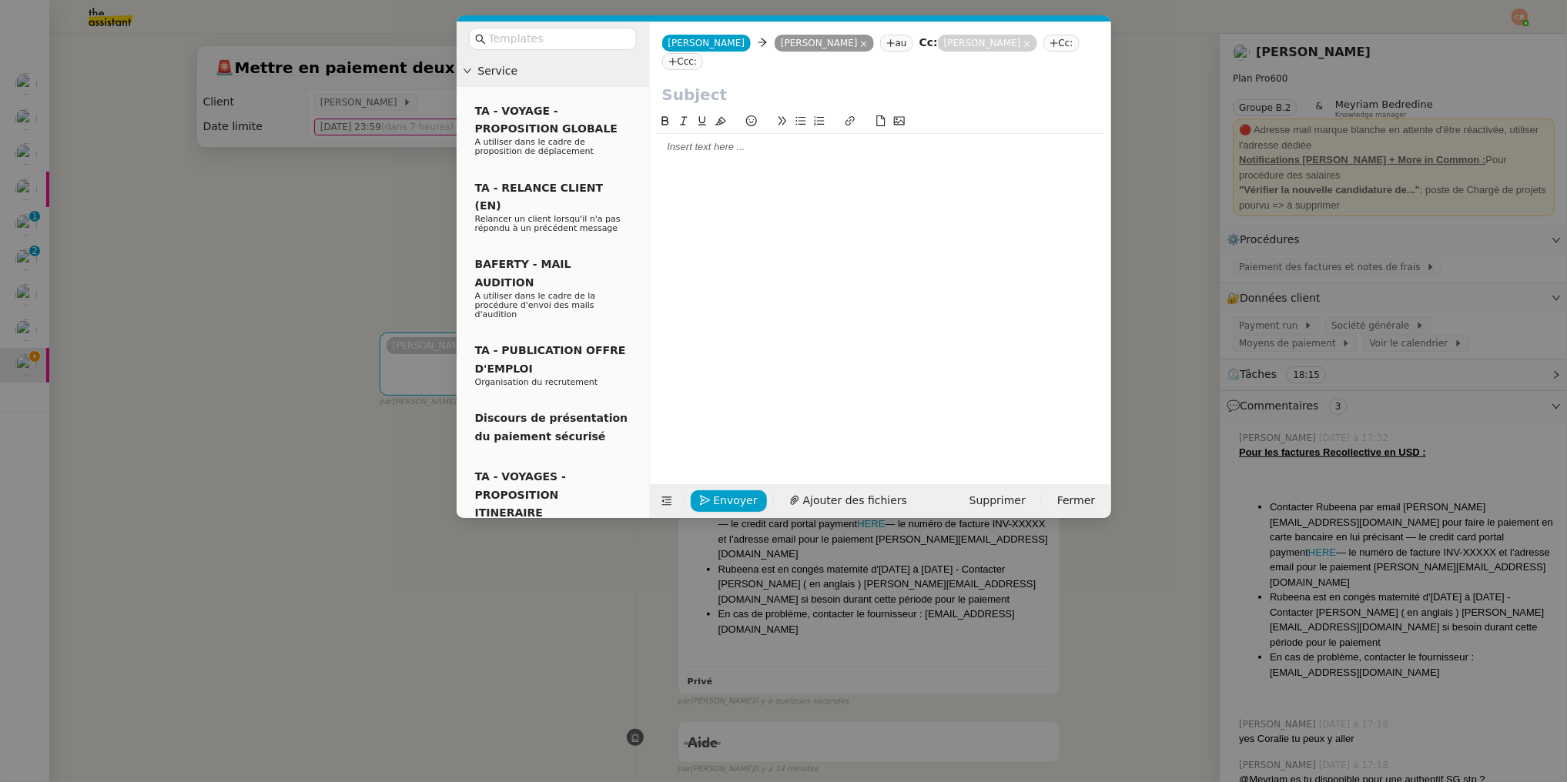
click at [350, 222] on nz-modal-container "Service TA - VOYAGE - PROPOSITION GLOBALE A utiliser dans le cadre de propositi…" at bounding box center [783, 391] width 1567 height 782
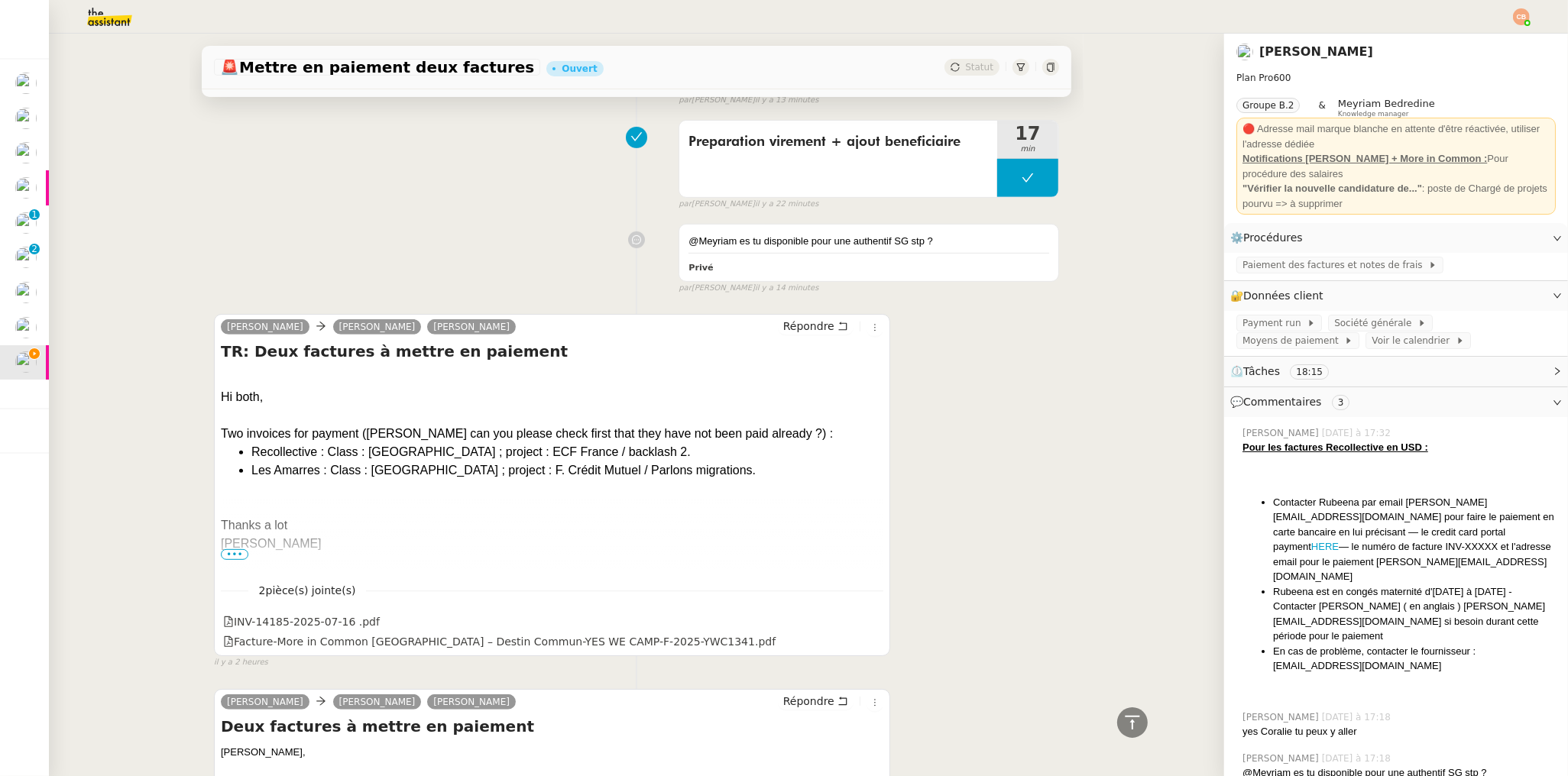
scroll to position [1064, 0]
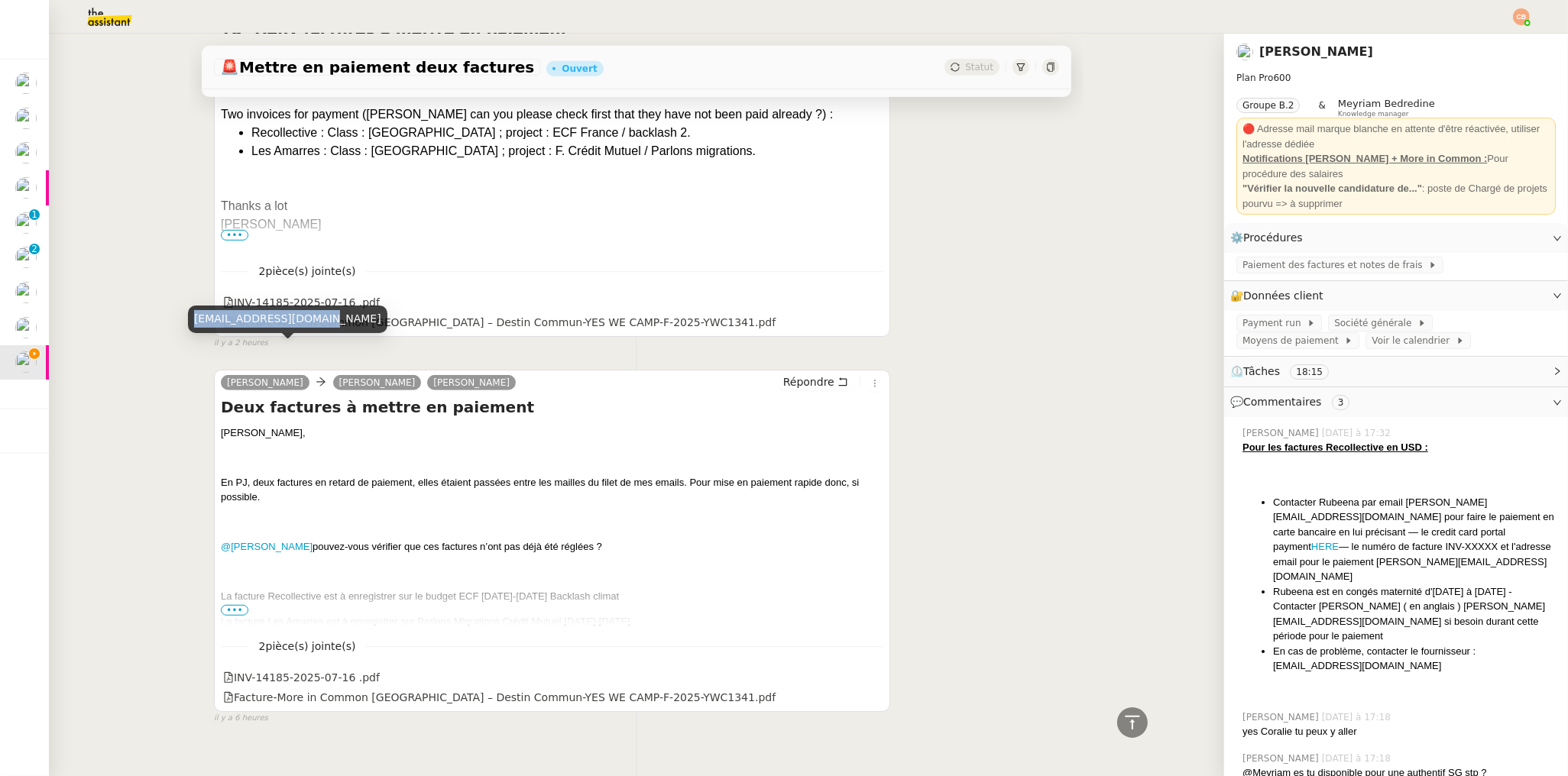
drag, startPoint x: 196, startPoint y: 317, endPoint x: 324, endPoint y: 313, distance: 128.1
click at [324, 313] on div "marion@destincommun.fr" at bounding box center [287, 319] width 199 height 27
copy div "marion@destincommun.fr"
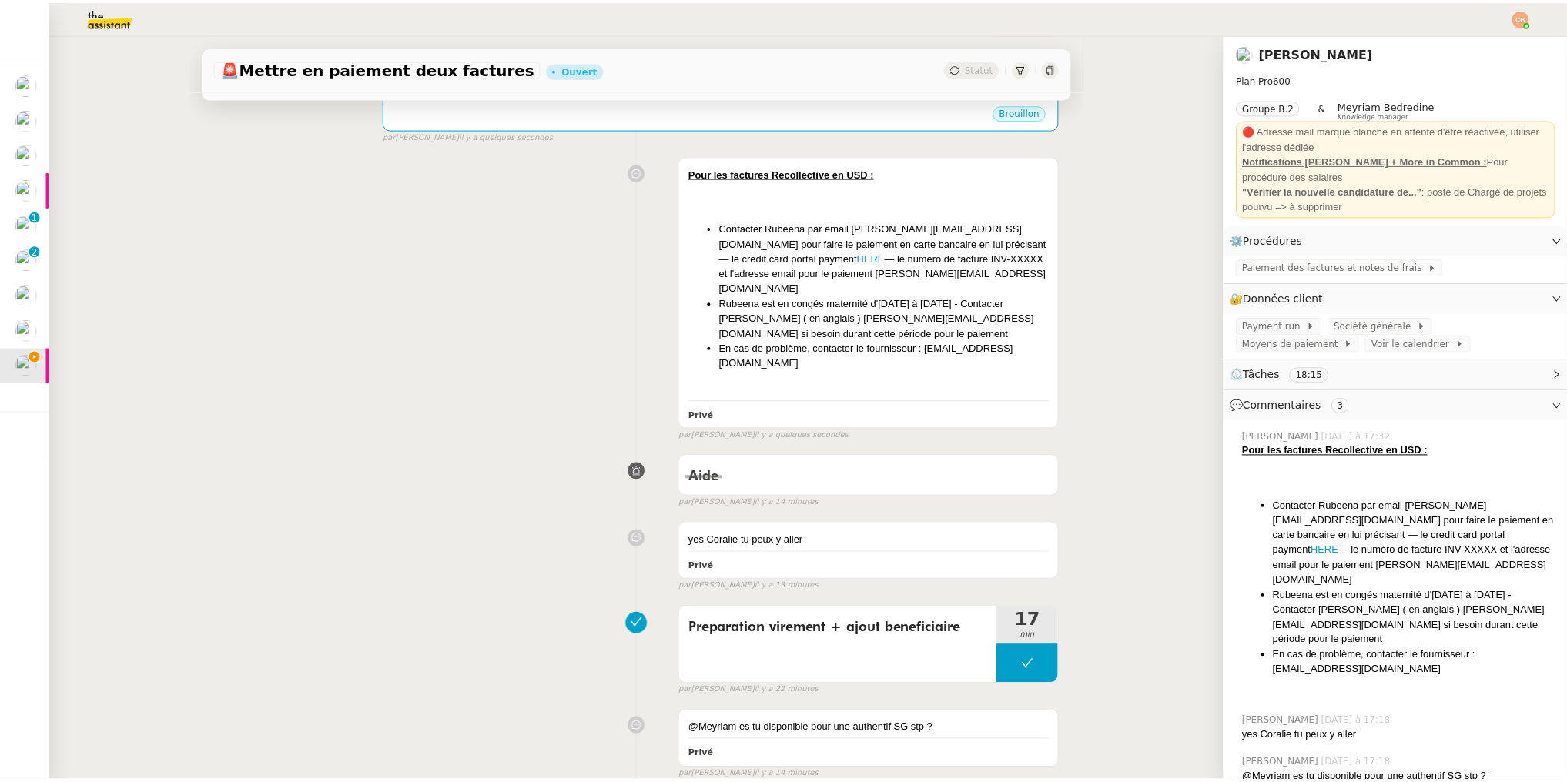
scroll to position [0, 0]
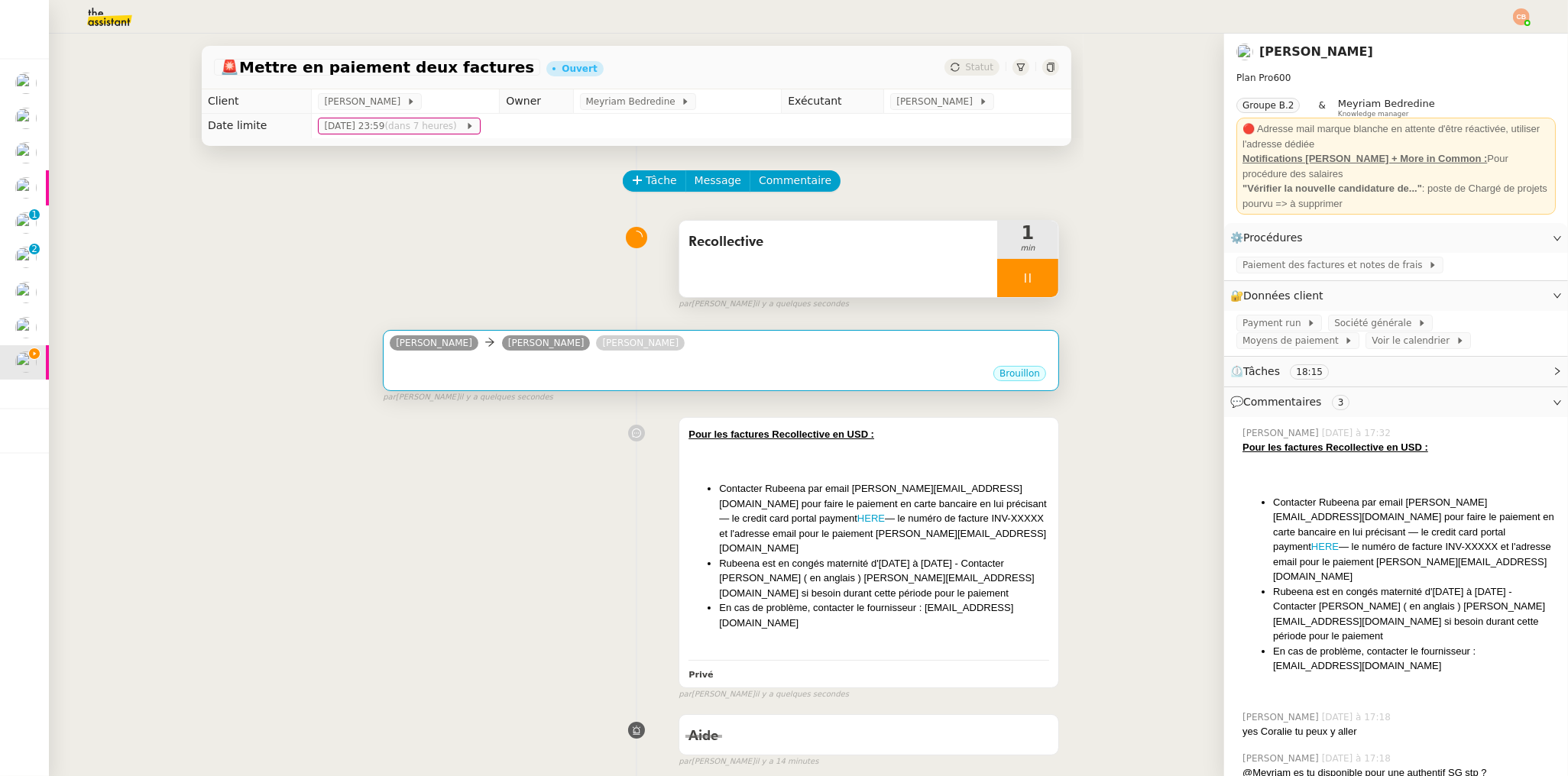
click at [761, 336] on div "Camille Beau Helen Standley Laurence de Nervaux" at bounding box center [720, 344] width 662 height 23
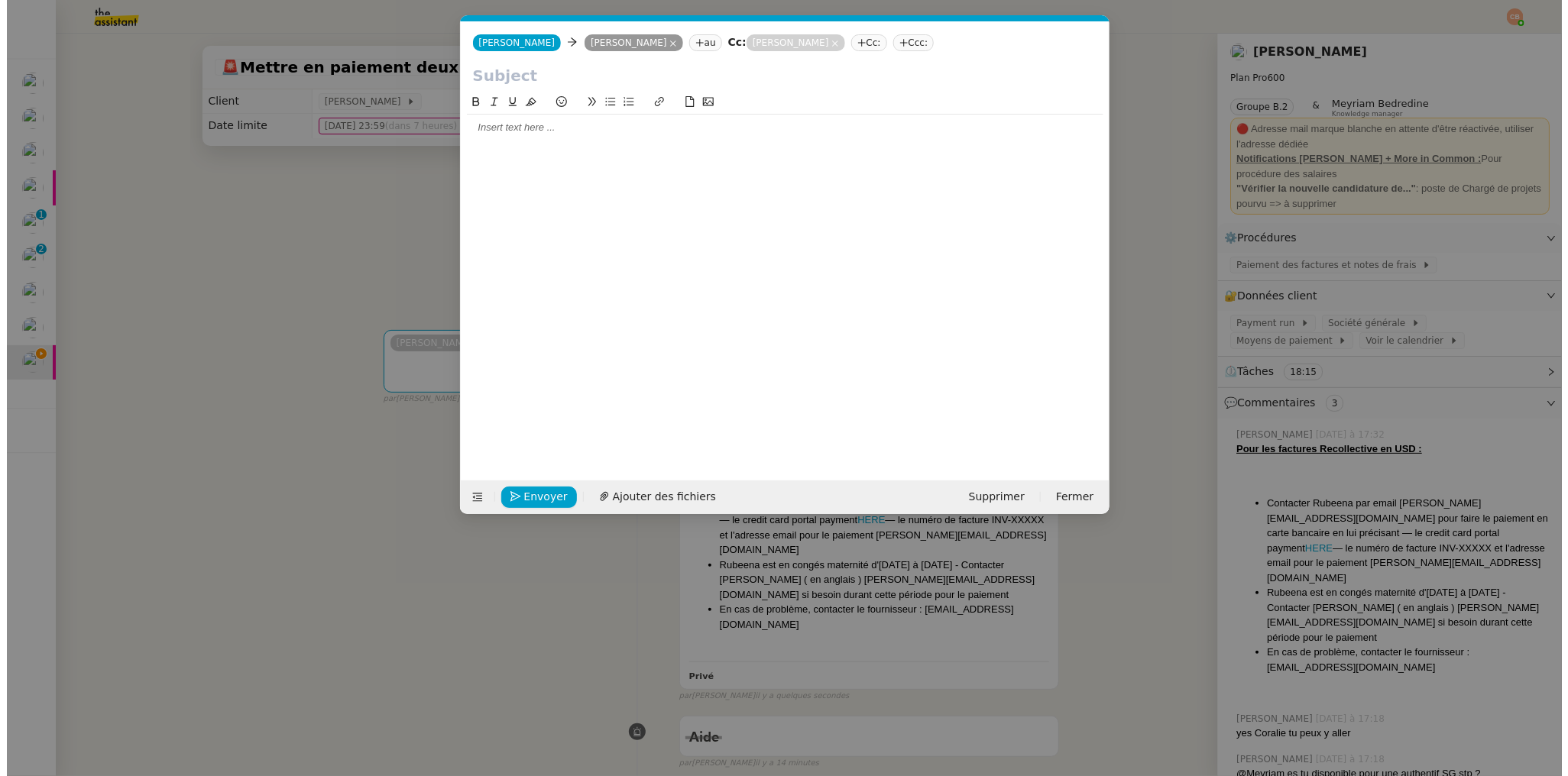
scroll to position [0, 33]
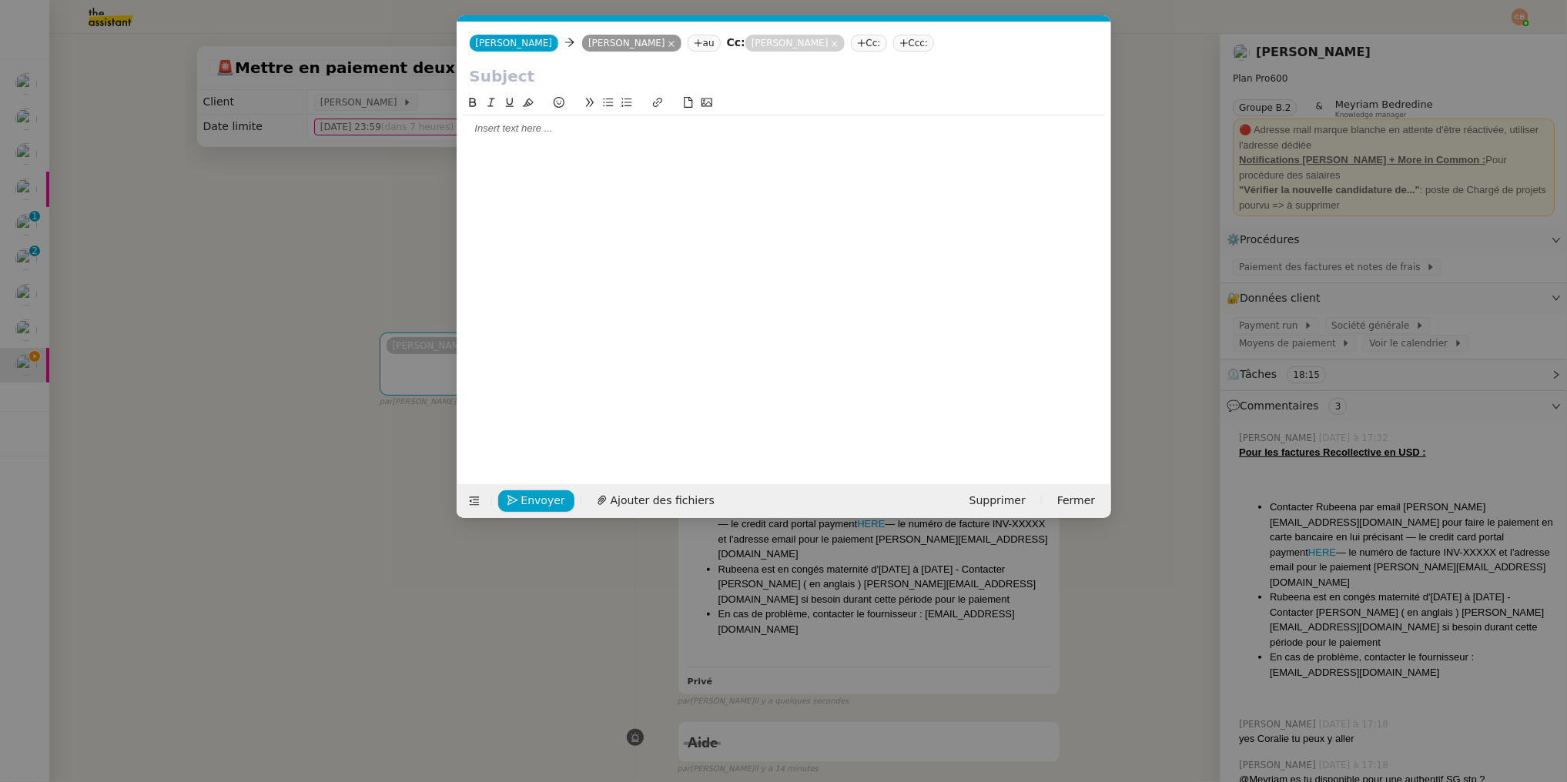
click at [865, 48] on nz-tag "Cc:" at bounding box center [869, 43] width 36 height 17
paste input "marion@destincommun.fr"
type input "marion@destincommun.fr"
click at [865, 65] on span "Marion Cosperec" at bounding box center [926, 68] width 148 height 12
click at [329, 236] on nz-modal-container "Service TA - VOYAGE - PROPOSITION GLOBALE A utiliser dans le cadre de propositi…" at bounding box center [783, 391] width 1567 height 782
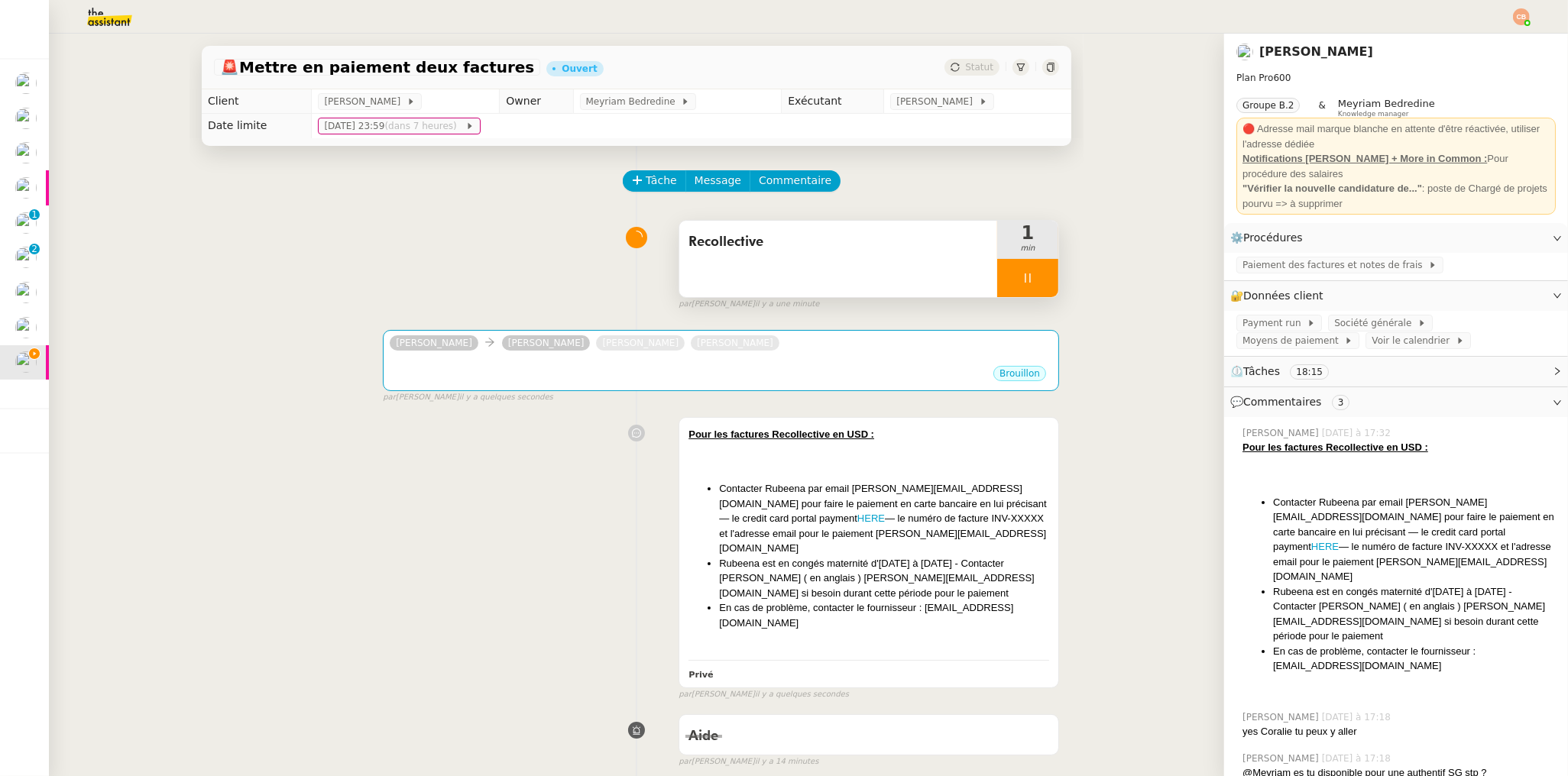
click at [104, 21] on img at bounding box center [96, 17] width 118 height 34
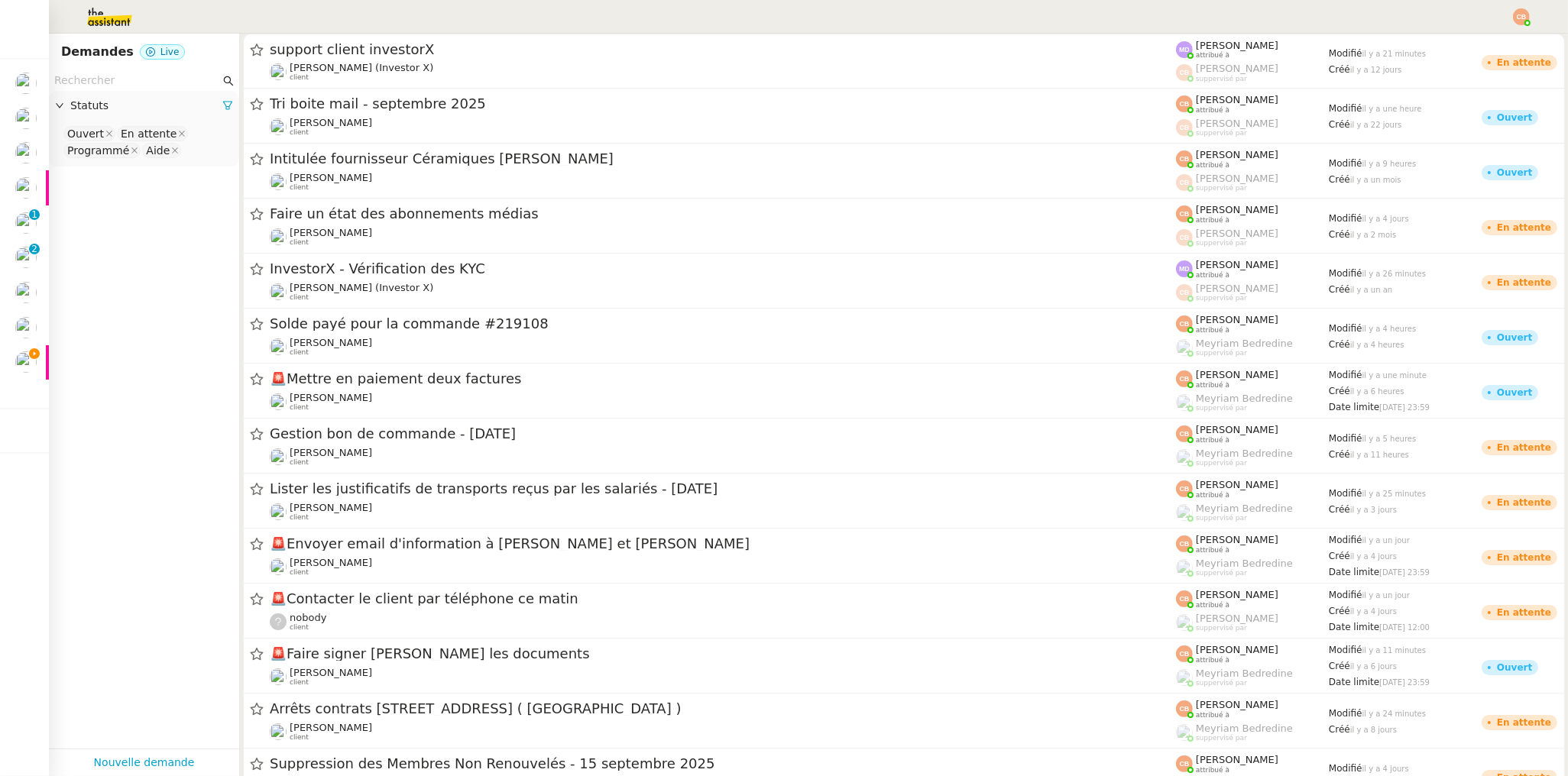
click at [120, 78] on input "text" at bounding box center [137, 80] width 166 height 18
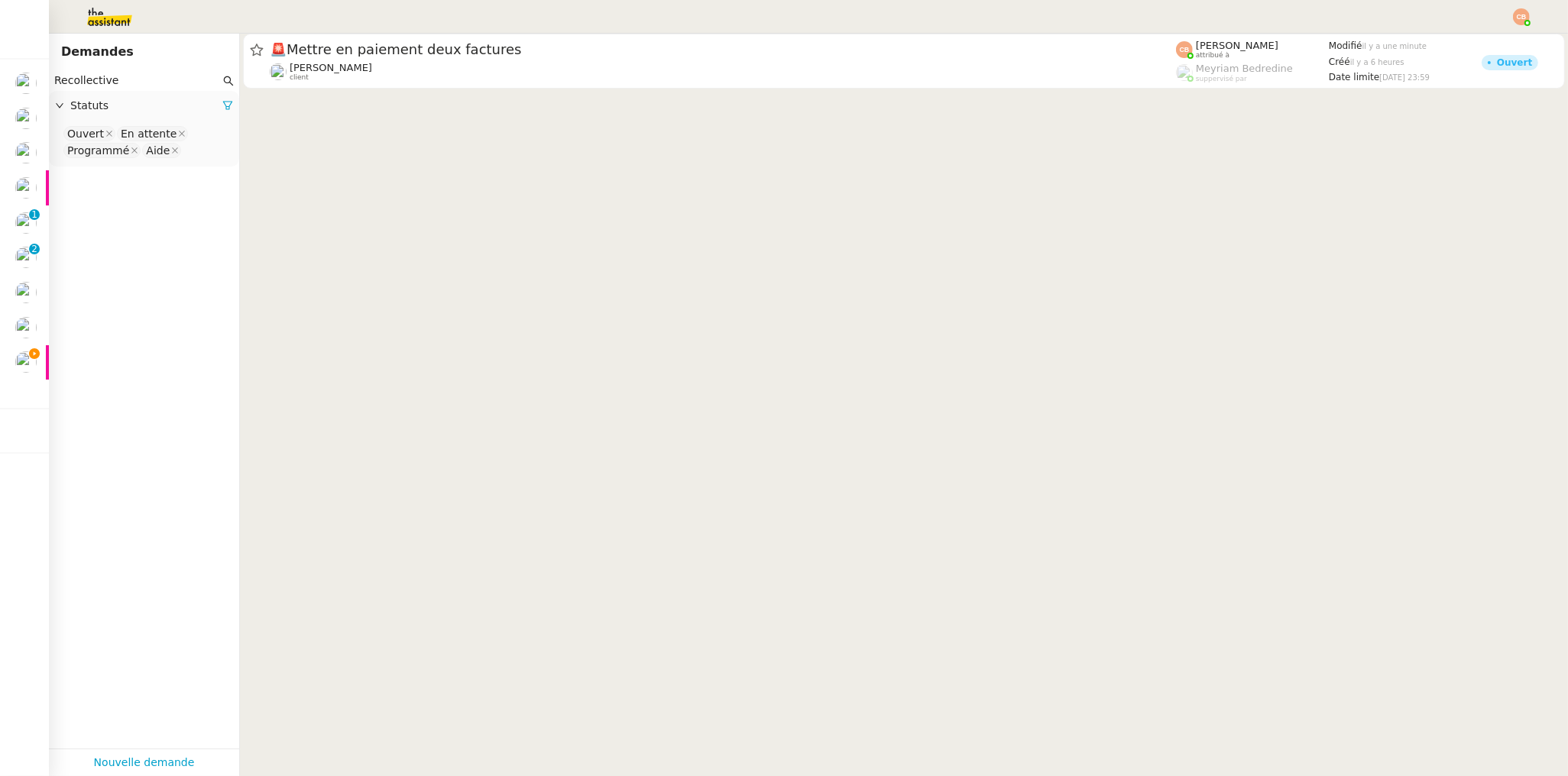
type input "Recollective"
click at [195, 144] on nz-select-top-control "Ouvert En attente Programmé Aide" at bounding box center [144, 142] width 166 height 36
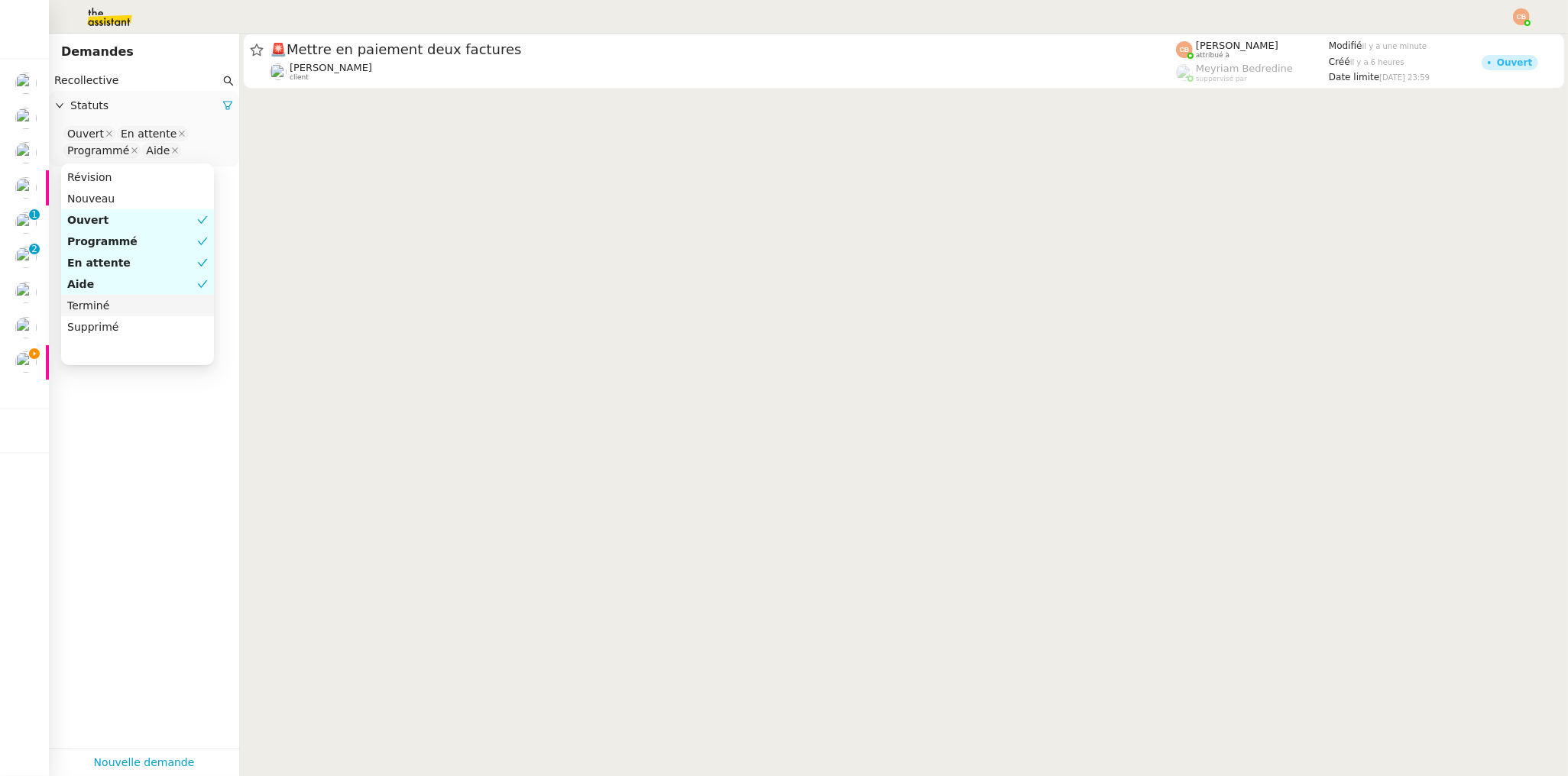
click at [144, 299] on div "Terminé" at bounding box center [138, 306] width 141 height 14
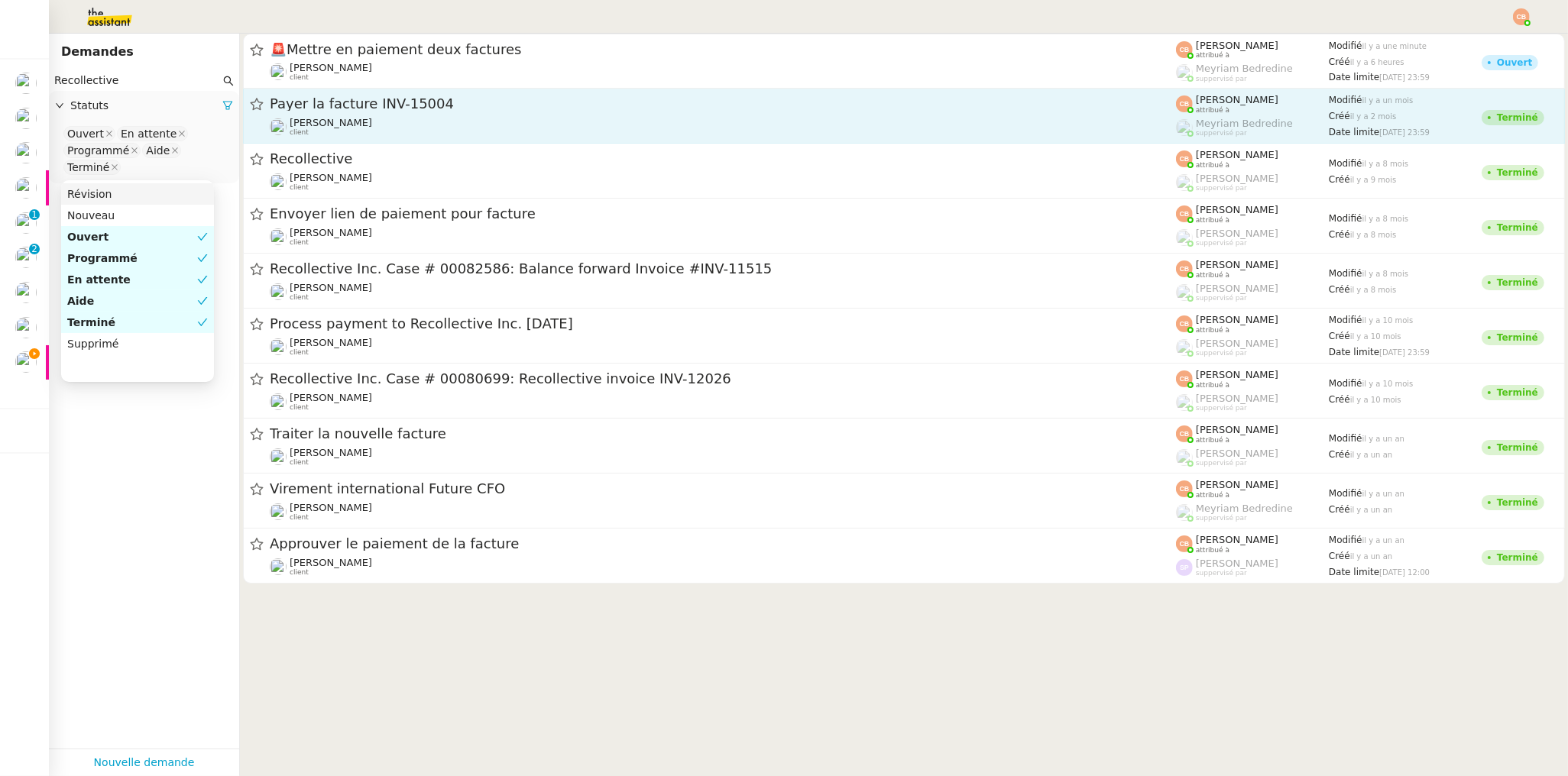
click at [360, 109] on span "Payer la facture INV-15004" at bounding box center [722, 104] width 906 height 14
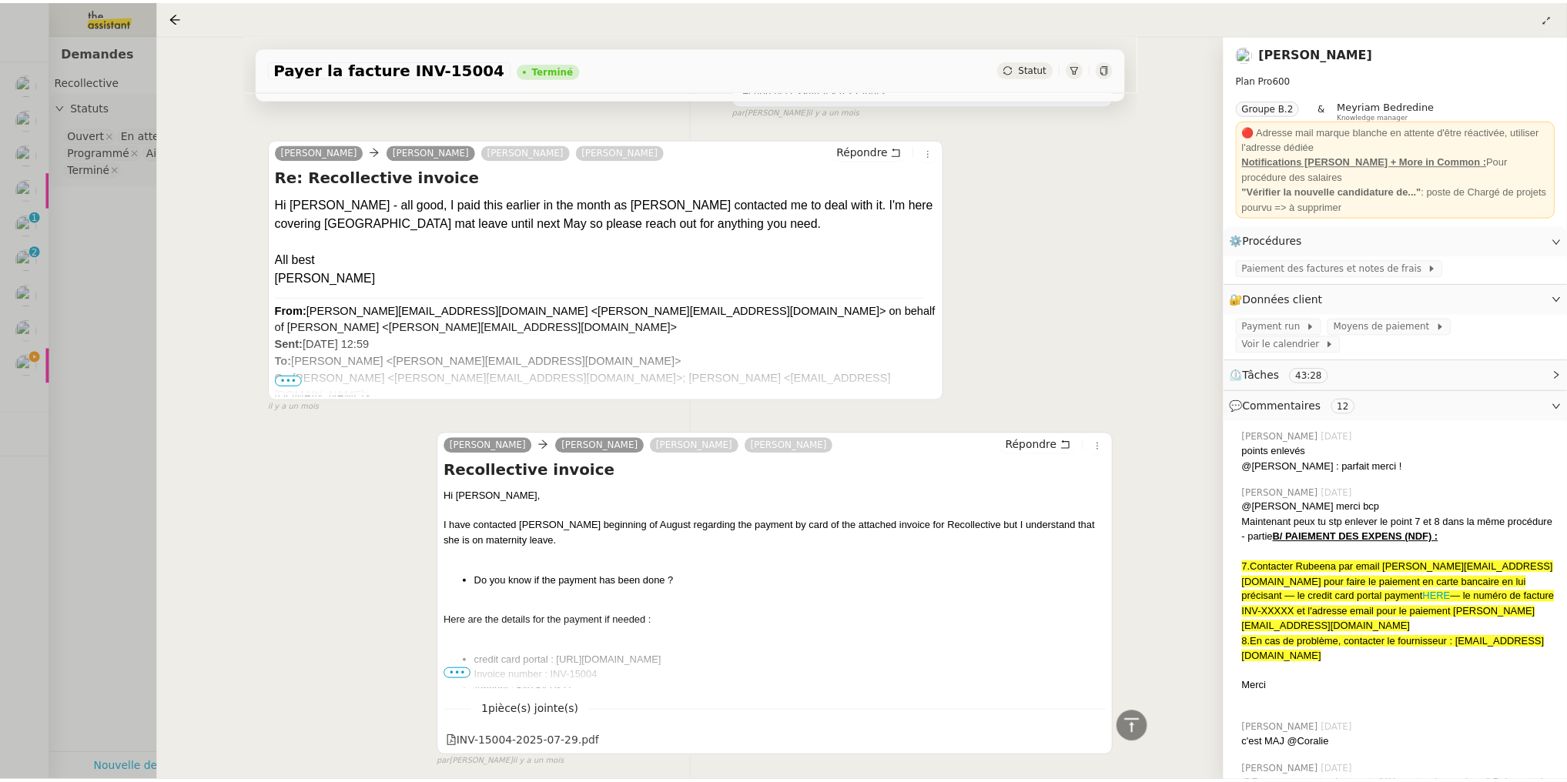
scroll to position [3260, 0]
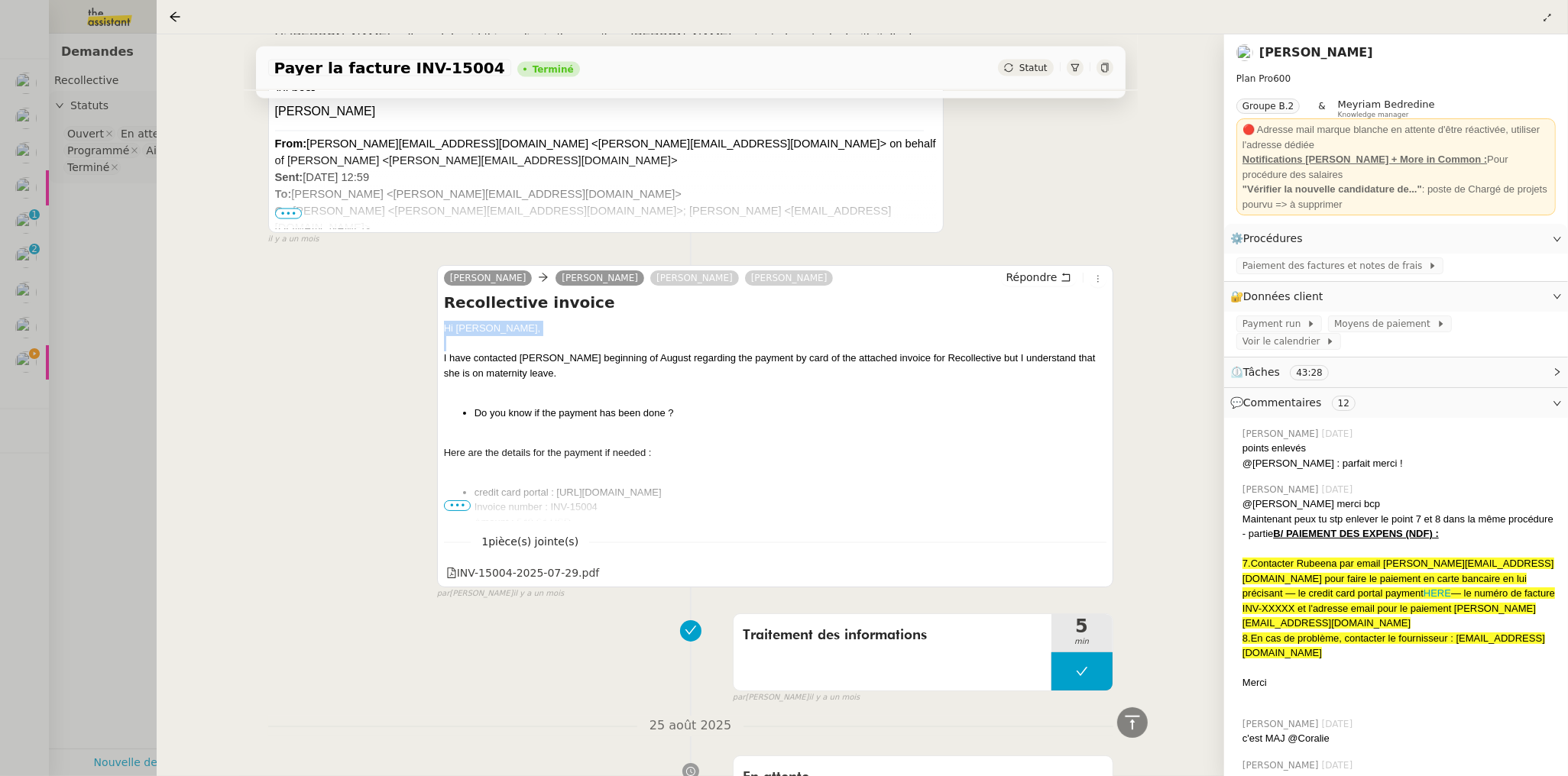
drag, startPoint x: 442, startPoint y: 254, endPoint x: 447, endPoint y: 277, distance: 23.5
click at [447, 321] on div "Hi Helen, I have contacted Rubeena beginning of August regarding the payment by…" at bounding box center [774, 535] width 662 height 430
click at [457, 500] on span "•••" at bounding box center [457, 505] width 28 height 11
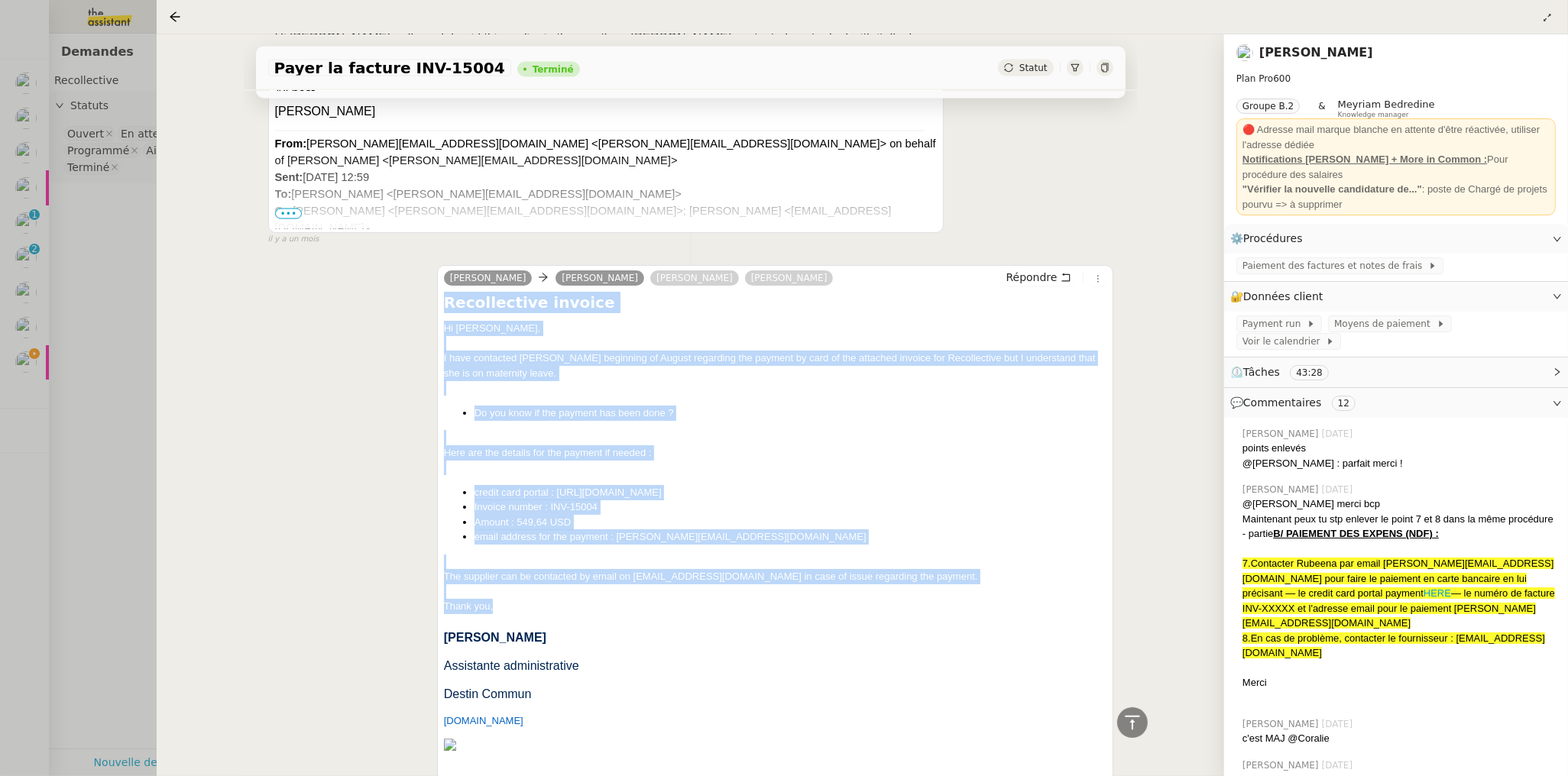
drag, startPoint x: 442, startPoint y: 227, endPoint x: 987, endPoint y: 535, distance: 626.0
click at [987, 535] on div "Recollective invoice Hi Helen, I have contacted Rubeena beginning of August reg…" at bounding box center [774, 526] width 662 height 469
copy div "Recollective invoice Hi Helen, I have contacted Rubeena beginning of August reg…"
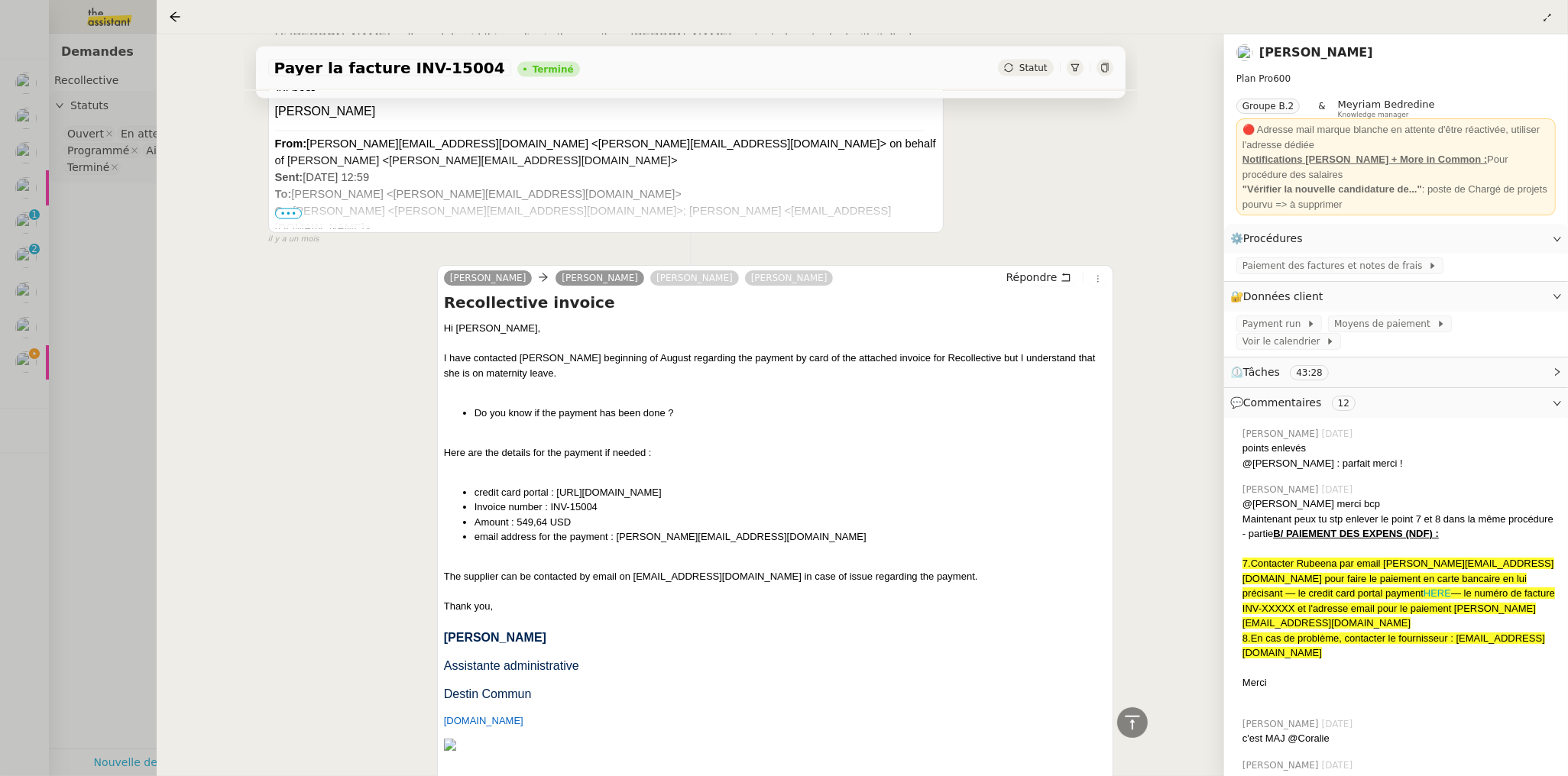
click at [101, 220] on div at bounding box center [784, 388] width 1568 height 776
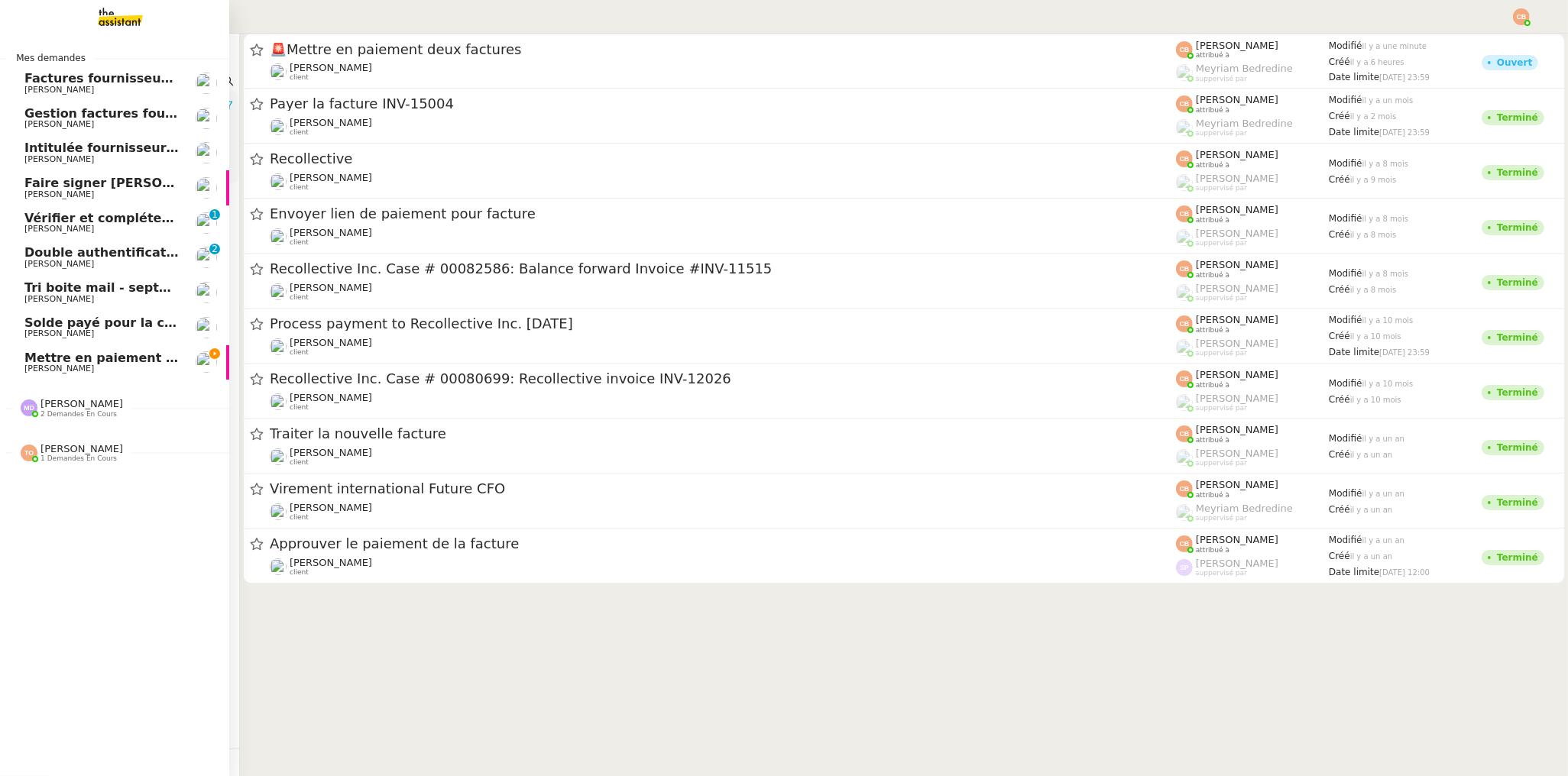
click at [25, 353] on span "Mettre en paiement deux factures" at bounding box center [143, 357] width 236 height 15
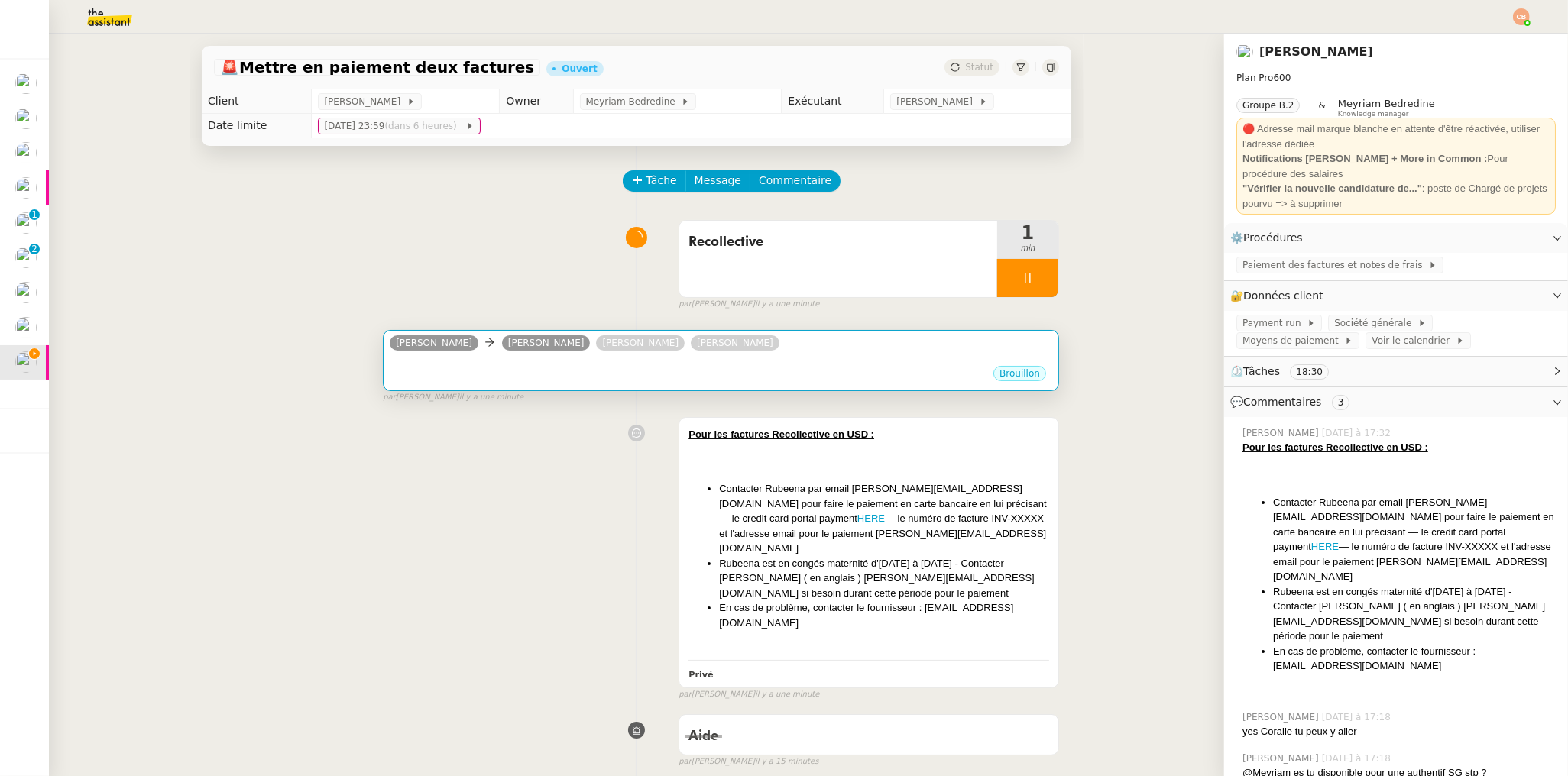
click at [594, 363] on div "•••" at bounding box center [720, 361] width 662 height 8
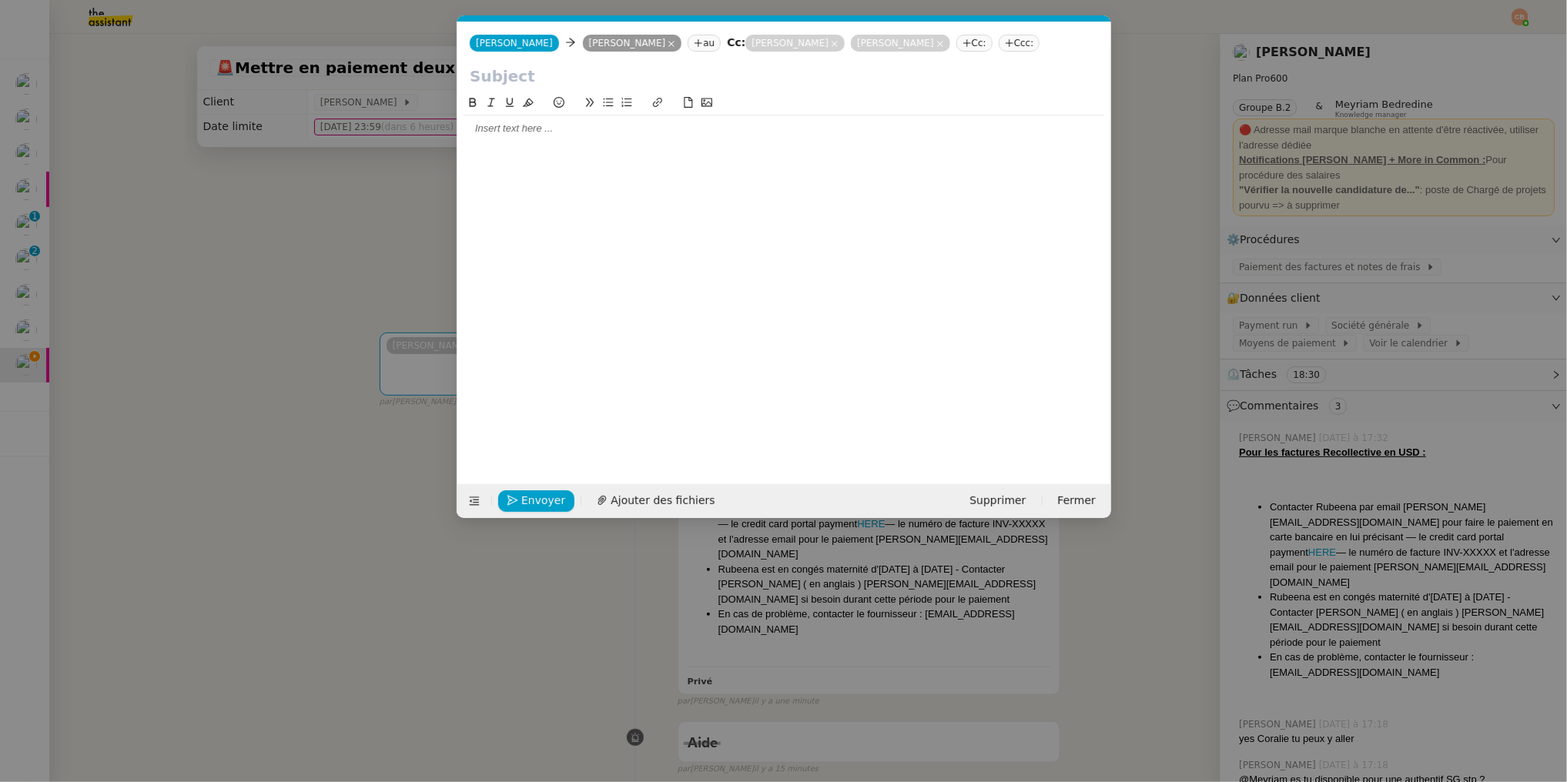
scroll to position [0, 33]
click at [500, 138] on div at bounding box center [783, 128] width 641 height 26
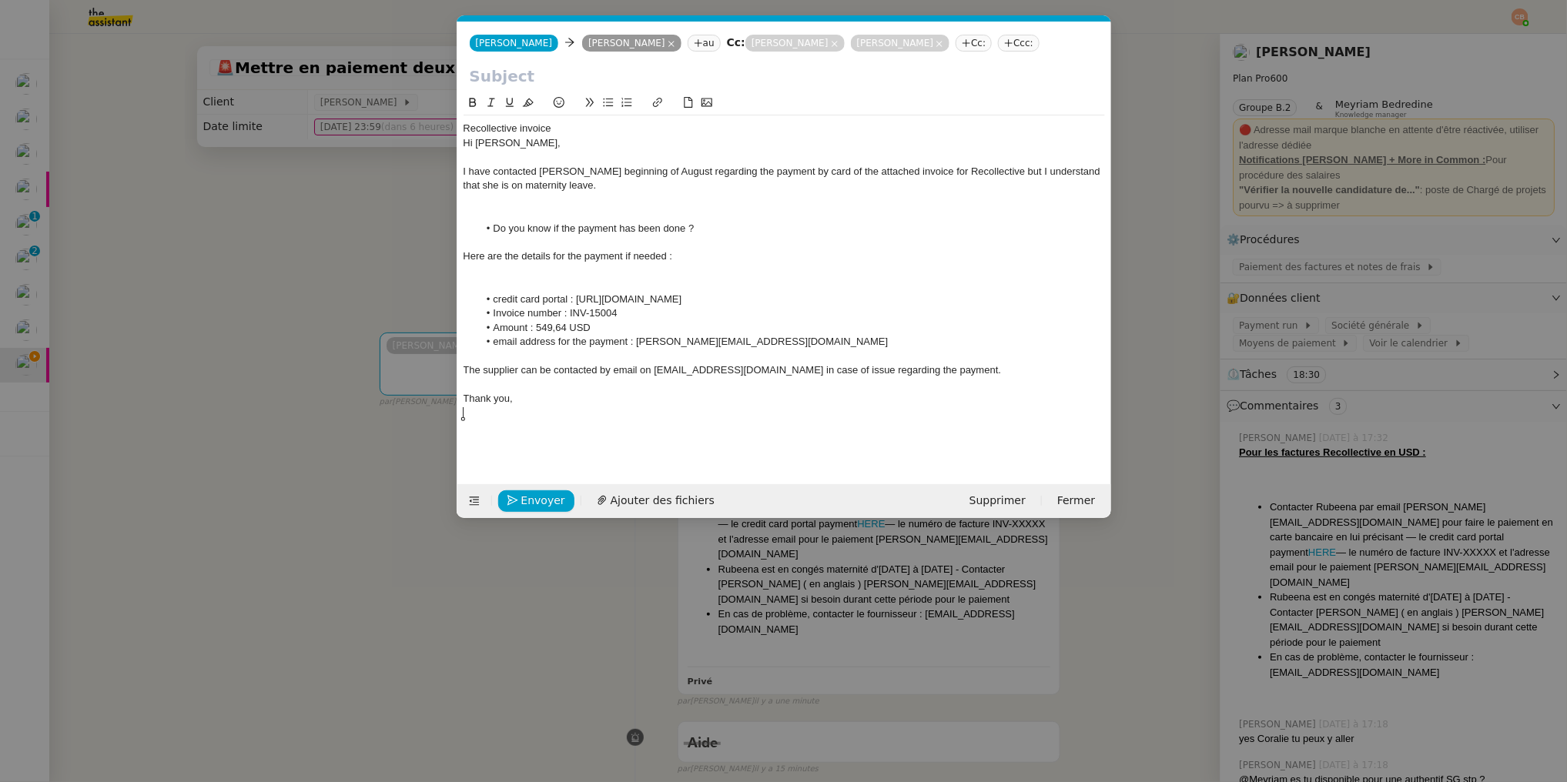
scroll to position [0, 0]
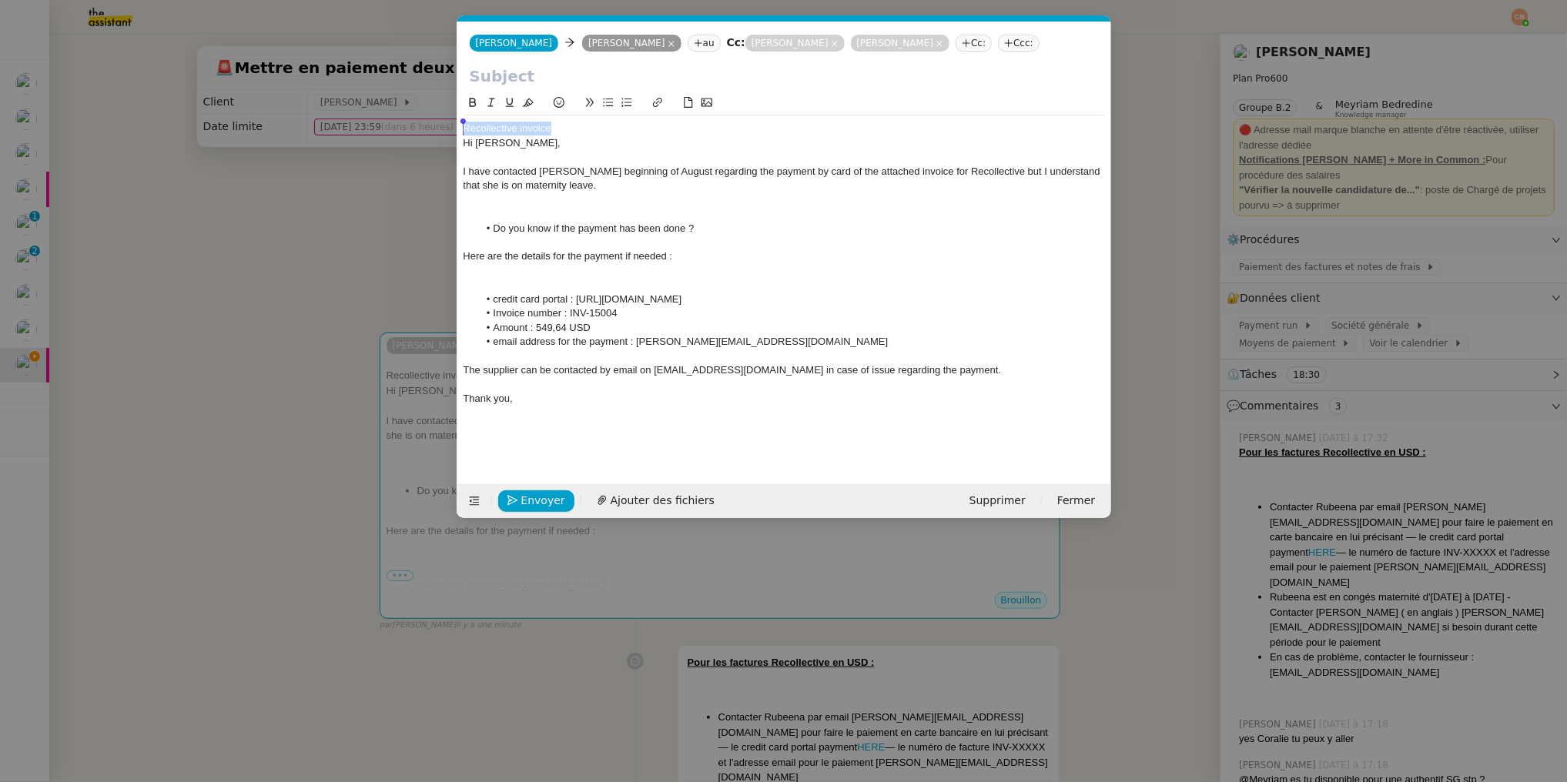
drag, startPoint x: 560, startPoint y: 129, endPoint x: 449, endPoint y: 126, distance: 111.7
click at [449, 126] on nz-modal-container "Service TA - VOYAGE - PROPOSITION GLOBALE A utiliser dans le cadre de propositi…" at bounding box center [783, 391] width 1567 height 782
copy div "Recollective invoice"
click at [479, 69] on input "text" at bounding box center [784, 76] width 629 height 23
paste input "Recollective invoice"
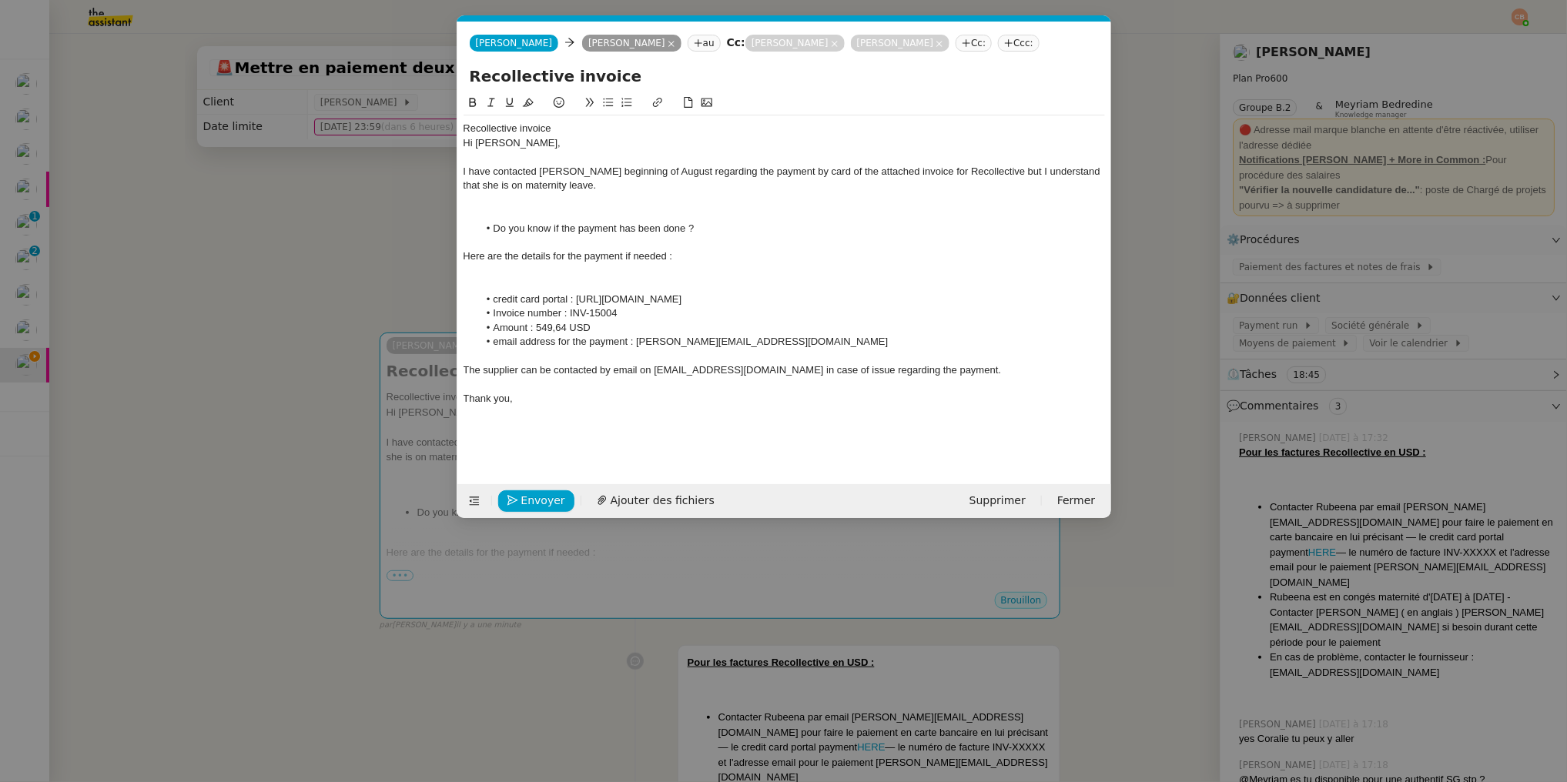
paste input "INV-14185"
type input "Recollective invoice INV-14185"
drag, startPoint x: 555, startPoint y: 129, endPoint x: 443, endPoint y: 130, distance: 112.4
click at [443, 130] on nz-modal-container "Service TA - VOYAGE - PROPOSITION GLOBALE A utiliser dans le cadre de propositi…" at bounding box center [783, 391] width 1567 height 782
click at [463, 144] on div "Hi Helen," at bounding box center [783, 143] width 641 height 14
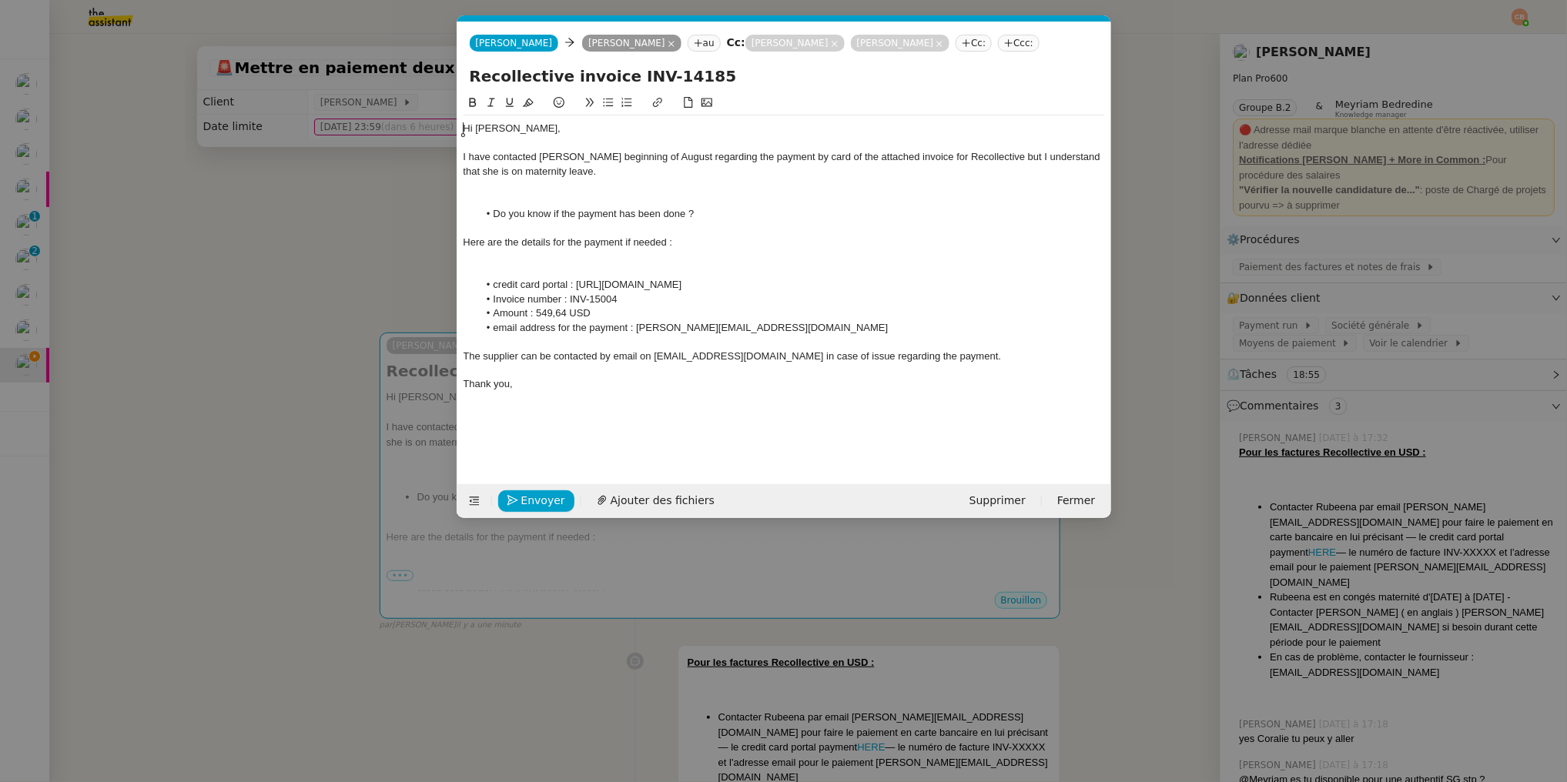
click at [505, 197] on div at bounding box center [783, 200] width 641 height 14
click at [527, 128] on div "Hi Helen," at bounding box center [783, 129] width 641 height 14
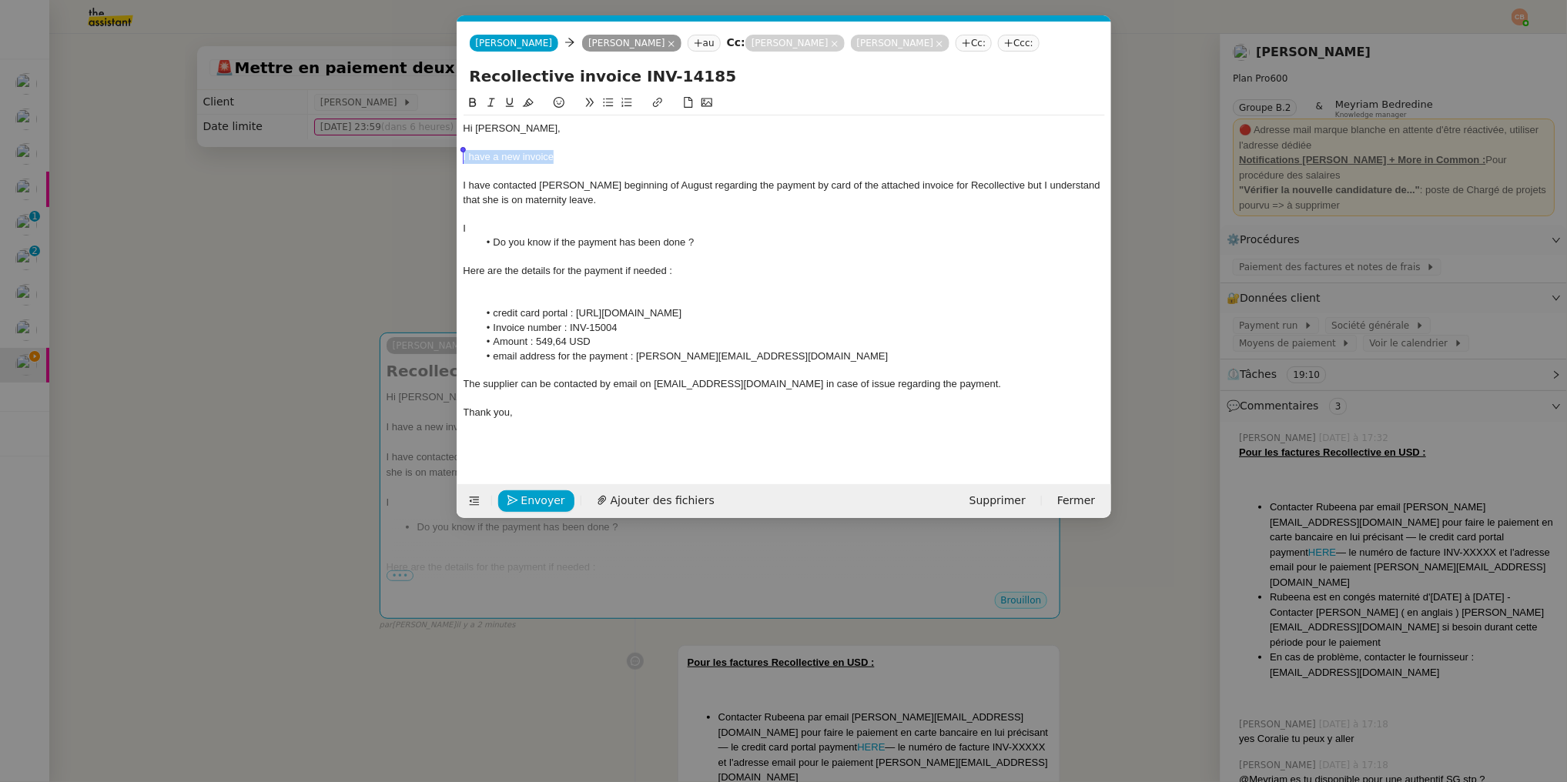
drag, startPoint x: 554, startPoint y: 158, endPoint x: 449, endPoint y: 160, distance: 105.5
click at [449, 160] on nz-modal-container "Service TA - VOYAGE - PROPOSITION GLOBALE A utiliser dans le cadre de propositi…" at bounding box center [783, 391] width 1567 height 782
drag, startPoint x: 982, startPoint y: 183, endPoint x: 931, endPoint y: 186, distance: 50.1
click at [931, 186] on div "I have contacted Rubeena beginning of August regarding the payment by card of t…" at bounding box center [783, 193] width 641 height 28
copy div "Recollective"
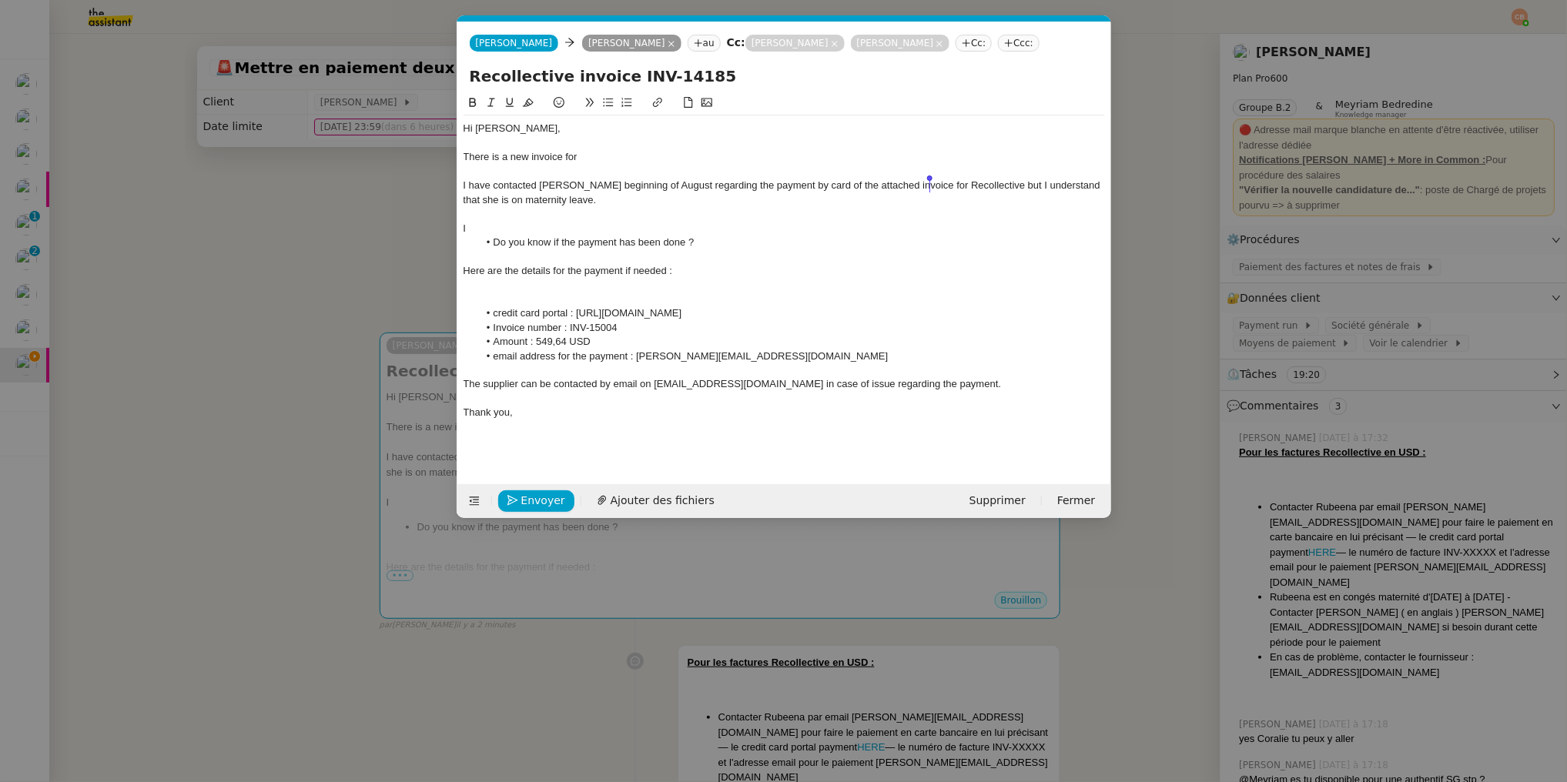
click at [623, 159] on div "There is a new invoice for" at bounding box center [783, 157] width 641 height 14
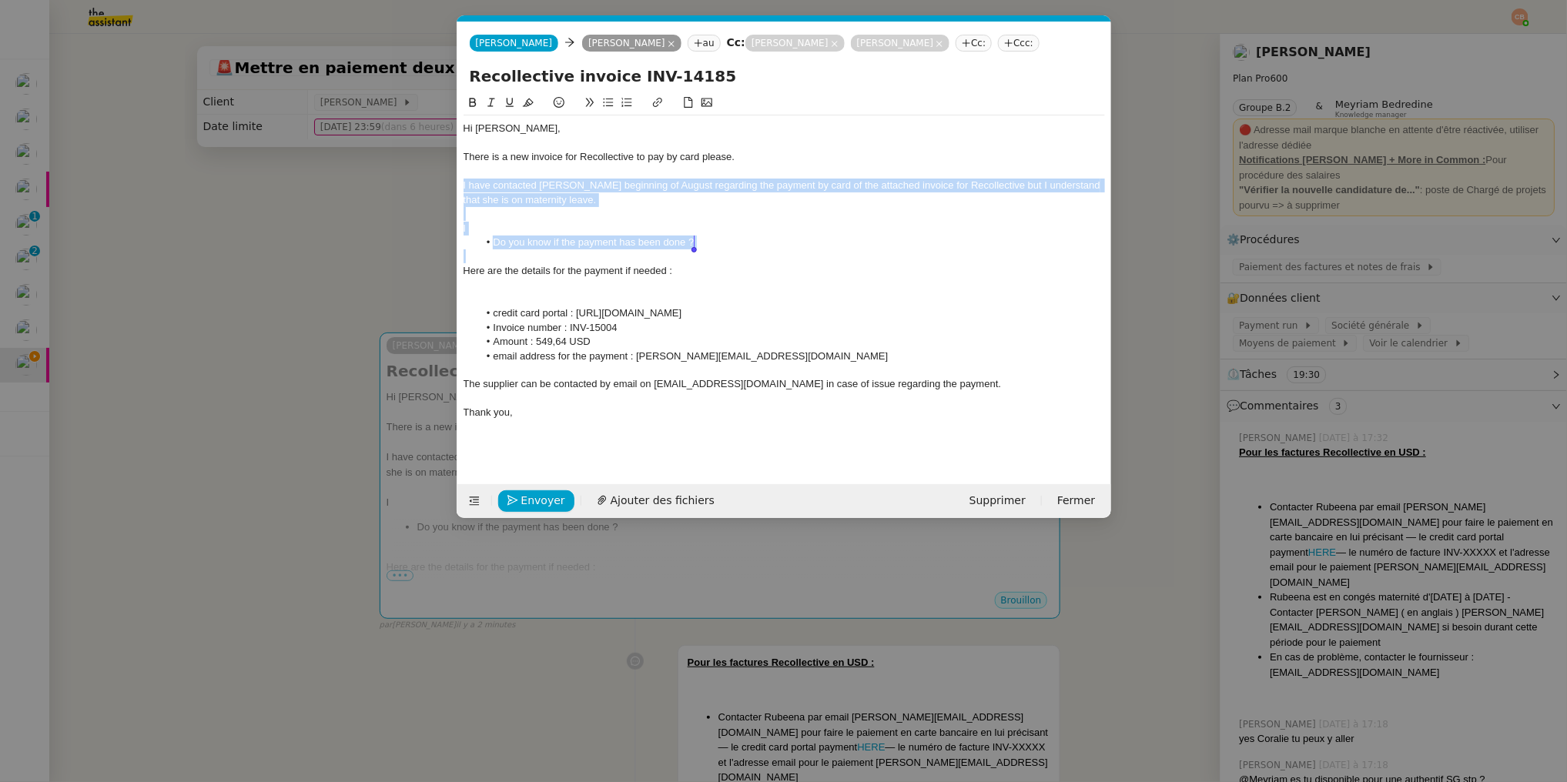
drag, startPoint x: 463, startPoint y: 181, endPoint x: 709, endPoint y: 257, distance: 257.1
click at [709, 257] on div "Hi Helen, There is a new invoice for Recollective to pay by card please. I have…" at bounding box center [783, 277] width 641 height 325
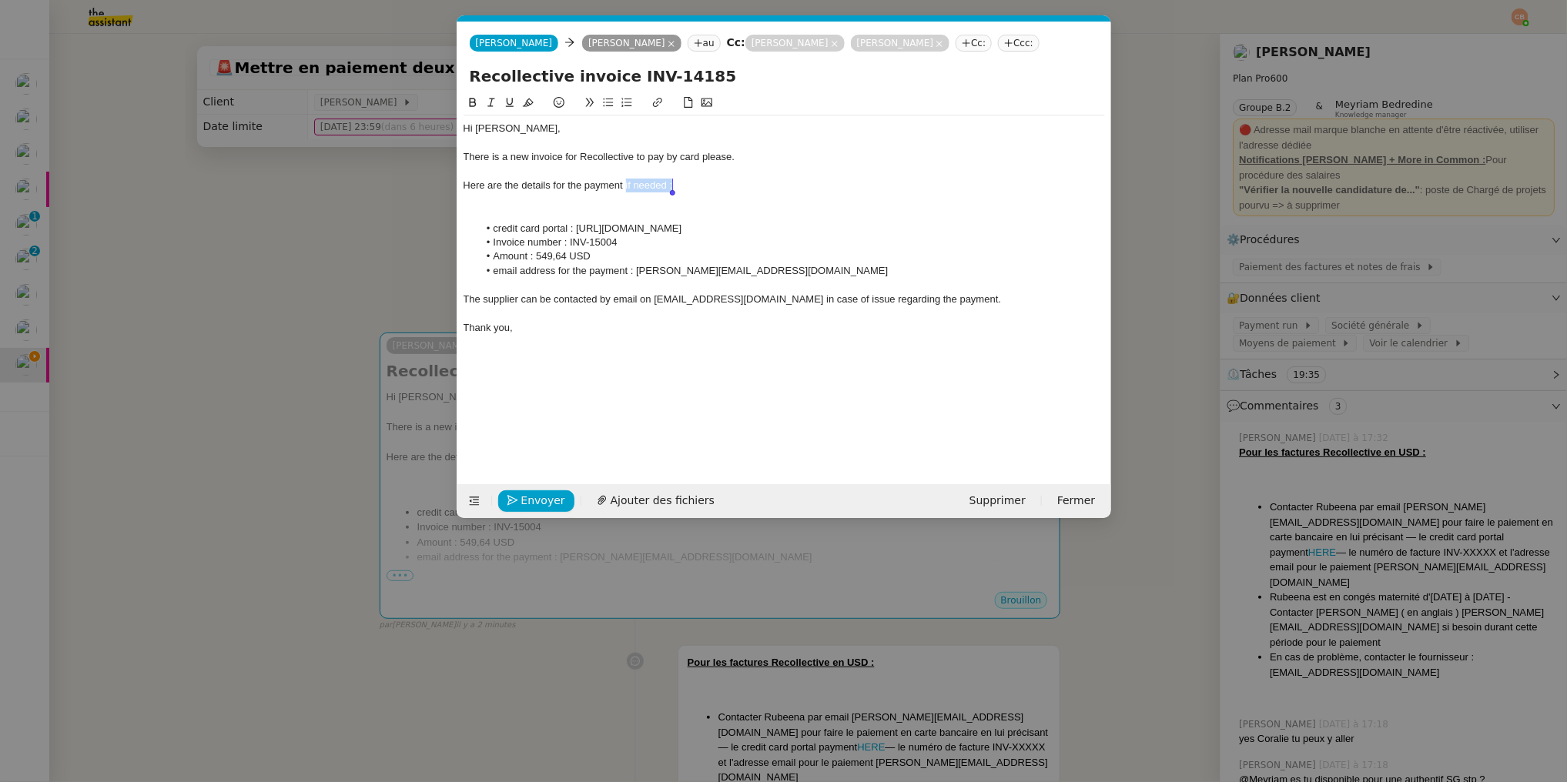
drag, startPoint x: 626, startPoint y: 186, endPoint x: 711, endPoint y: 188, distance: 85.5
click at [711, 188] on div "Here are the details for the payment if needed :" at bounding box center [783, 186] width 641 height 14
click at [647, 209] on div at bounding box center [783, 214] width 641 height 14
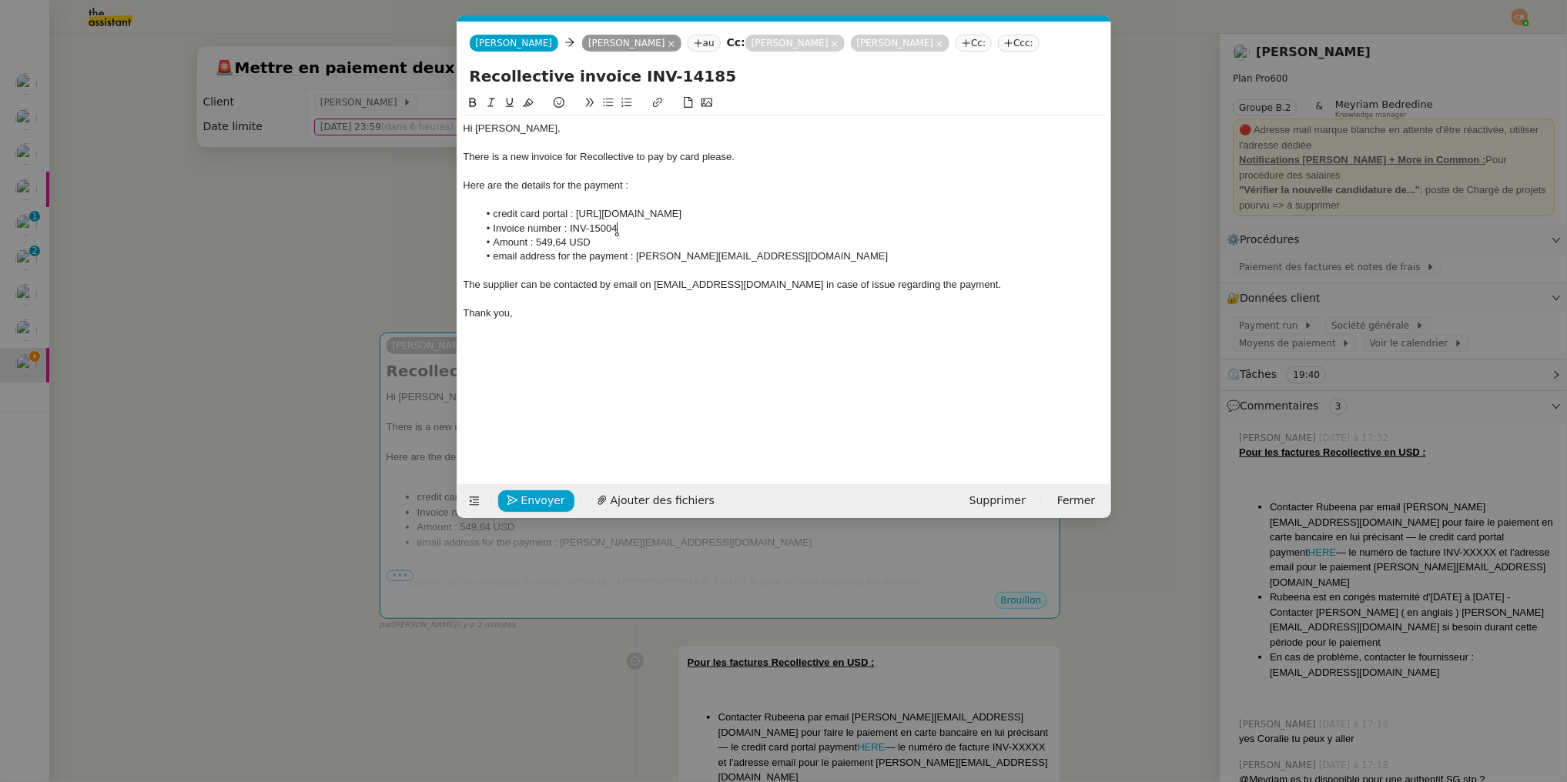
click at [629, 229] on li "Invoice number : INV-15004" at bounding box center [791, 229] width 627 height 14
click at [565, 240] on li "Amount : 549,64 USD" at bounding box center [791, 243] width 627 height 14
click at [654, 499] on span "Ajouter des fichiers" at bounding box center [662, 501] width 104 height 18
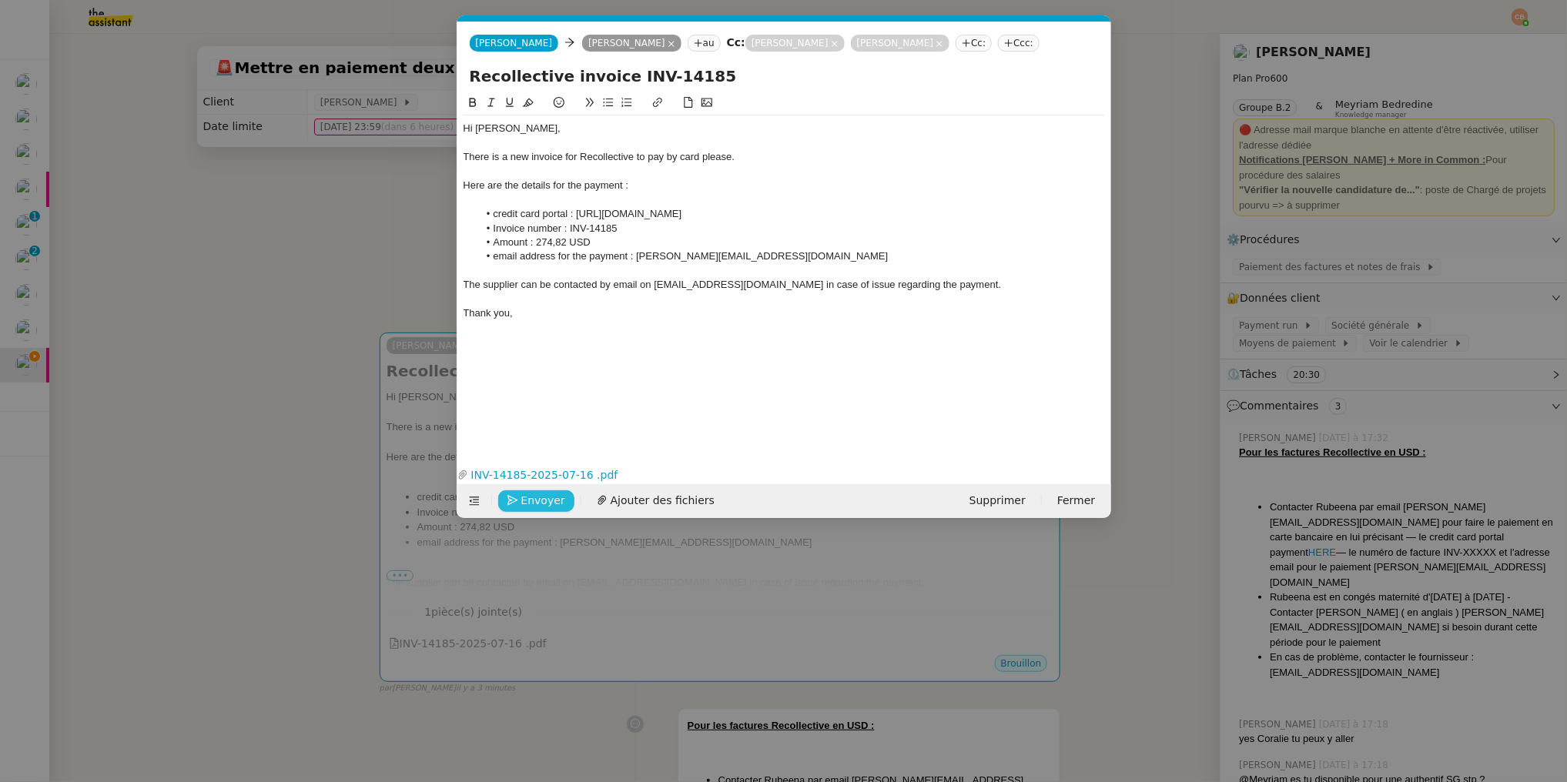
click at [527, 503] on span "Envoyer" at bounding box center [543, 501] width 44 height 18
click at [527, 503] on span "Confirmer l'envoi" at bounding box center [567, 501] width 92 height 18
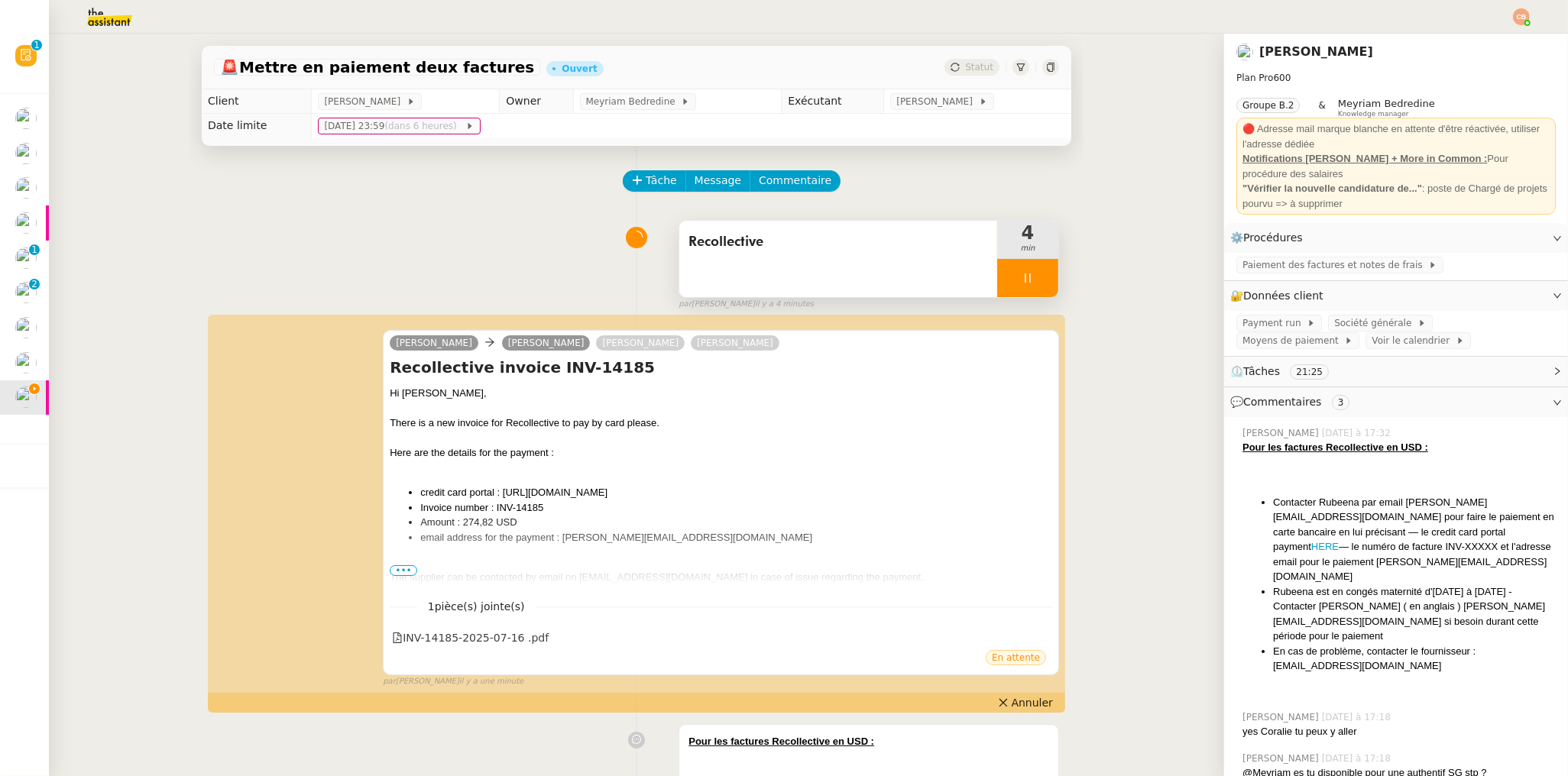
click at [997, 275] on div at bounding box center [1028, 278] width 62 height 38
drag, startPoint x: 1033, startPoint y: 272, endPoint x: 954, endPoint y: 247, distance: 82.9
click at [1027, 267] on button at bounding box center [1042, 278] width 31 height 38
click at [671, 183] on button "Tâche" at bounding box center [654, 182] width 64 height 22
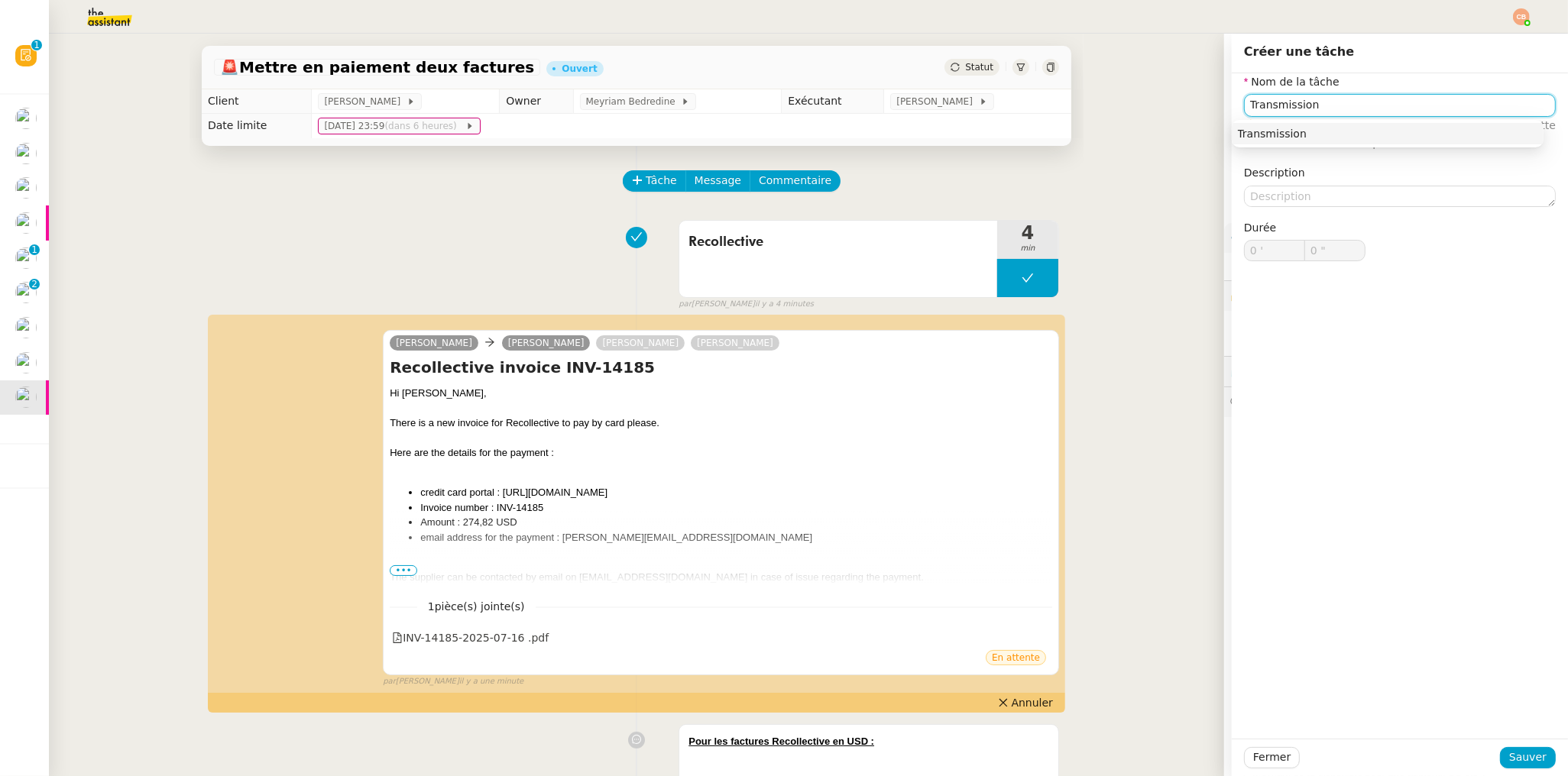
click at [1295, 124] on nz-auto-option "Transmission" at bounding box center [1387, 134] width 312 height 22
type input "Transmission"
click at [1513, 765] on span "Sauver" at bounding box center [1527, 757] width 38 height 18
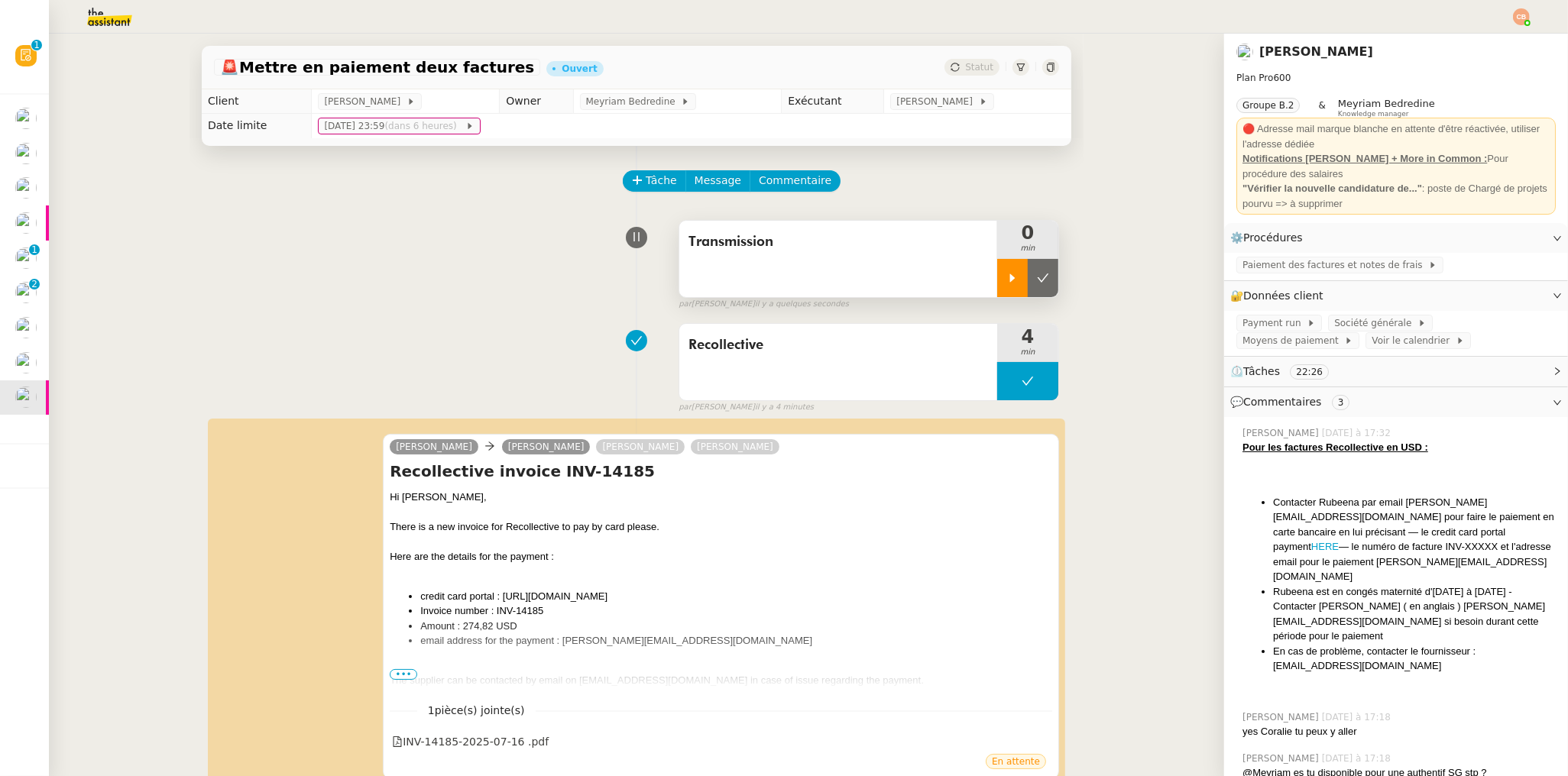
click at [1010, 293] on div at bounding box center [1012, 278] width 31 height 38
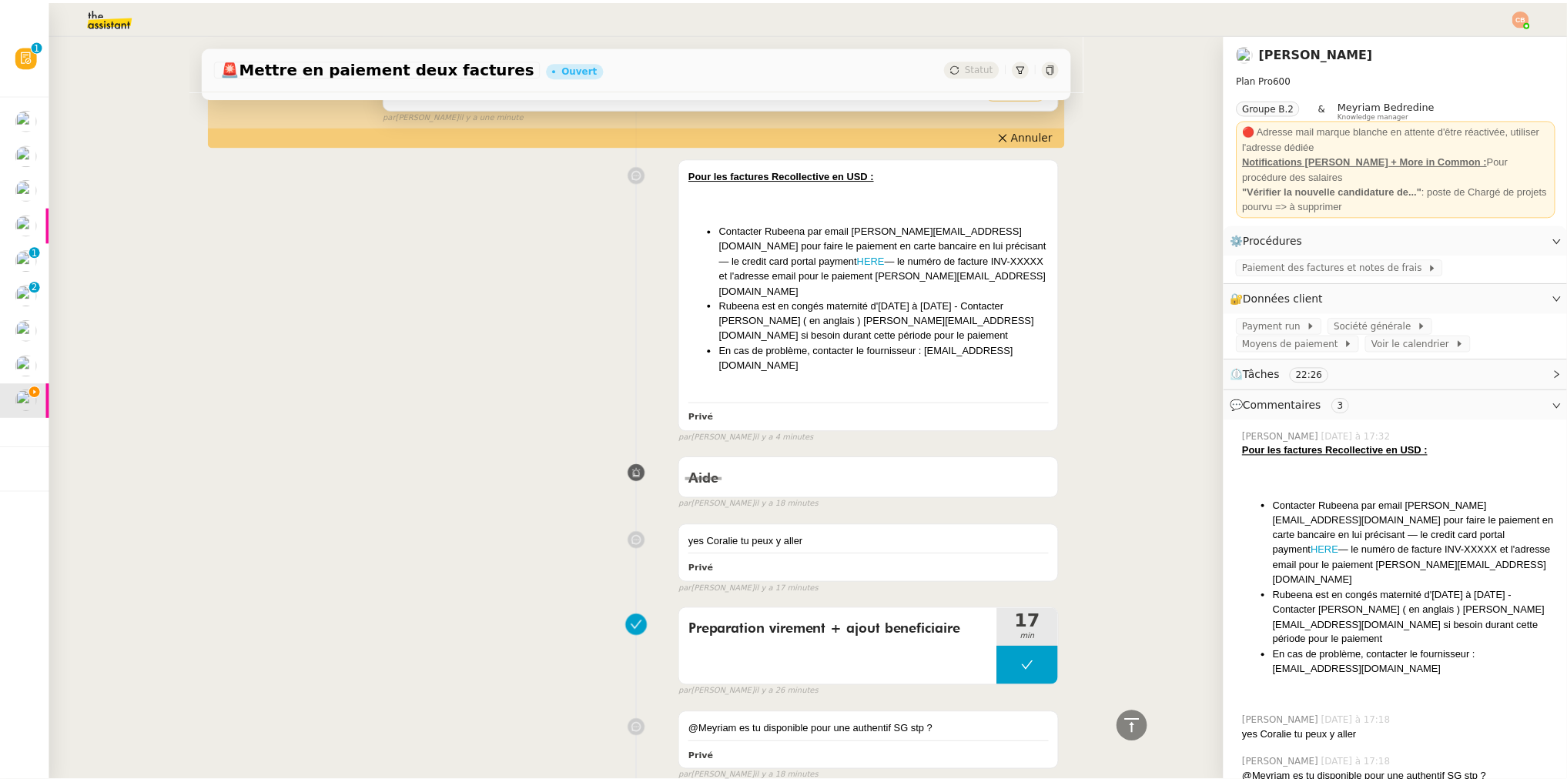
scroll to position [1198, 0]
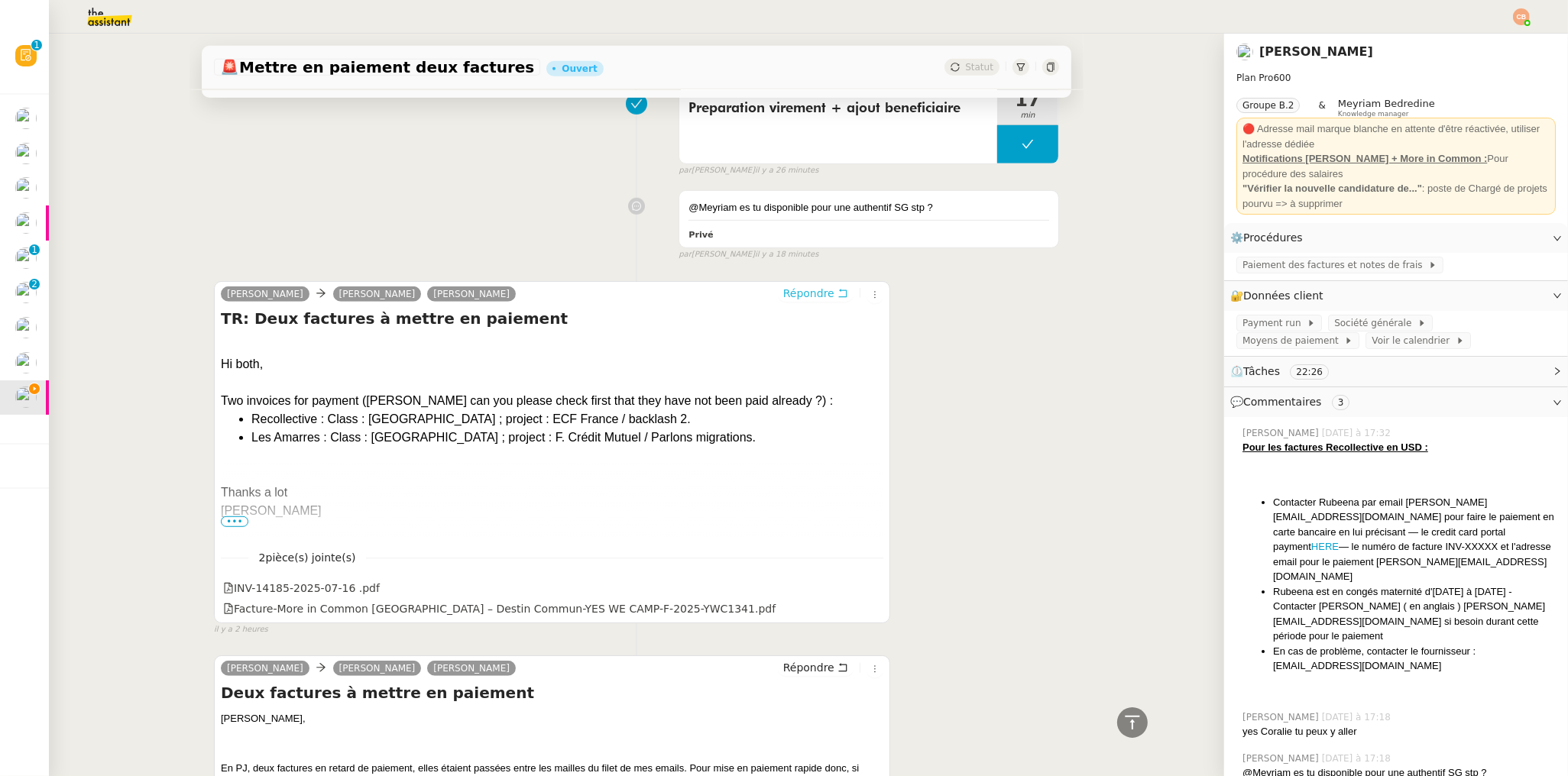
click at [796, 286] on span "Répondre" at bounding box center [809, 293] width 52 height 15
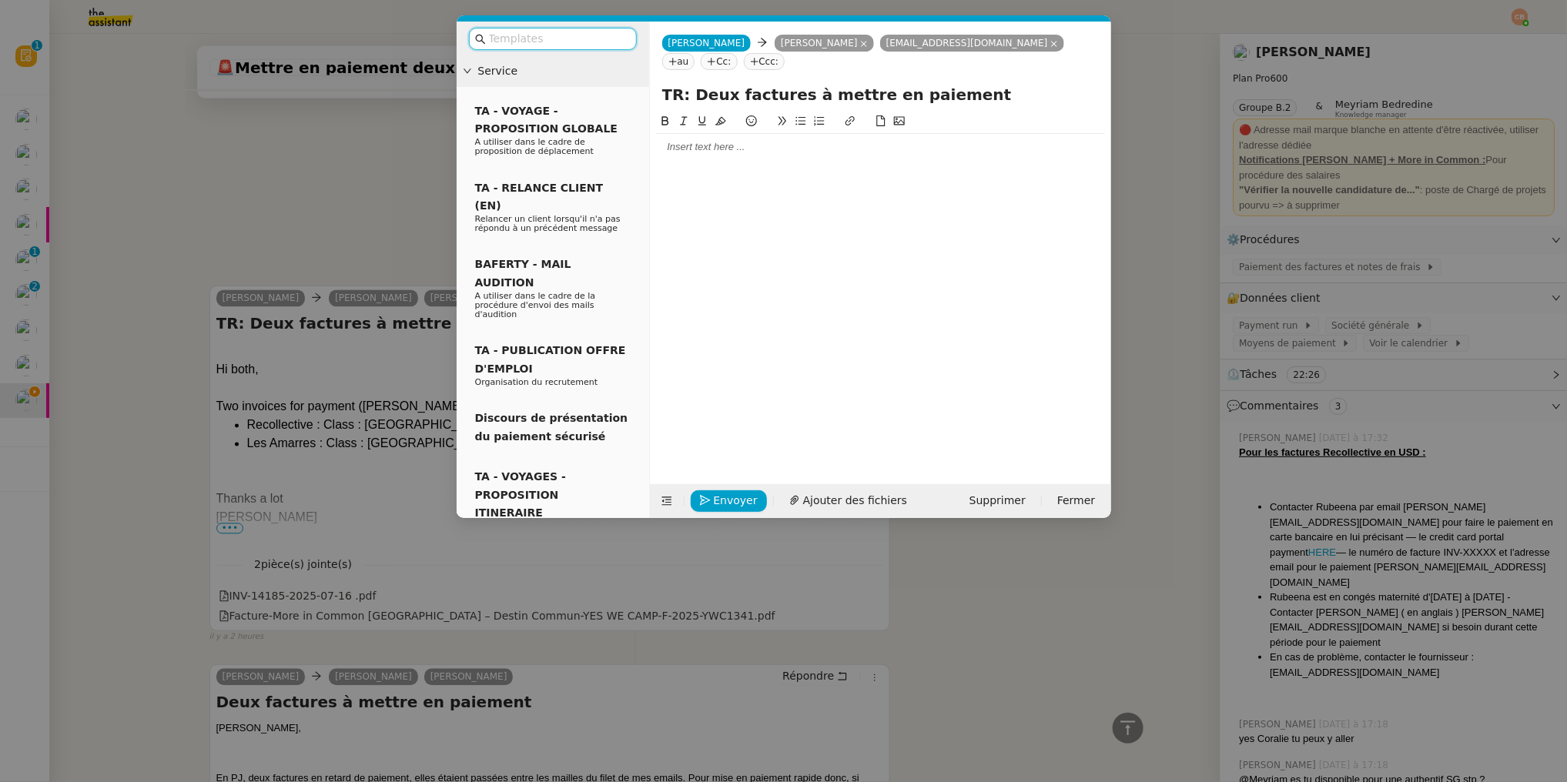
scroll to position [1319, 0]
click at [1050, 45] on icon at bounding box center [1054, 44] width 8 height 8
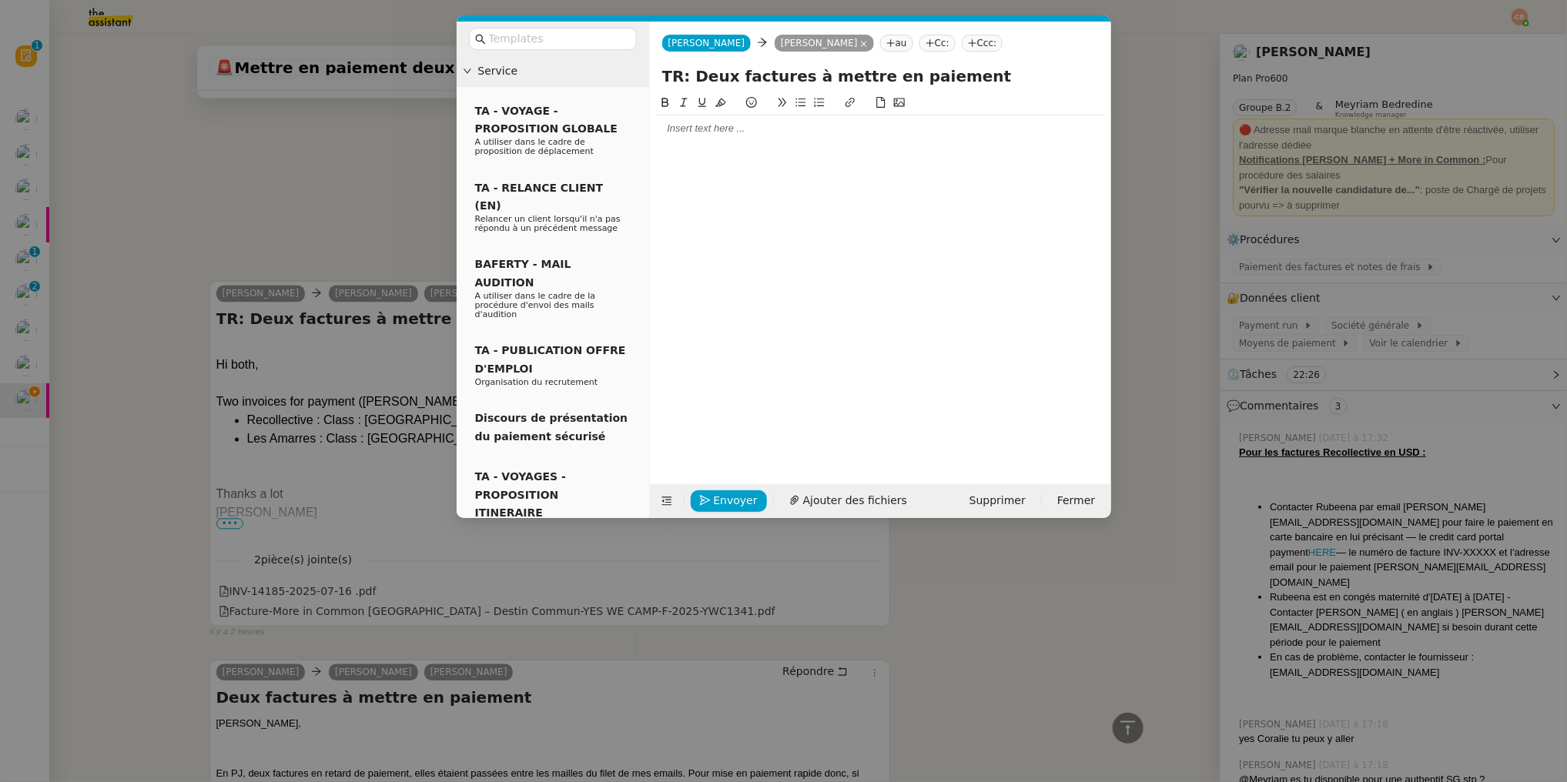
click at [685, 133] on div at bounding box center [880, 129] width 449 height 14
drag, startPoint x: 751, startPoint y: 142, endPoint x: 640, endPoint y: 143, distance: 110.1
click at [640, 143] on nz-layout "Service TA - VOYAGE - PROPOSITION GLOBALE A utiliser dans le cadre de propositi…" at bounding box center [783, 270] width 654 height 497
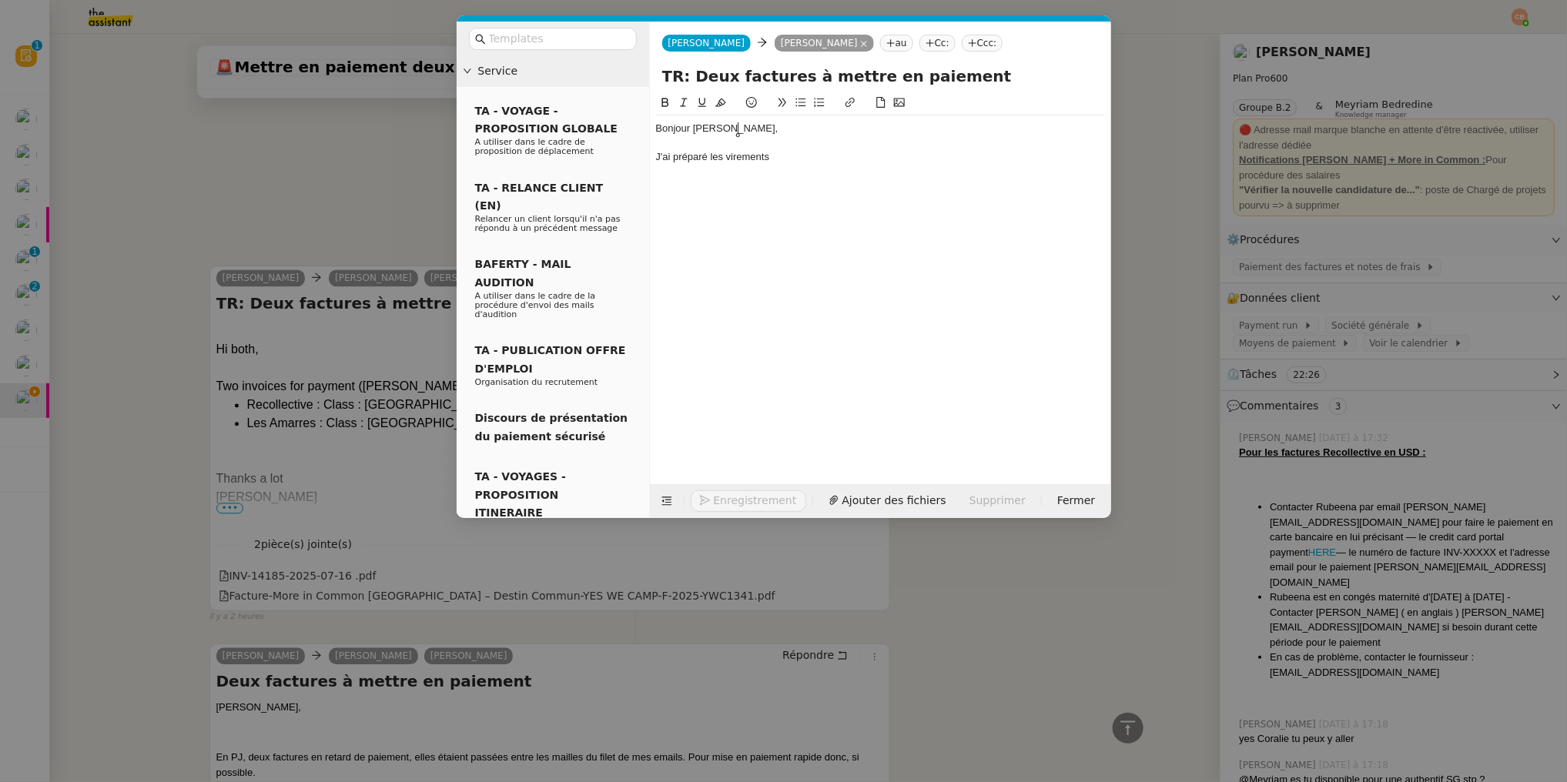
scroll to position [1364, 0]
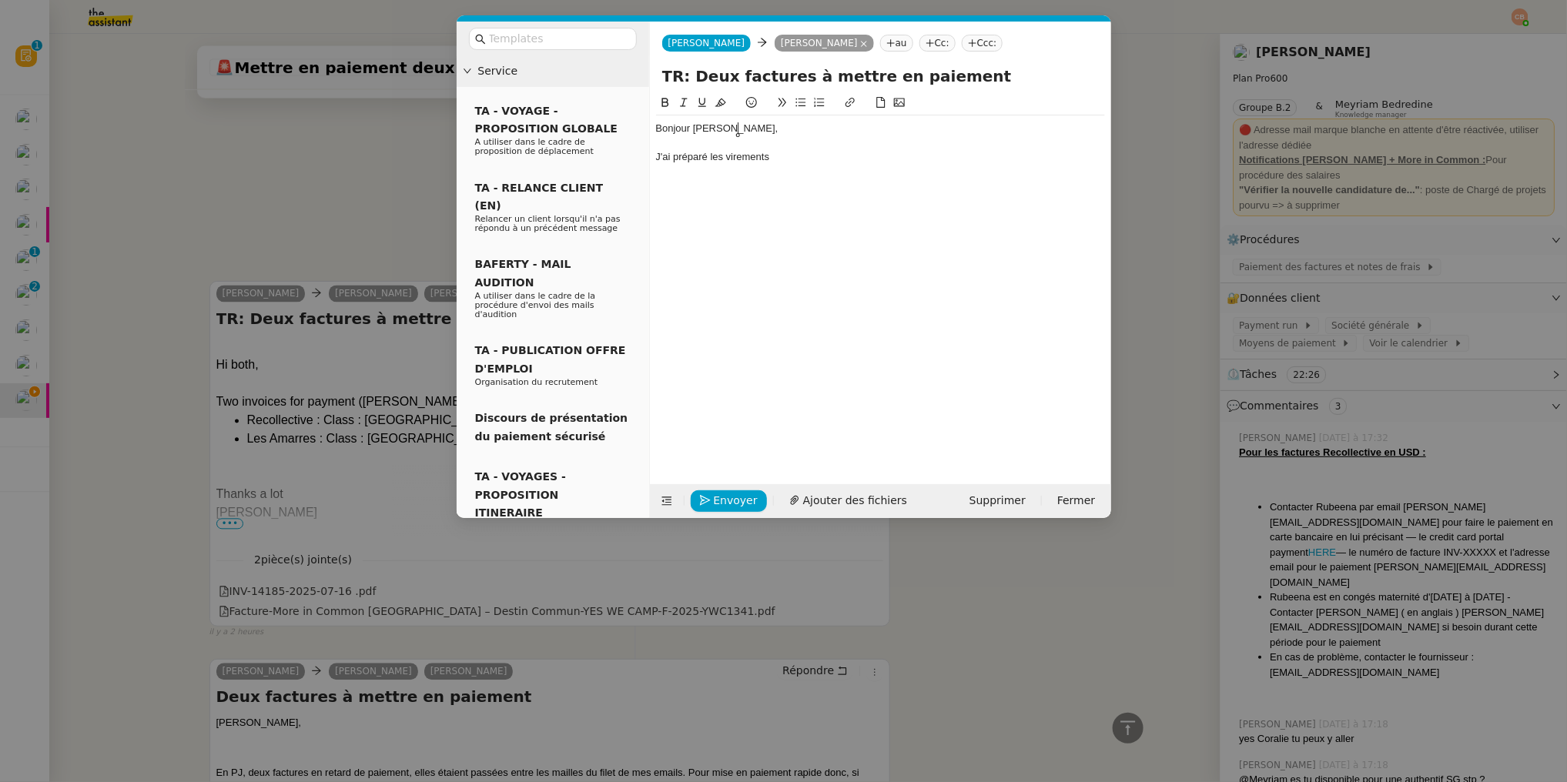
click at [803, 157] on div "J'ai préparé les virements" at bounding box center [880, 157] width 449 height 14
click at [802, 97] on icon at bounding box center [800, 102] width 11 height 11
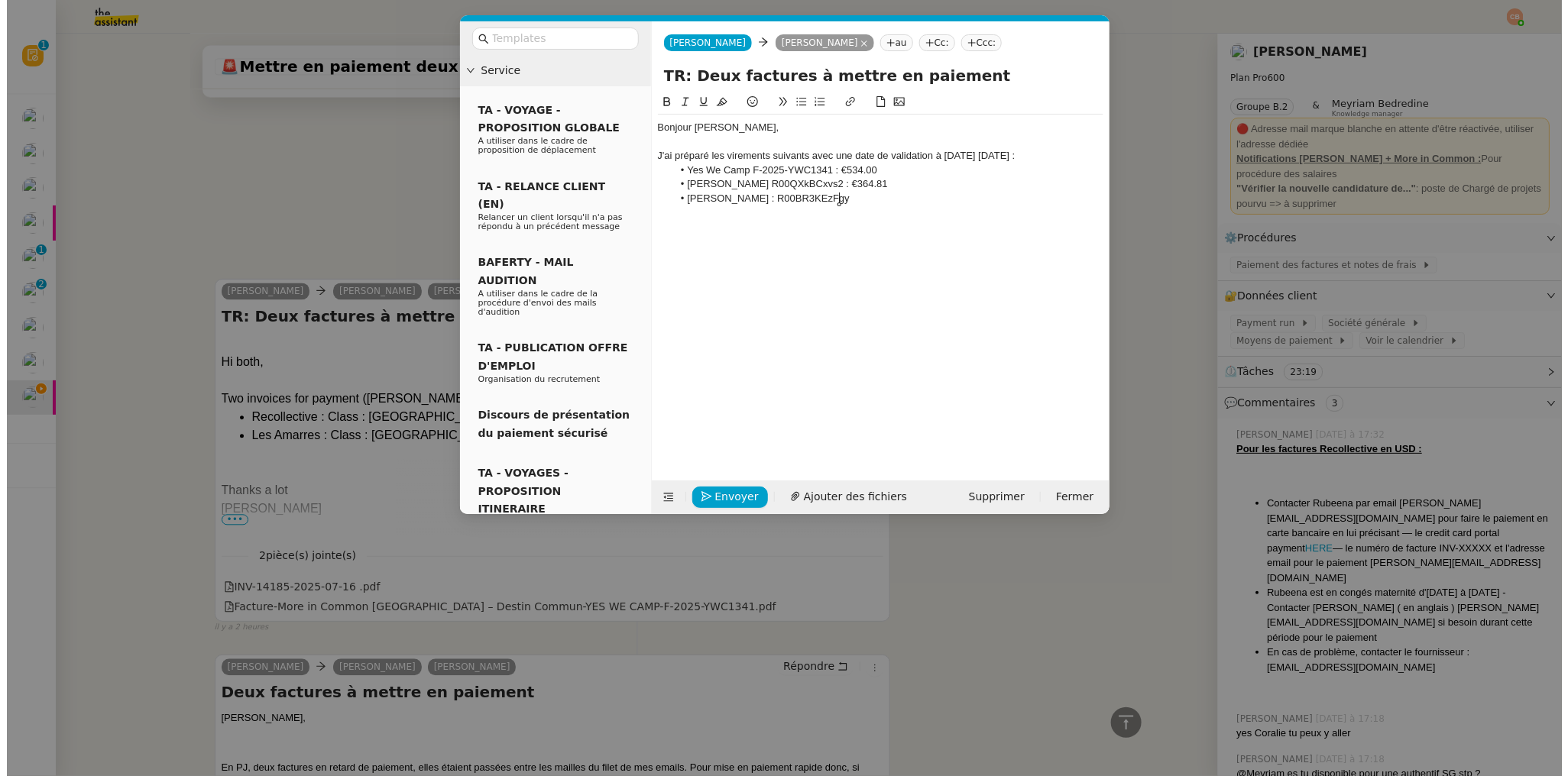
scroll to position [0, 0]
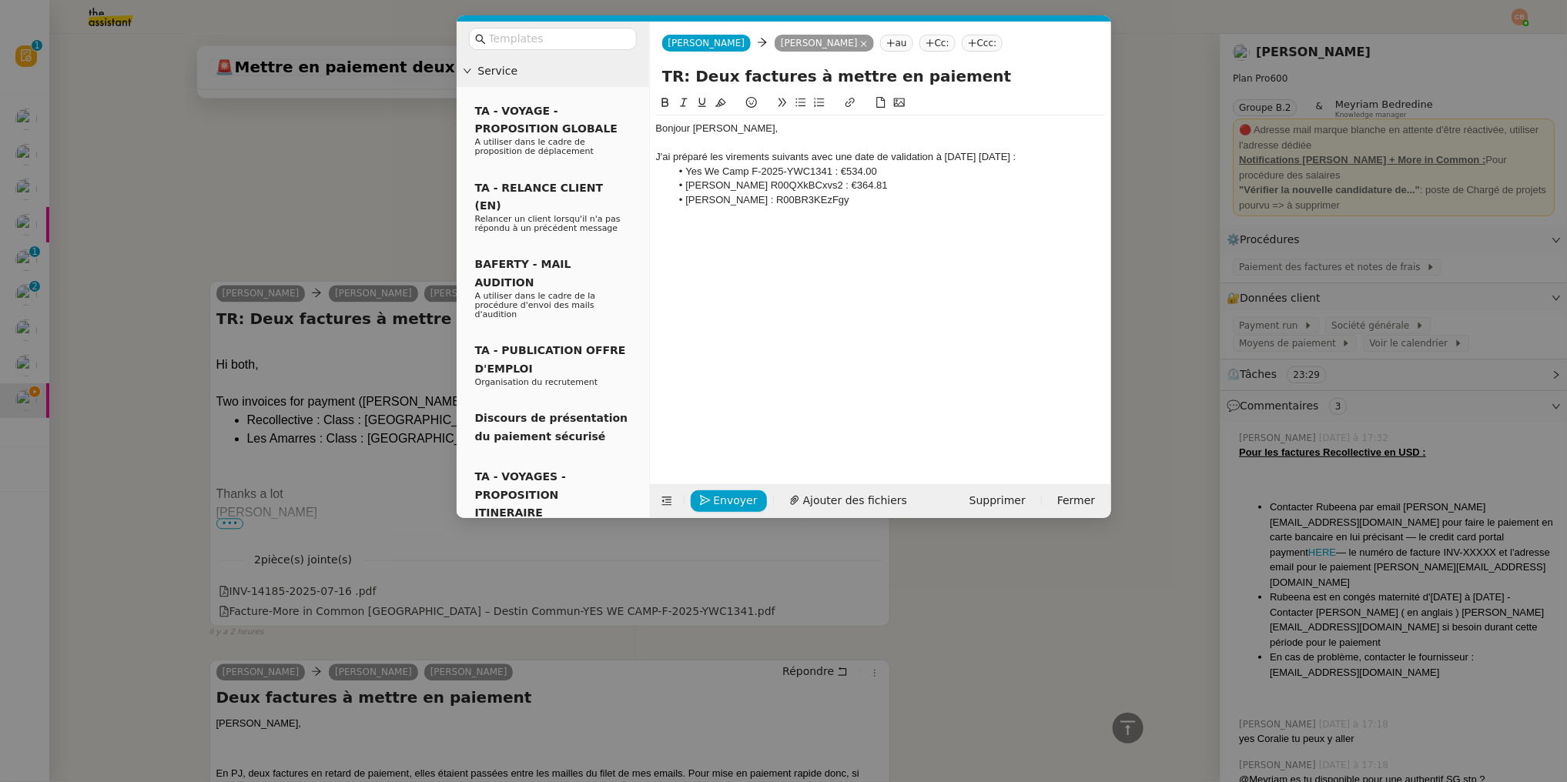
click at [106, 387] on nz-modal-container "Service TA - VOYAGE - PROPOSITION GLOBALE A utiliser dans le cadre de propositi…" at bounding box center [783, 391] width 1567 height 782
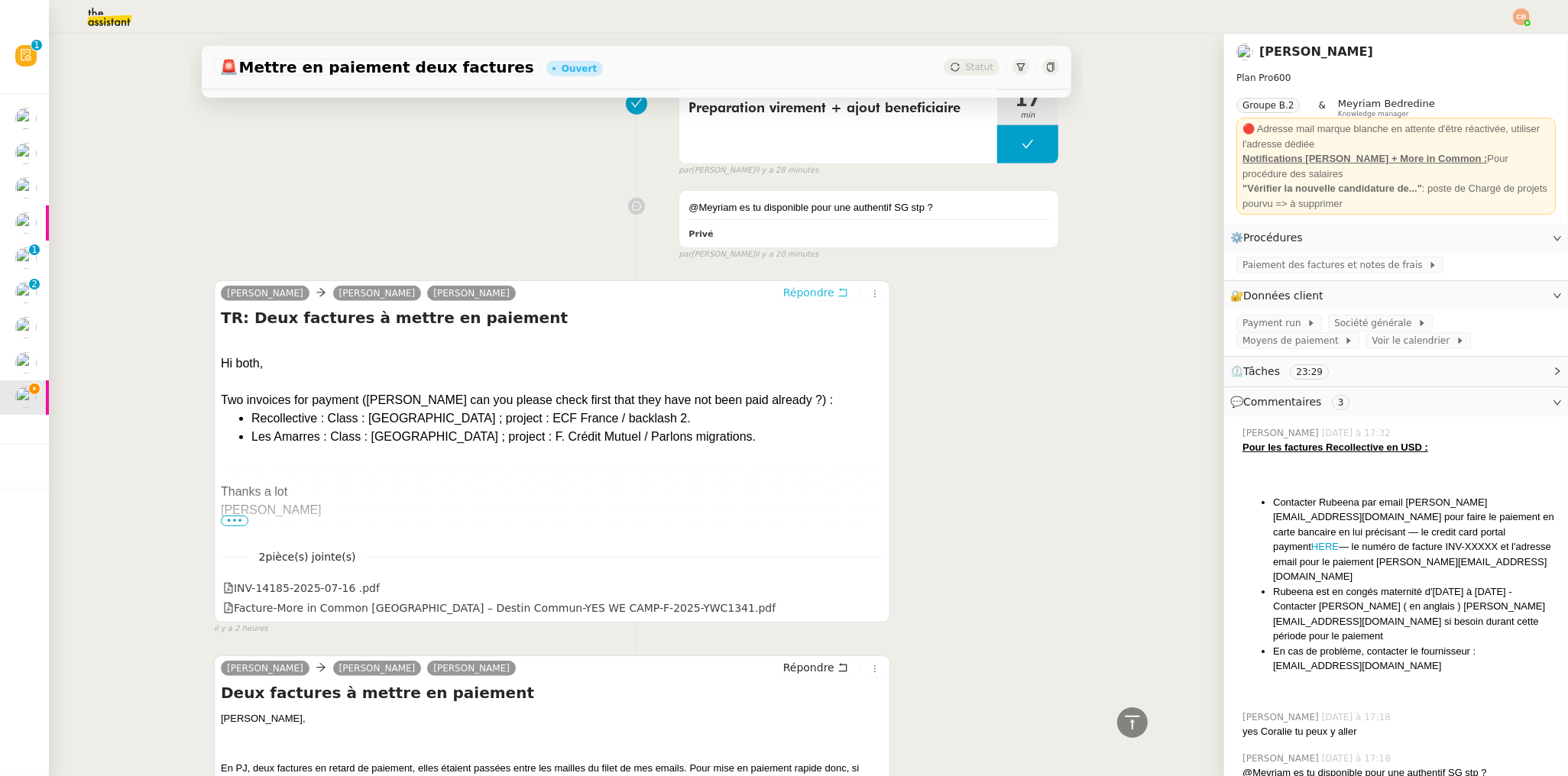
scroll to position [1412, 0]
drag, startPoint x: 194, startPoint y: 604, endPoint x: 321, endPoint y: 603, distance: 127.0
click at [321, 603] on div "marion@destincommun.fr" at bounding box center [287, 605] width 199 height 27
copy div "marion@destincommun.fr"
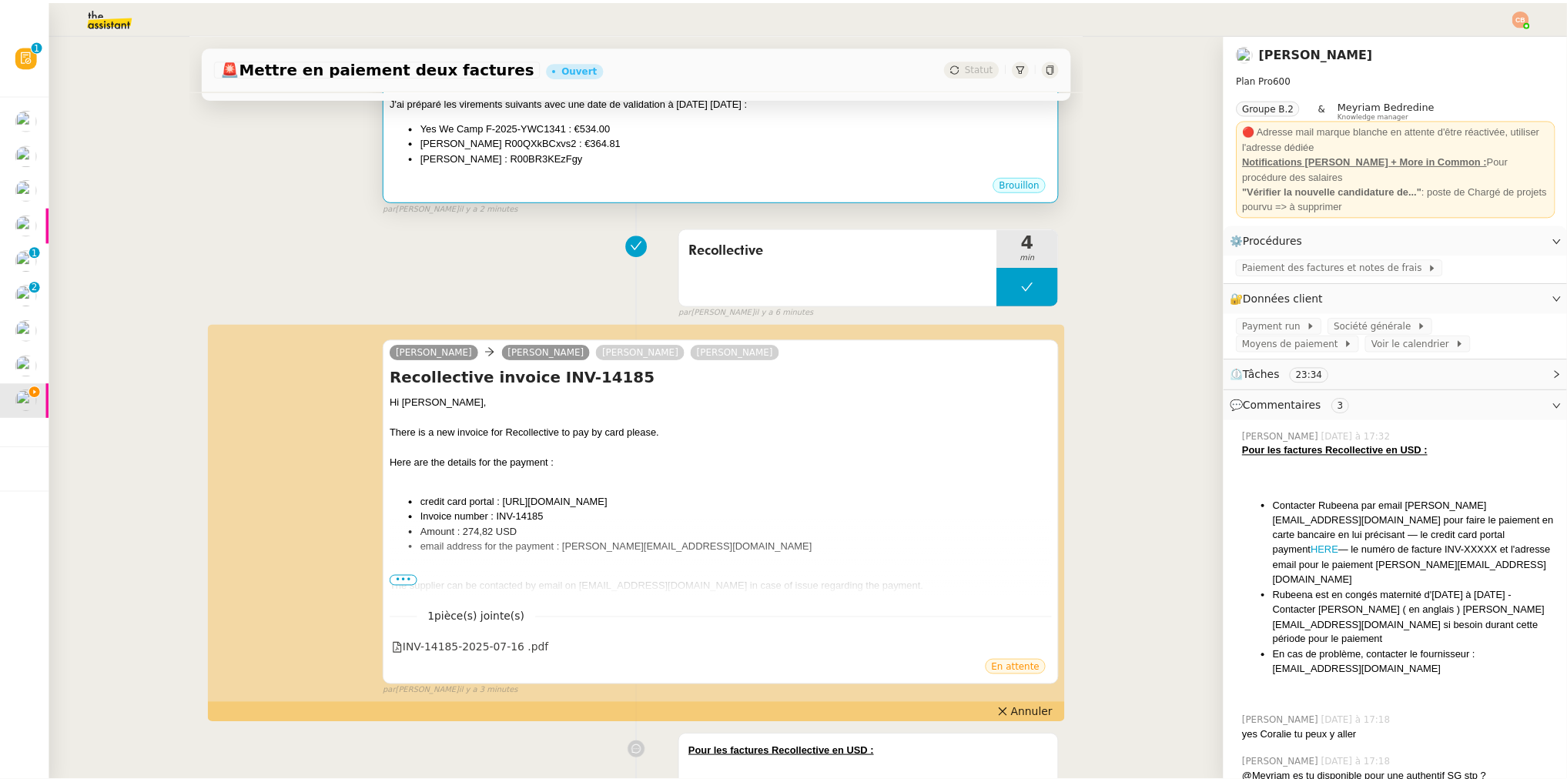
scroll to position [0, 0]
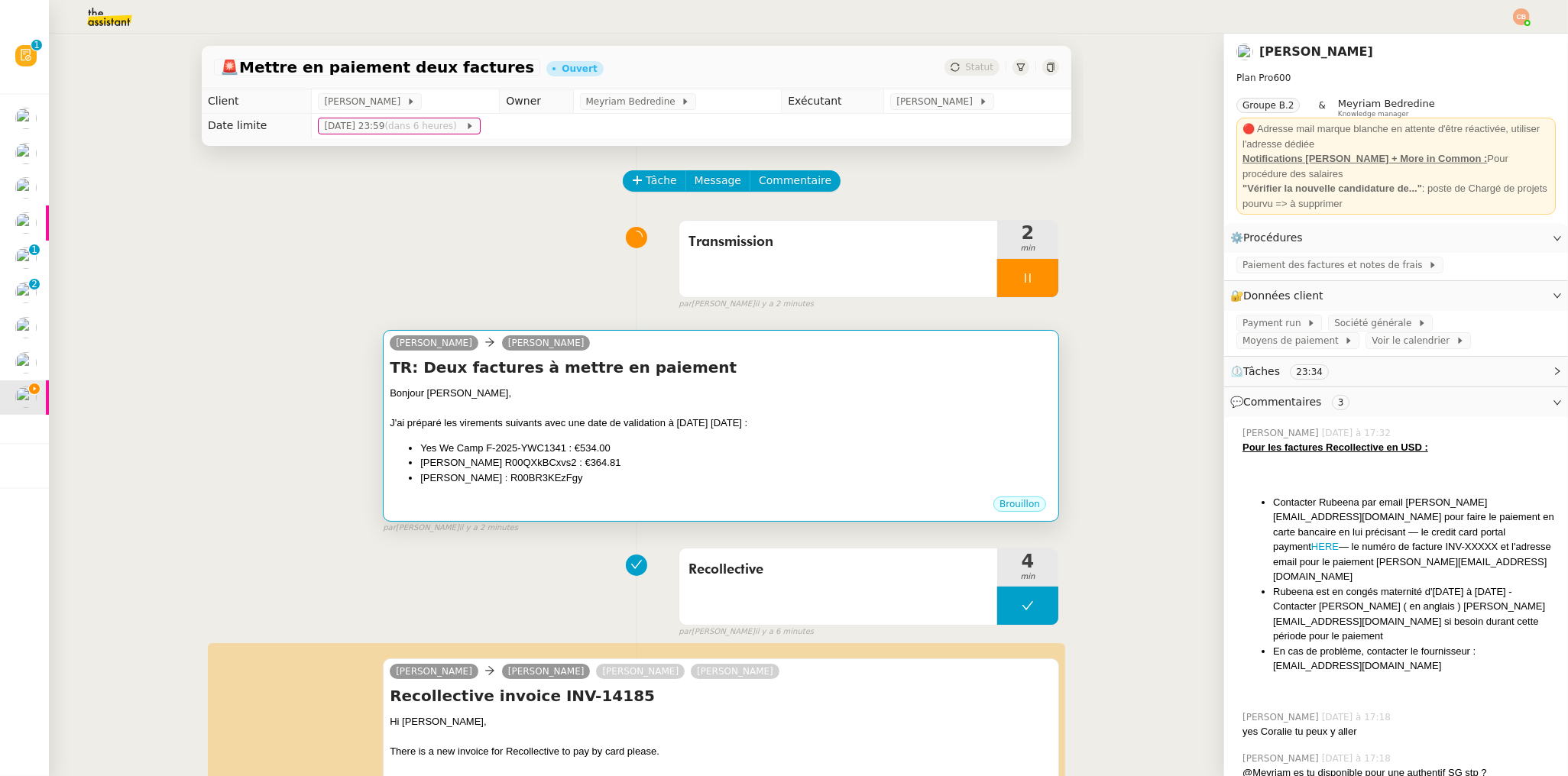
click at [628, 395] on div "Bonjour Laurence," at bounding box center [720, 393] width 662 height 15
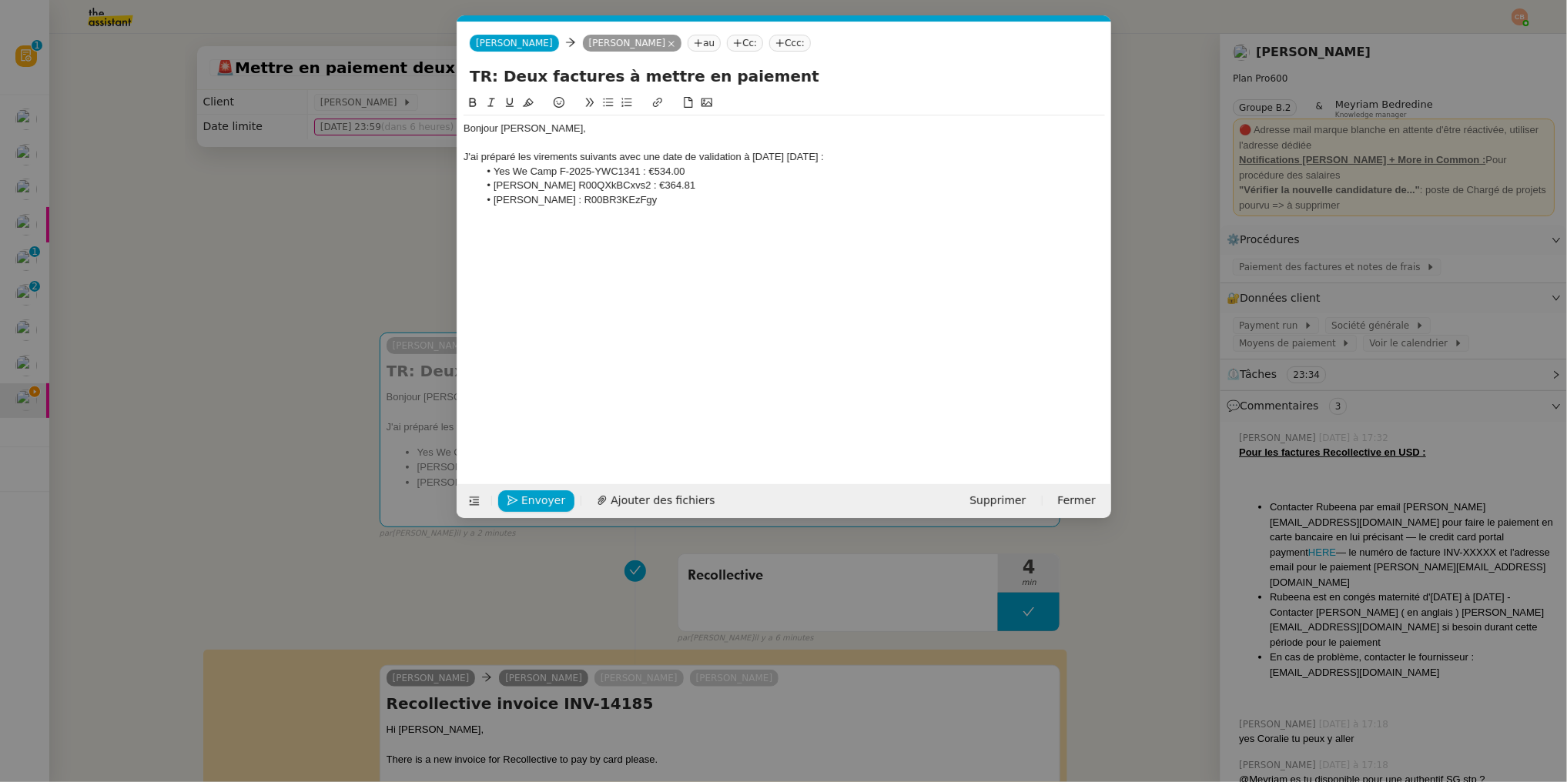
scroll to position [0, 33]
click at [570, 128] on div "Bonjour Laurence," at bounding box center [783, 129] width 641 height 14
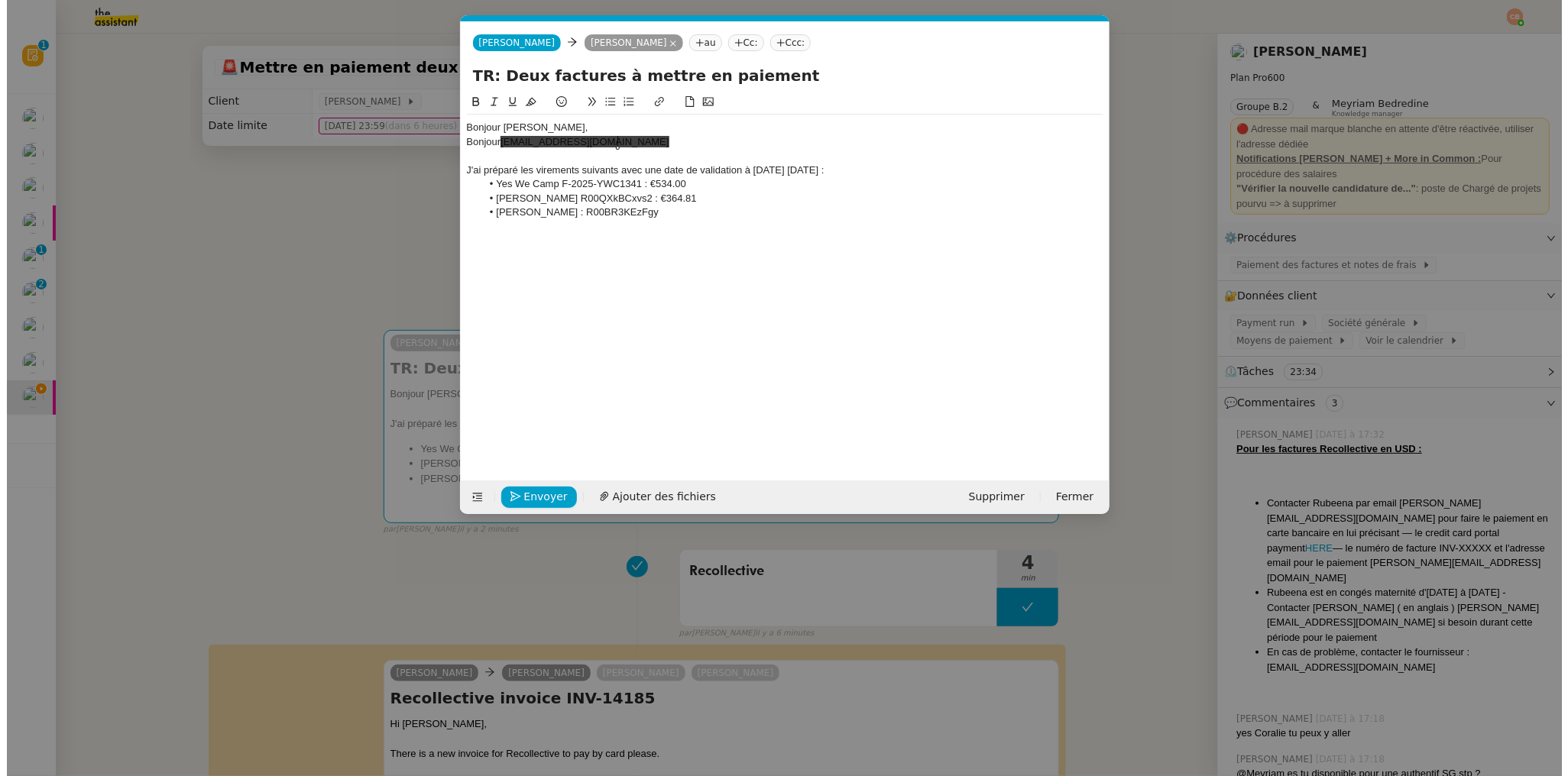
scroll to position [0, 0]
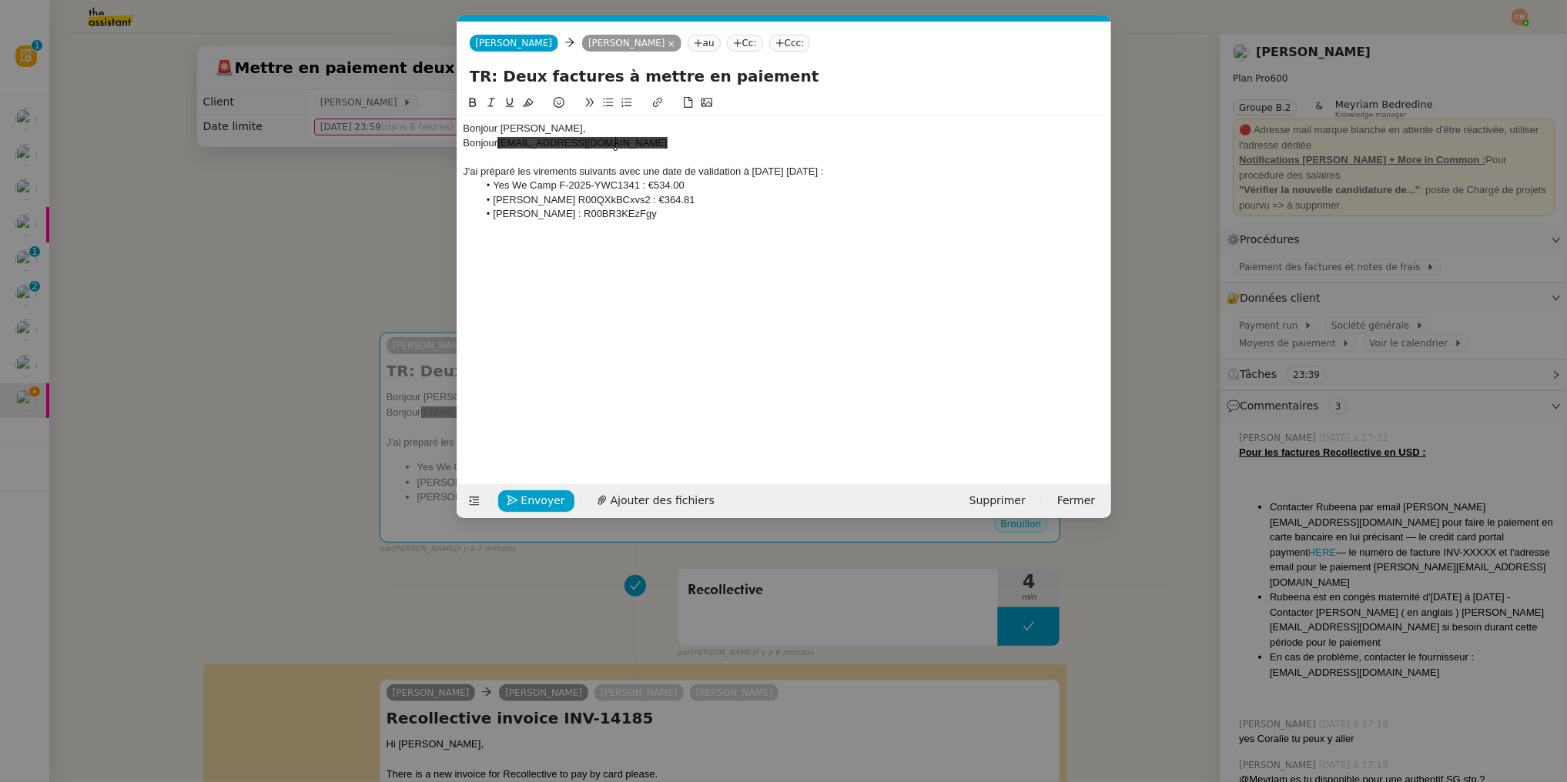
click at [497, 142] on div "Bonjour marion@destincommun.fr" at bounding box center [783, 143] width 641 height 14
drag, startPoint x: 684, startPoint y: 149, endPoint x: 541, endPoint y: 142, distance: 142.5
click at [541, 142] on div "Bonjour Marion, marion@destincommun.fr" at bounding box center [783, 143] width 641 height 14
click at [531, 172] on div "J'ai préparé les virements suivants avec une date de validation à demain mercre…" at bounding box center [783, 172] width 641 height 14
drag, startPoint x: 482, startPoint y: 201, endPoint x: 747, endPoint y: 236, distance: 267.8
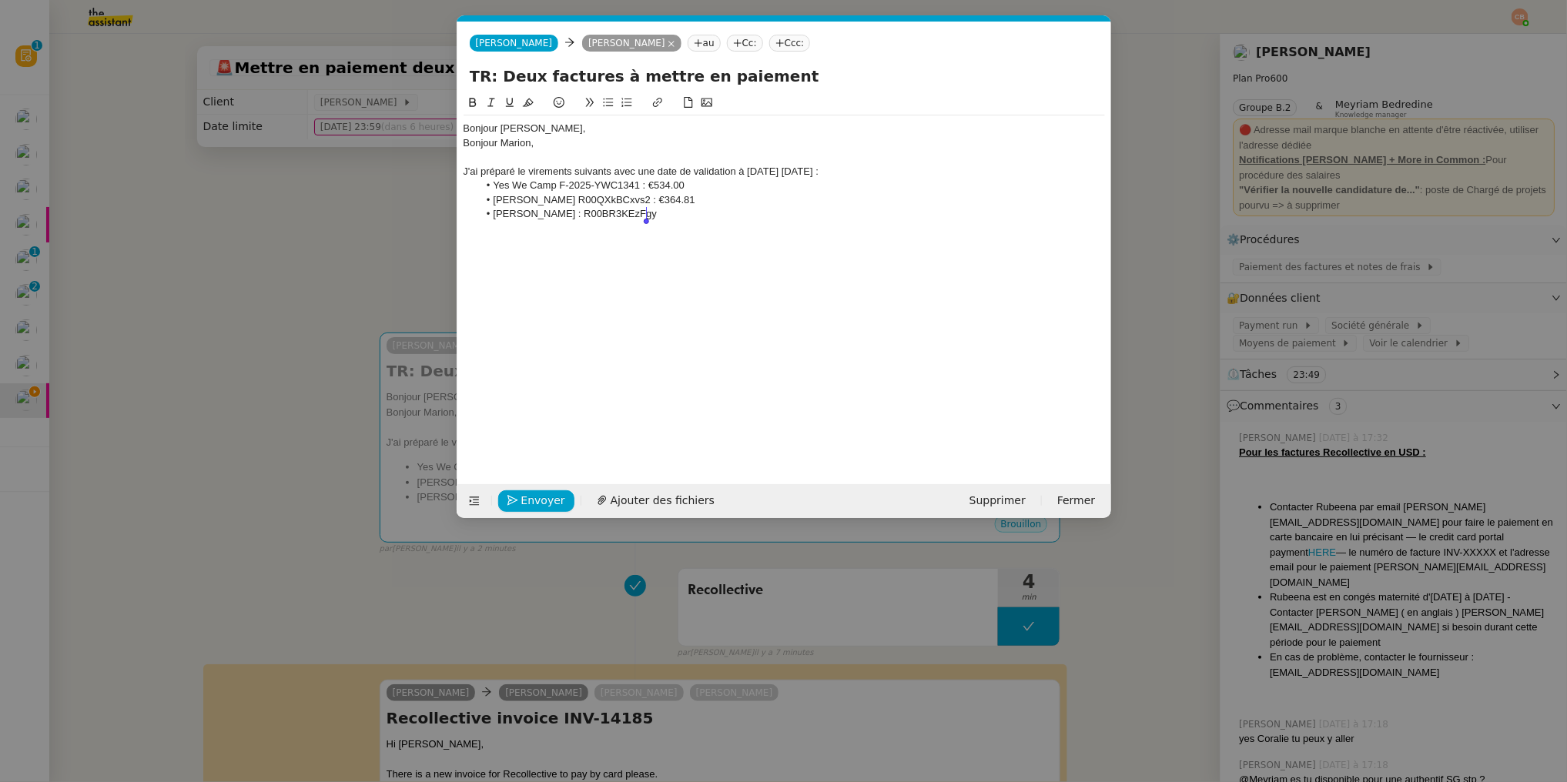
click at [747, 236] on div "Bonjour Laurence, Bonjour Marion, J'ai préparé le virements suivants avec une d…" at bounding box center [783, 277] width 641 height 366
click at [268, 229] on nz-modal-container "Service TA - VOYAGE - PROPOSITION GLOBALE A utiliser dans le cadre de propositi…" at bounding box center [783, 391] width 1567 height 782
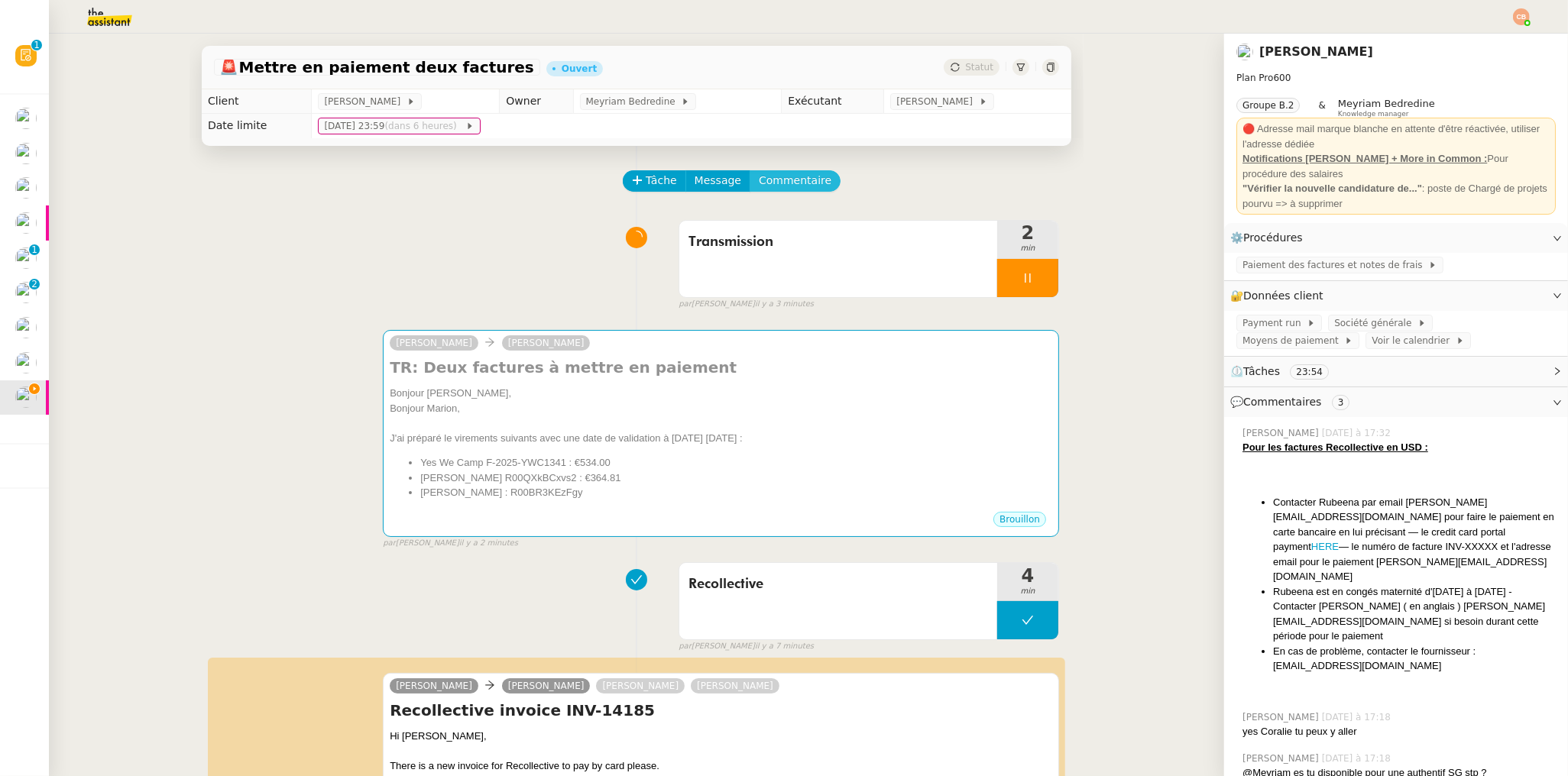
click at [779, 171] on button "Commentaire" at bounding box center [795, 182] width 91 height 22
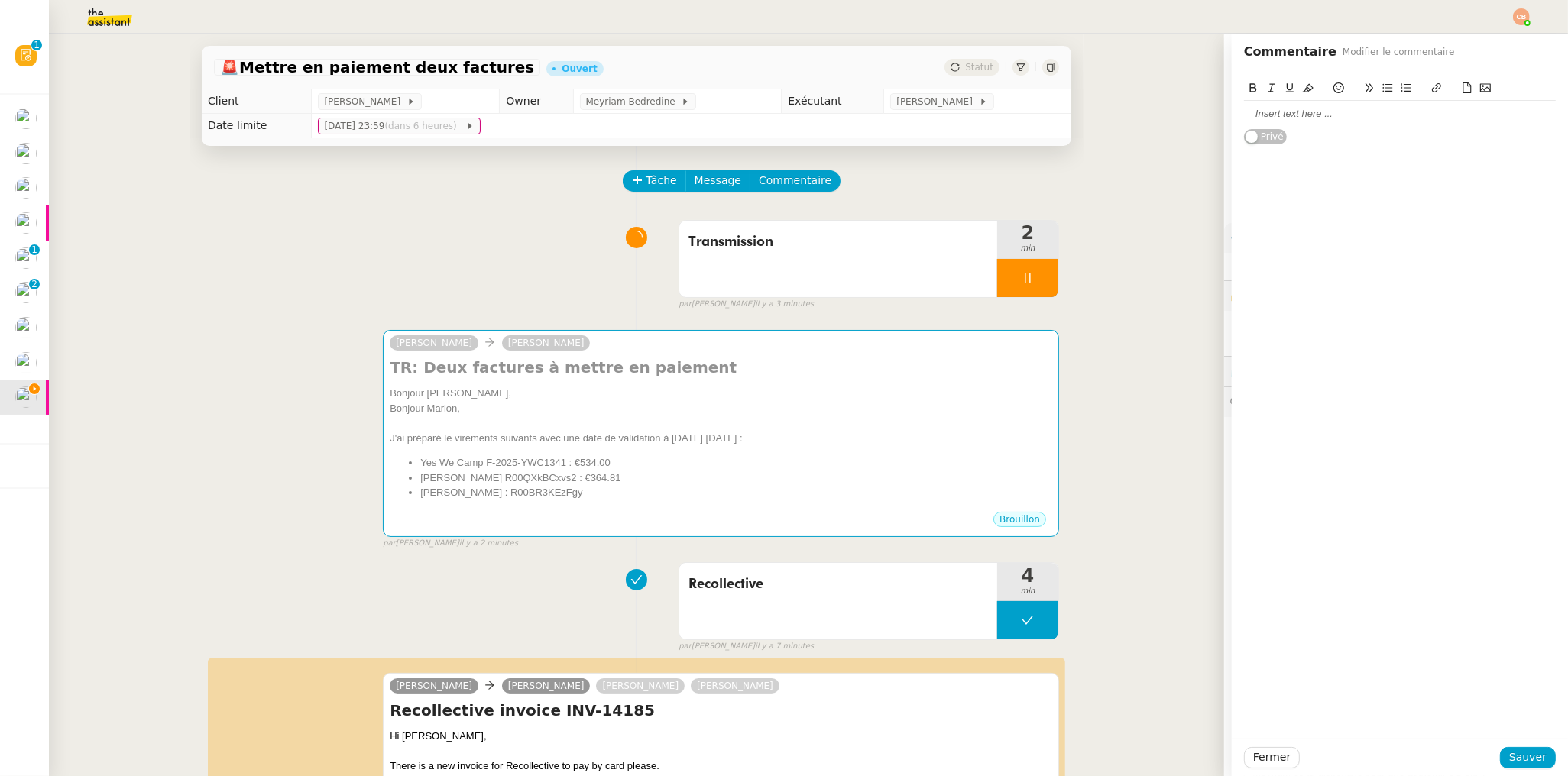
click at [1250, 105] on div at bounding box center [1399, 114] width 312 height 26
click at [1533, 755] on button "Sauver" at bounding box center [1527, 758] width 56 height 22
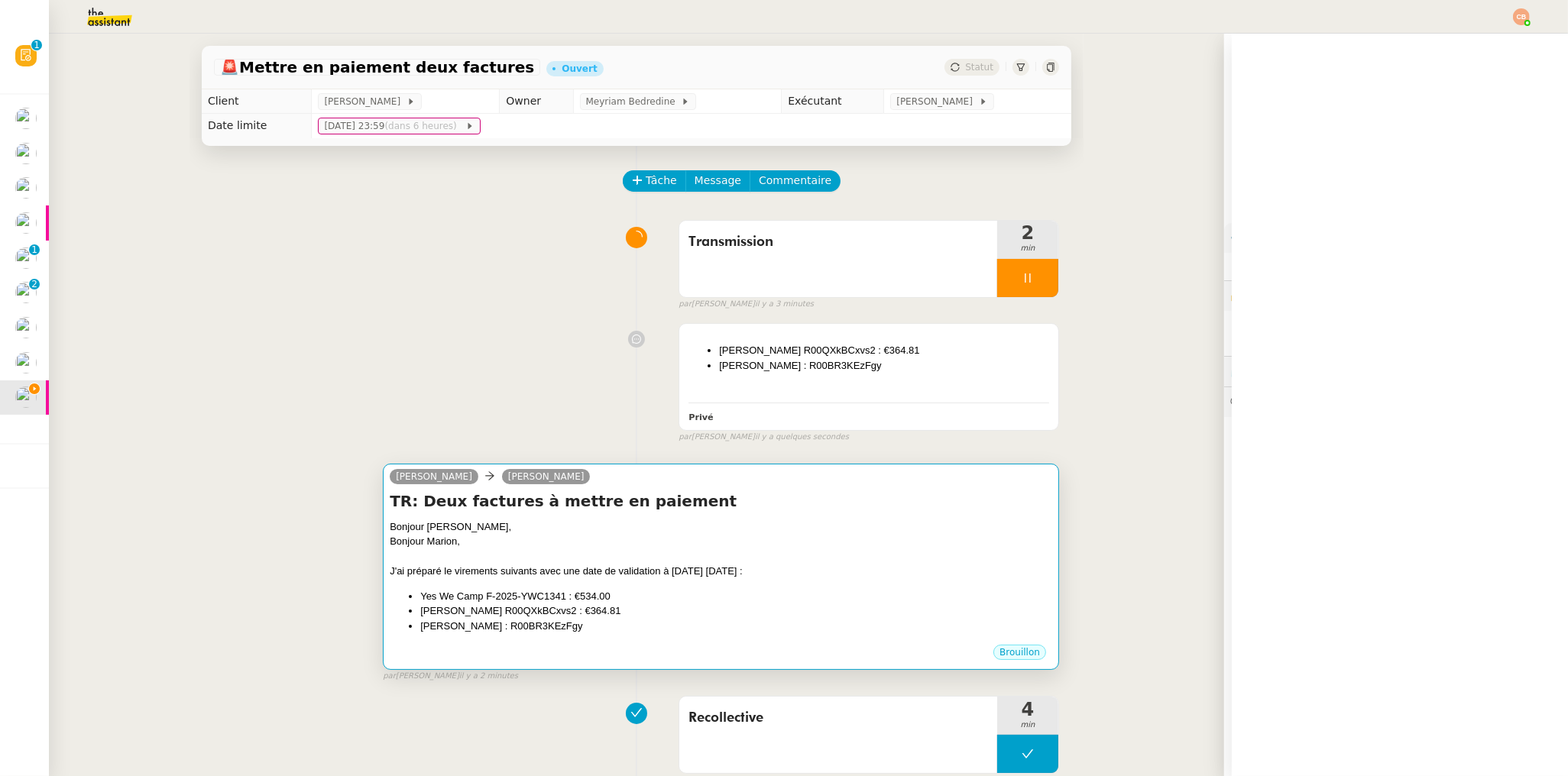
click at [687, 528] on div "Bonjour Laurence," at bounding box center [720, 526] width 662 height 15
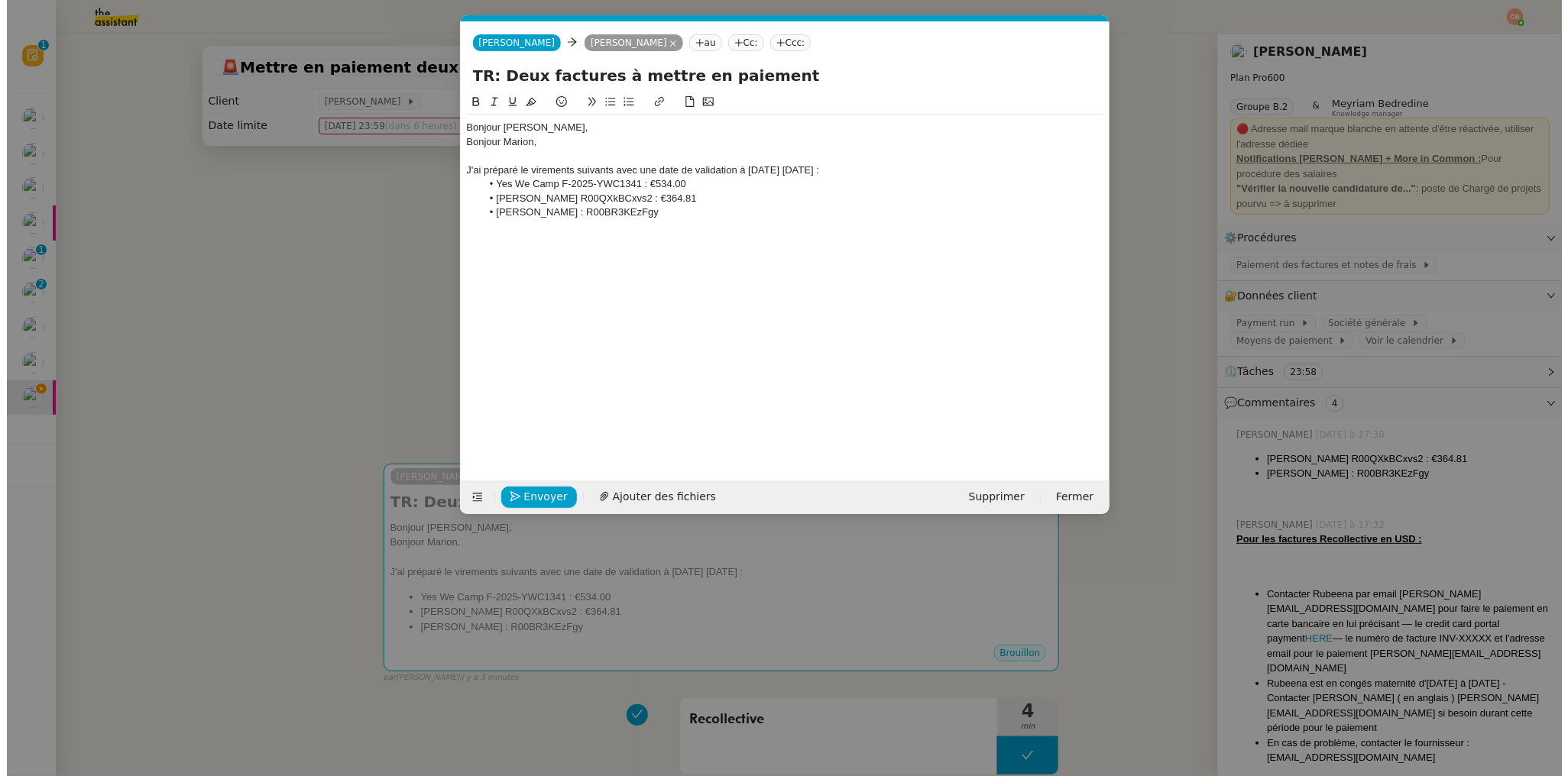
scroll to position [0, 33]
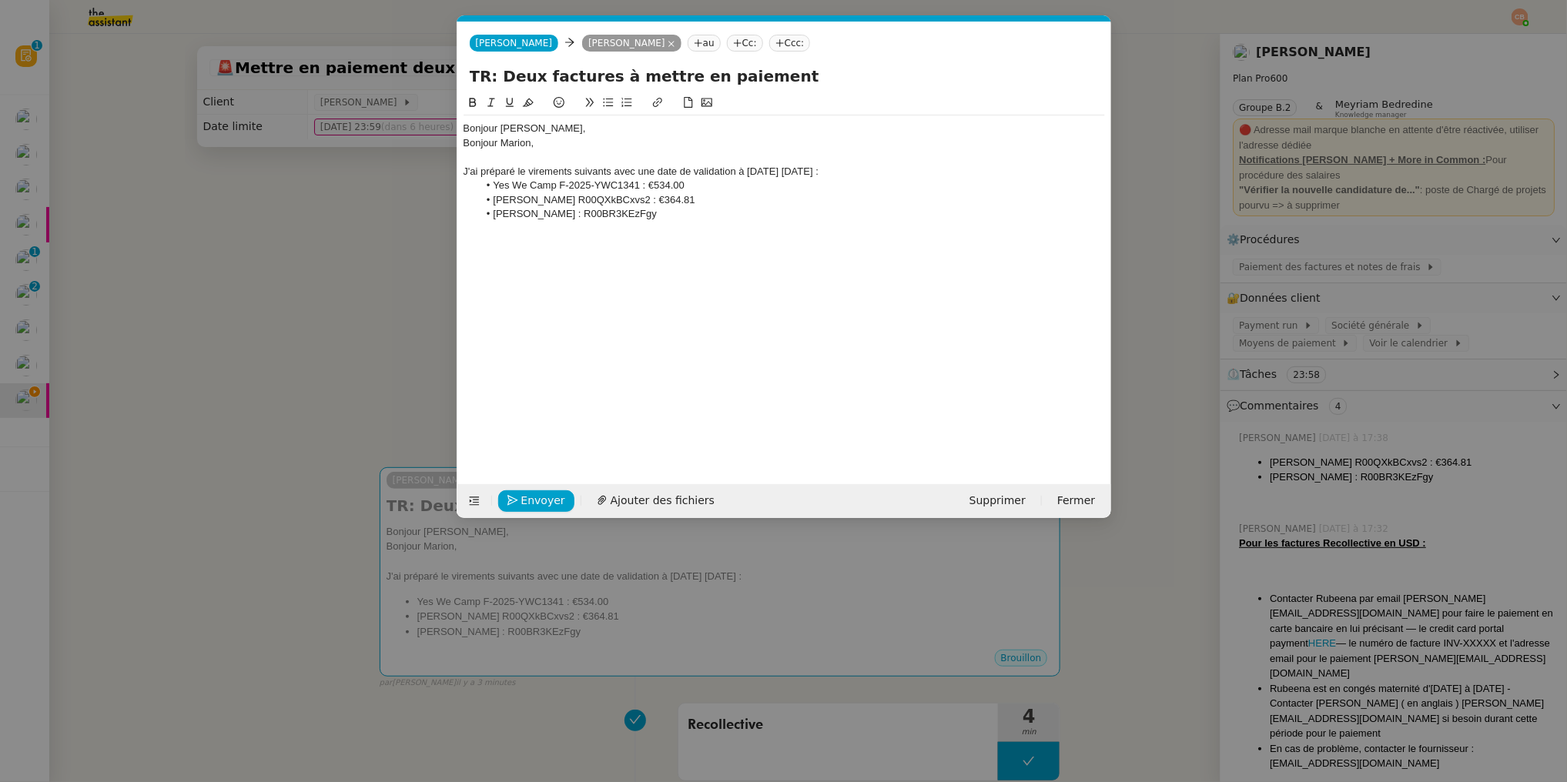
click at [214, 397] on nz-modal-container "Service TA - VOYAGE - PROPOSITION GLOBALE A utiliser dans le cadre de propositi…" at bounding box center [783, 391] width 1567 height 782
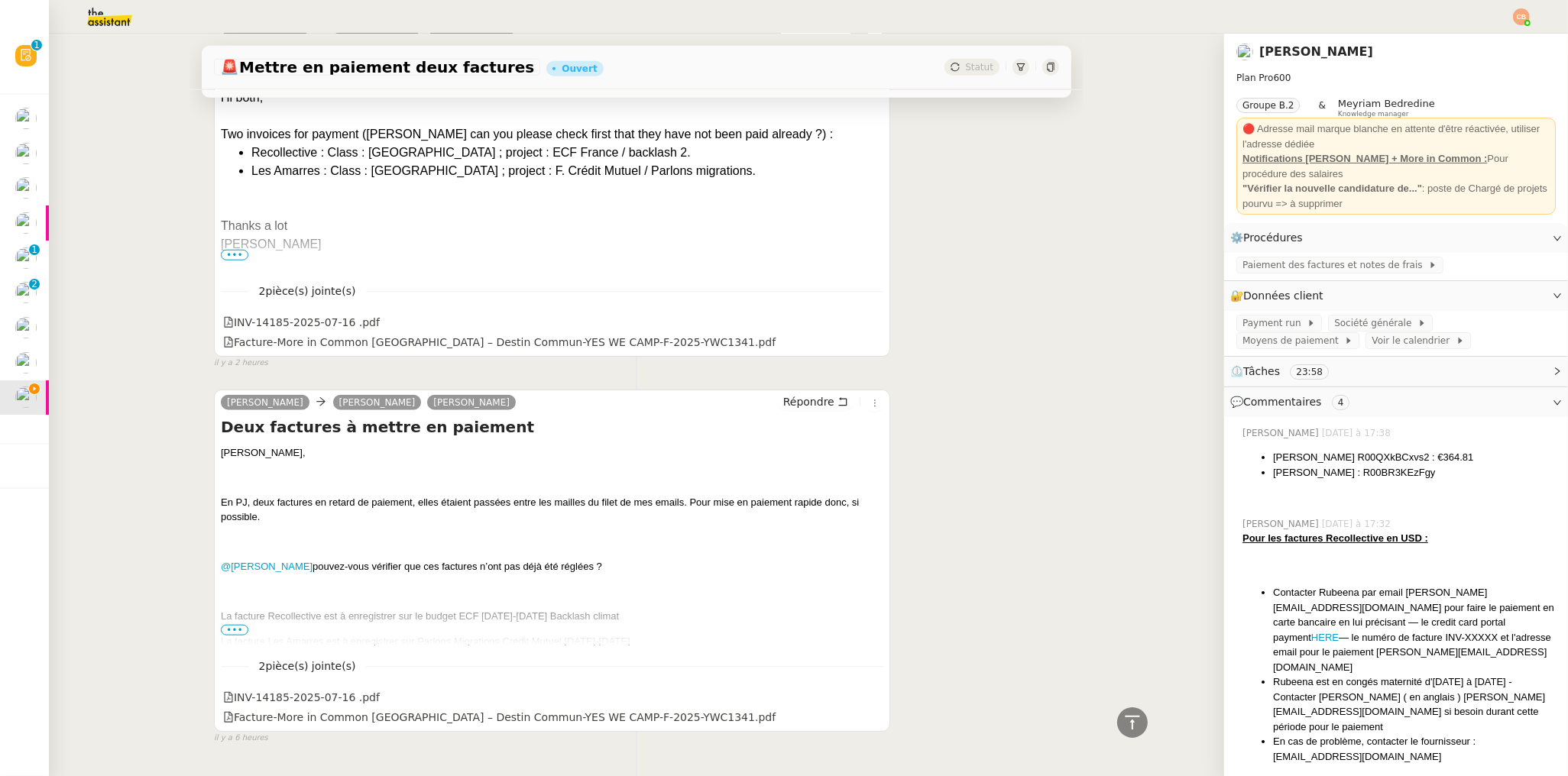
scroll to position [1781, 0]
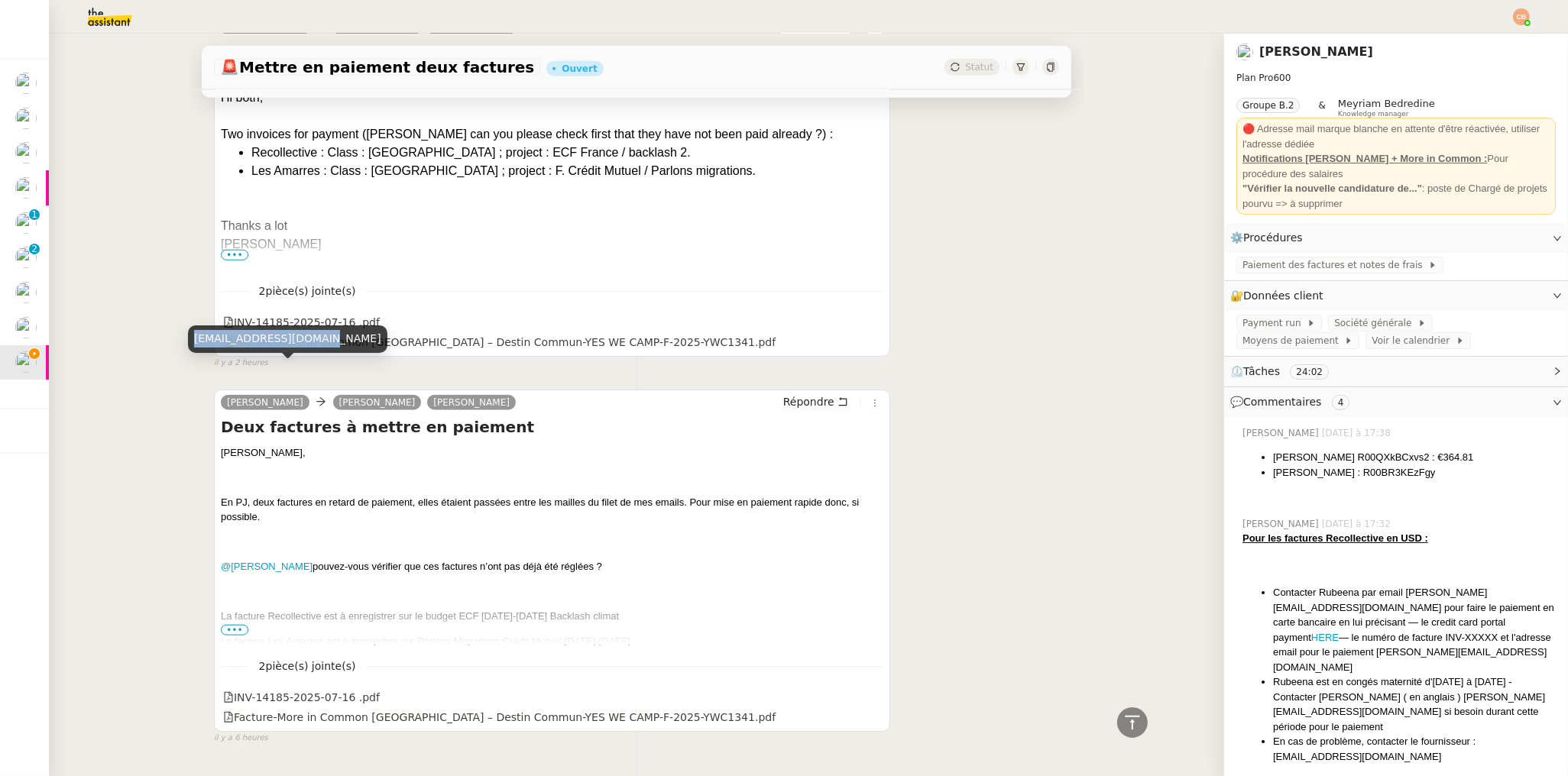
drag, startPoint x: 215, startPoint y: 340, endPoint x: 321, endPoint y: 340, distance: 106.0
click at [321, 340] on div "marion@destincommun.fr" at bounding box center [287, 338] width 199 height 27
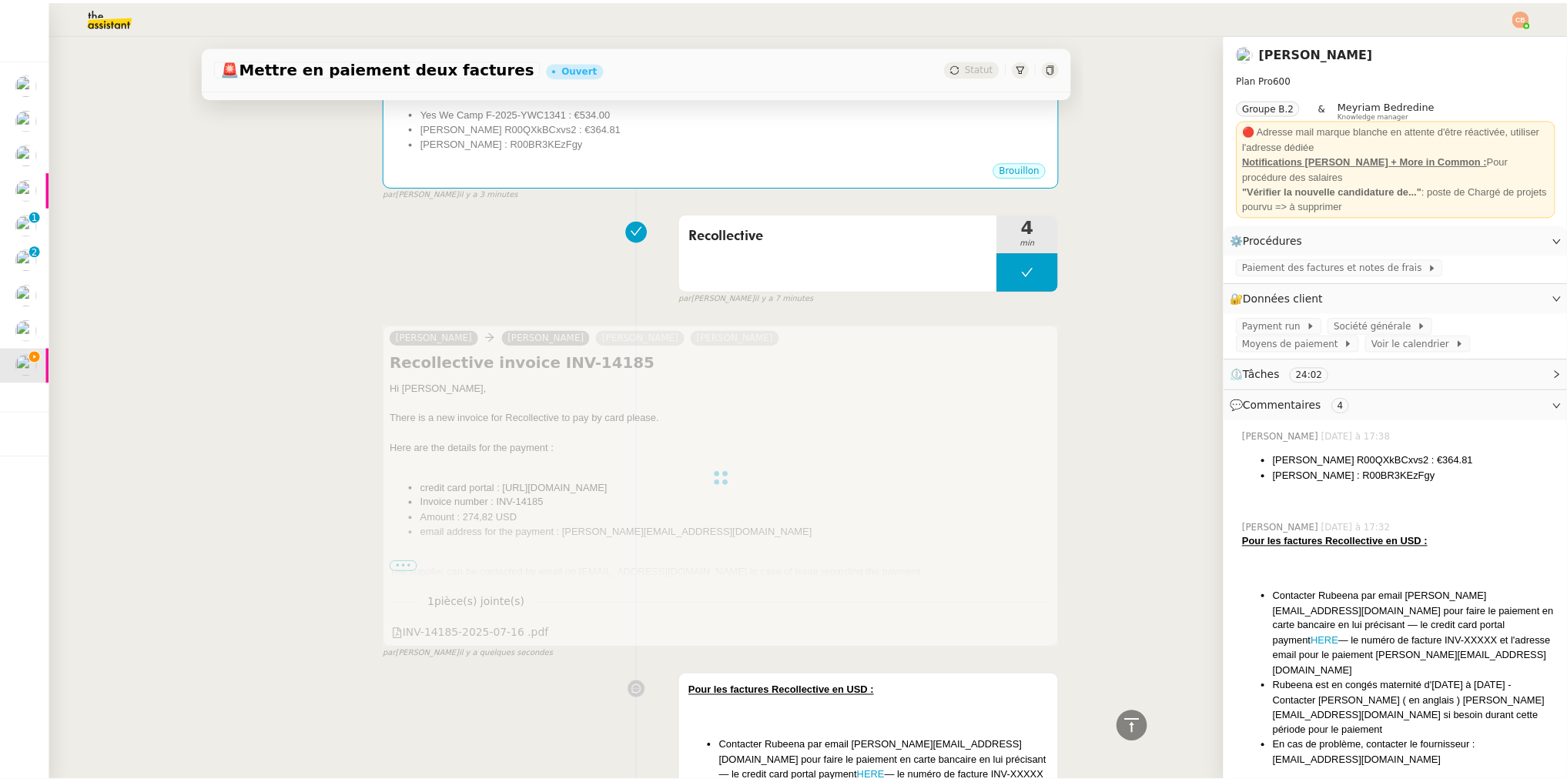
scroll to position [0, 0]
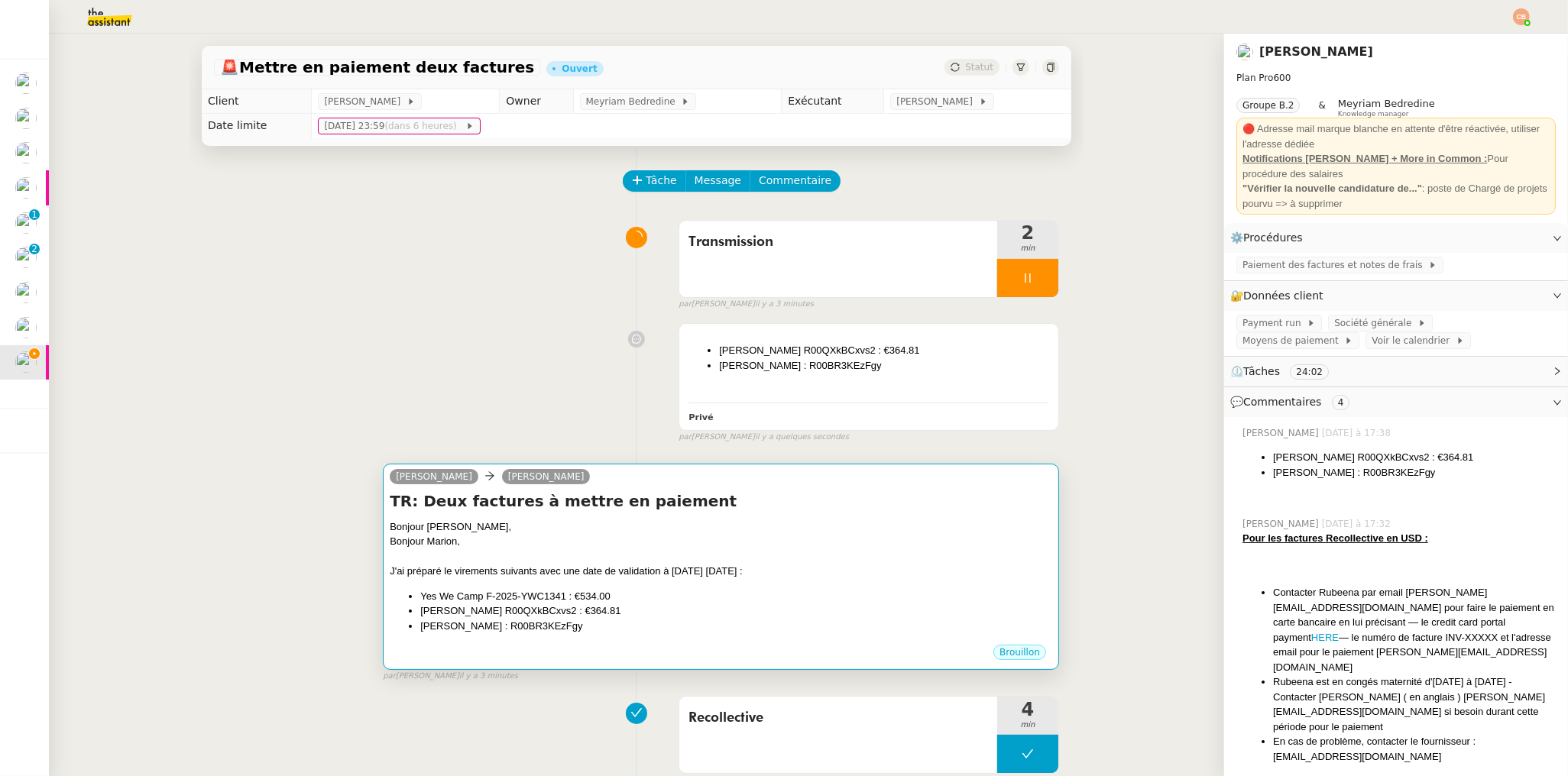
click at [616, 536] on div "Bonjour Marion," at bounding box center [720, 541] width 662 height 15
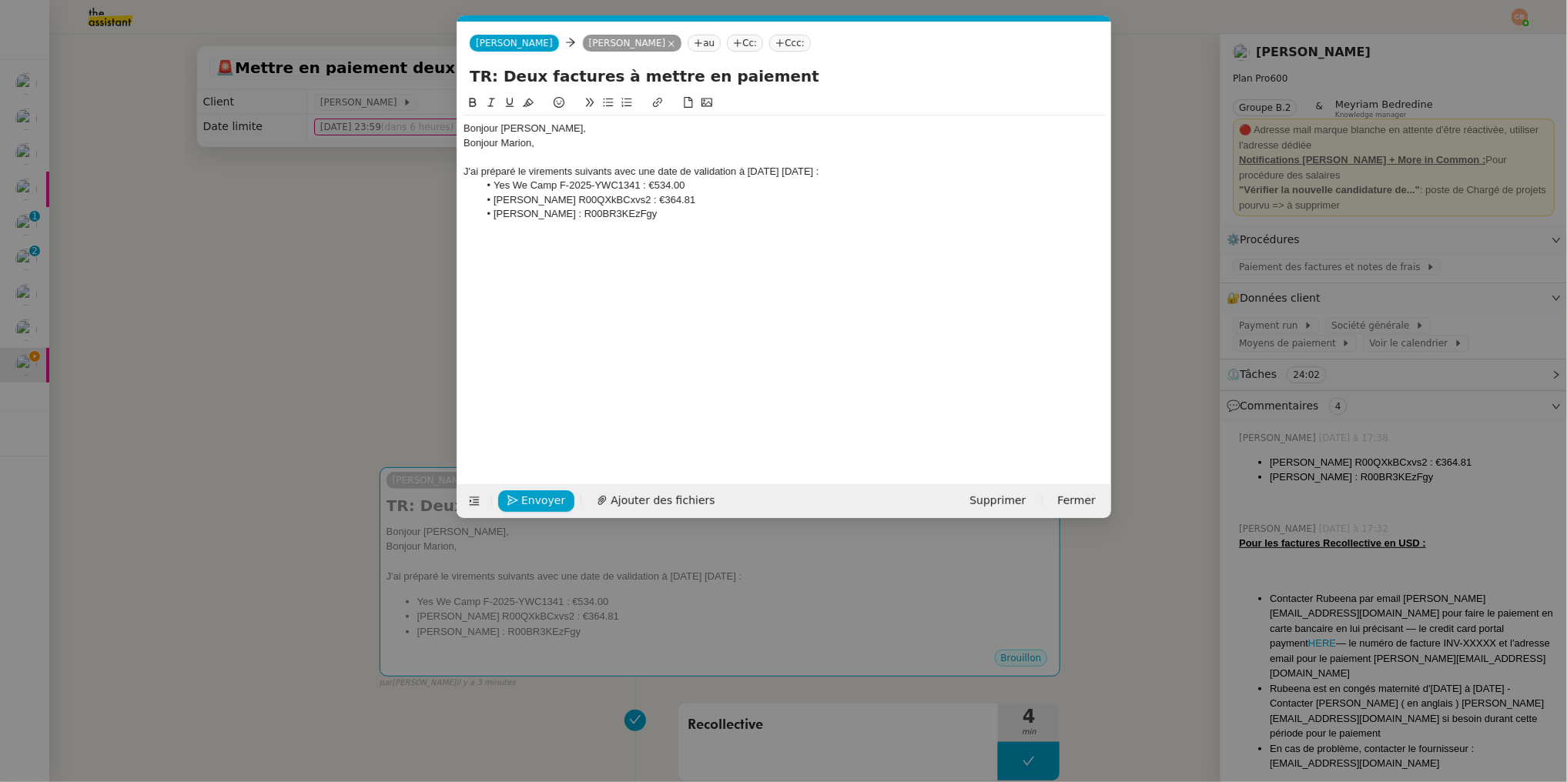
scroll to position [0, 33]
click at [705, 40] on nz-tag "au" at bounding box center [703, 43] width 33 height 17
paste input "marion@destincommun.fr"
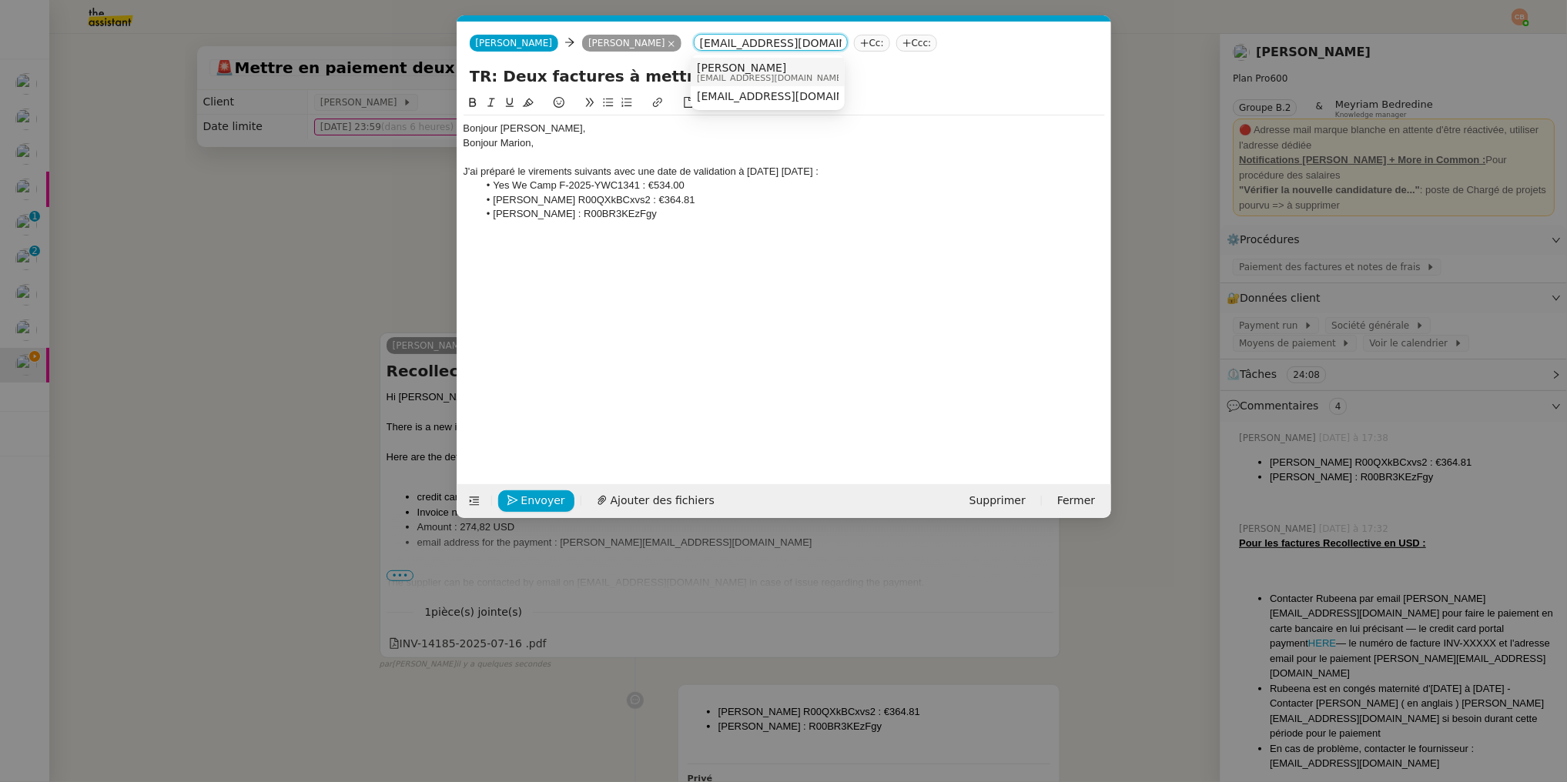
type input "marion@destincommun.fr"
click at [712, 74] on span "marion@destincommun.fr" at bounding box center [771, 78] width 148 height 8
drag, startPoint x: 608, startPoint y: 172, endPoint x: 915, endPoint y: 167, distance: 306.4
click at [915, 167] on div "J'ai préparé le virements suivants avec une date de validation à demain mercred…" at bounding box center [783, 172] width 641 height 14
click at [572, 169] on div "J'ai préparé le virements suivant" at bounding box center [783, 172] width 641 height 14
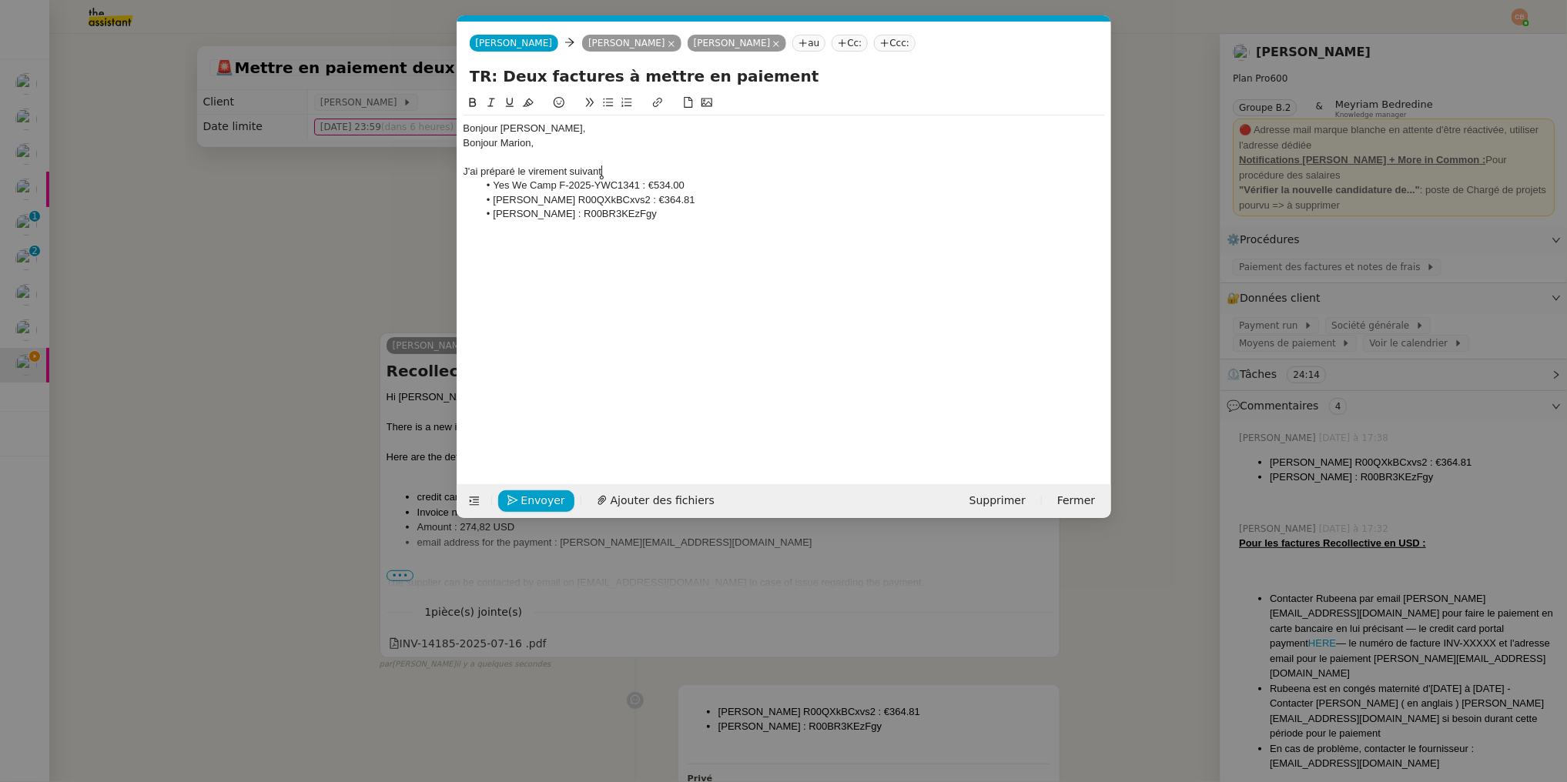
click at [634, 166] on div "J'ai préparé le virement suivant" at bounding box center [783, 172] width 641 height 14
drag, startPoint x: 561, startPoint y: 186, endPoint x: 637, endPoint y: 191, distance: 76.4
click at [637, 191] on li "Yes We Camp F-2025-YWC1341 : €534.00" at bounding box center [791, 186] width 627 height 14
click at [729, 172] on div "J'ai préparé le virement suivant pour Yes We Camp" at bounding box center [783, 172] width 641 height 14
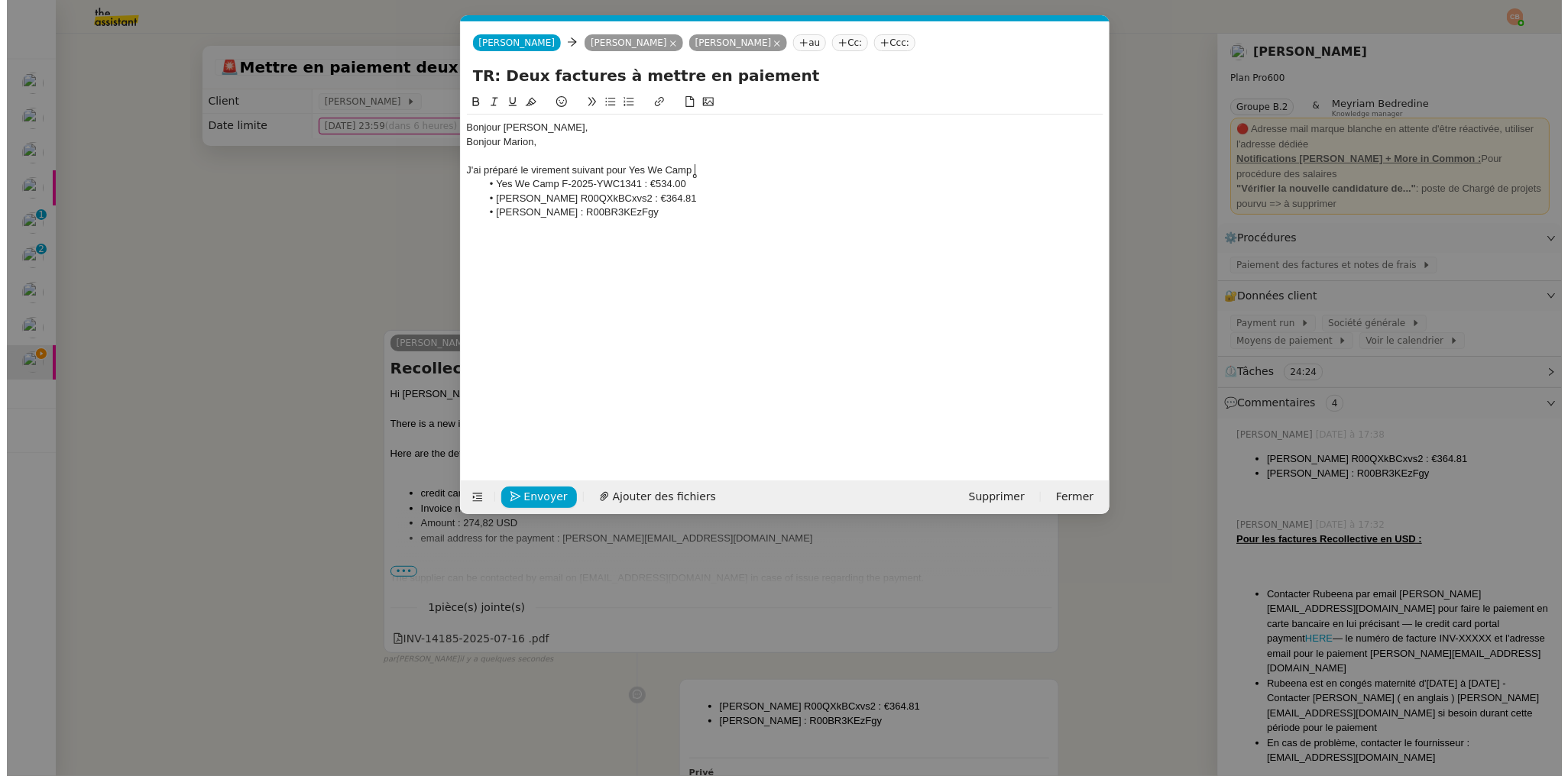
scroll to position [0, 0]
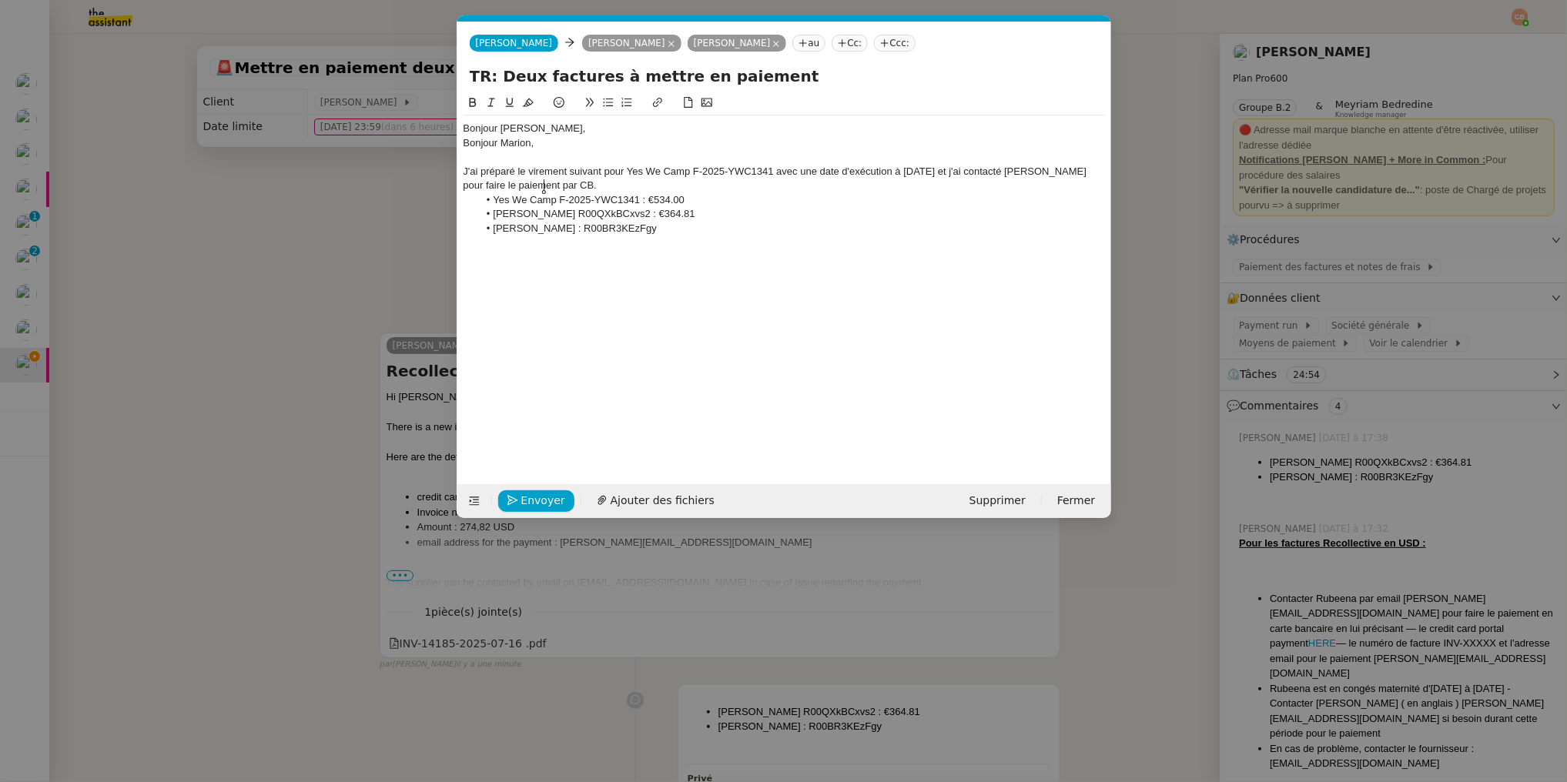
click at [506, 189] on div "J'ai préparé le virement suivant pour Yes We Camp F-2025-YWC1341 avec une date …" at bounding box center [783, 179] width 641 height 28
drag, startPoint x: 486, startPoint y: 205, endPoint x: 742, endPoint y: 239, distance: 258.7
click at [742, 239] on div "Bonjour Laurence, Bonjour Marion, J'ai préparé le virement suivant pour Yes We …" at bounding box center [783, 178] width 641 height 126
drag, startPoint x: 602, startPoint y: 165, endPoint x: 567, endPoint y: 167, distance: 35.5
click at [567, 167] on div "J'ai préparé le virement suivant pour Yes We Camp F-2025-YWC1341 avec une date …" at bounding box center [783, 179] width 641 height 28
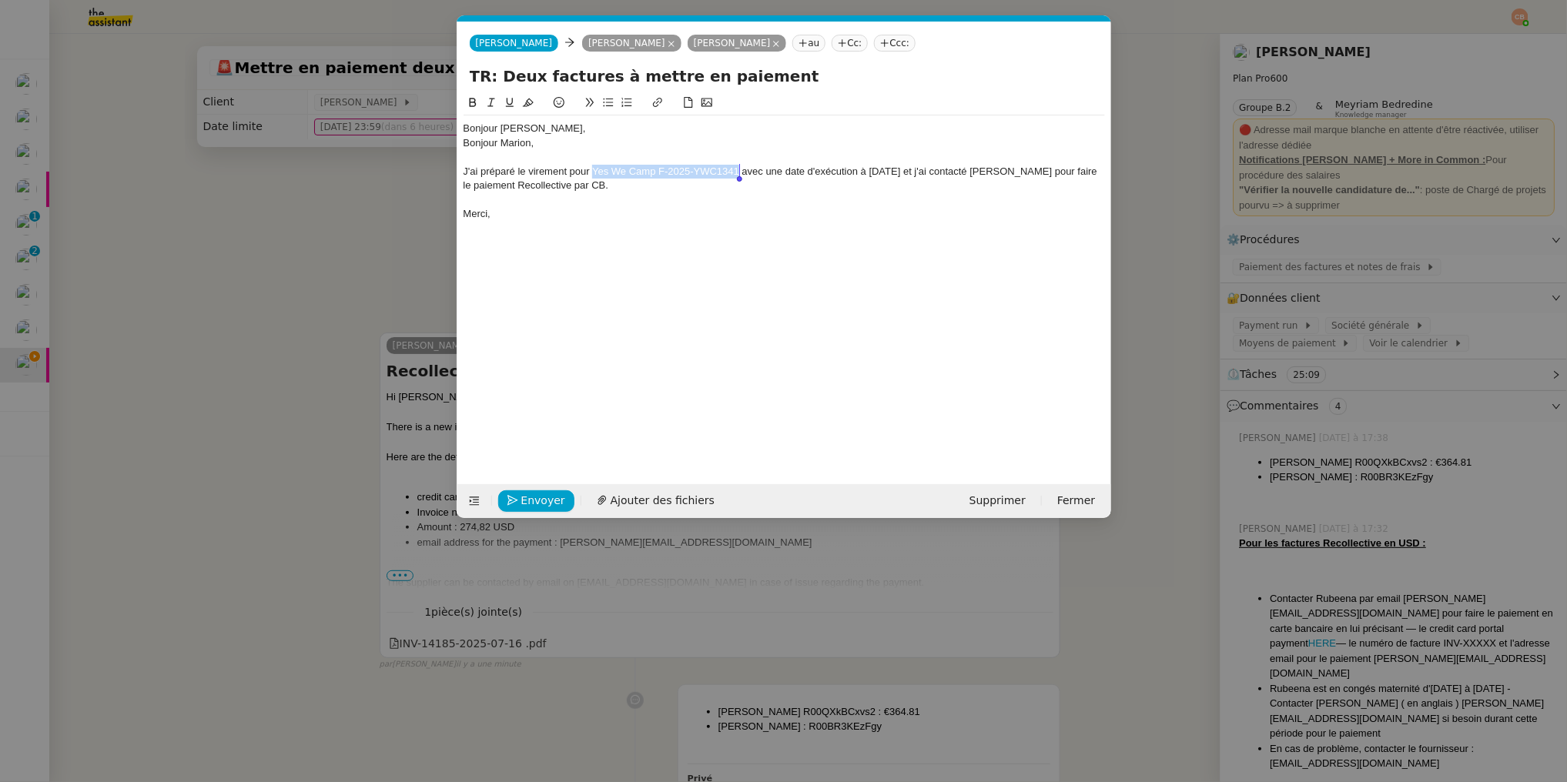
drag, startPoint x: 594, startPoint y: 173, endPoint x: 739, endPoint y: 171, distance: 144.7
click at [739, 171] on div "J'ai préparé le virement pour Yes We Camp F-2025-YWC1341 avec une date d'exécut…" at bounding box center [783, 179] width 641 height 28
click at [474, 97] on icon at bounding box center [472, 102] width 11 height 11
click at [824, 172] on div "J'ai préparé le virement pour Yes We Camp F-2025-YWC1341 avec une date d'exécut…" at bounding box center [783, 179] width 641 height 28
drag, startPoint x: 464, startPoint y: 186, endPoint x: 517, endPoint y: 188, distance: 52.4
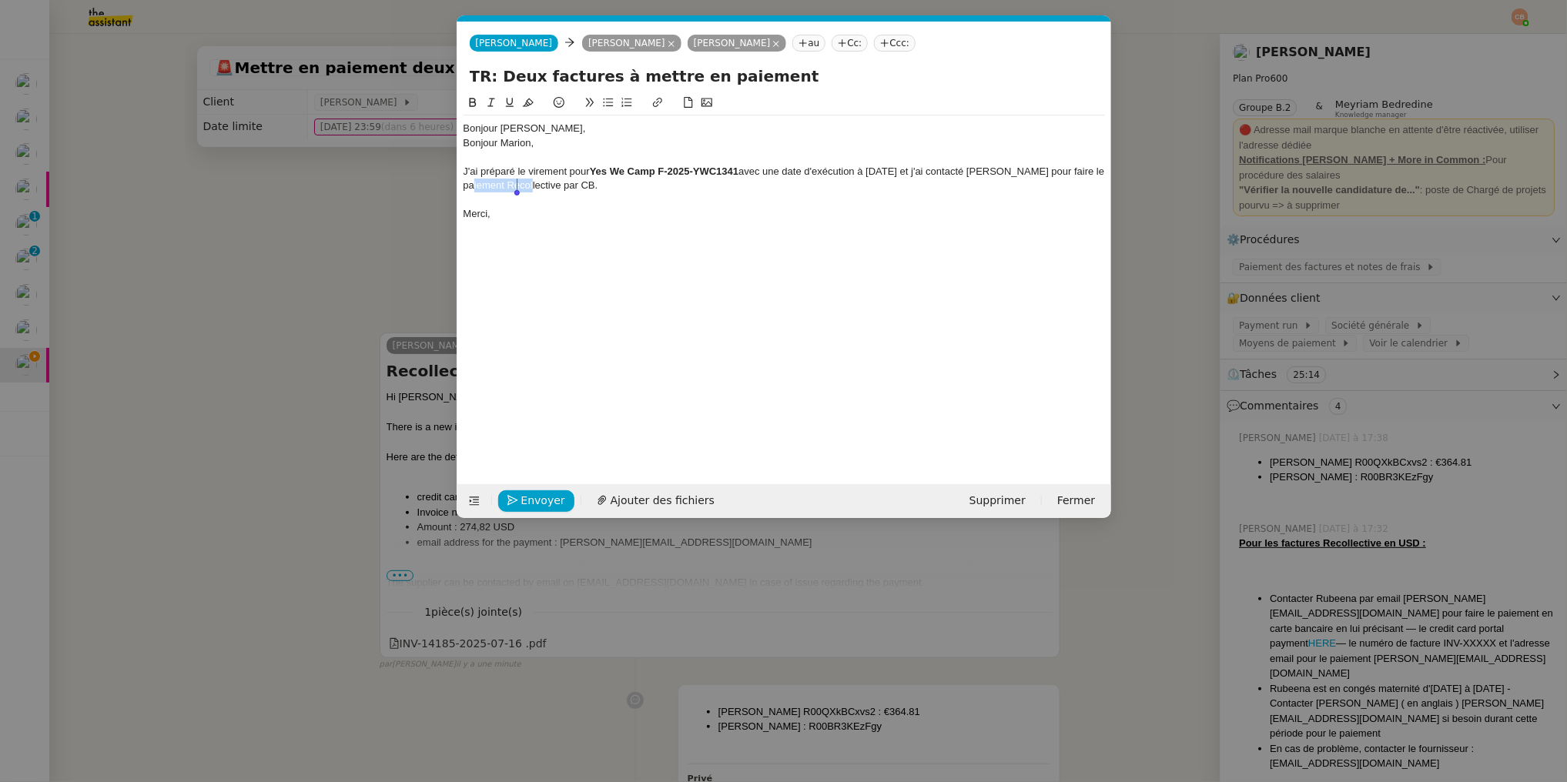
click at [517, 188] on div "J'ai préparé le virement pour Yes We Camp F-2025-YWC1341 avec une date d'exécut…" at bounding box center [783, 179] width 641 height 28
click at [469, 97] on icon at bounding box center [472, 102] width 11 height 11
click at [517, 236] on div "Bonjour Laurence, Bonjour Marion, J'ai préparé le virement pour Yes We Camp F-2…" at bounding box center [783, 277] width 641 height 366
click at [532, 497] on span "Envoyer" at bounding box center [543, 501] width 44 height 18
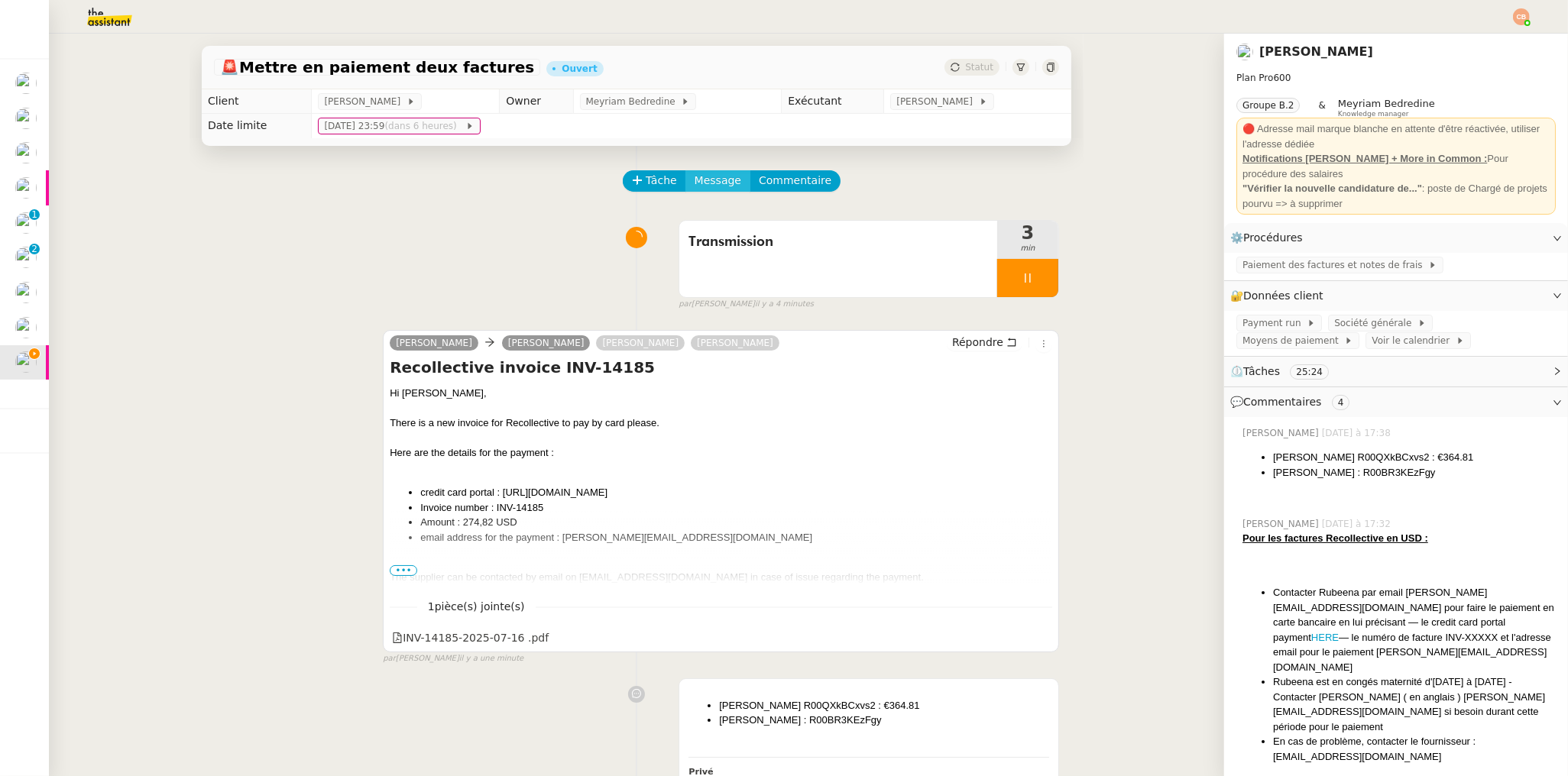
click at [716, 174] on span "Message" at bounding box center [718, 181] width 47 height 18
click at [723, 218] on span "Nouvelle conversation" at bounding box center [773, 223] width 134 height 12
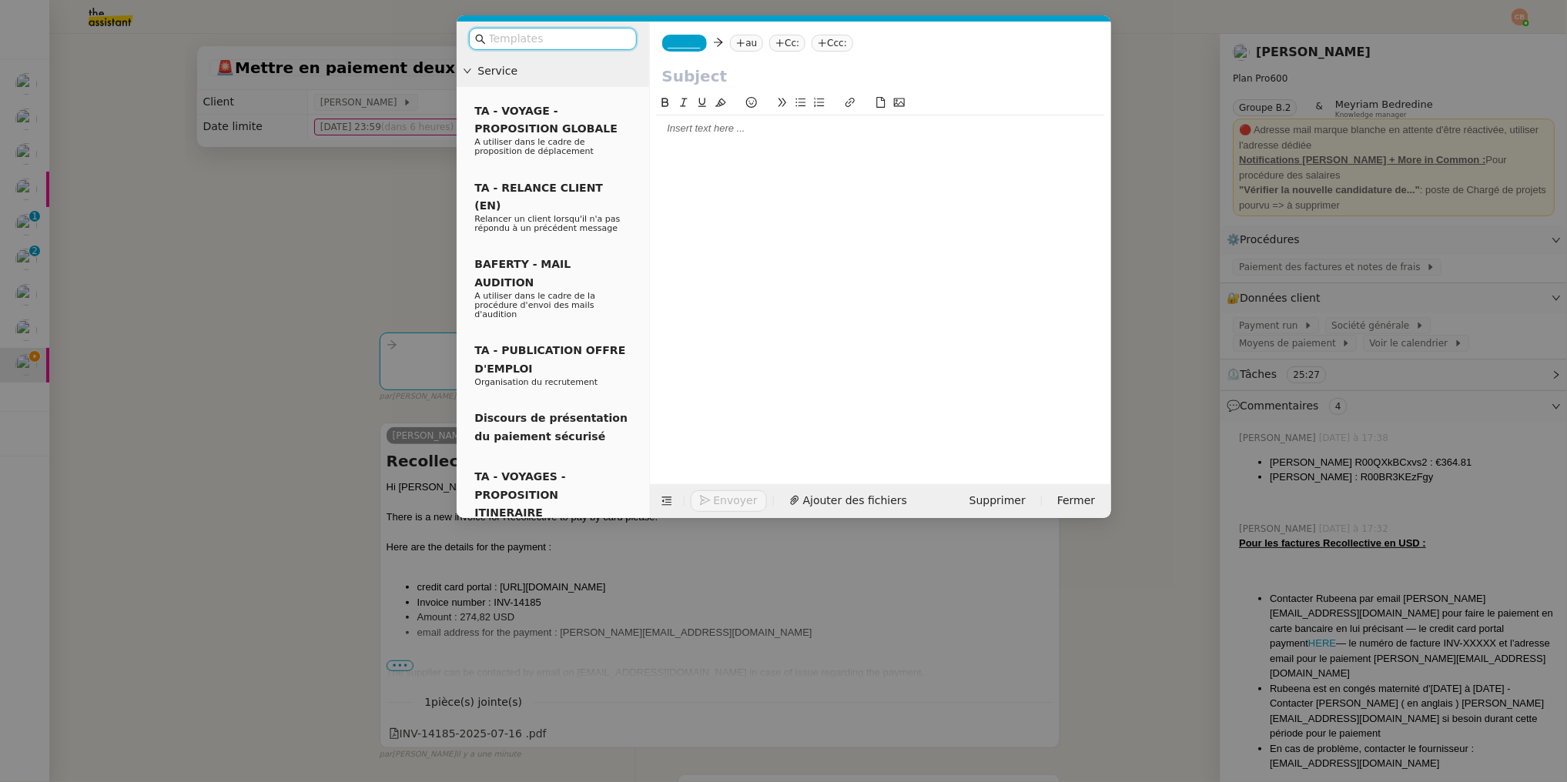
click at [681, 42] on span "_______" at bounding box center [684, 43] width 32 height 11
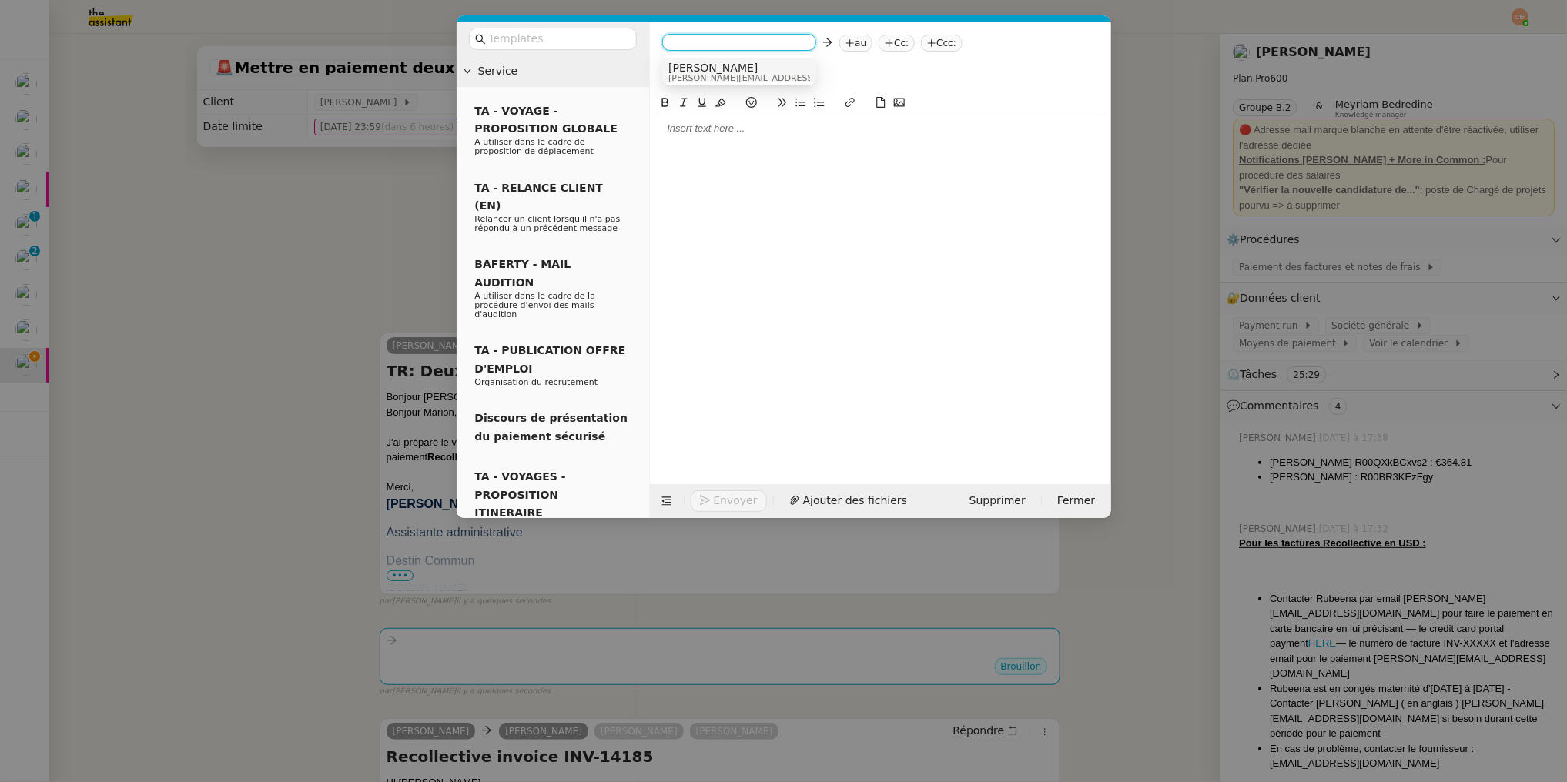
click at [684, 69] on span "[PERSON_NAME]" at bounding box center [777, 68] width 219 height 12
click at [774, 40] on nz-tag "au" at bounding box center [790, 43] width 33 height 17
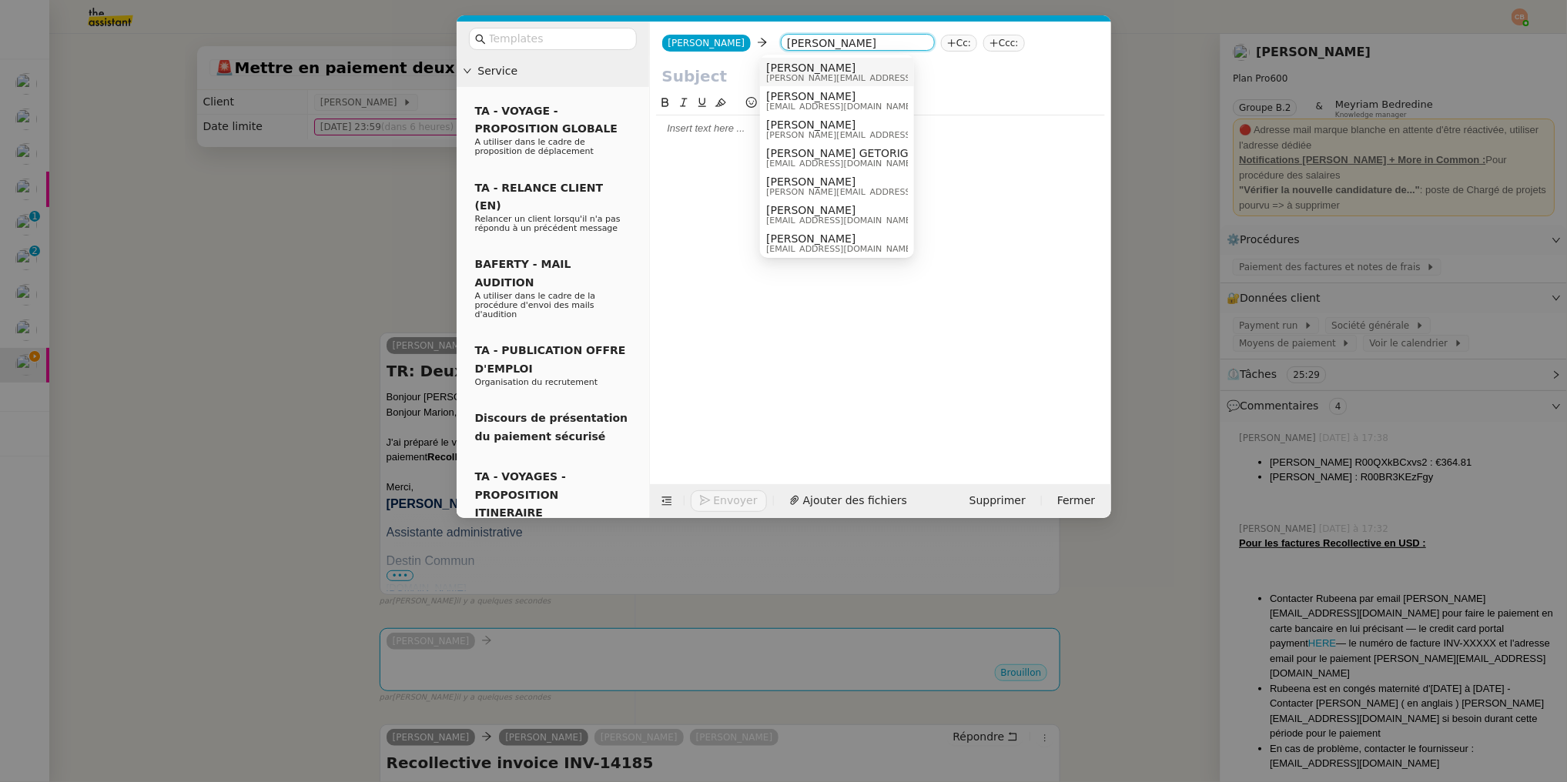
type input "laurence"
click at [784, 80] on span "laurence@destincommun.fr" at bounding box center [875, 78] width 219 height 8
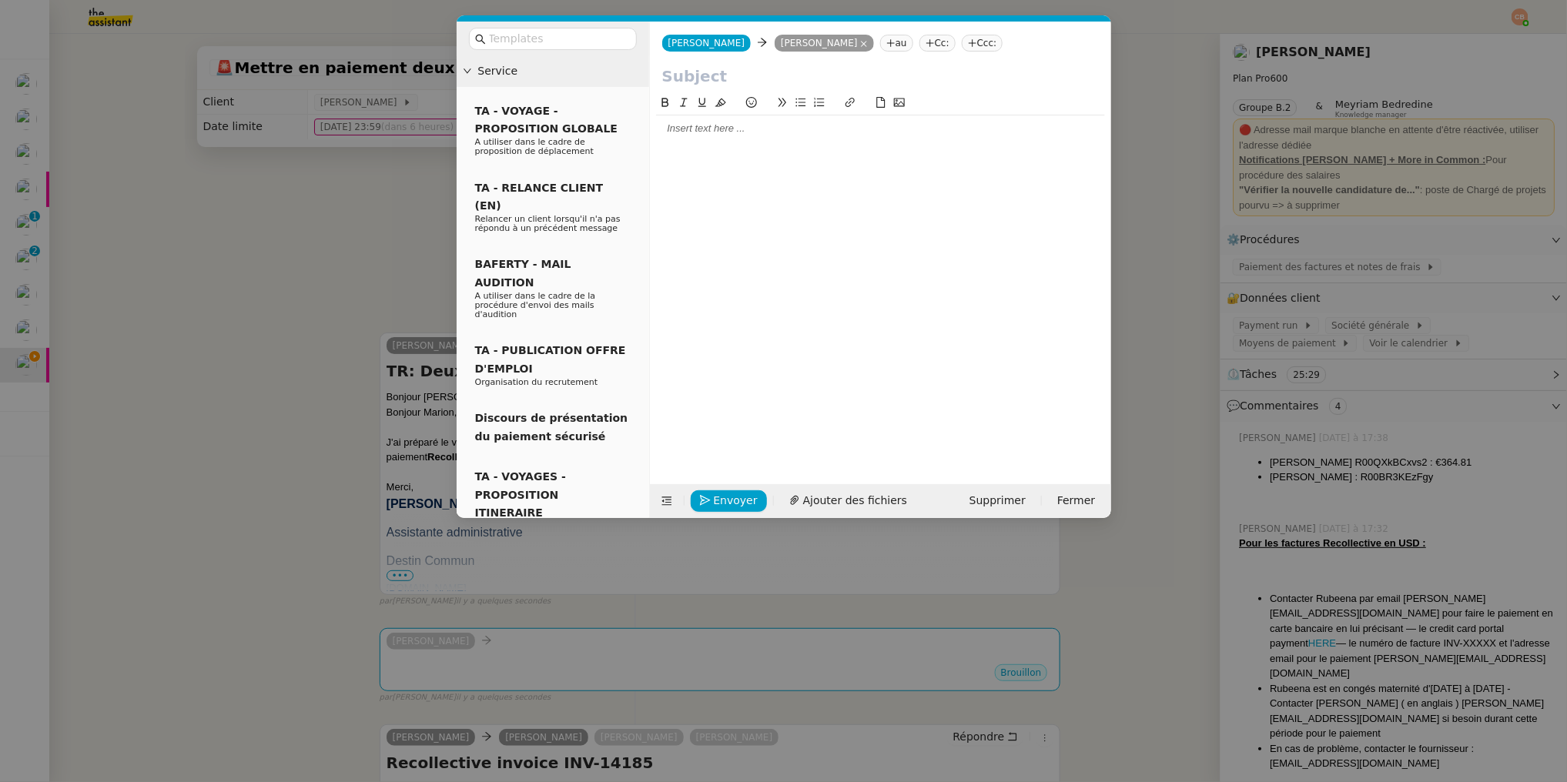
click at [702, 79] on input "text" at bounding box center [880, 76] width 436 height 23
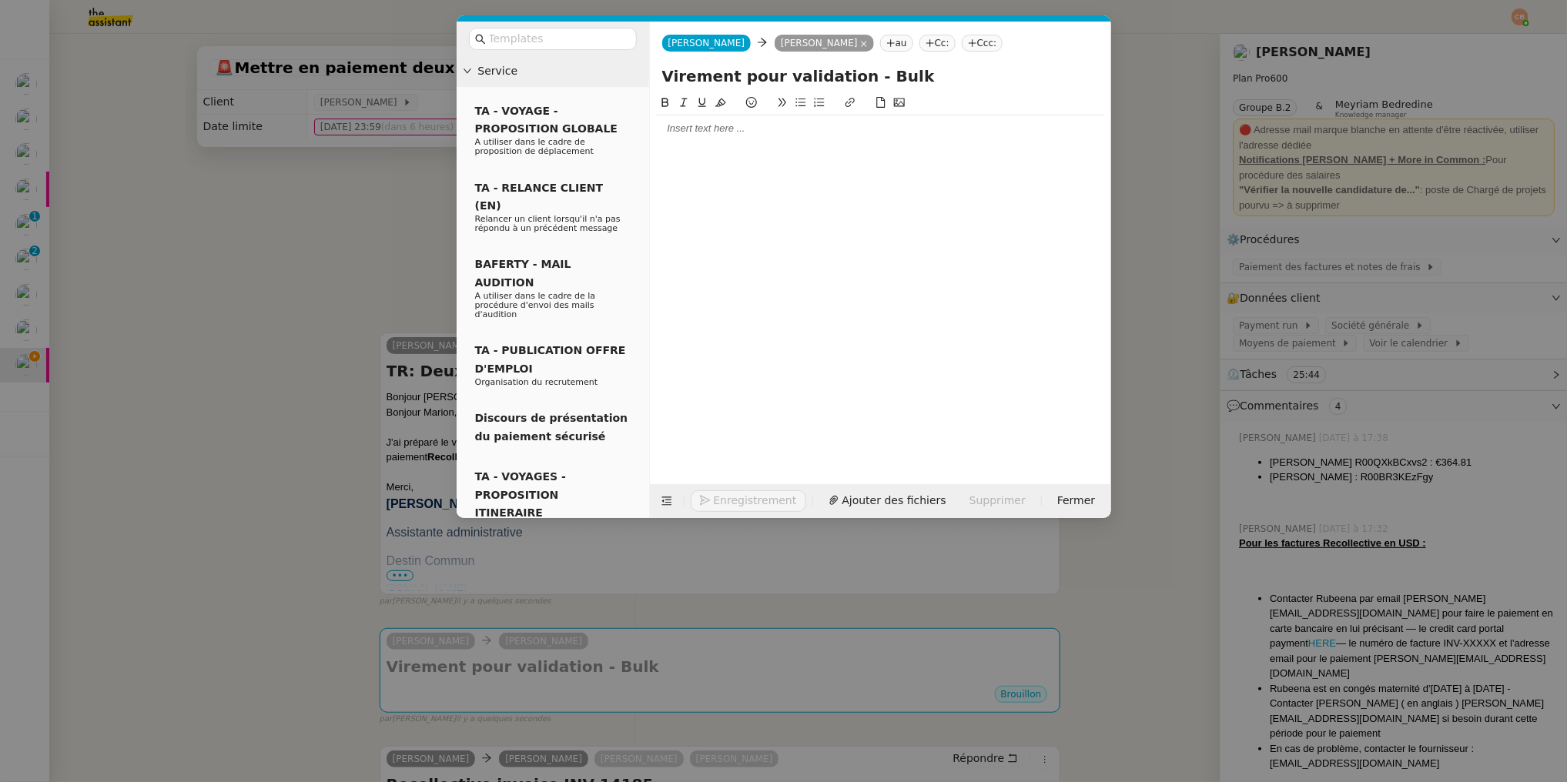
type input "Virement pour validation - Bulk"
click at [671, 134] on div at bounding box center [880, 129] width 449 height 14
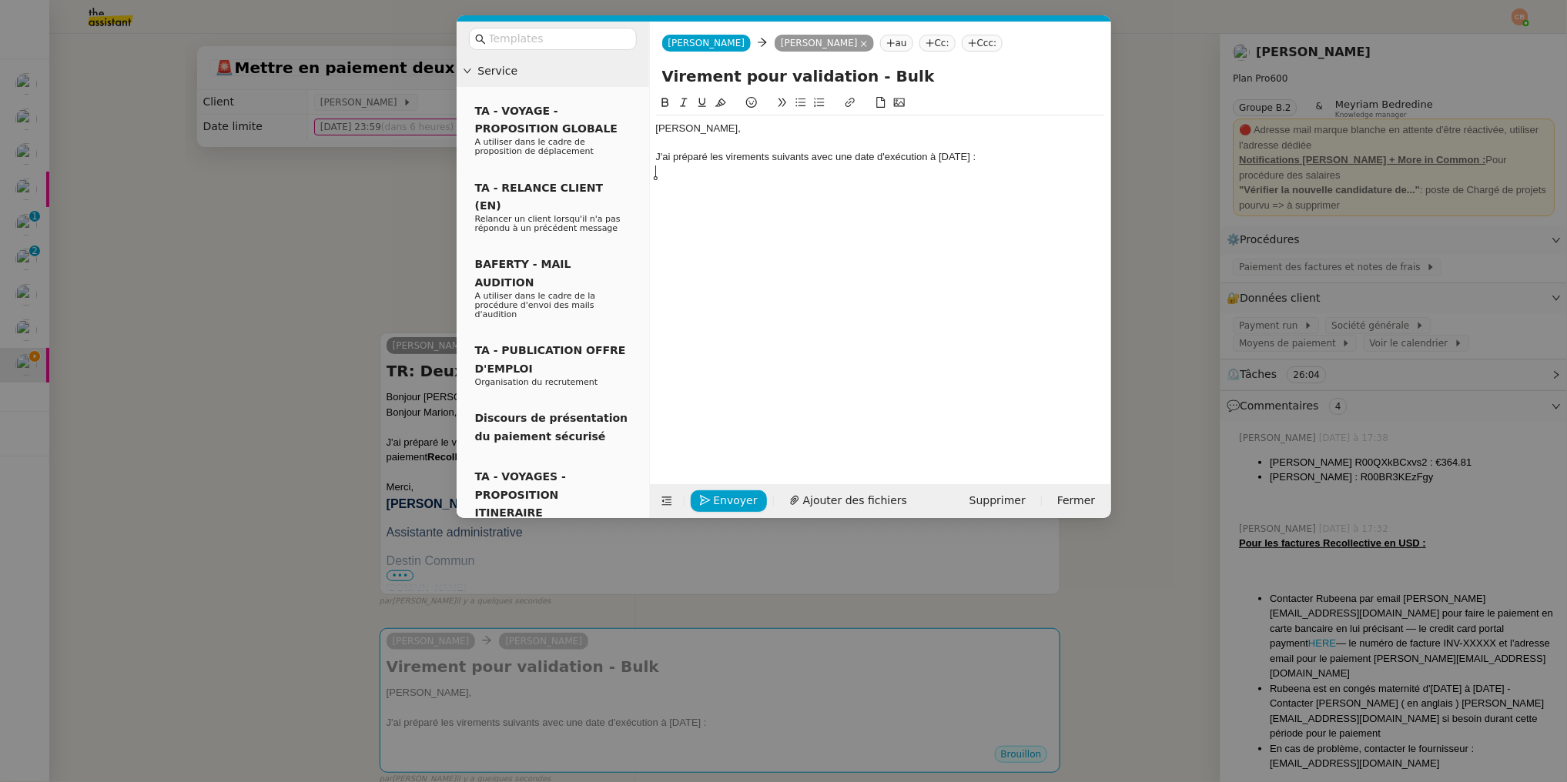
click at [295, 293] on nz-modal-container "Service TA - VOYAGE - PROPOSITION GLOBALE A utiliser dans le cadre de propositi…" at bounding box center [783, 391] width 1567 height 782
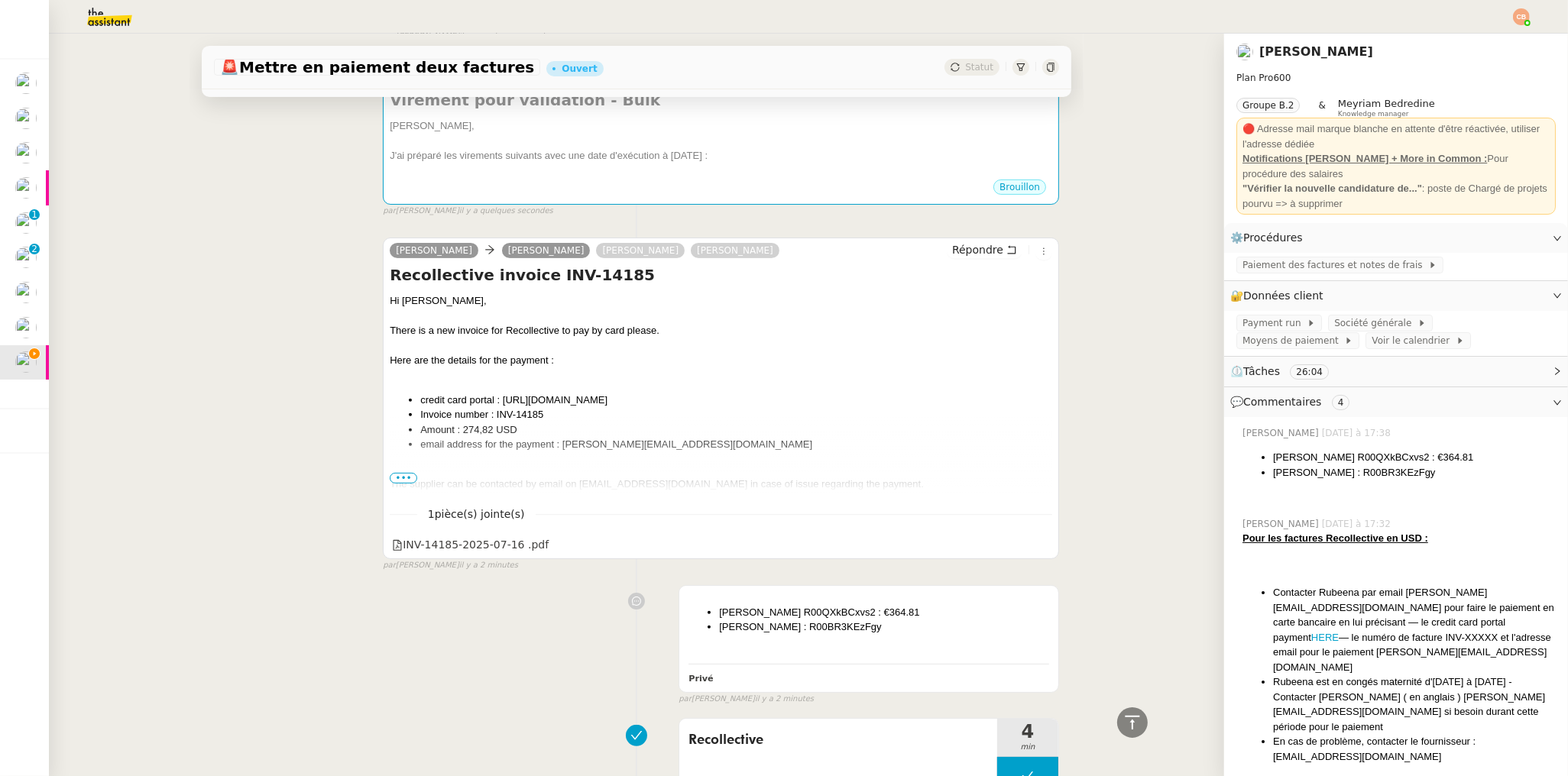
scroll to position [586, 0]
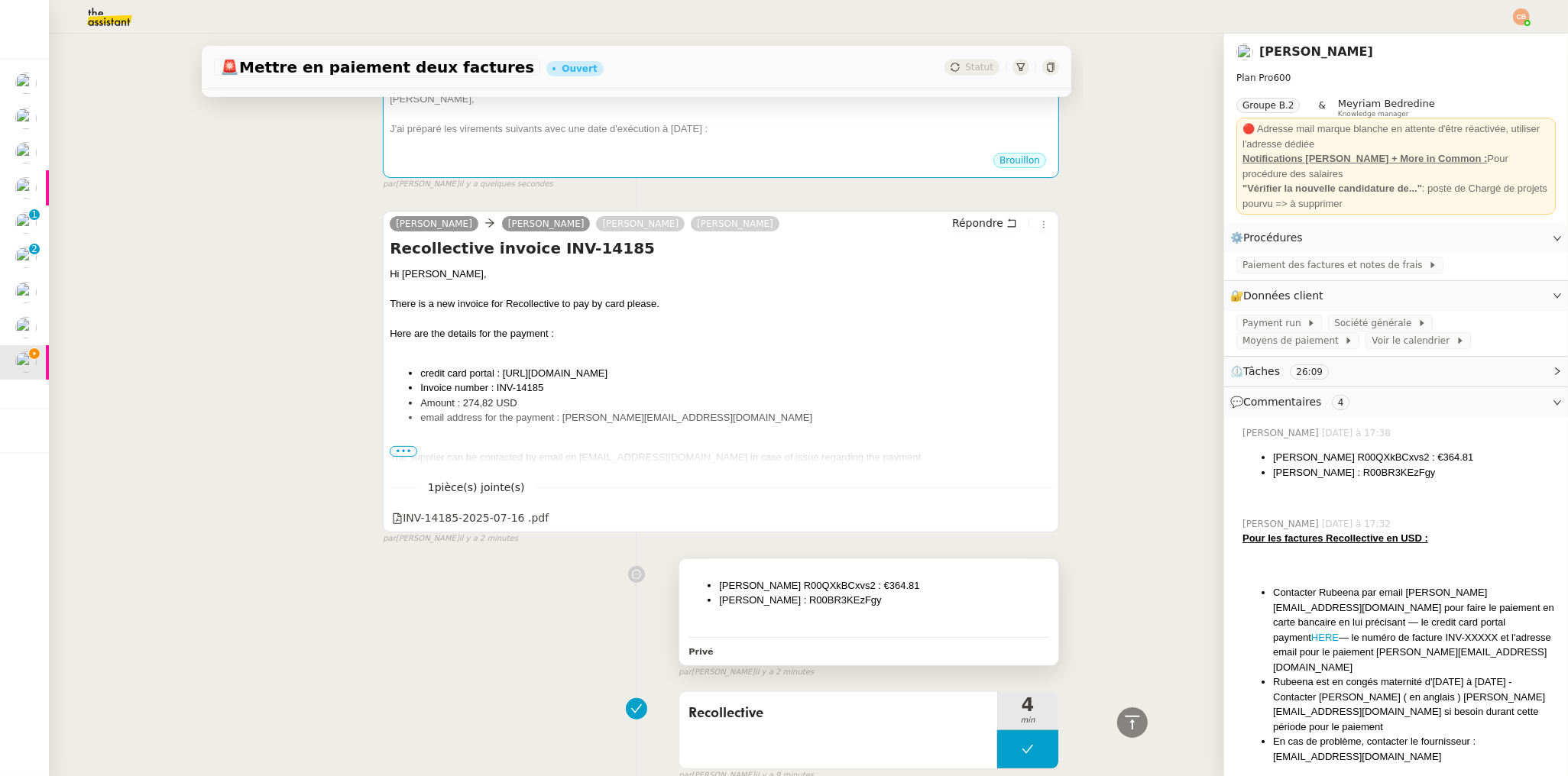
click at [918, 570] on div "Mathieu Lefevre R00QXkBCxvs2 : €364.81 Mathieu Lefevre : R00BR3KEzFgy Privé" at bounding box center [868, 611] width 379 height 106
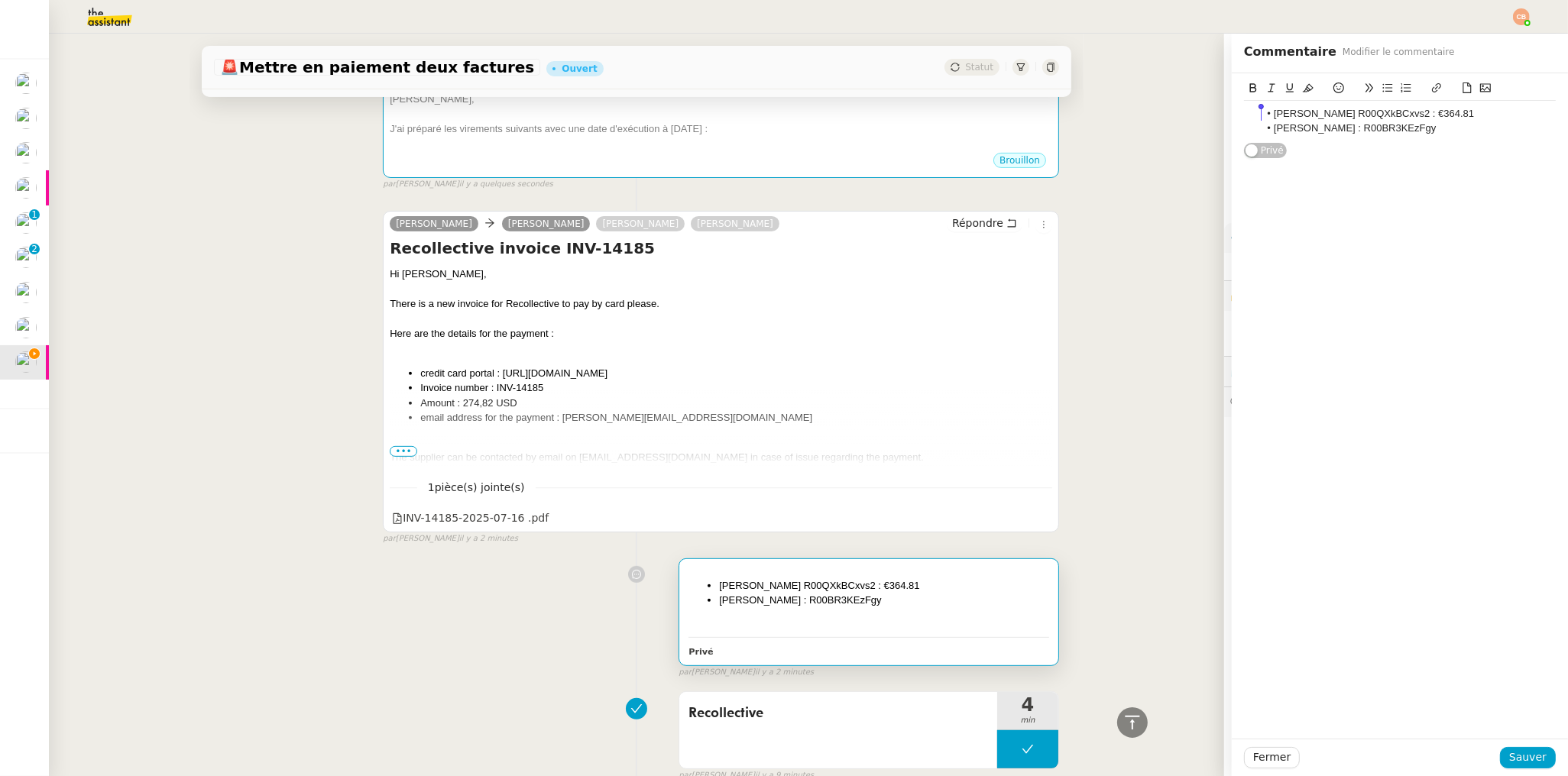
drag, startPoint x: 1450, startPoint y: 127, endPoint x: 1206, endPoint y: 106, distance: 244.9
click at [1206, 106] on app-ticket "🚨 Mettre en paiement deux factures Ouvert Statut Client Laurence de Nervaux Own…" at bounding box center [808, 405] width 1518 height 742
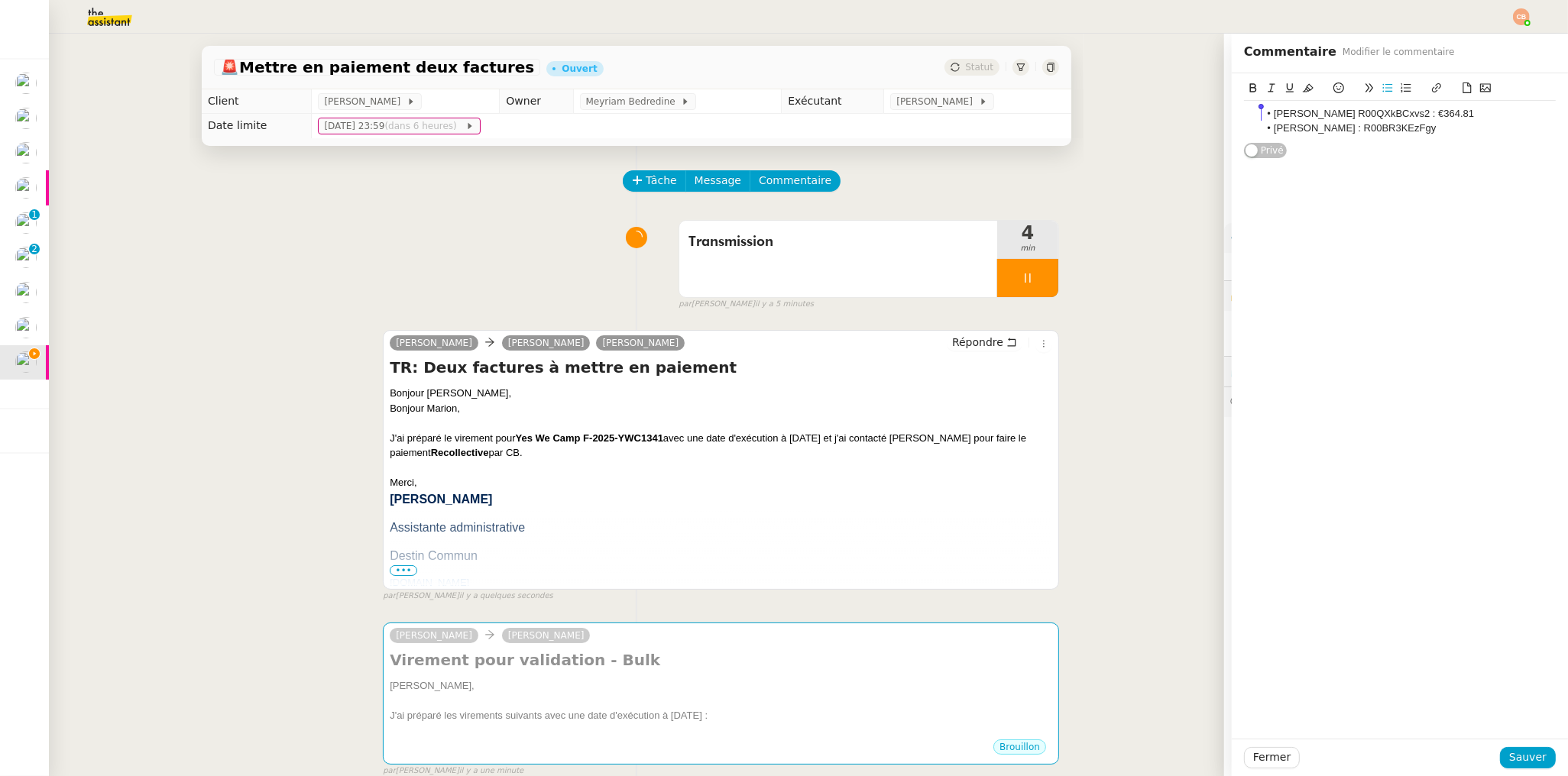
click at [706, 400] on div "Bonjour Laurence," at bounding box center [720, 393] width 662 height 15
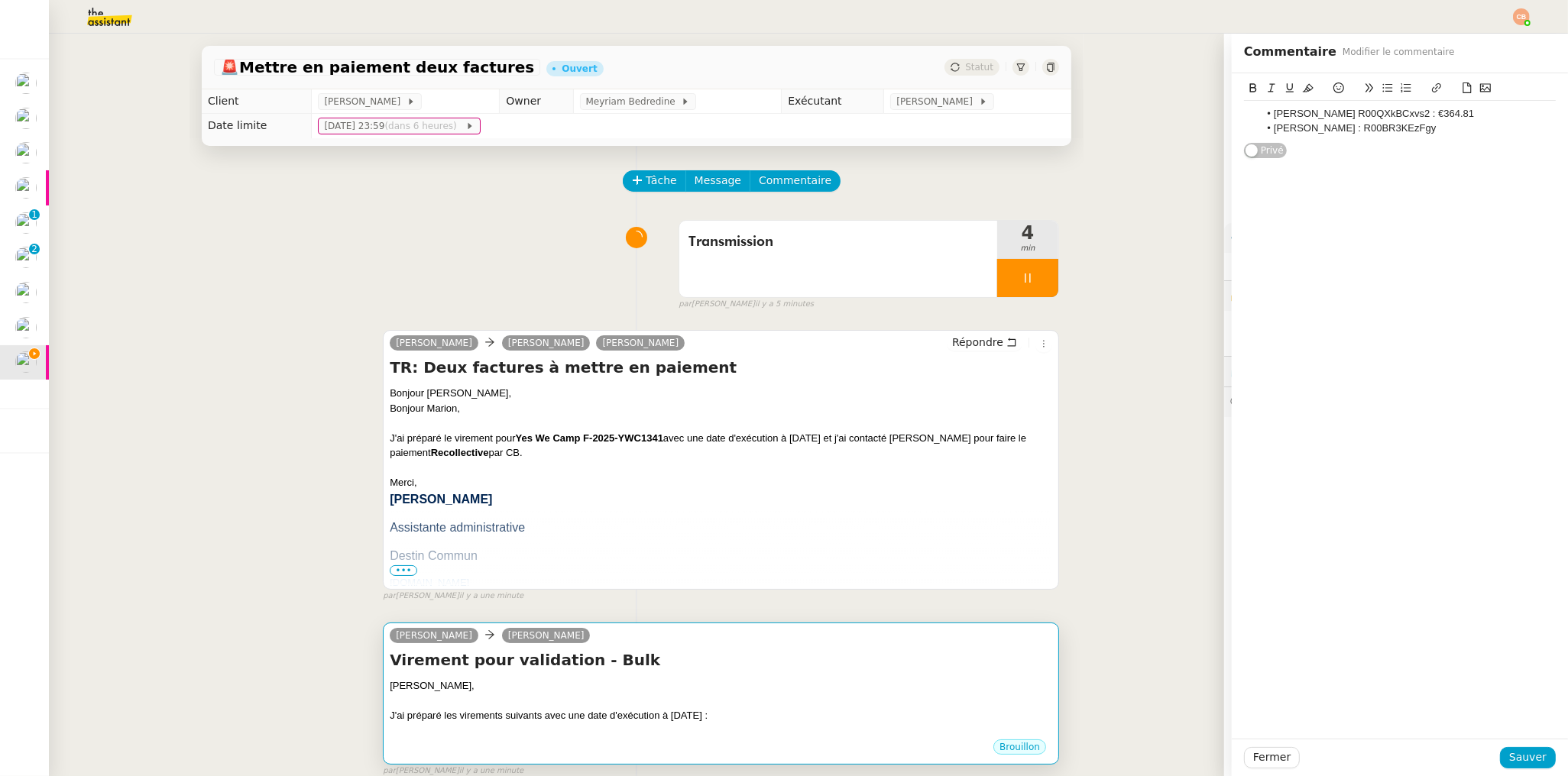
click at [592, 733] on div at bounding box center [720, 729] width 662 height 15
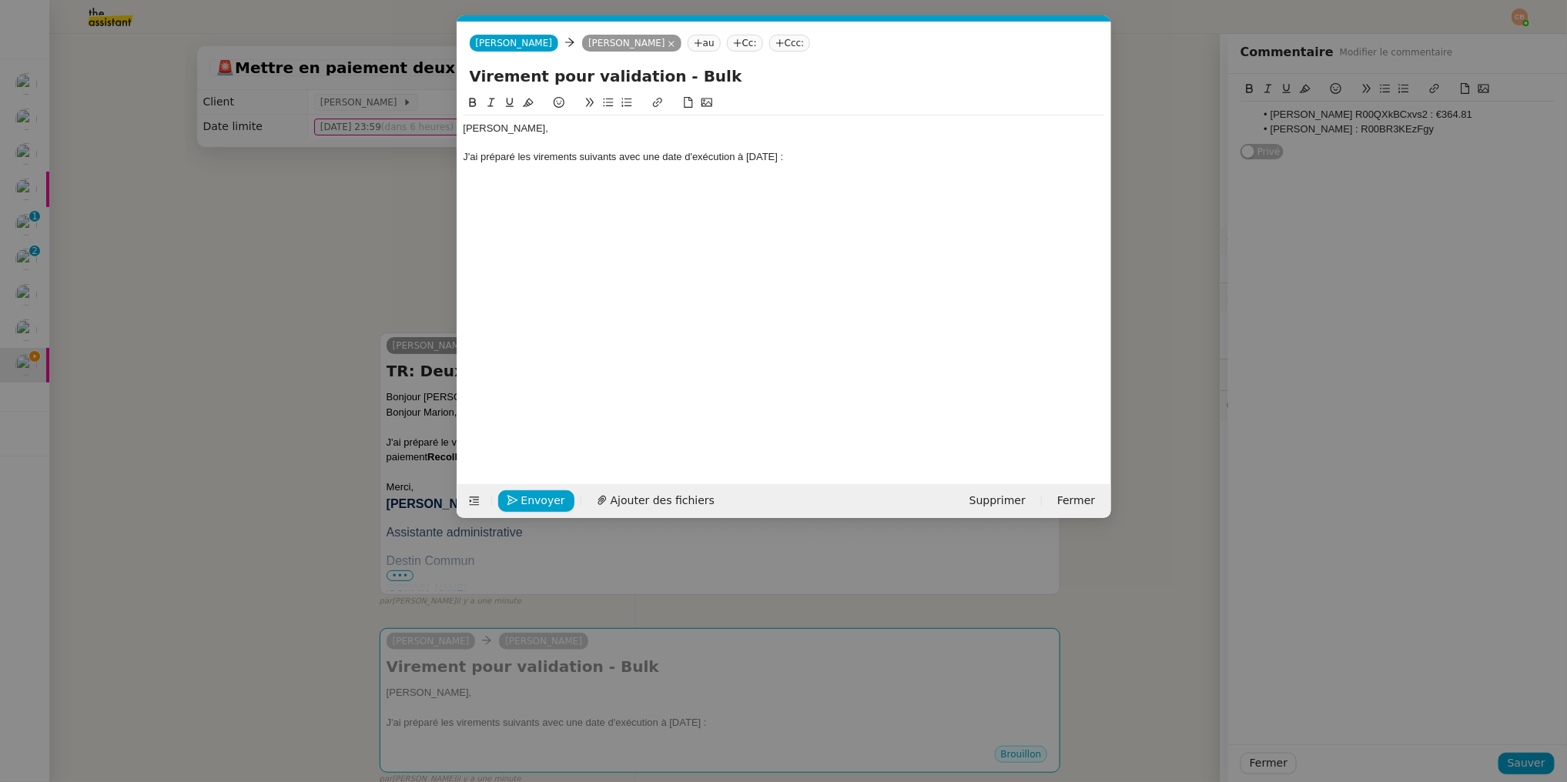
scroll to position [0, 33]
click at [840, 157] on div "J'ai préparé les virements suivants avec une date d'exécution à demain :" at bounding box center [783, 157] width 641 height 14
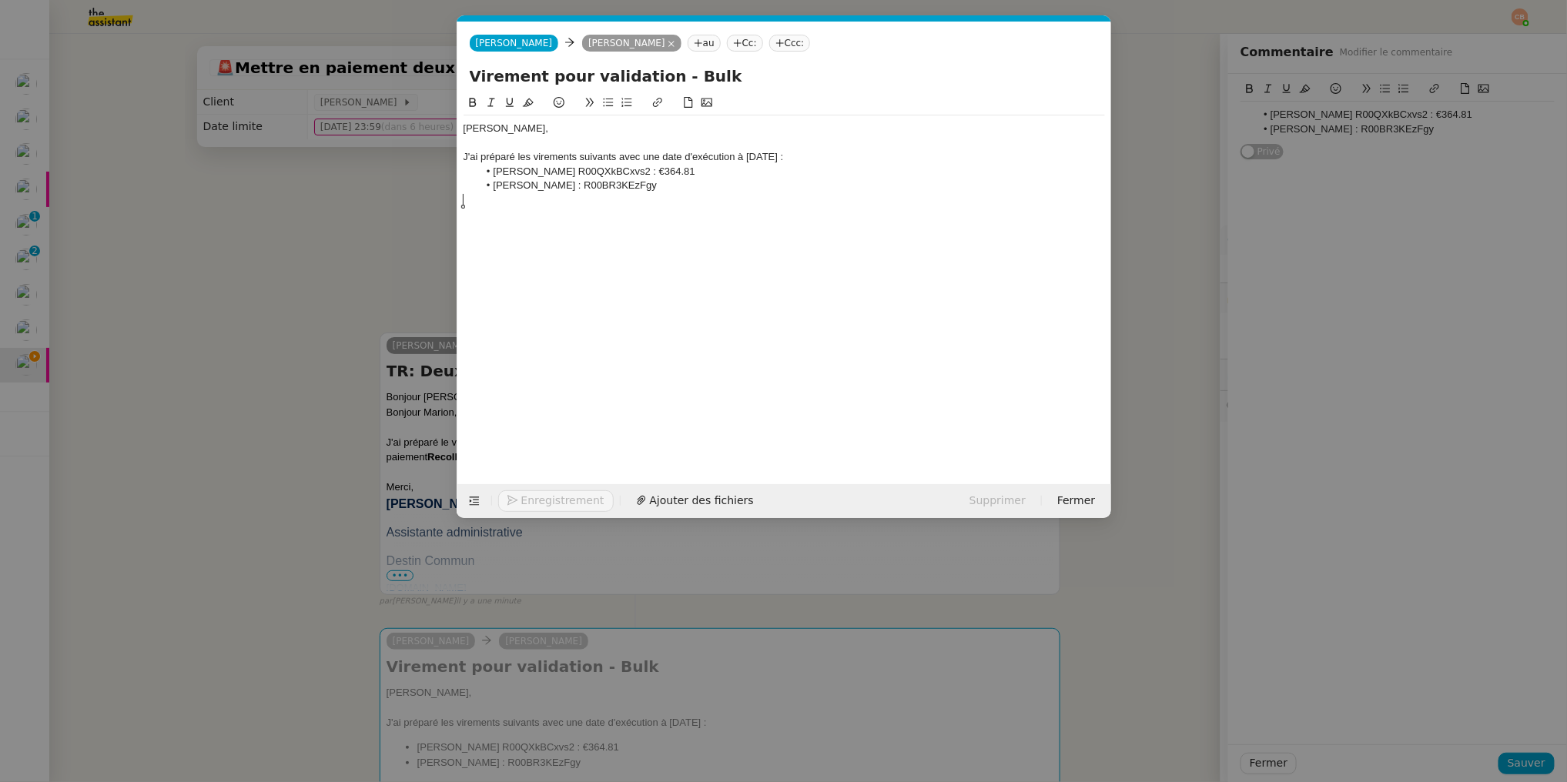
click at [710, 189] on li "Mathieu Lefevre : R00BR3KEzFgy" at bounding box center [791, 186] width 627 height 14
click at [809, 161] on div "J'ai préparé les virements suivants avec une date d'exécution à demain :" at bounding box center [783, 157] width 641 height 14
click at [463, 172] on div "Naureen Collings" at bounding box center [783, 172] width 641 height 14
click at [606, 99] on icon at bounding box center [608, 103] width 10 height 8
click at [583, 170] on li "Naureen Collings" at bounding box center [791, 172] width 627 height 14
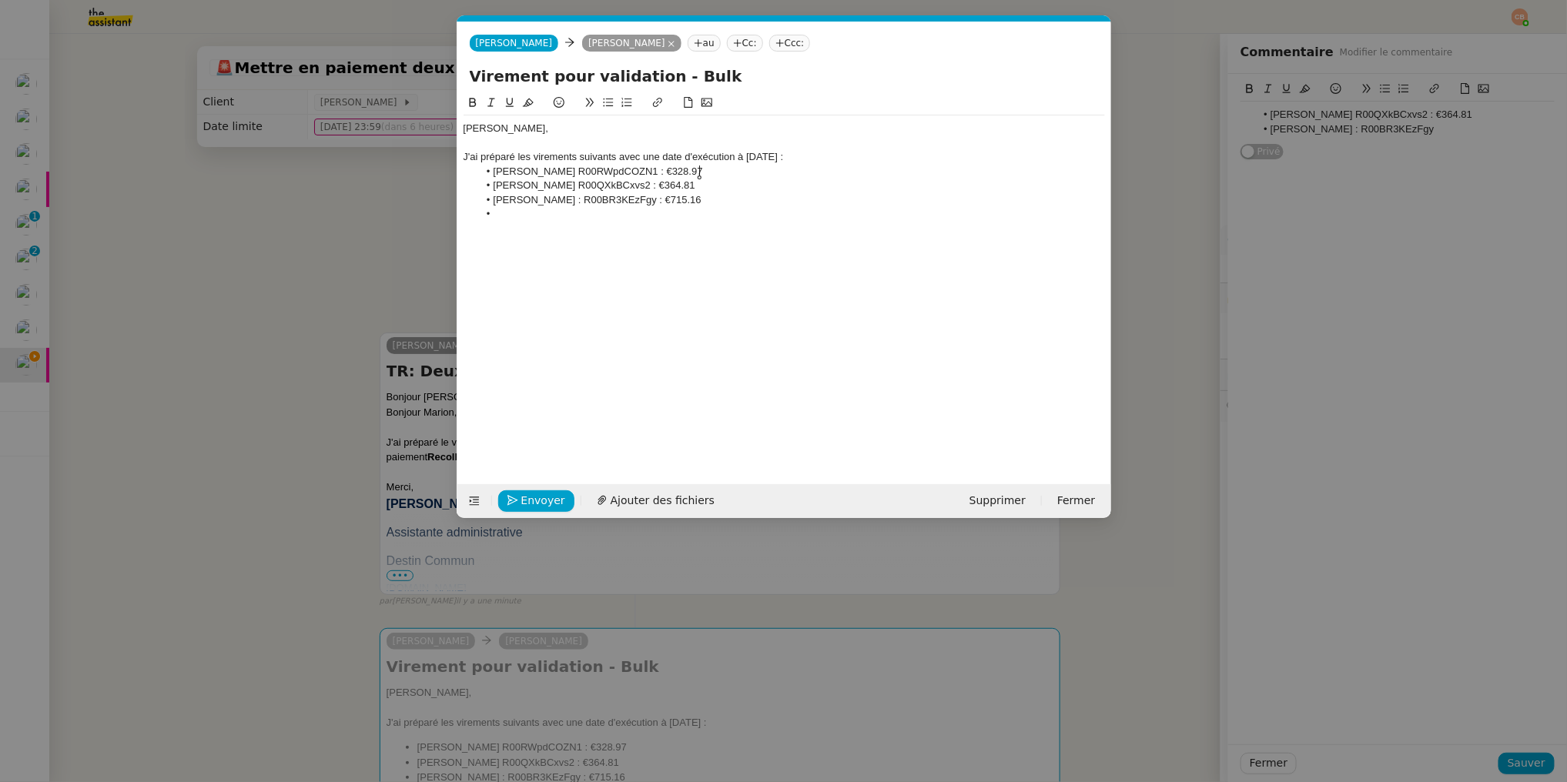
click at [559, 222] on div at bounding box center [783, 229] width 641 height 14
click at [541, 213] on li at bounding box center [791, 214] width 627 height 14
click at [534, 495] on span "Envoyer" at bounding box center [543, 501] width 44 height 18
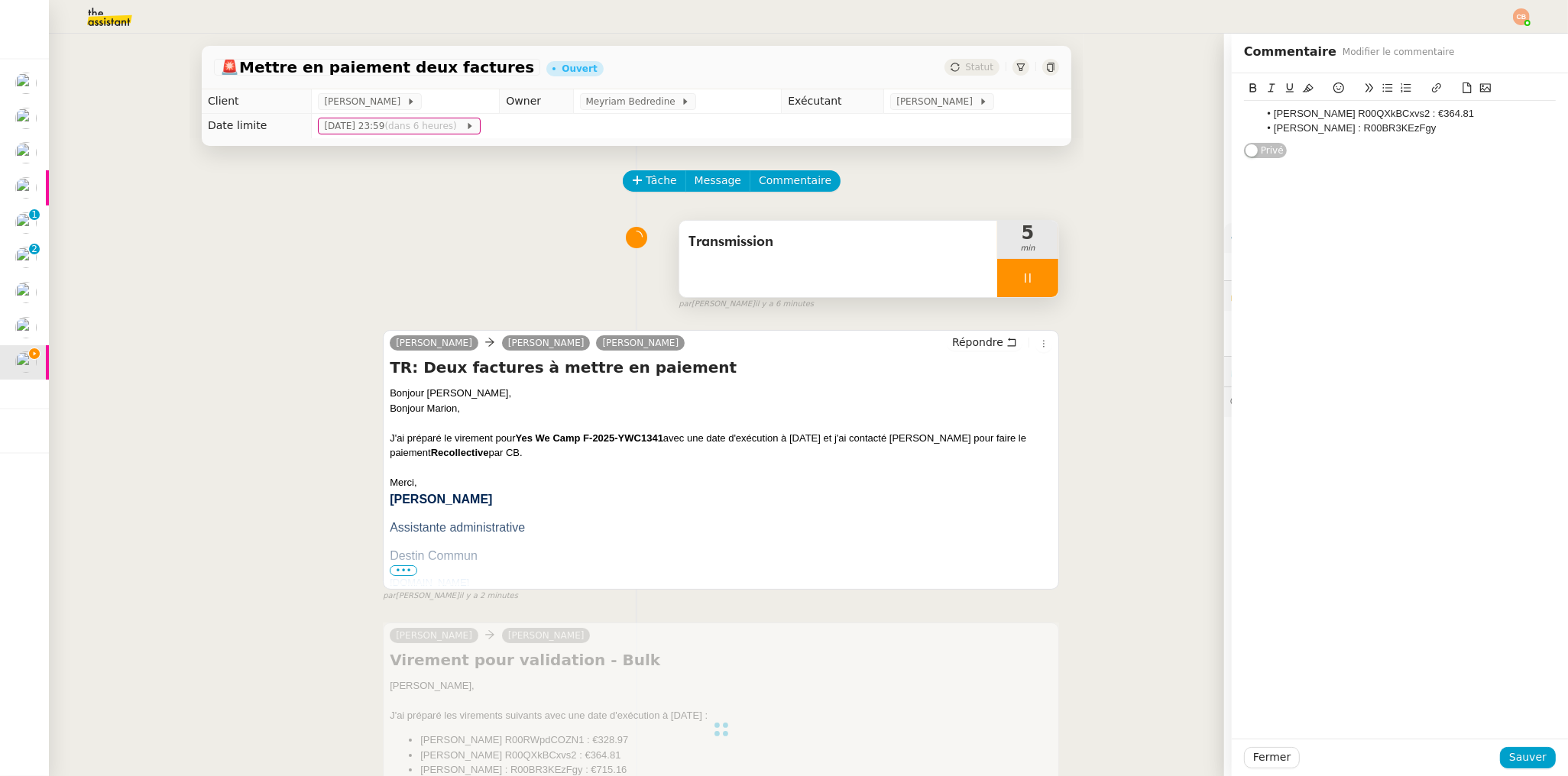
click at [997, 269] on div at bounding box center [1028, 278] width 62 height 38
click at [1037, 277] on icon at bounding box center [1043, 278] width 12 height 8
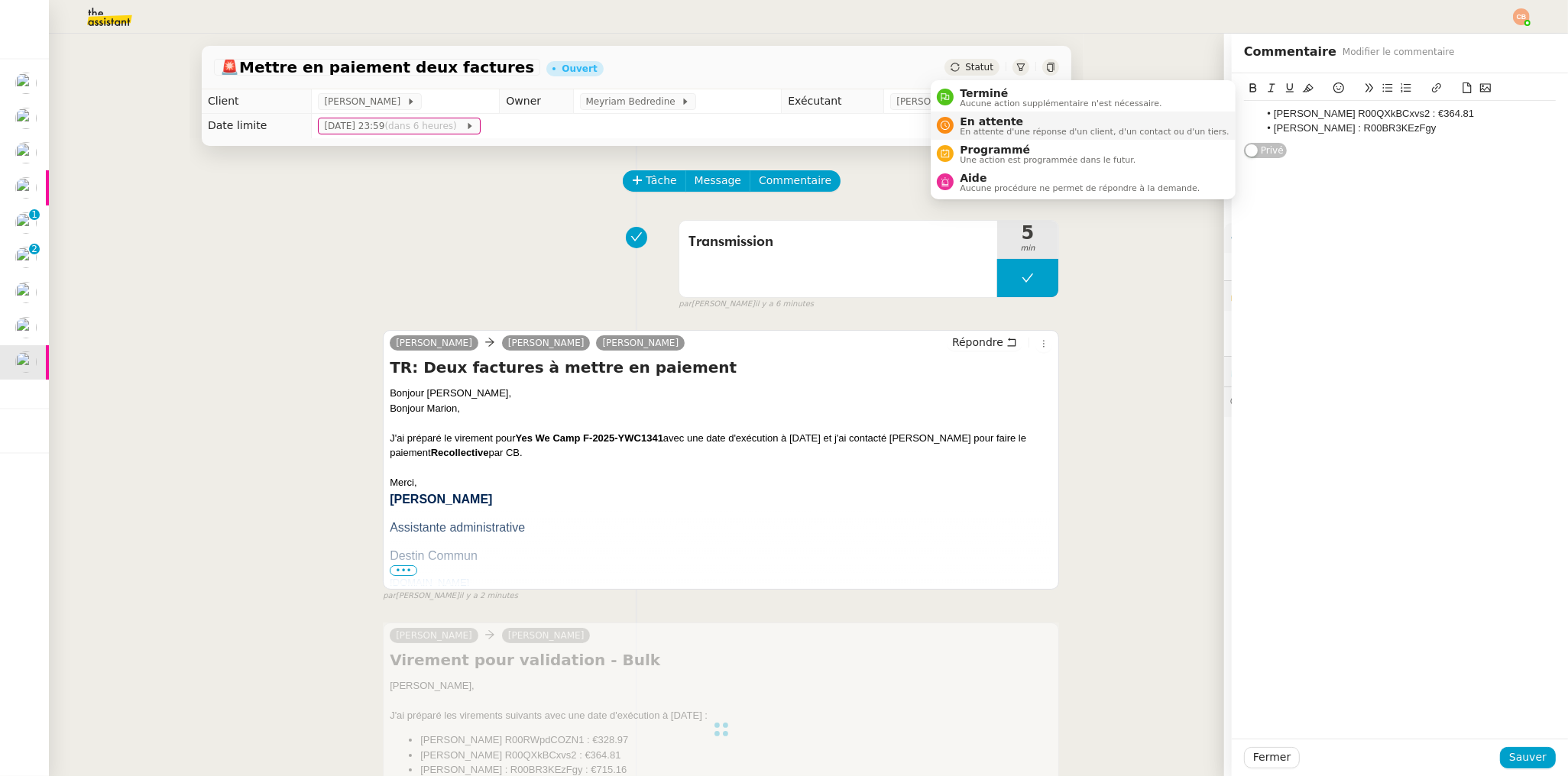
click at [966, 117] on span "En attente" at bounding box center [1094, 121] width 269 height 12
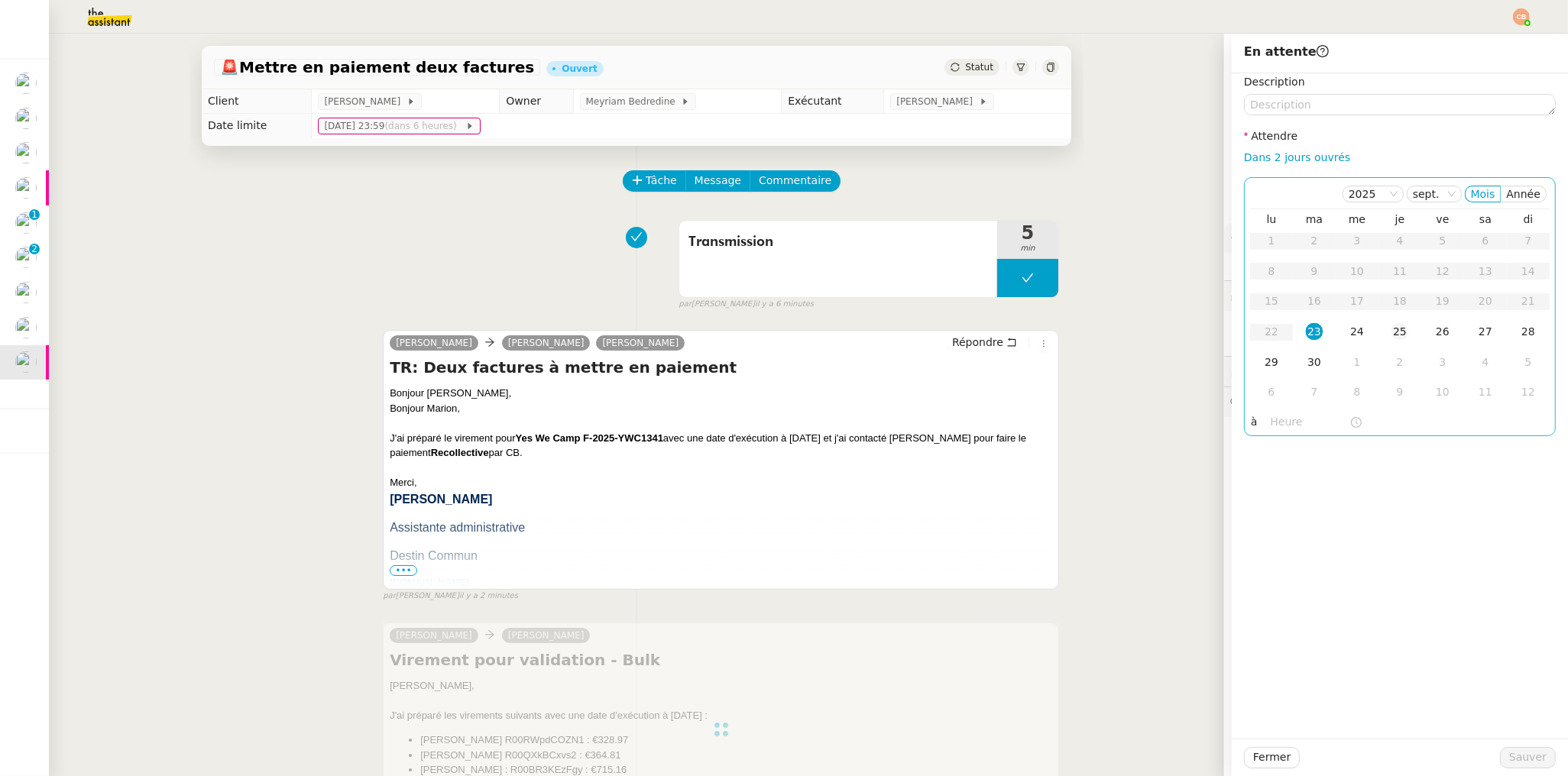
click at [1391, 323] on div "25" at bounding box center [1399, 331] width 17 height 17
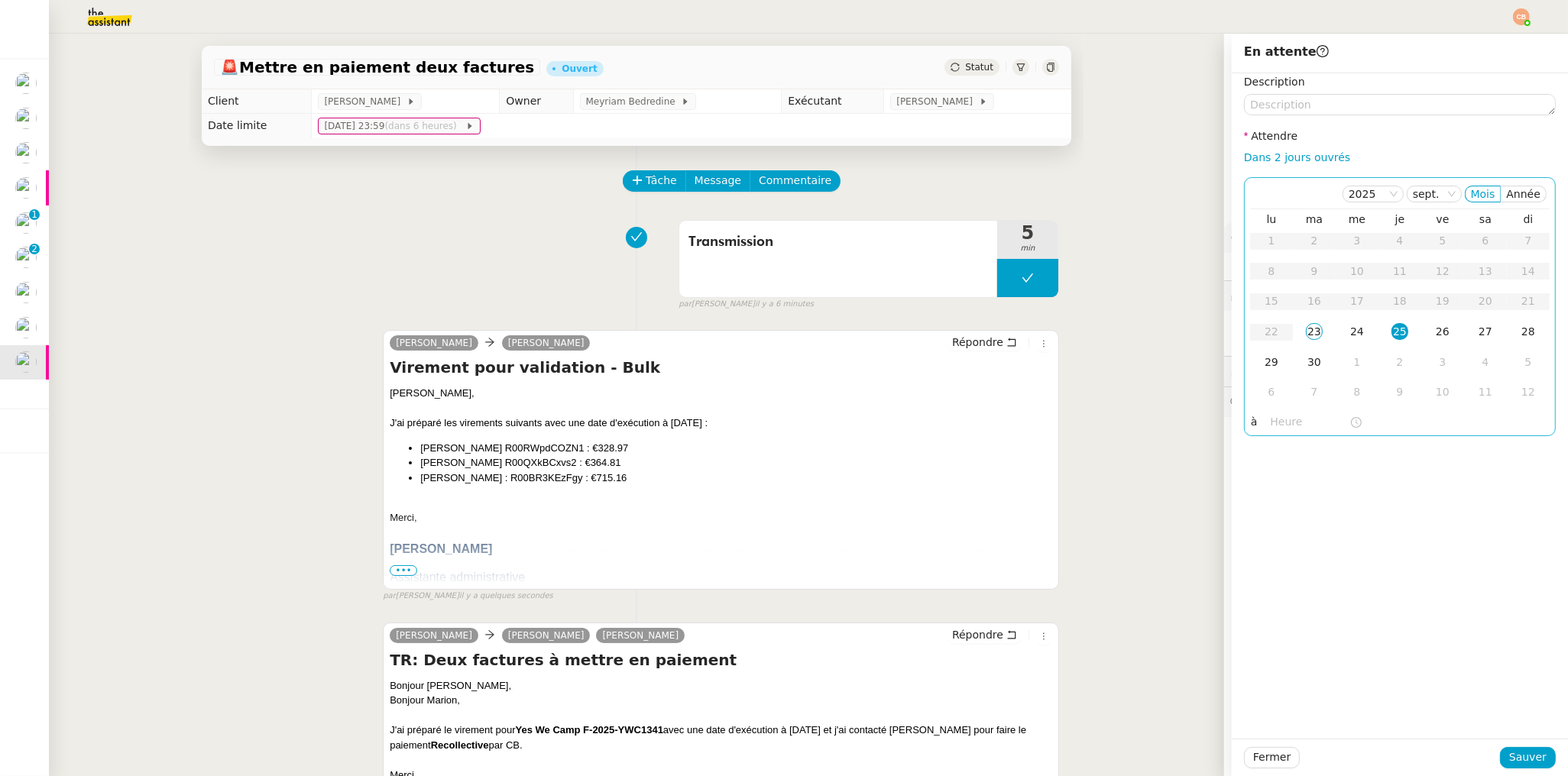
click at [1299, 425] on input "text" at bounding box center [1309, 422] width 78 height 18
click at [1271, 582] on div "09" at bounding box center [1270, 587] width 43 height 18
click at [1311, 447] on div "00" at bounding box center [1314, 447] width 42 height 18
type input "09:00"
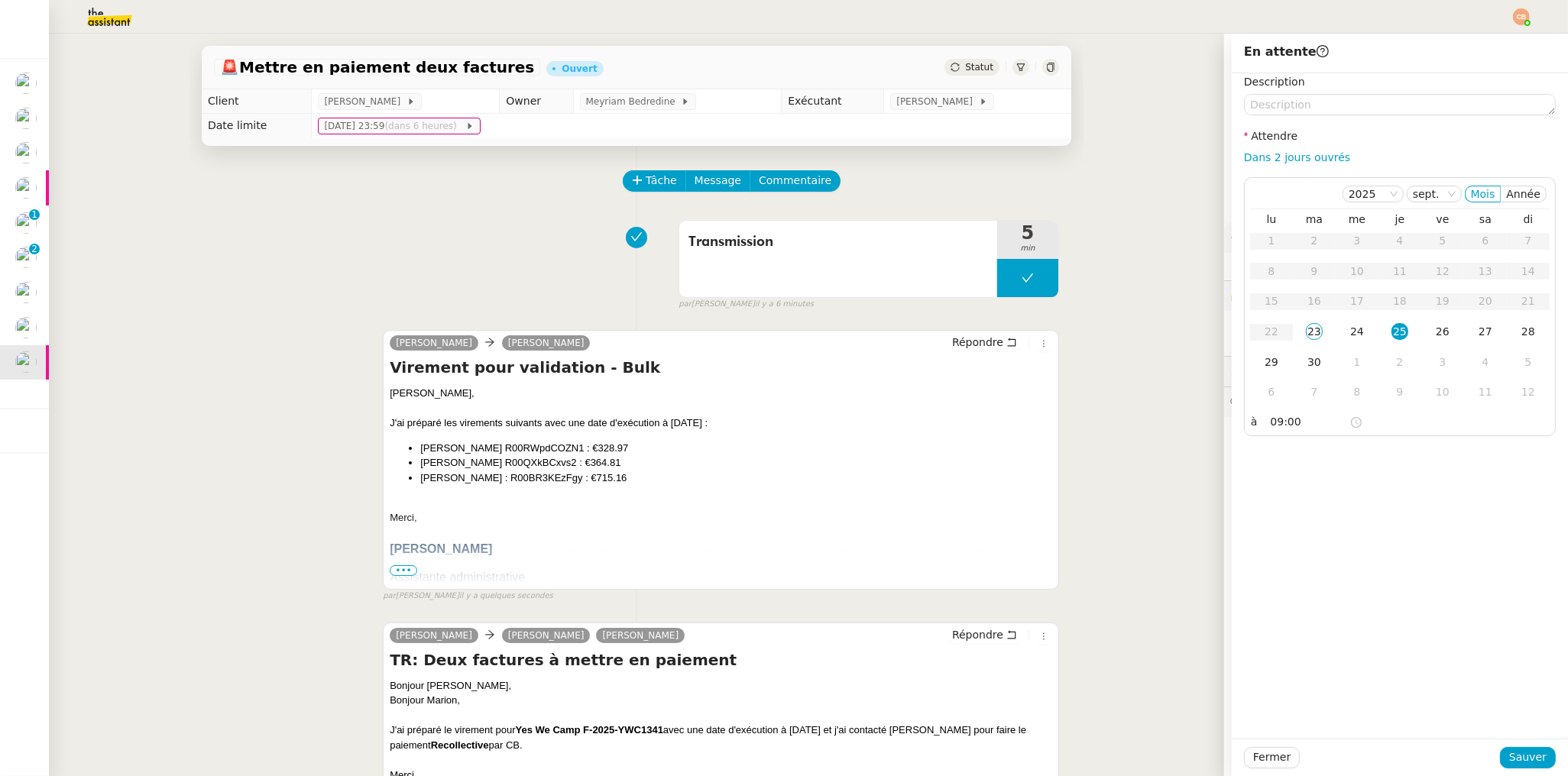
drag, startPoint x: 1381, startPoint y: 443, endPoint x: 1445, endPoint y: 649, distance: 215.7
click at [1382, 444] on div "Description Attendre Dans 2 jours ouvrés [DATE] Mois Année lu ma me je ve sa di…" at bounding box center [1399, 406] width 336 height 666
click at [1508, 753] on span "Sauver" at bounding box center [1527, 757] width 38 height 18
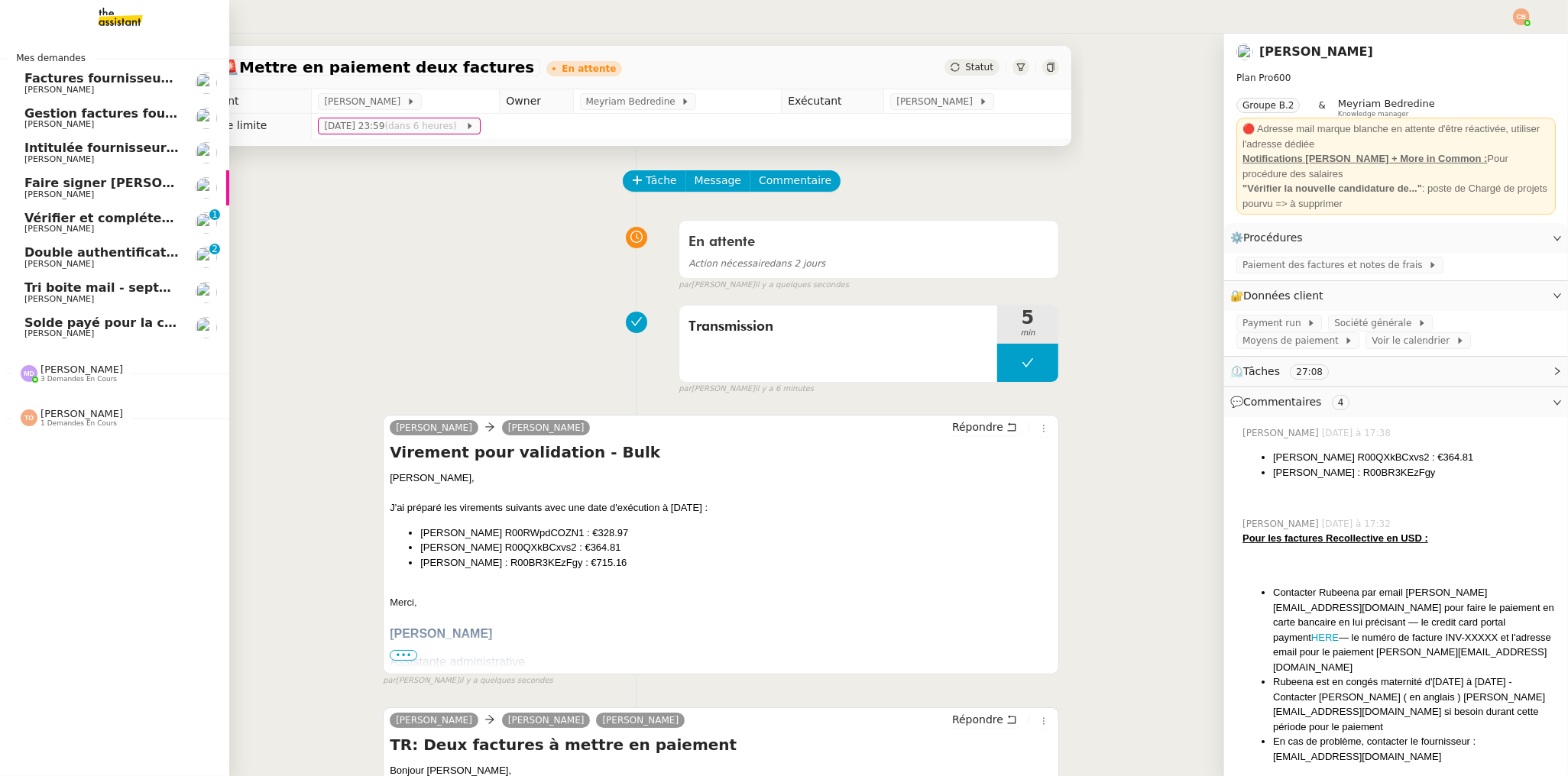
click at [91, 321] on span "Solde payé pour la commande #219108" at bounding box center [162, 323] width 274 height 15
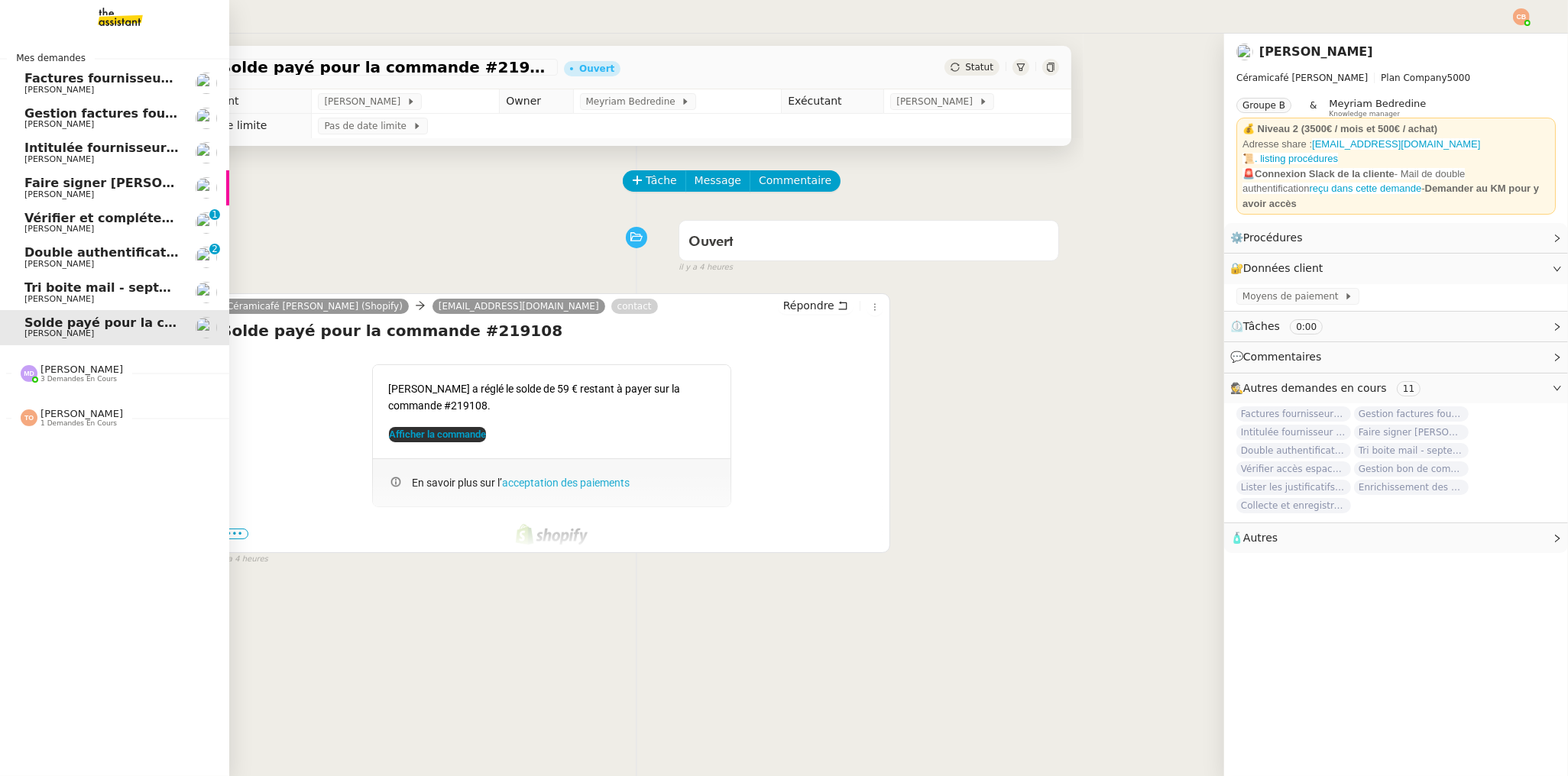
click at [77, 257] on span "Double authentification SG" at bounding box center [118, 252] width 187 height 15
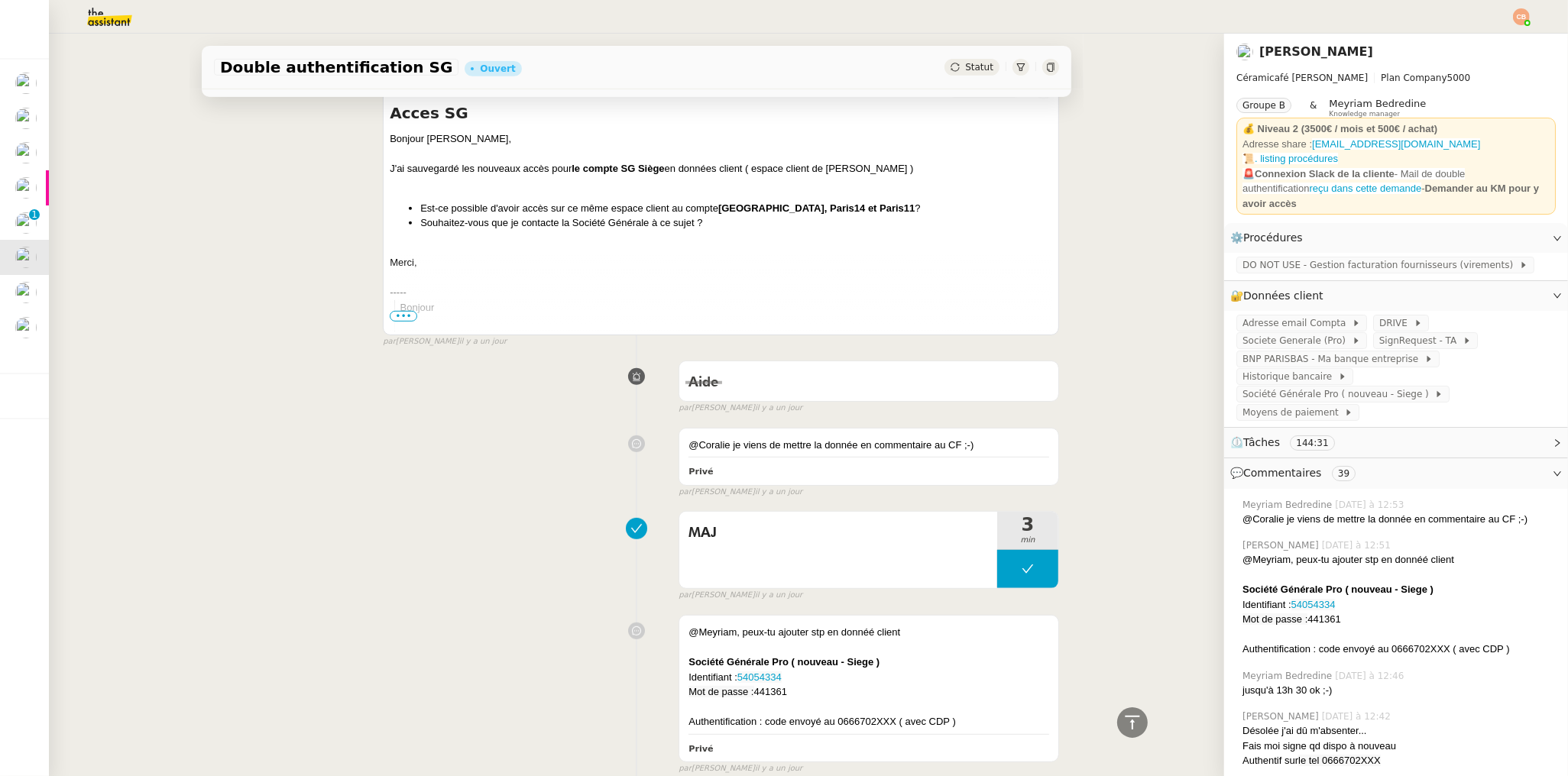
scroll to position [1058, 0]
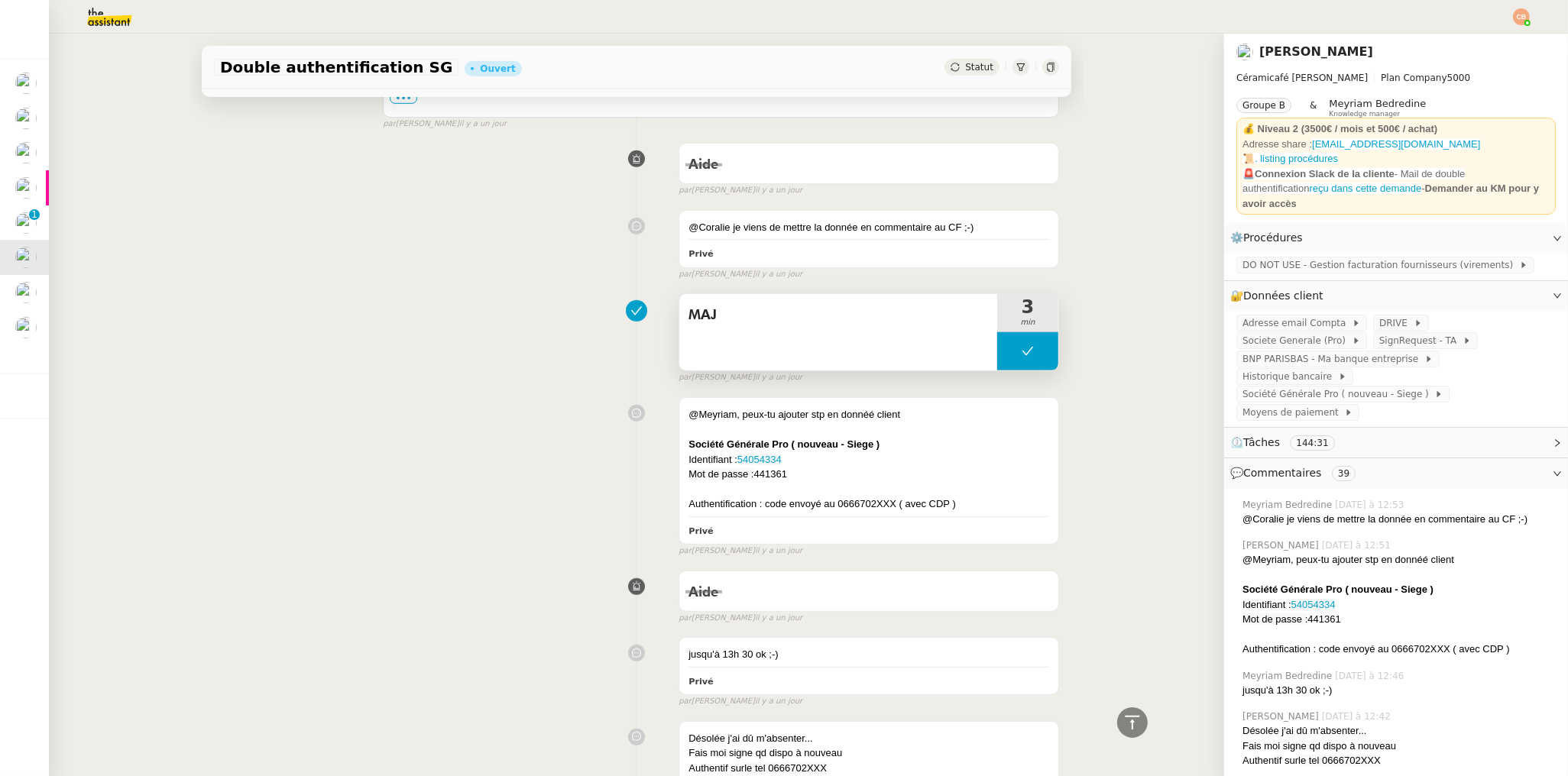
click at [997, 357] on button at bounding box center [1028, 351] width 62 height 38
click at [1006, 355] on icon at bounding box center [1012, 351] width 12 height 12
click at [1264, 387] on span "Société Générale Pro ( nouveau - Siege )" at bounding box center [1338, 394] width 192 height 15
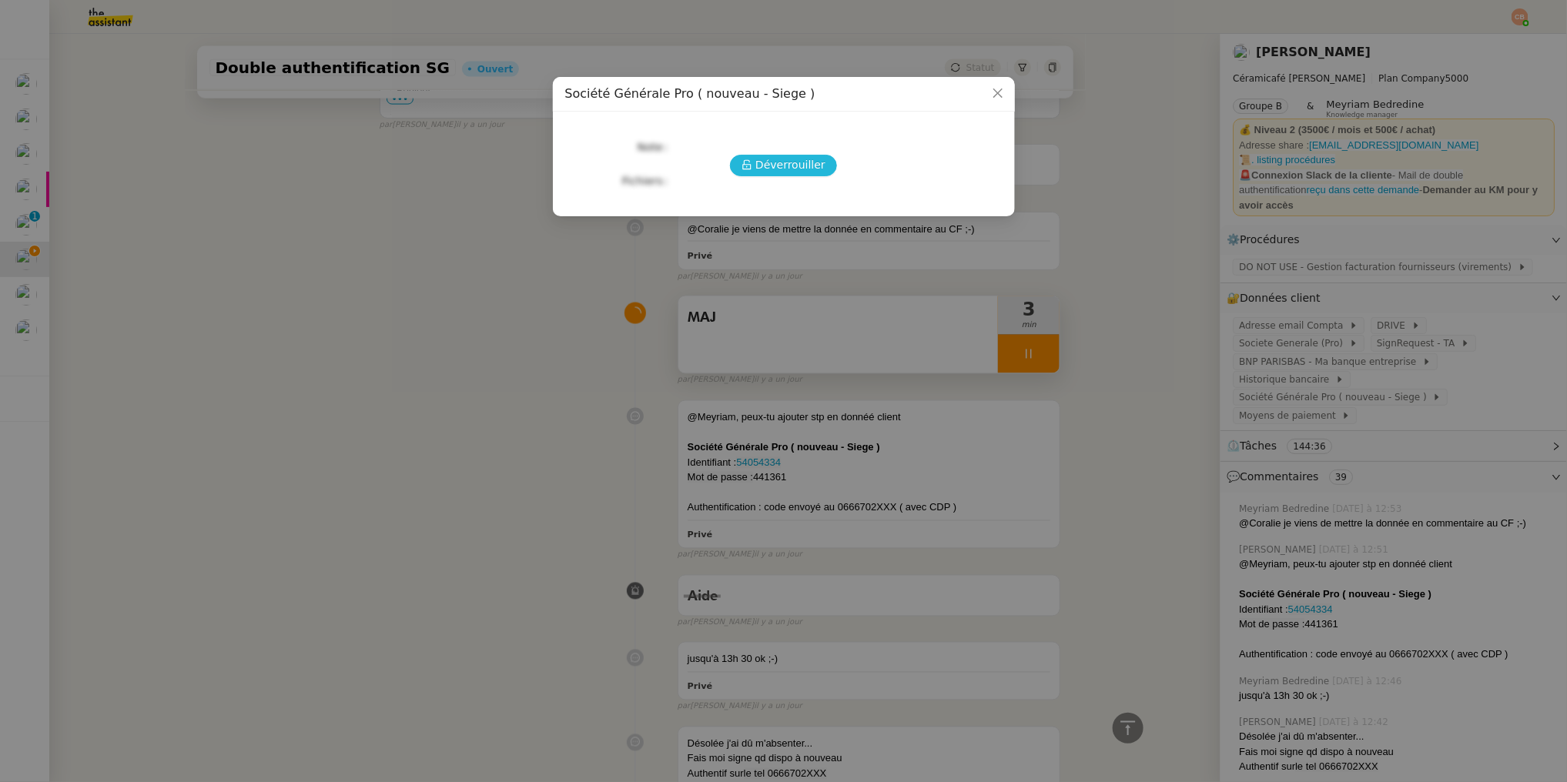
click at [798, 159] on span "Déverrouiller" at bounding box center [790, 165] width 70 height 18
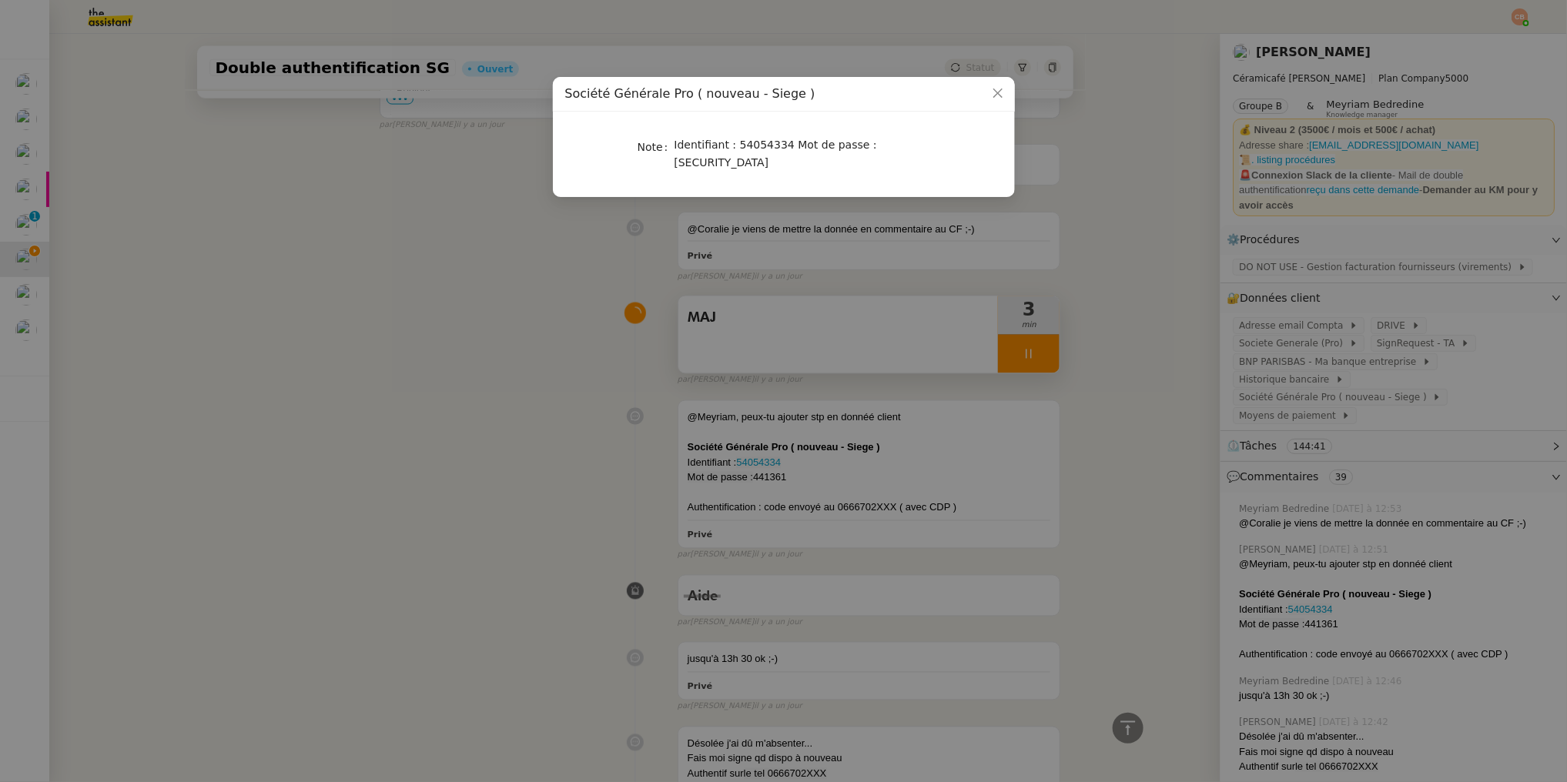
click at [839, 477] on nz-modal-container "Société Générale Pro ( nouveau - Siege ) Note Identifiant : 54054334 Mot de pas…" at bounding box center [783, 391] width 1567 height 782
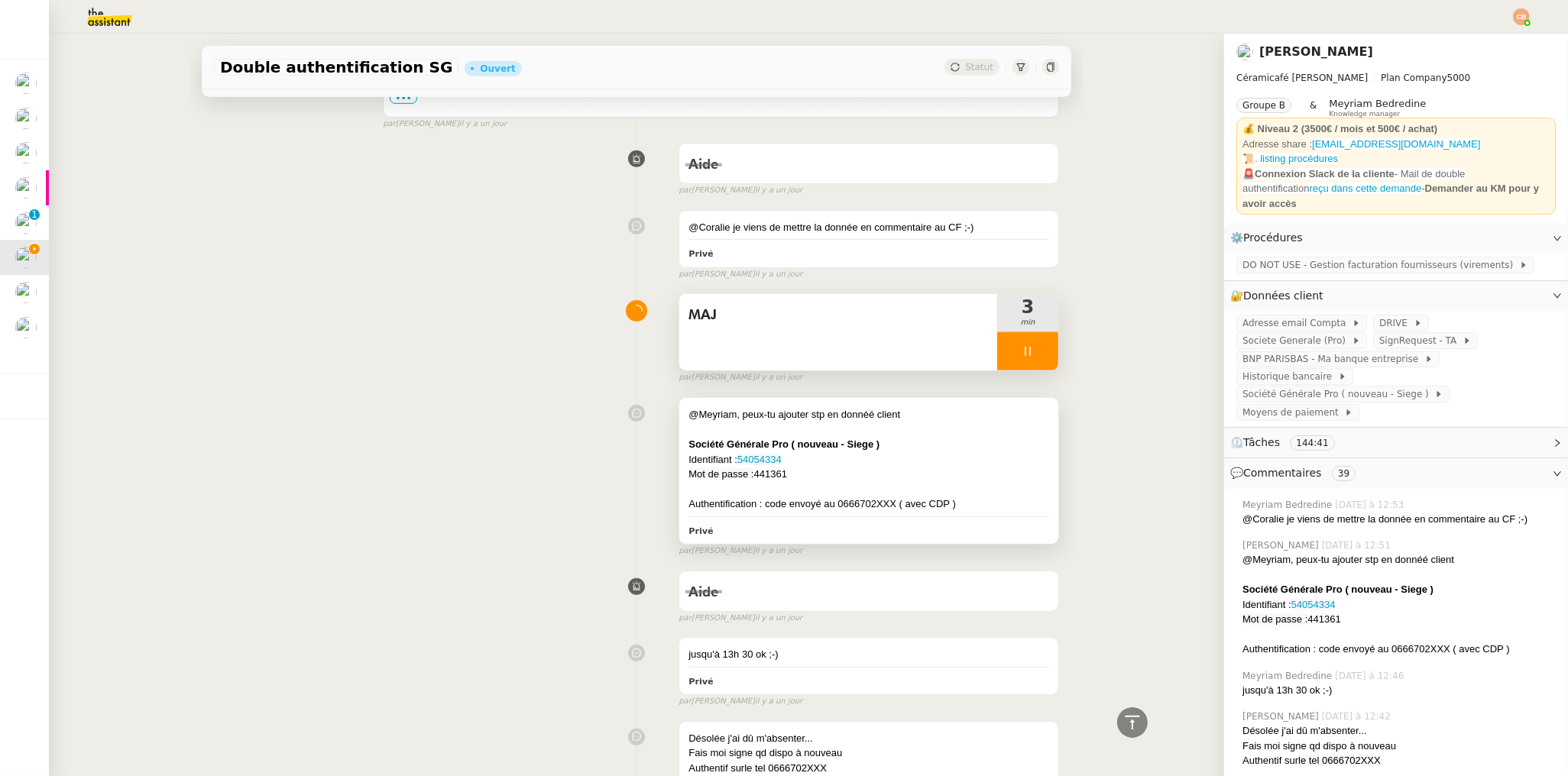
click at [944, 468] on div "Mot de passe : 441361" at bounding box center [868, 473] width 360 height 15
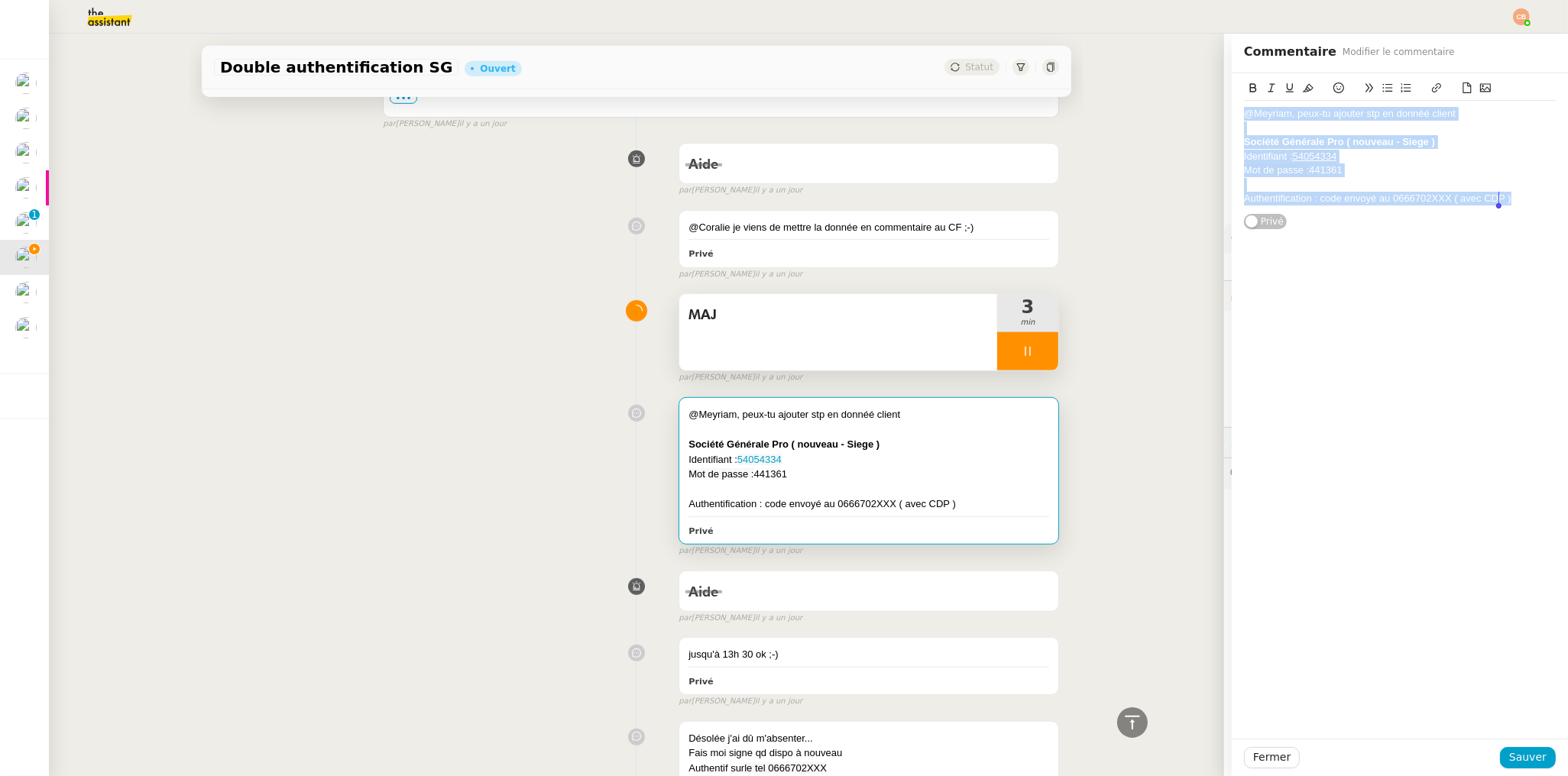
drag, startPoint x: 1234, startPoint y: 115, endPoint x: 1455, endPoint y: 224, distance: 246.4
click at [1455, 224] on div "@Meyriam, peux-tu ajouter stp en donnéé client Société Générale Pro ( nouveau -…" at bounding box center [1399, 152] width 312 height 157
click at [465, 320] on div "MAJ 3 min false par Coralie B. il y a un jour" at bounding box center [636, 335] width 845 height 98
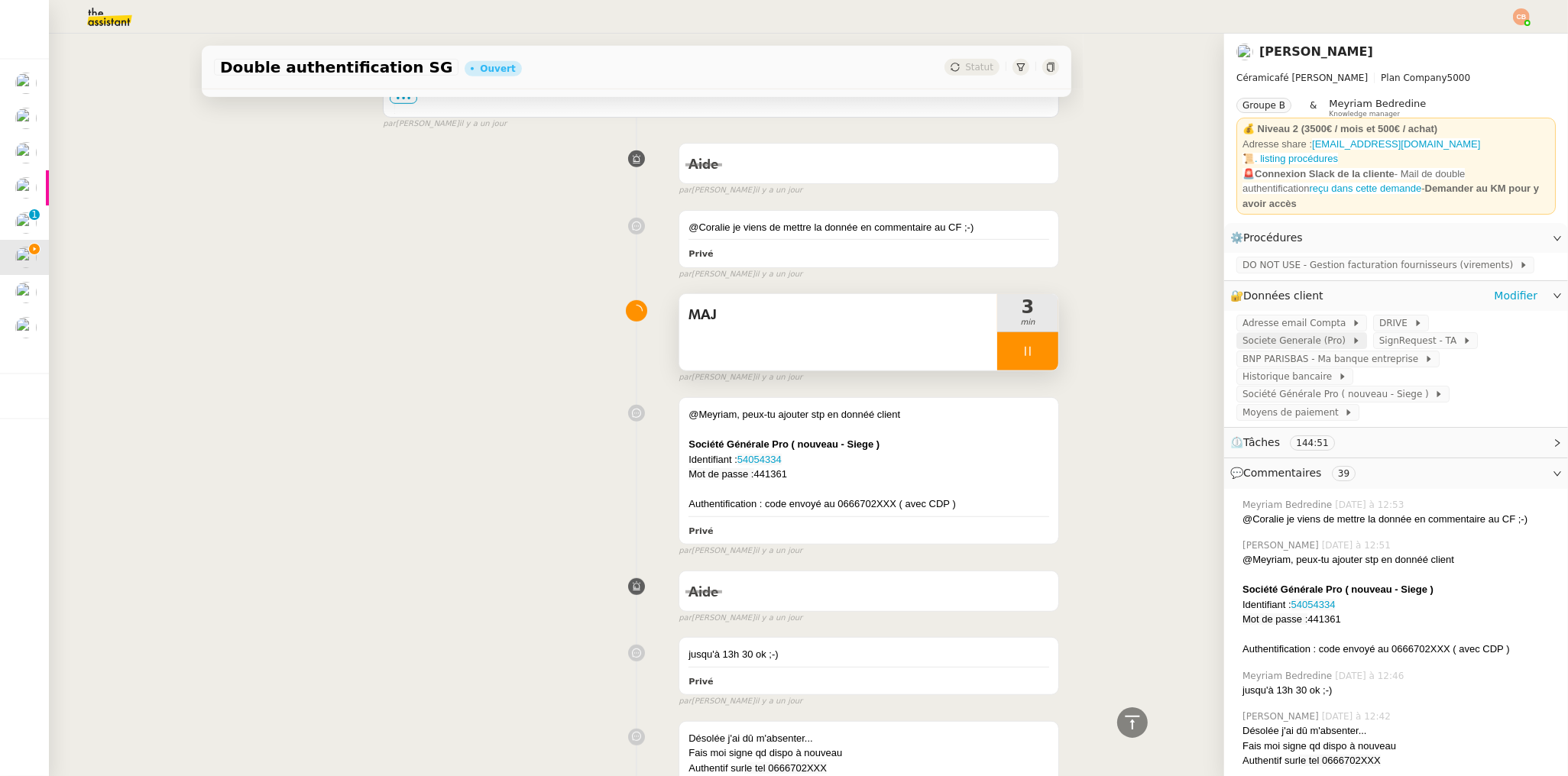
click at [1242, 333] on span "Societe Generale (Pro)" at bounding box center [1297, 340] width 109 height 15
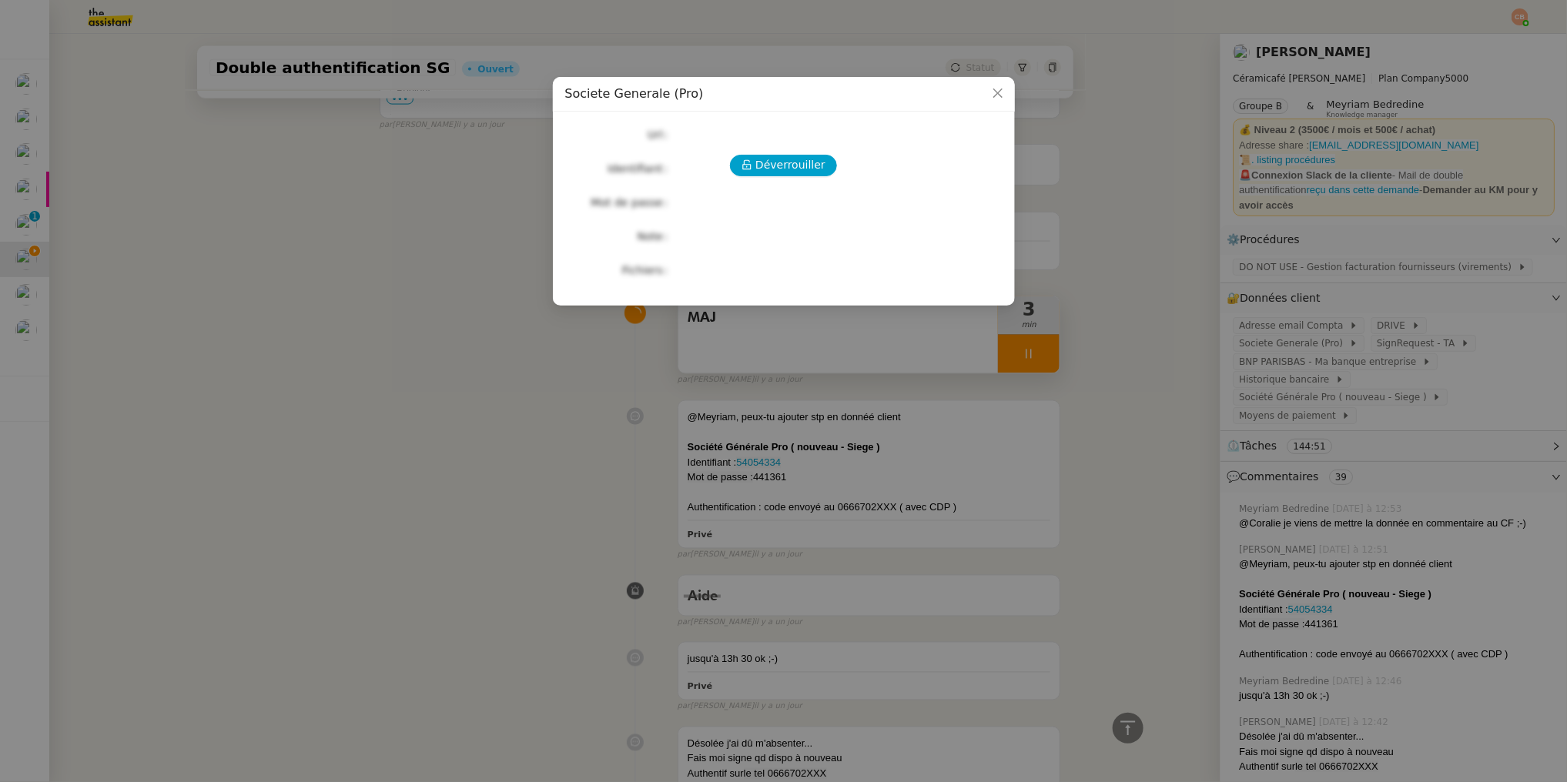
click at [820, 183] on div "Déverrouiller Url Identifiant Mot de passe Note Fichiers Upload" at bounding box center [783, 202] width 437 height 157
click at [806, 169] on span "Déverrouiller" at bounding box center [790, 165] width 70 height 18
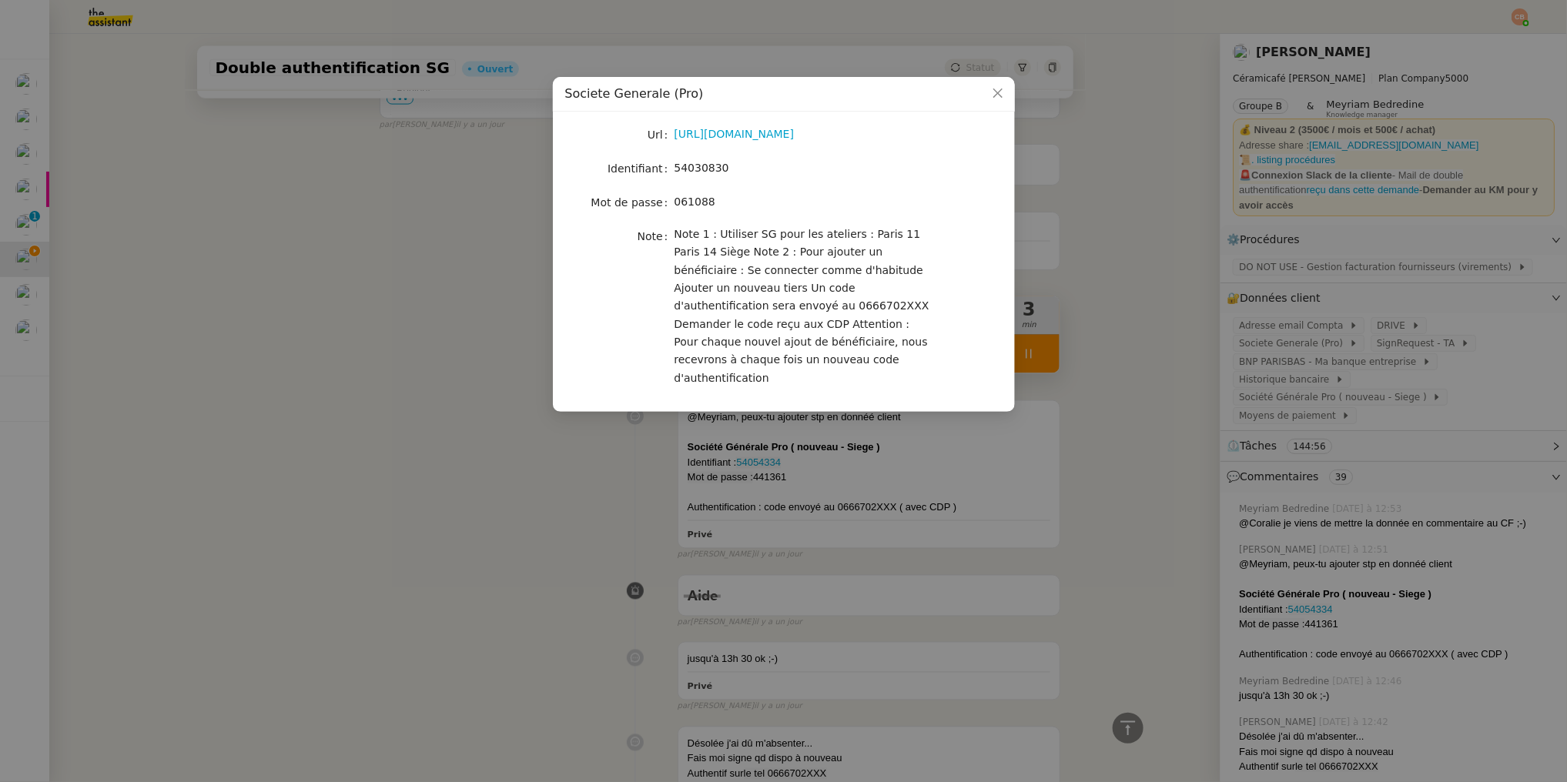
click at [388, 196] on nz-modal-container "Societe Generale (Pro) Url https://professionnels.sg.fr/icd-web/syd-front/index…" at bounding box center [783, 391] width 1567 height 782
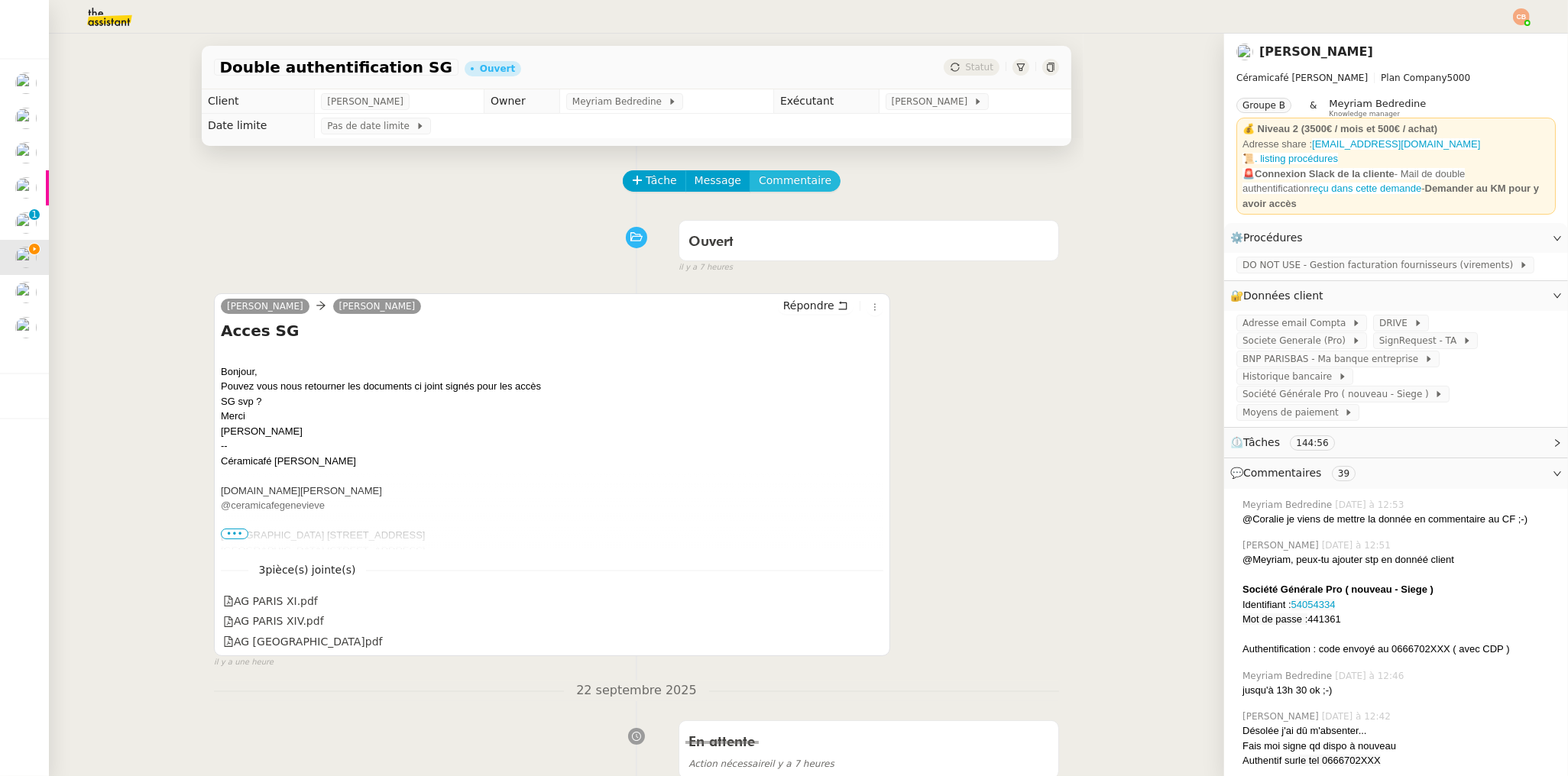
click at [790, 180] on span "Commentaire" at bounding box center [794, 181] width 72 height 18
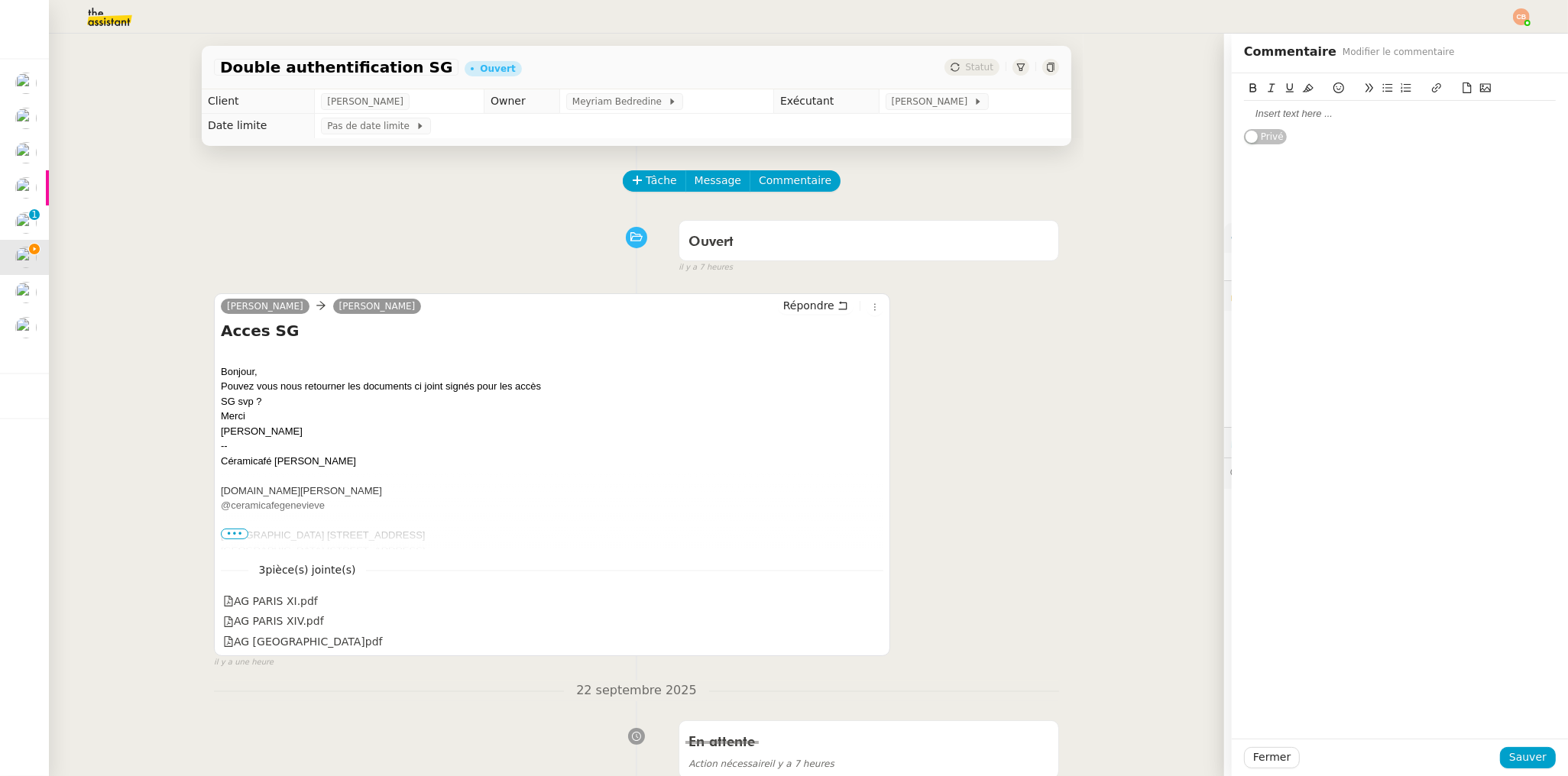
click at [1243, 114] on div at bounding box center [1399, 114] width 312 height 14
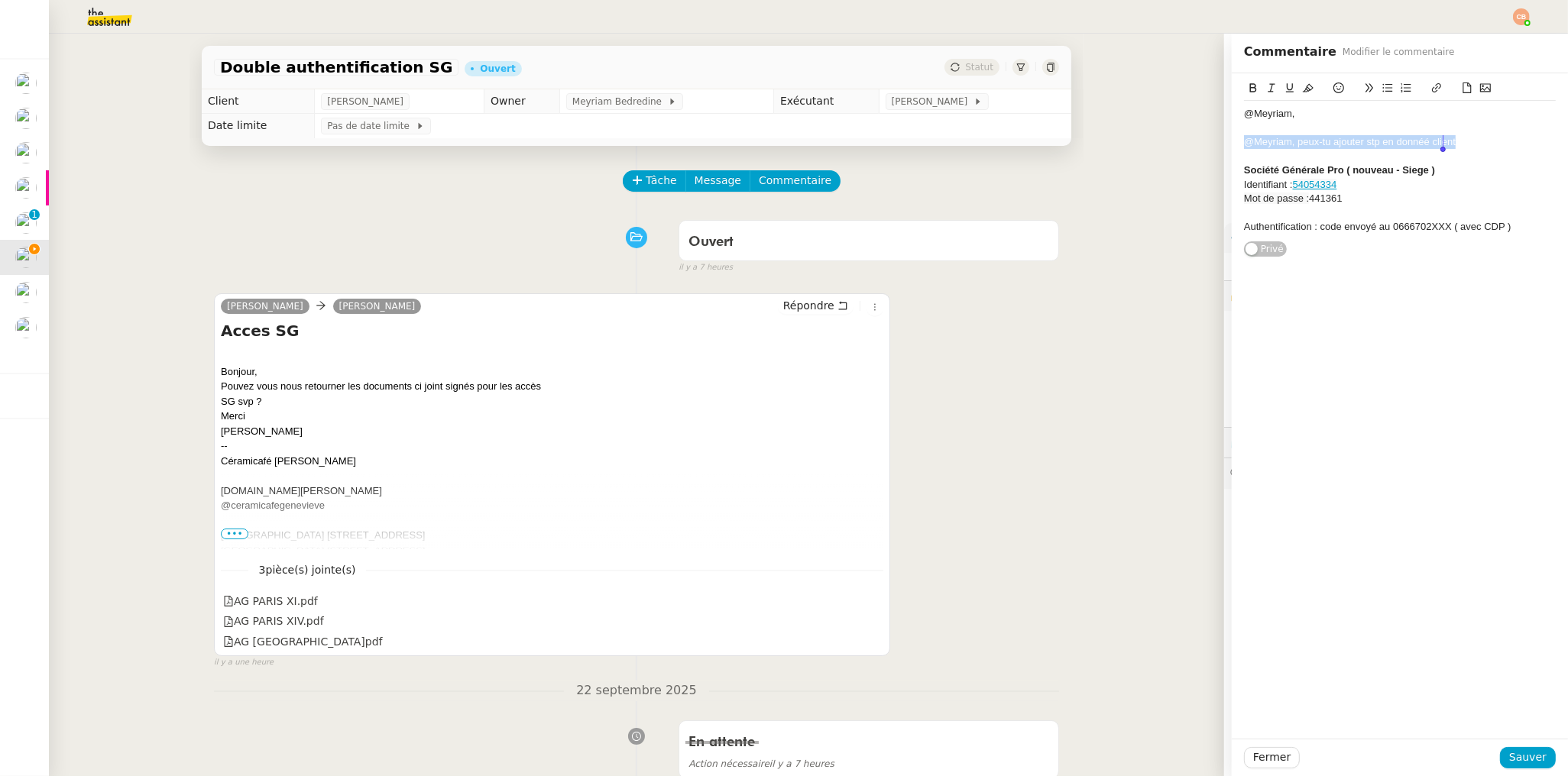
drag, startPoint x: 1232, startPoint y: 141, endPoint x: 1451, endPoint y: 142, distance: 219.0
click at [1451, 142] on div "@Meyriam, peux-tu ajouter stp en donnéé client" at bounding box center [1399, 142] width 312 height 14
drag, startPoint x: 1336, startPoint y: 142, endPoint x: 1227, endPoint y: 138, distance: 109.1
click at [1232, 138] on div "@Meyriam, Le mot de passe Société Générale Pro ( nouveau - Siege ) Identifiant …" at bounding box center [1399, 166] width 336 height 185
click at [1329, 195] on div "Mot de passe : 441361" at bounding box center [1399, 198] width 312 height 14
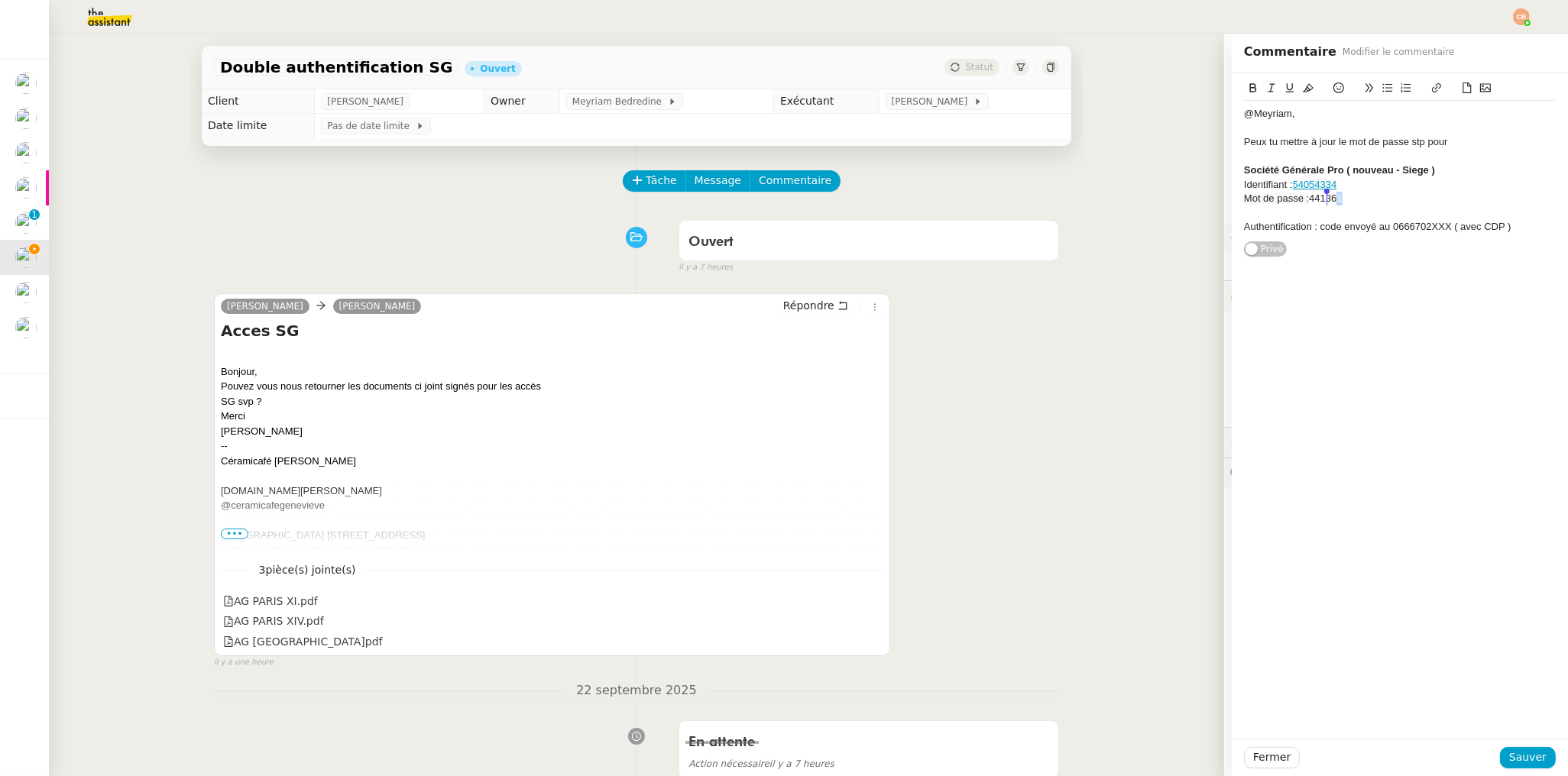
click at [1247, 85] on icon at bounding box center [1252, 87] width 11 height 11
click at [1427, 150] on div at bounding box center [1399, 157] width 312 height 14
click at [1498, 222] on div "Authentification : code envoyé au 0666702XXX ( avec CDP )" at bounding box center [1399, 227] width 312 height 14
click at [1520, 761] on span "Sauver" at bounding box center [1527, 757] width 38 height 18
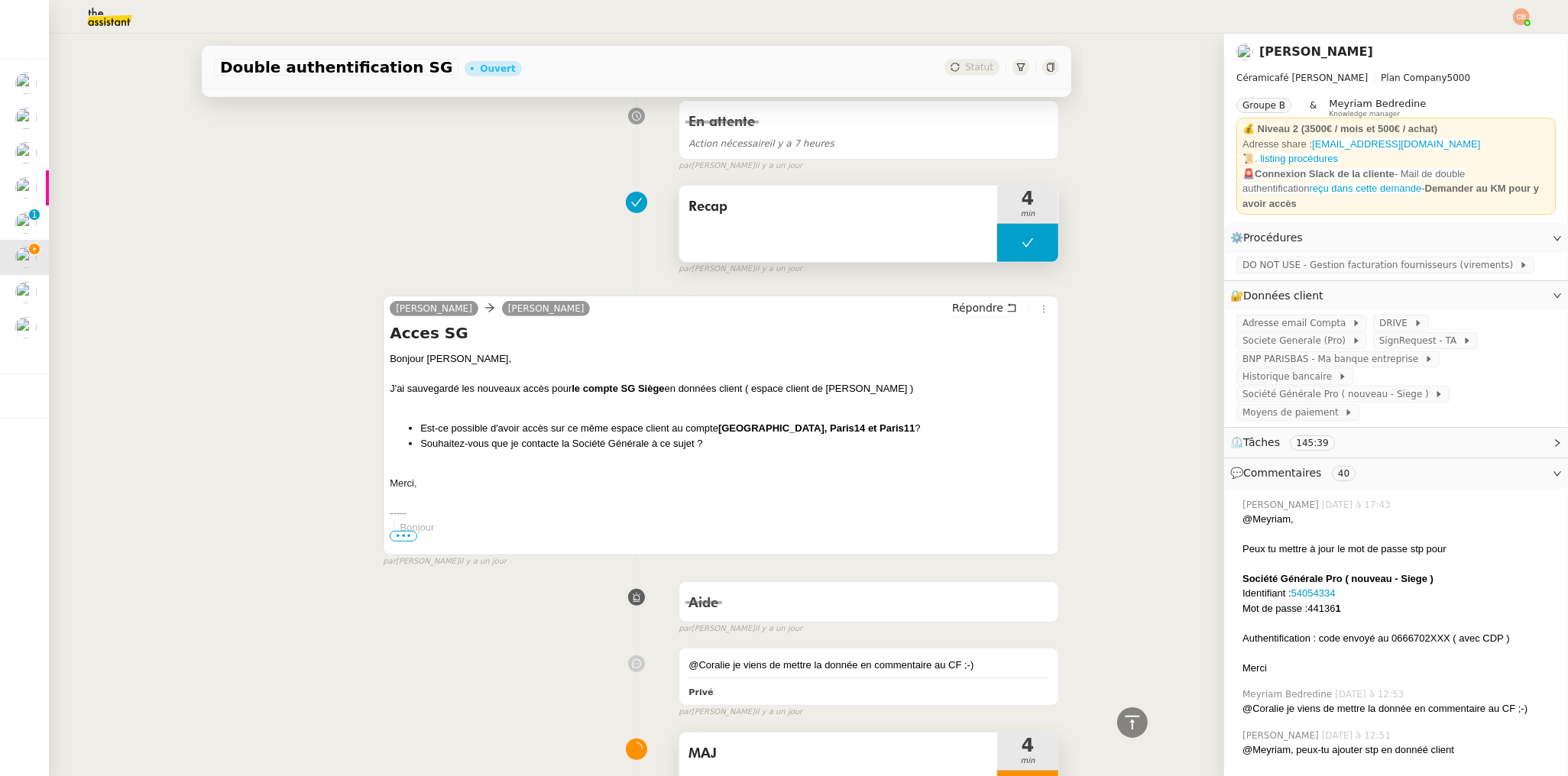
scroll to position [1147, 0]
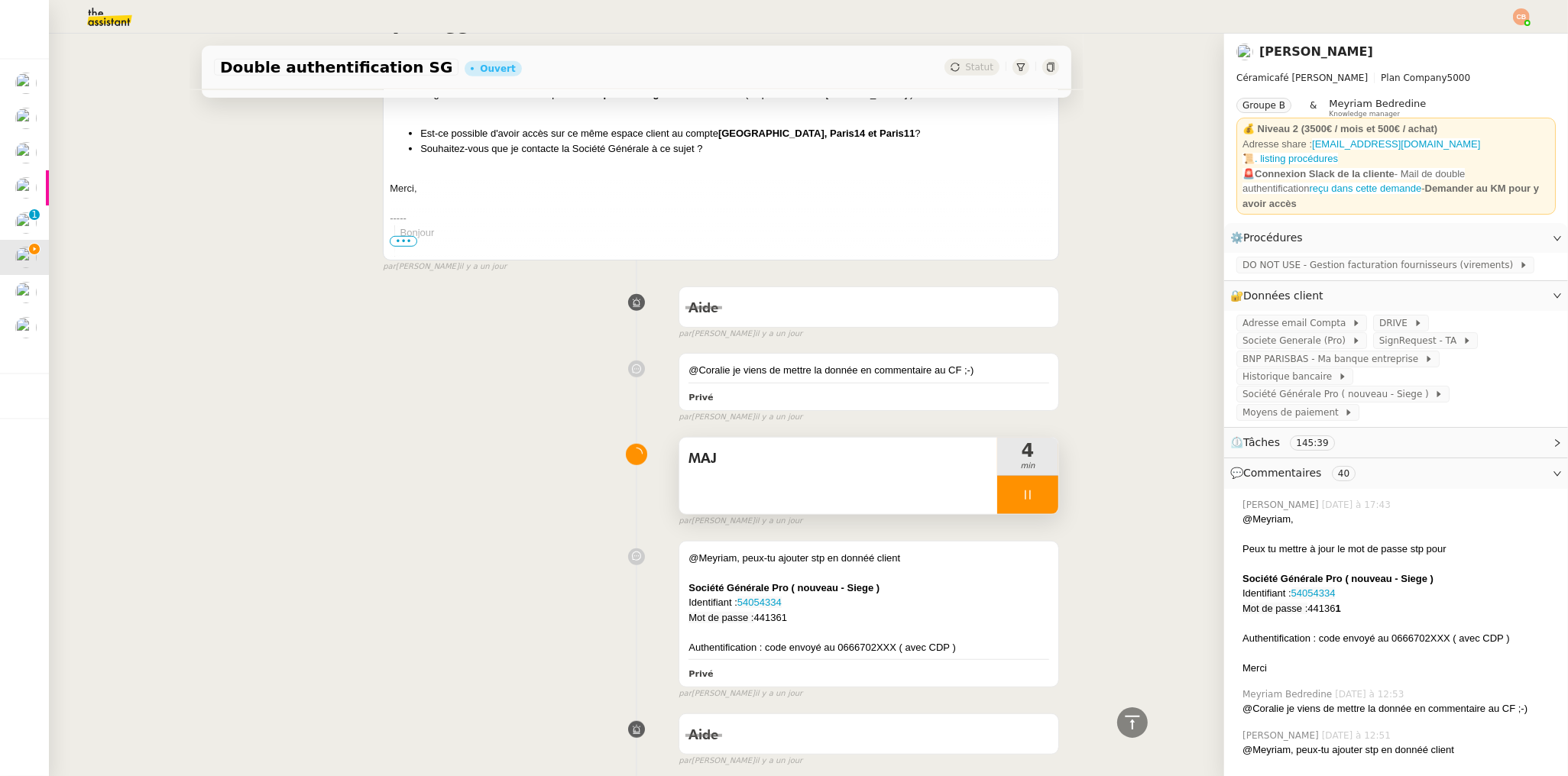
click at [1004, 480] on div at bounding box center [1028, 495] width 62 height 38
click at [1027, 484] on button at bounding box center [1042, 495] width 31 height 38
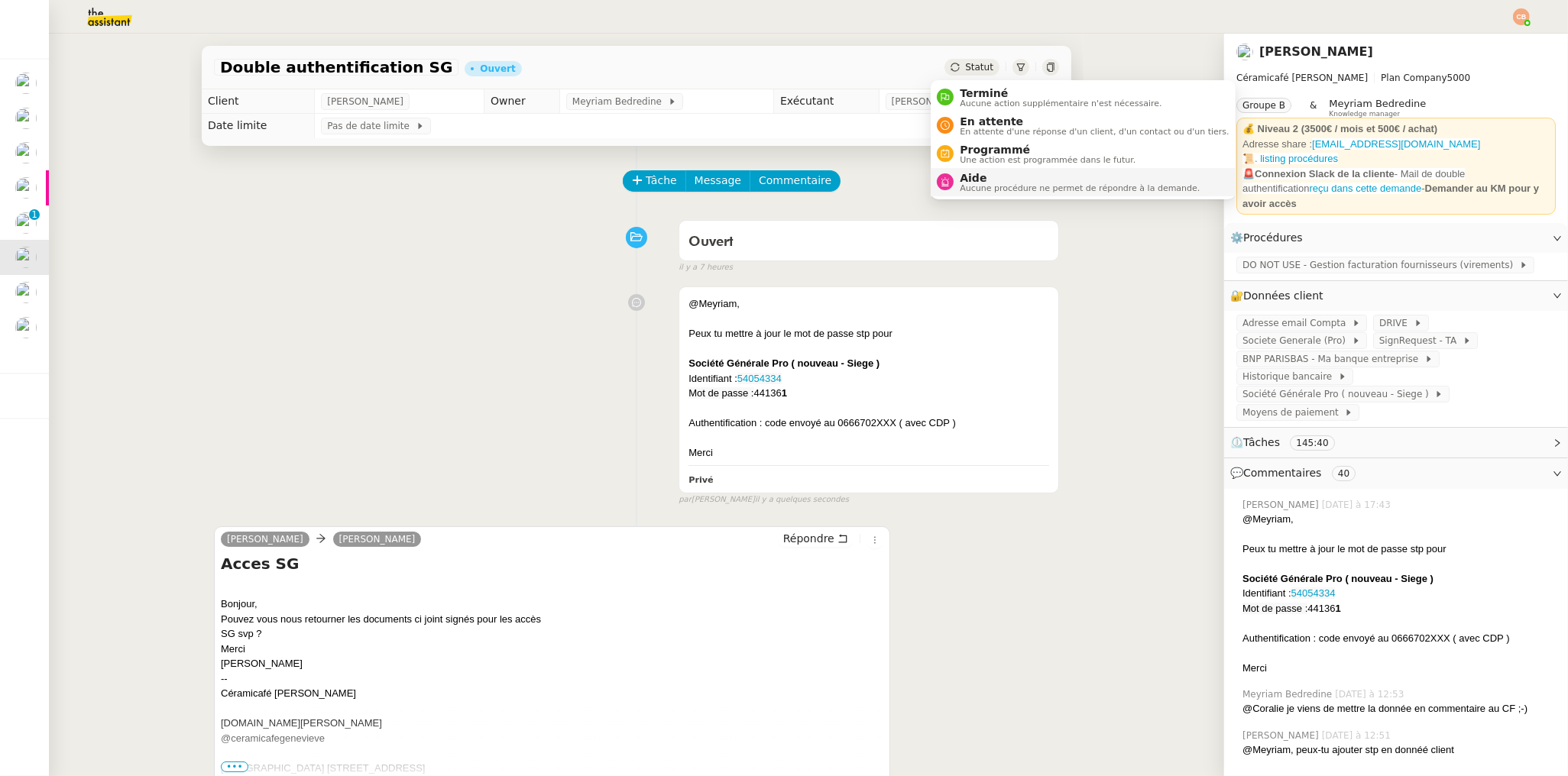
click at [980, 185] on span "Aucune procédure ne permet de répondre à la demande." at bounding box center [1080, 189] width 240 height 8
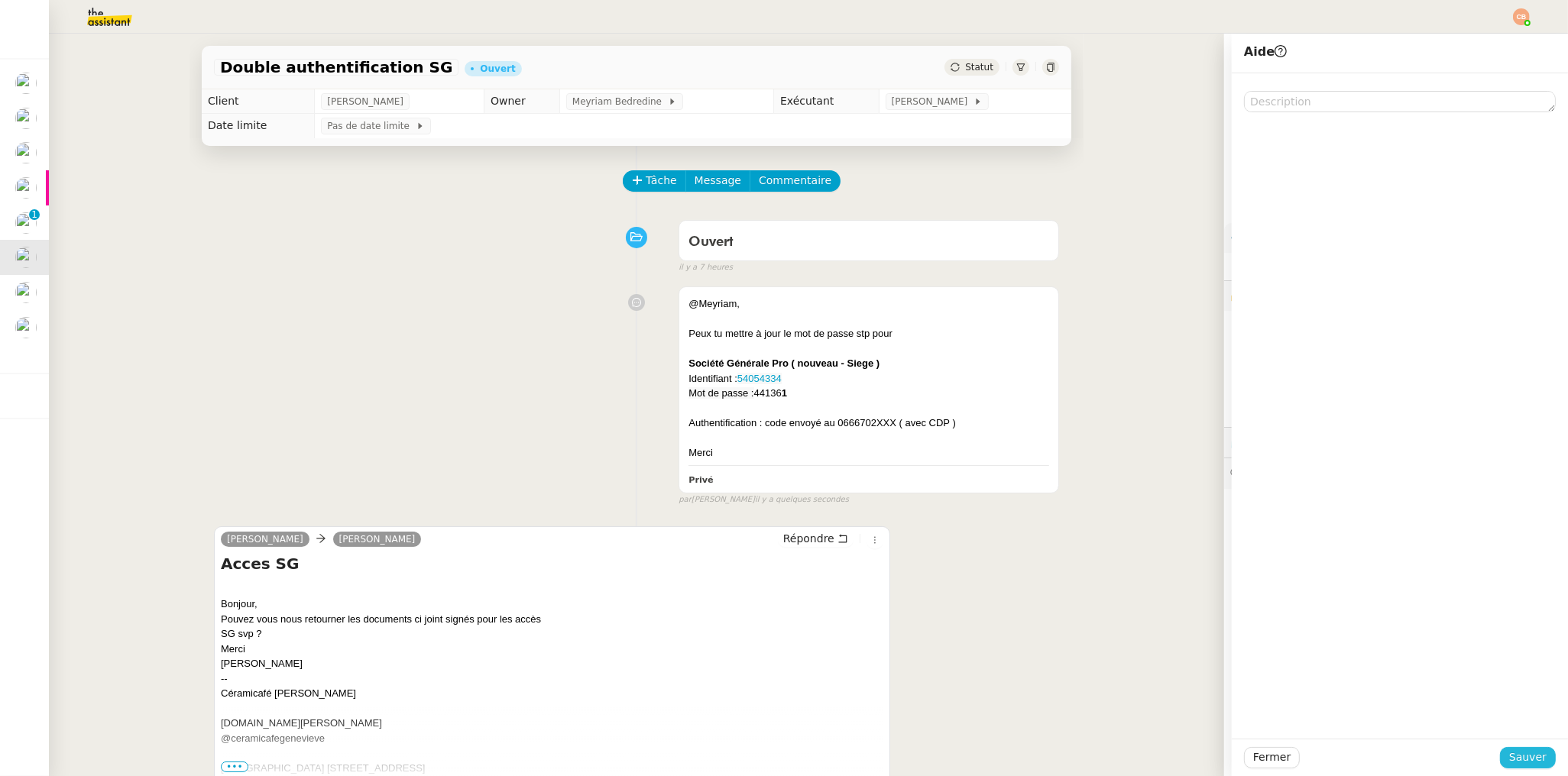
click at [1527, 753] on span "Sauver" at bounding box center [1527, 757] width 38 height 18
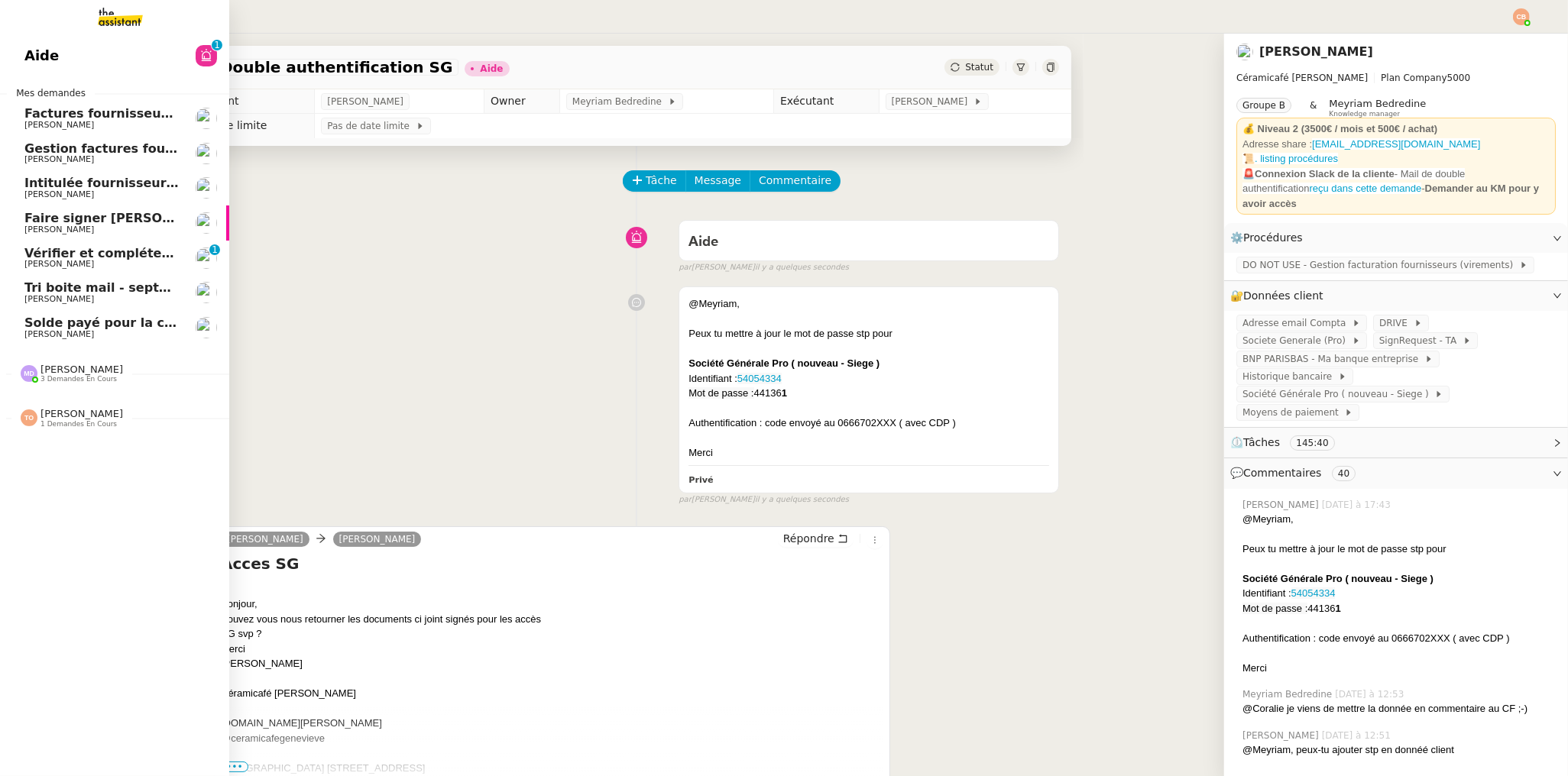
click at [79, 214] on span "Faire signer [PERSON_NAME] les documents" at bounding box center [177, 217] width 304 height 15
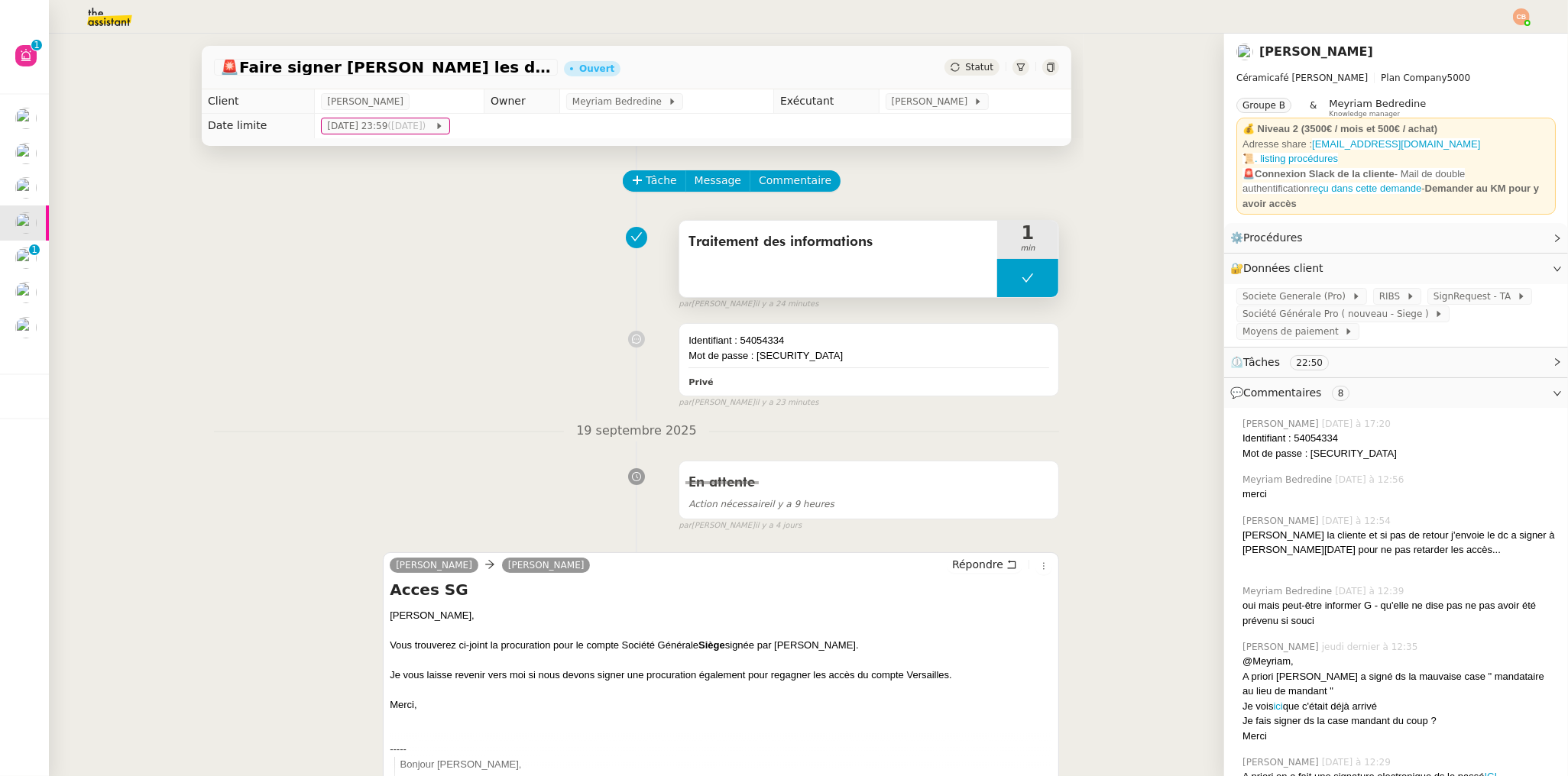
click at [997, 277] on button at bounding box center [1028, 278] width 62 height 38
click at [1006, 277] on icon at bounding box center [1012, 278] width 12 height 12
click at [800, 181] on span "Commentaire" at bounding box center [794, 181] width 72 height 18
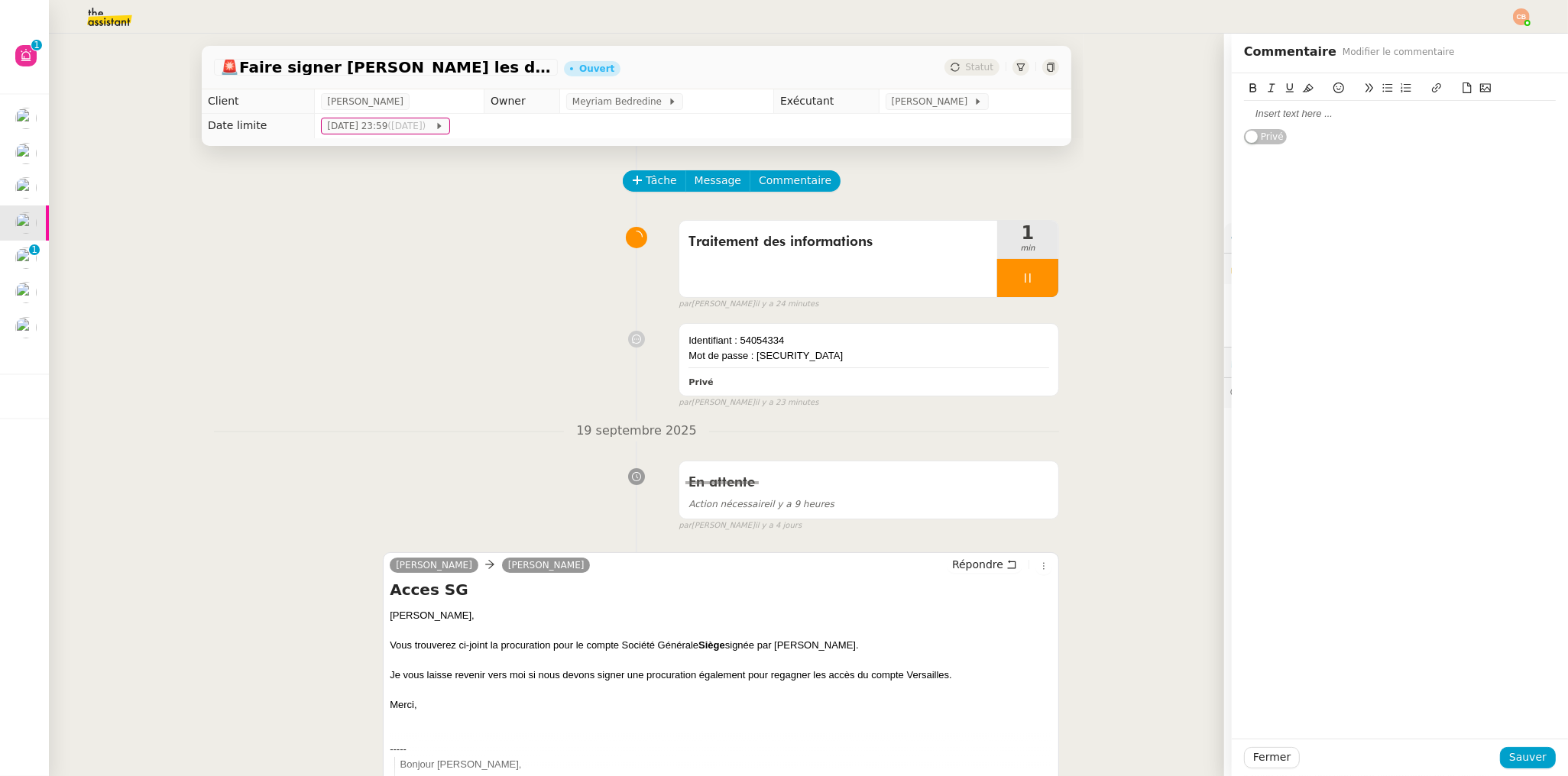
click at [1286, 122] on div at bounding box center [1399, 114] width 312 height 26
click at [1483, 128] on div "+ je fais signer les docs sur autre demande pour Versaille, 11, 14..." at bounding box center [1399, 128] width 312 height 14
click at [1529, 751] on span "Sauver" at bounding box center [1527, 757] width 38 height 18
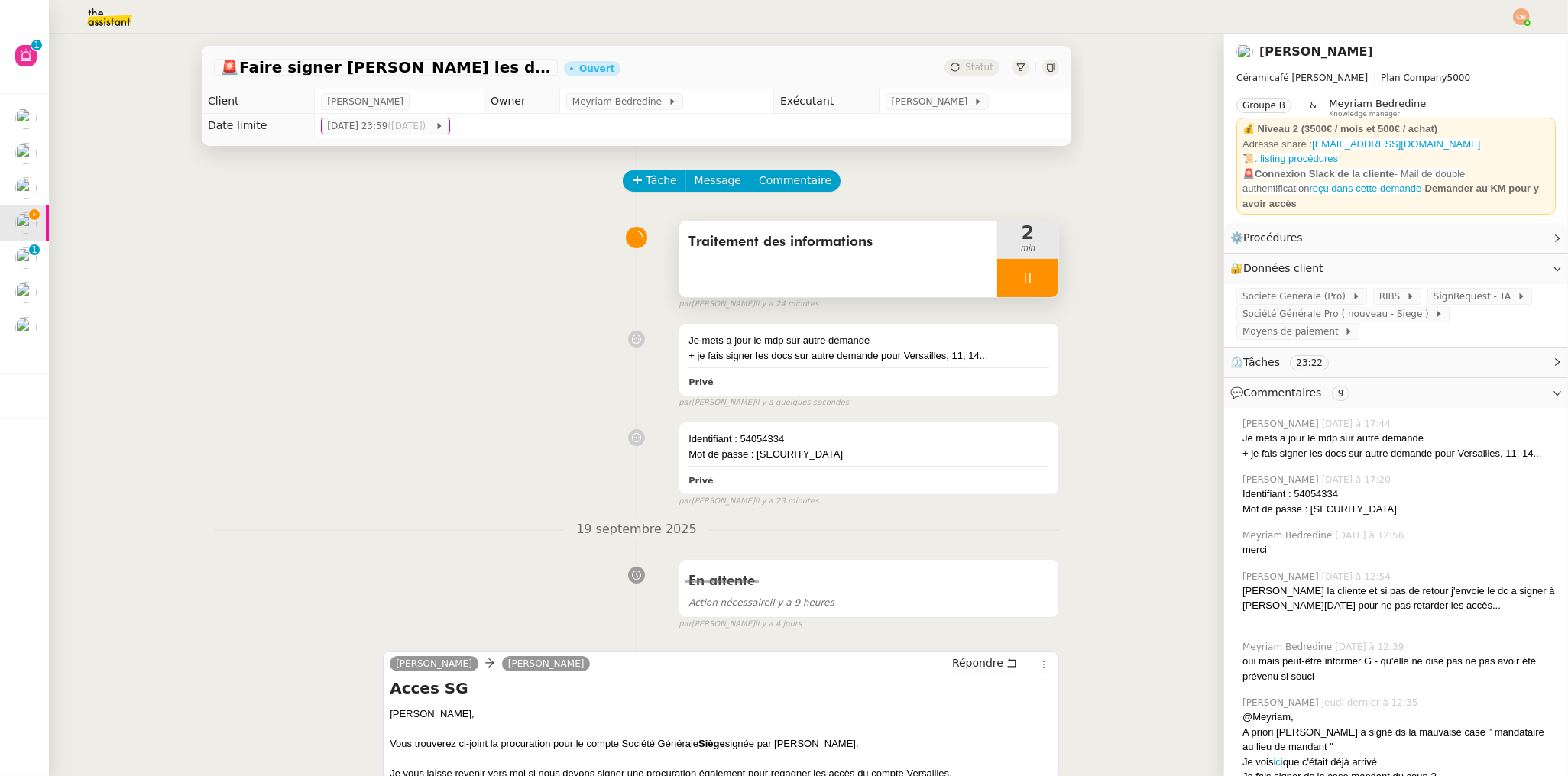
click at [1000, 264] on div at bounding box center [1028, 278] width 62 height 38
click at [1027, 272] on button at bounding box center [1042, 278] width 31 height 38
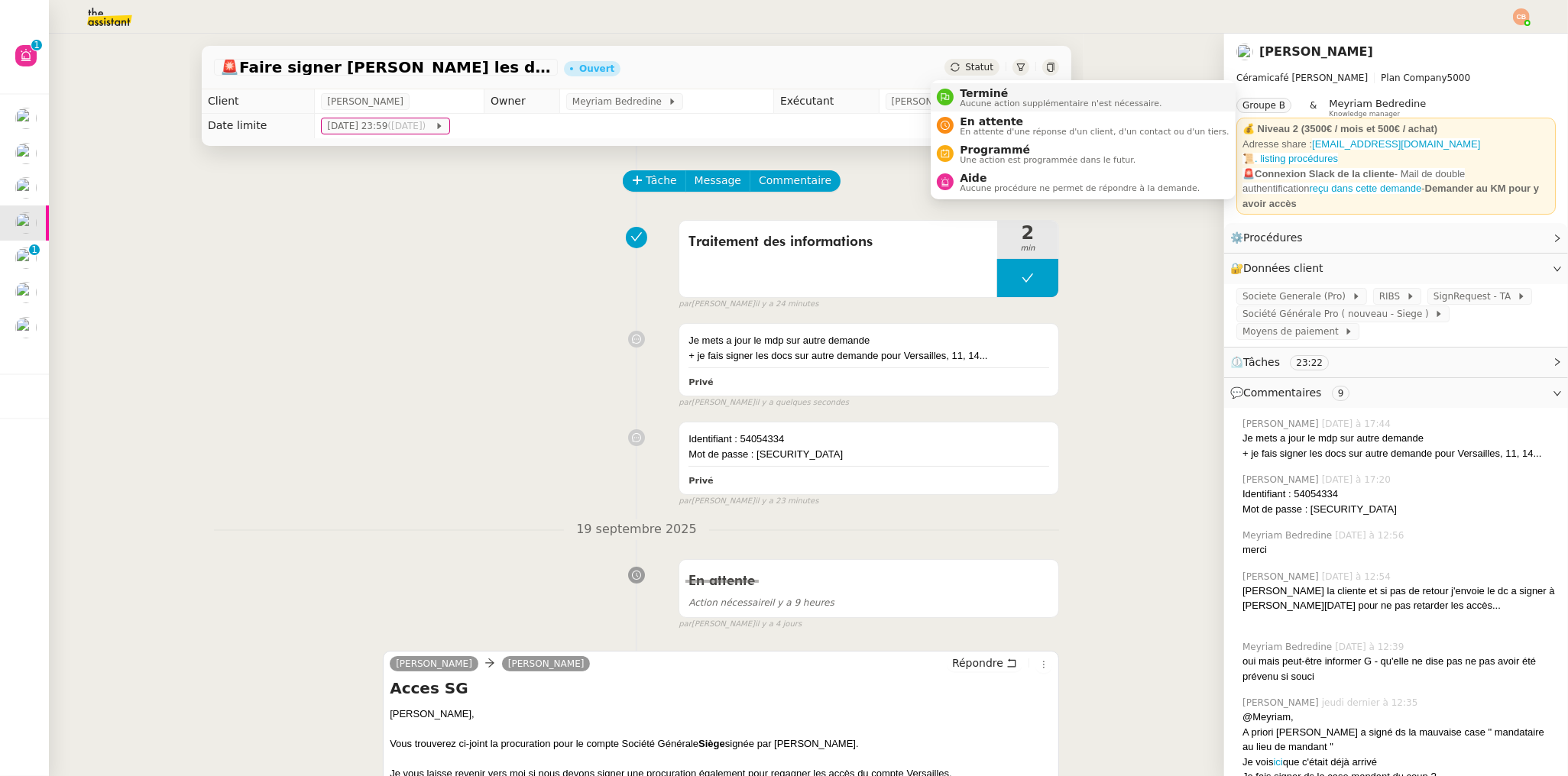
click at [963, 88] on span "Terminé" at bounding box center [1060, 93] width 201 height 12
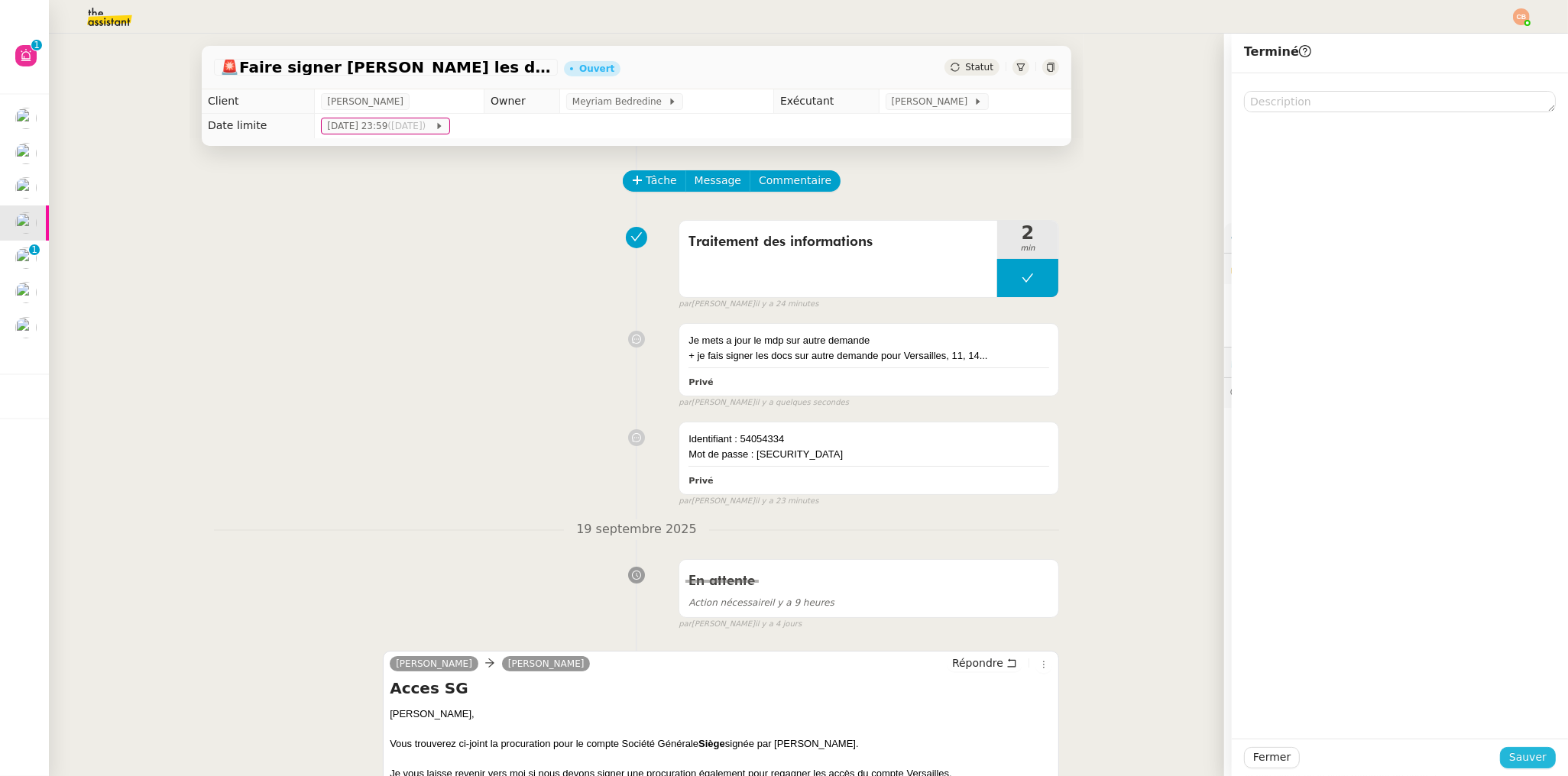
click at [1508, 756] on span "Sauver" at bounding box center [1527, 757] width 38 height 18
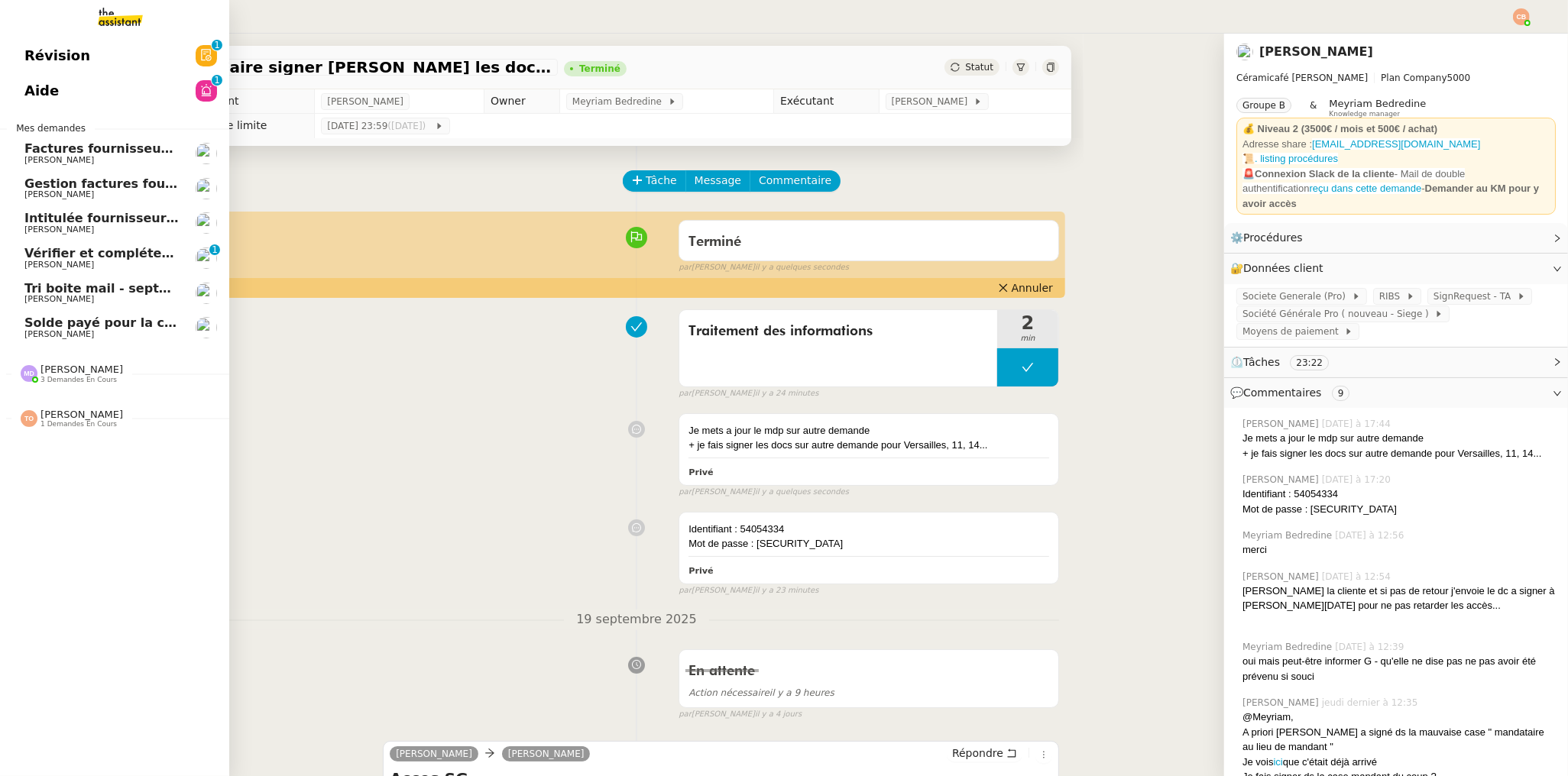
click at [77, 247] on span "Vérifier et compléter les feuilles de temps" at bounding box center [170, 253] width 291 height 15
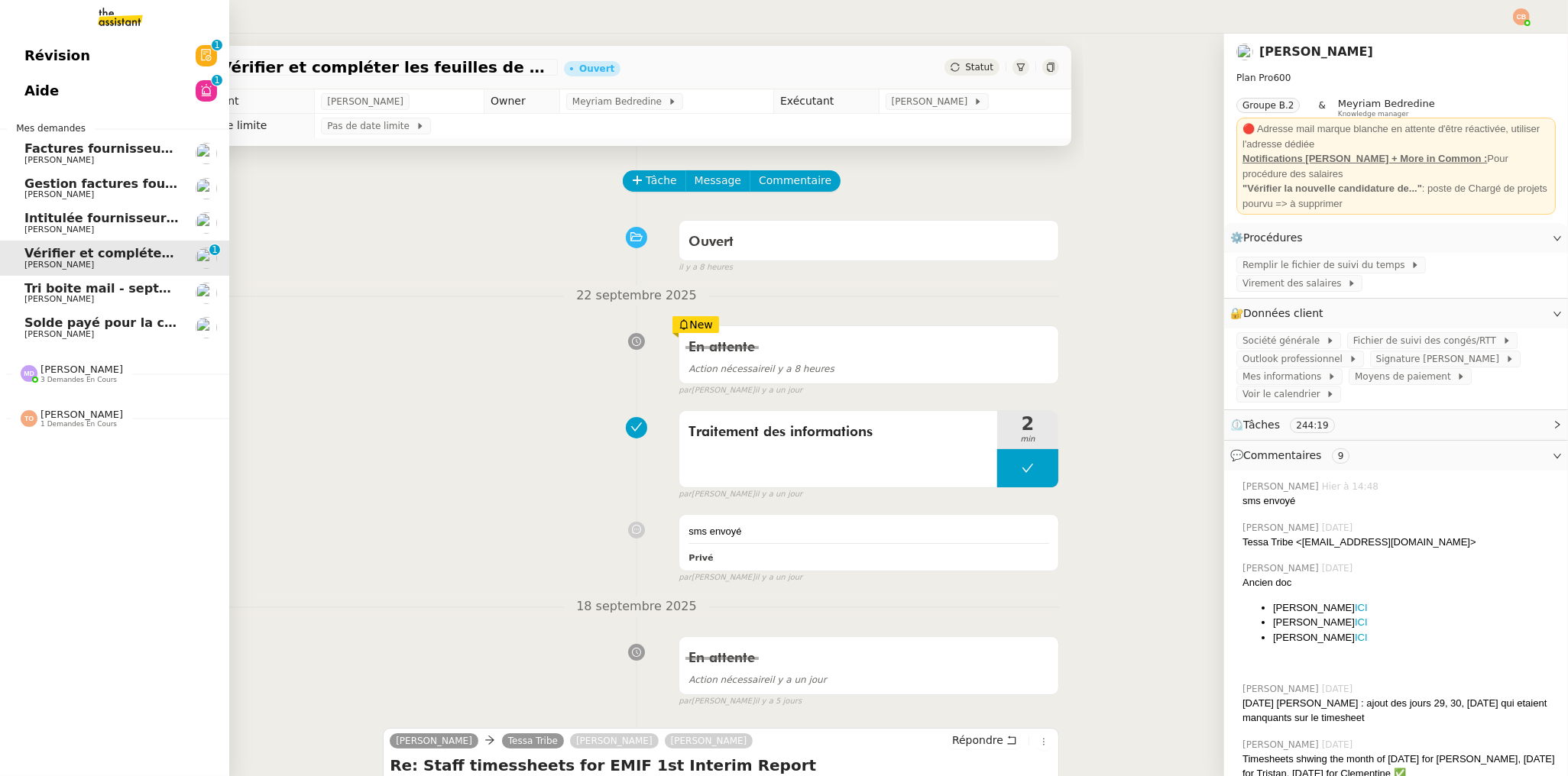
click at [38, 218] on span "Intitulée fournisseur Céramiques [PERSON_NAME]" at bounding box center [197, 217] width 345 height 15
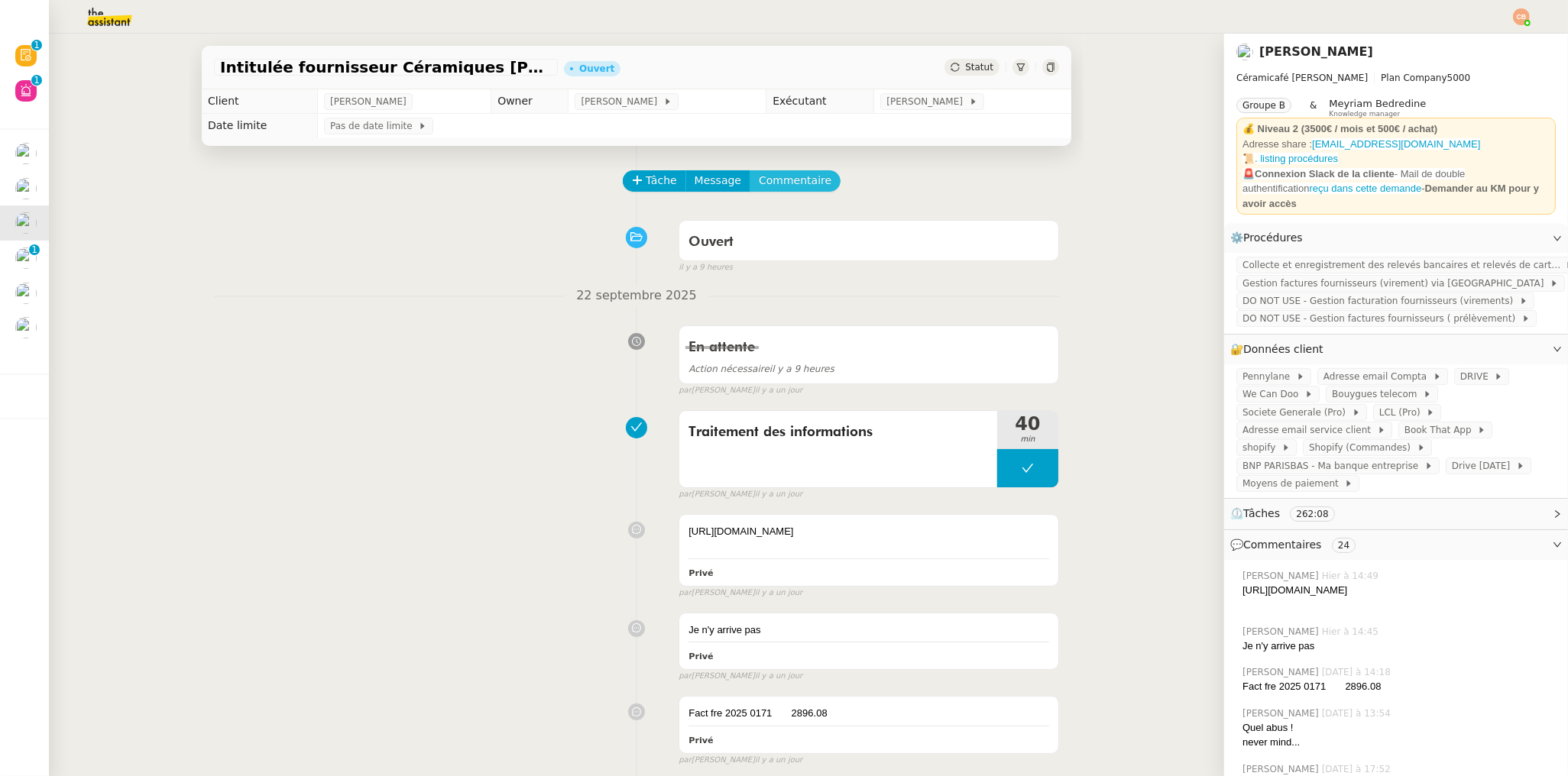
click at [772, 187] on span "Commentaire" at bounding box center [794, 181] width 72 height 18
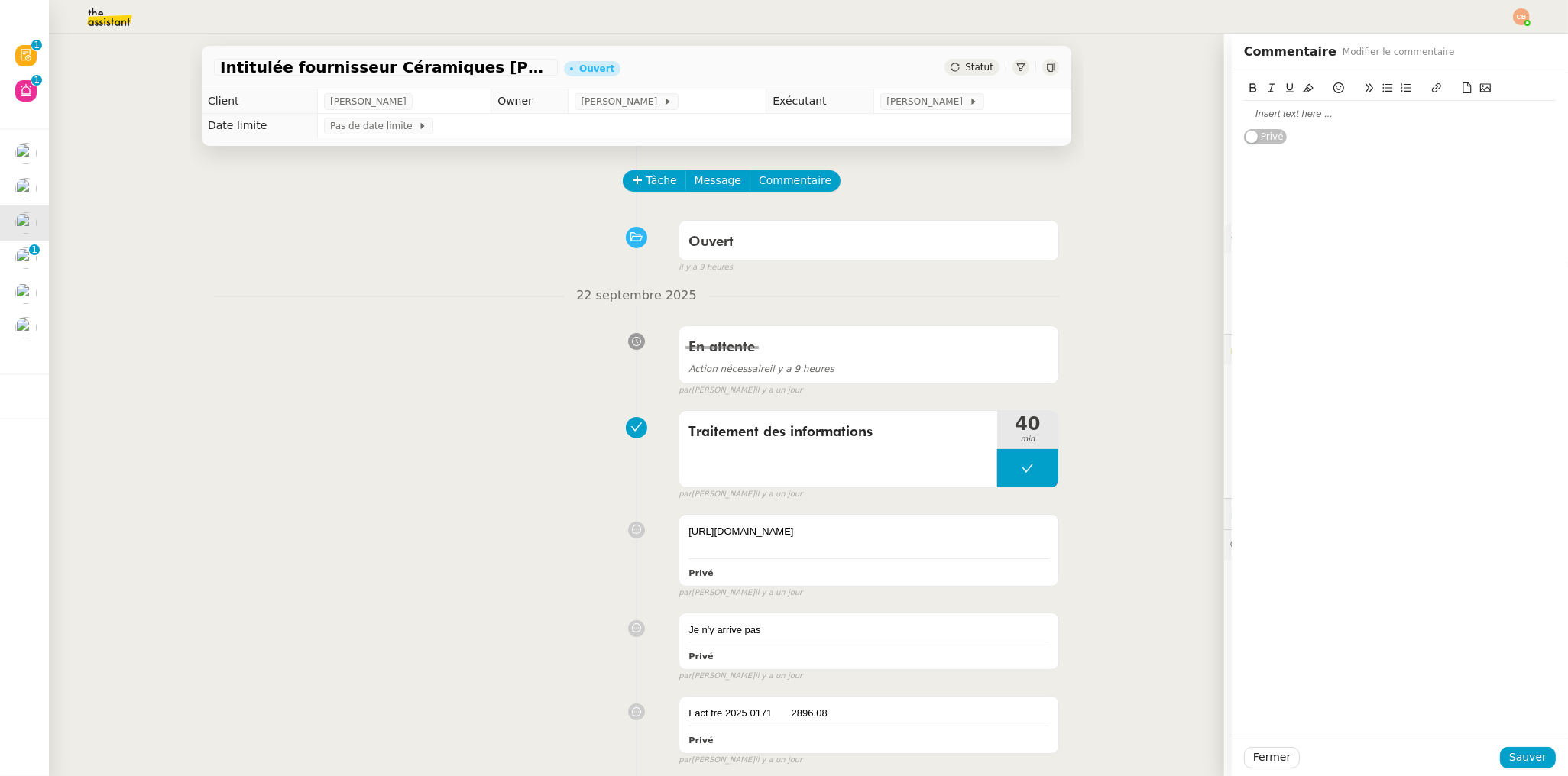
click at [1243, 115] on div at bounding box center [1399, 114] width 312 height 14
click at [1511, 763] on span "Sauver" at bounding box center [1527, 757] width 38 height 18
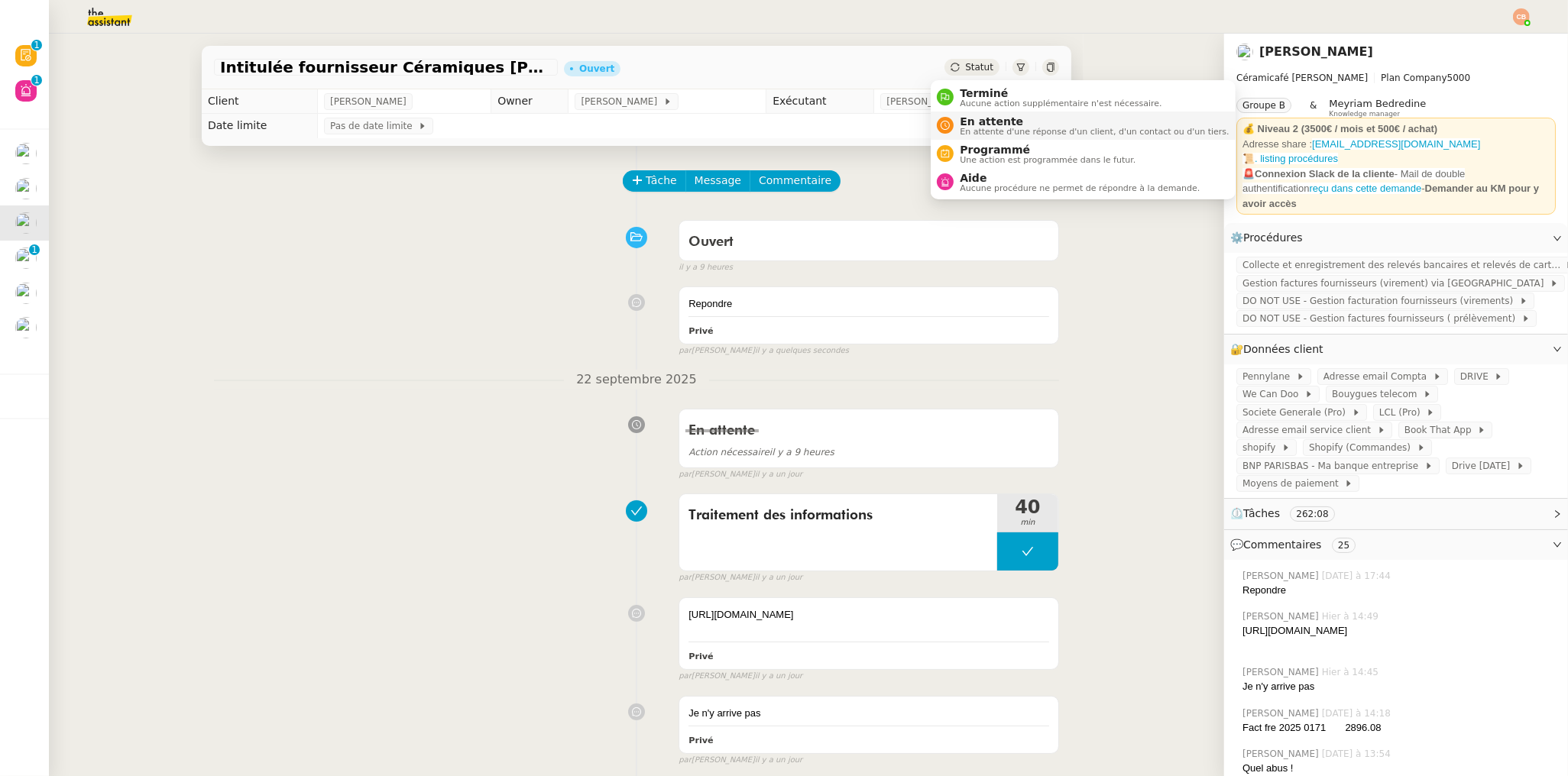
click at [980, 115] on span "En attente" at bounding box center [1094, 121] width 269 height 12
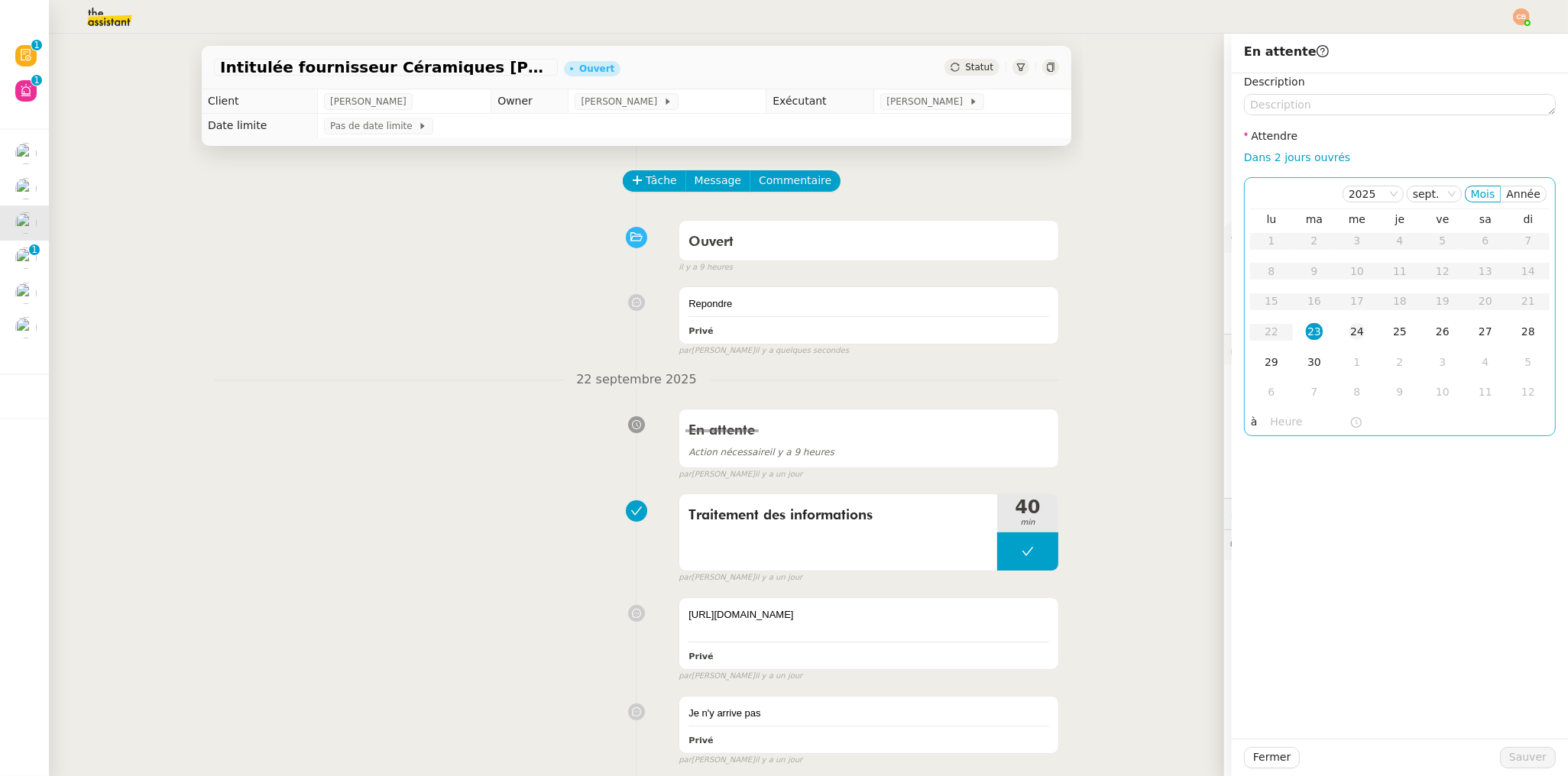
click at [1349, 328] on div "24" at bounding box center [1357, 331] width 17 height 17
click at [1277, 420] on input "text" at bounding box center [1309, 422] width 78 height 18
click at [1266, 490] on div "06" at bounding box center [1270, 487] width 43 height 18
click at [1307, 443] on div "00" at bounding box center [1314, 447] width 42 height 18
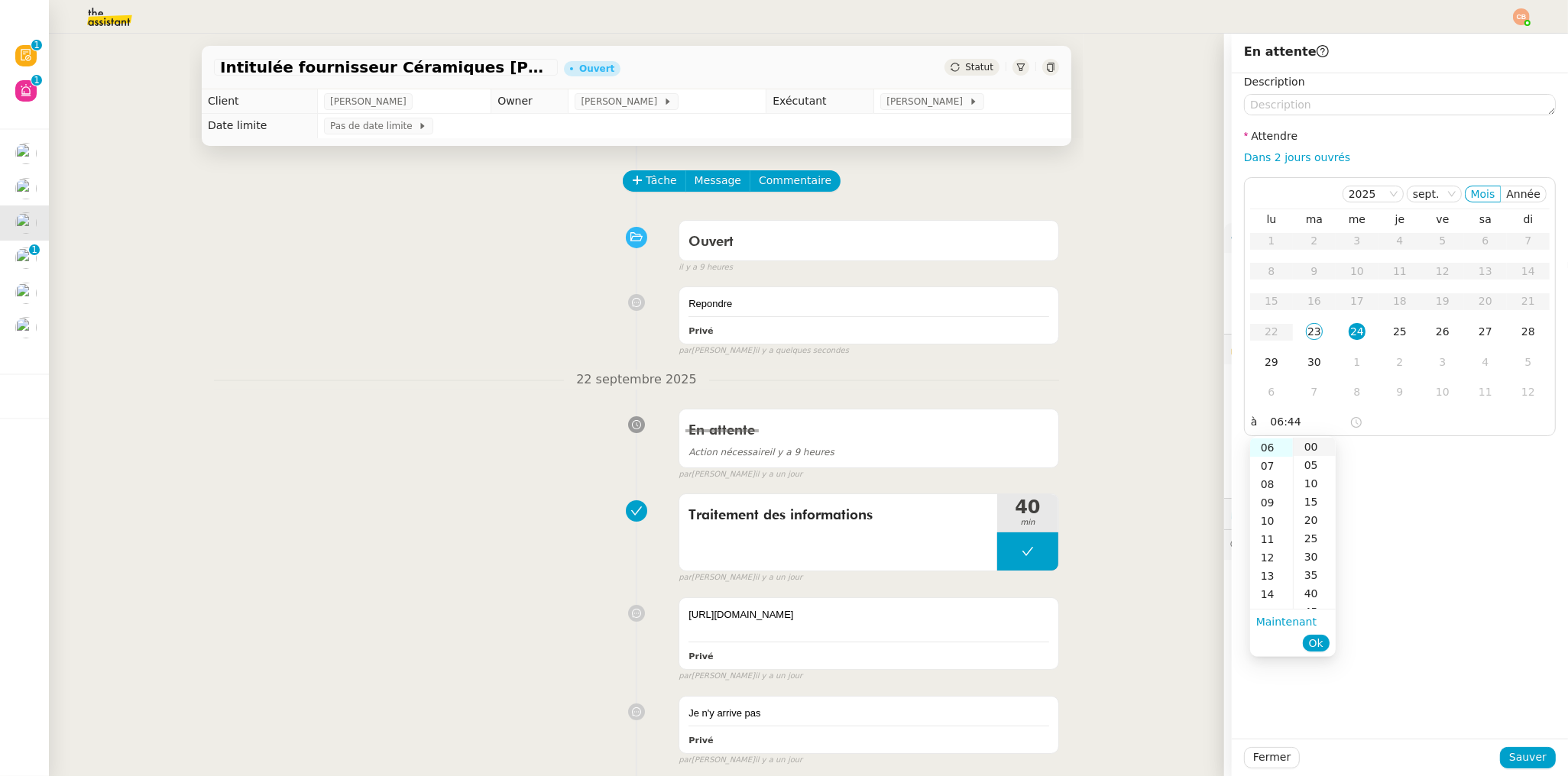
type input "06:00"
click at [1475, 498] on div "Description Attendre Dans 2 jours ouvrés 2025 sept. Mois Année lu ma me je ve s…" at bounding box center [1399, 406] width 336 height 666
click at [1520, 755] on span "Sauver" at bounding box center [1527, 757] width 38 height 18
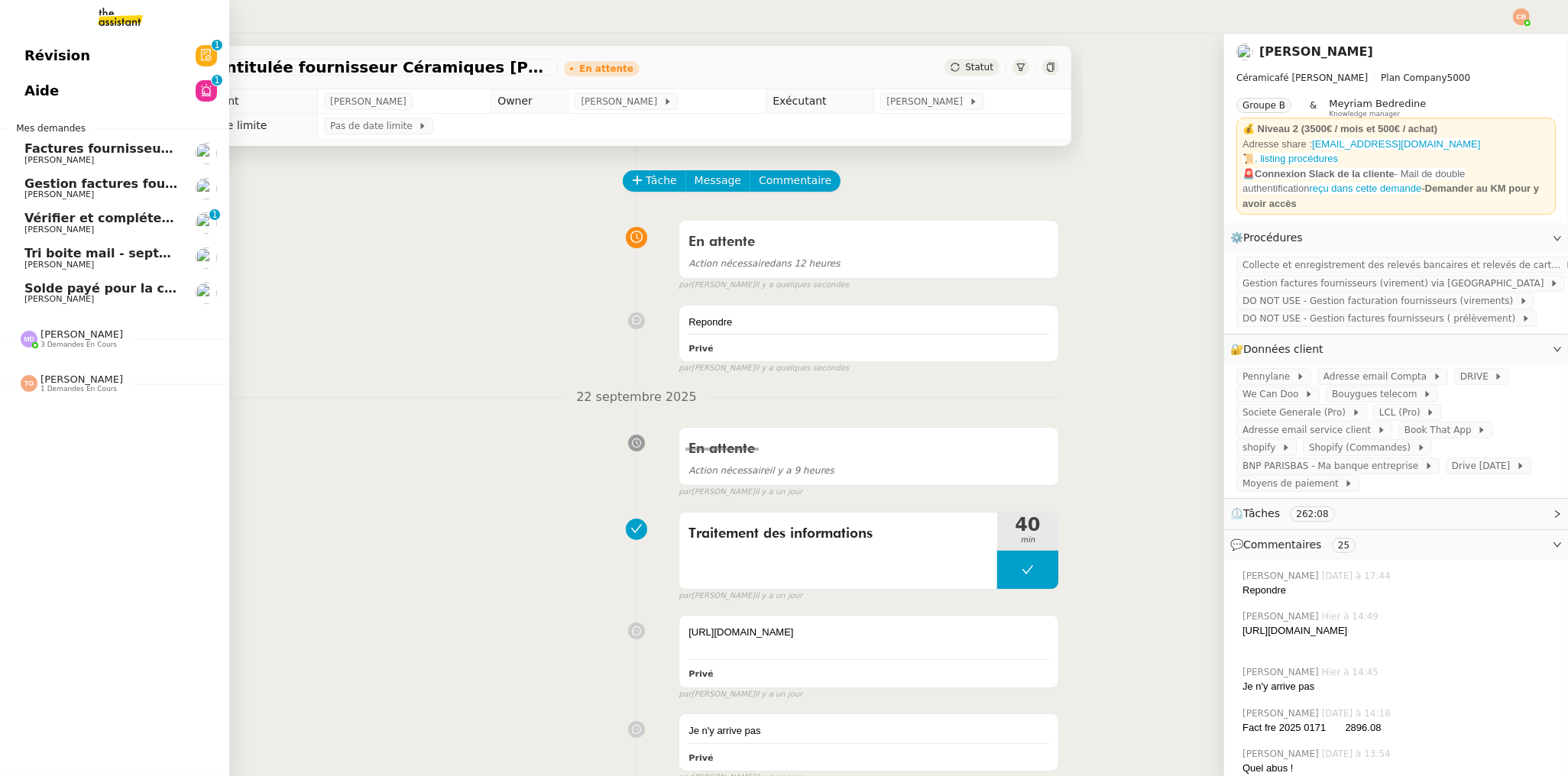
click at [40, 185] on span "Gestion factures fournisseurs (virement) via [GEOGRAPHIC_DATA]- [DATE]" at bounding box center [279, 184] width 509 height 15
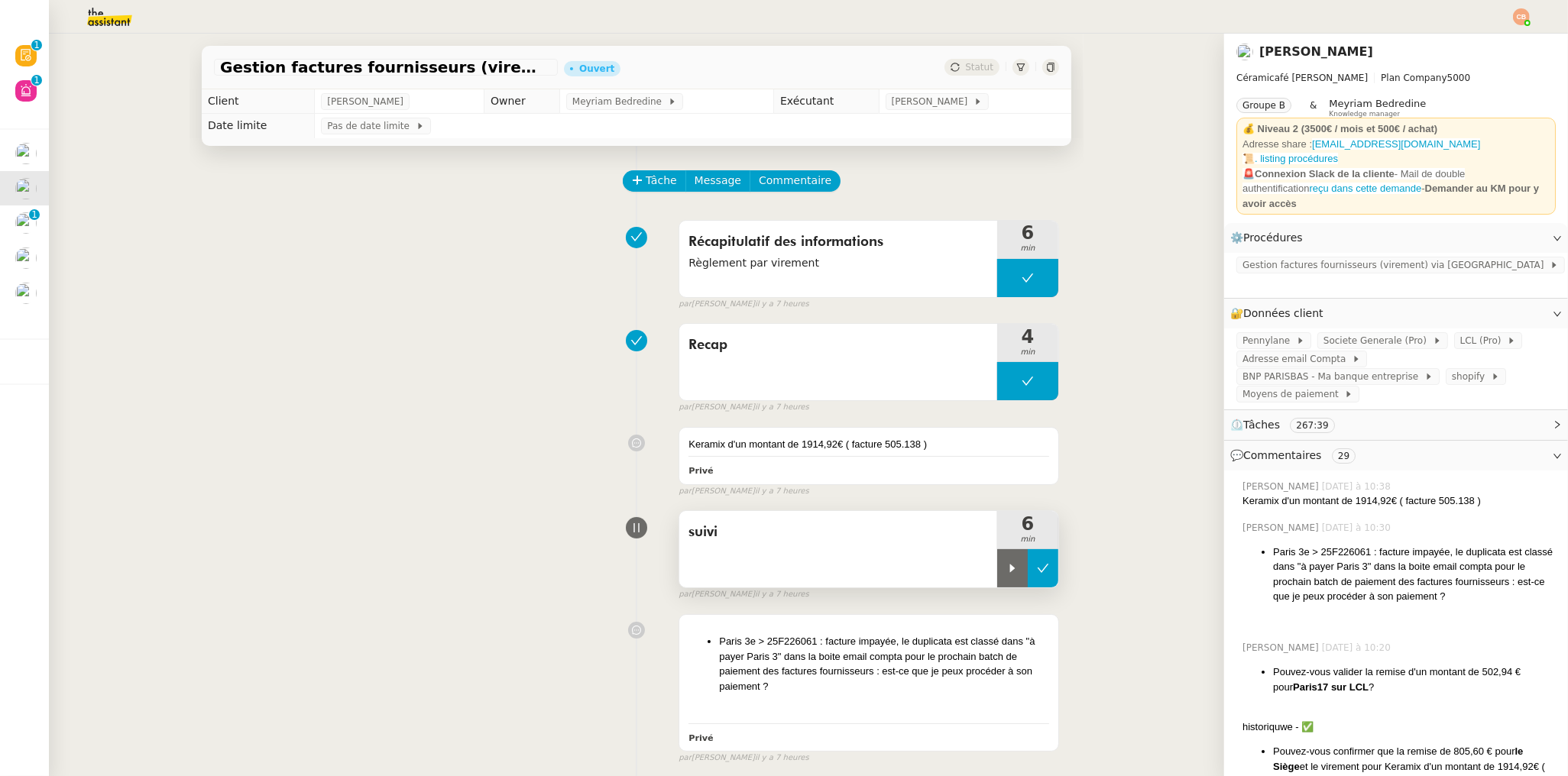
click at [1035, 562] on button at bounding box center [1042, 568] width 31 height 38
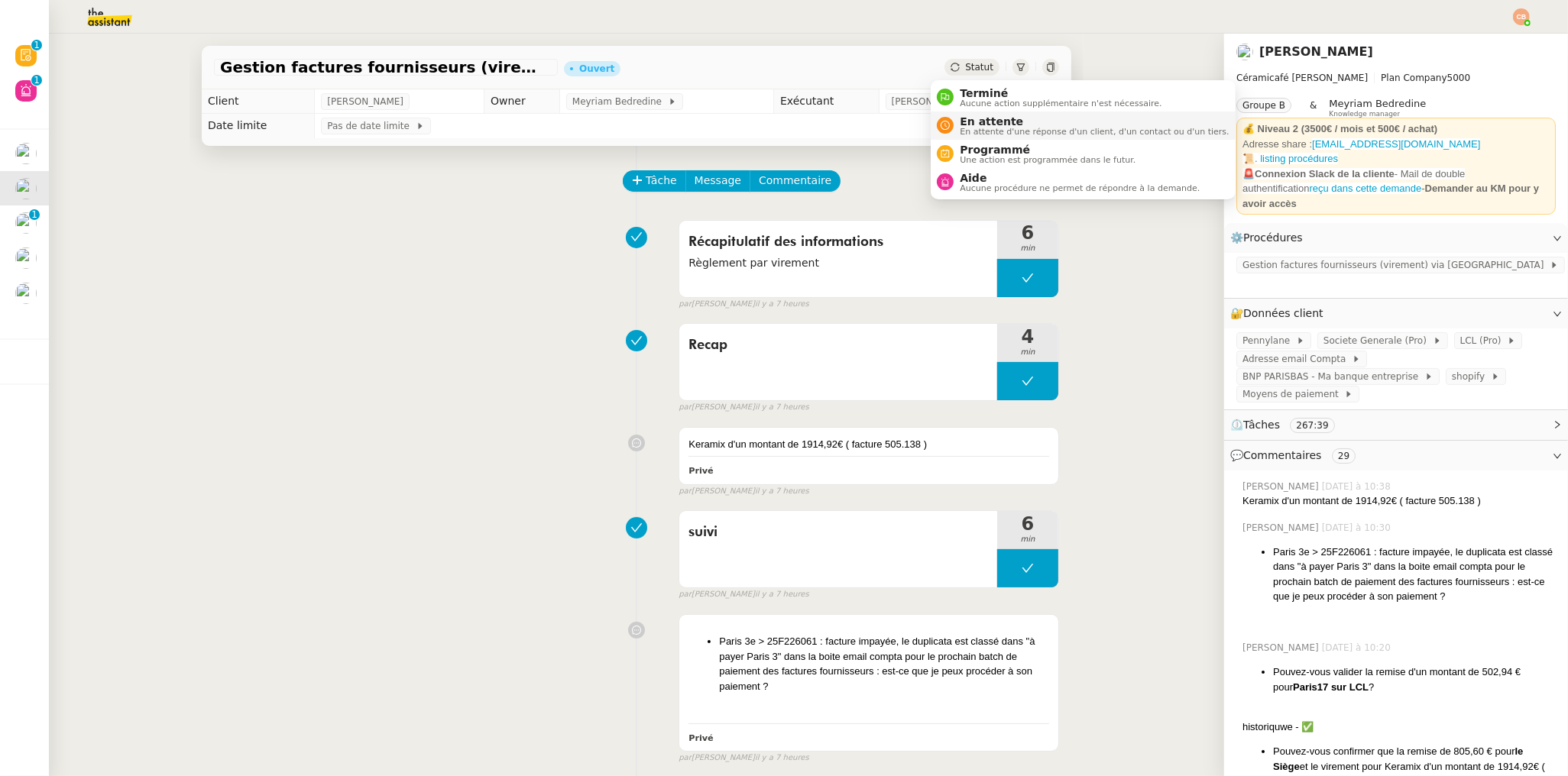
click at [969, 122] on span "En attente" at bounding box center [1094, 121] width 269 height 12
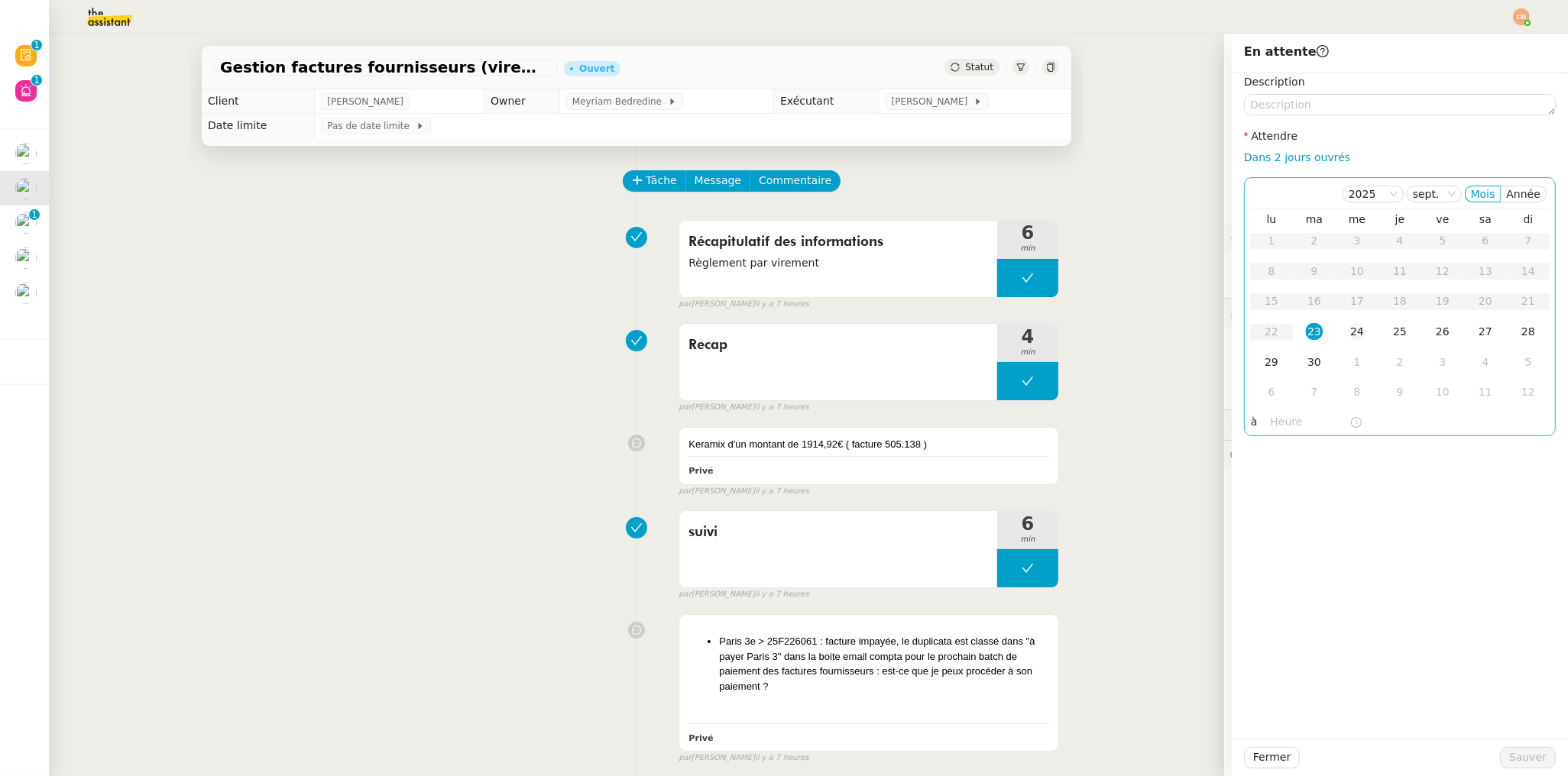
click at [1349, 331] on div "24" at bounding box center [1357, 331] width 17 height 17
click at [493, 303] on div "Récapitulatif des informations Règlement par virement 6 min false par Marylou D…" at bounding box center [636, 262] width 845 height 98
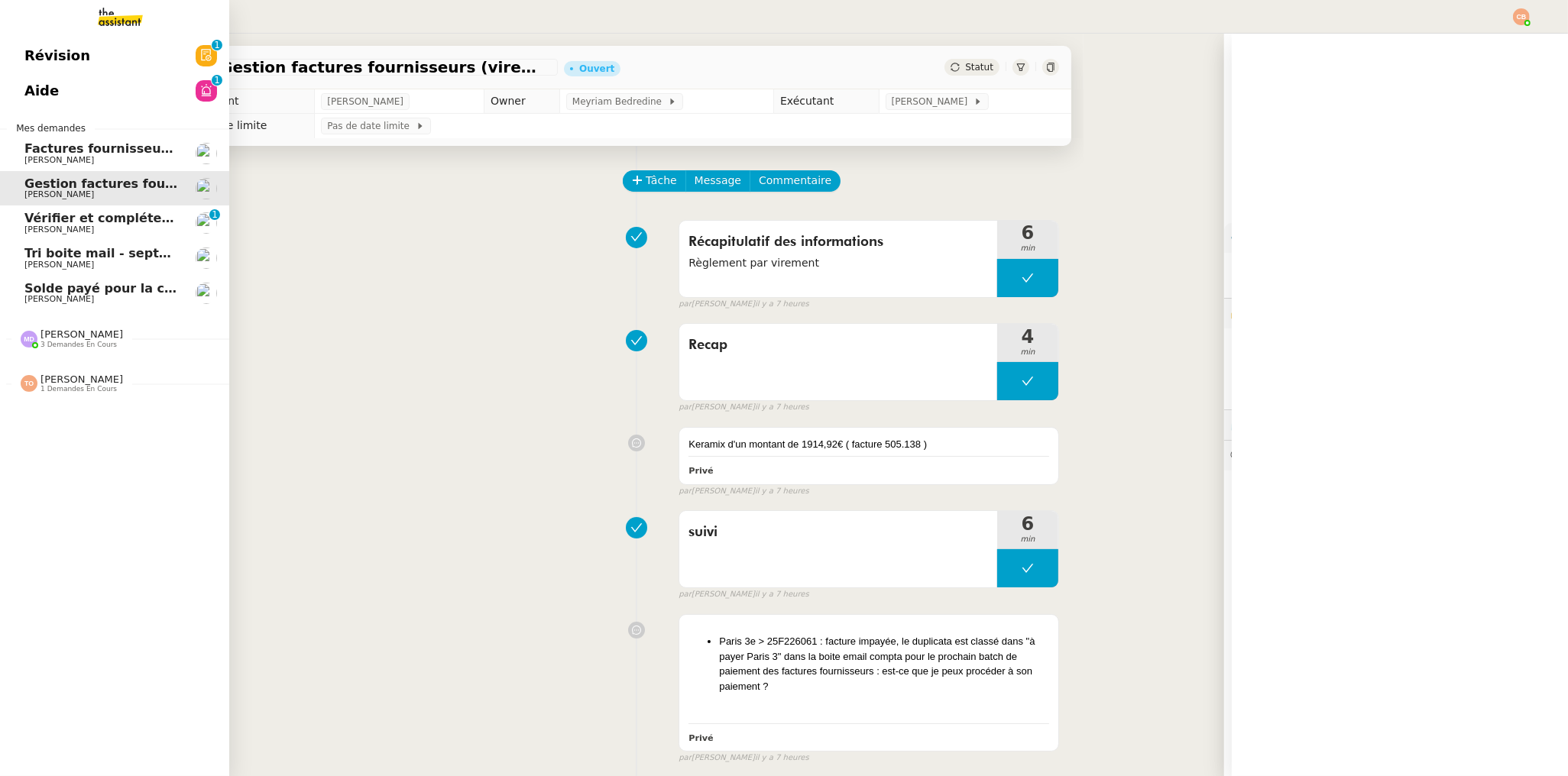
click at [36, 155] on span "[PERSON_NAME]" at bounding box center [60, 160] width 69 height 10
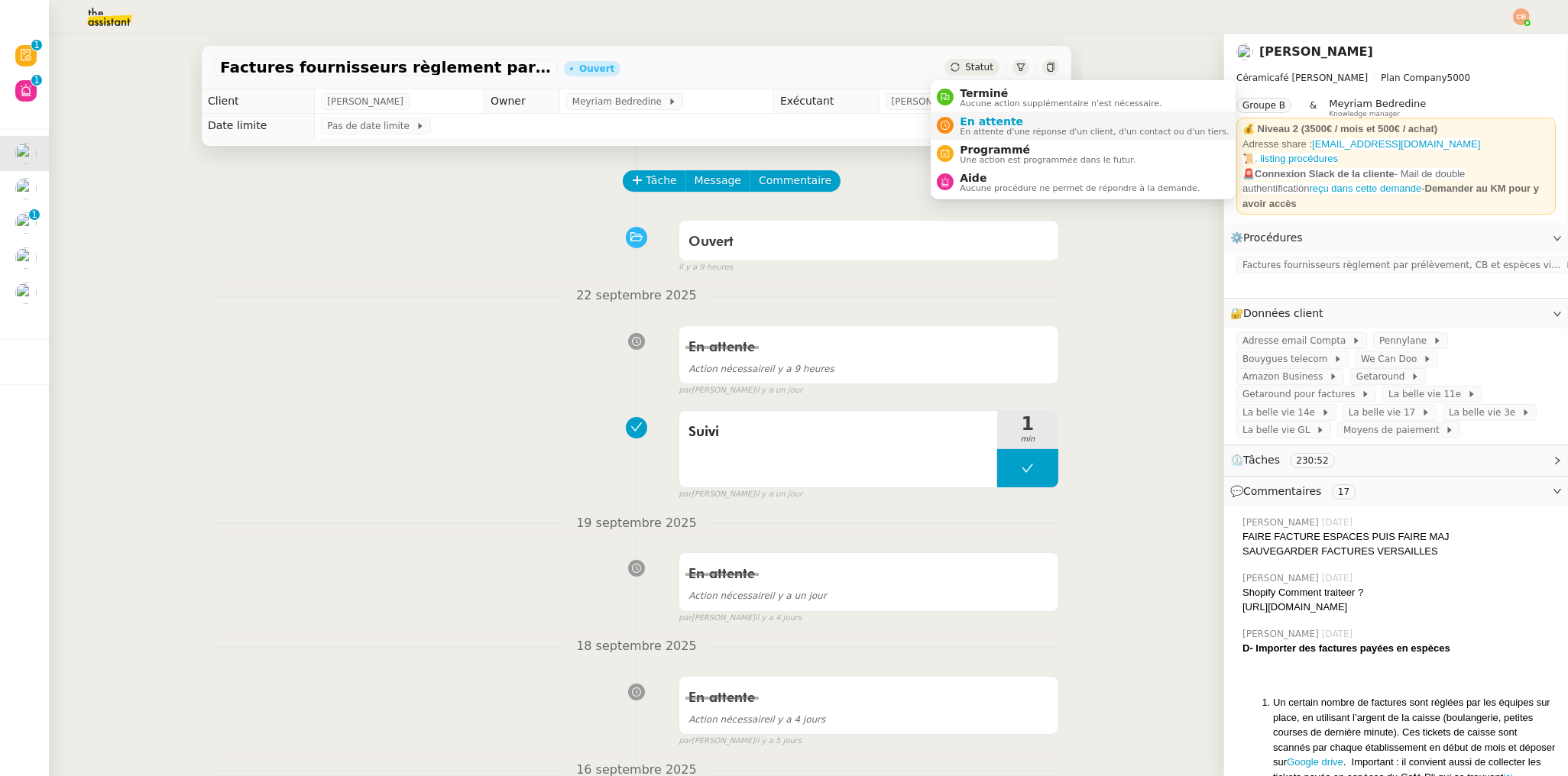
click at [976, 132] on span "En attente d'une réponse d'un client, d'un contact ou d'un tiers." at bounding box center [1094, 132] width 269 height 8
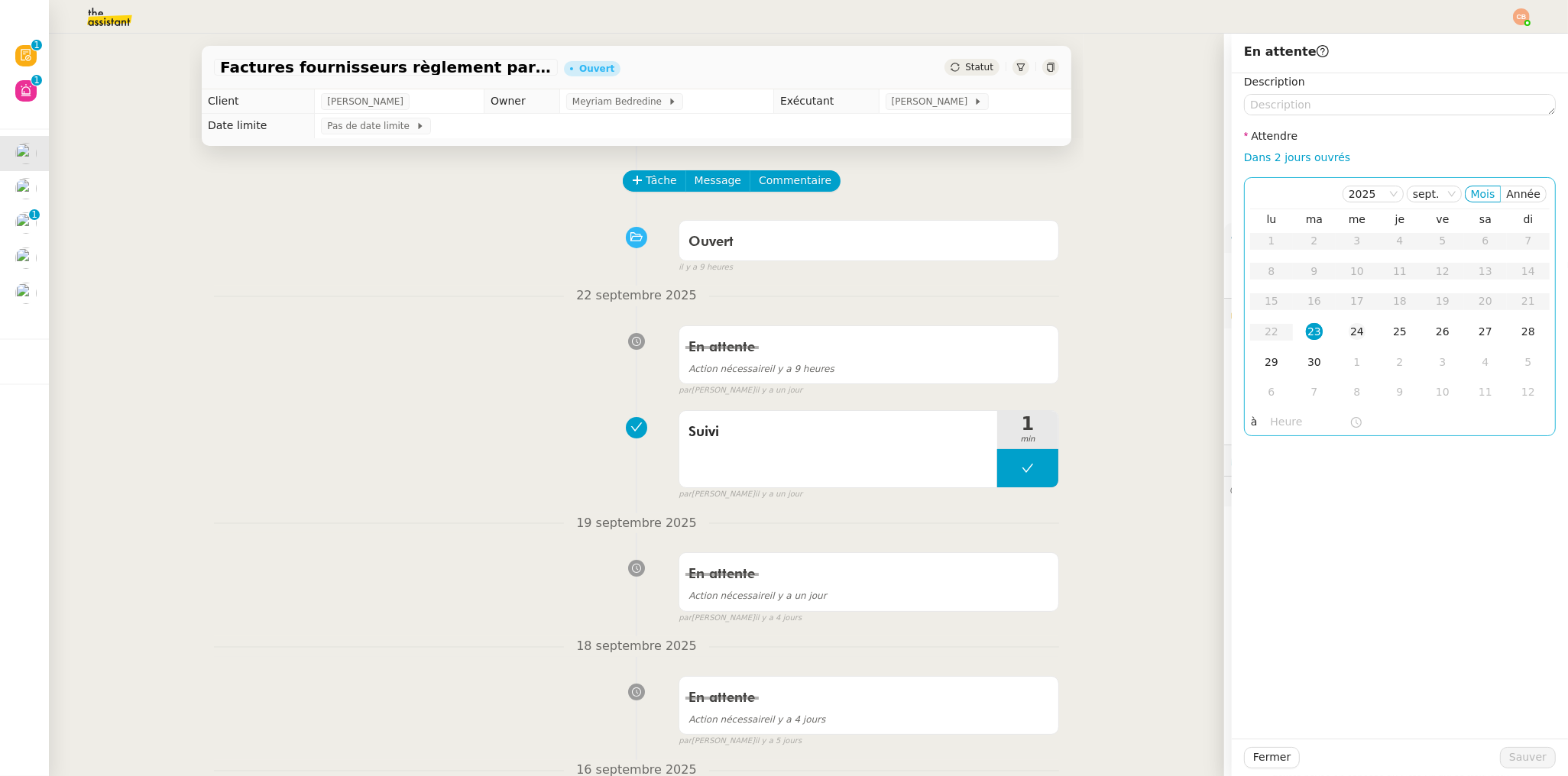
click at [1349, 325] on div "24" at bounding box center [1357, 331] width 17 height 17
click at [1280, 414] on input "text" at bounding box center [1309, 422] width 78 height 18
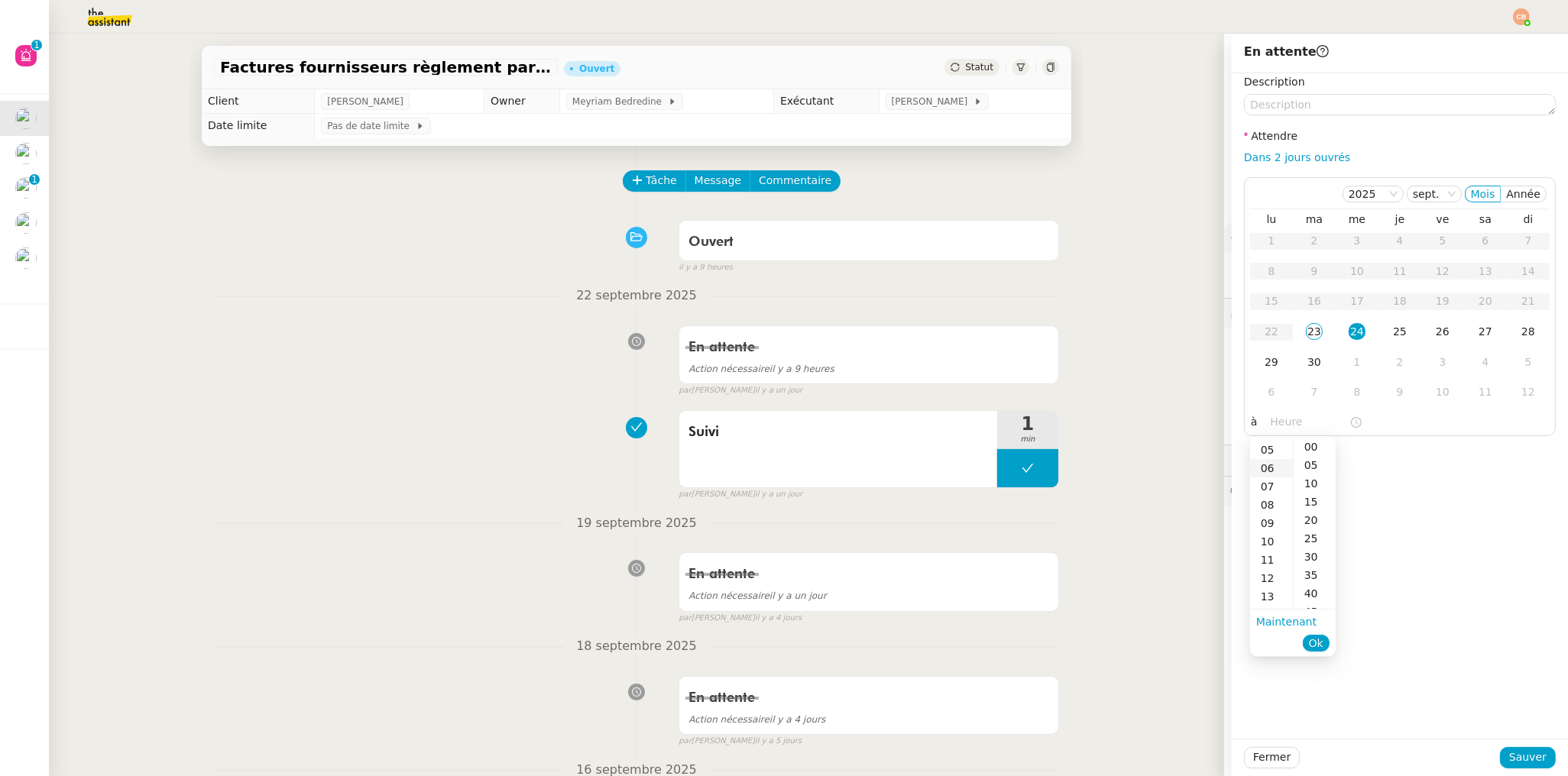
click at [1275, 465] on div "06" at bounding box center [1270, 468] width 43 height 18
click at [1313, 444] on div "00" at bounding box center [1314, 447] width 42 height 18
type input "06:00"
click at [1424, 440] on div "Description Attendre Dans 2 jours ouvrés 2025 sept. Mois Année lu ma me je ve s…" at bounding box center [1399, 406] width 336 height 666
drag, startPoint x: 1502, startPoint y: 750, endPoint x: 1170, endPoint y: 659, distance: 344.2
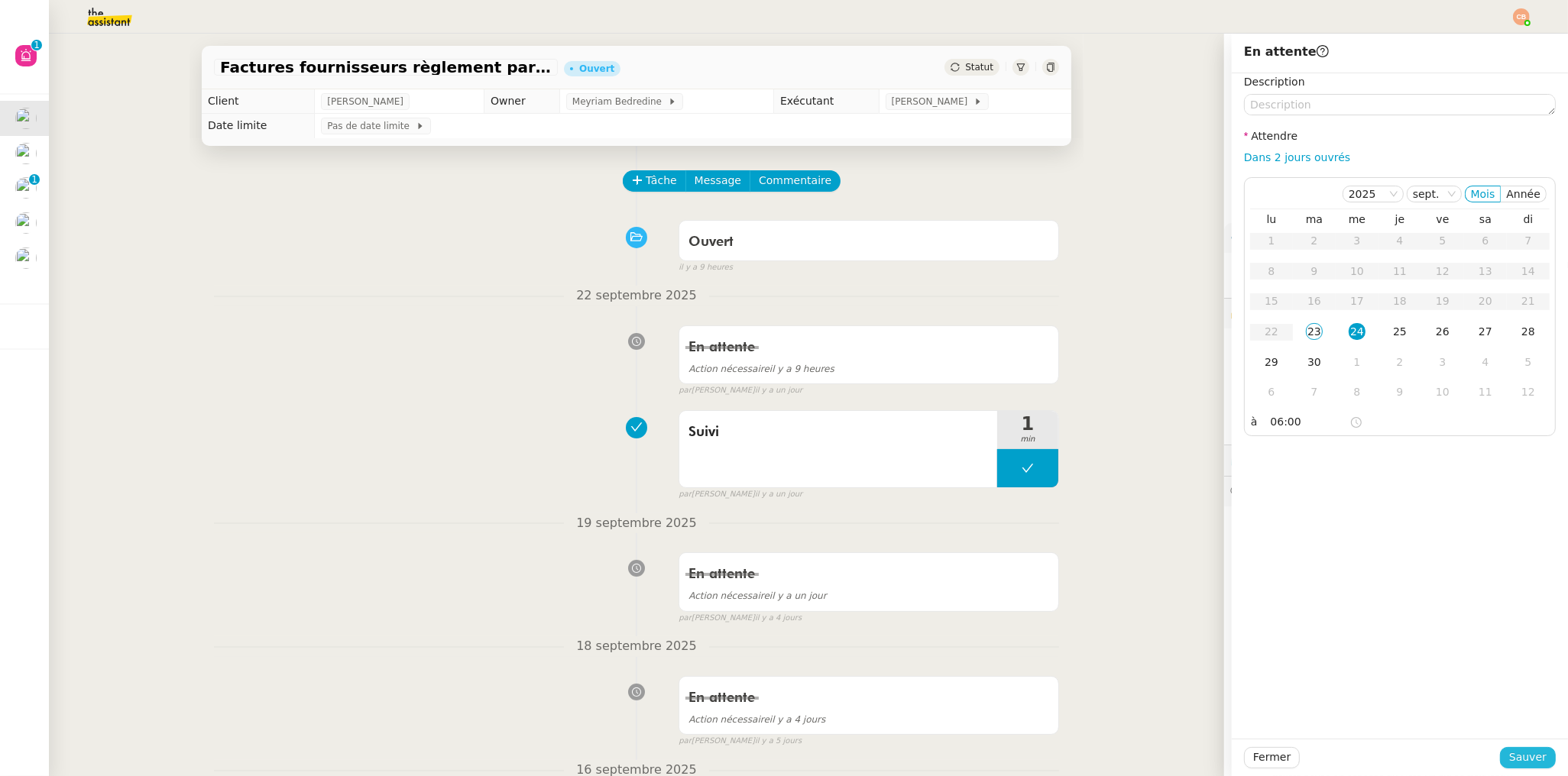
click at [1508, 749] on span "Sauver" at bounding box center [1527, 757] width 38 height 18
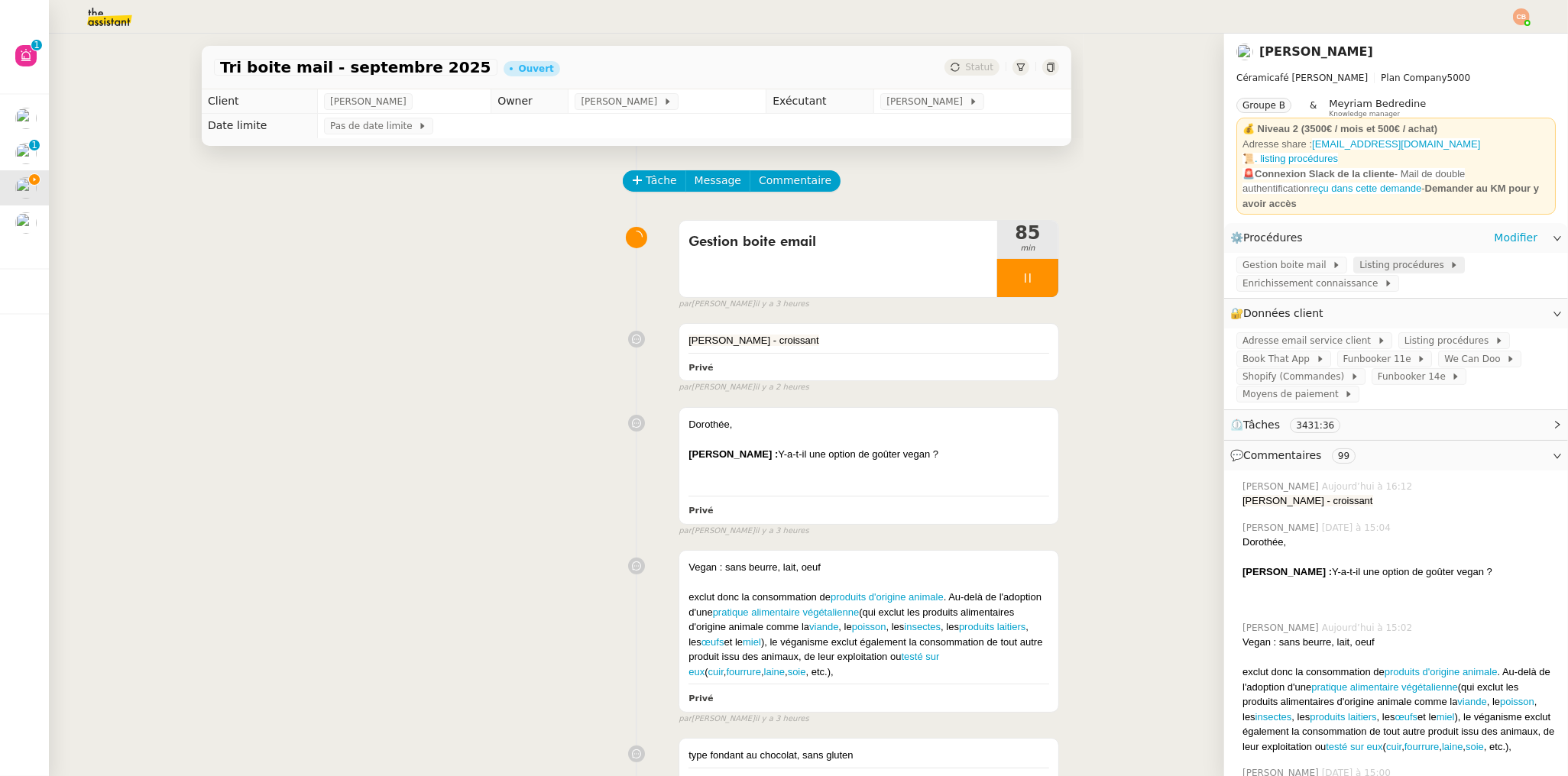
click at [1403, 257] on span "Listing procédures" at bounding box center [1403, 264] width 90 height 15
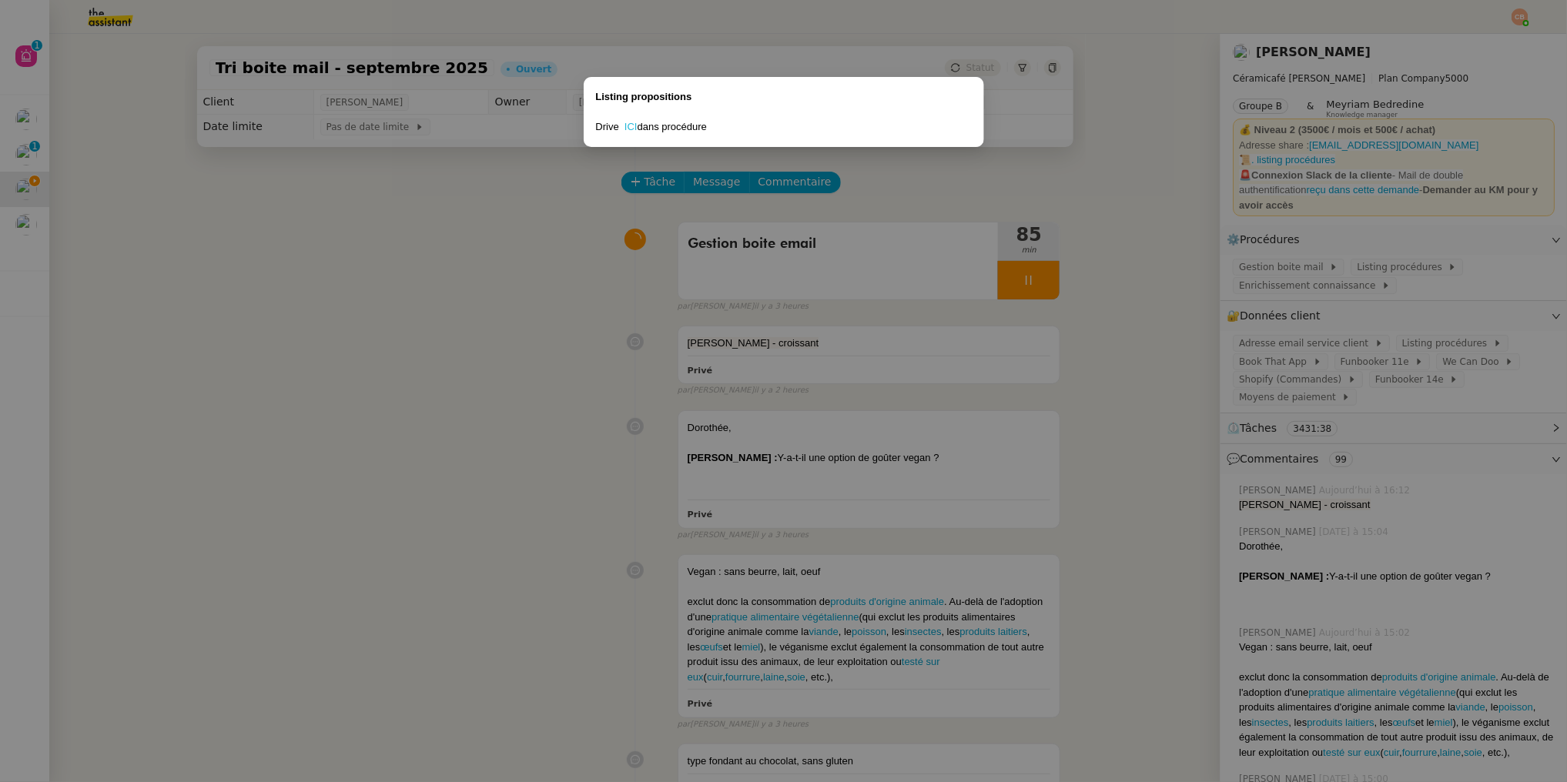
click at [633, 123] on link "ICI" at bounding box center [630, 127] width 13 height 12
click at [510, 397] on nz-modal-container "Listing propositions Drive ICI dans procédure" at bounding box center [783, 391] width 1567 height 782
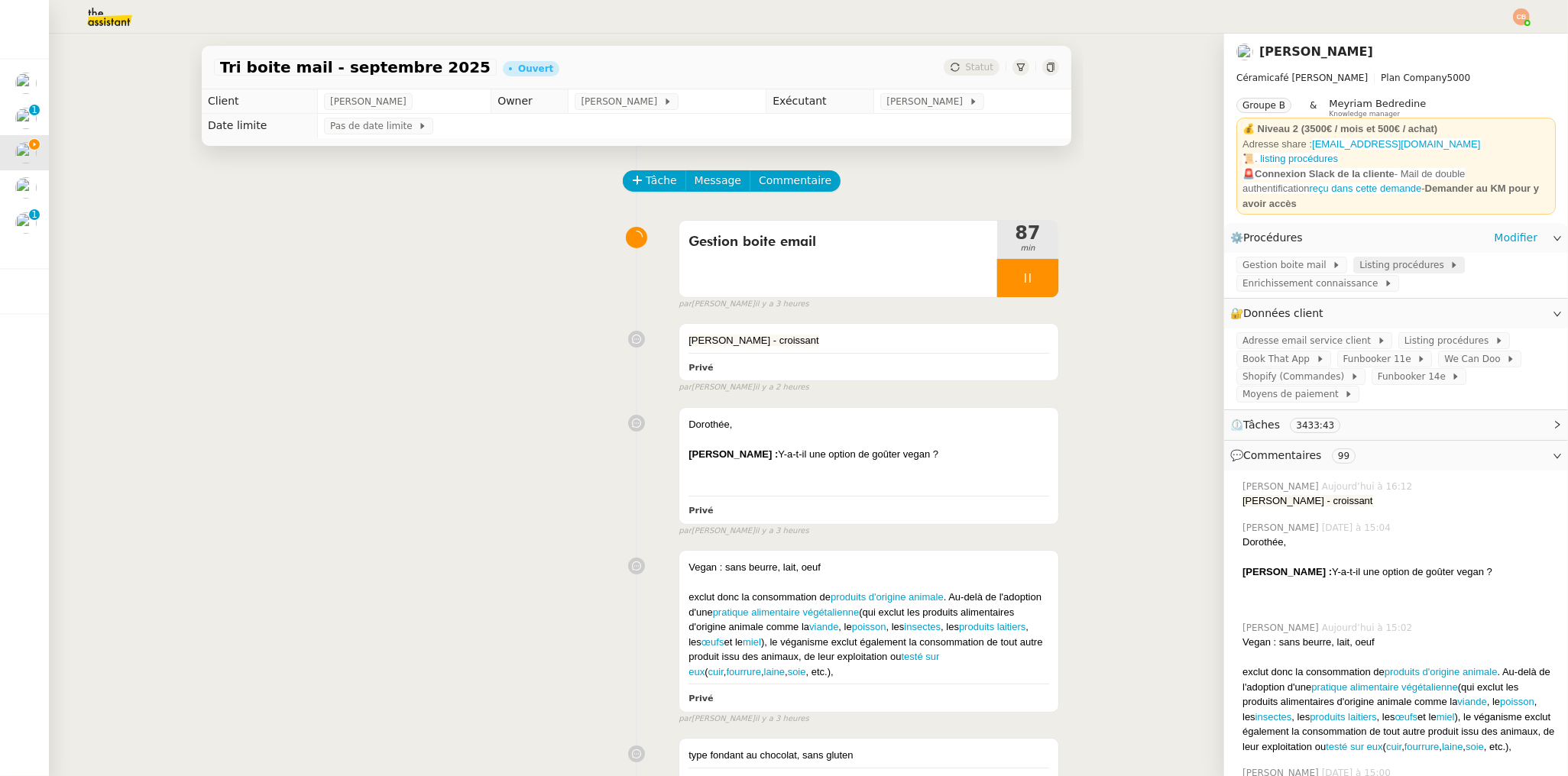
click at [1377, 260] on span "Listing procédures" at bounding box center [1403, 264] width 90 height 15
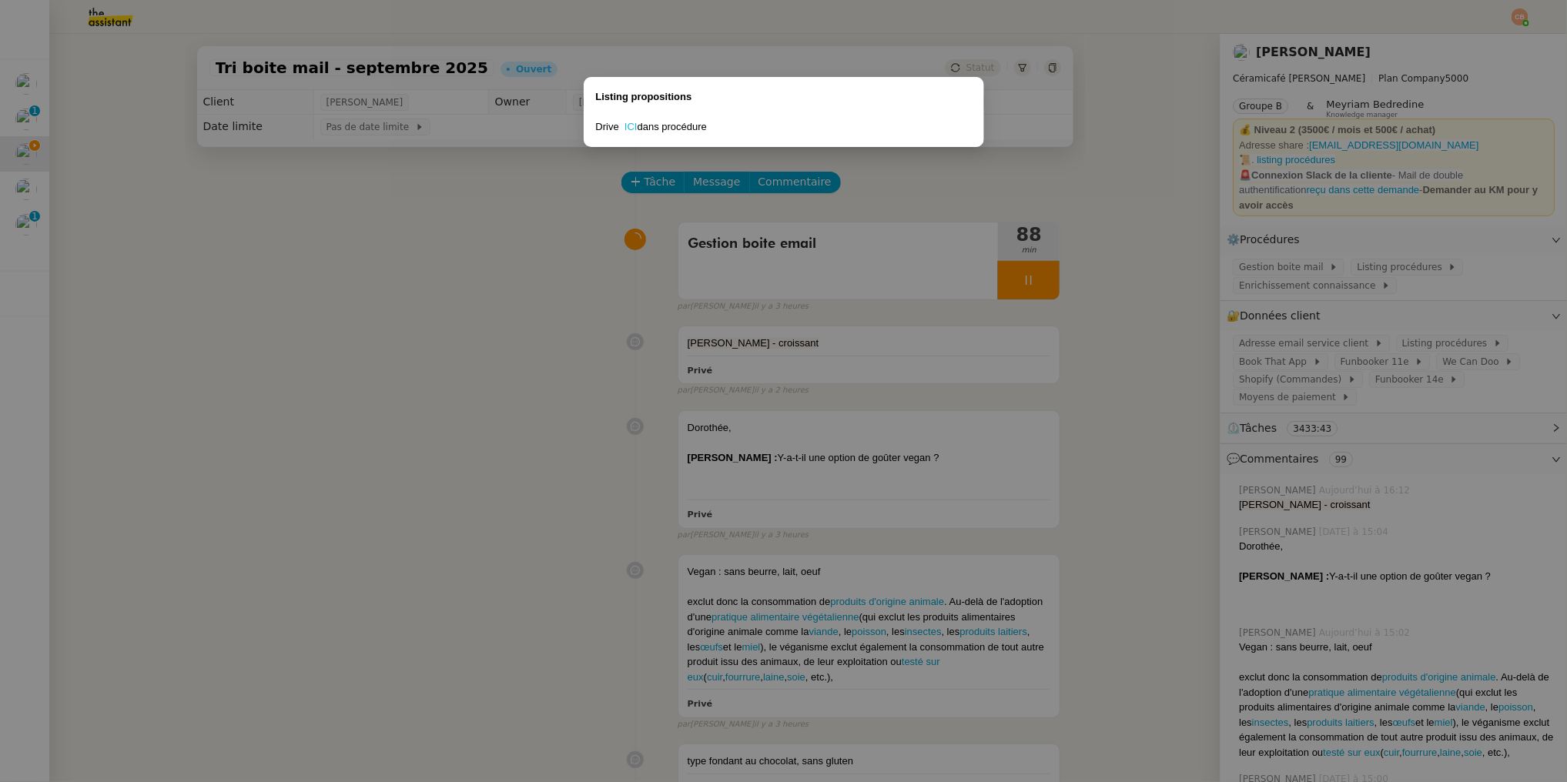
click at [633, 125] on link "ICI" at bounding box center [630, 127] width 13 height 12
click at [257, 280] on nz-modal-container "Listing propositions Drive ICI dans procédure" at bounding box center [783, 391] width 1567 height 782
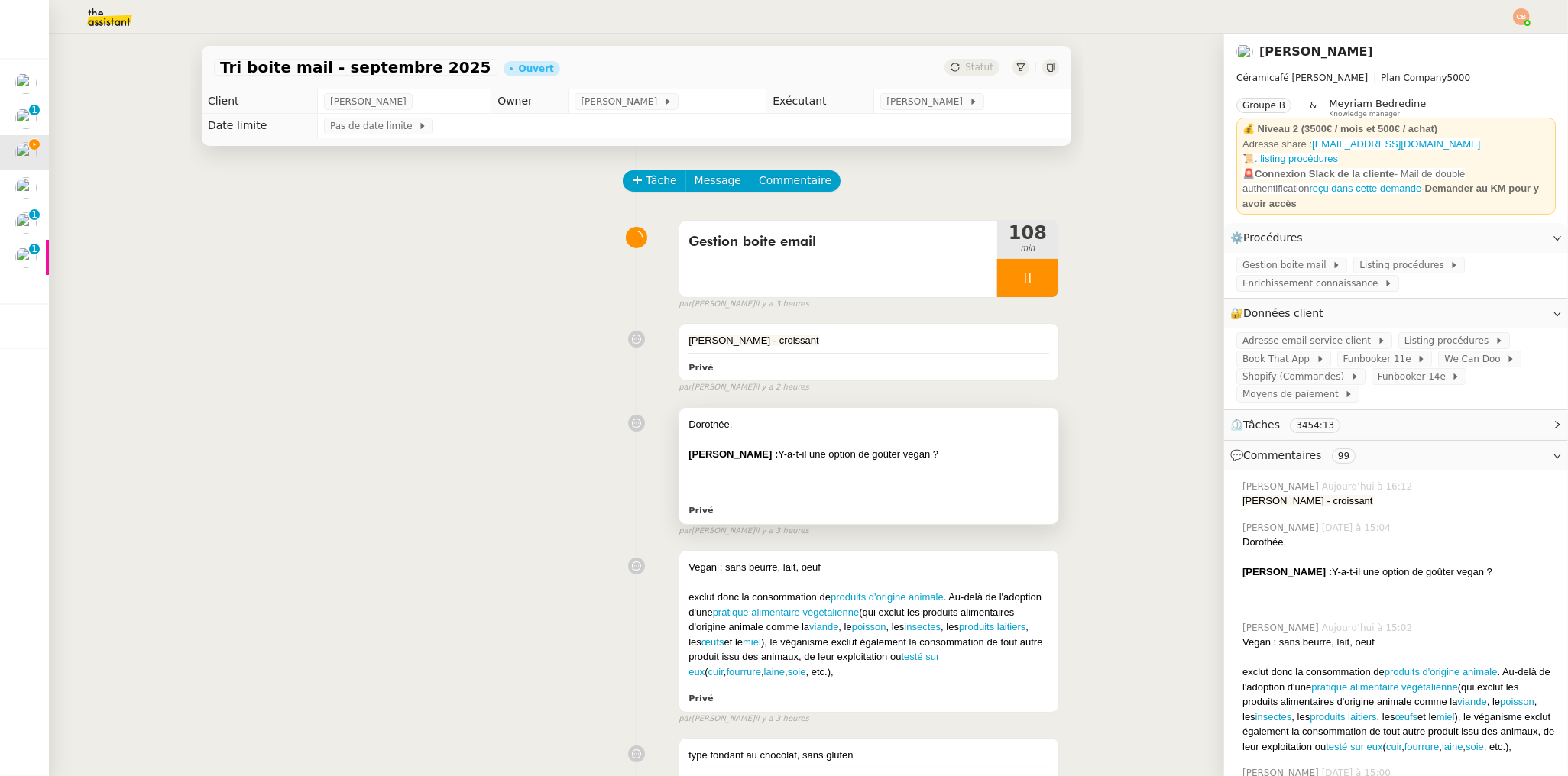
click at [811, 418] on div "Dorothée," at bounding box center [868, 424] width 360 height 15
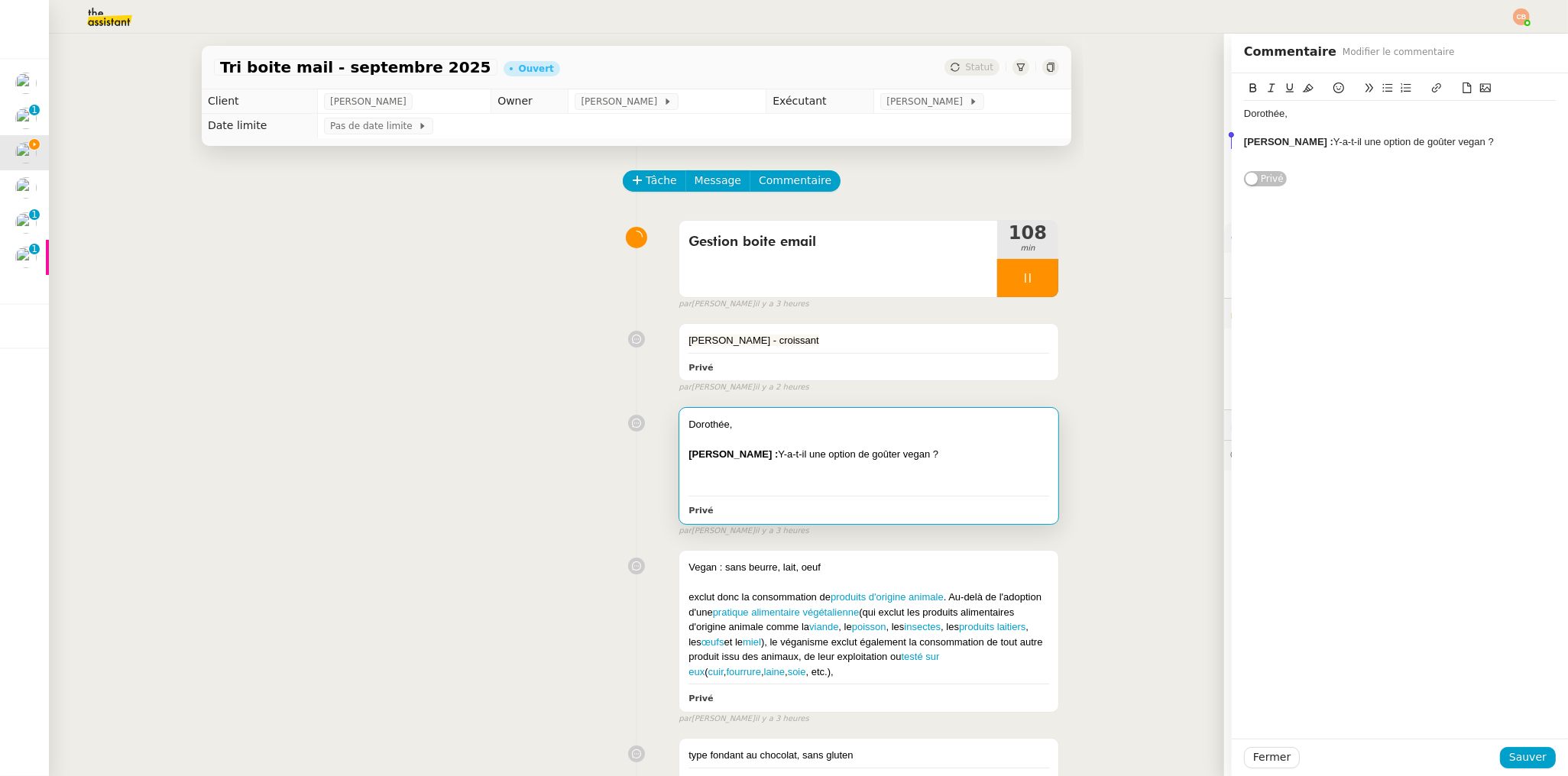
drag, startPoint x: 1315, startPoint y: 140, endPoint x: 1218, endPoint y: 140, distance: 97.0
click at [1232, 140] on div "Dorothée, Camille De Freitas : Y-a-t-il une option de goûter vegan ? Privé" at bounding box center [1399, 130] width 336 height 114
copy strong "Camille De Freitas"
click at [454, 270] on div "Gestion boite email 112 min false par Coralie B. il y a 3 heures" at bounding box center [636, 262] width 845 height 98
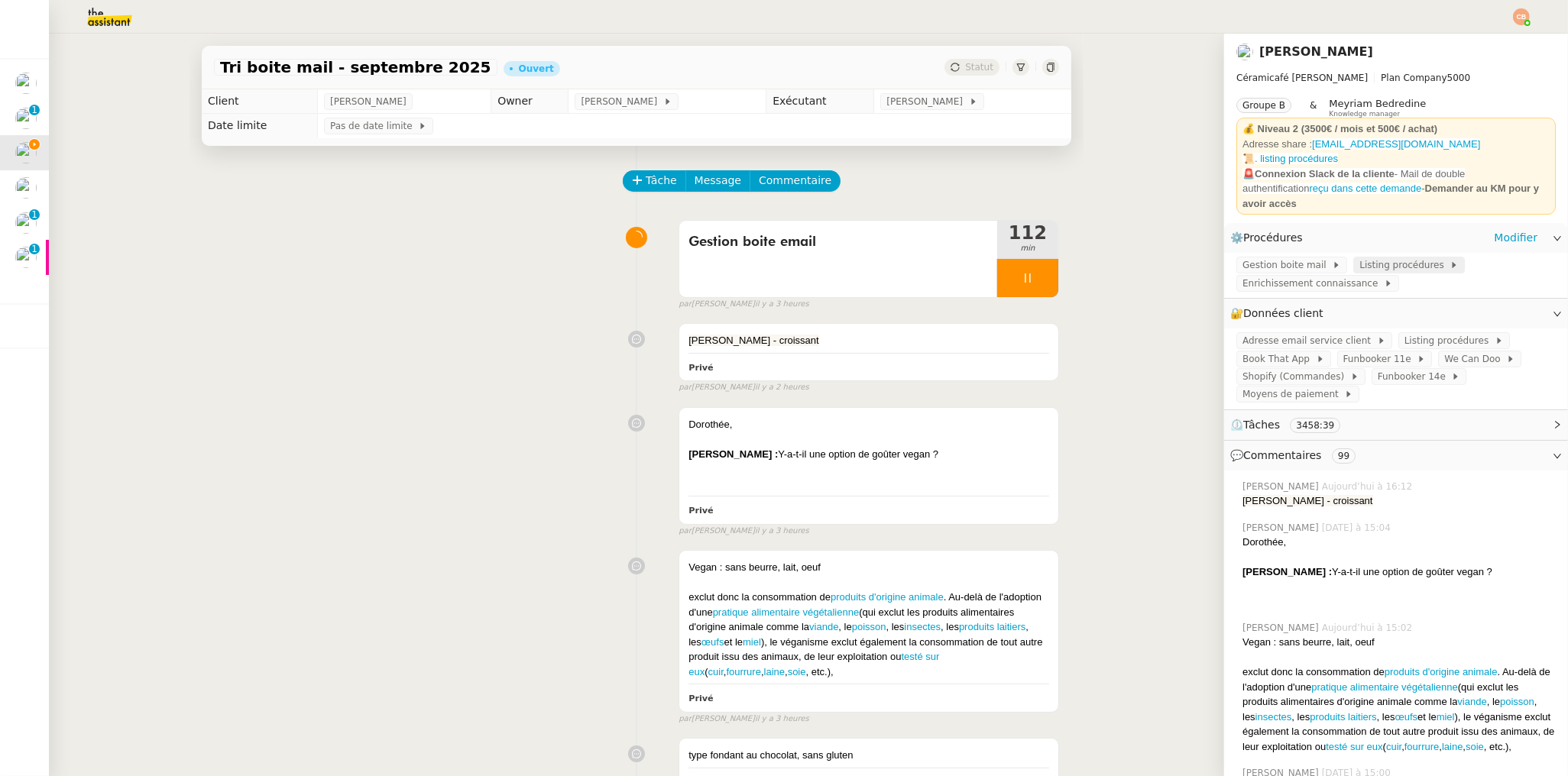
click at [1371, 257] on span "Listing procédures" at bounding box center [1403, 264] width 90 height 15
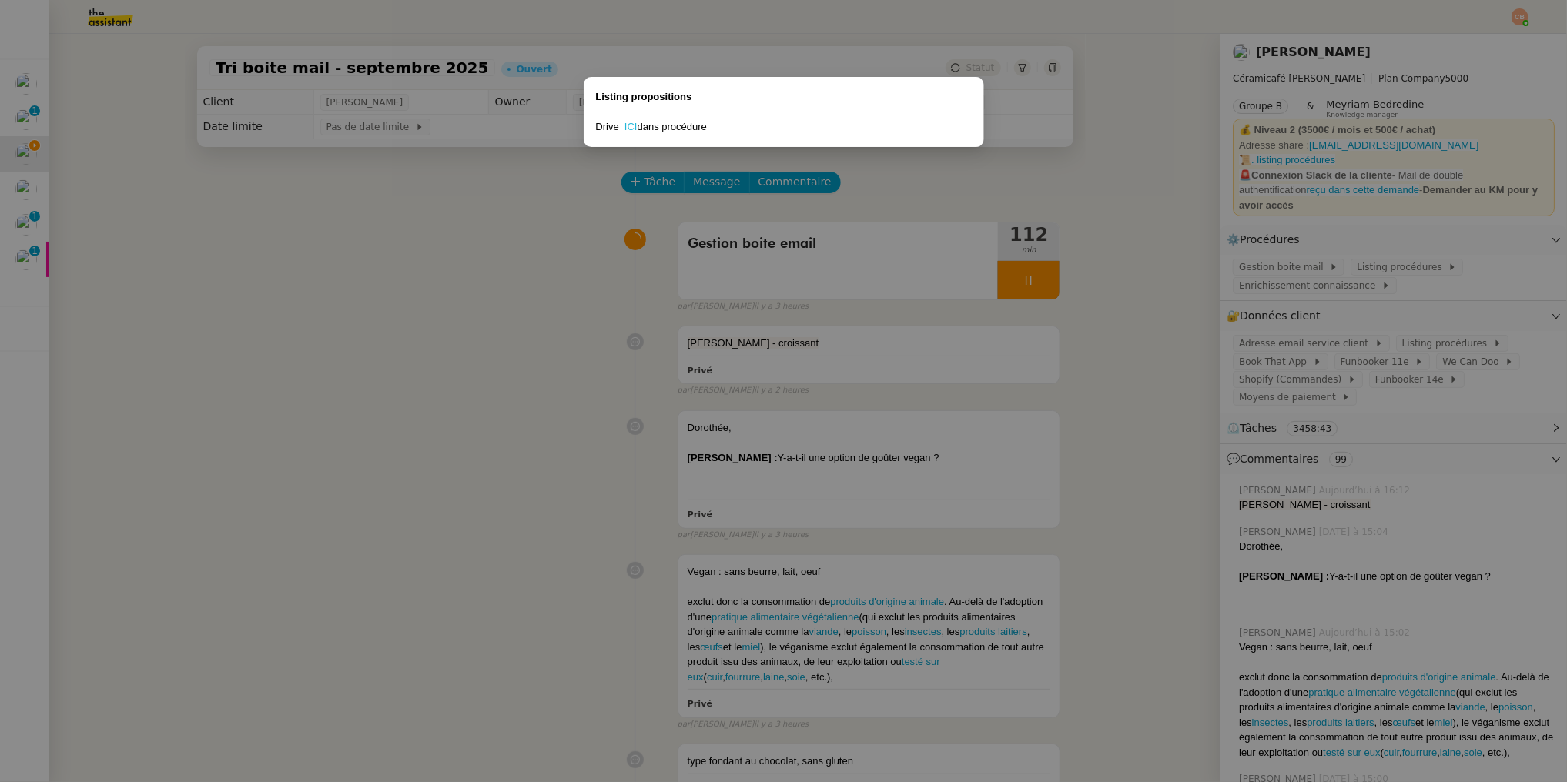
click at [628, 122] on link "ICI" at bounding box center [630, 127] width 13 height 12
click at [563, 320] on nz-modal-container "Listing propositions Drive ICI dans procédure" at bounding box center [783, 391] width 1567 height 782
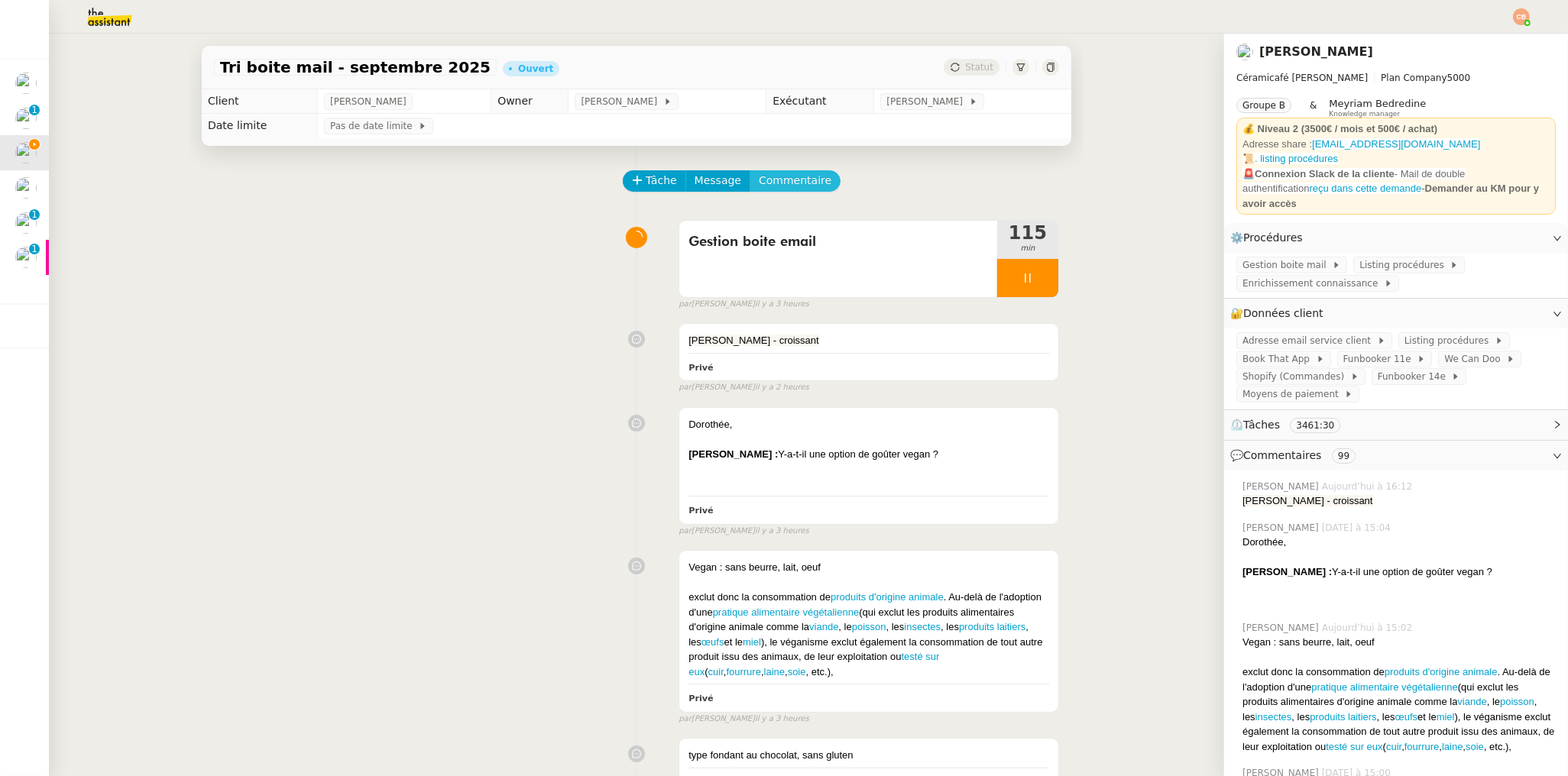
click at [792, 179] on span "Commentaire" at bounding box center [794, 181] width 72 height 18
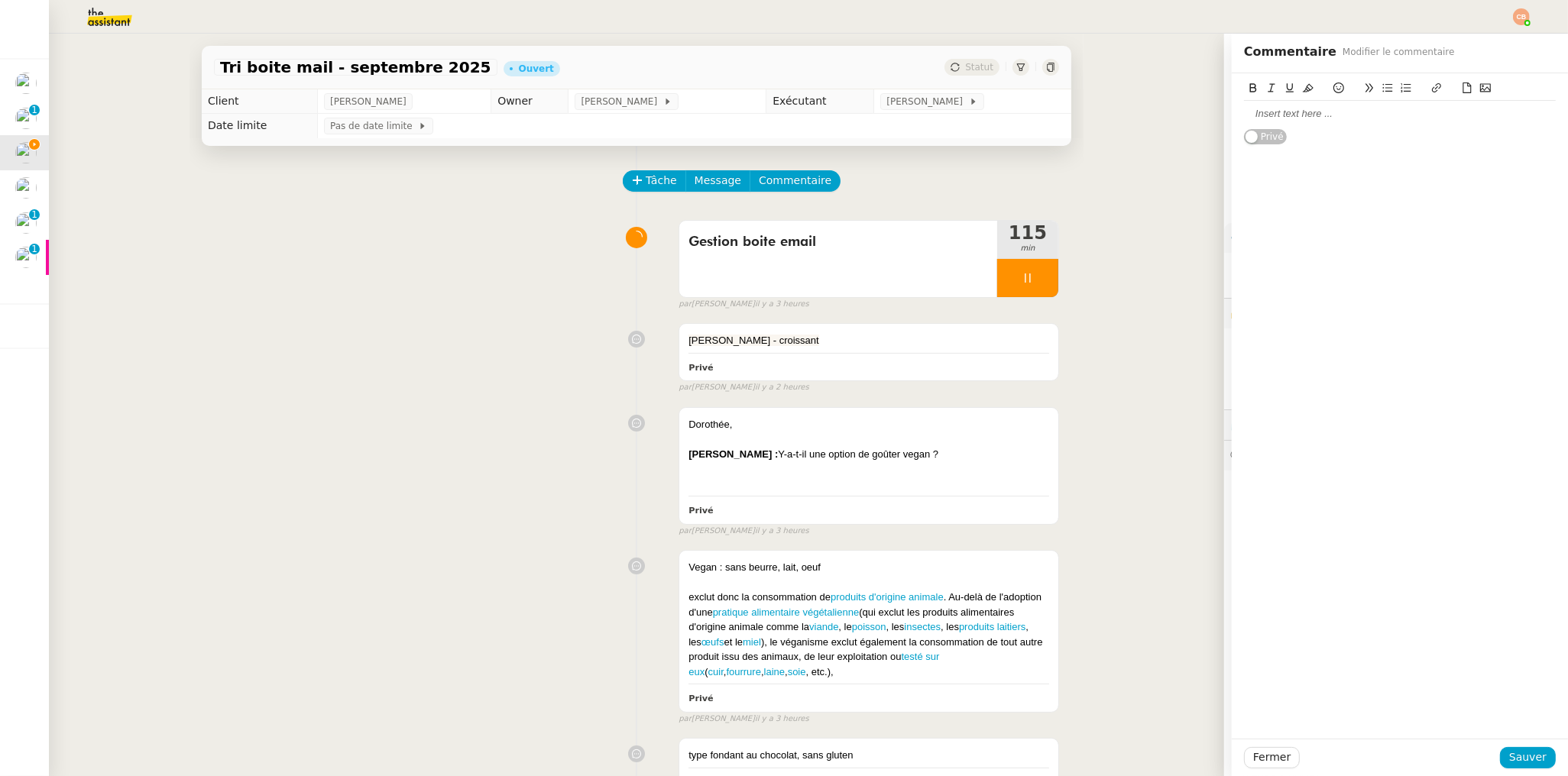
click at [1319, 117] on div at bounding box center [1399, 114] width 312 height 14
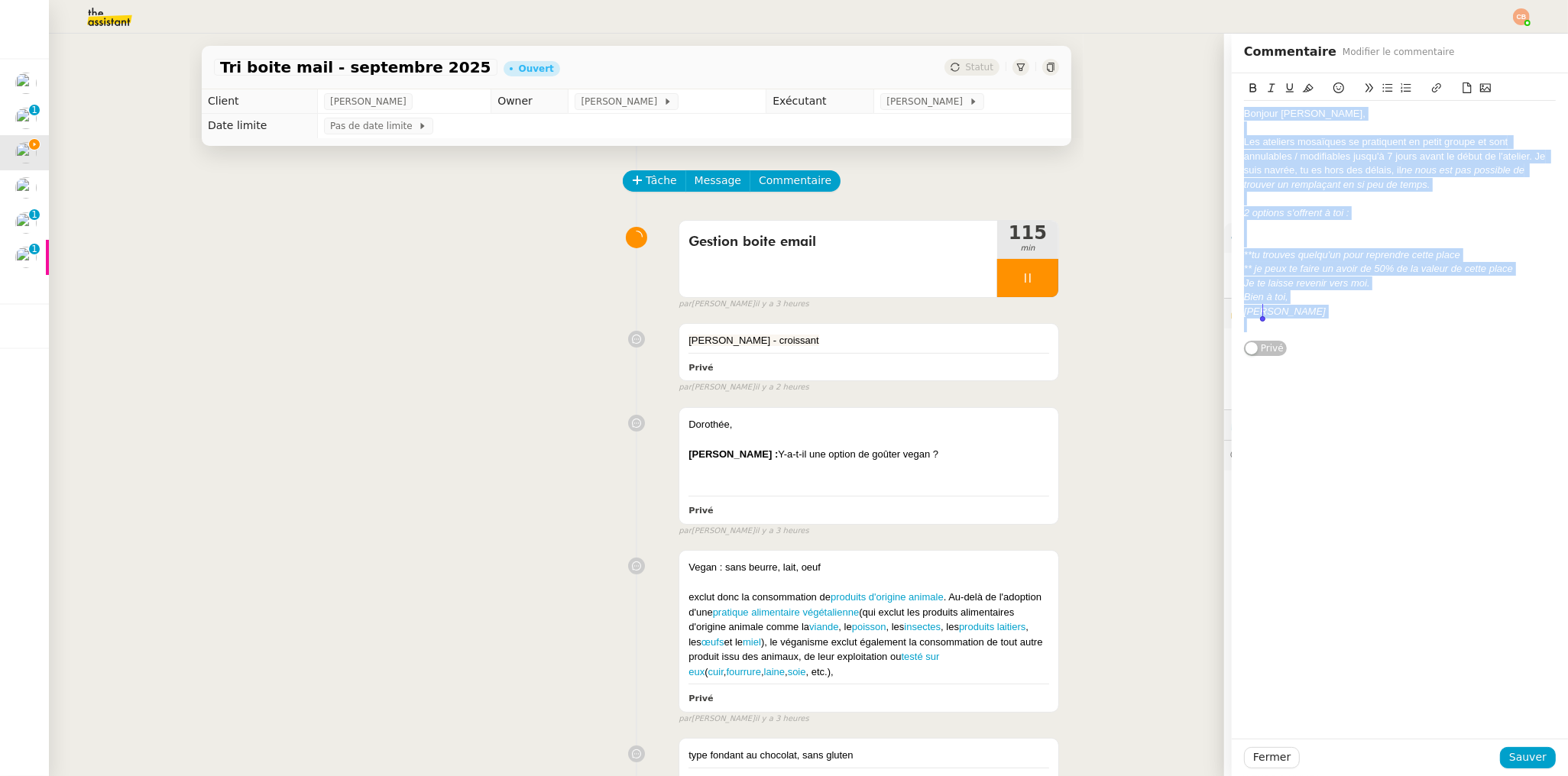
drag, startPoint x: 1231, startPoint y: 114, endPoint x: 1305, endPoint y: 337, distance: 235.0
click at [1305, 337] on div "Bonjour Camille, Les ateliers mosaïques se pratiquent en petit groupe et sont a…" at bounding box center [1399, 219] width 312 height 237
click at [1267, 84] on icon at bounding box center [1270, 88] width 7 height 8
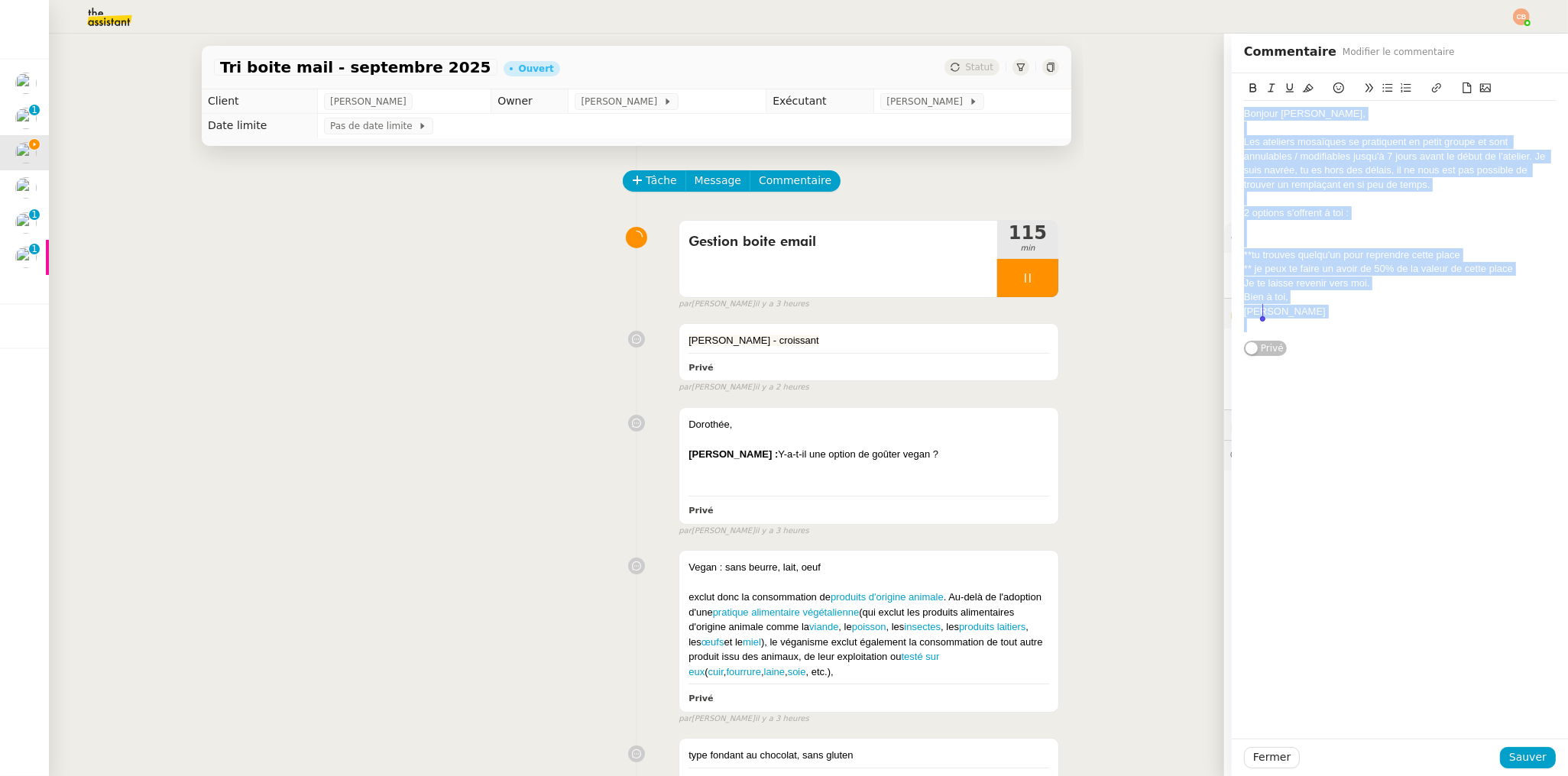
click at [1253, 148] on div "Les ateliers mosaïques se pratiquent en petit groupe et sont annulables / modif…" at bounding box center [1399, 163] width 312 height 57
drag, startPoint x: 1231, startPoint y: 115, endPoint x: 1293, endPoint y: 320, distance: 214.2
click at [1293, 320] on div "Bonjour Camille, Les ateliers mosaïques se pratiquent en petit groupe et sont a…" at bounding box center [1399, 219] width 312 height 237
copy div "Bonjour Camille, Les ateliers mosaïques se pratiquent en petit groupe et sont a…"
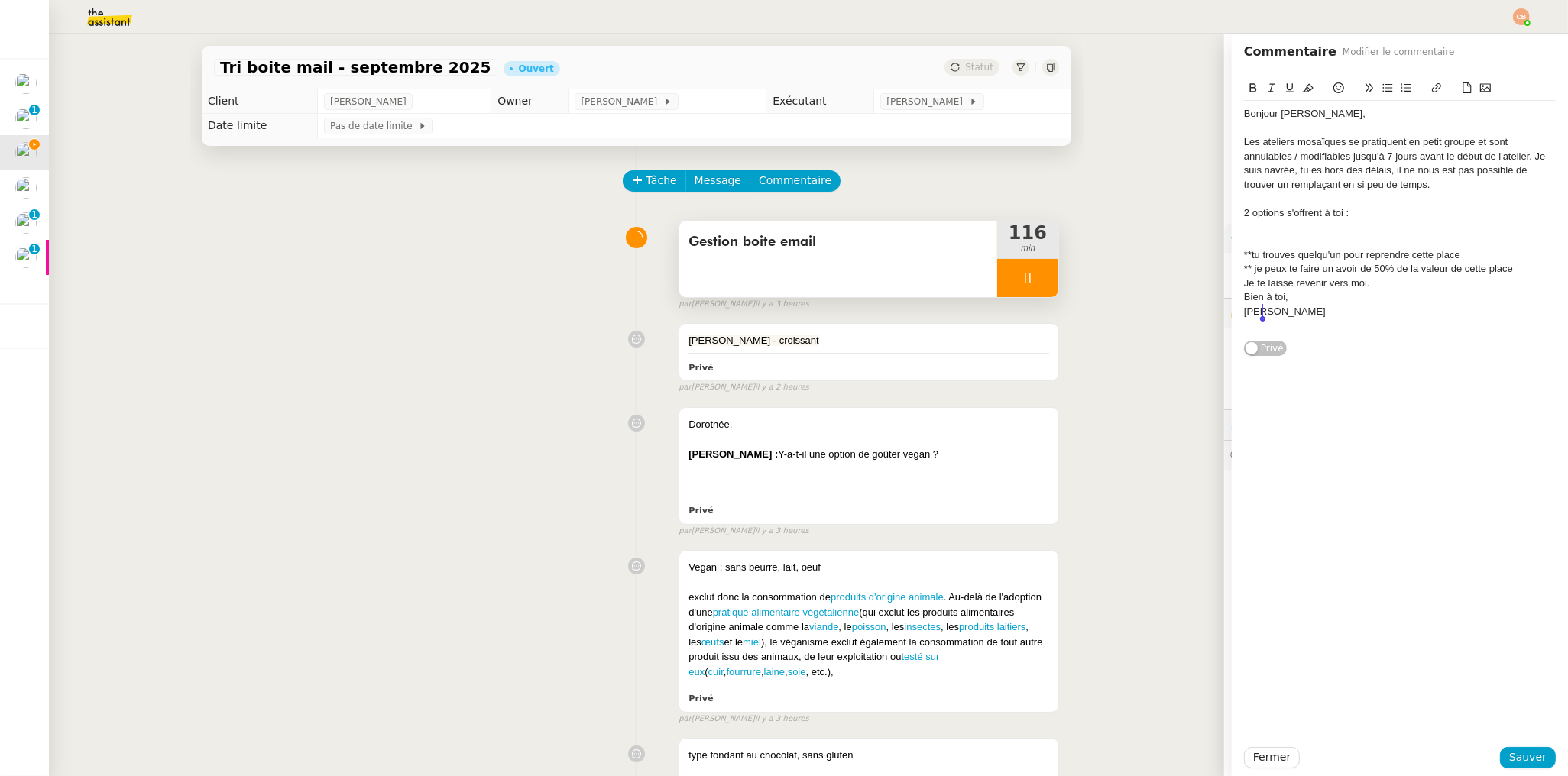
click at [1021, 281] on icon at bounding box center [1027, 278] width 12 height 12
click at [1037, 281] on icon at bounding box center [1043, 278] width 12 height 12
click at [1513, 755] on span "Sauver" at bounding box center [1527, 757] width 38 height 18
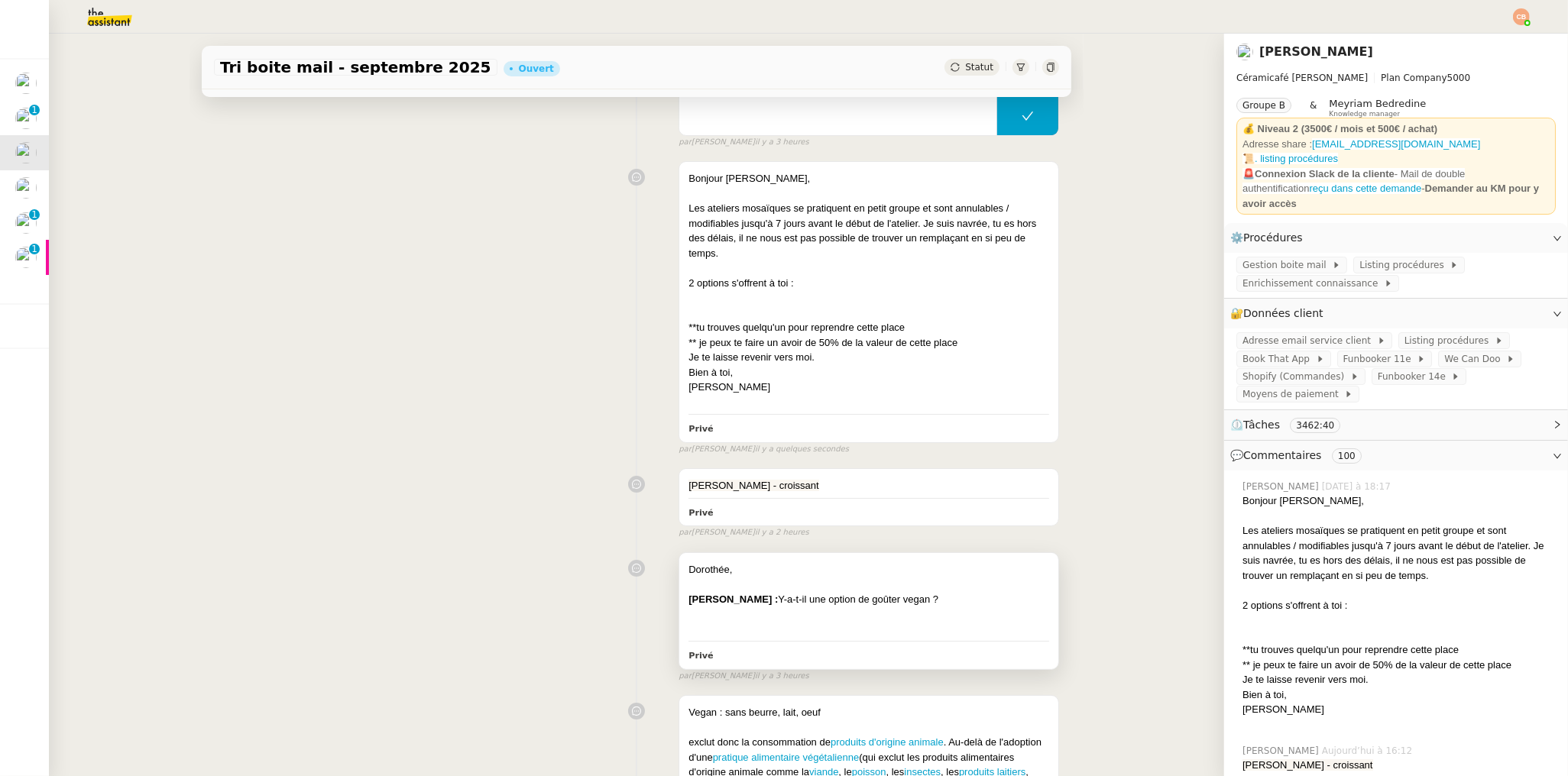
scroll to position [329, 0]
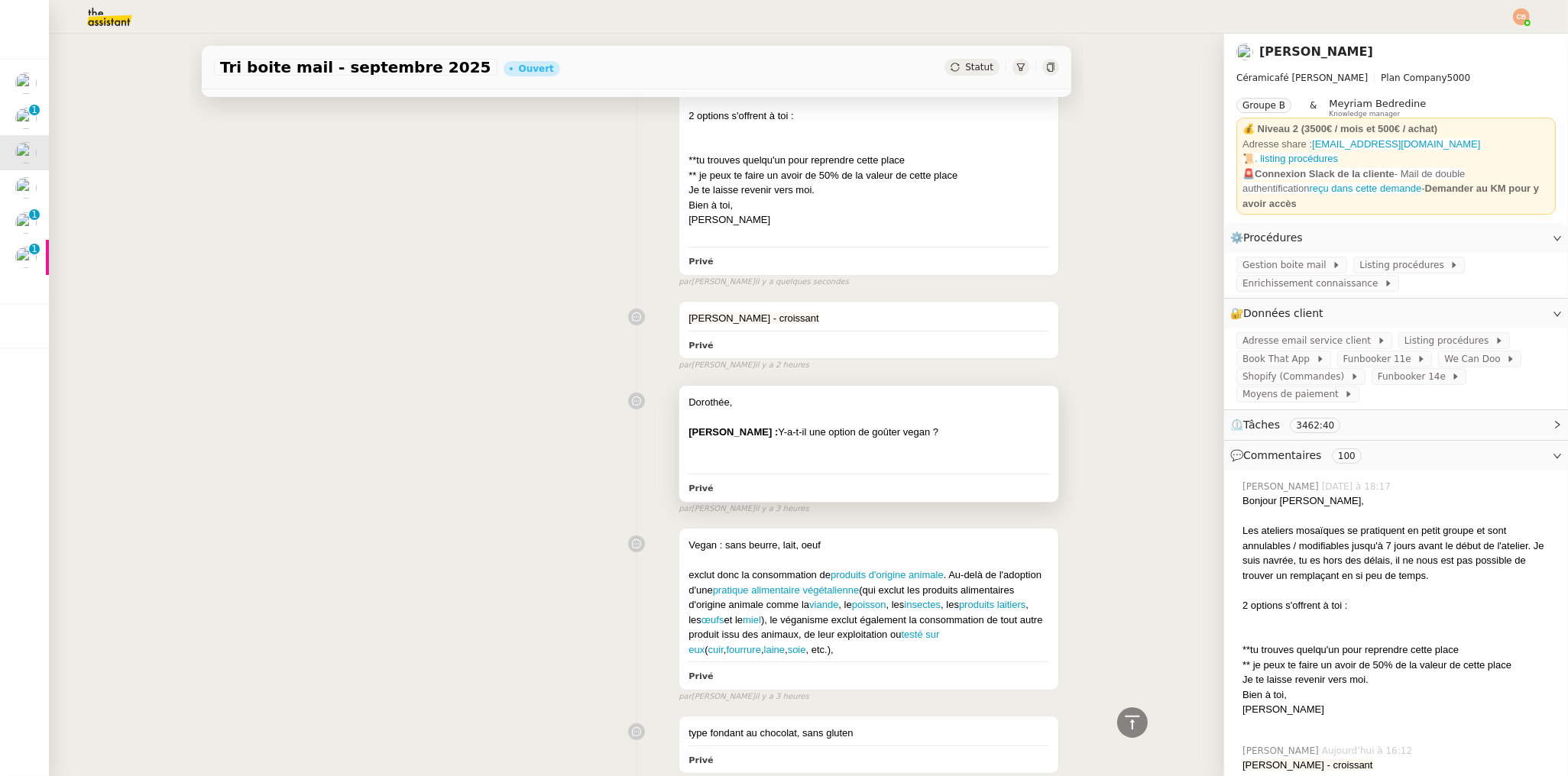
click at [795, 443] on div at bounding box center [868, 447] width 360 height 15
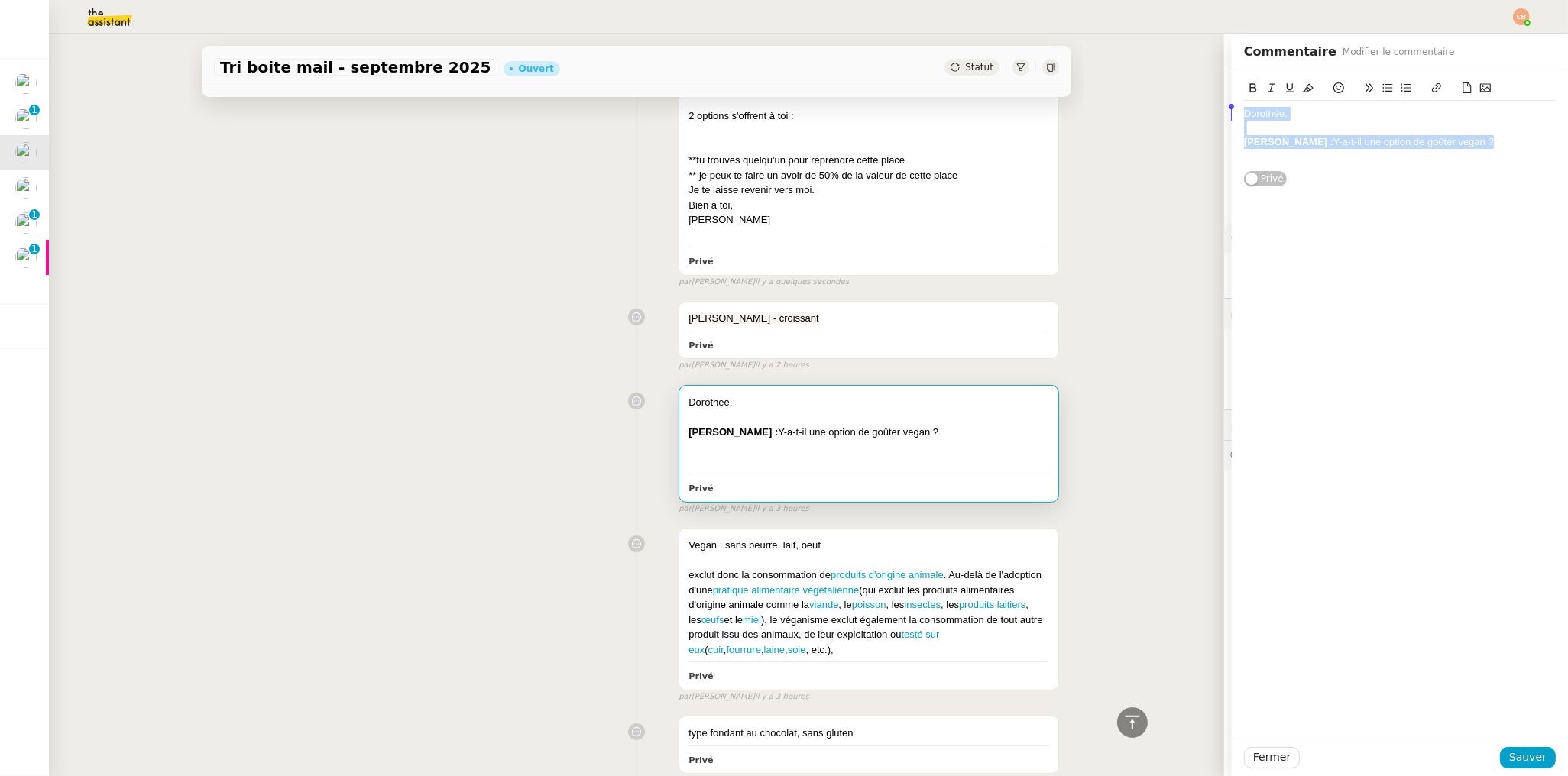
drag, startPoint x: 1536, startPoint y: 142, endPoint x: 1067, endPoint y: 114, distance: 469.8
click at [1067, 114] on app-ticket "Tri boite mail - septembre 2025 Ouvert Statut Client Genevieve Landsmann Owner …" at bounding box center [808, 405] width 1518 height 742
click at [1515, 757] on span "Sauver" at bounding box center [1527, 757] width 38 height 18
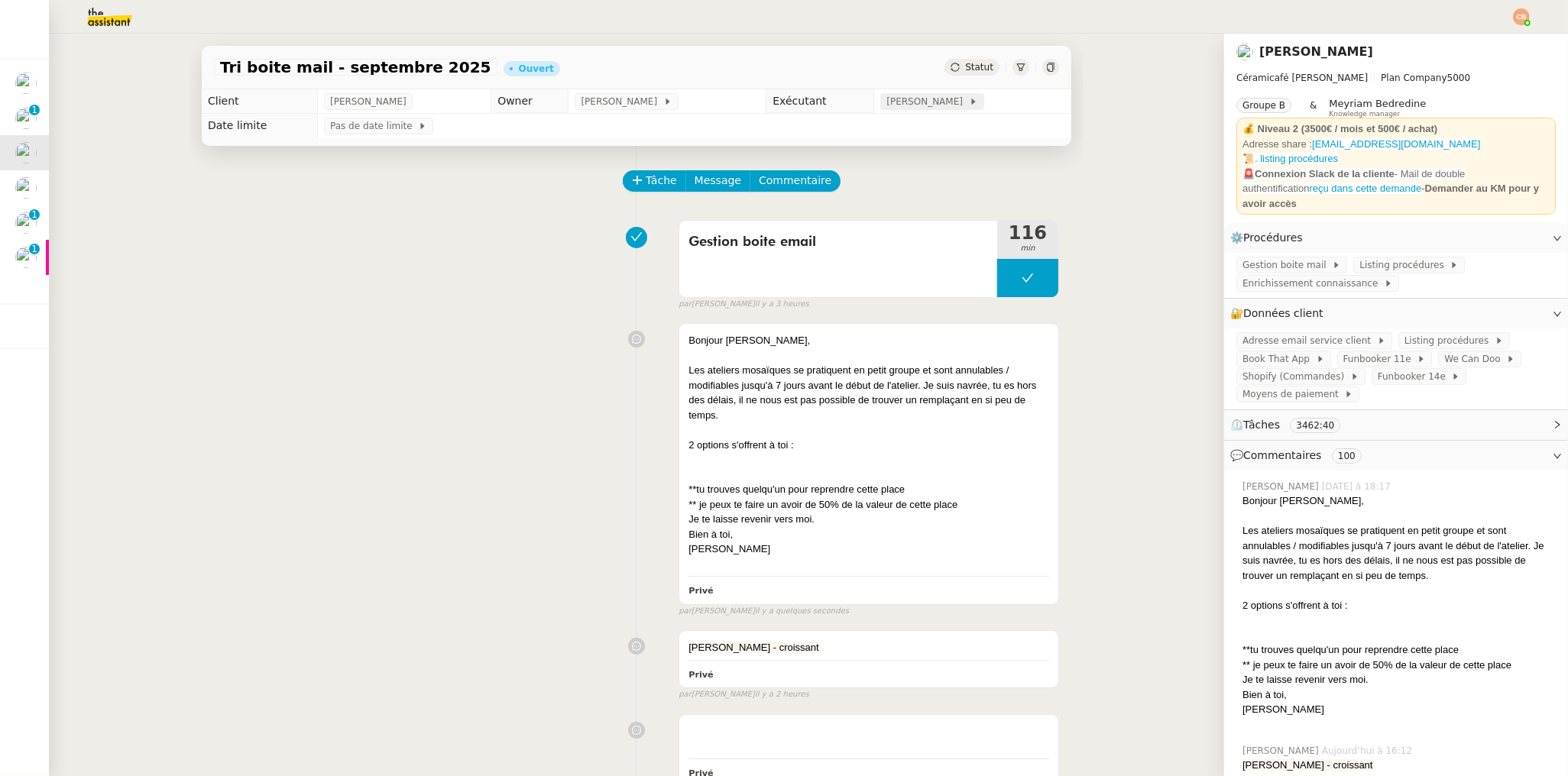
click at [898, 104] on span "[PERSON_NAME]" at bounding box center [927, 101] width 81 height 15
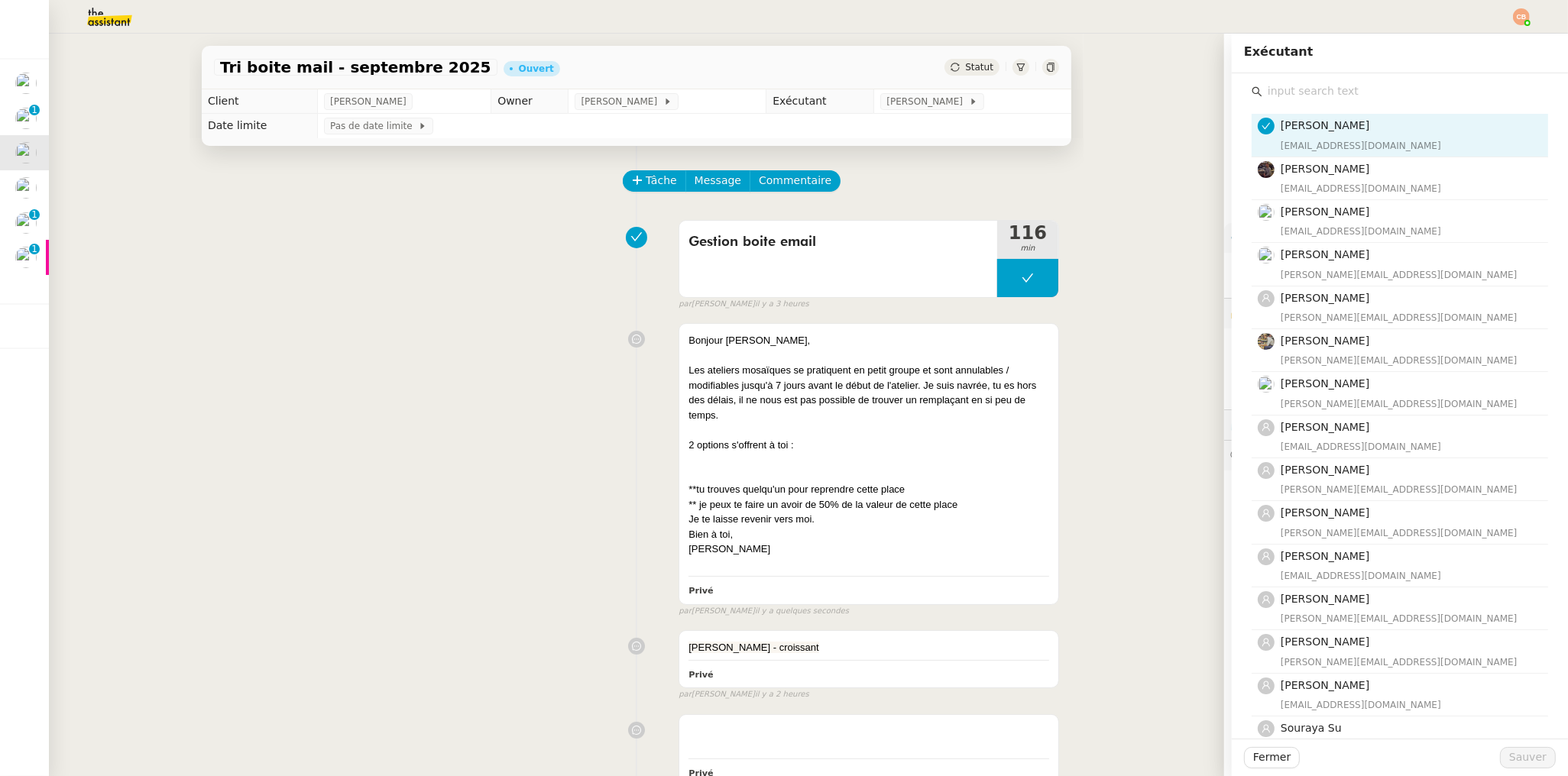
click at [1305, 90] on input "text" at bounding box center [1405, 91] width 286 height 21
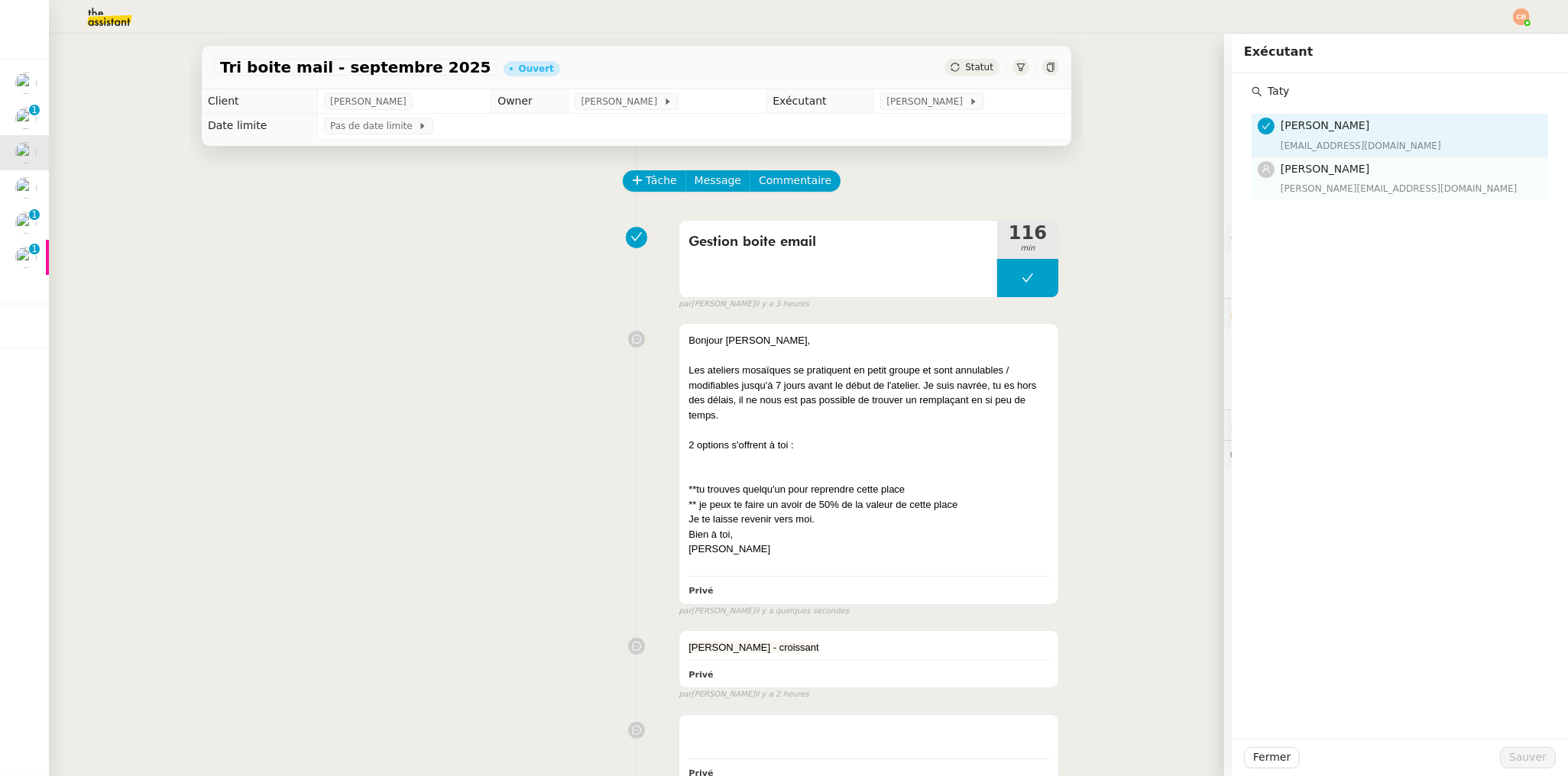
type input "Taty"
click at [1310, 165] on span "[PERSON_NAME]" at bounding box center [1324, 169] width 88 height 12
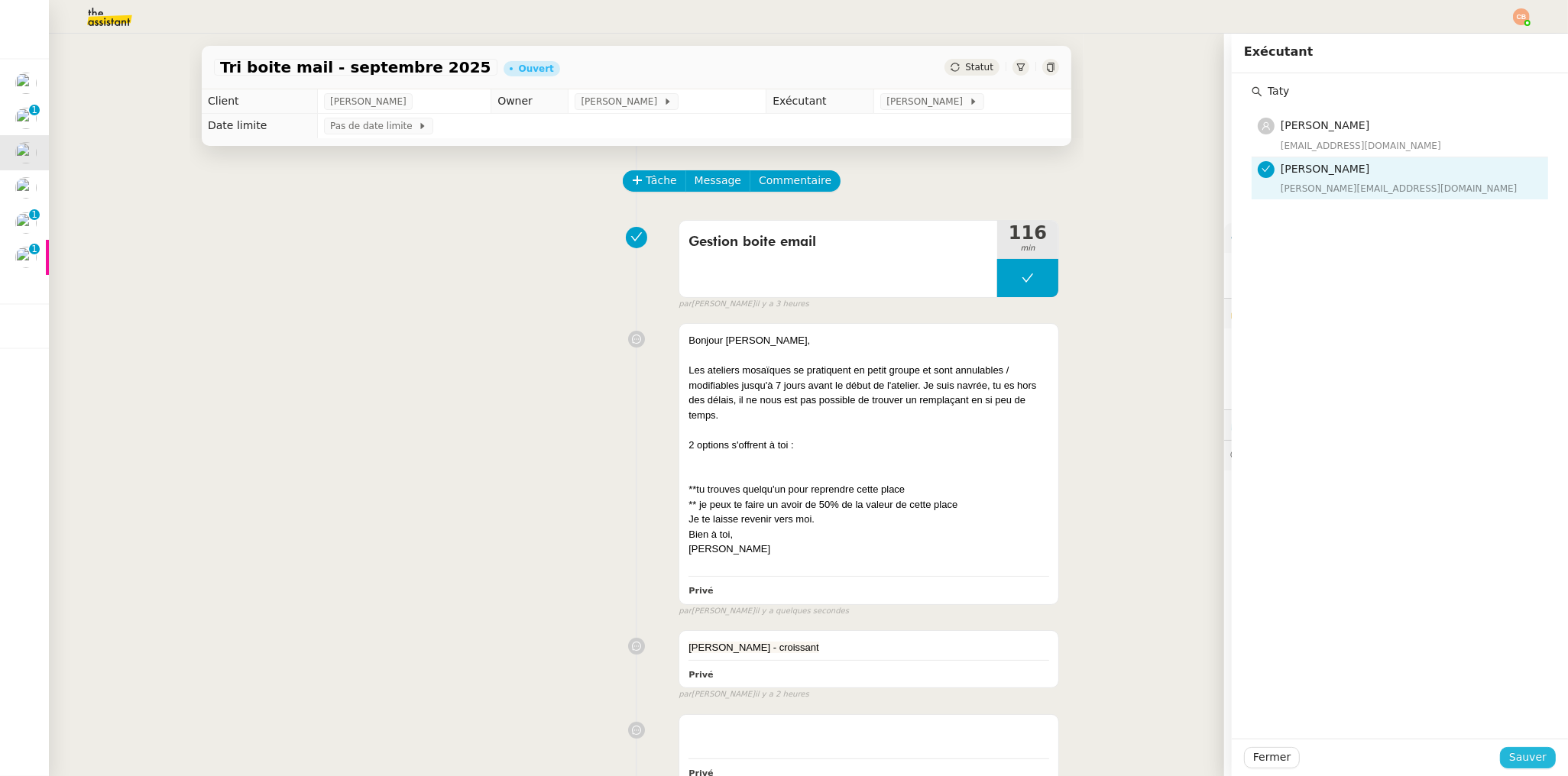
click at [1509, 751] on span "Sauver" at bounding box center [1527, 757] width 38 height 18
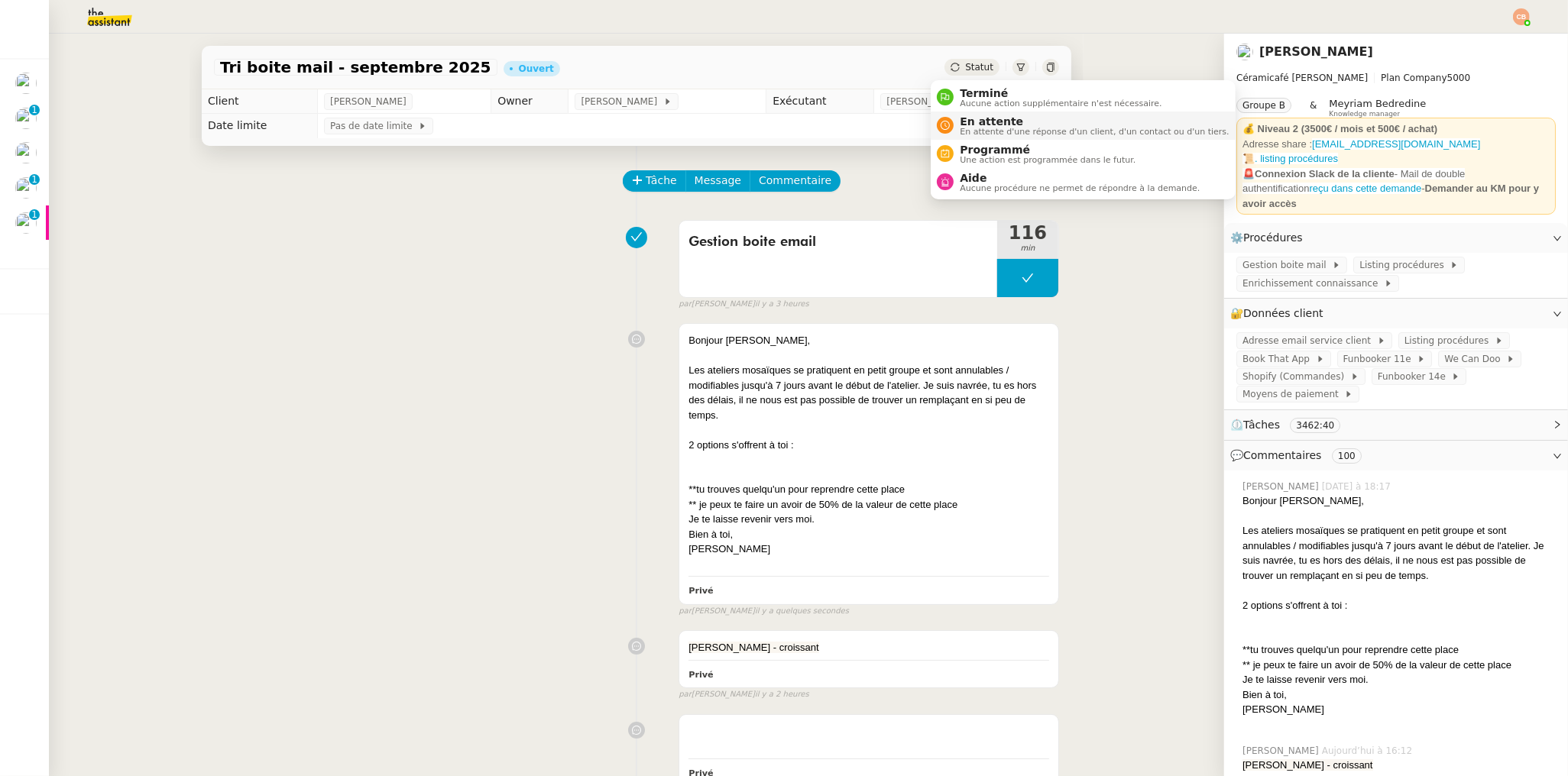
click at [979, 121] on span "En attente" at bounding box center [1094, 121] width 269 height 12
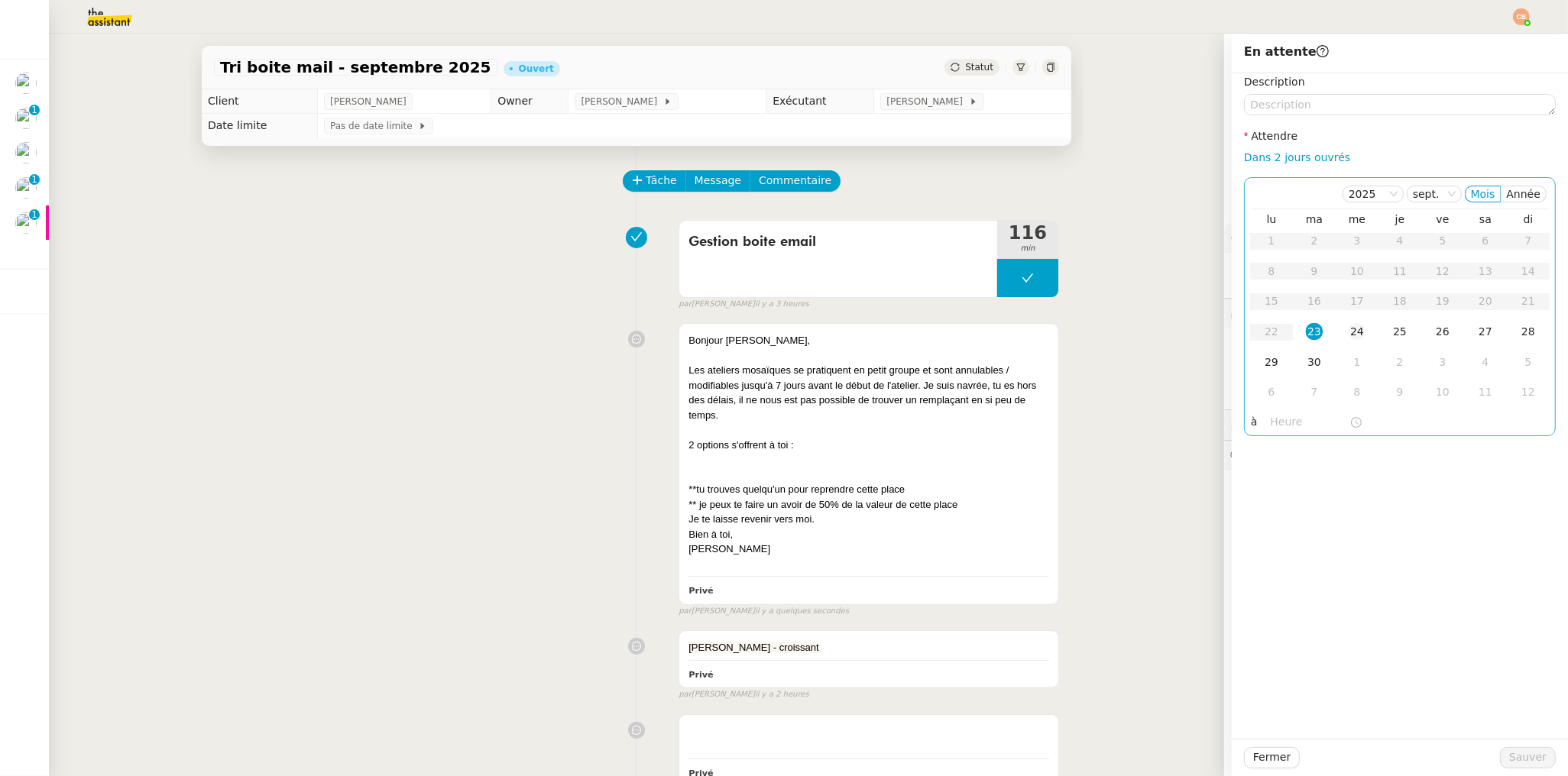
click at [1349, 331] on div "24" at bounding box center [1357, 331] width 17 height 17
click at [1286, 430] on input "text" at bounding box center [1309, 422] width 78 height 18
click at [1275, 569] on div "08" at bounding box center [1270, 572] width 43 height 18
click at [1316, 447] on div "00" at bounding box center [1314, 447] width 42 height 18
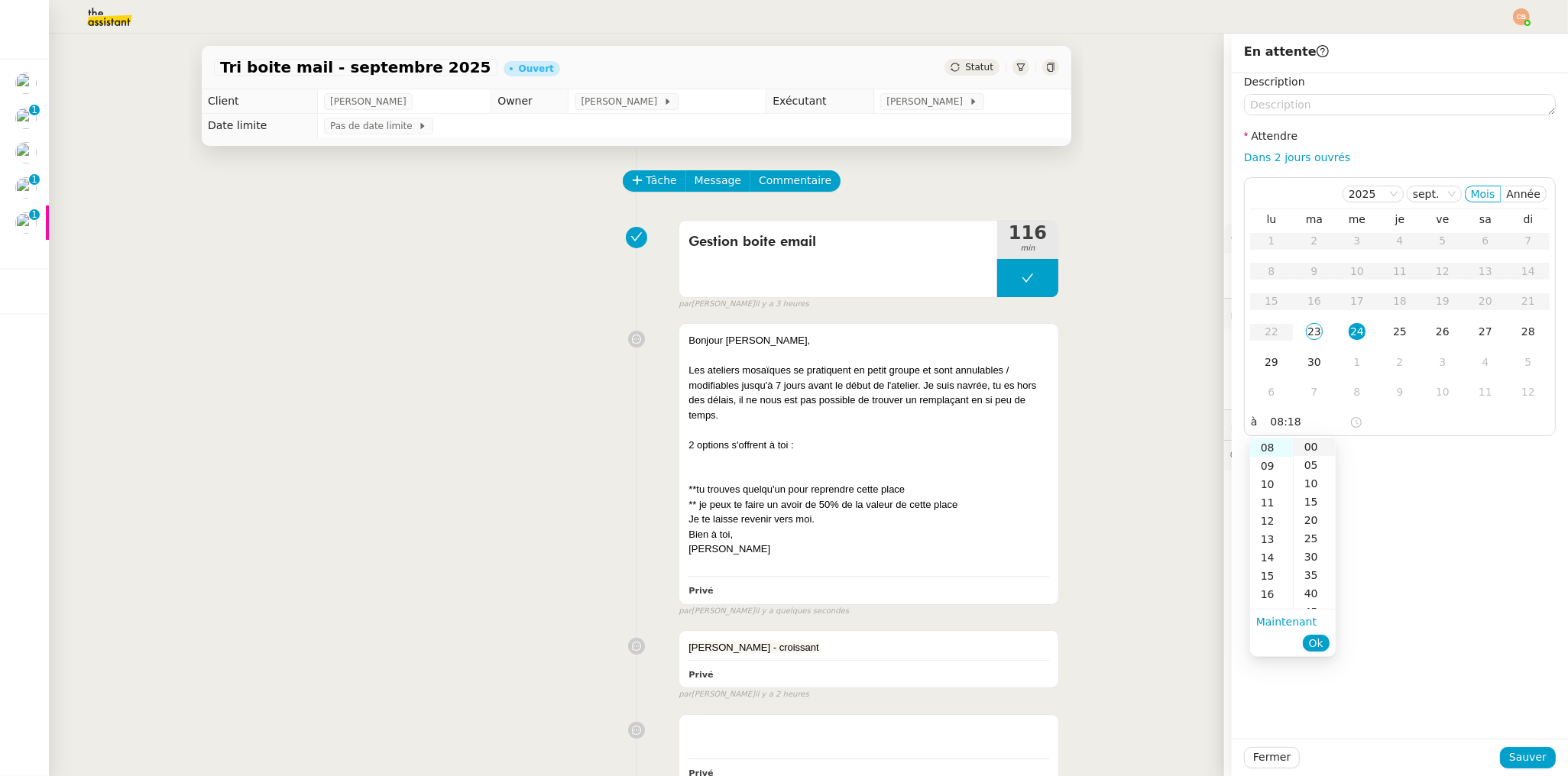
type input "08:00"
drag, startPoint x: 1409, startPoint y: 457, endPoint x: 1429, endPoint y: 563, distance: 107.9
click at [1409, 457] on div "Description Attendre Dans 2 jours ouvrés 2025 sept. Mois Année lu ma me je ve s…" at bounding box center [1399, 406] width 336 height 666
click at [1508, 756] on span "Sauver" at bounding box center [1527, 757] width 38 height 18
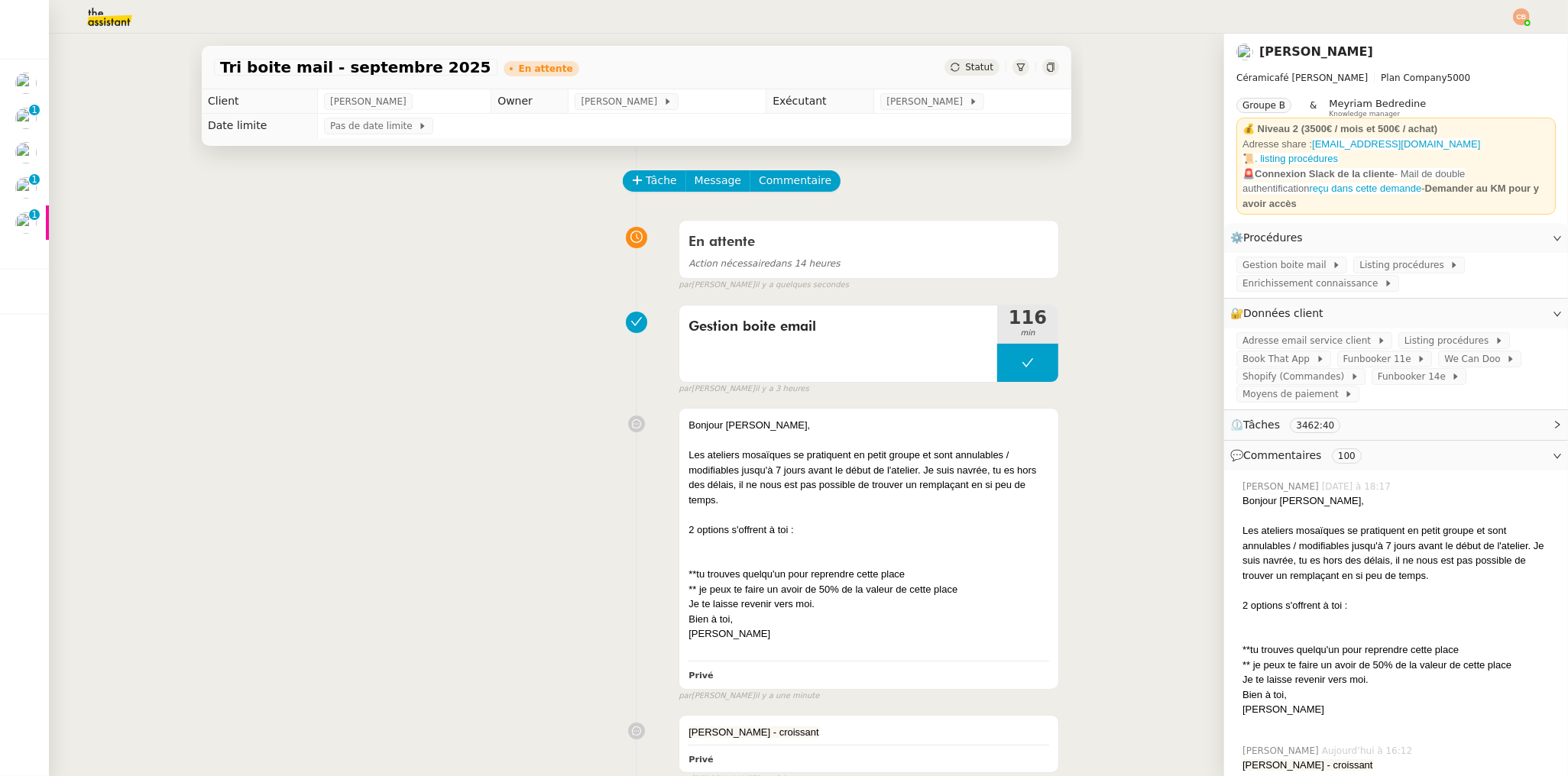
click at [466, 231] on div "En attente Action nécessaire dans 14 heures false par Coralie B. il y a quelque…" at bounding box center [636, 252] width 845 height 78
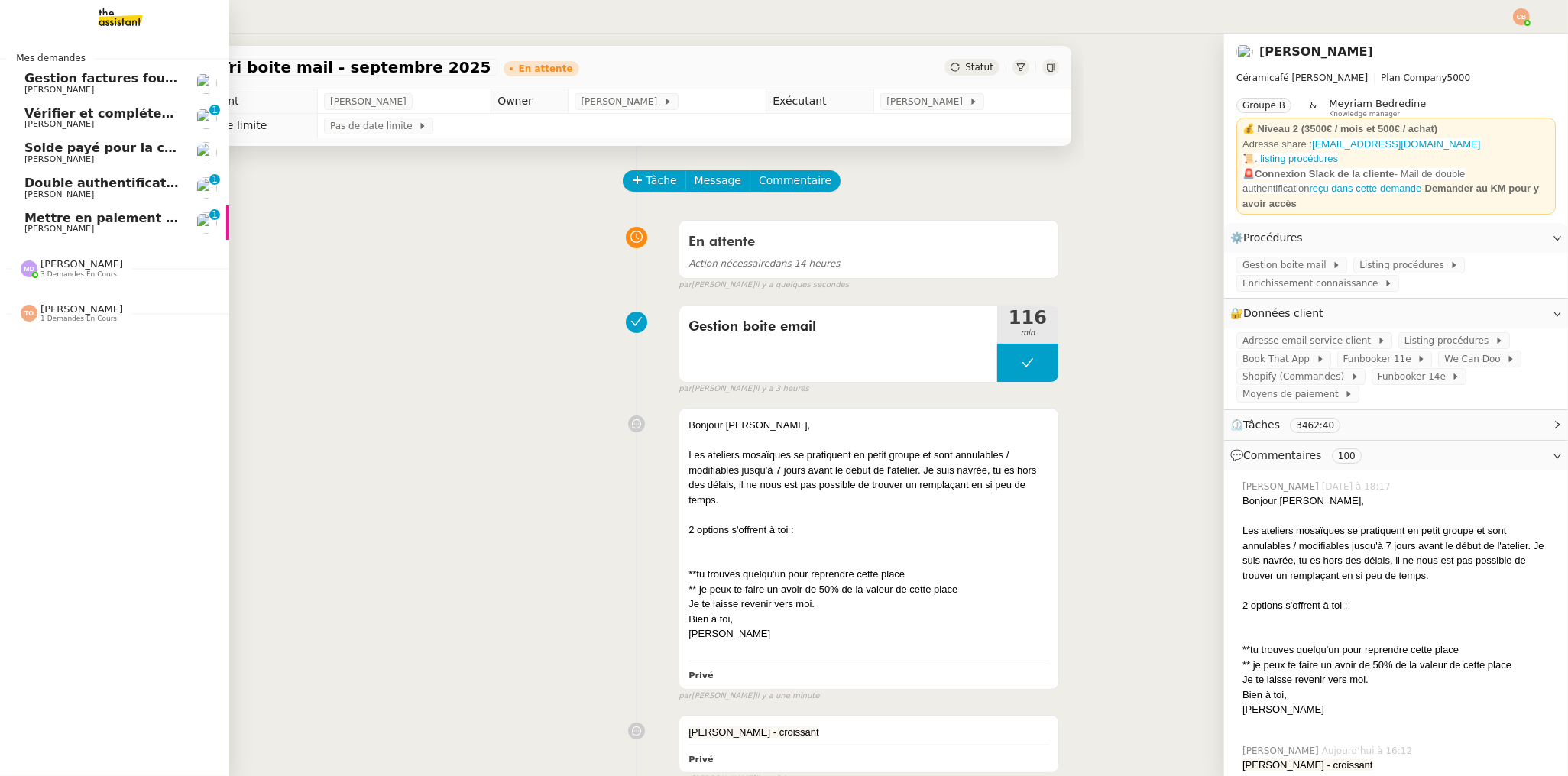
click at [30, 84] on span "[PERSON_NAME]" at bounding box center [60, 89] width 69 height 10
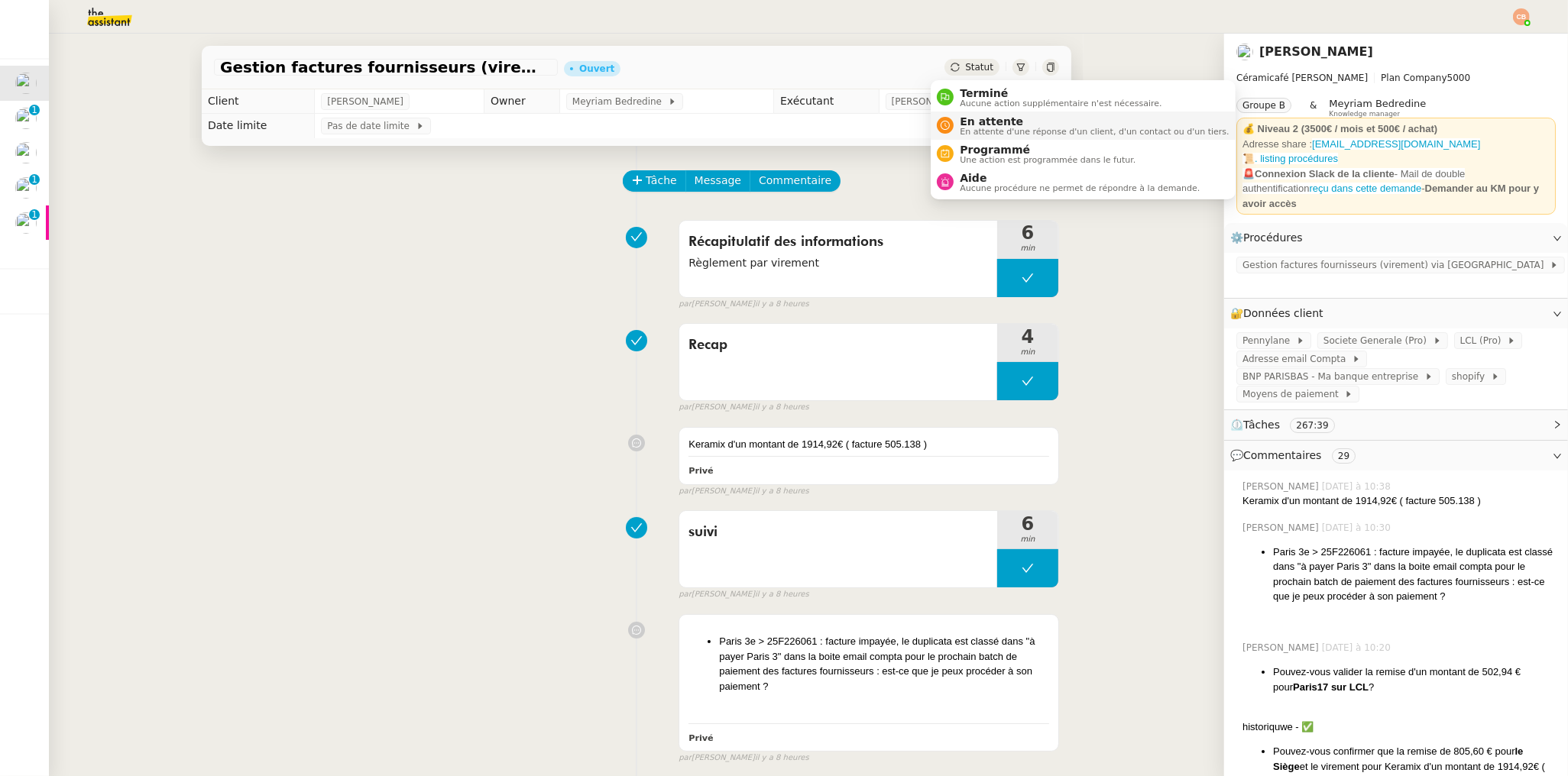
click at [981, 124] on span "En attente" at bounding box center [1094, 121] width 269 height 12
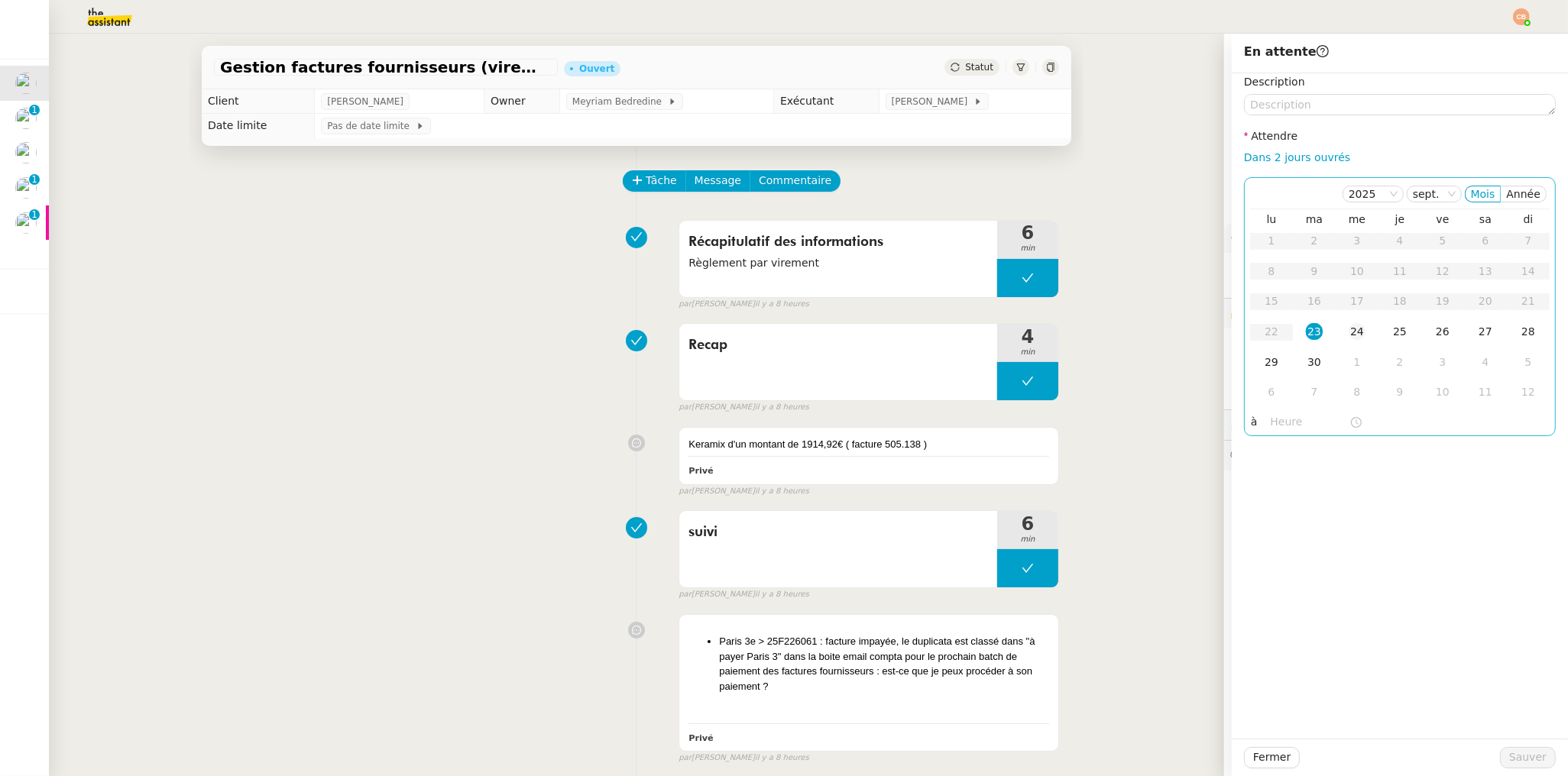
click at [1349, 326] on div "24" at bounding box center [1357, 331] width 17 height 17
click at [1272, 420] on input "text" at bounding box center [1309, 422] width 78 height 18
click at [1272, 533] on div "06" at bounding box center [1270, 536] width 43 height 18
click at [1310, 447] on div "00" at bounding box center [1314, 447] width 42 height 18
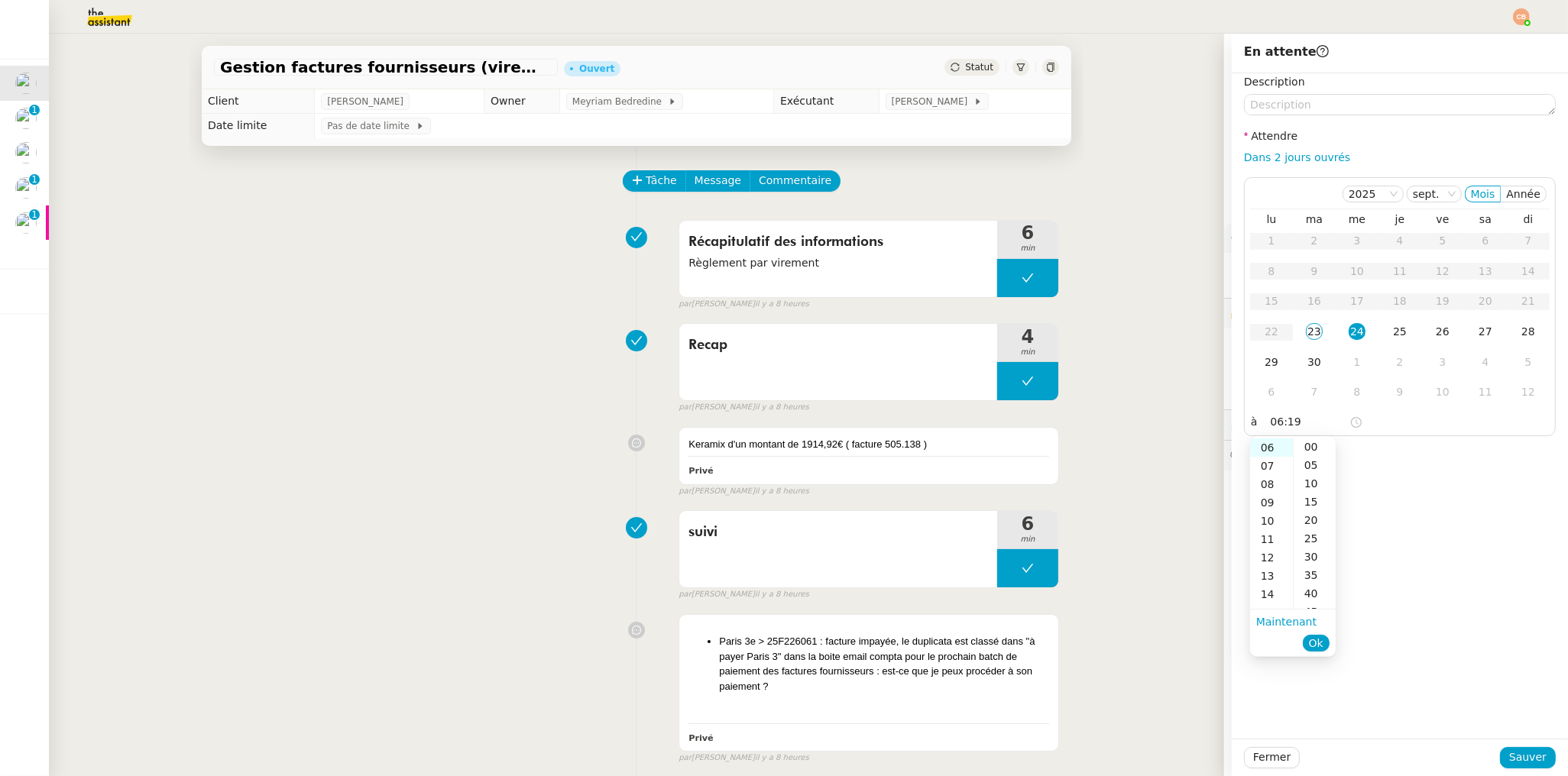
type input "06:00"
drag, startPoint x: 1393, startPoint y: 453, endPoint x: 1412, endPoint y: 502, distance: 52.6
click at [1398, 456] on div "Description Attendre Dans 2 jours ouvrés 2025 sept. Mois Année lu ma me je ve s…" at bounding box center [1399, 406] width 336 height 666
click at [1500, 754] on button "Sauver" at bounding box center [1527, 758] width 56 height 22
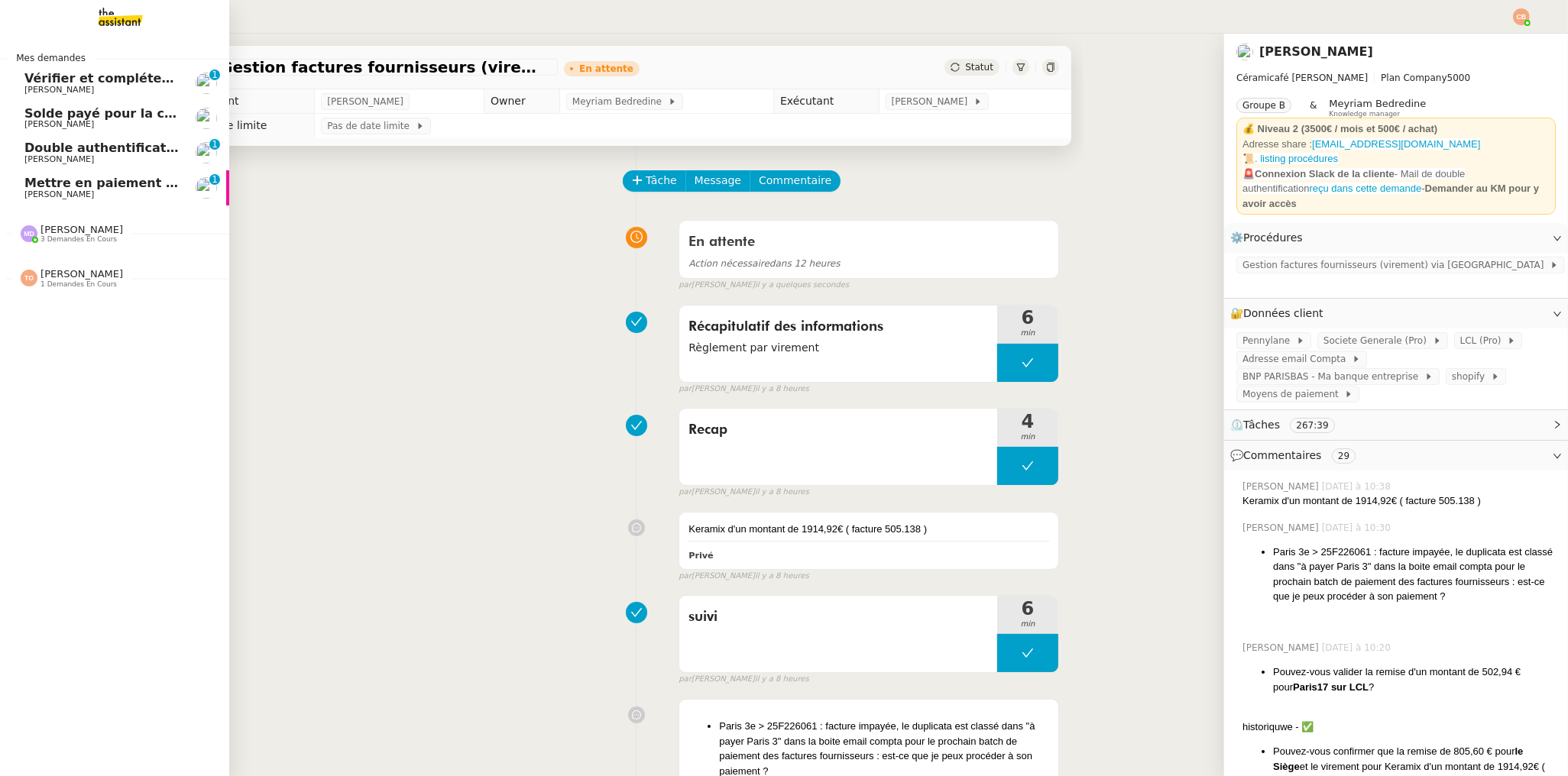
click at [67, 83] on span "Vérifier et compléter les feuilles de temps" at bounding box center [170, 78] width 291 height 15
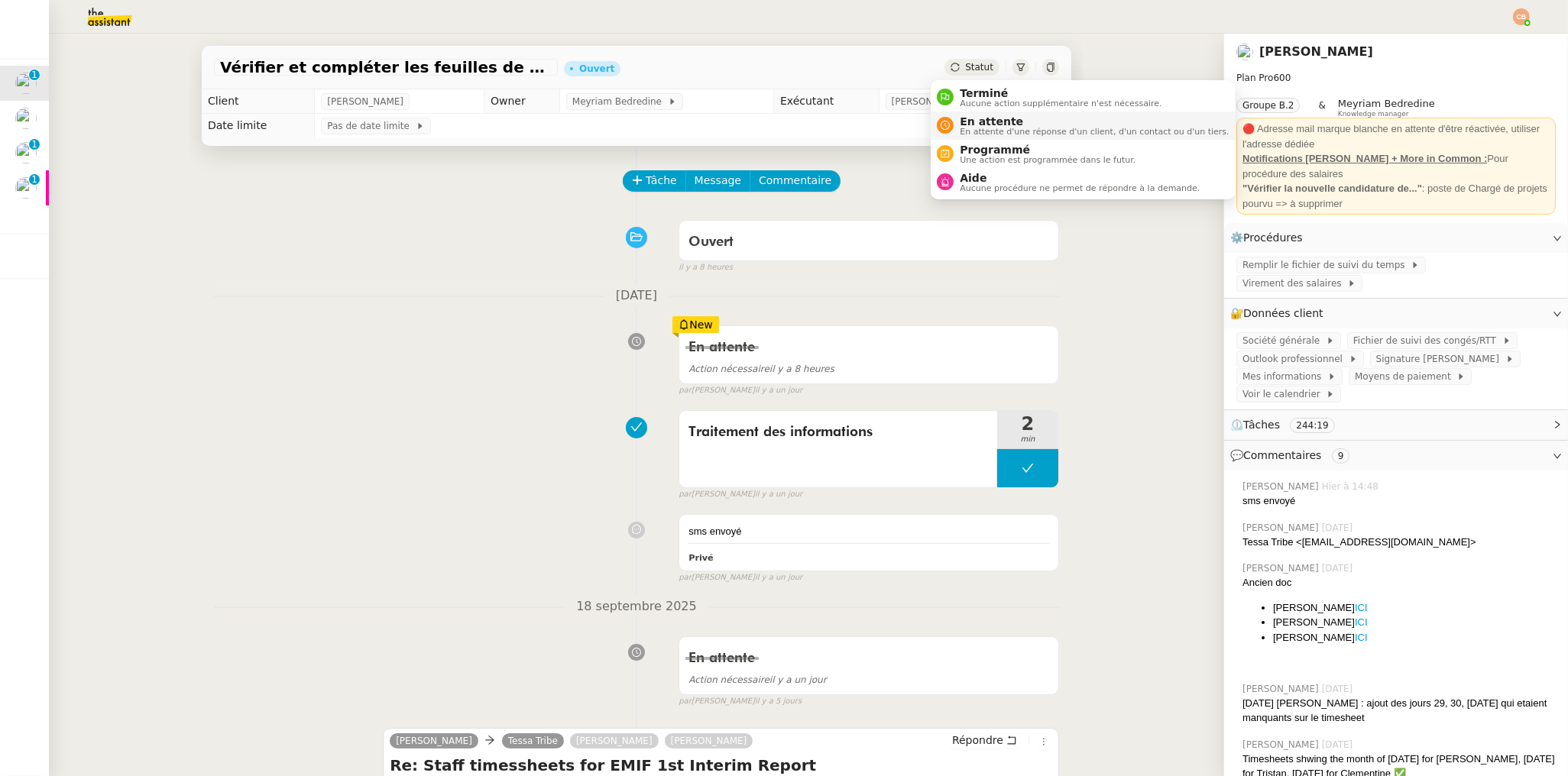
click at [971, 122] on span "En attente" at bounding box center [1094, 121] width 269 height 12
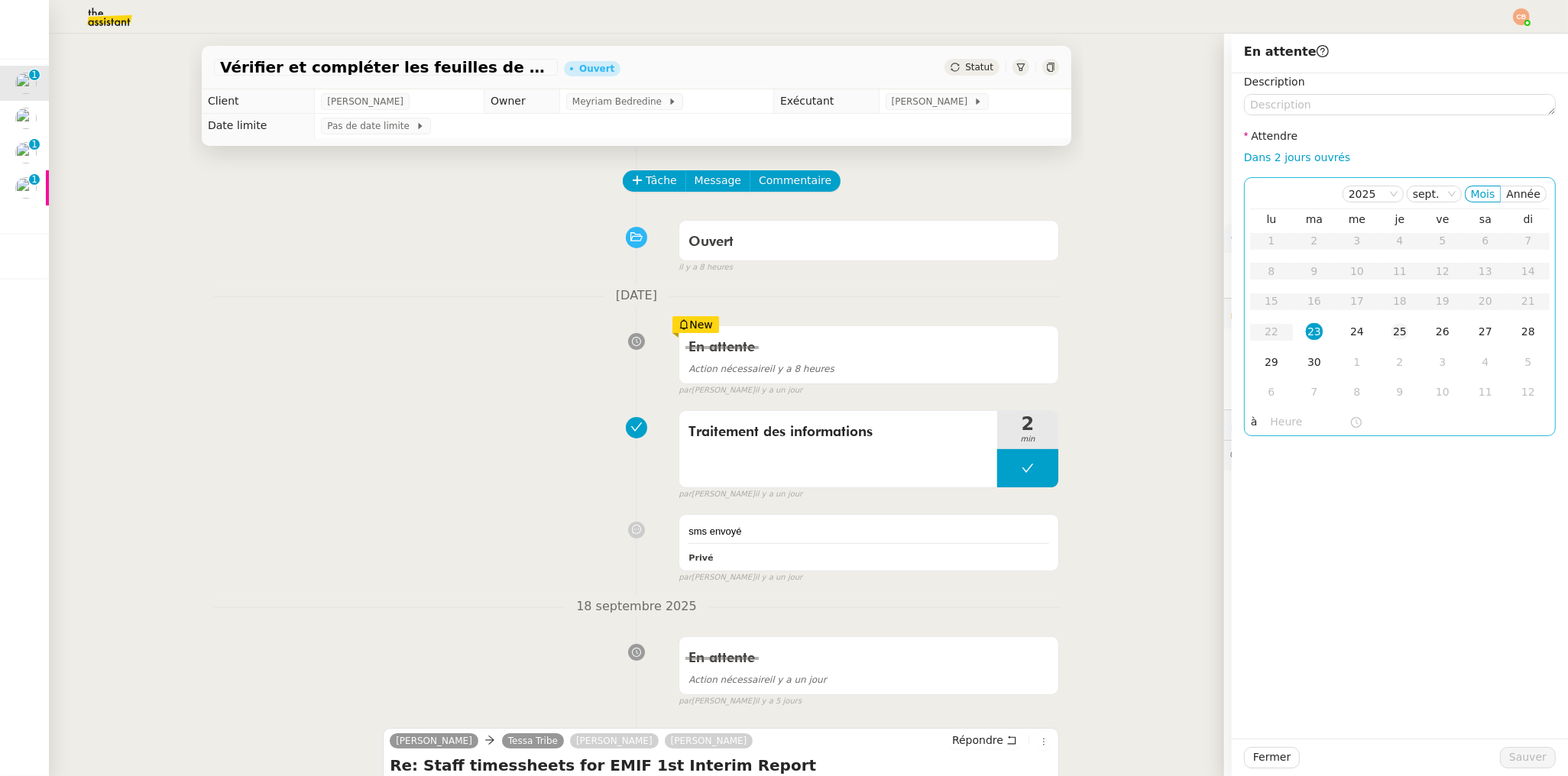
click at [1391, 330] on div "25" at bounding box center [1399, 331] width 17 height 17
click at [1288, 426] on input "text" at bounding box center [1309, 422] width 78 height 18
click at [1270, 585] on div "09" at bounding box center [1270, 587] width 43 height 18
drag, startPoint x: 1309, startPoint y: 444, endPoint x: 1375, endPoint y: 455, distance: 66.9
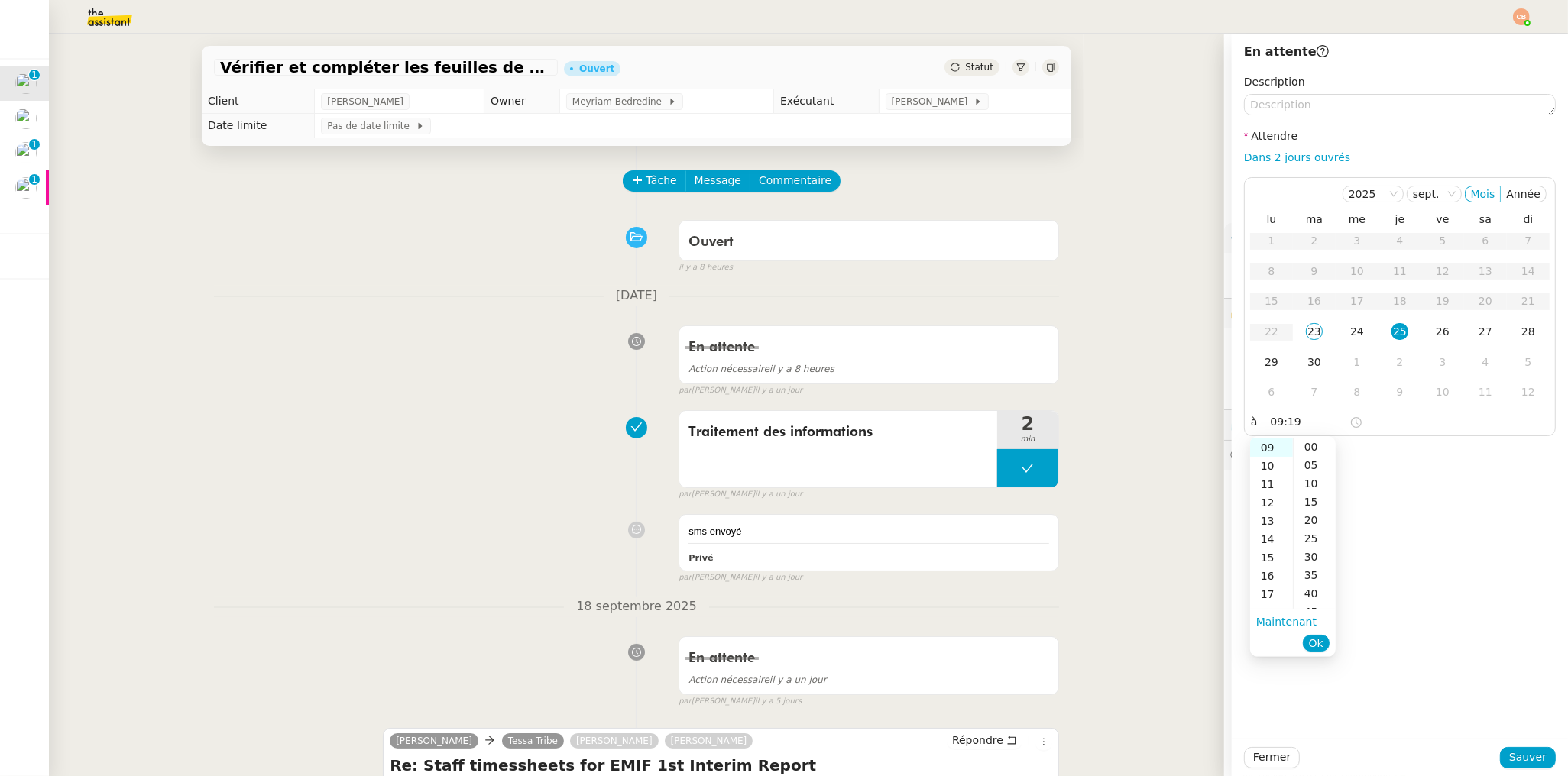
click at [1310, 444] on div "00" at bounding box center [1314, 447] width 42 height 18
type input "09:00"
drag, startPoint x: 1375, startPoint y: 455, endPoint x: 1414, endPoint y: 502, distance: 61.1
click at [1384, 460] on div "Description Attendre Dans 2 jours ouvrés [DATE] Mois Année lu ma me je ve sa di…" at bounding box center [1399, 406] width 336 height 666
click at [1535, 764] on button "Sauver" at bounding box center [1527, 758] width 56 height 22
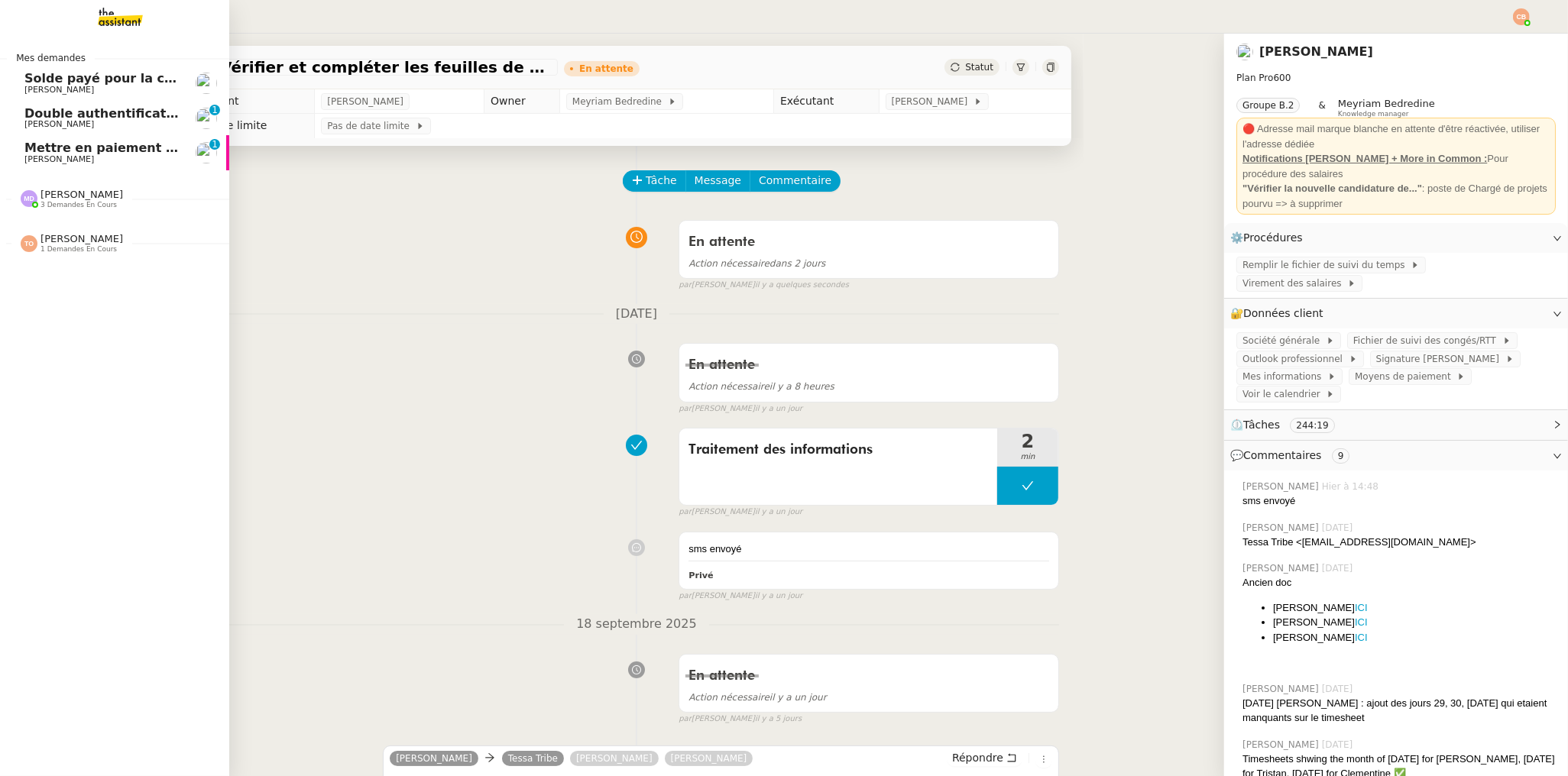
click at [47, 94] on link "Solde payé pour la commande #219108 Genevieve Landsmann" at bounding box center [114, 82] width 229 height 35
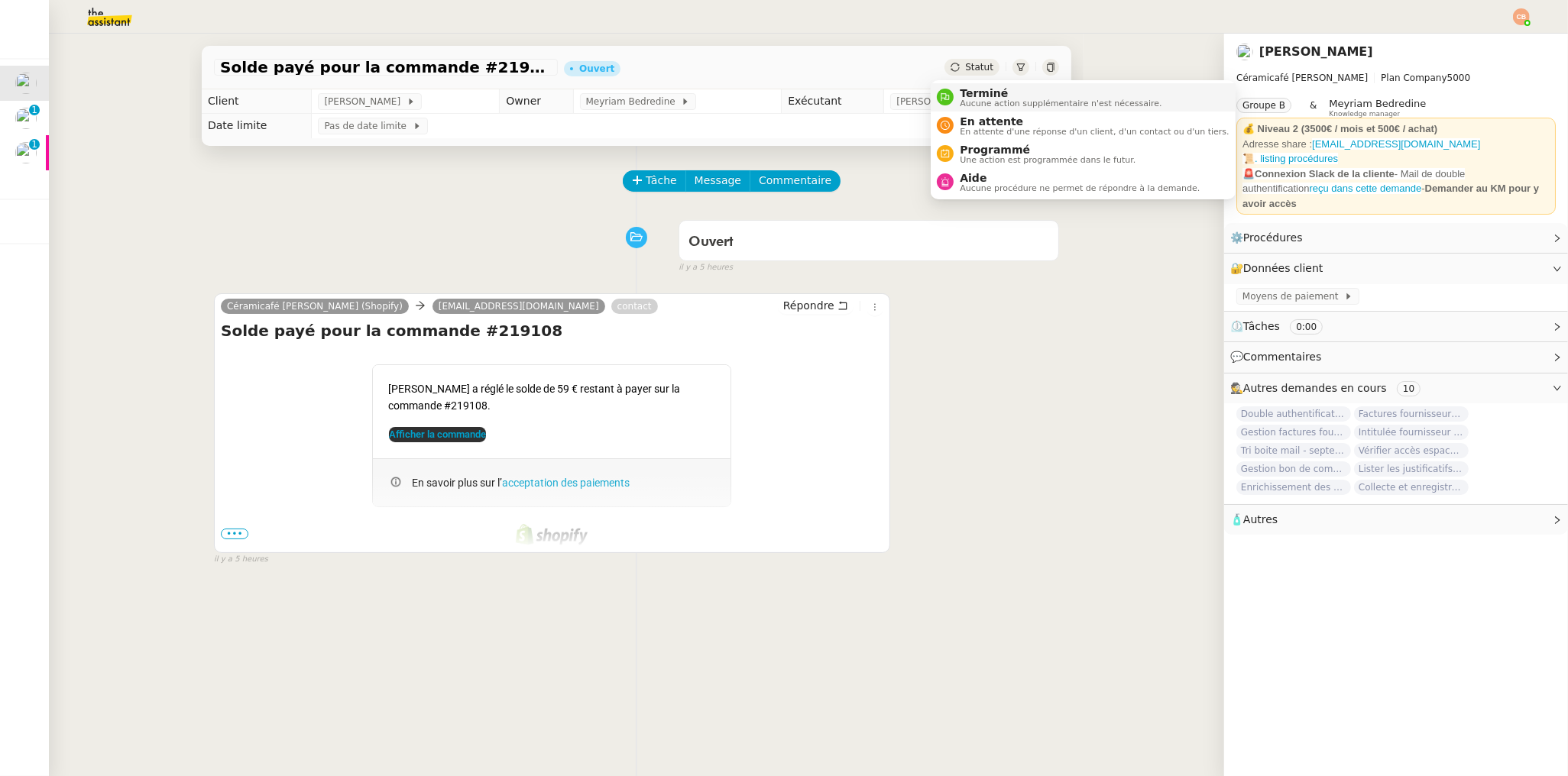
click at [997, 94] on span "Terminé" at bounding box center [1060, 93] width 201 height 12
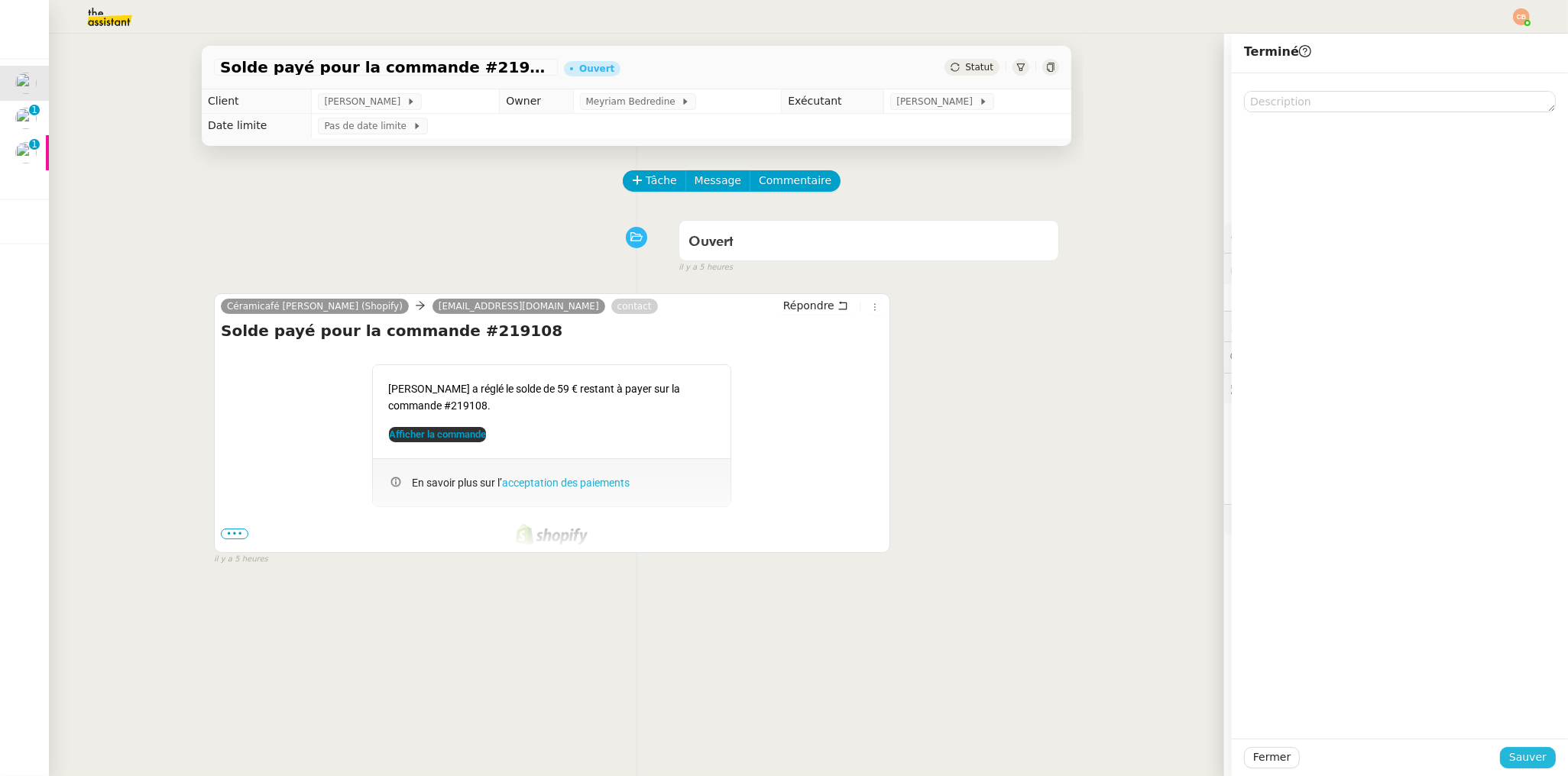
drag, startPoint x: 1505, startPoint y: 752, endPoint x: 1375, endPoint y: 721, distance: 133.6
click at [1508, 751] on span "Sauver" at bounding box center [1527, 757] width 38 height 18
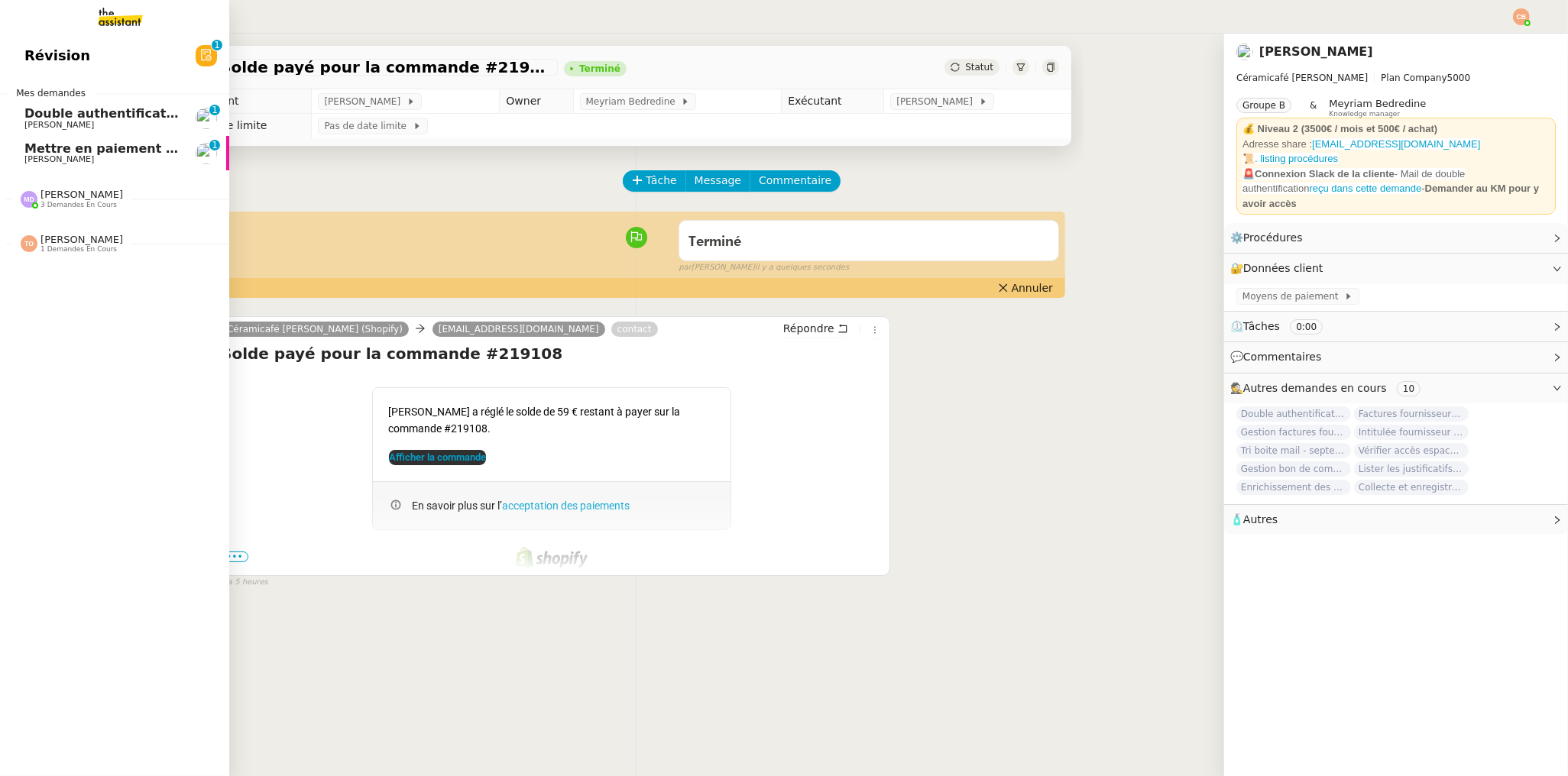
click at [56, 114] on span "Double authentification SG" at bounding box center [118, 113] width 187 height 15
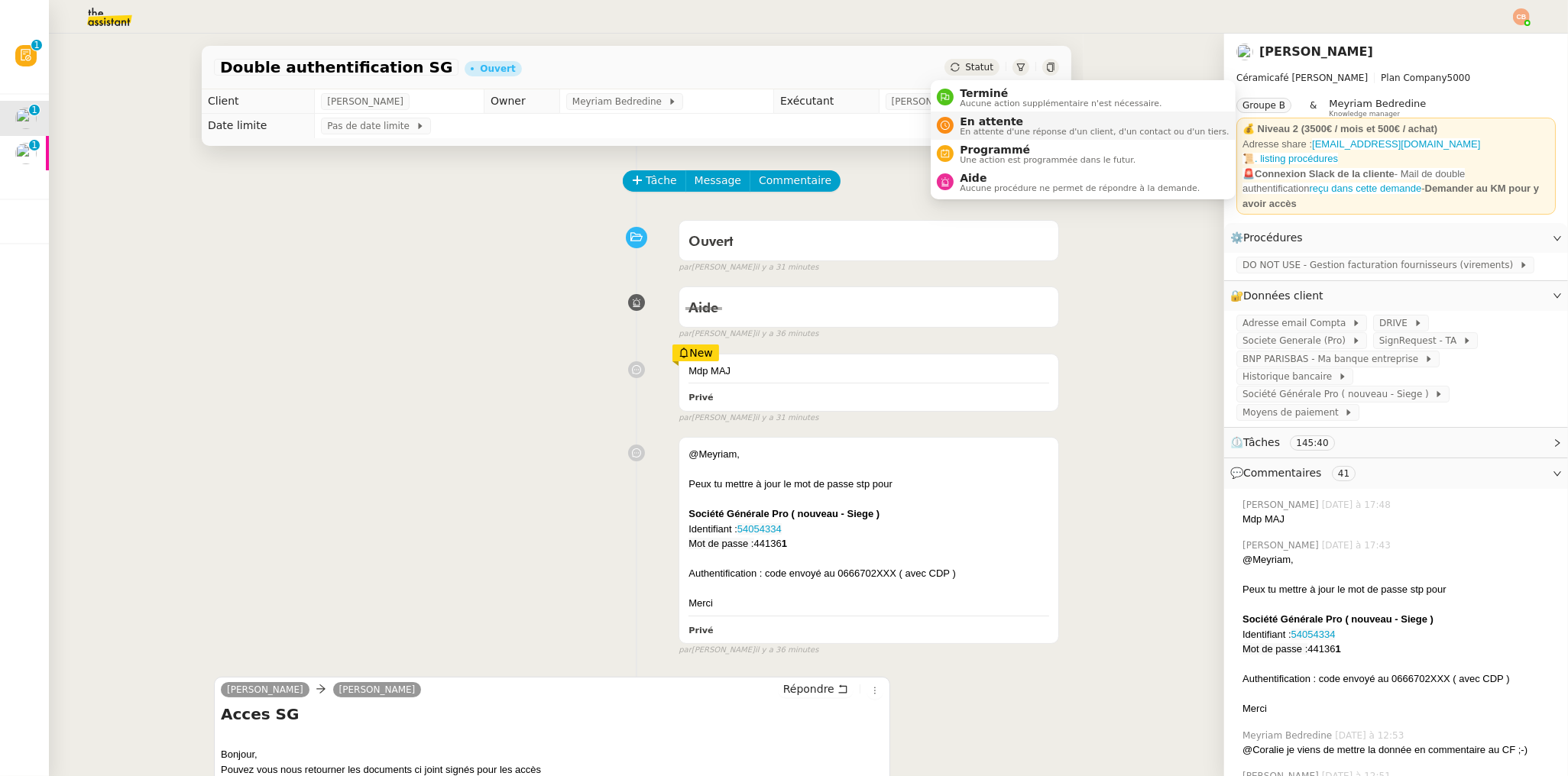
click at [981, 122] on span "En attente" at bounding box center [1094, 121] width 269 height 12
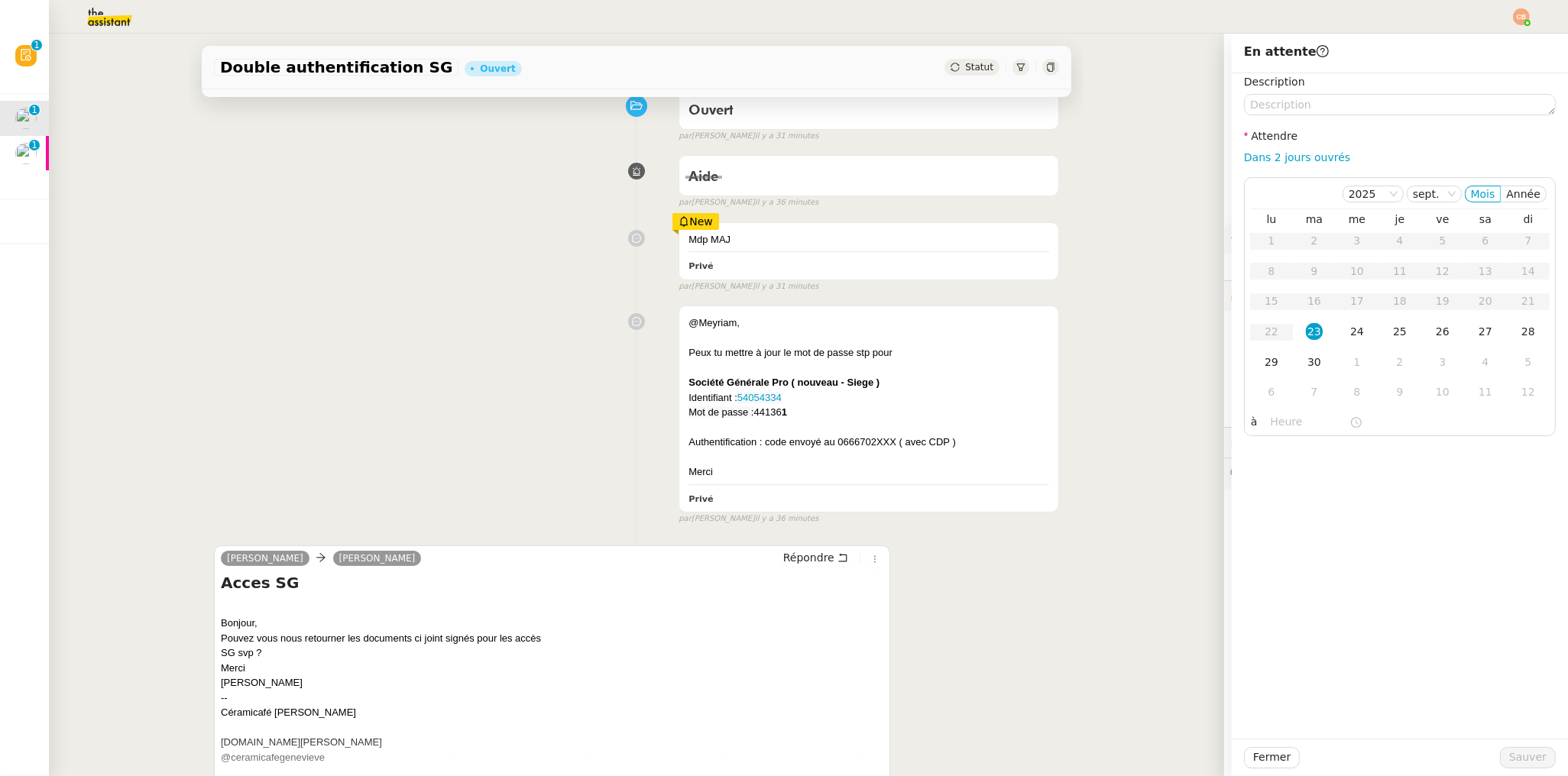
scroll to position [209, 0]
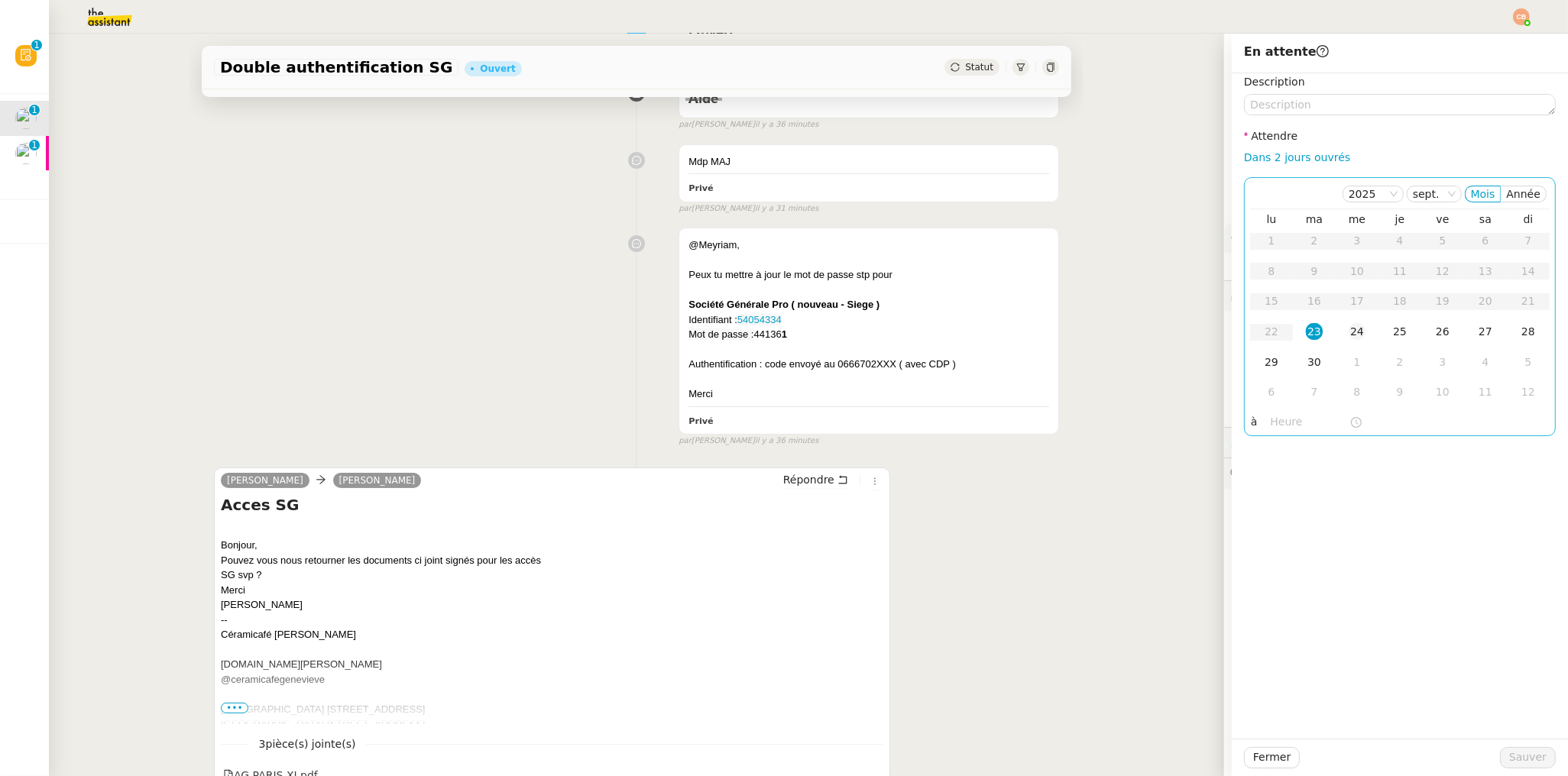
click at [1349, 327] on div "24" at bounding box center [1357, 331] width 17 height 17
click at [1275, 415] on input "text" at bounding box center [1309, 422] width 78 height 18
click at [1270, 533] on div "06" at bounding box center [1270, 540] width 43 height 18
click at [1316, 443] on div "00" at bounding box center [1314, 447] width 42 height 18
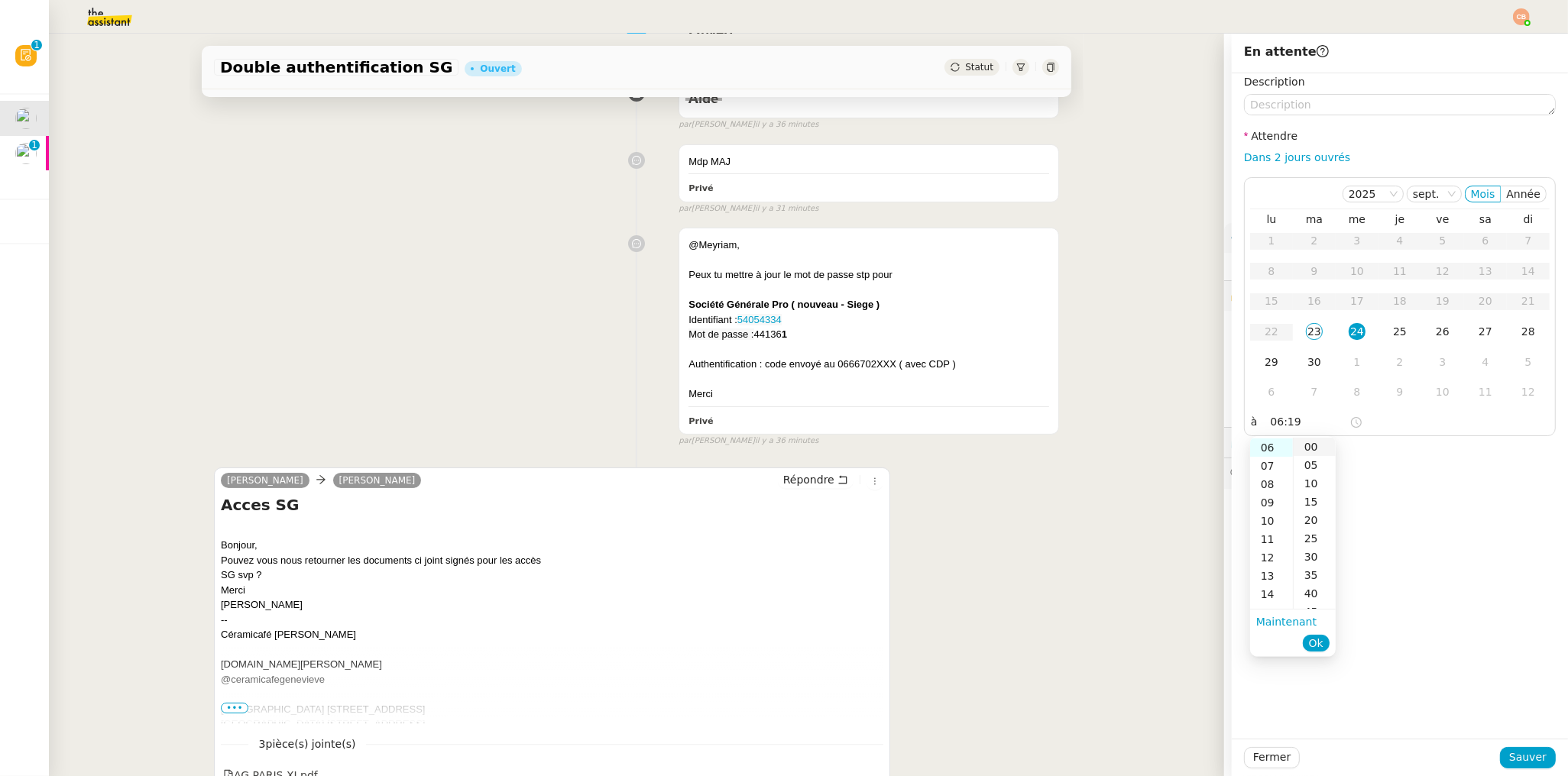
type input "06:00"
drag, startPoint x: 1433, startPoint y: 459, endPoint x: 1443, endPoint y: 491, distance: 33.5
click at [1434, 459] on div "Description Attendre Dans 2 jours ouvrés 2025 sept. Mois Année lu ma me je ve s…" at bounding box center [1399, 406] width 336 height 666
click at [1508, 753] on span "Sauver" at bounding box center [1527, 757] width 38 height 18
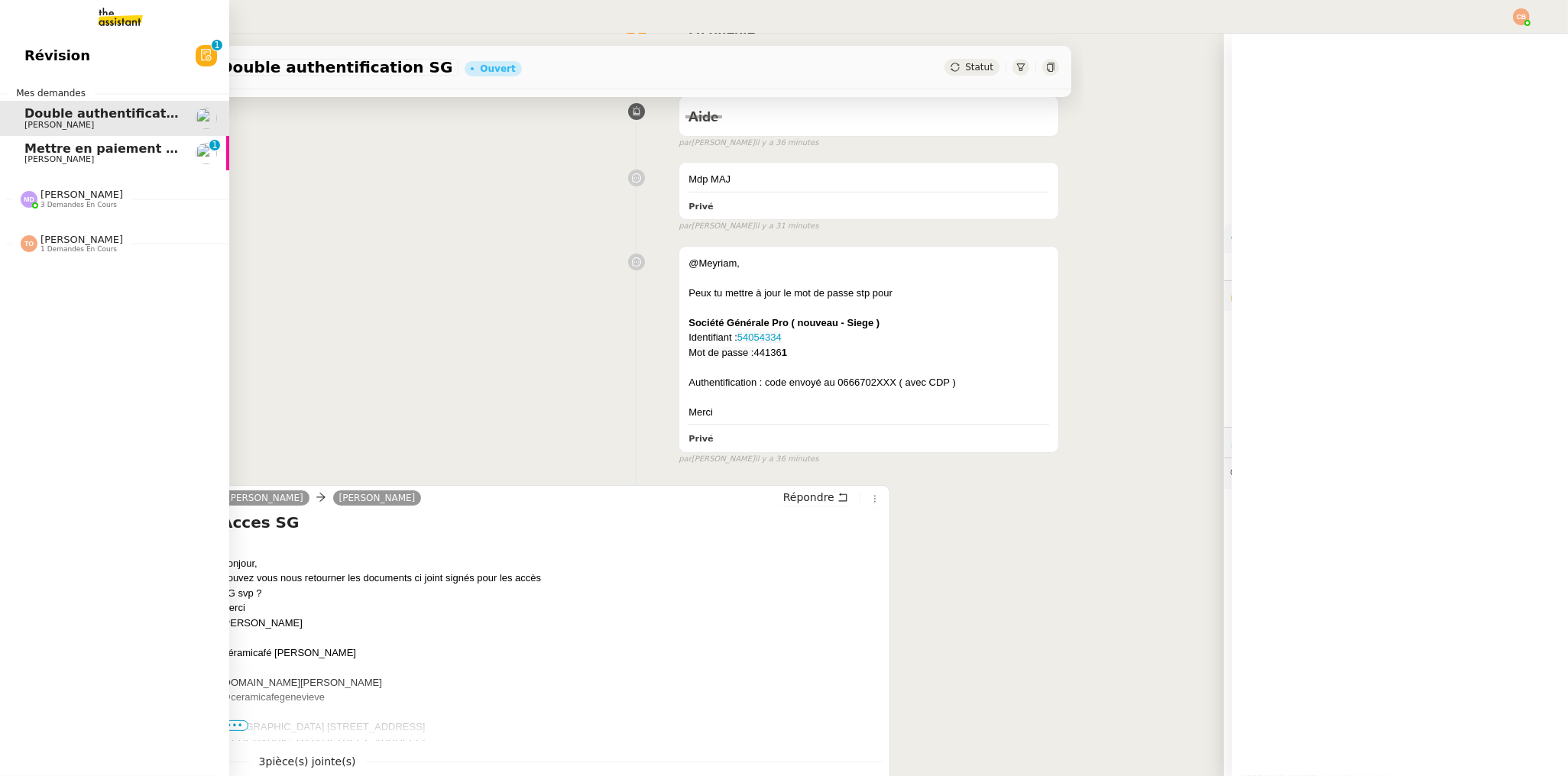
scroll to position [227, 0]
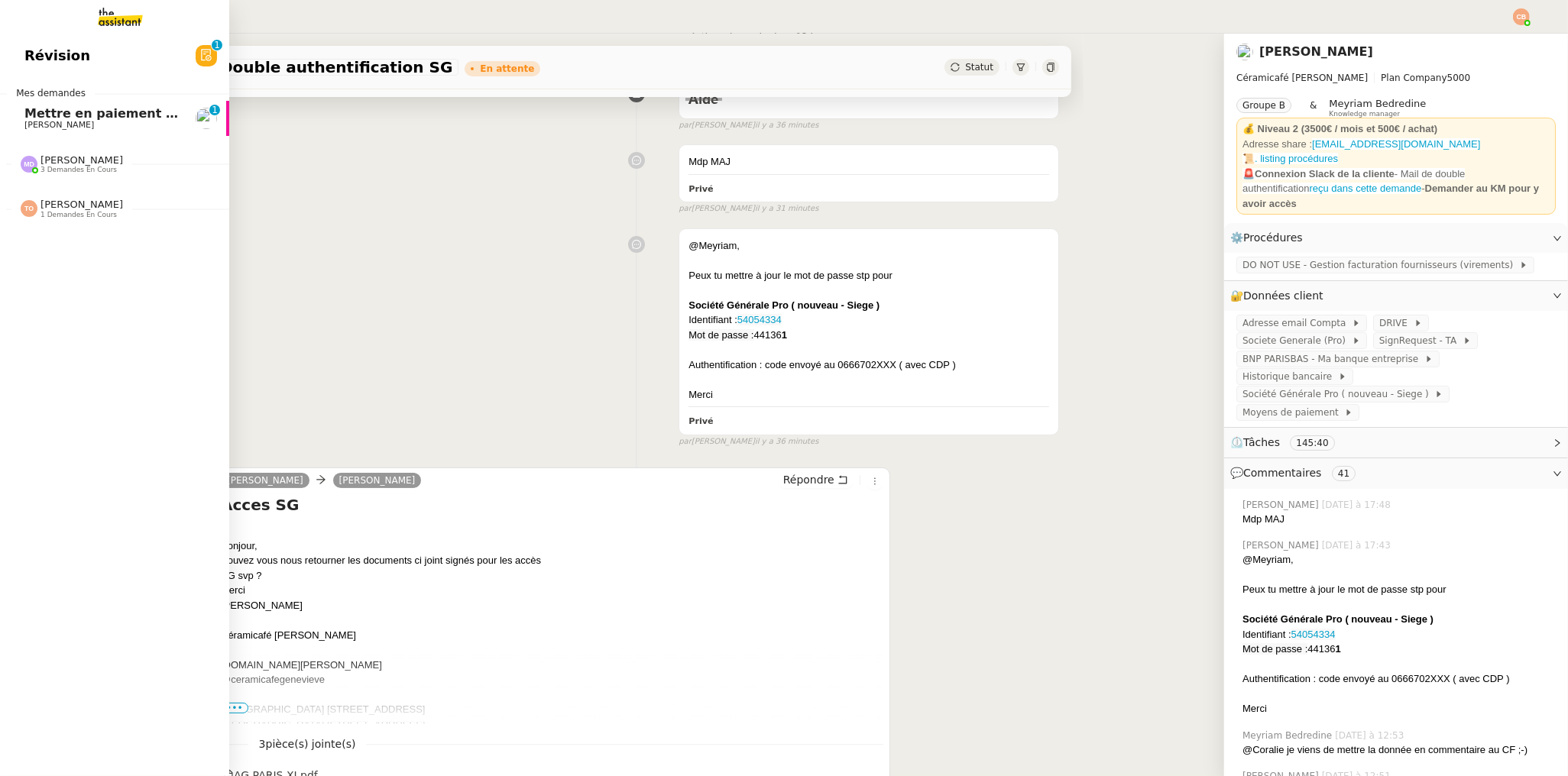
click at [49, 117] on span "Mettre en paiement deux factures" at bounding box center [143, 113] width 236 height 15
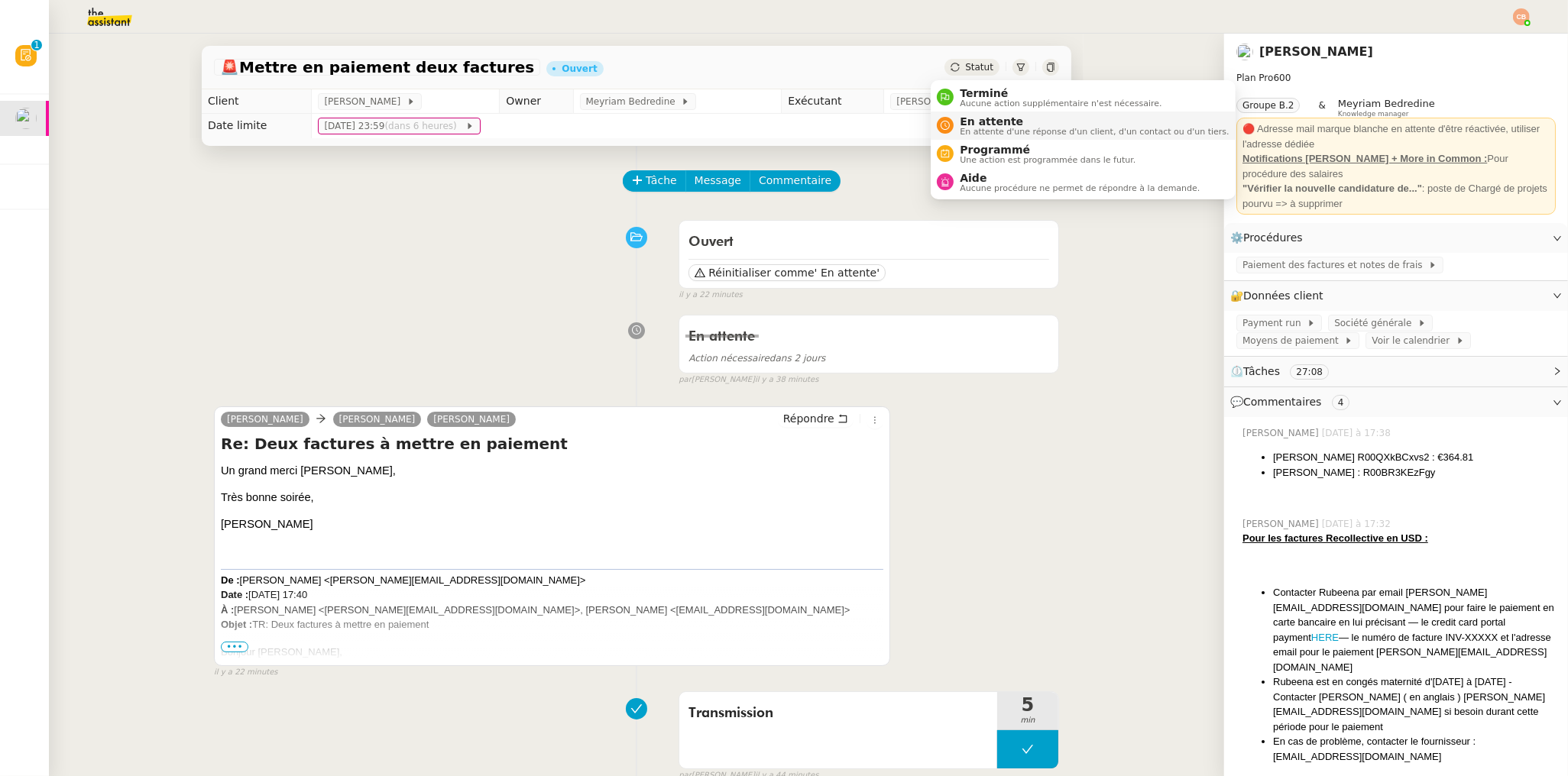
click at [966, 128] on span "En attente d'une réponse d'un client, d'un contact ou d'un tiers." at bounding box center [1094, 132] width 269 height 8
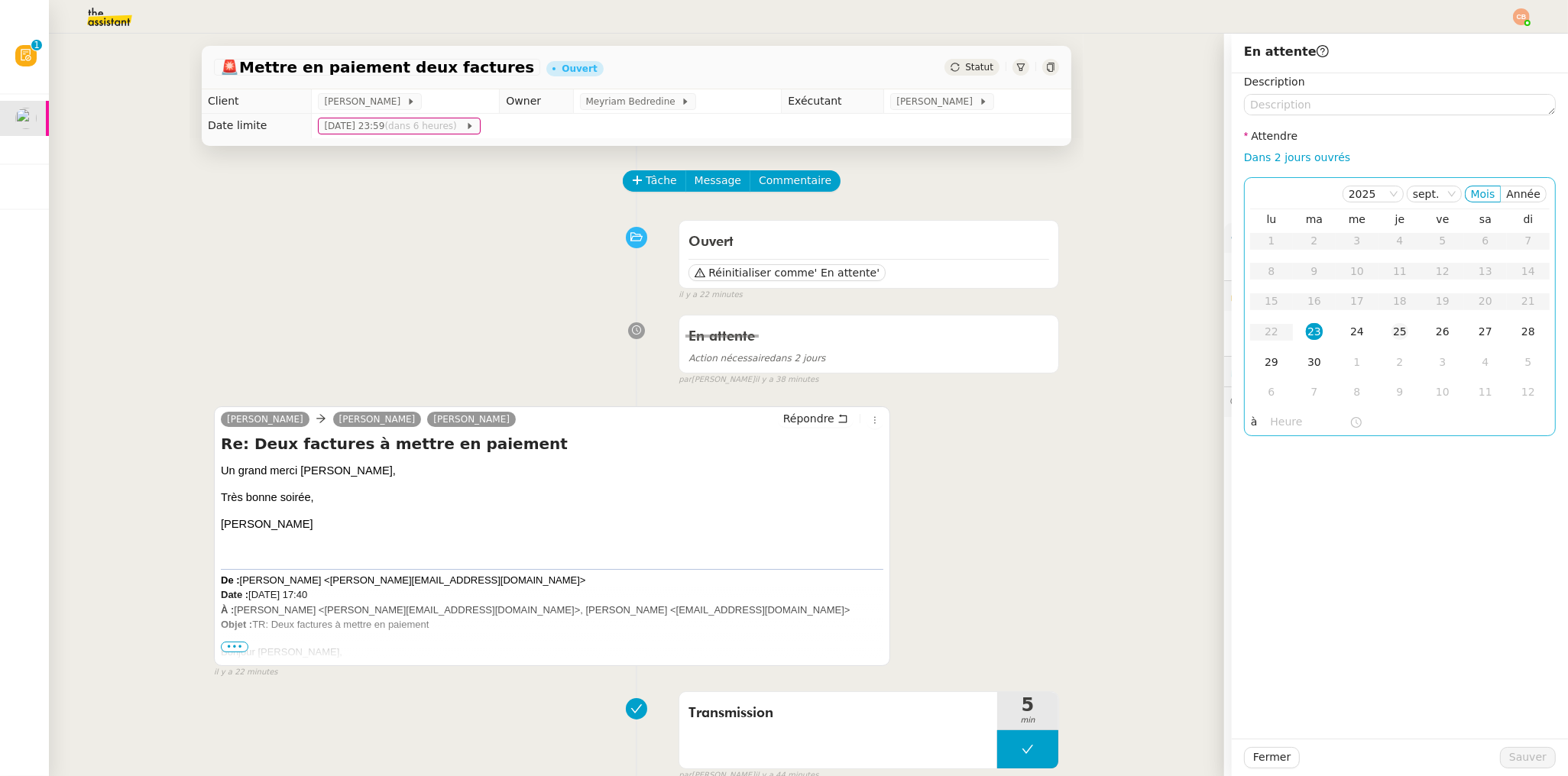
click at [1391, 331] on div "25" at bounding box center [1399, 331] width 17 height 17
click at [1279, 419] on input "text" at bounding box center [1309, 422] width 78 height 18
click at [1269, 499] on div "09" at bounding box center [1270, 502] width 43 height 18
click at [1309, 446] on div "00" at bounding box center [1314, 447] width 42 height 18
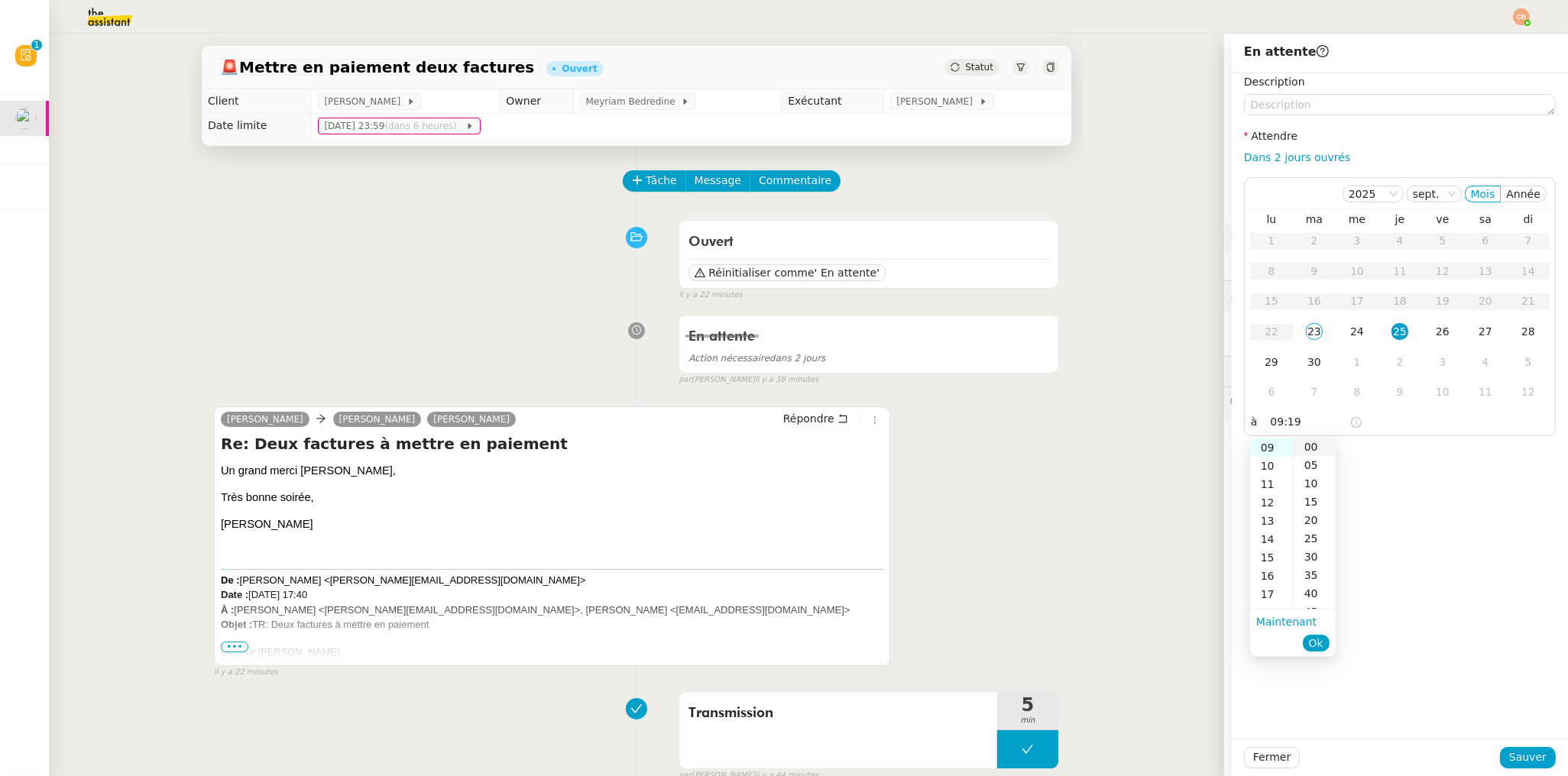
type input "09:00"
drag, startPoint x: 1426, startPoint y: 454, endPoint x: 1436, endPoint y: 476, distance: 24.2
click at [1429, 453] on div "Description Attendre Dans 2 jours ouvrés [DATE] Mois Année lu ma me je ve sa di…" at bounding box center [1399, 406] width 336 height 666
click at [1528, 758] on span "Sauver" at bounding box center [1527, 757] width 38 height 18
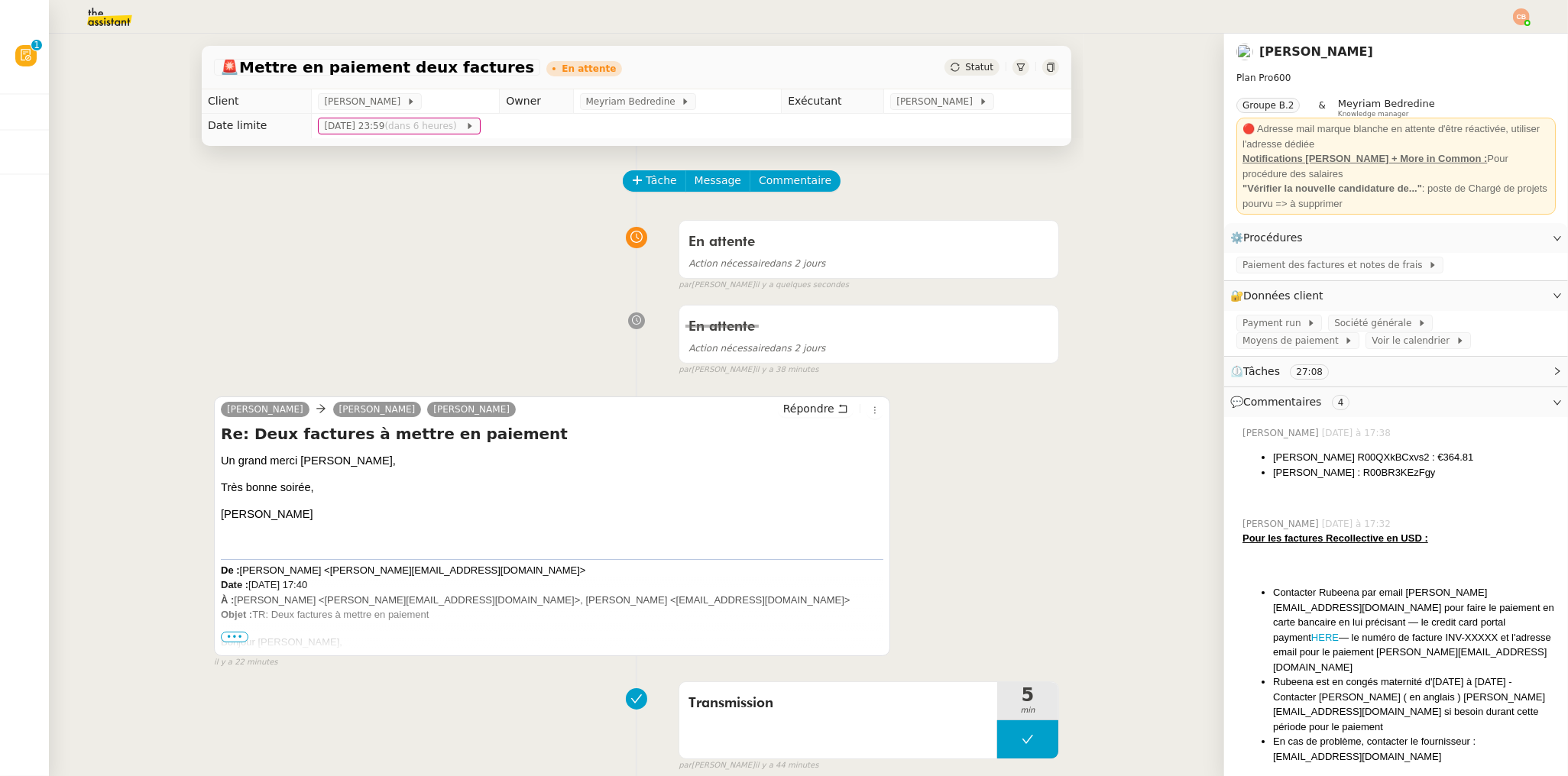
click at [1518, 19] on img at bounding box center [1520, 16] width 17 height 17
click at [1479, 44] on span "Suivi" at bounding box center [1467, 44] width 26 height 12
